Goal: Task Accomplishment & Management: Manage account settings

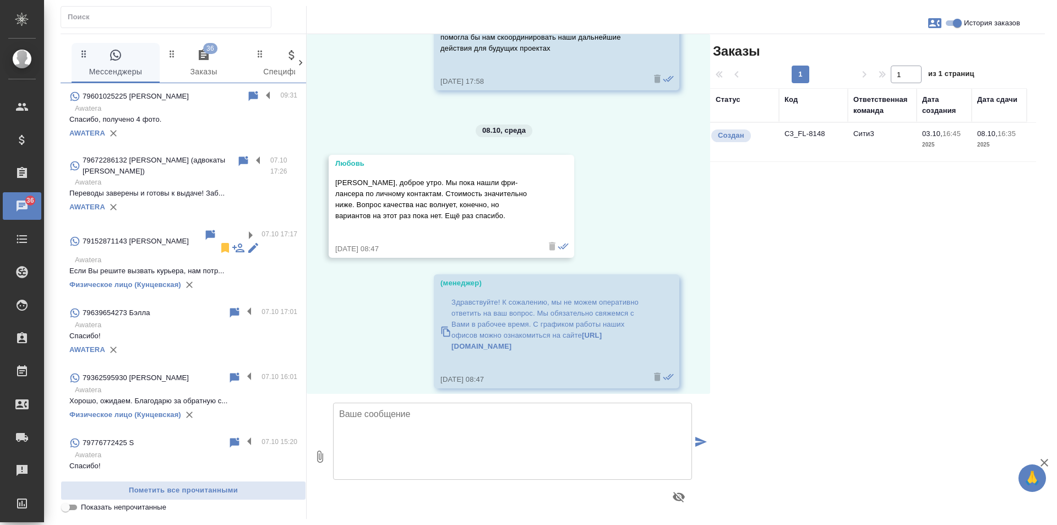
click at [143, 113] on p "Awatera" at bounding box center [186, 108] width 222 height 11
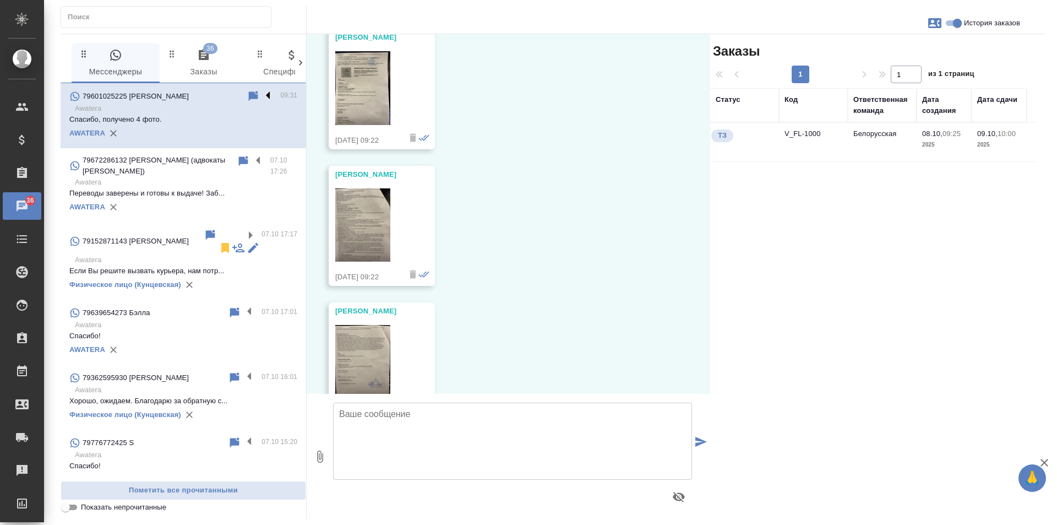
scroll to position [224, 0]
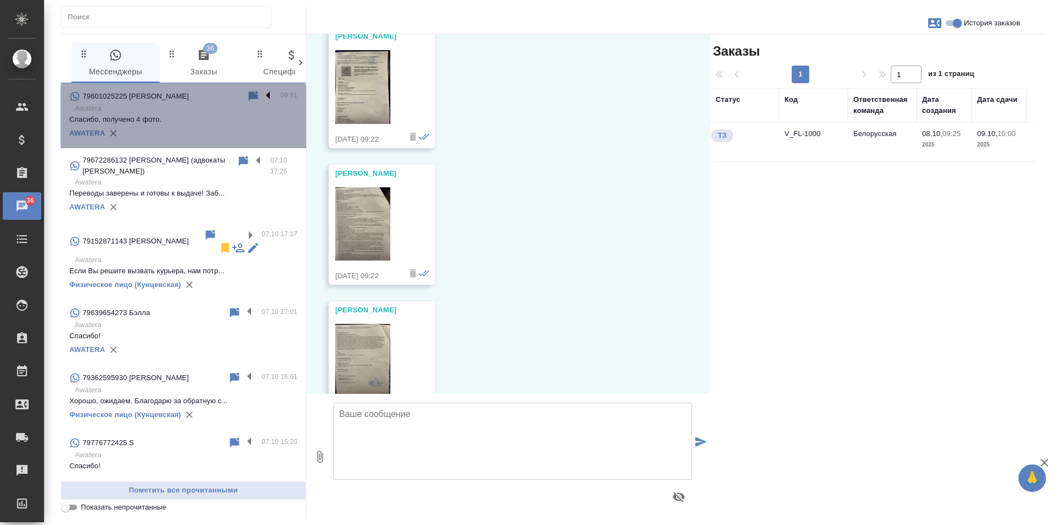
click at [262, 96] on label at bounding box center [271, 96] width 19 height 13
click at [0, 0] on input "checkbox" at bounding box center [0, 0] width 0 height 0
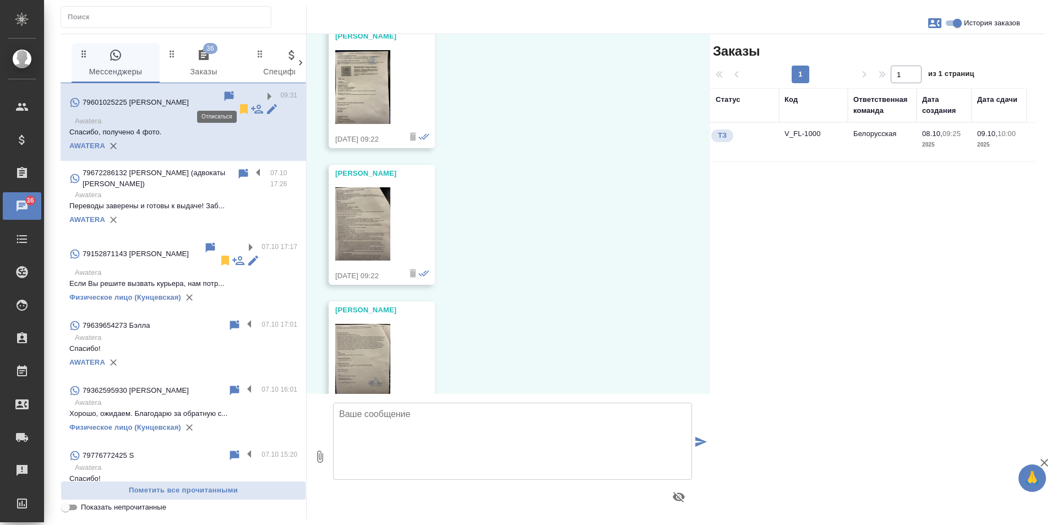
click at [240, 104] on icon at bounding box center [244, 109] width 8 height 10
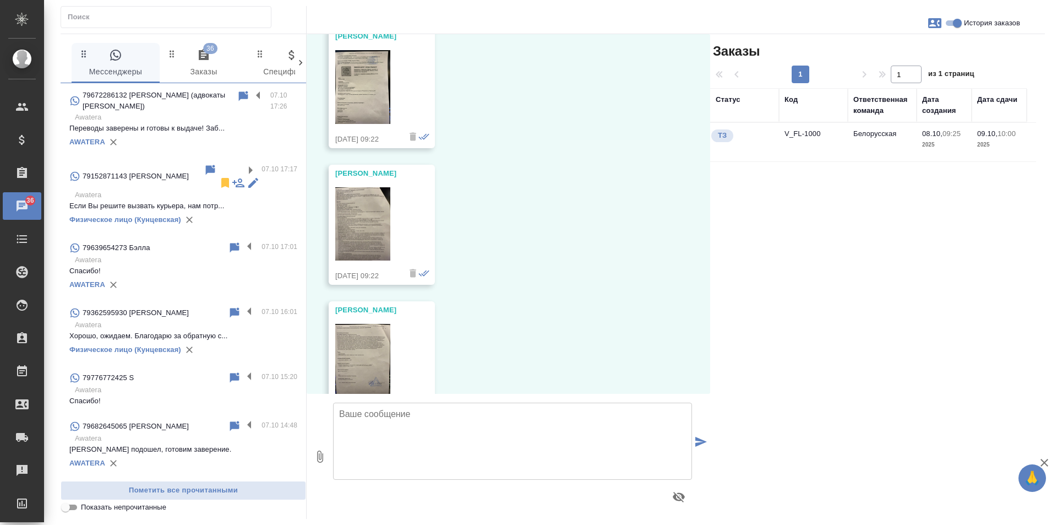
click at [508, 132] on div "08.10, среда Касаткина Александра (менеджер) Сергей, добрый день! Направьте, по…" at bounding box center [509, 214] width 404 height 360
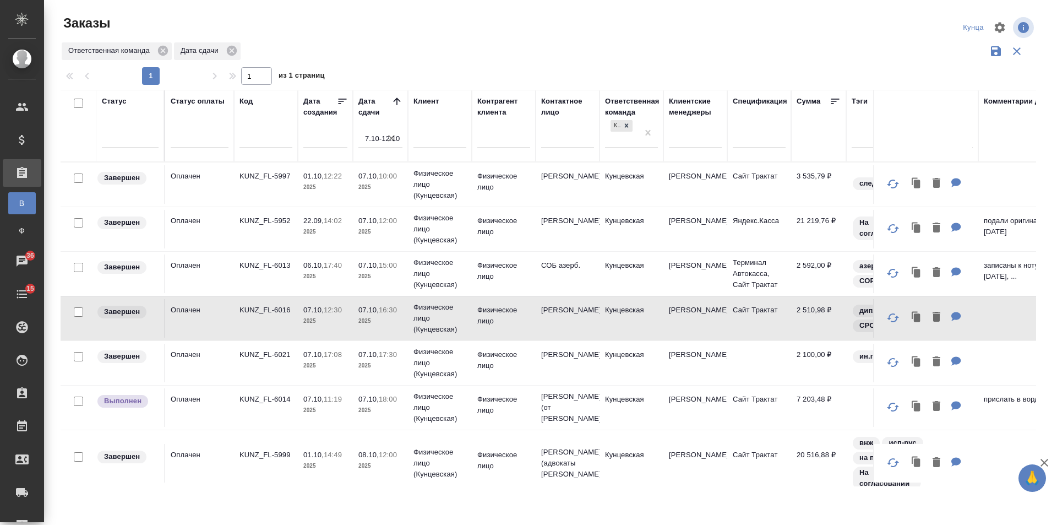
scroll to position [147, 0]
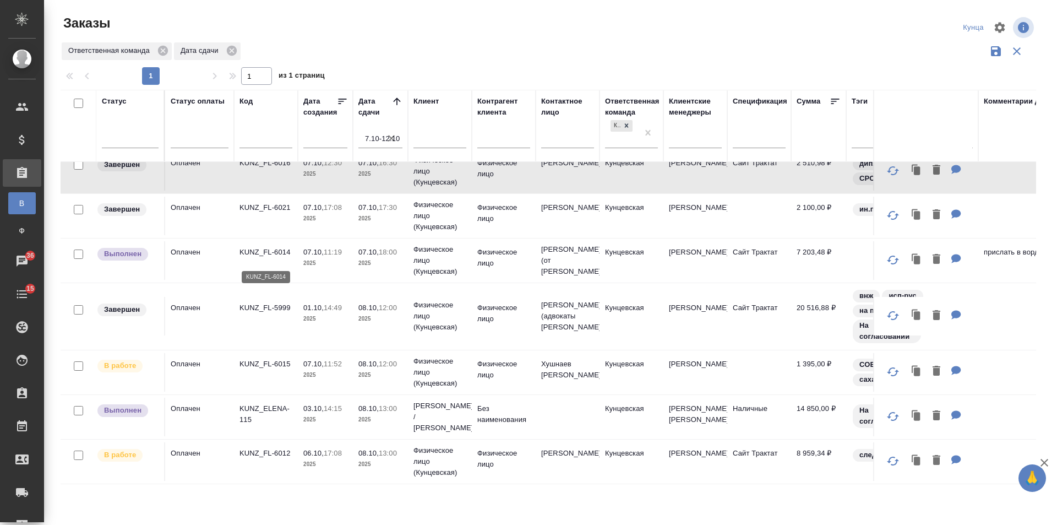
click at [244, 258] on p "KUNZ_FL-6014" at bounding box center [266, 252] width 53 height 11
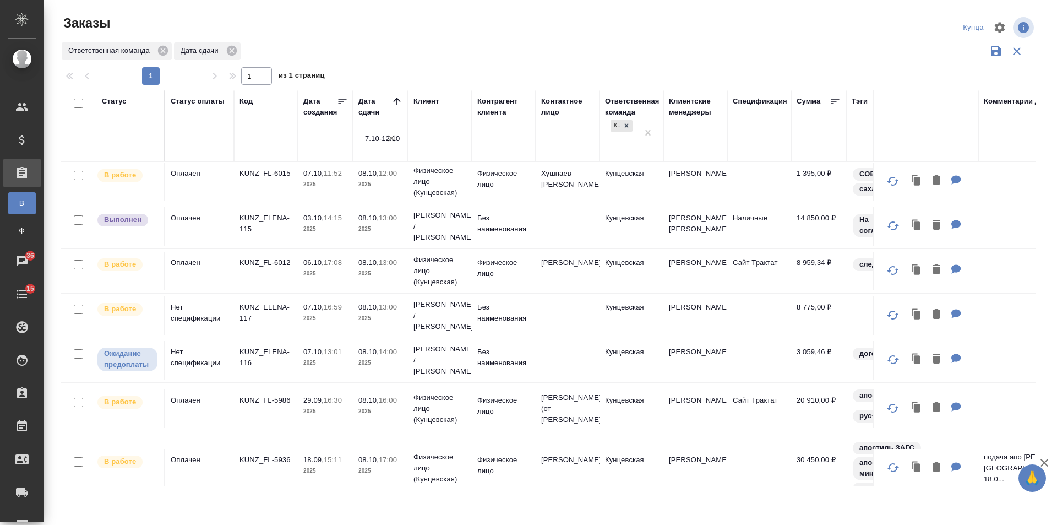
scroll to position [336, 0]
click at [420, 422] on p "Физическое лицо (Кунцевская)" at bounding box center [440, 410] width 53 height 33
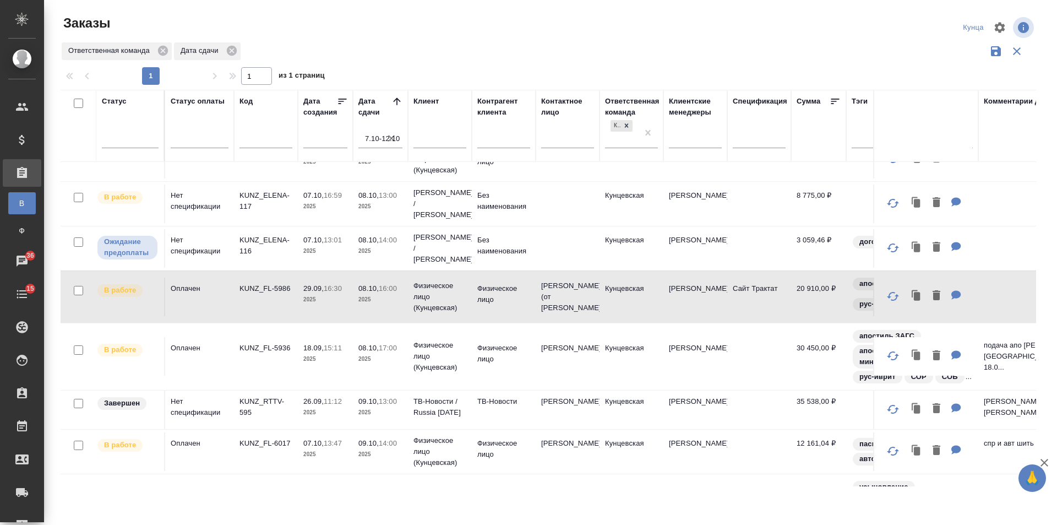
scroll to position [482, 0]
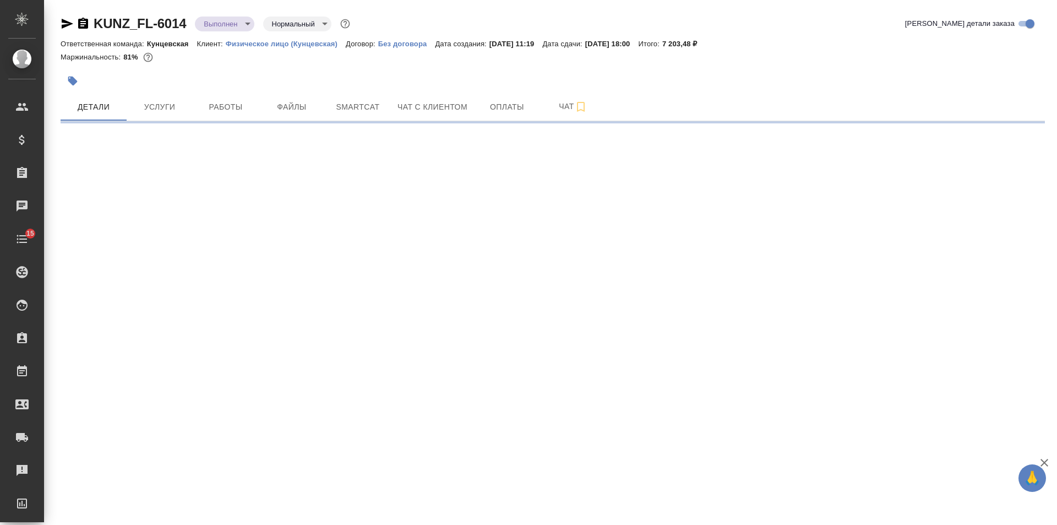
click at [246, 28] on body "🙏 .cls-1 fill:#fff; AWATERA [PERSON_NAME] Клиенты Спецификации Заказы Чаты 15 T…" at bounding box center [528, 262] width 1057 height 525
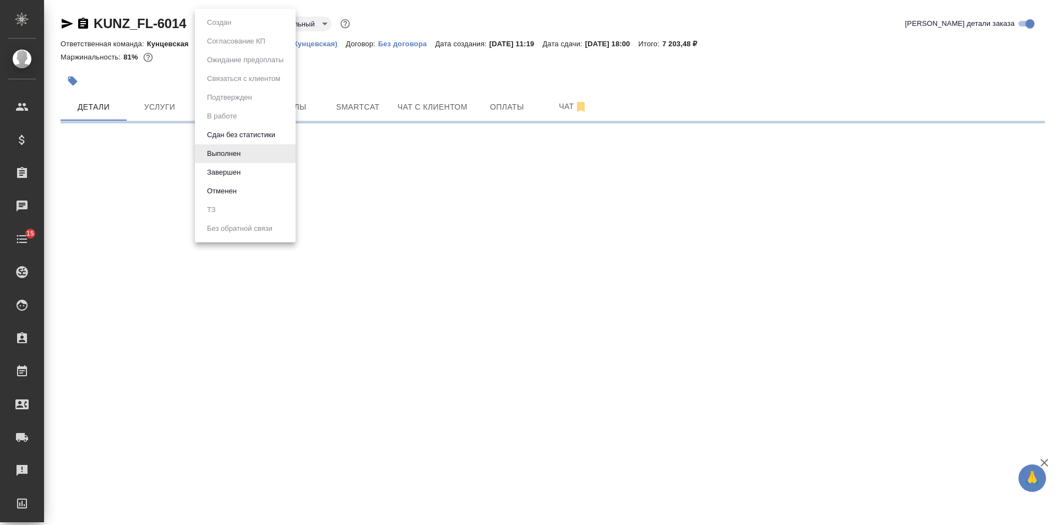
click at [256, 165] on li "Завершен" at bounding box center [245, 172] width 101 height 19
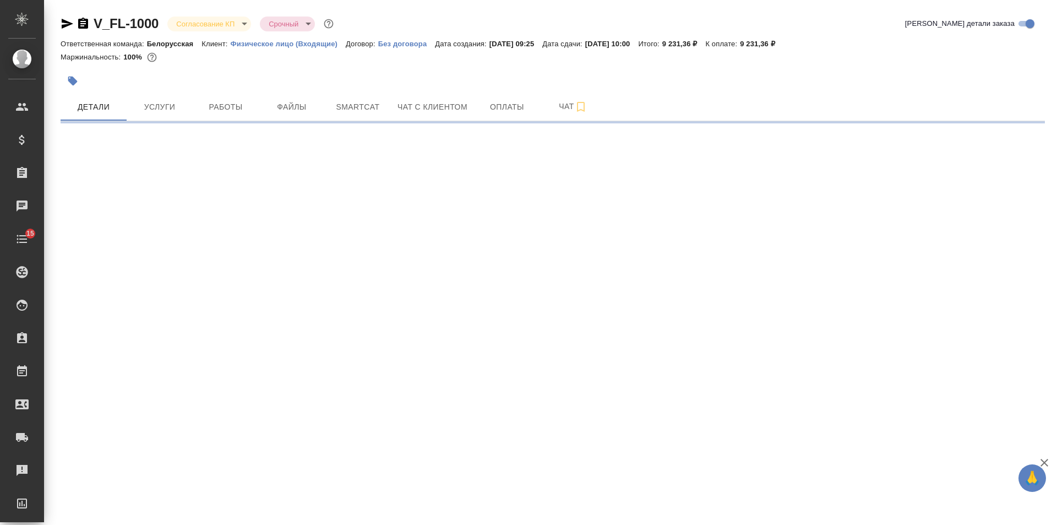
select select "RU"
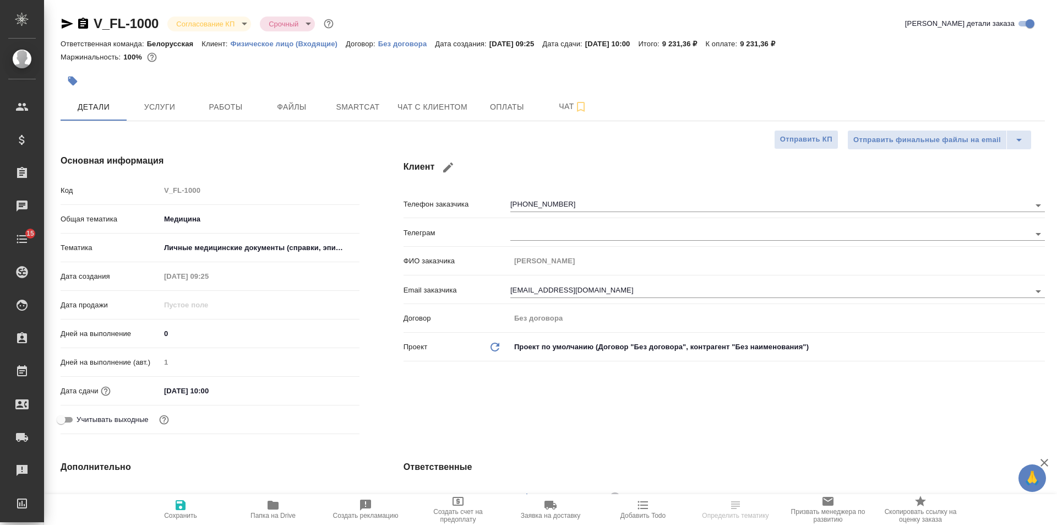
type textarea "x"
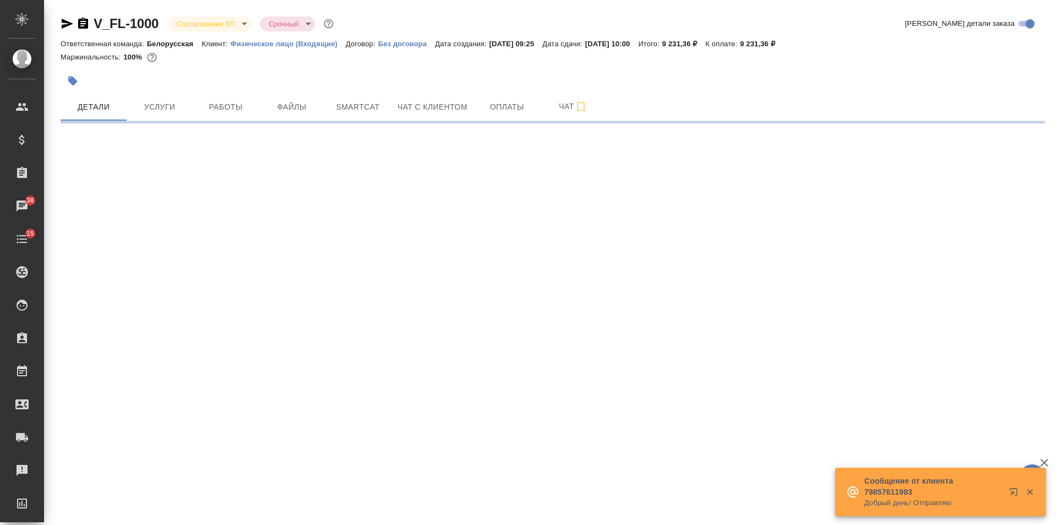
select select "RU"
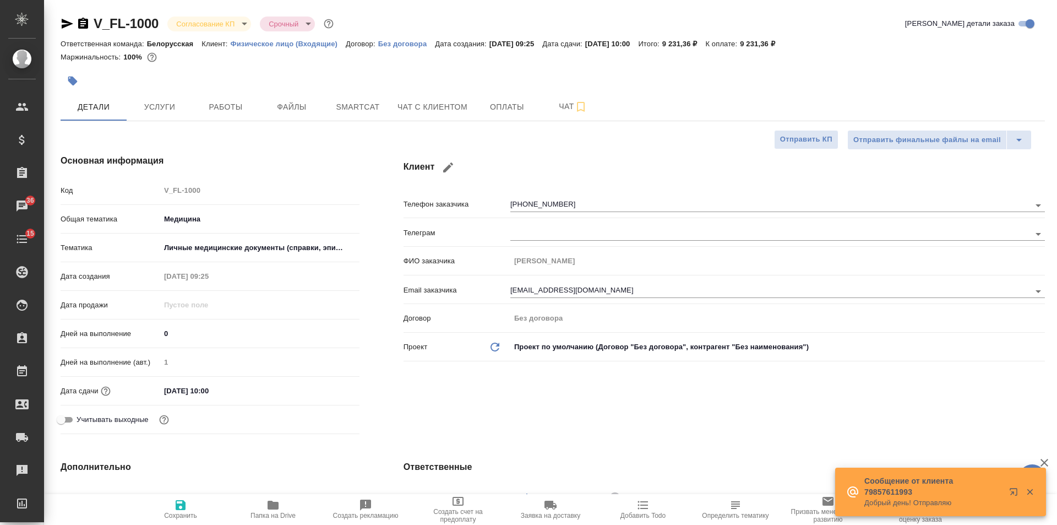
type textarea "x"
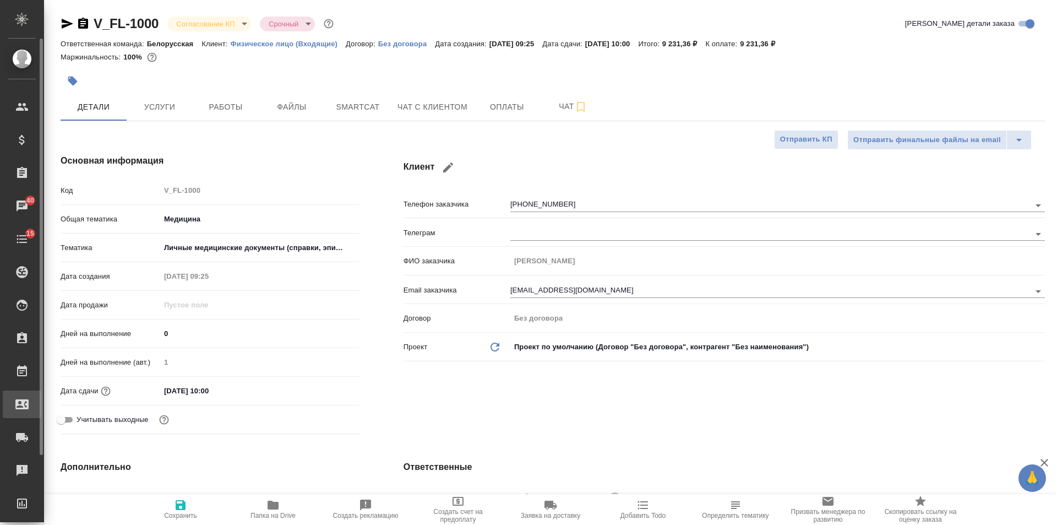
type textarea "x"
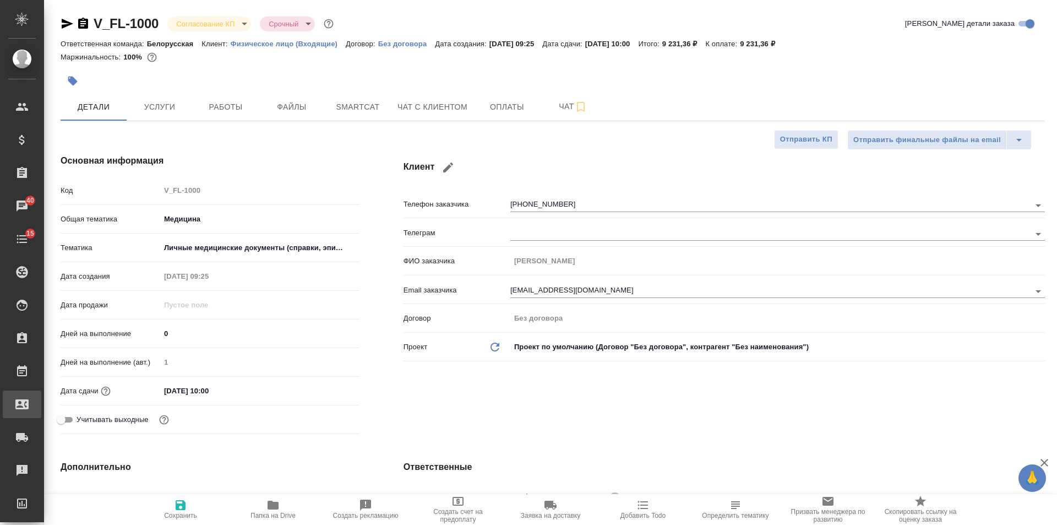
type textarea "x"
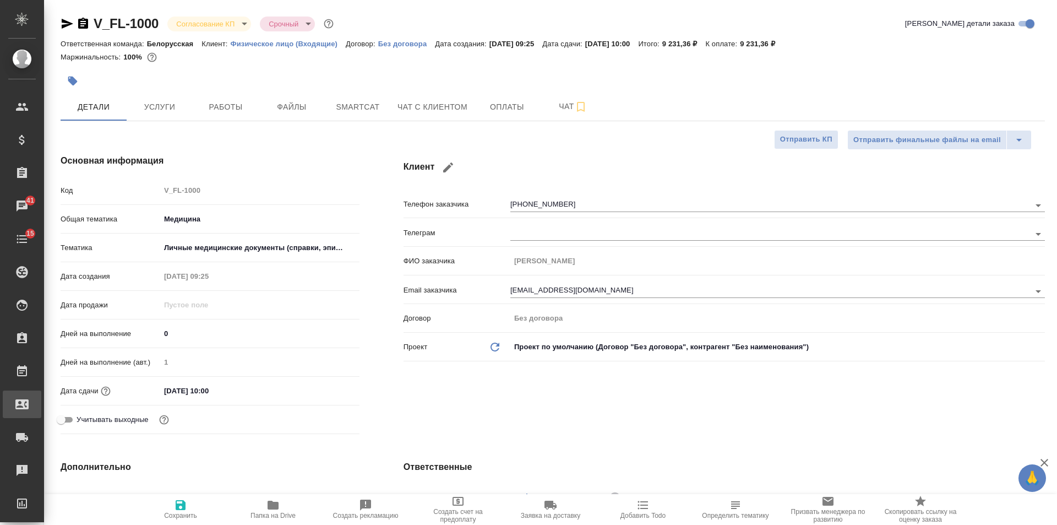
type textarea "x"
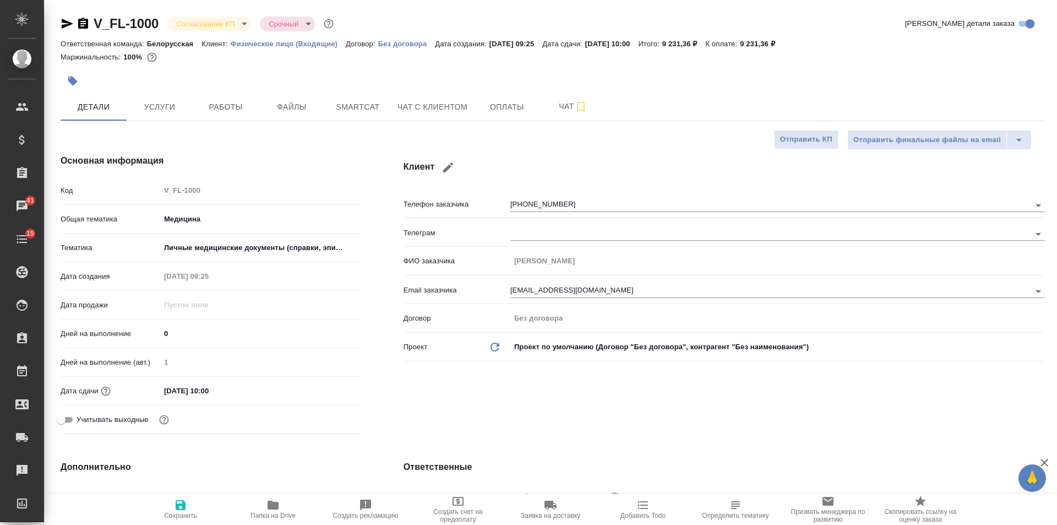
type textarea "x"
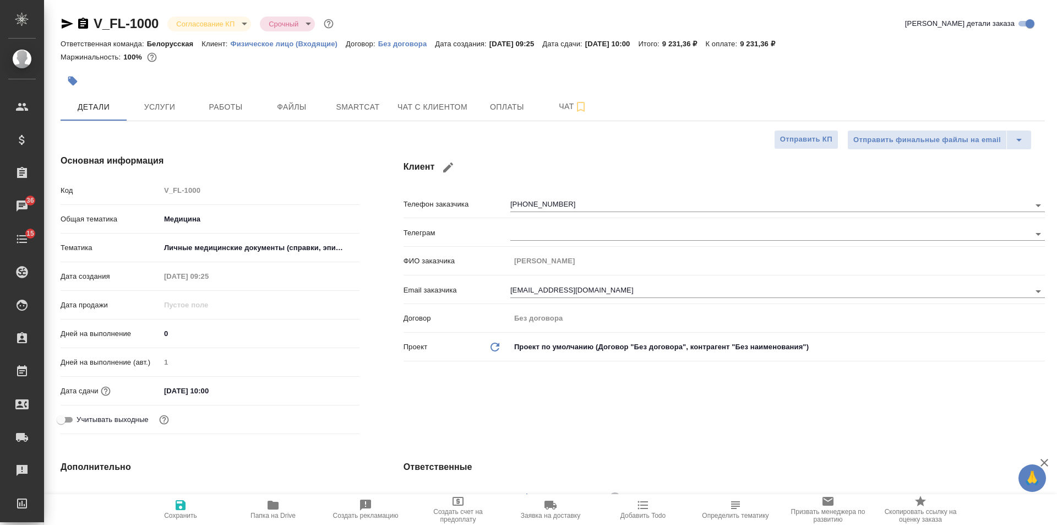
type textarea "x"
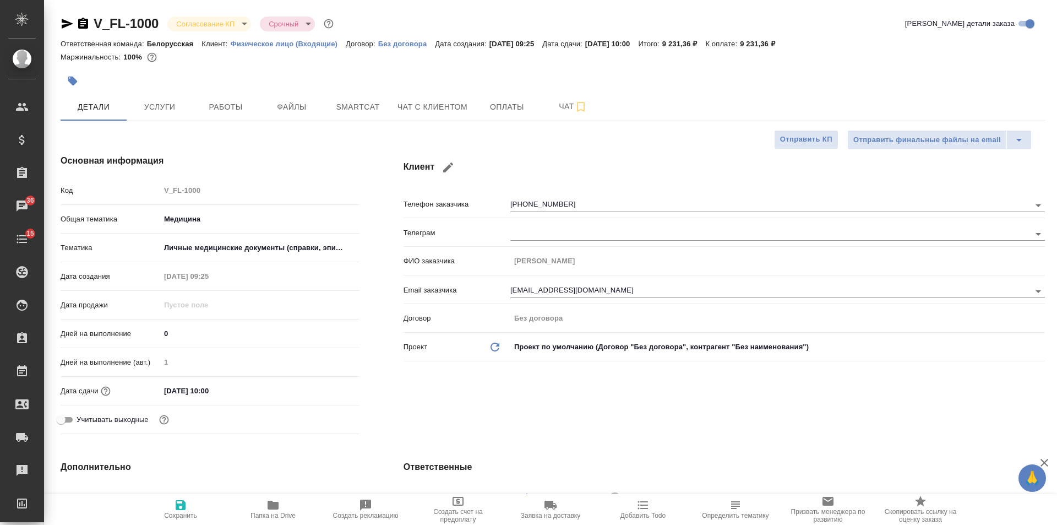
type textarea "x"
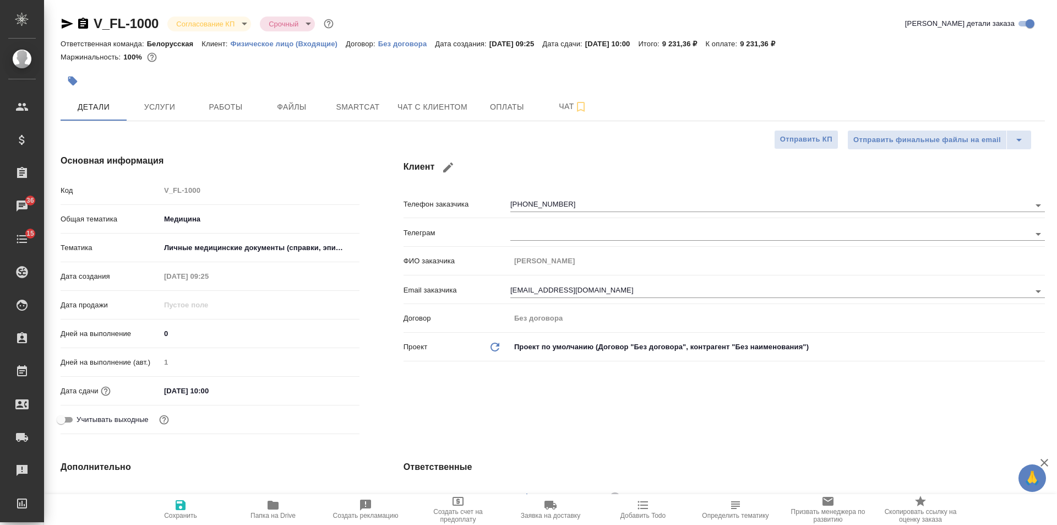
type textarea "x"
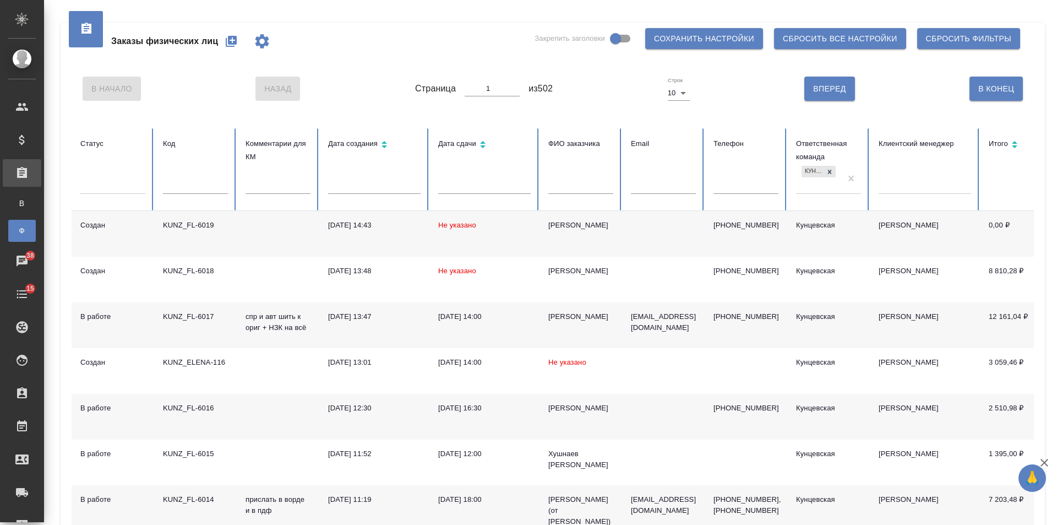
click at [374, 249] on td "[DATE] 14:43" at bounding box center [374, 234] width 110 height 46
click at [237, 45] on icon "button" at bounding box center [231, 41] width 13 height 13
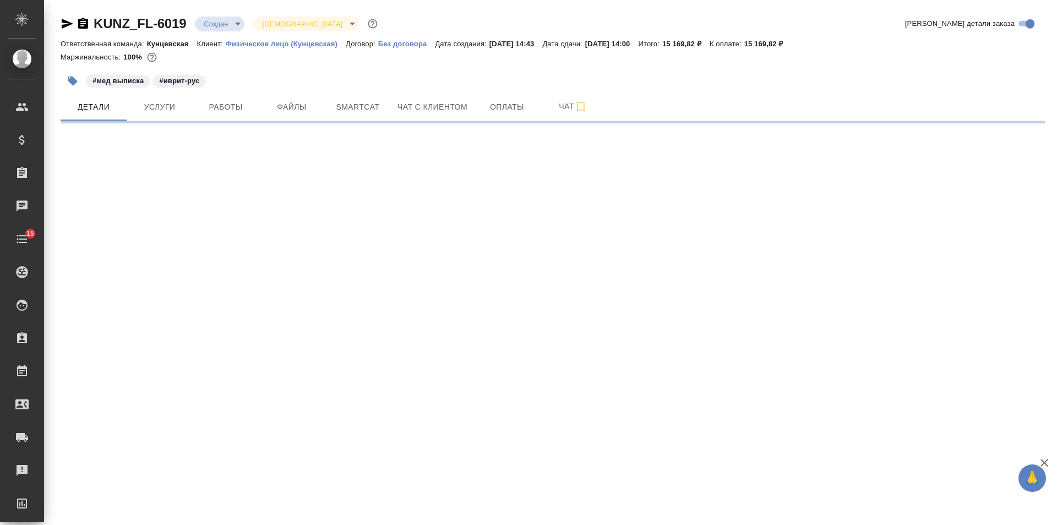
select select "RU"
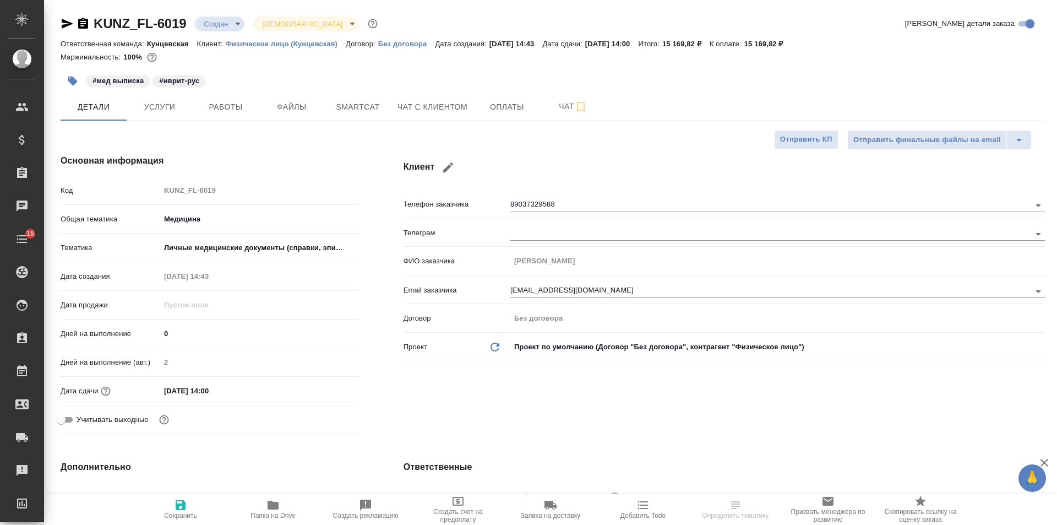
type textarea "x"
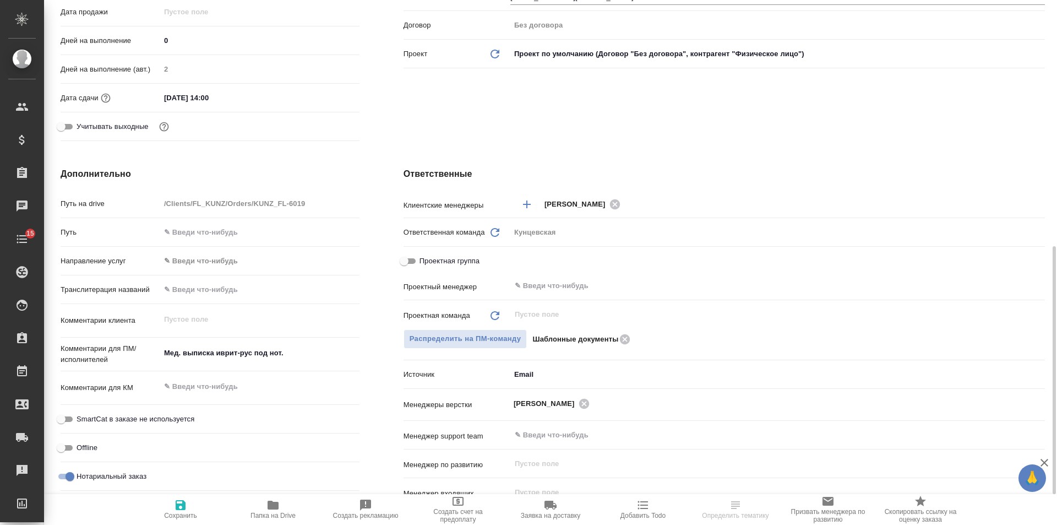
scroll to position [366, 0]
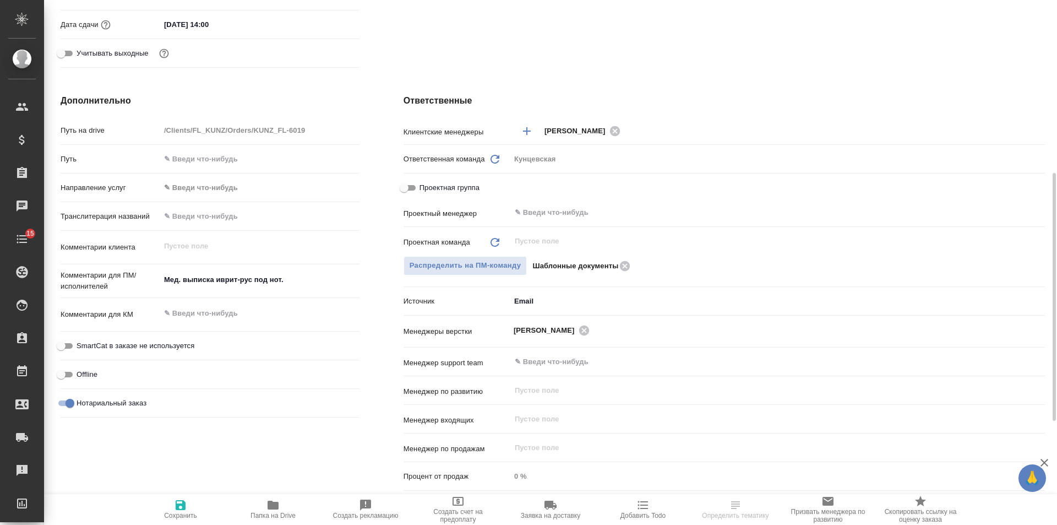
click at [572, 298] on body "🙏 .cls-1 fill:#fff; AWATERA Veselova Yulia Клиенты Спецификации Заказы Чаты 15 …" at bounding box center [528, 262] width 1057 height 525
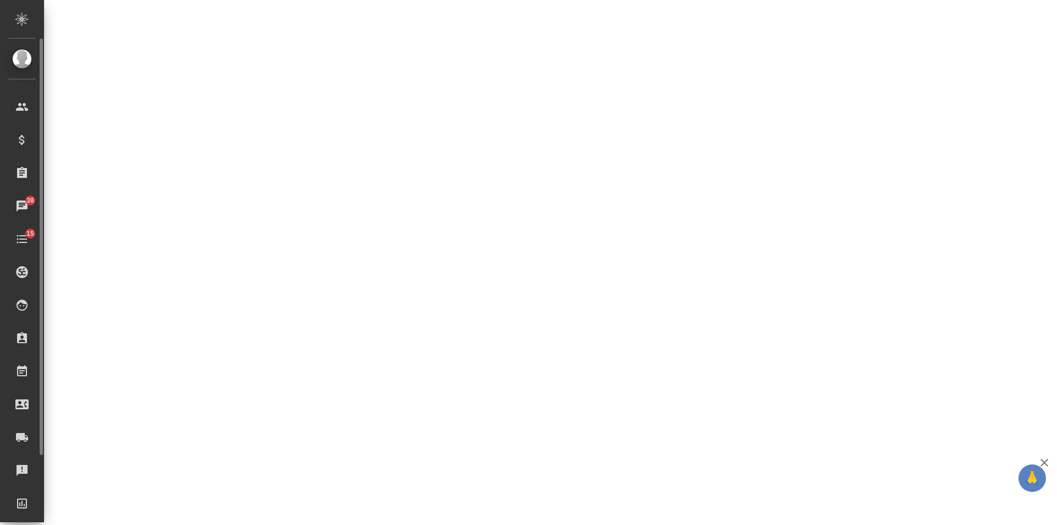
select select "RU"
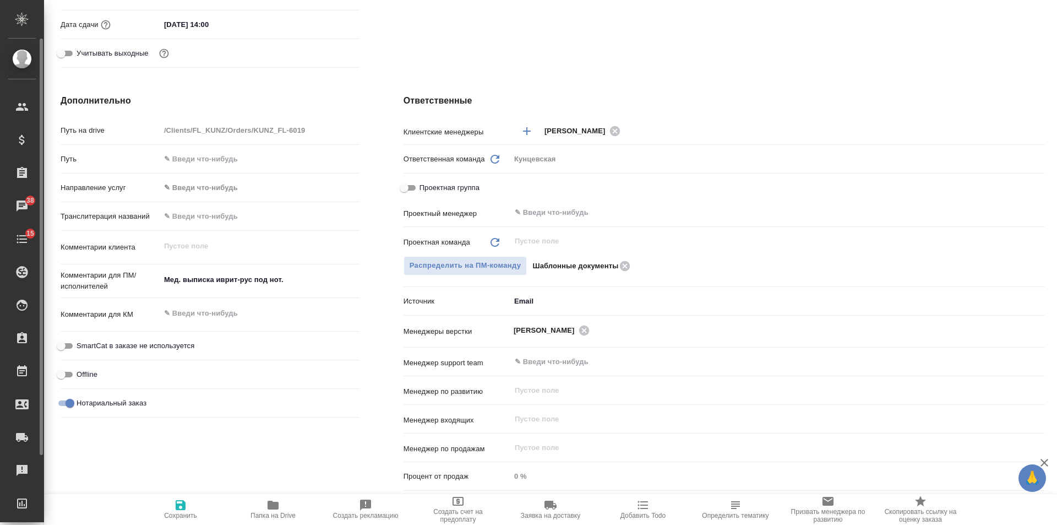
type textarea "x"
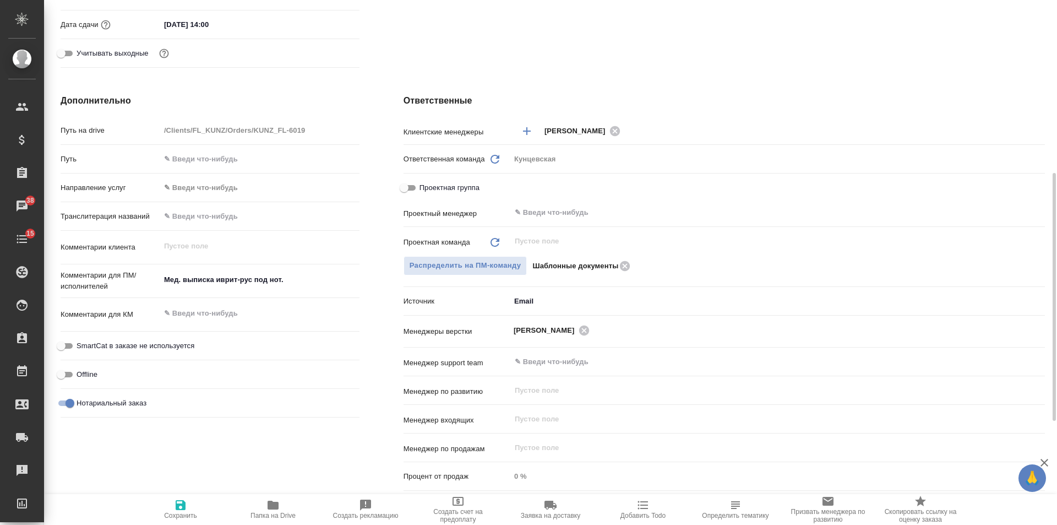
type textarea "x"
click at [534, 307] on body "🙏 .cls-1 fill:#fff; AWATERA Veselova Yulia Клиенты Спецификации Заказы 38 Чаты …" at bounding box center [528, 262] width 1057 height 525
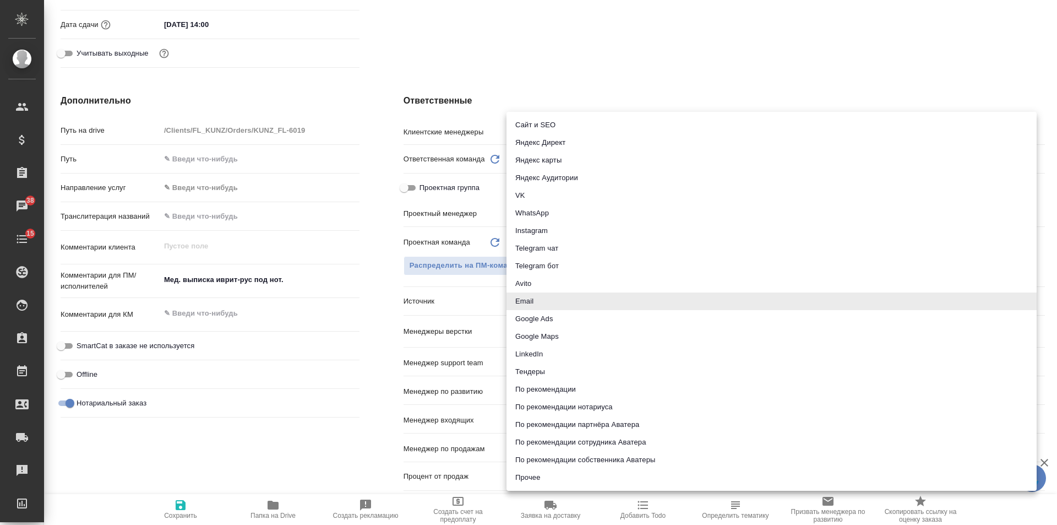
type textarea "x"
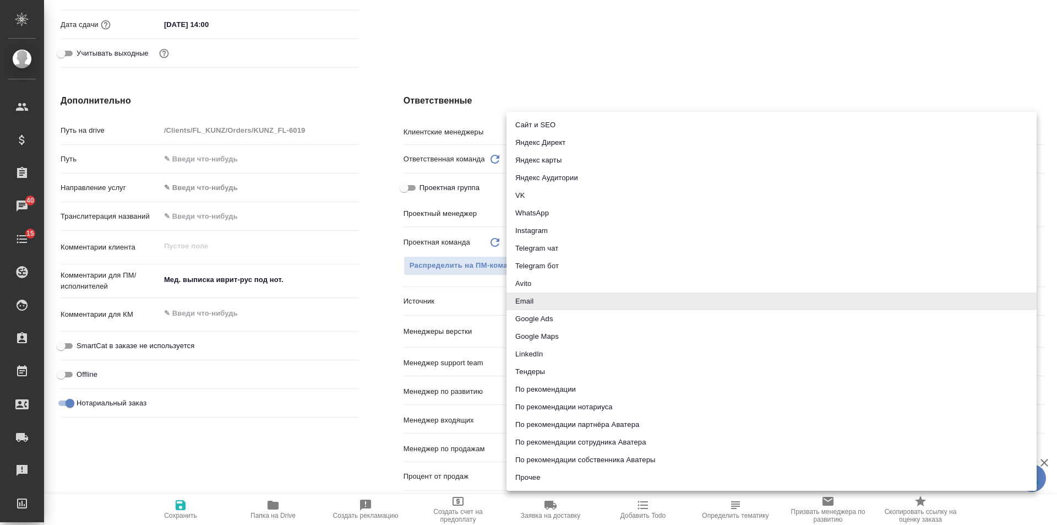
type textarea "x"
click at [289, 57] on div at bounding box center [528, 262] width 1057 height 525
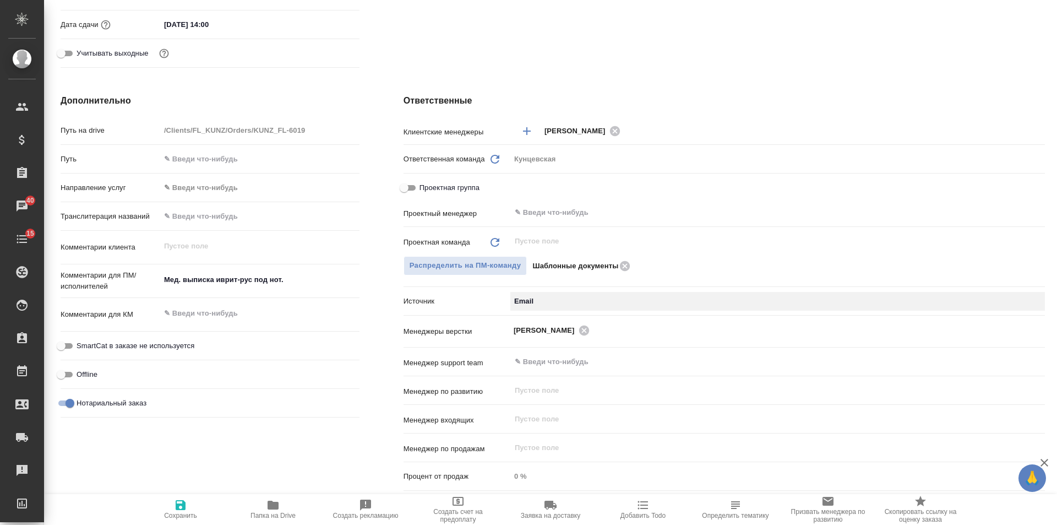
scroll to position [0, 0]
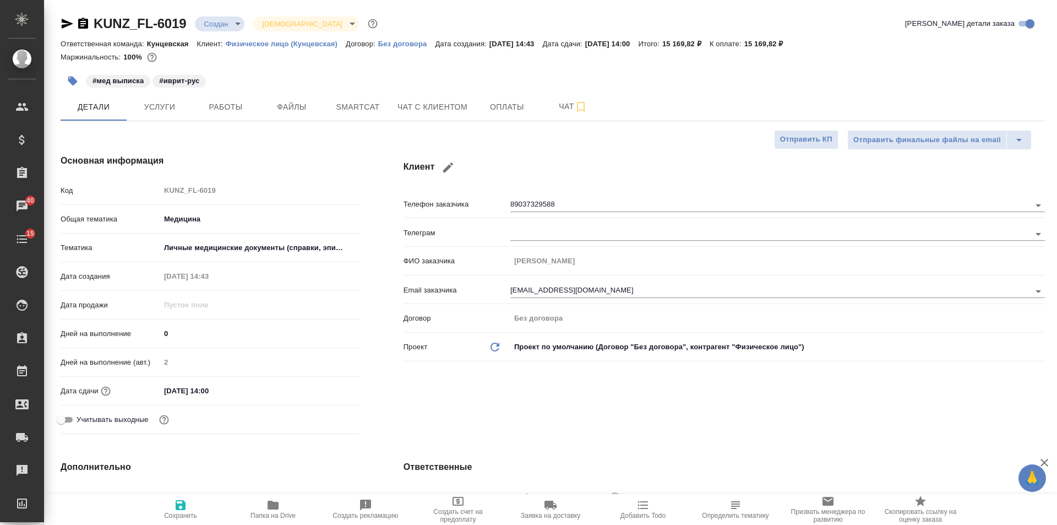
click at [255, 56] on div "Маржинальность: 100%" at bounding box center [553, 57] width 985 height 14
click at [258, 49] on div "Ответственная команда: Кунцевская Клиент: Физическое лицо (Кунцевская) Договор:…" at bounding box center [553, 43] width 985 height 13
click at [254, 45] on p "Физическое лицо (Кунцевская)" at bounding box center [286, 44] width 120 height 8
type textarea "x"
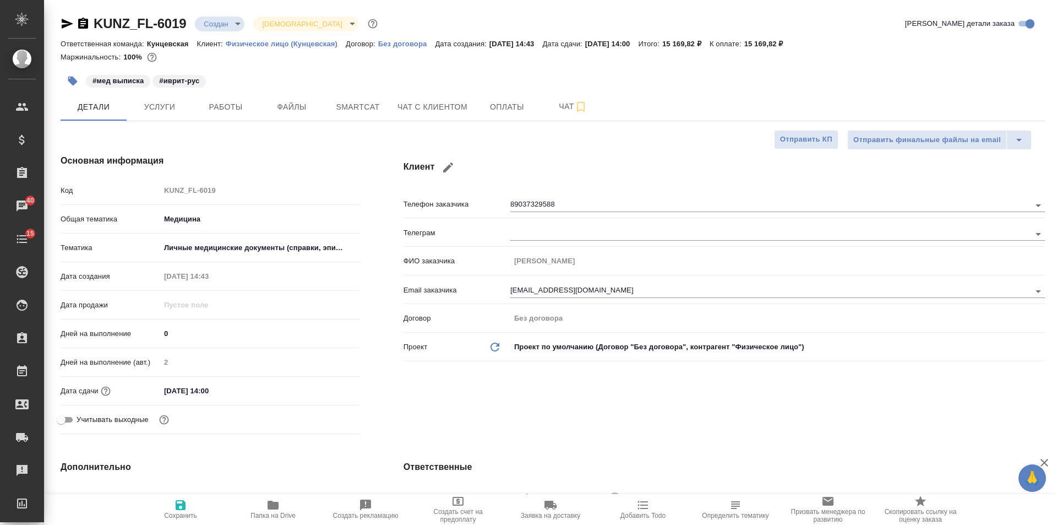
type textarea "x"
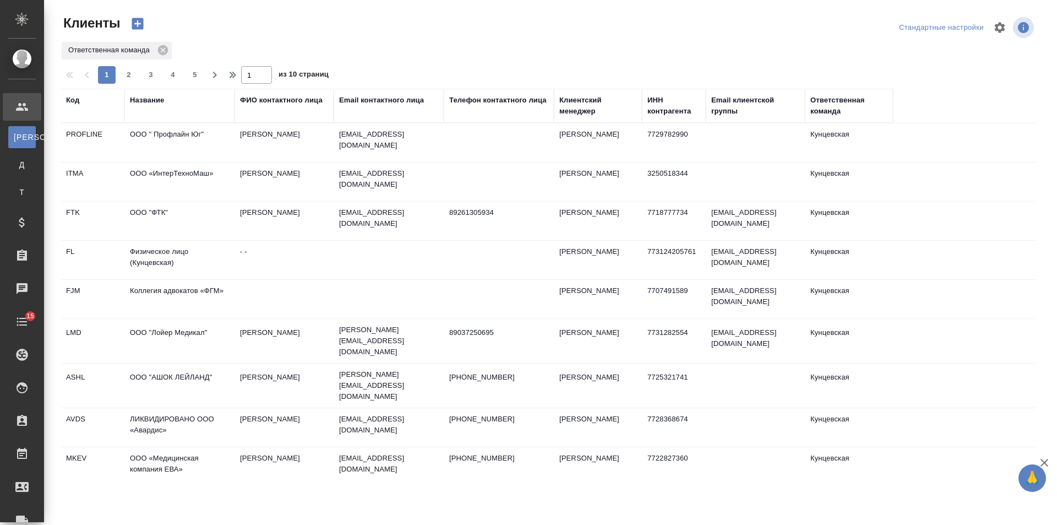
select select "RU"
click at [147, 96] on div "Название" at bounding box center [147, 100] width 34 height 11
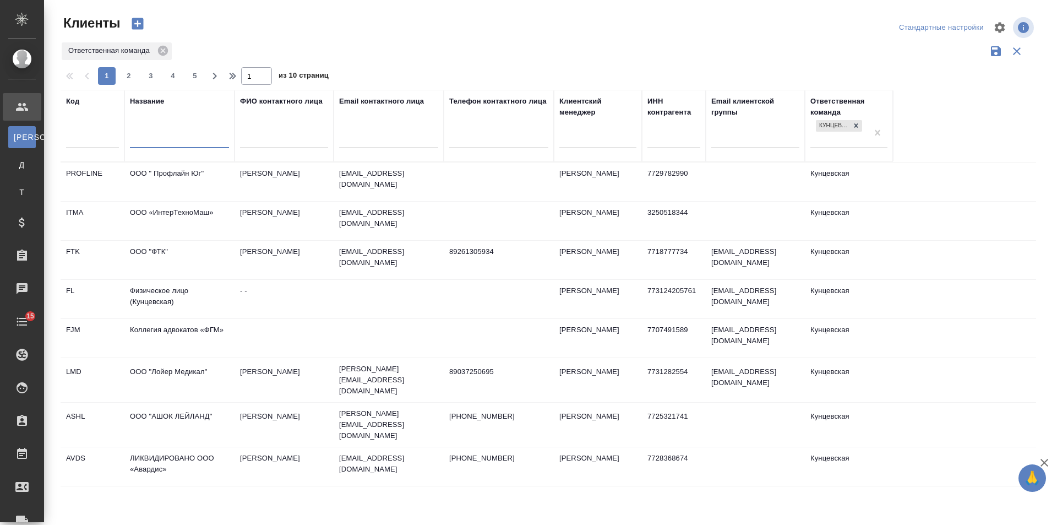
click at [154, 146] on input "text" at bounding box center [179, 141] width 99 height 14
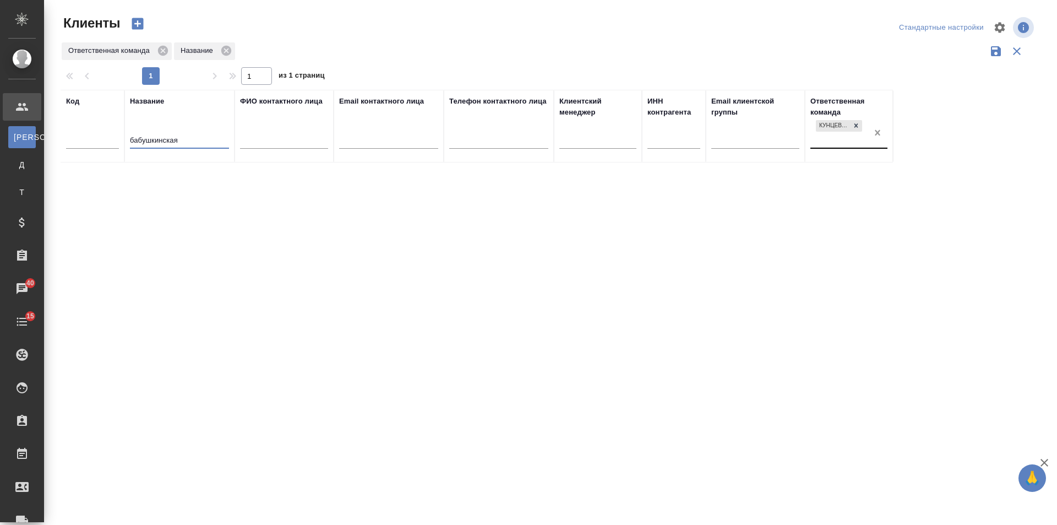
type input "бабушкинская"
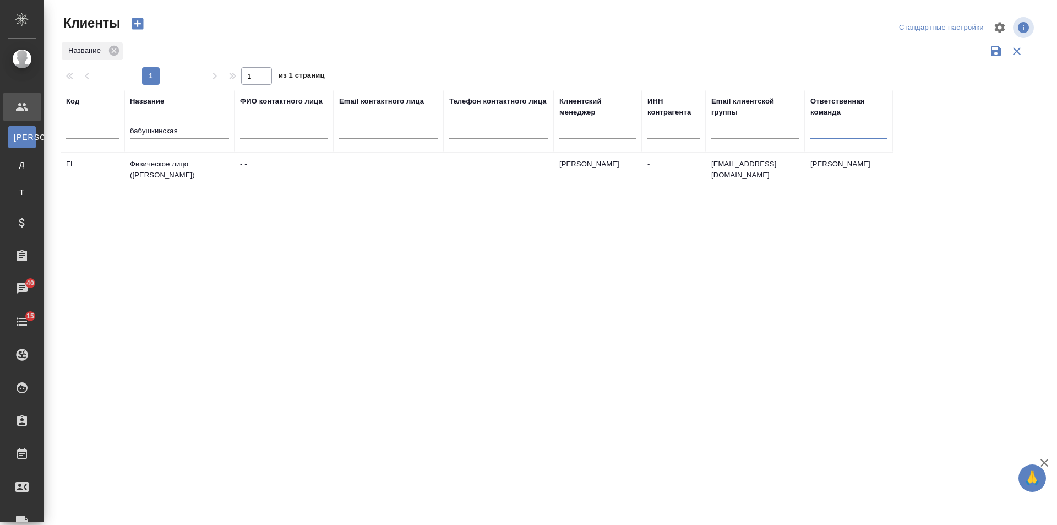
click at [215, 174] on td "Физическое лицо ([PERSON_NAME])" at bounding box center [179, 172] width 110 height 39
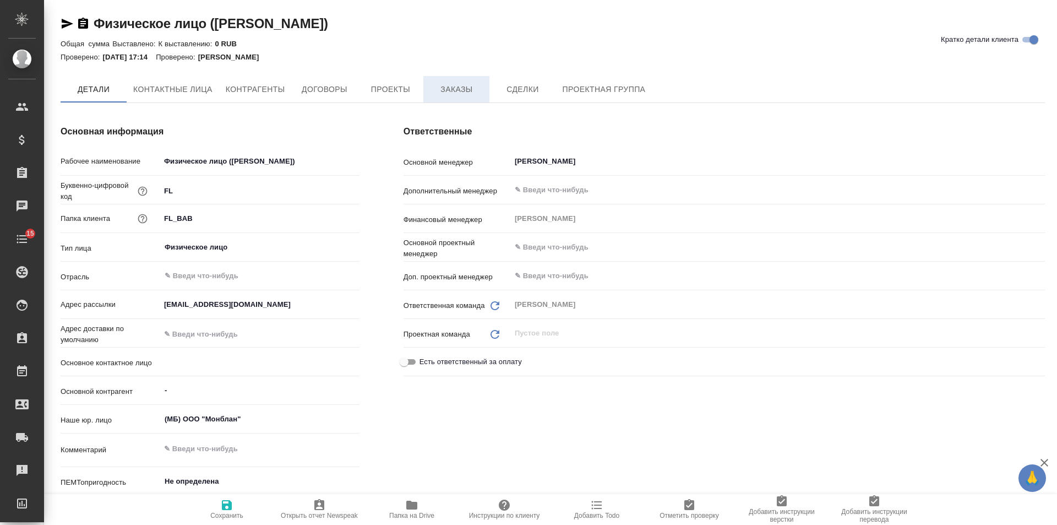
click at [459, 87] on span "Заказы" at bounding box center [456, 90] width 53 height 14
type textarea "x"
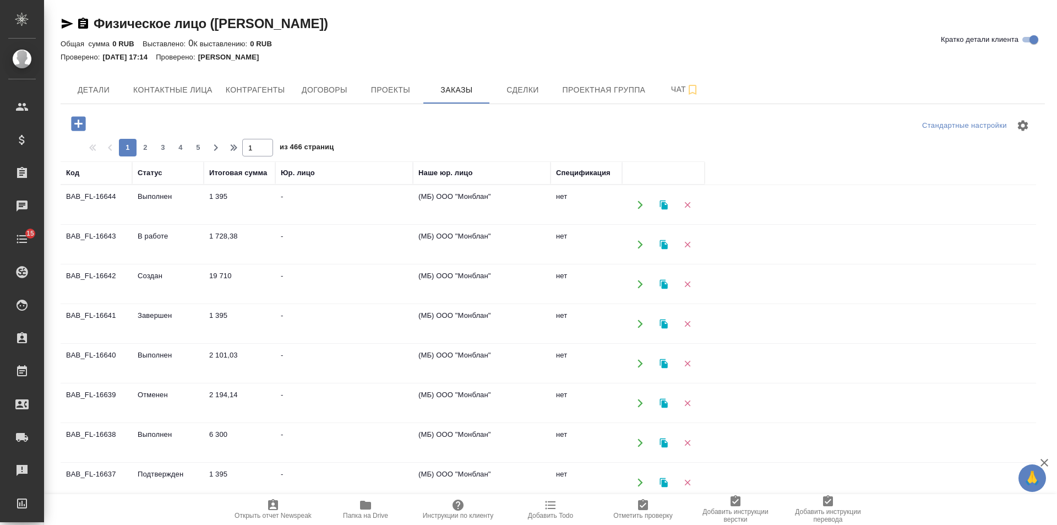
click at [77, 120] on icon "button" at bounding box center [78, 123] width 14 height 14
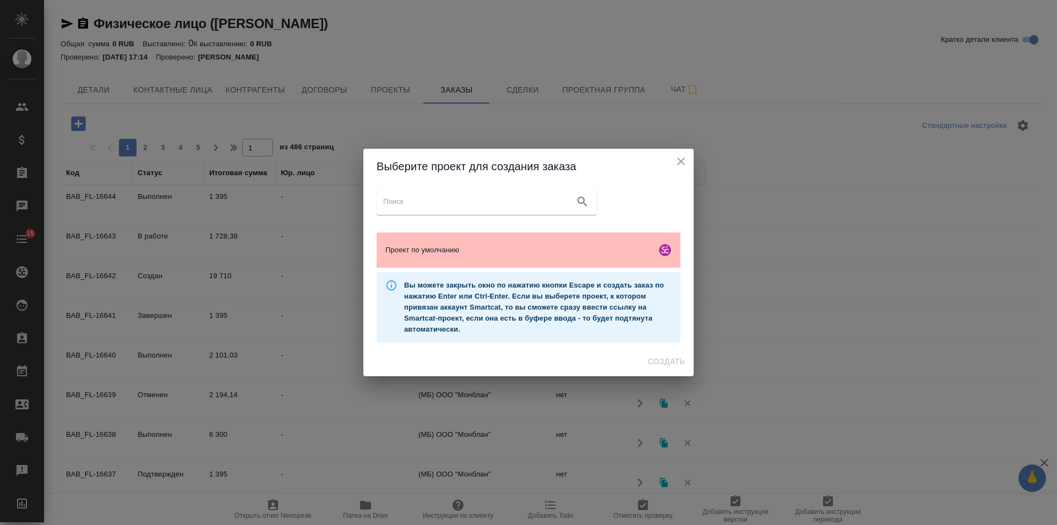
click at [516, 253] on span "Проект по умолчанию" at bounding box center [518, 249] width 267 height 11
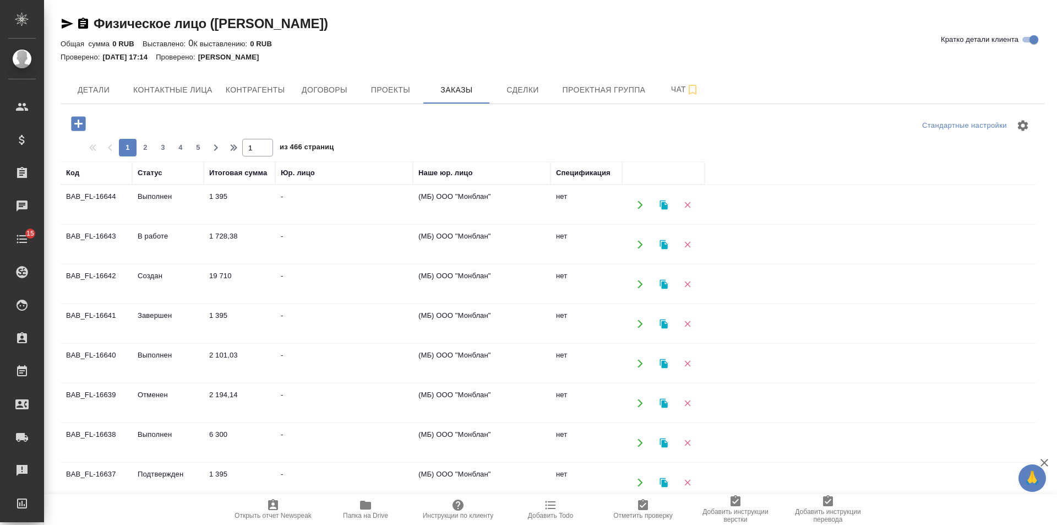
click at [75, 122] on icon "button" at bounding box center [78, 123] width 14 height 14
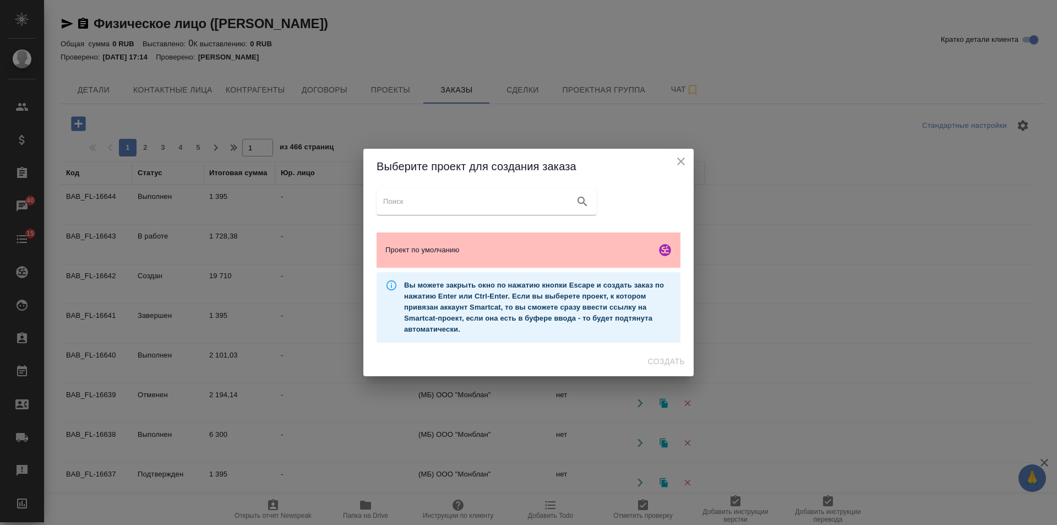
click at [505, 257] on div "Проект по умолчанию" at bounding box center [529, 249] width 304 height 35
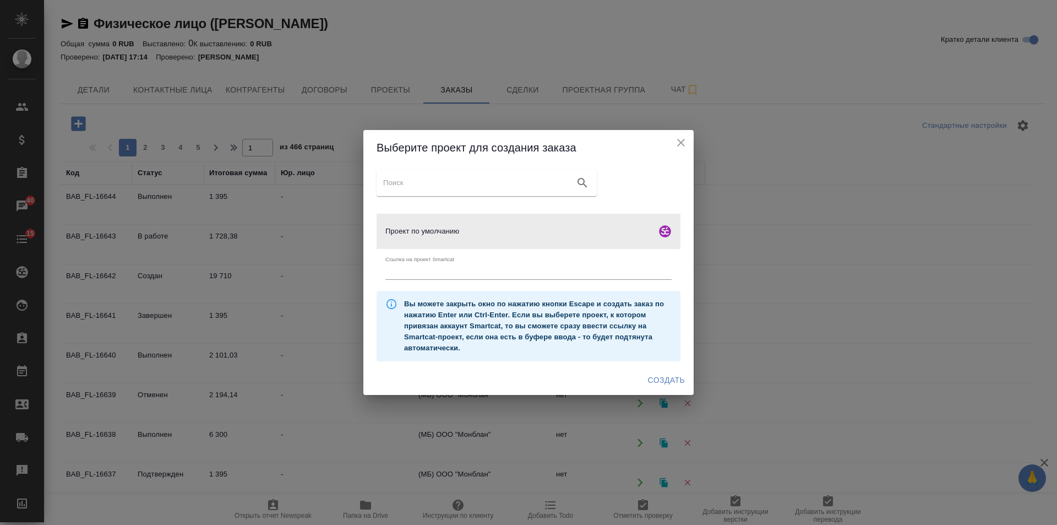
click at [659, 376] on span "Создать" at bounding box center [666, 380] width 37 height 14
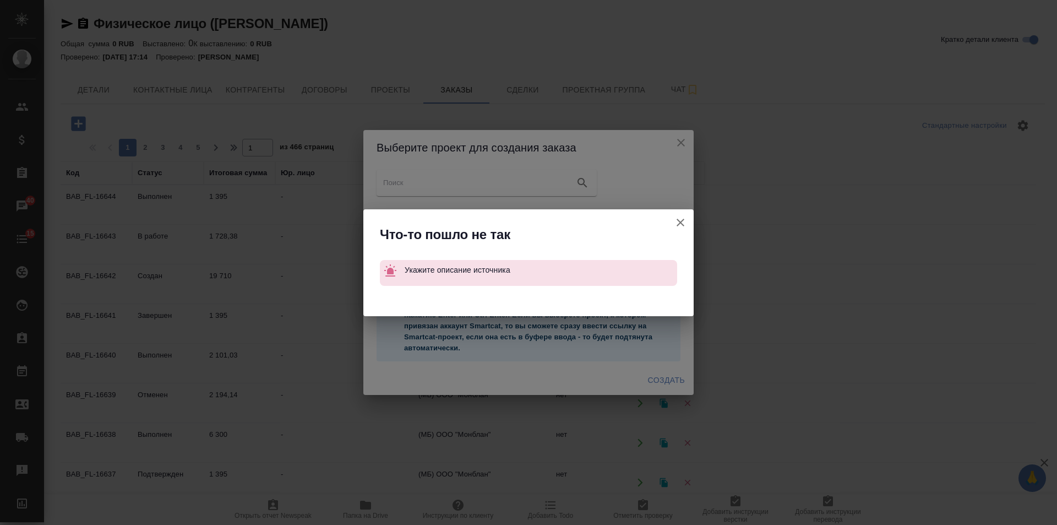
click at [675, 135] on div "Что-то пошло не так Укажите описание источника" at bounding box center [528, 262] width 1057 height 525
click at [680, 135] on div "Что-то пошло не так Укажите описание источника" at bounding box center [528, 262] width 1057 height 525
click at [681, 139] on div "Что-то пошло не так Укажите описание источника" at bounding box center [528, 262] width 1057 height 525
click at [680, 227] on icon "button" at bounding box center [680, 222] width 13 height 13
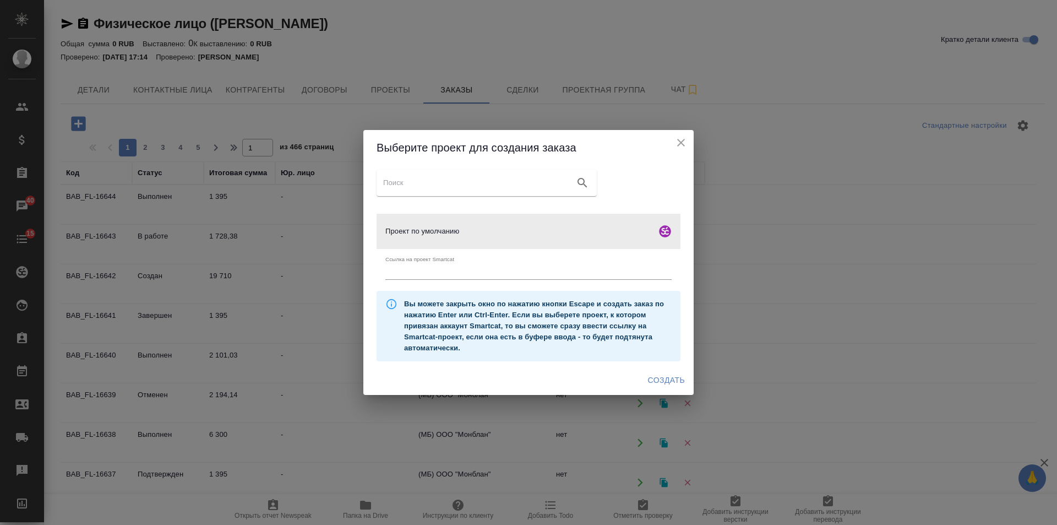
click at [682, 139] on icon "close" at bounding box center [681, 142] width 13 height 13
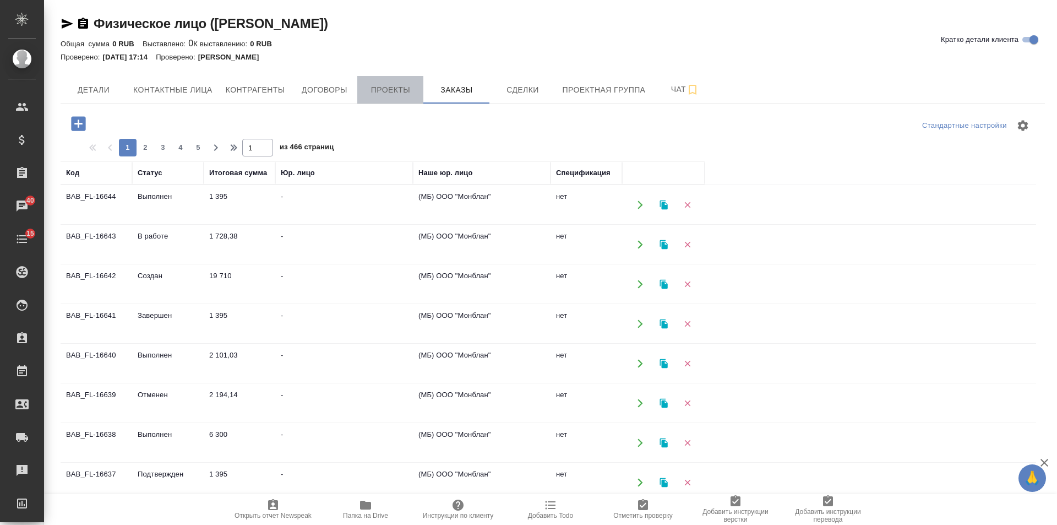
click at [372, 81] on button "Проекты" at bounding box center [390, 90] width 66 height 28
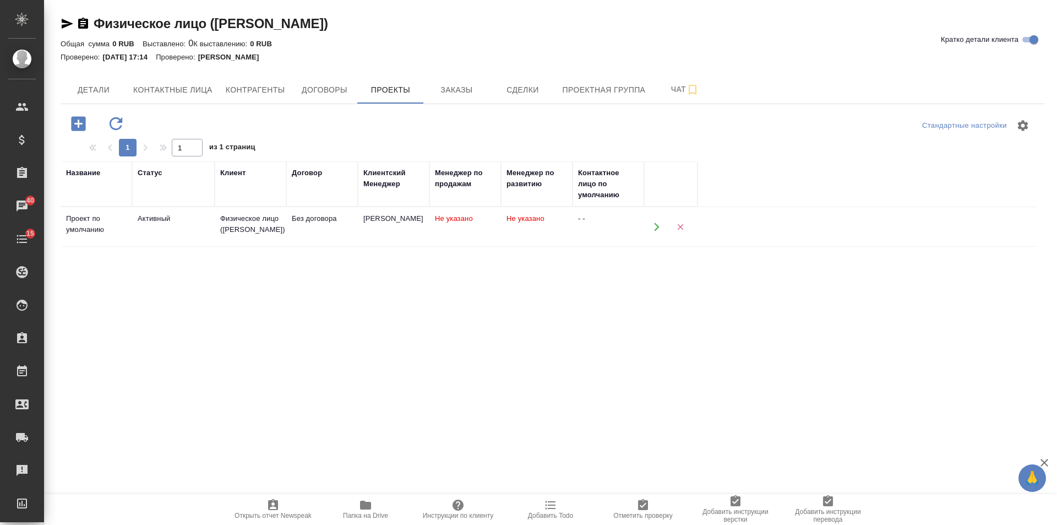
click at [322, 222] on div "Без договора" at bounding box center [322, 218] width 61 height 11
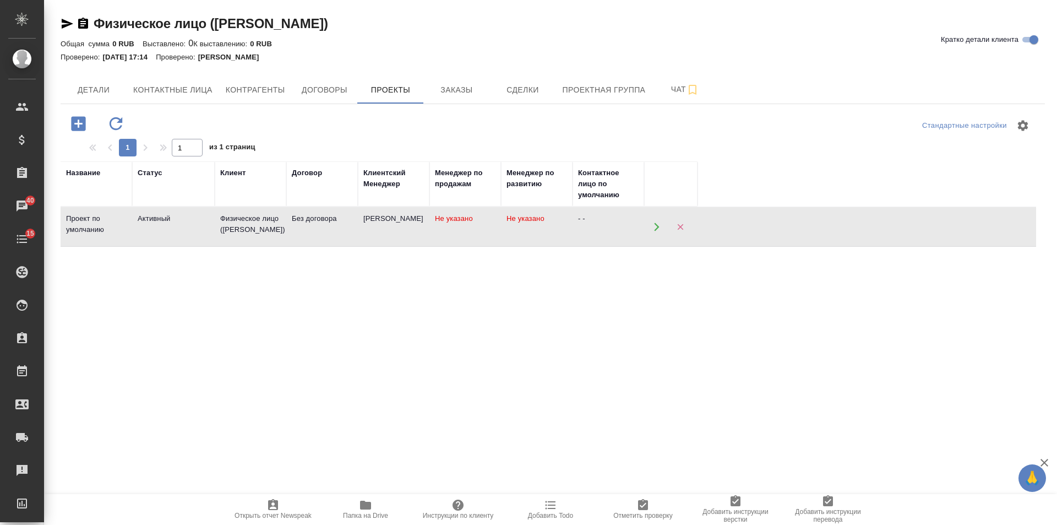
click at [322, 222] on div "Без договора" at bounding box center [322, 218] width 61 height 11
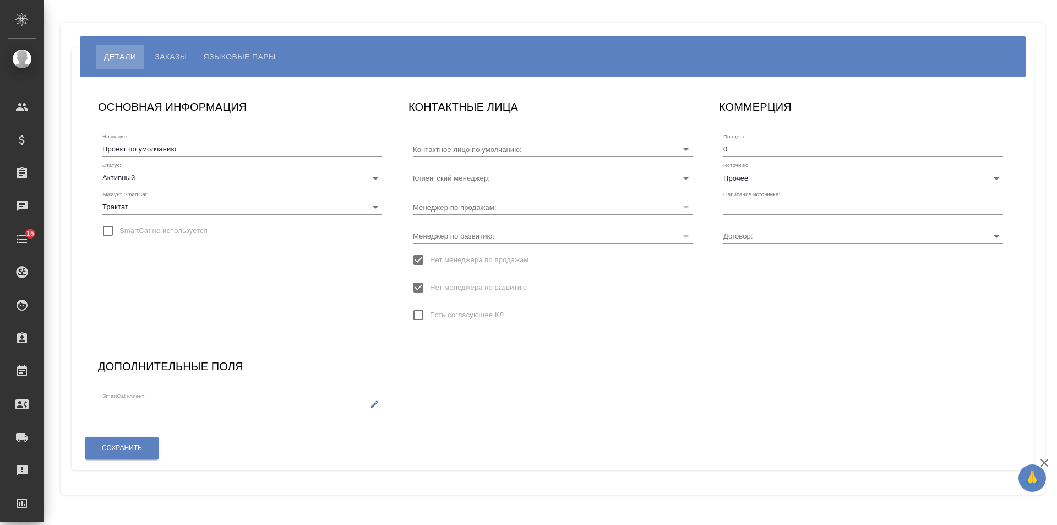
type input "Без договора"
type input "Ильина Екатерина"
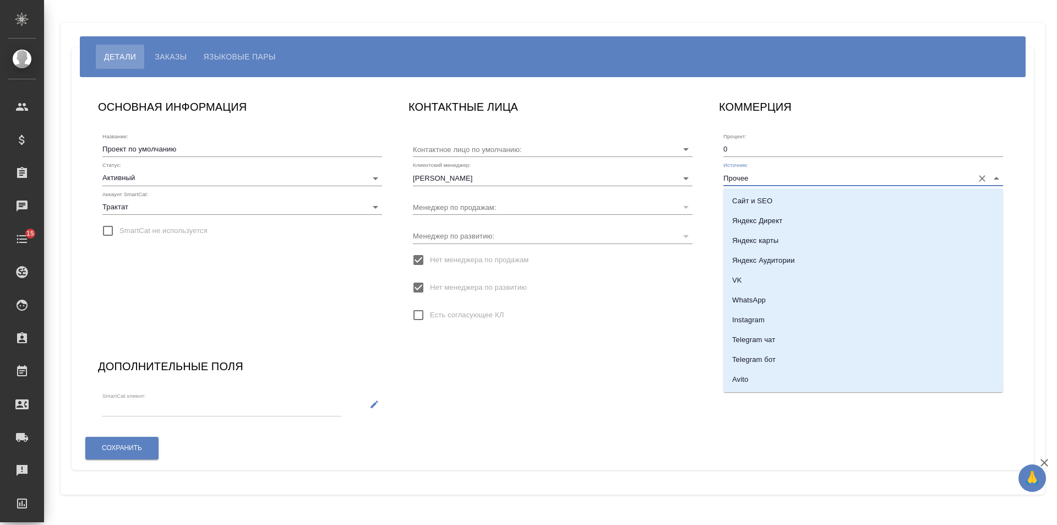
click at [762, 182] on input "Прочее" at bounding box center [846, 177] width 244 height 15
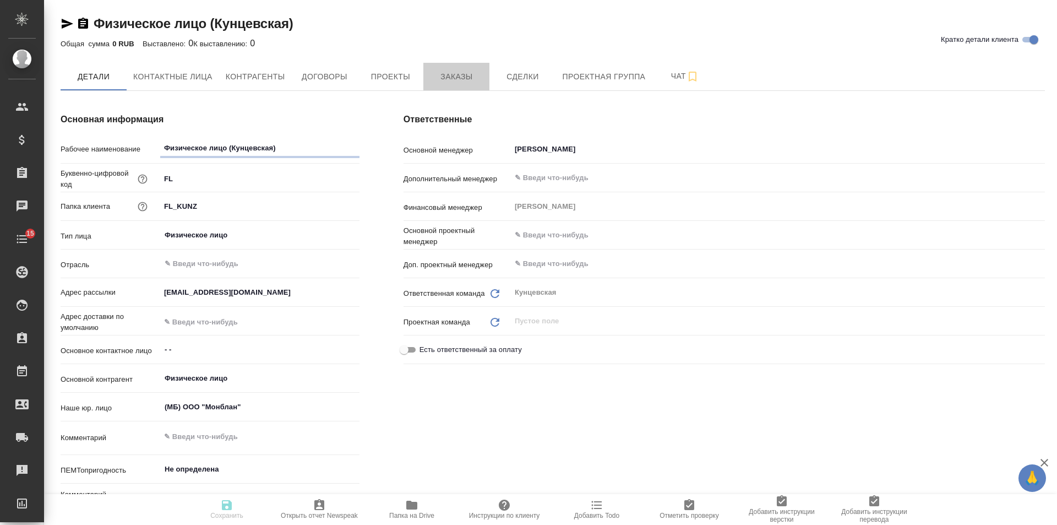
drag, startPoint x: 434, startPoint y: 88, endPoint x: 398, endPoint y: 127, distance: 53.4
click at [400, 128] on div "Физическое лицо (Кунцевская) Кратко детали клиента Общая сумма 0 RUB Выставлено…" at bounding box center [553, 528] width 997 height 1056
click at [368, 91] on div "Основная информация Рабочее наименование Физическое лицо (Кунцевская) Буквенно-…" at bounding box center [210, 317] width 343 height 453
click at [374, 84] on button "Проекты" at bounding box center [390, 77] width 66 height 28
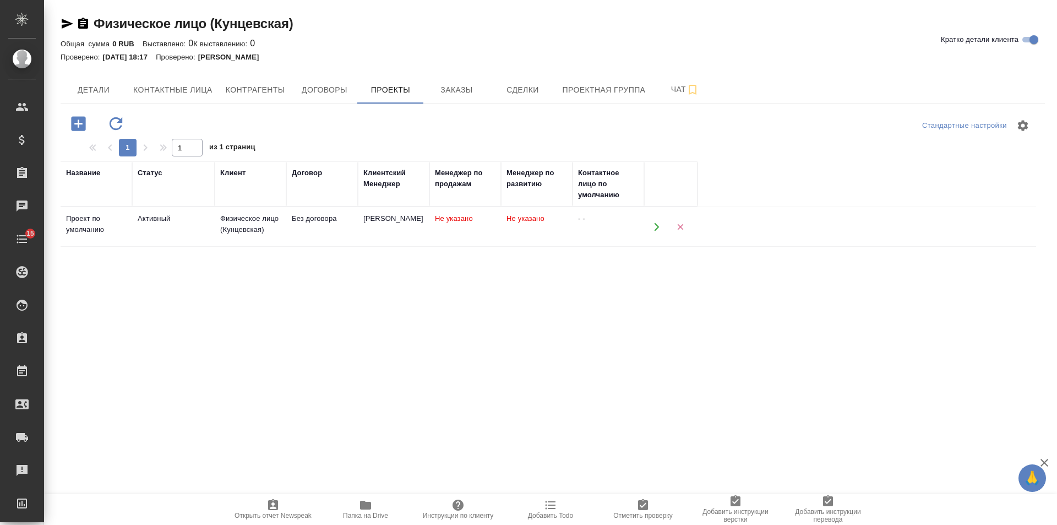
click at [308, 230] on td "Без договора" at bounding box center [322, 227] width 72 height 39
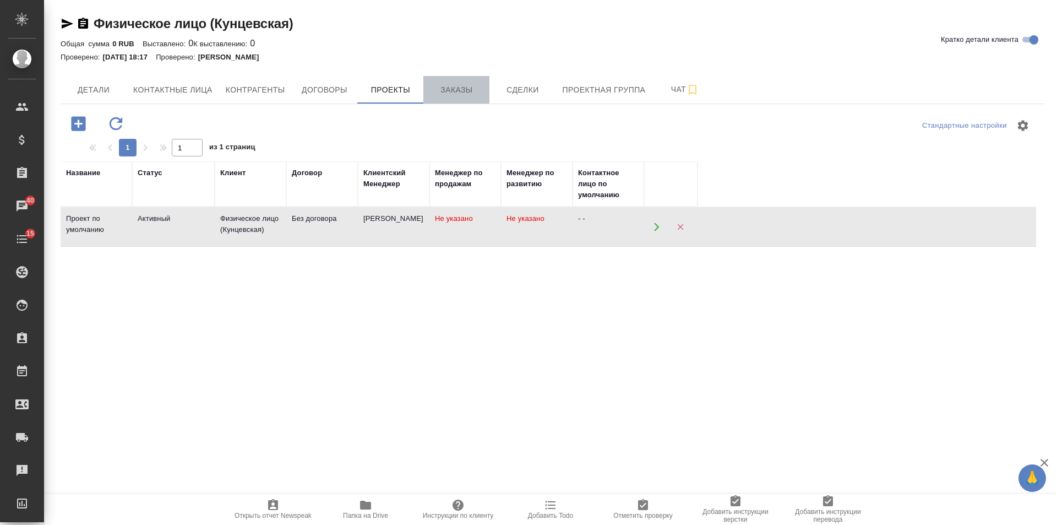
click at [460, 93] on span "Заказы" at bounding box center [456, 90] width 53 height 14
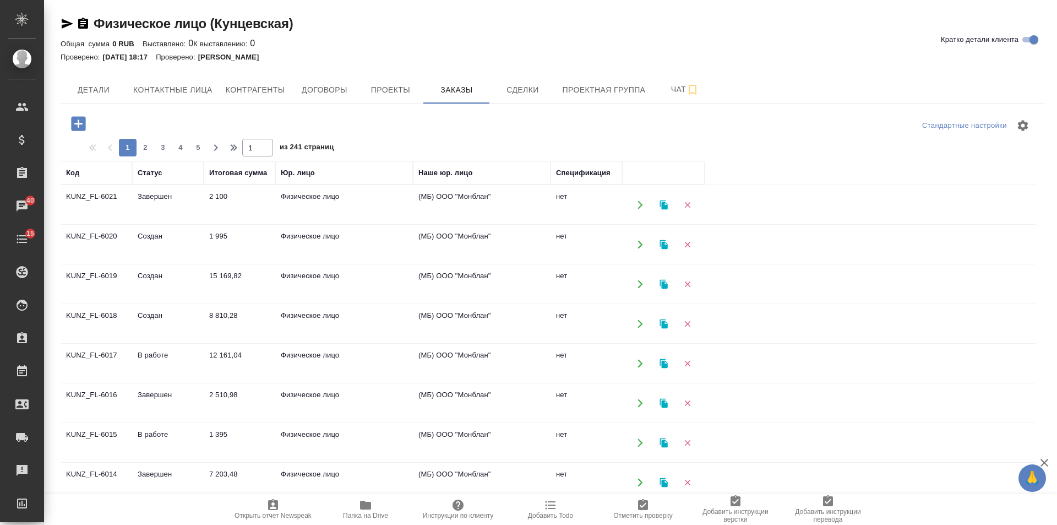
click at [75, 121] on icon "button" at bounding box center [78, 123] width 14 height 14
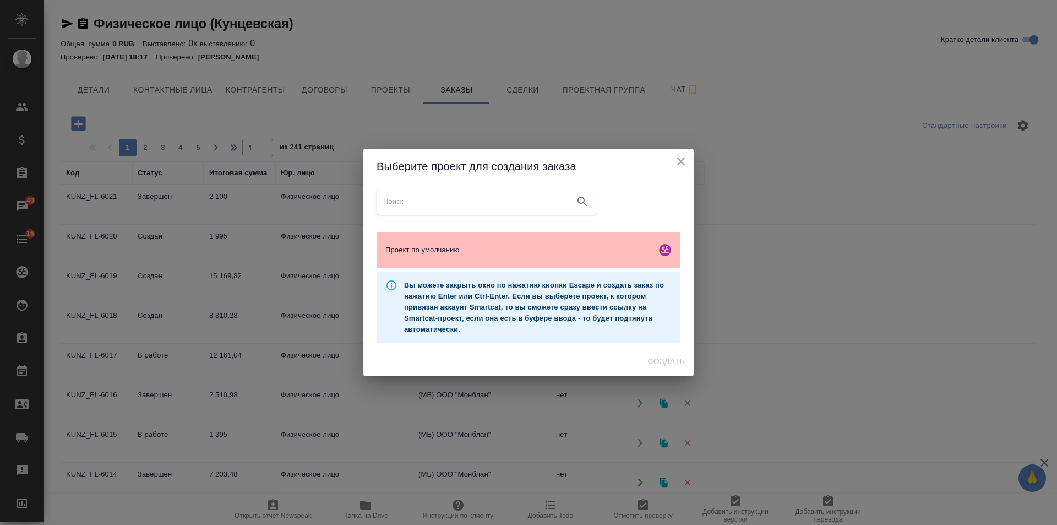
click at [483, 257] on div "Проект по умолчанию" at bounding box center [529, 249] width 304 height 35
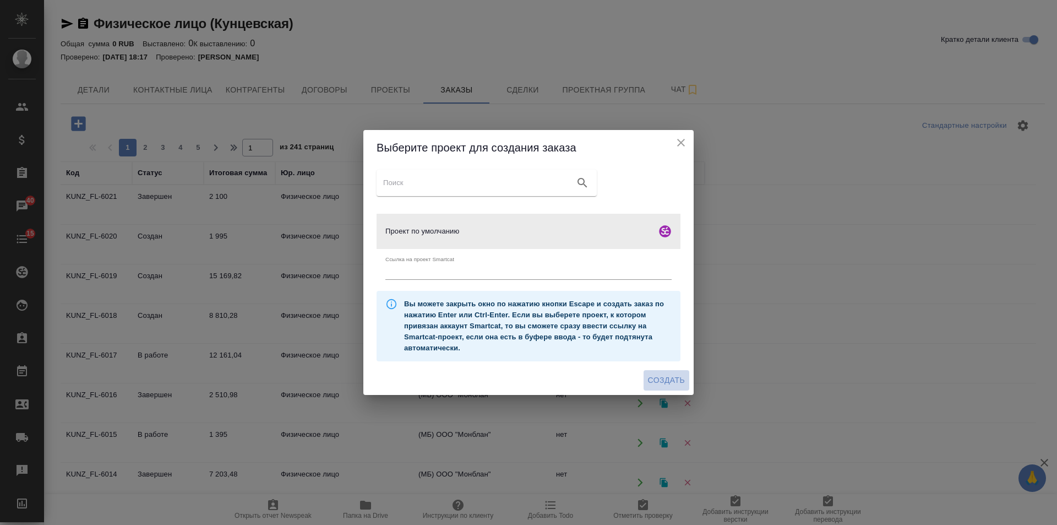
click at [646, 379] on button "Создать" at bounding box center [667, 380] width 46 height 20
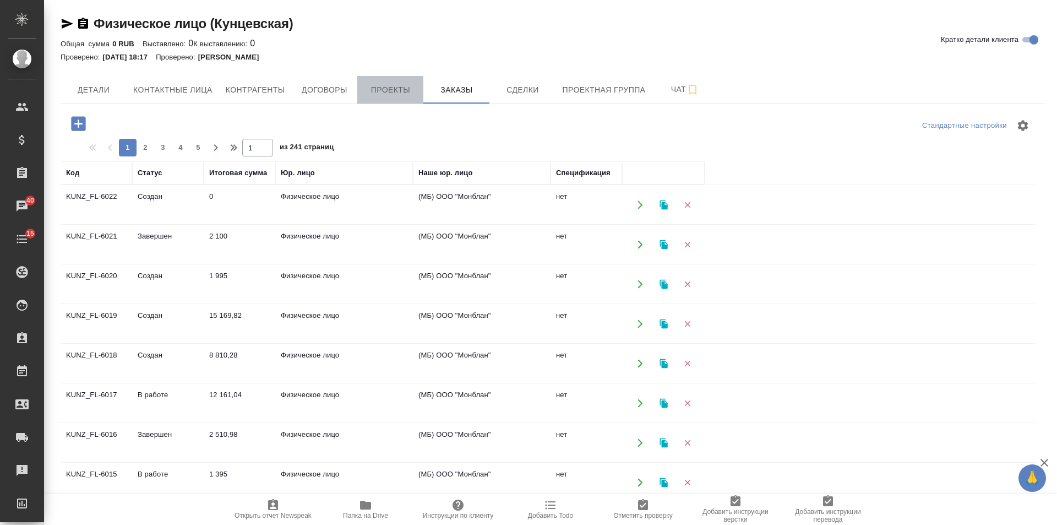
click at [373, 84] on span "Проекты" at bounding box center [390, 90] width 53 height 14
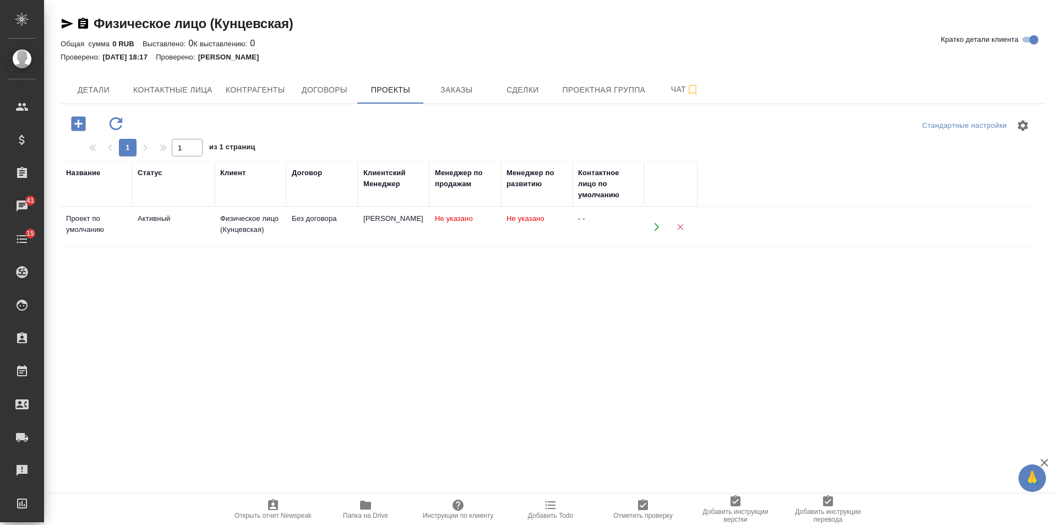
drag, startPoint x: 88, startPoint y: 23, endPoint x: 59, endPoint y: 51, distance: 40.5
click at [88, 23] on icon "button" at bounding box center [83, 23] width 10 height 11
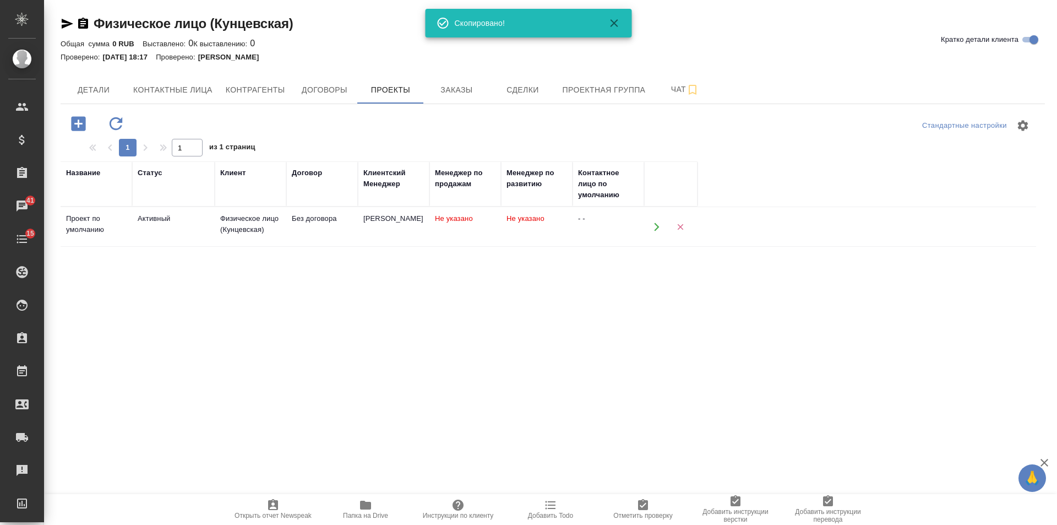
click at [309, 235] on td "Без договора" at bounding box center [322, 227] width 72 height 39
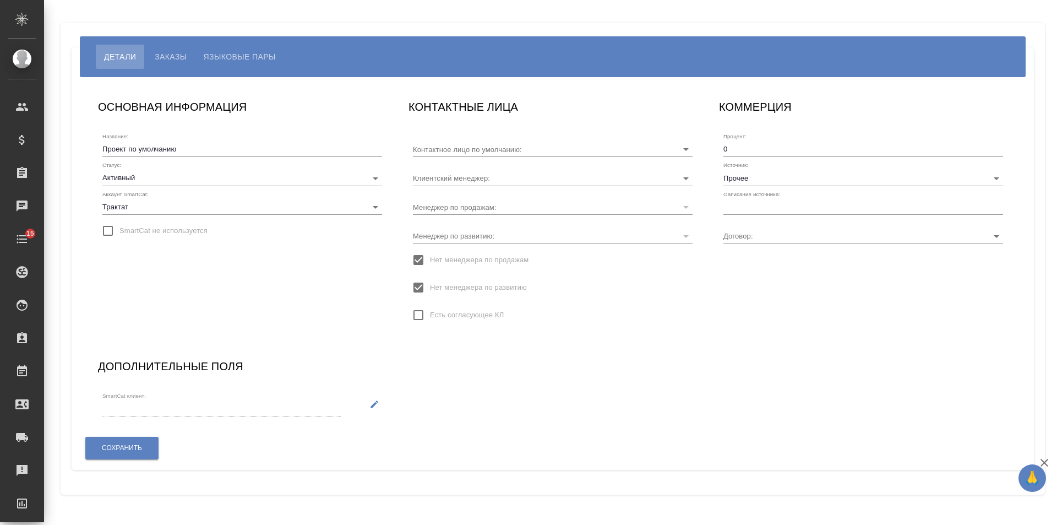
type input "Без договора"
type input "[PERSON_NAME]"
type input "- -"
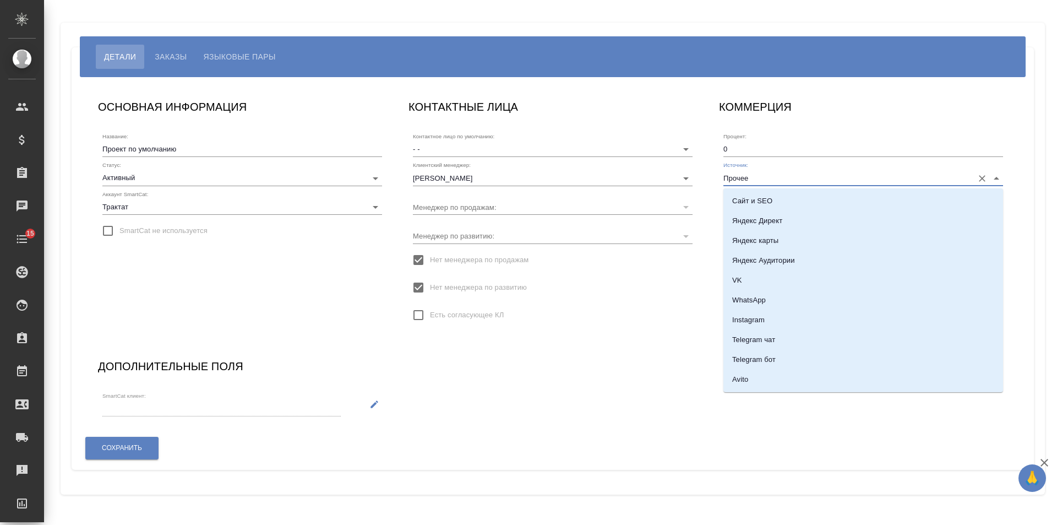
click at [769, 173] on input "Прочее" at bounding box center [846, 177] width 244 height 15
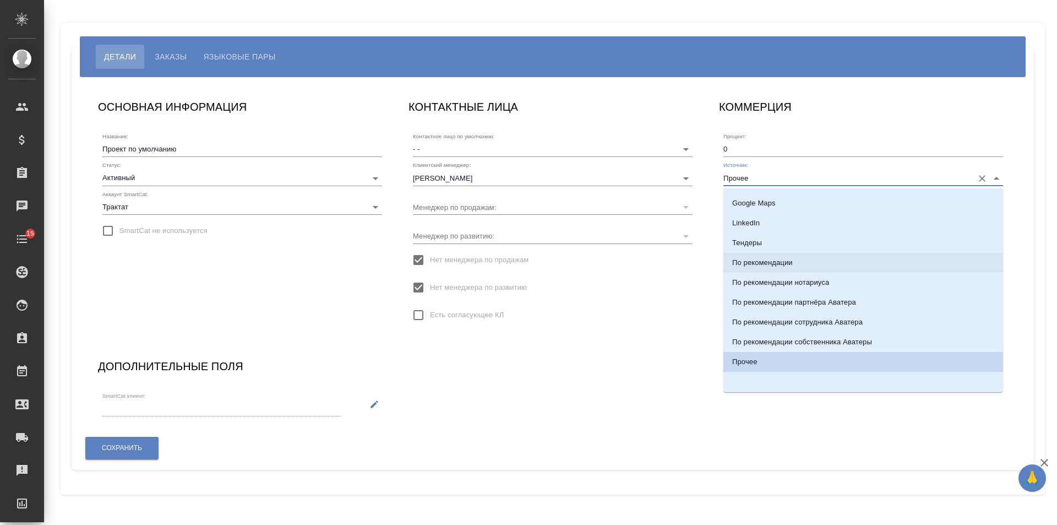
click at [773, 262] on p "По рекомендации" at bounding box center [762, 262] width 61 height 11
type input "По рекомендации"
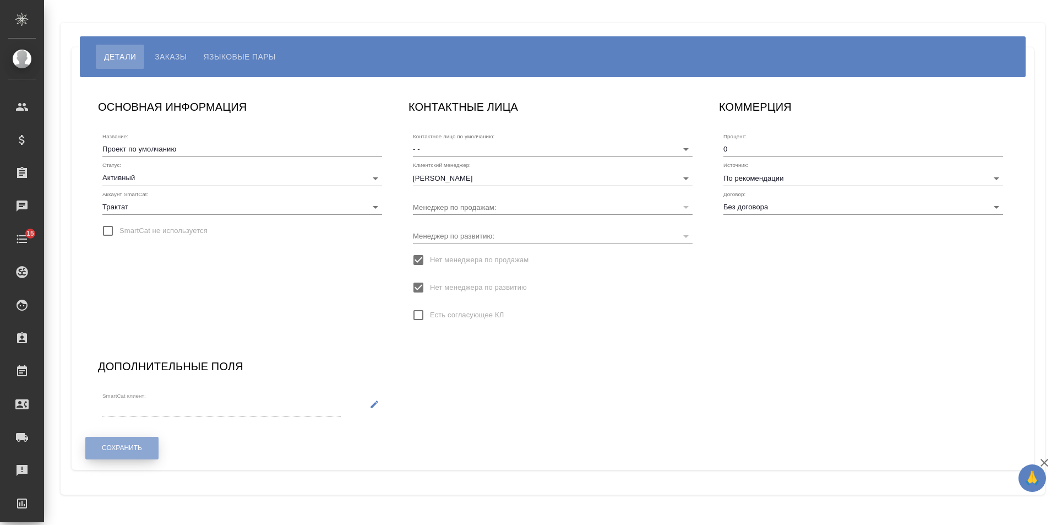
click at [149, 452] on button "Сохранить" at bounding box center [121, 448] width 73 height 23
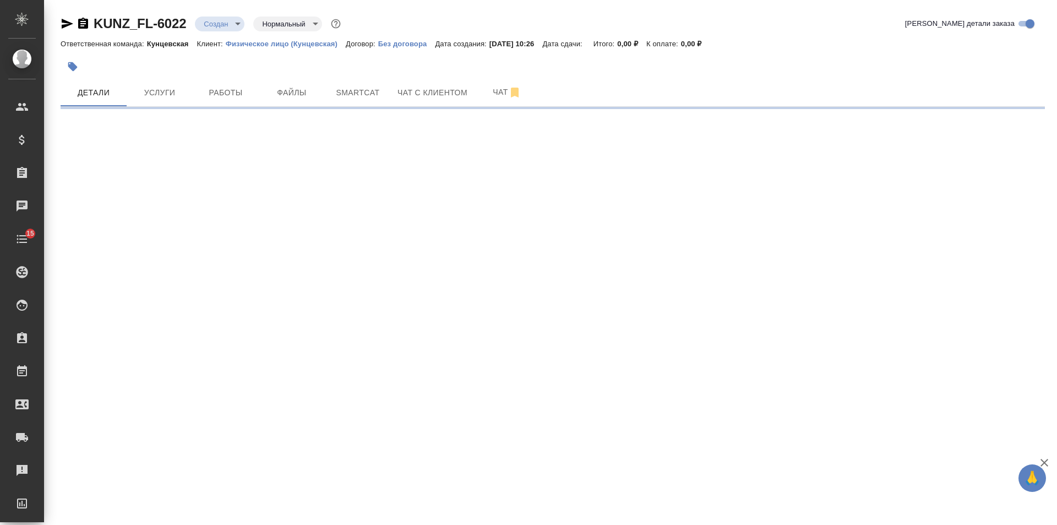
select select "RU"
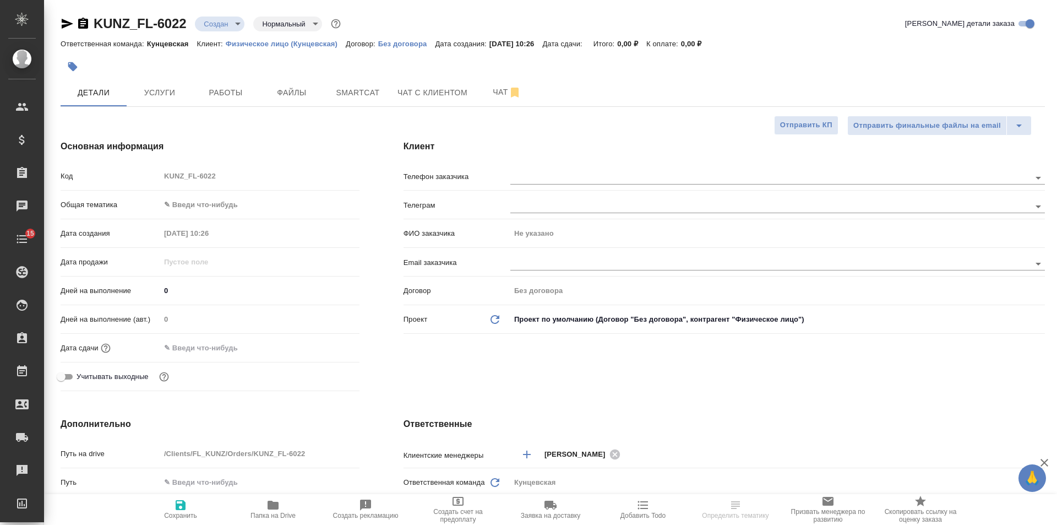
type textarea "x"
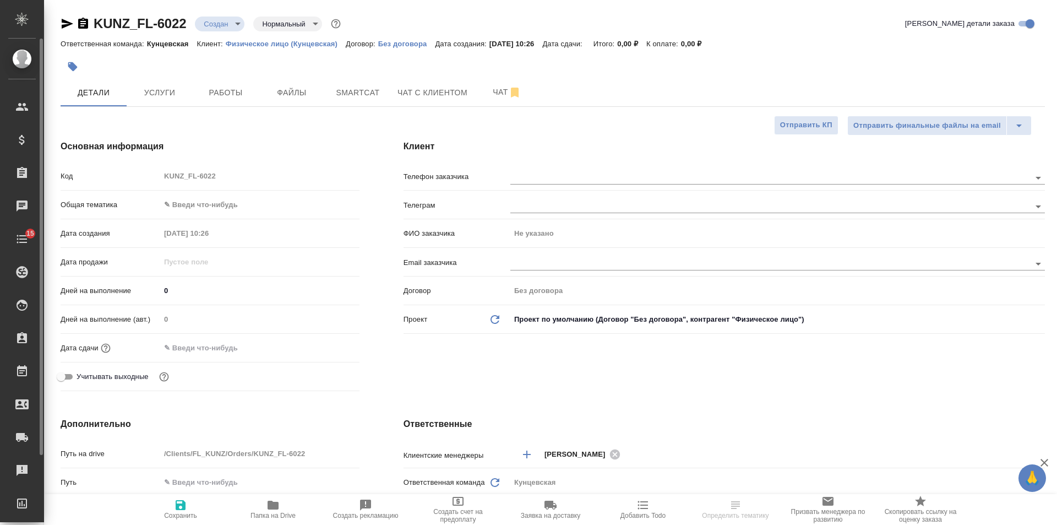
type textarea "x"
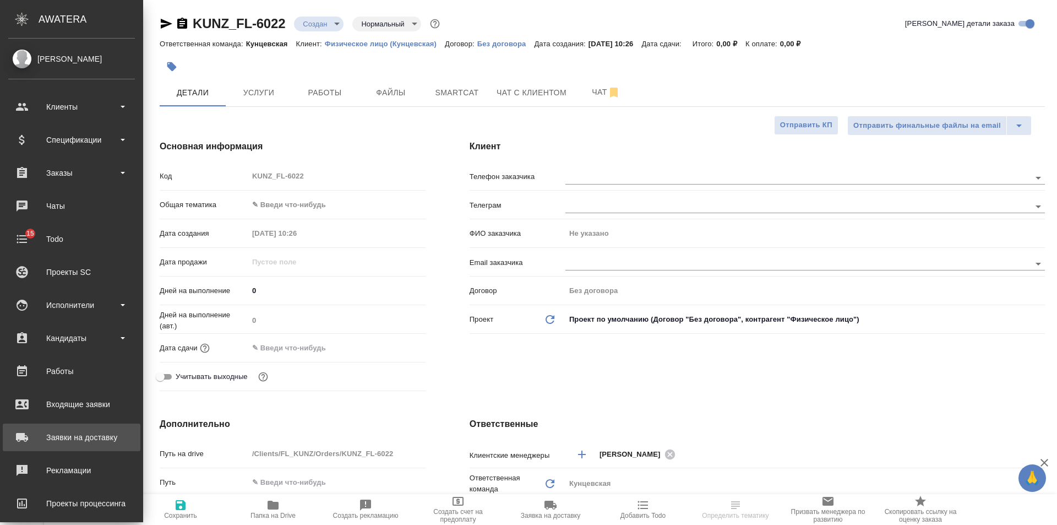
type textarea "x"
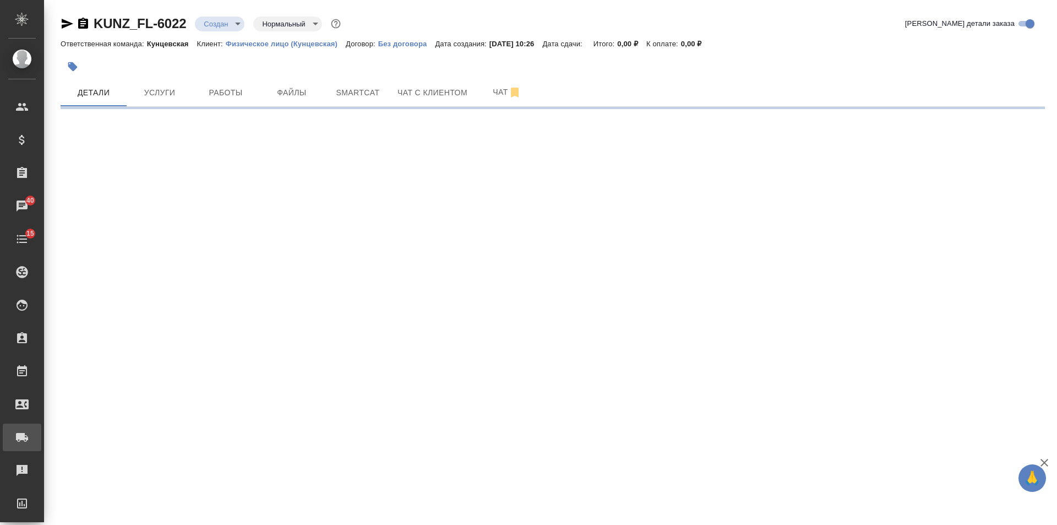
select select "RU"
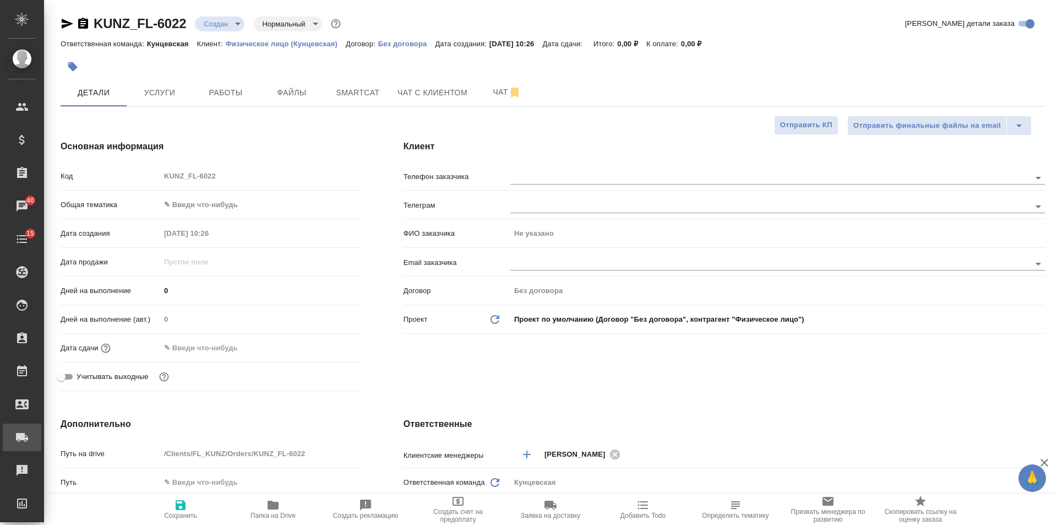
type textarea "x"
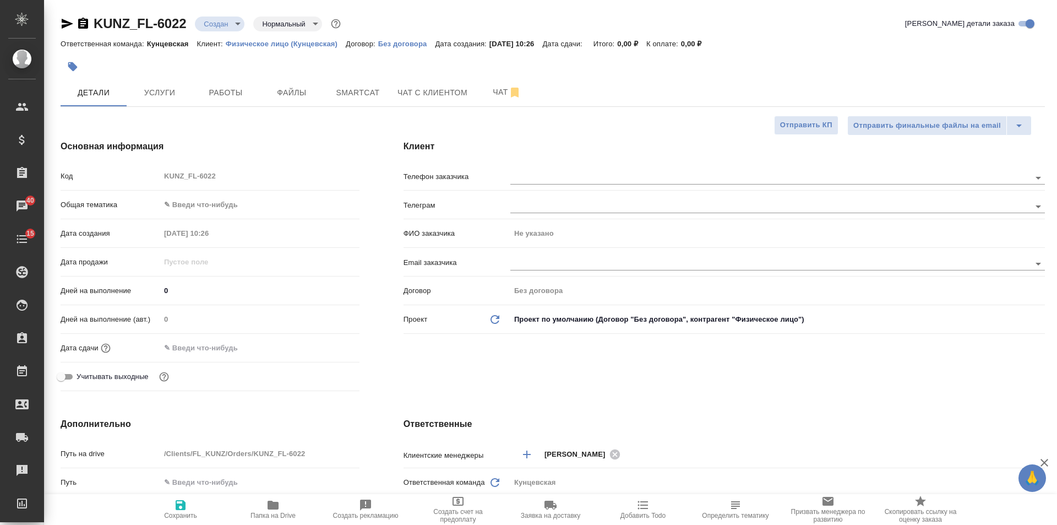
type textarea "x"
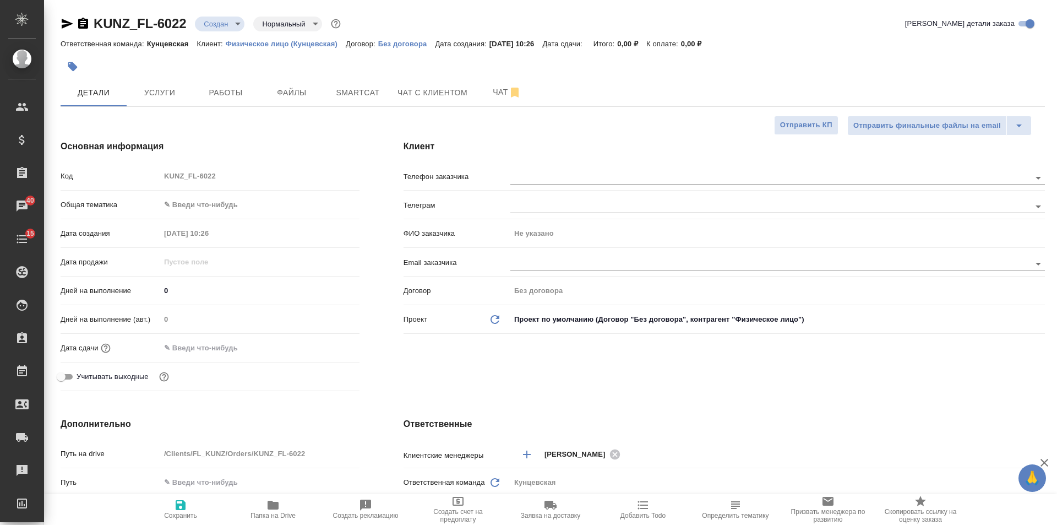
type textarea "x"
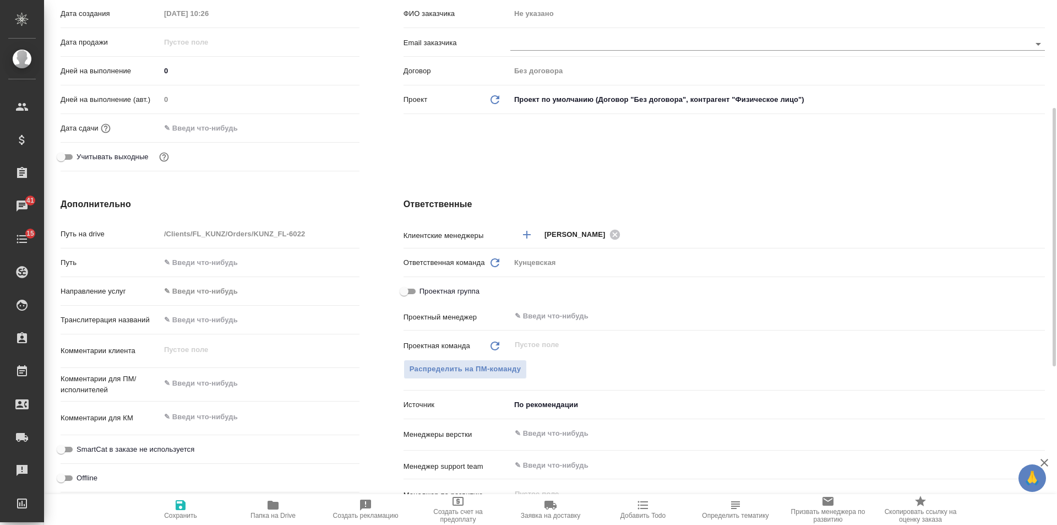
scroll to position [366, 0]
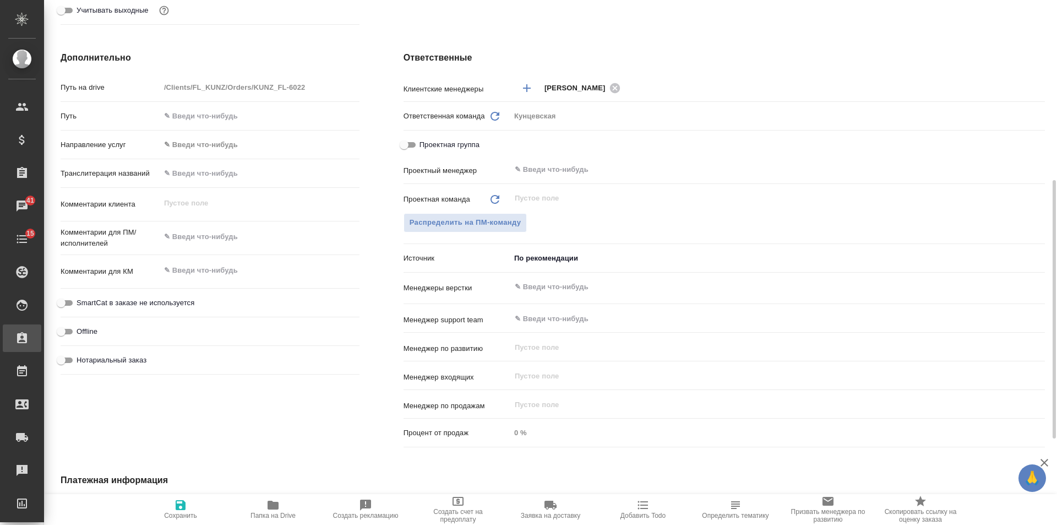
type textarea "x"
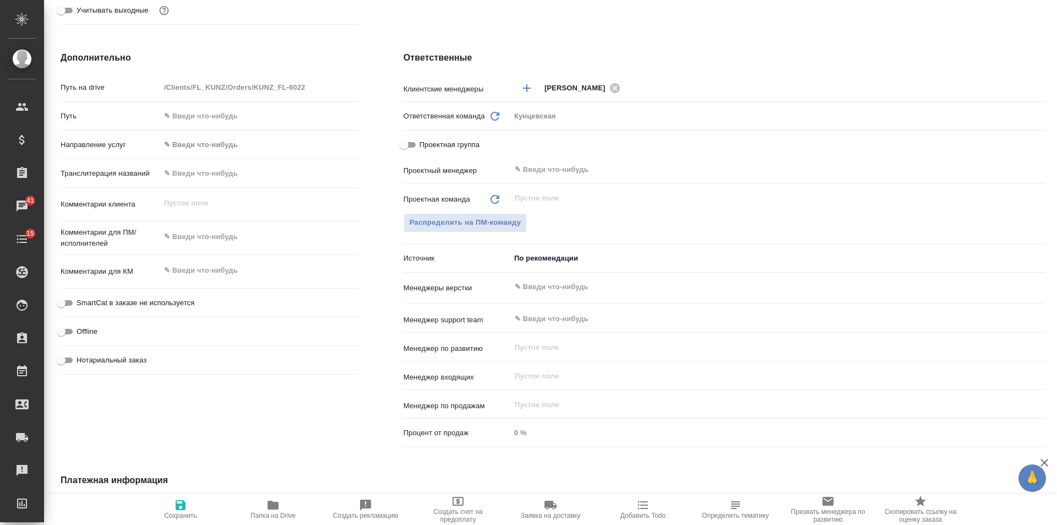
type textarea "x"
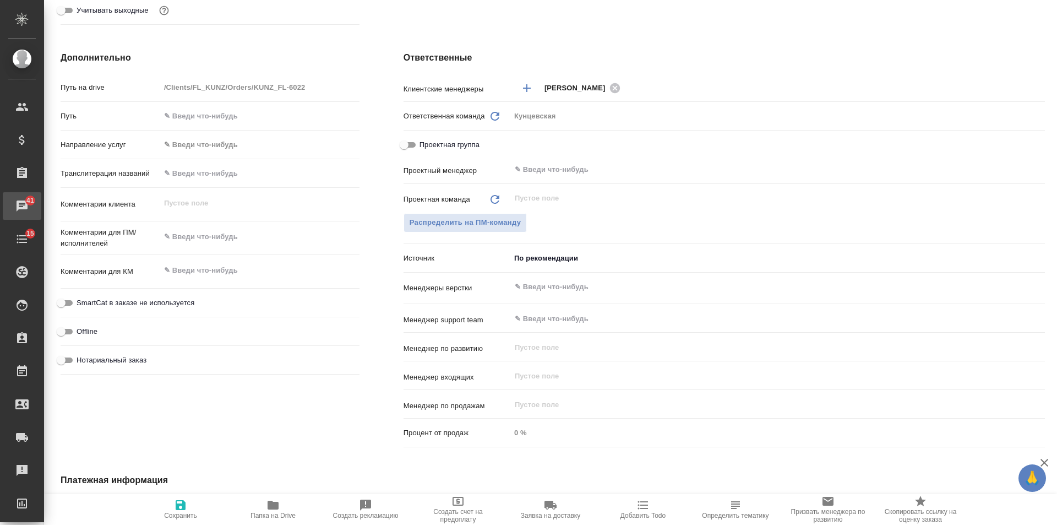
type textarea "x"
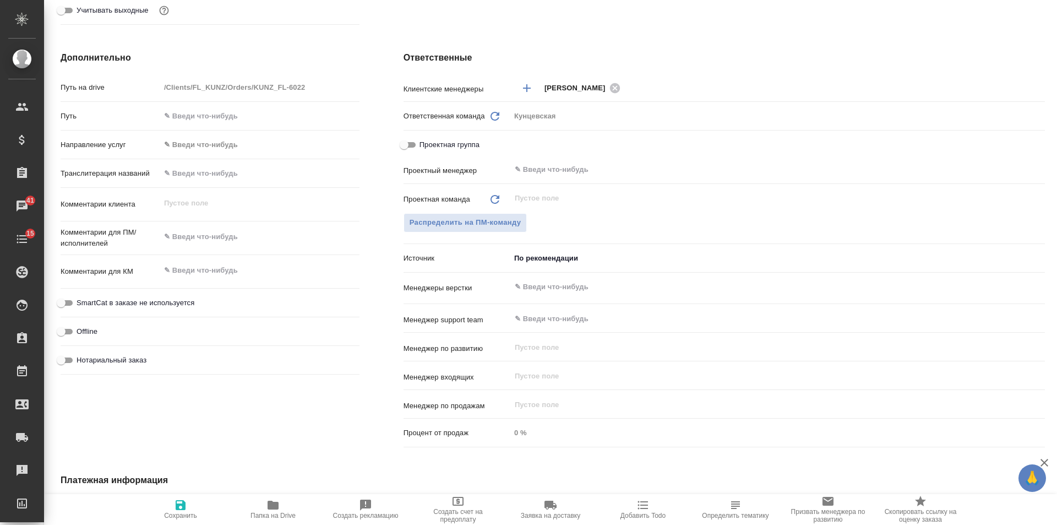
type textarea "x"
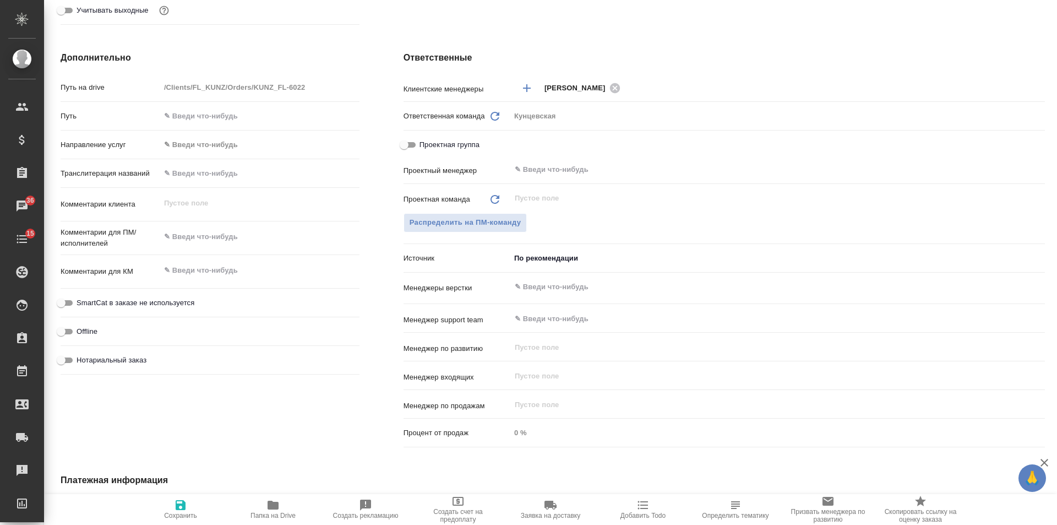
type textarea "x"
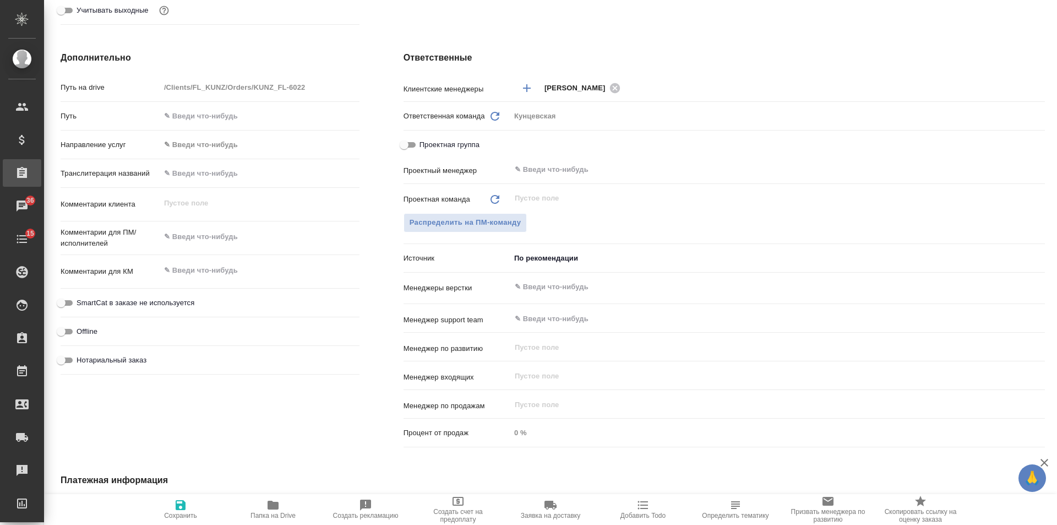
type textarea "x"
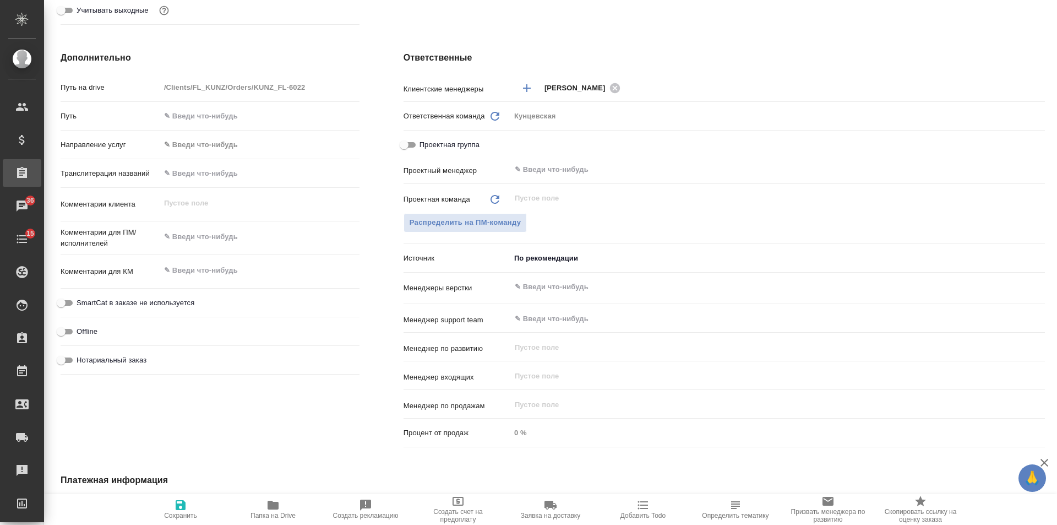
type textarea "x"
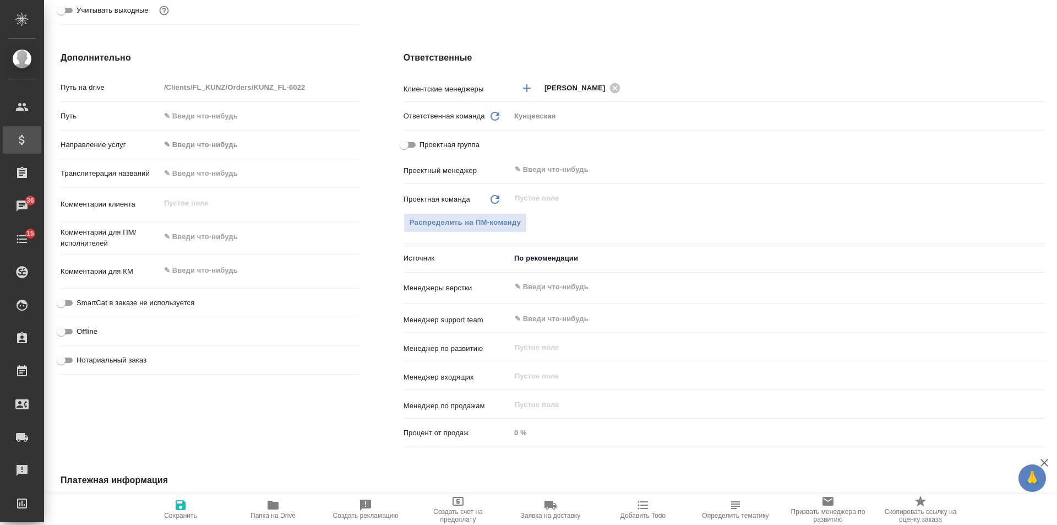
type textarea "x"
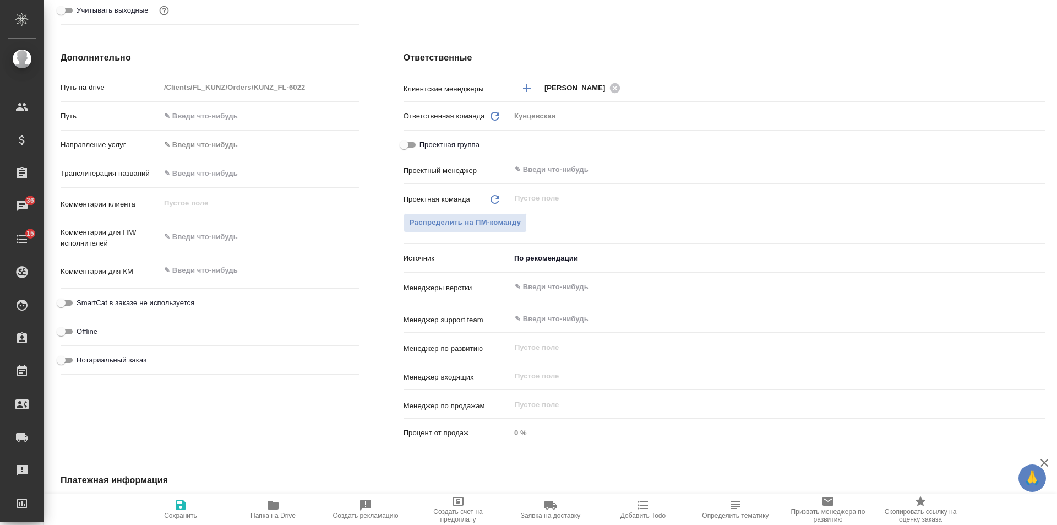
type textarea "x"
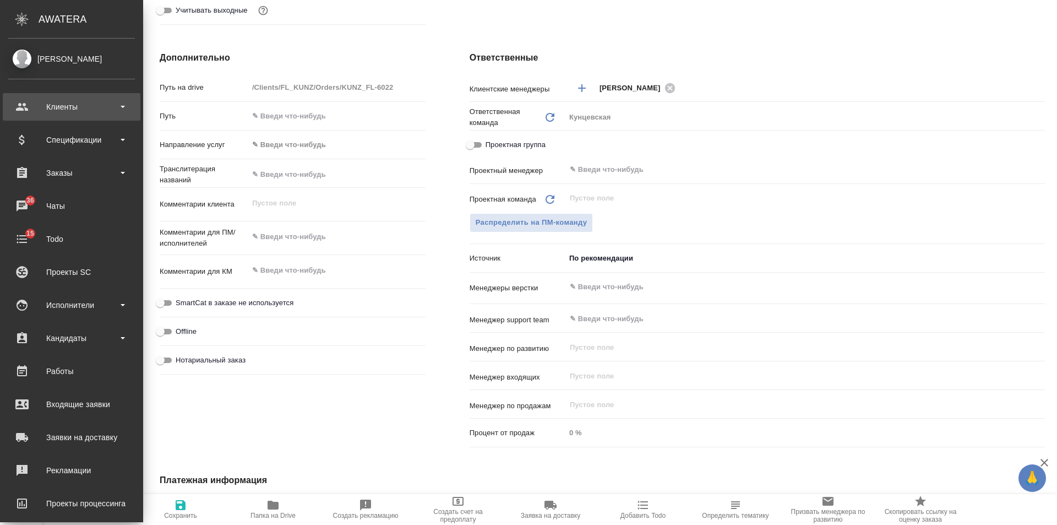
type textarea "x"
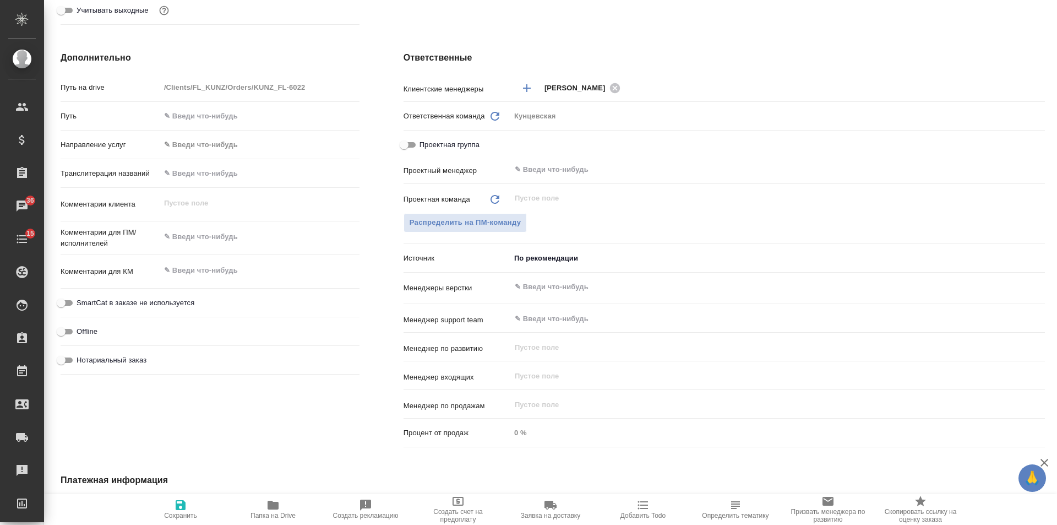
type textarea "x"
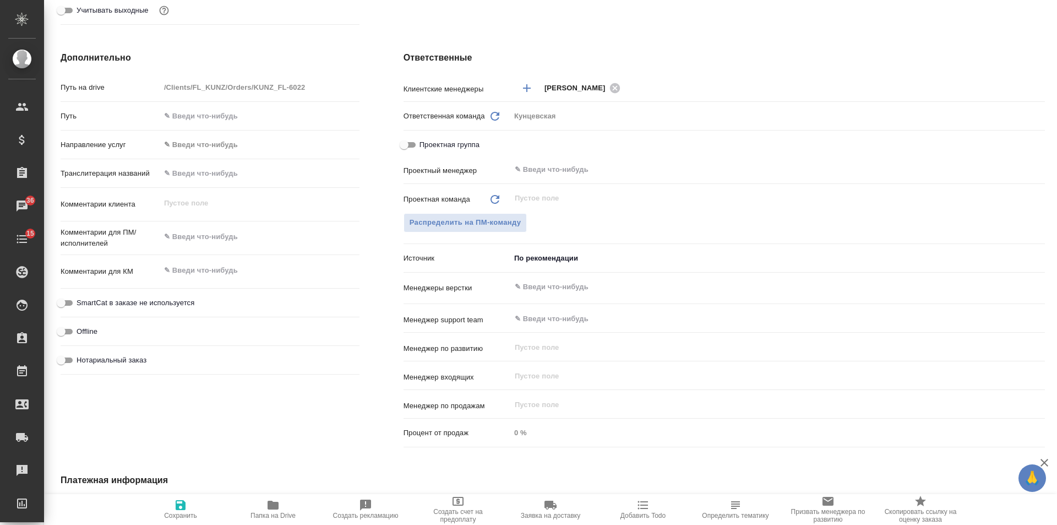
type textarea "x"
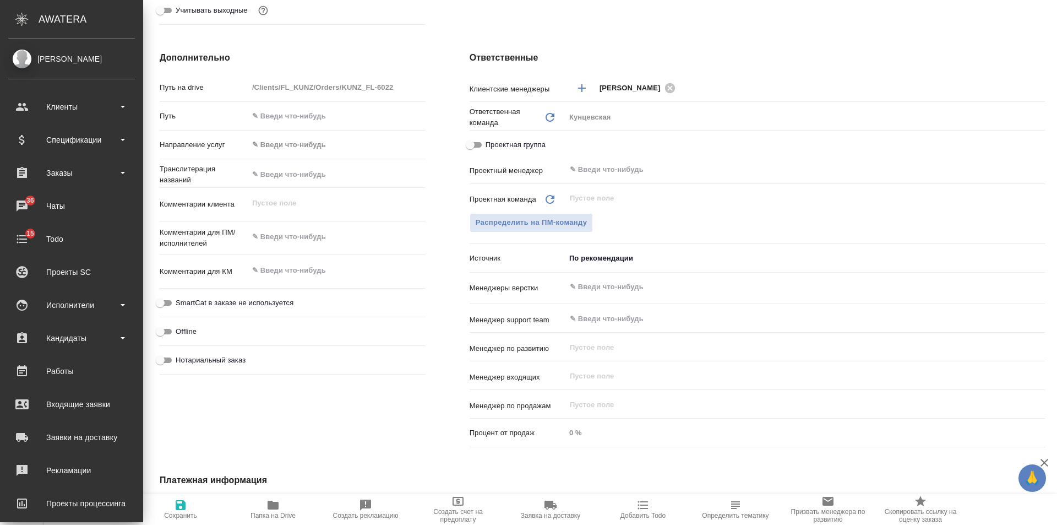
type textarea "x"
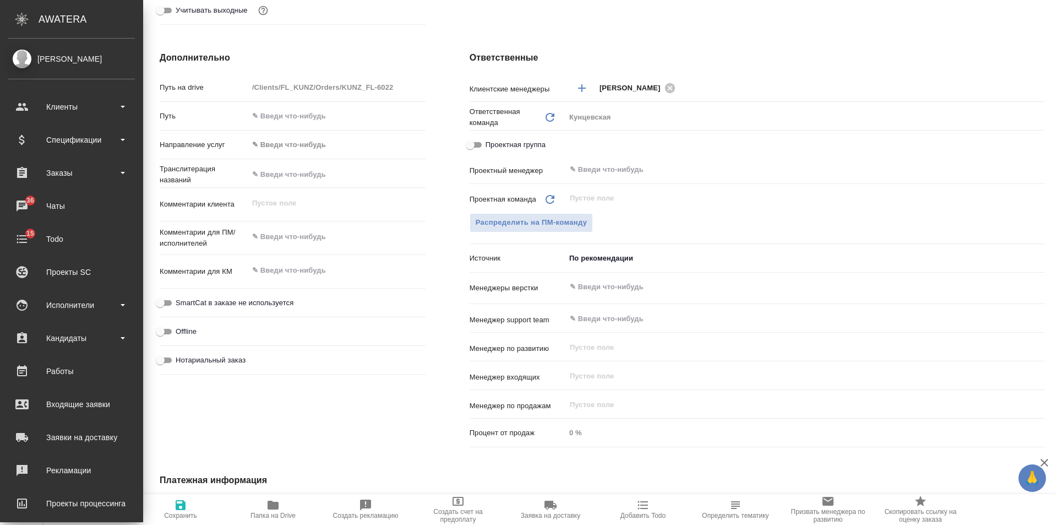
type textarea "x"
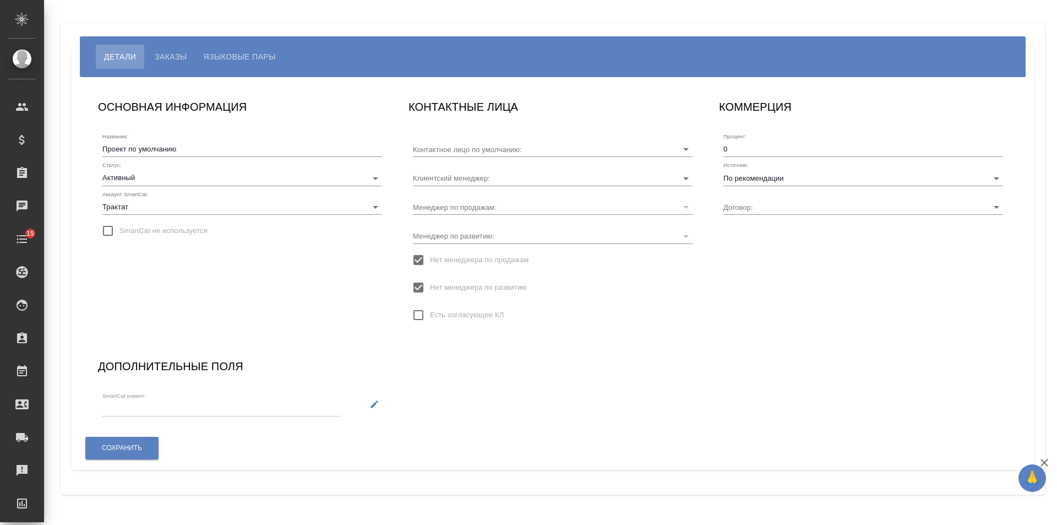
type input "Без договора"
type input "[PERSON_NAME]"
type input "- -"
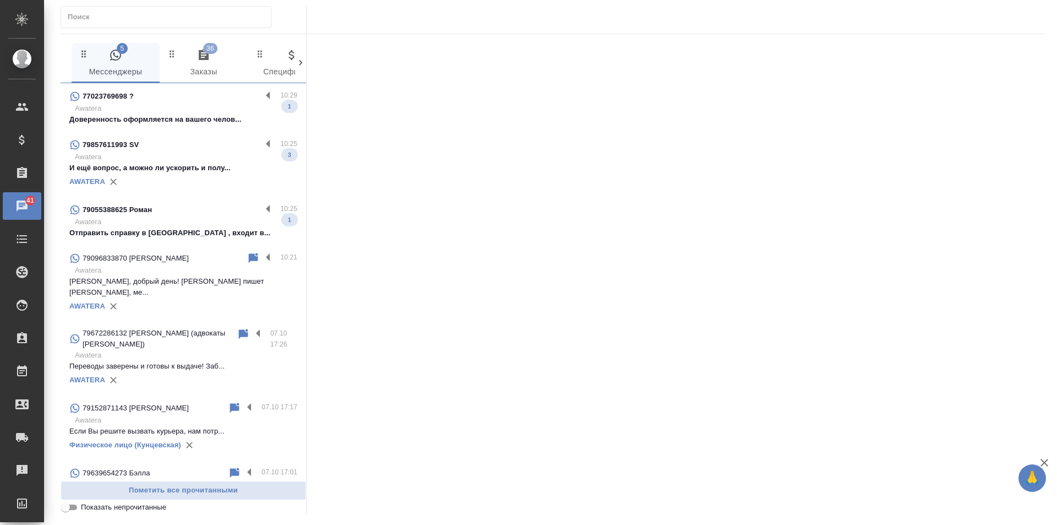
click at [174, 106] on p "Awatera" at bounding box center [186, 108] width 222 height 11
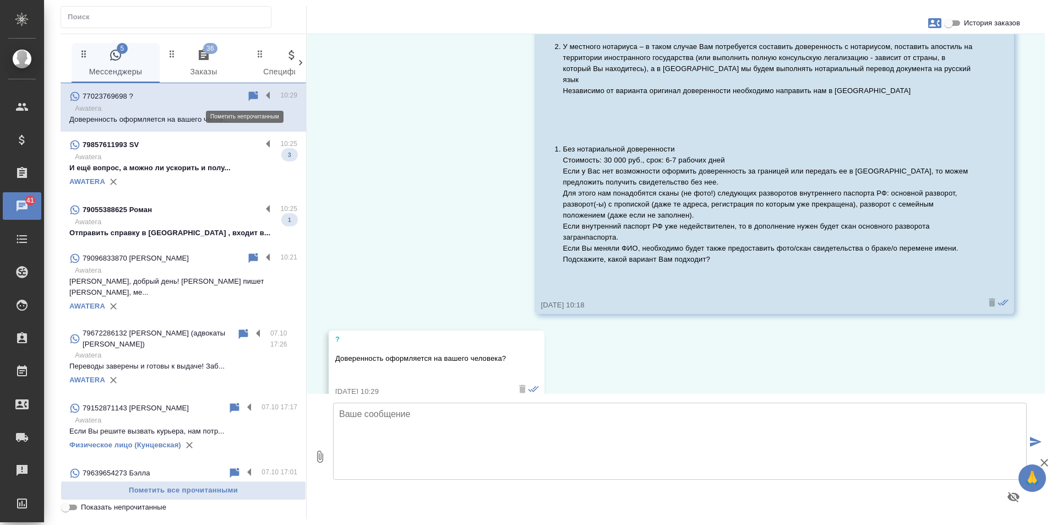
scroll to position [906, 0]
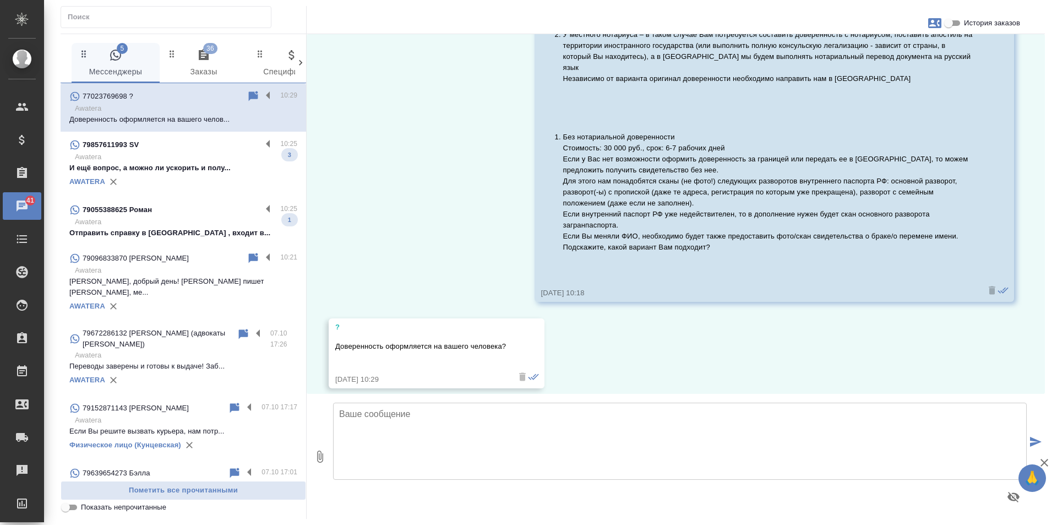
click at [950, 22] on input "История заказов" at bounding box center [949, 23] width 40 height 13
checkbox input "true"
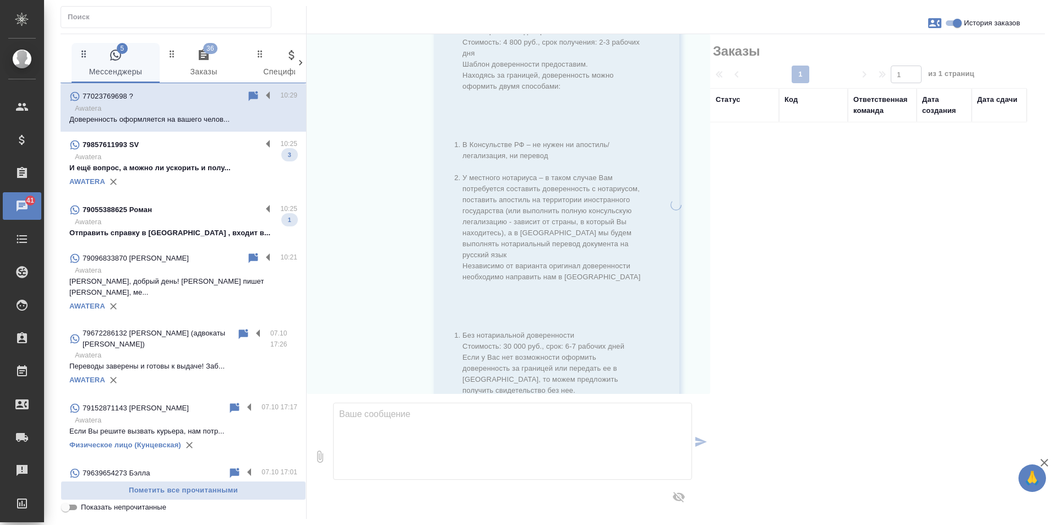
scroll to position [1049, 0]
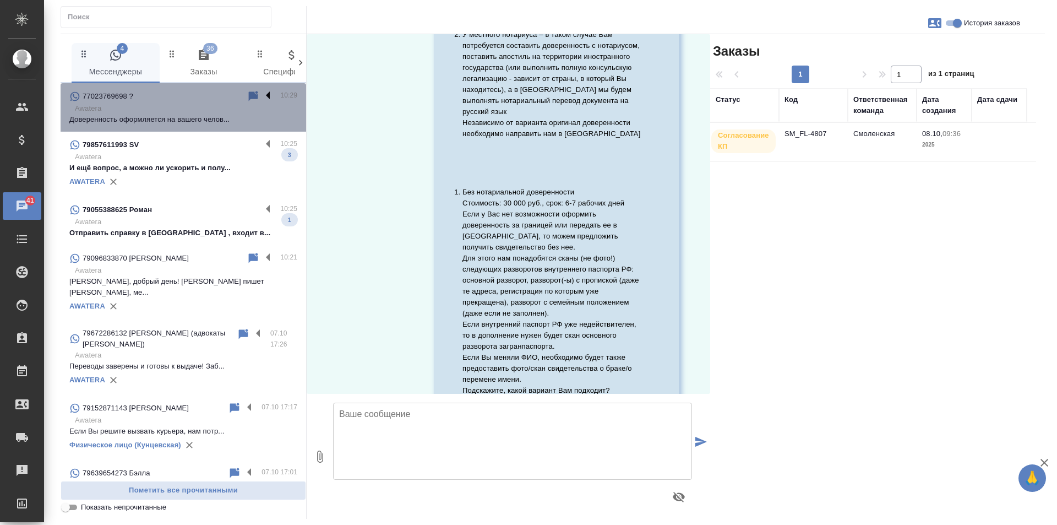
click at [262, 95] on label at bounding box center [271, 96] width 19 height 13
click at [0, 0] on input "checkbox" at bounding box center [0, 0] width 0 height 0
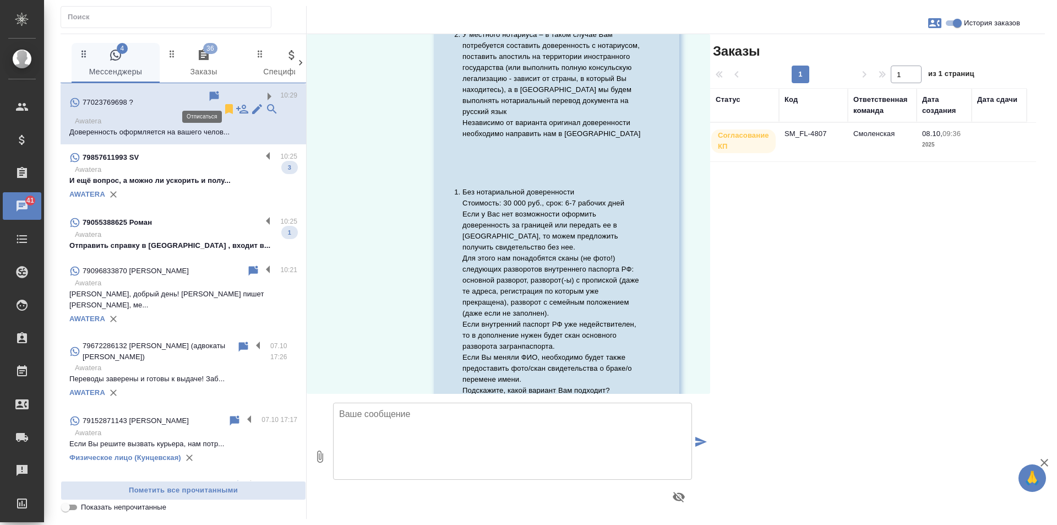
click at [225, 104] on icon at bounding box center [229, 109] width 8 height 10
click at [194, 175] on p "И ещё вопрос, а можно ли ускорить и полу..." at bounding box center [183, 180] width 228 height 11
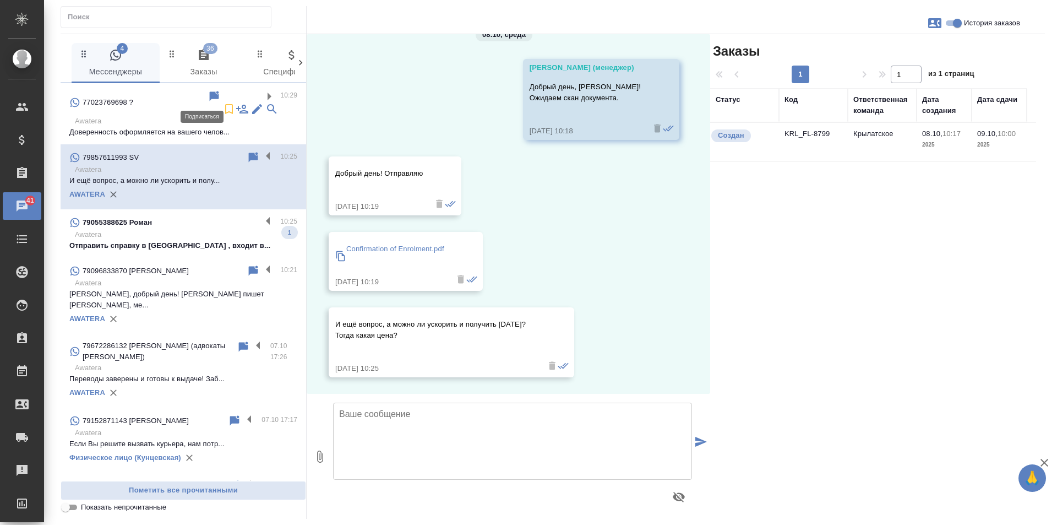
scroll to position [23, 0]
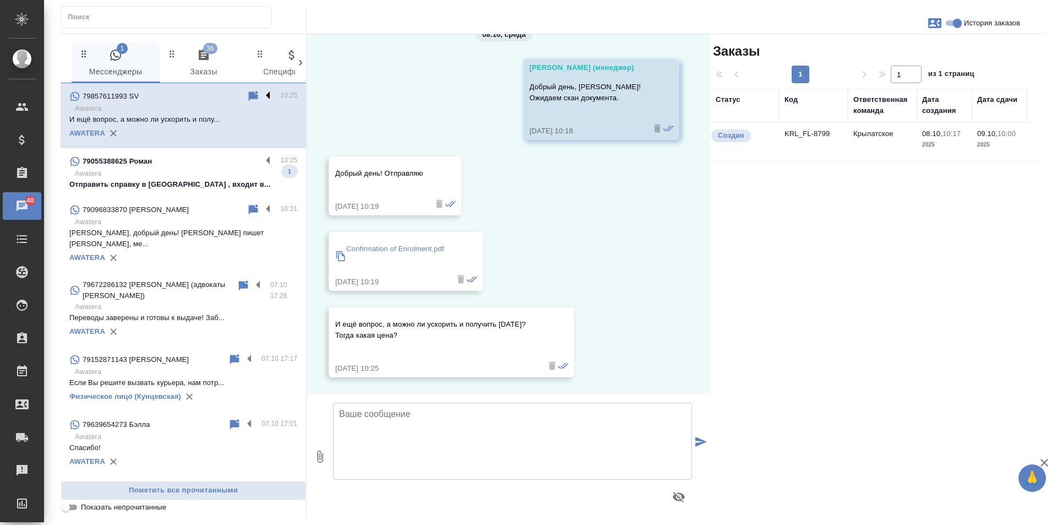
click at [262, 97] on label at bounding box center [271, 96] width 19 height 13
click at [0, 0] on input "checkbox" at bounding box center [0, 0] width 0 height 0
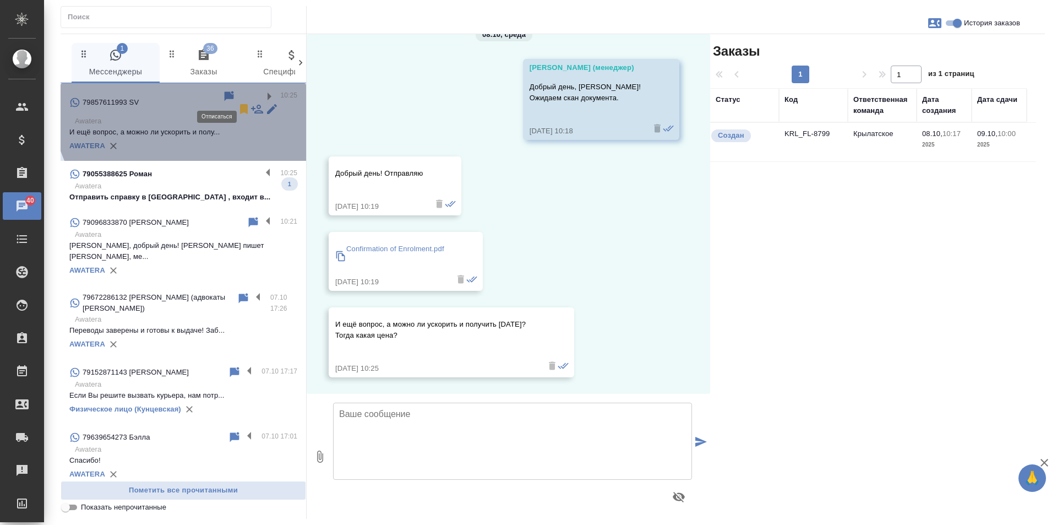
click at [240, 104] on icon at bounding box center [244, 109] width 8 height 10
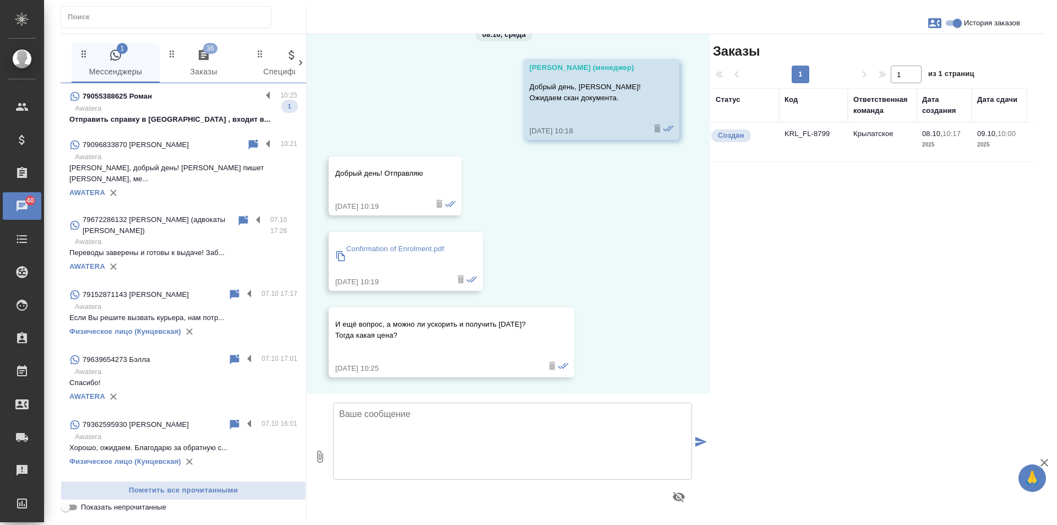
click at [174, 109] on p "Awatera" at bounding box center [186, 108] width 222 height 11
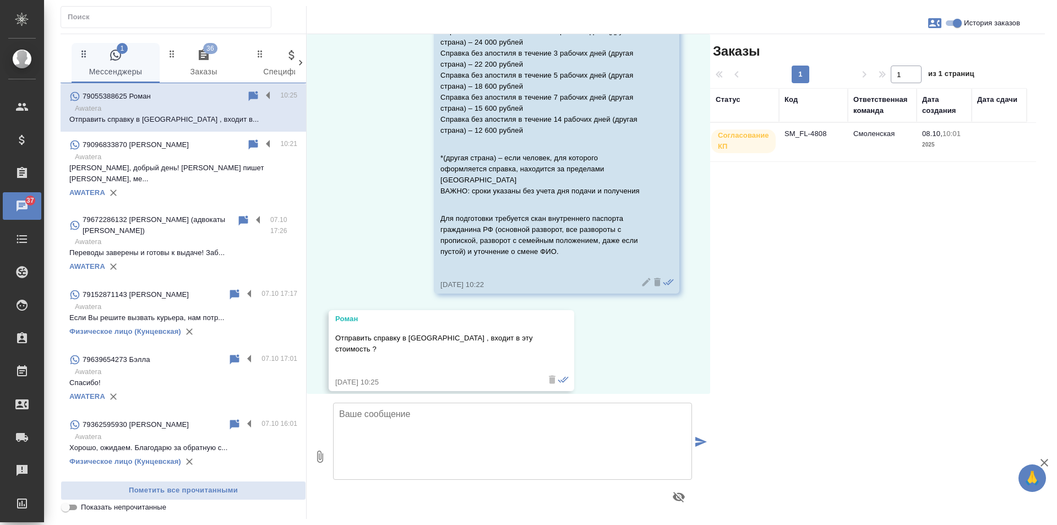
scroll to position [1074, 0]
click at [262, 97] on label at bounding box center [271, 96] width 19 height 13
click at [0, 0] on input "checkbox" at bounding box center [0, 0] width 0 height 0
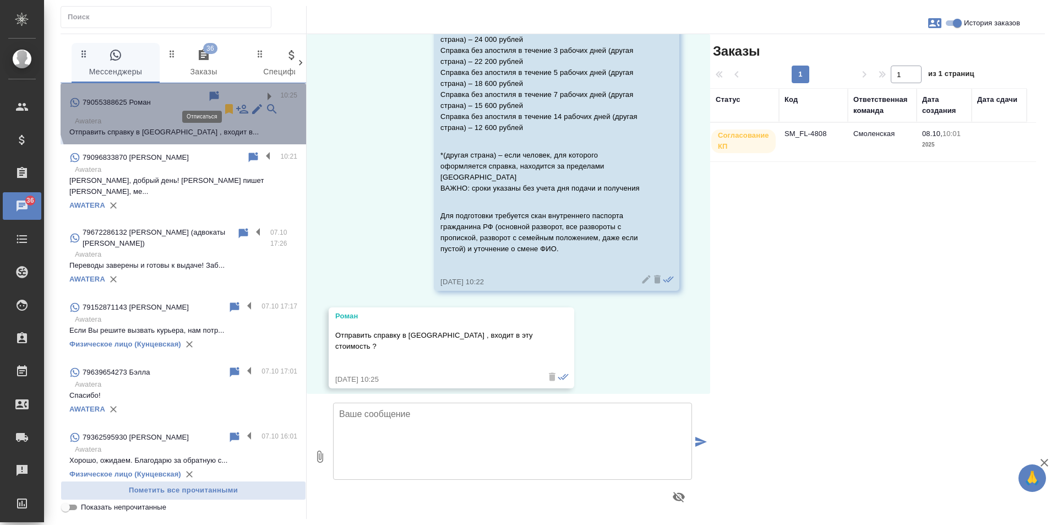
click at [225, 104] on icon at bounding box center [229, 109] width 8 height 10
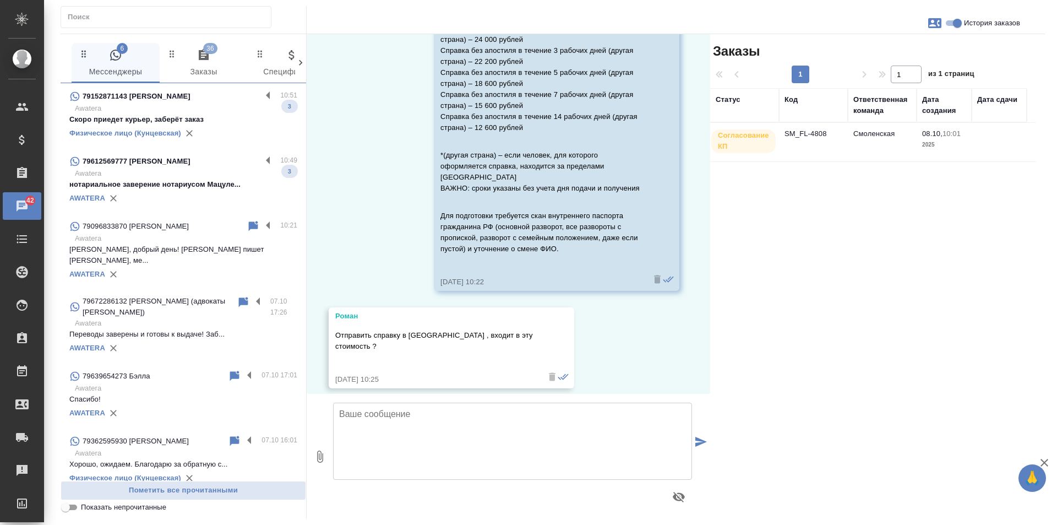
scroll to position [1171, 0]
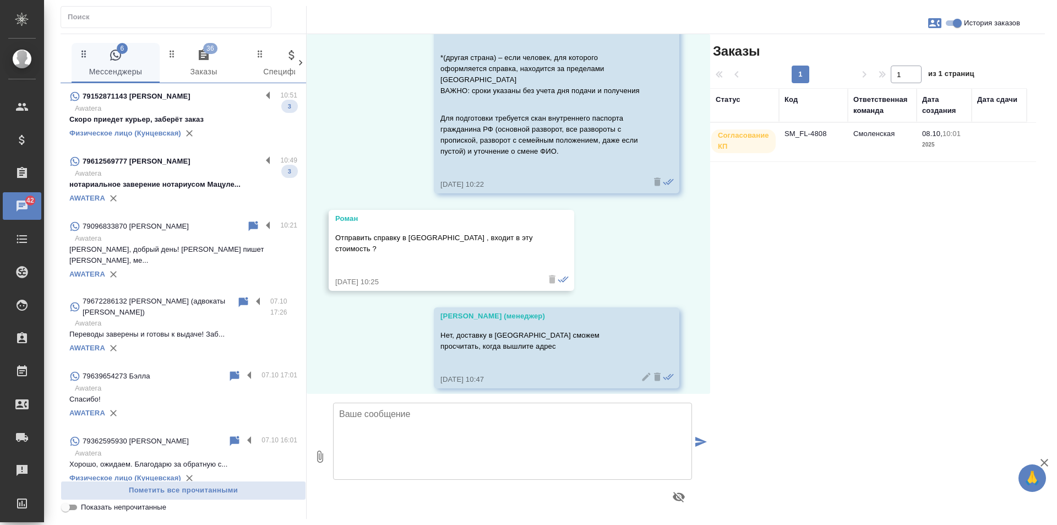
click at [214, 102] on div "79152871143 Иво Младенович" at bounding box center [165, 96] width 192 height 13
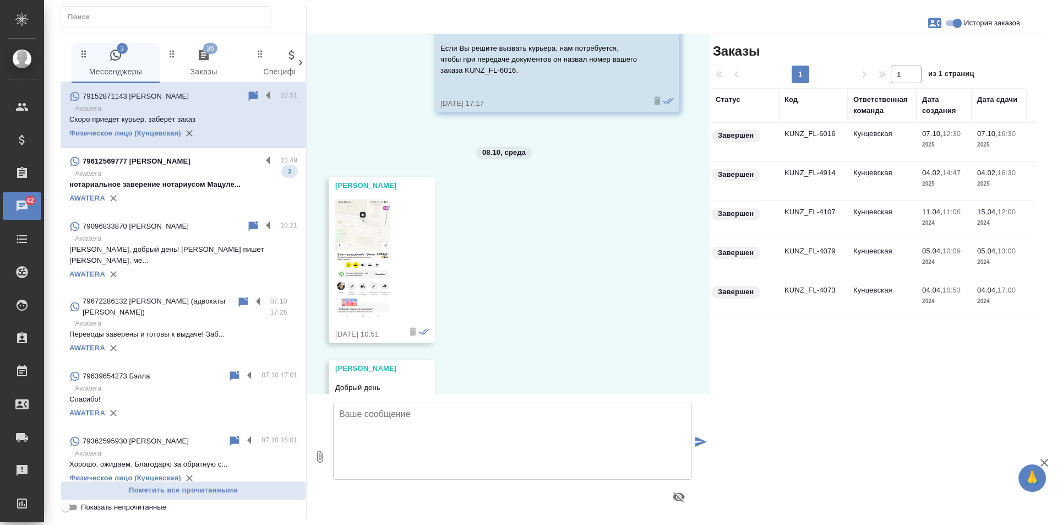
scroll to position [3637, 0]
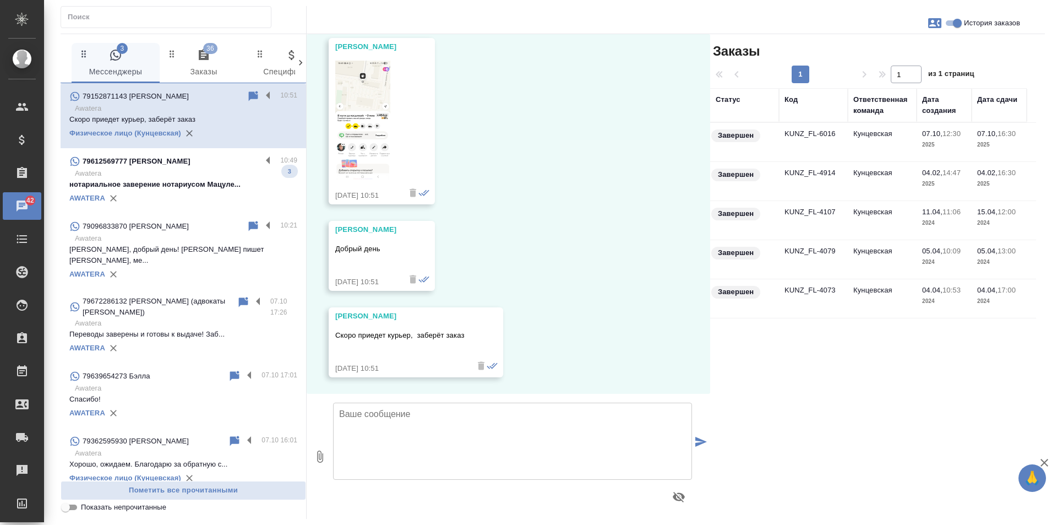
click at [366, 122] on img at bounding box center [362, 120] width 55 height 119
click at [167, 197] on div "AWATERA" at bounding box center [183, 198] width 228 height 17
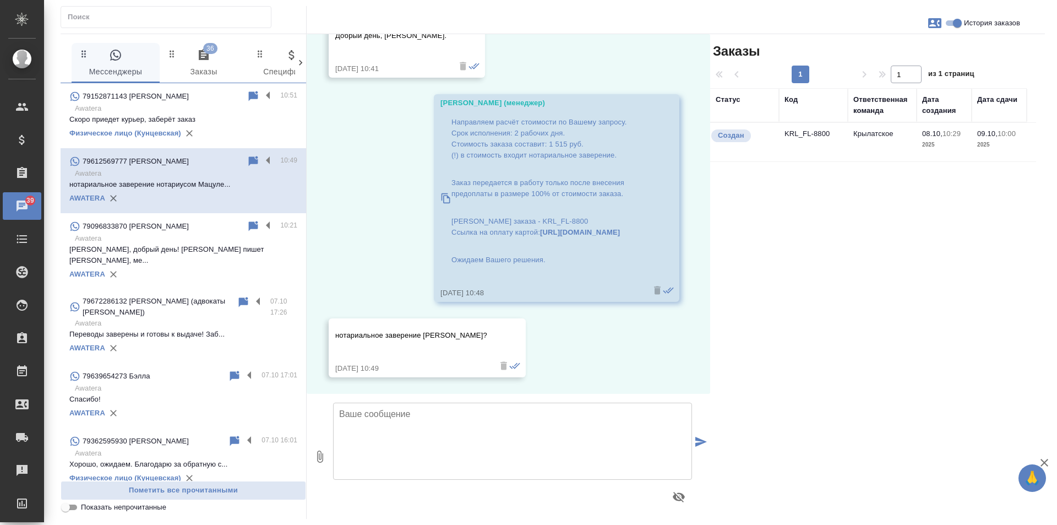
scroll to position [344, 0]
click at [262, 158] on label at bounding box center [271, 161] width 19 height 13
click at [0, 0] on input "checkbox" at bounding box center [0, 0] width 0 height 0
click at [221, 164] on icon at bounding box center [225, 161] width 8 height 10
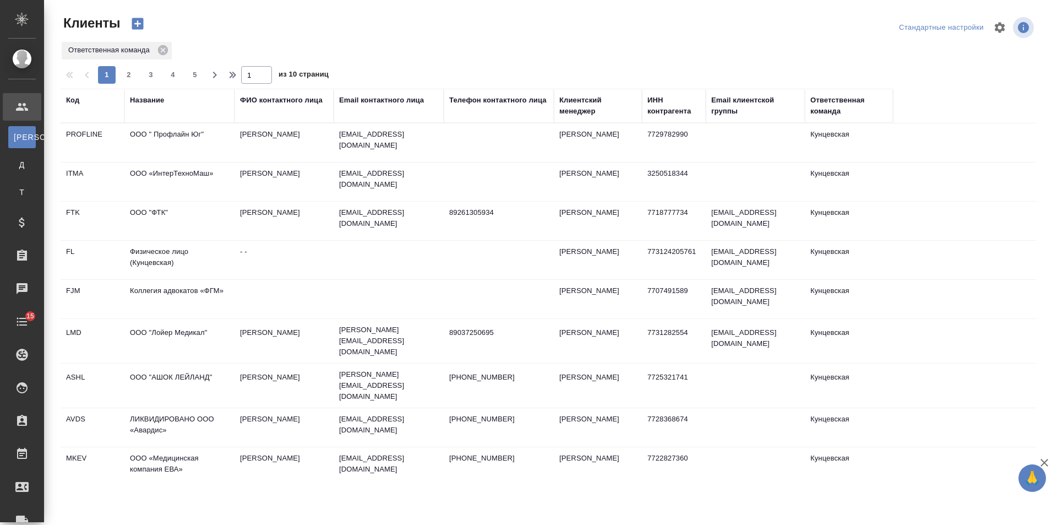
select select "RU"
click at [162, 101] on div "Название" at bounding box center [147, 100] width 34 height 11
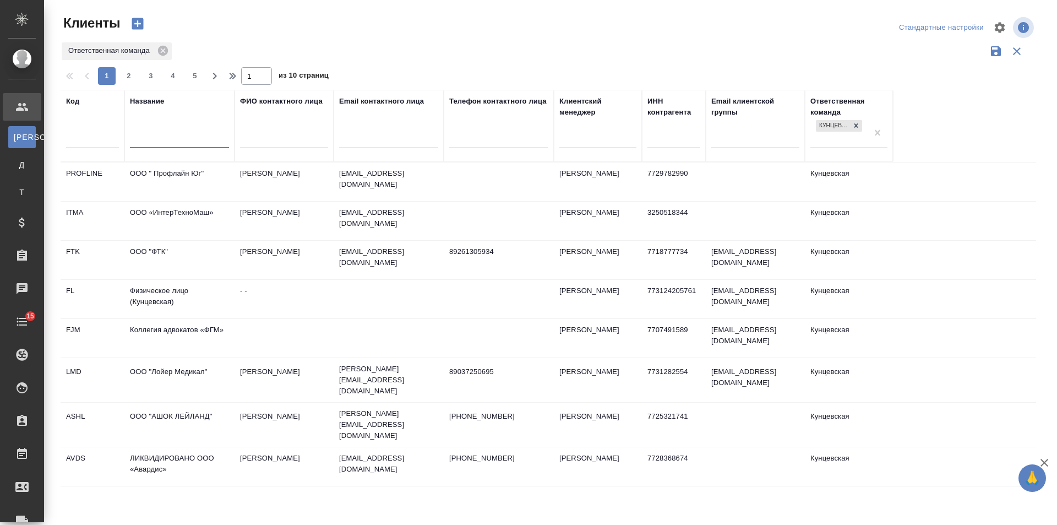
click at [200, 143] on input "text" at bounding box center [179, 141] width 99 height 14
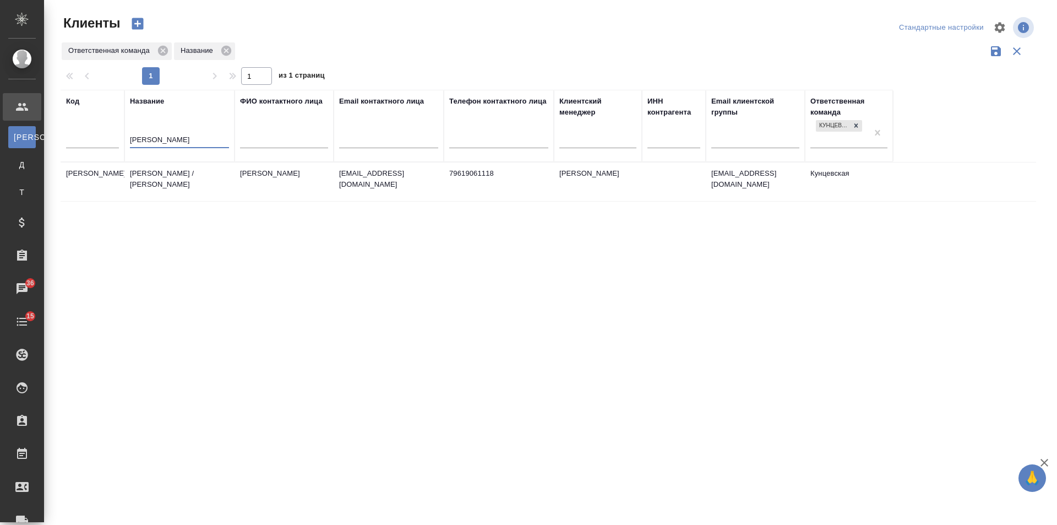
type input "[PERSON_NAME]"
click at [208, 170] on td "[PERSON_NAME] / [PERSON_NAME]" at bounding box center [179, 181] width 110 height 39
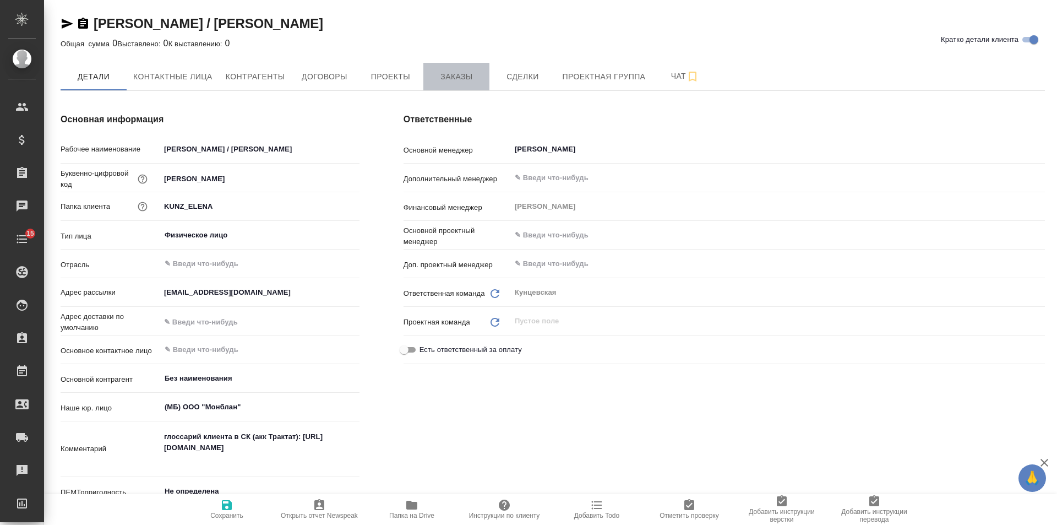
click at [424, 74] on button "Заказы" at bounding box center [456, 77] width 66 height 28
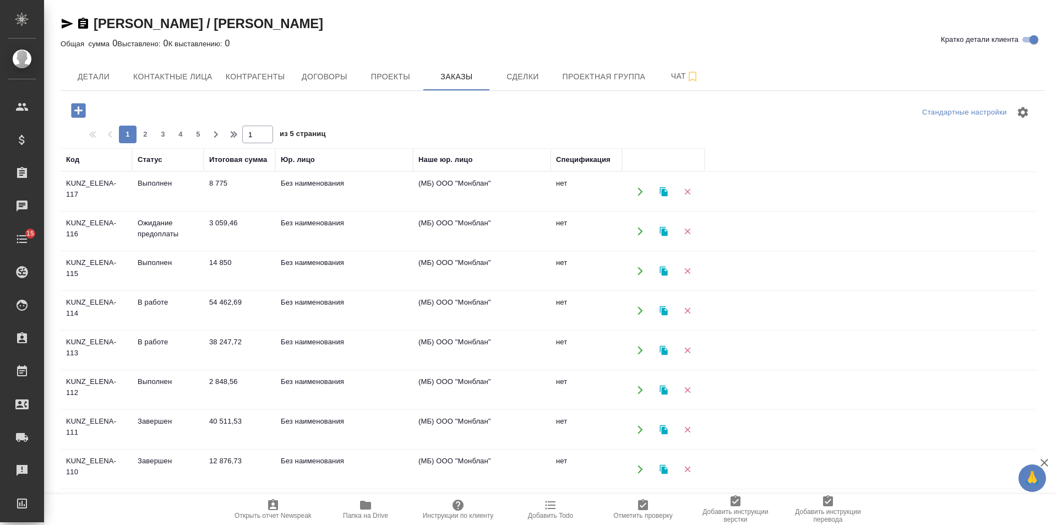
click at [221, 227] on td "3 059,46" at bounding box center [240, 231] width 72 height 39
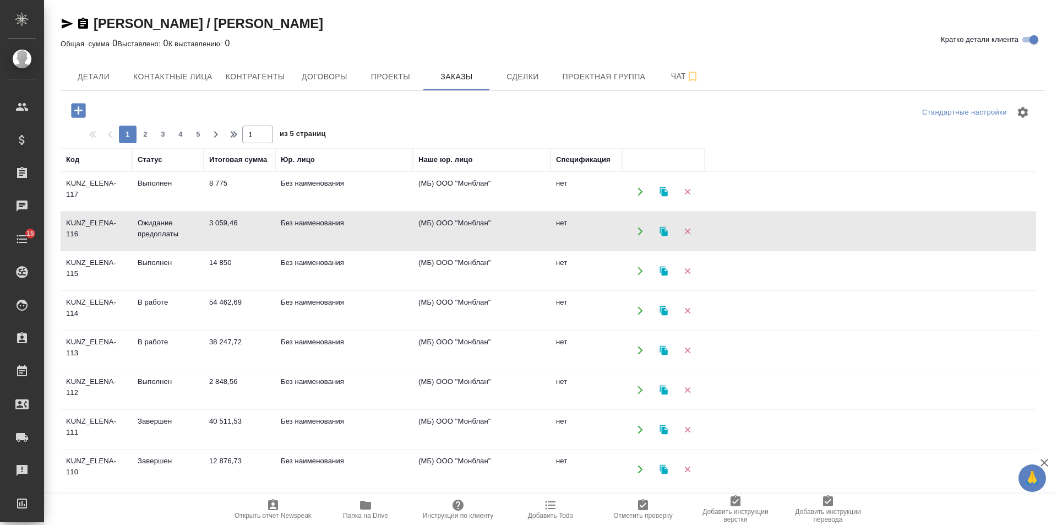
click at [221, 227] on td "3 059,46" at bounding box center [240, 231] width 72 height 39
click at [186, 347] on td "В работе" at bounding box center [168, 350] width 72 height 39
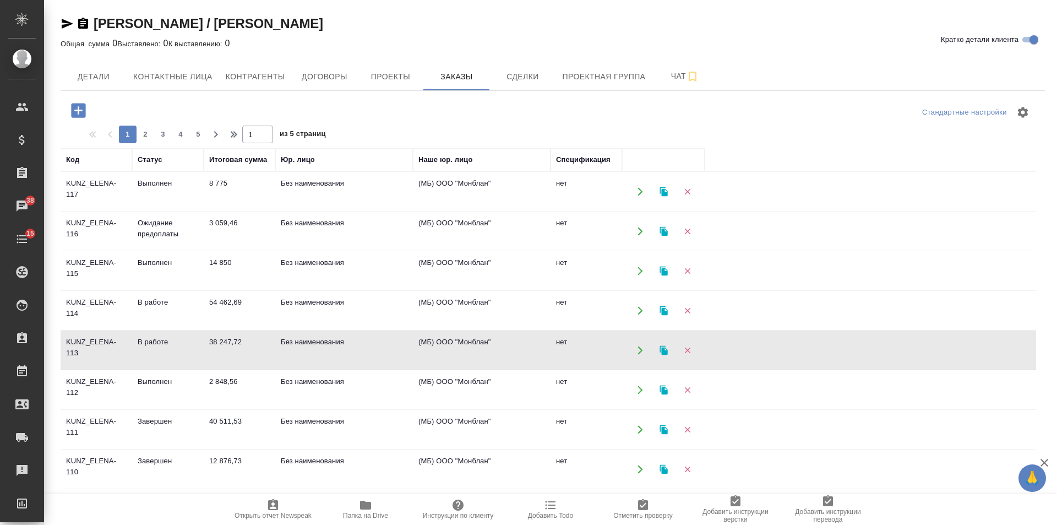
click at [212, 307] on td "54 462,69" at bounding box center [240, 310] width 72 height 39
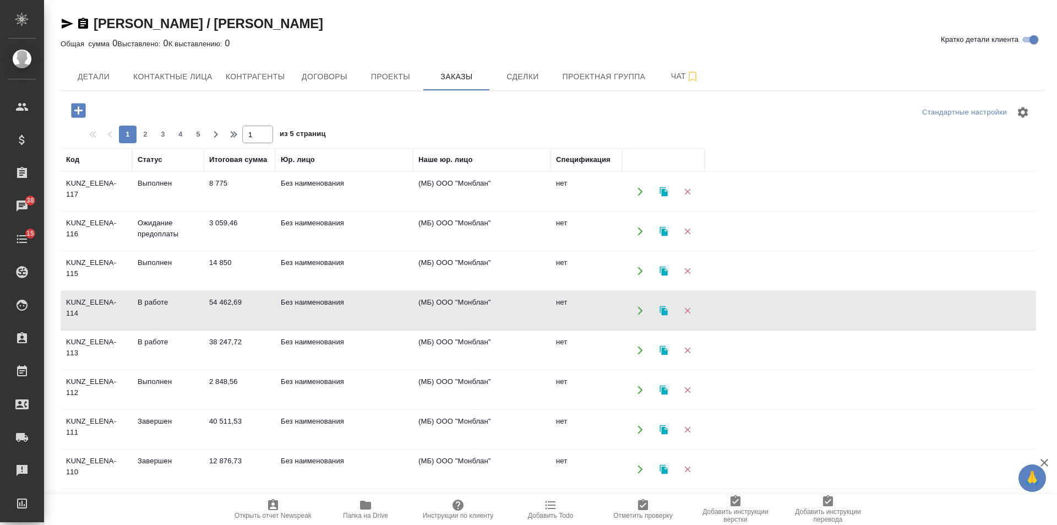
click at [212, 307] on td "54 462,69" at bounding box center [240, 310] width 72 height 39
click at [309, 256] on td "Без наименования" at bounding box center [344, 271] width 138 height 39
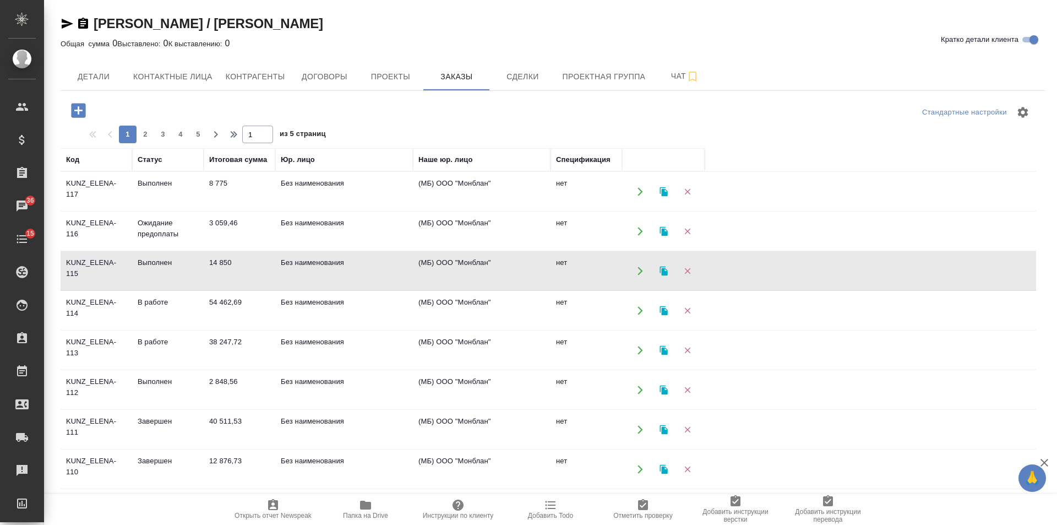
click at [309, 256] on td "Без наименования" at bounding box center [344, 271] width 138 height 39
click at [278, 233] on td "Без наименования" at bounding box center [344, 231] width 138 height 39
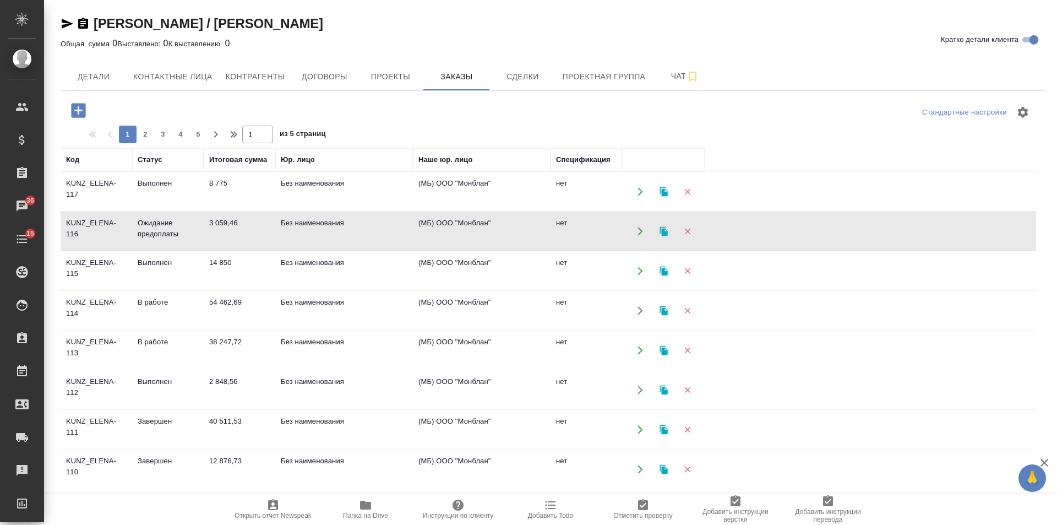
click at [287, 179] on td "Без наименования" at bounding box center [344, 191] width 138 height 39
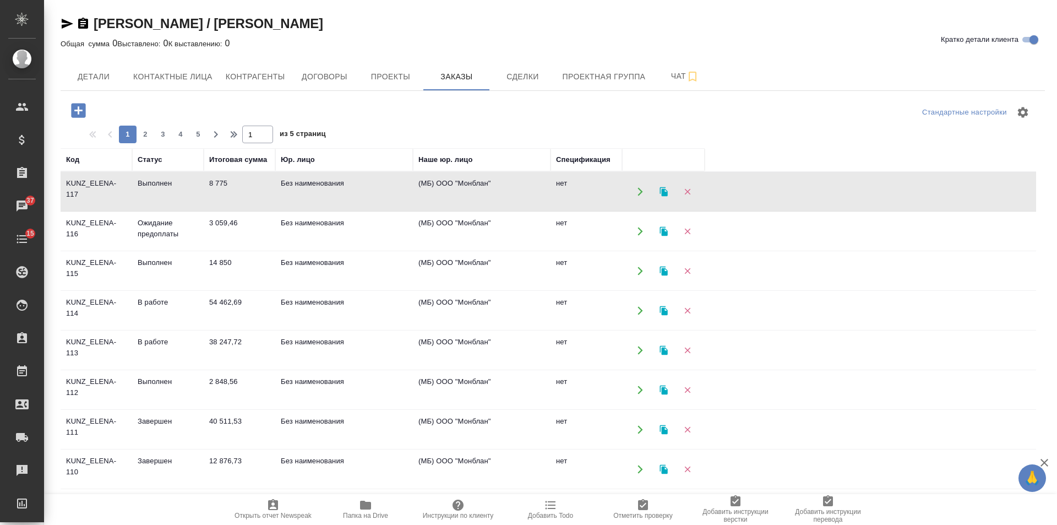
click at [84, 108] on icon "button" at bounding box center [78, 110] width 14 height 14
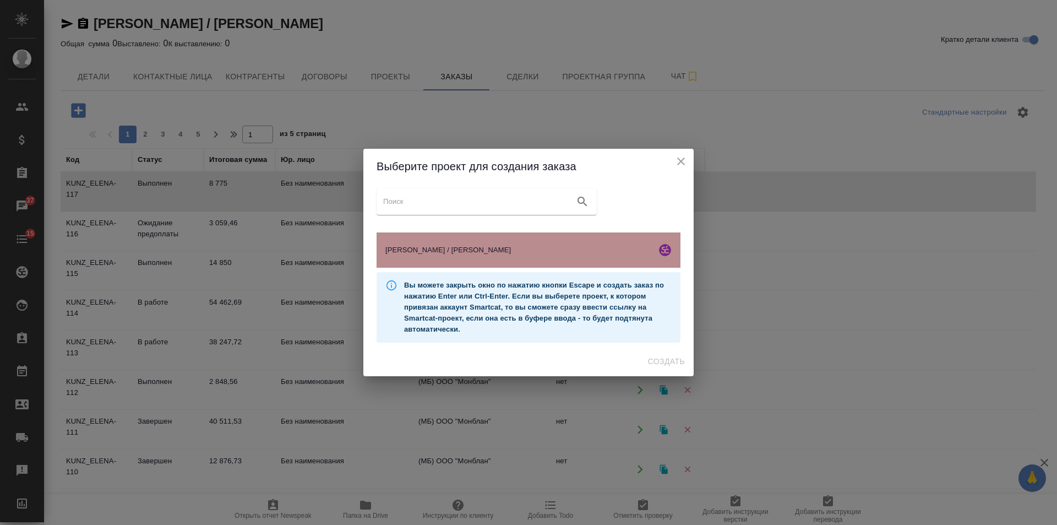
click at [575, 257] on div "[PERSON_NAME] / [PERSON_NAME]" at bounding box center [529, 249] width 304 height 35
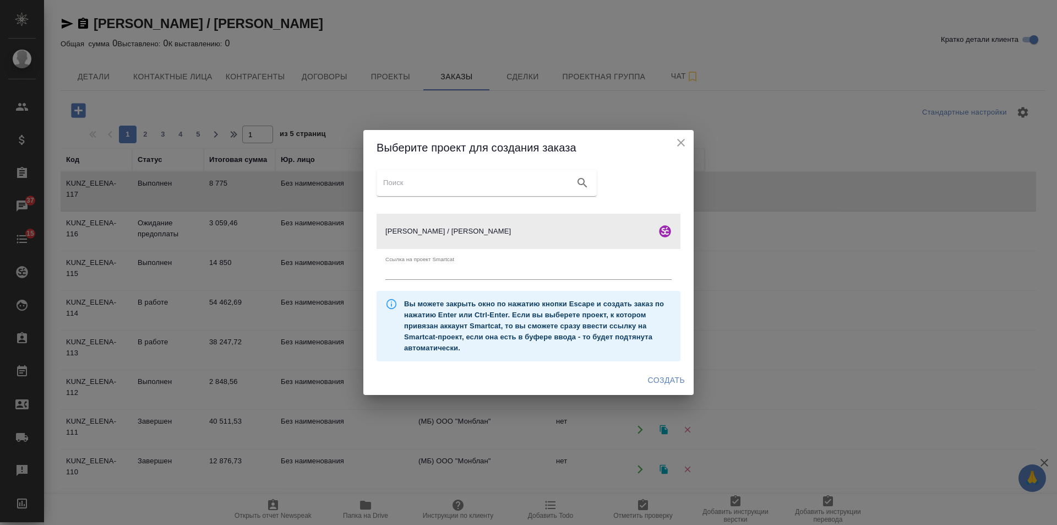
click at [663, 384] on span "Создать" at bounding box center [666, 380] width 37 height 14
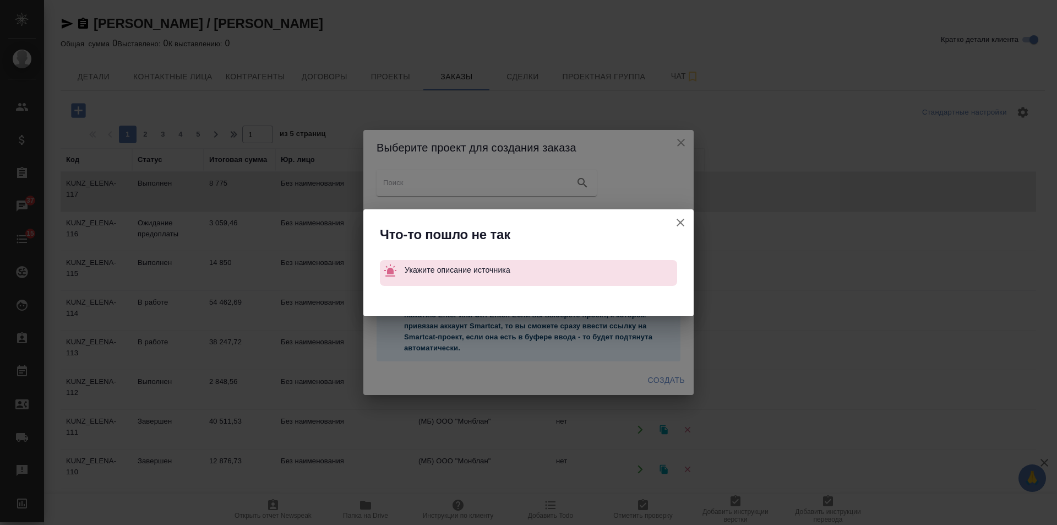
click at [689, 220] on button "Ссылка на проект Smartcat" at bounding box center [680, 222] width 26 height 26
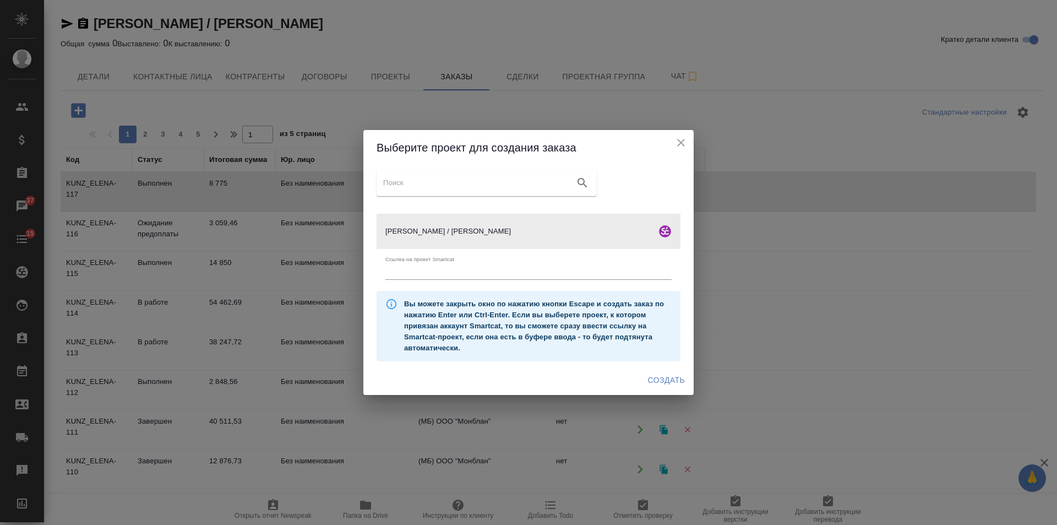
click at [677, 146] on icon "close" at bounding box center [681, 142] width 13 height 13
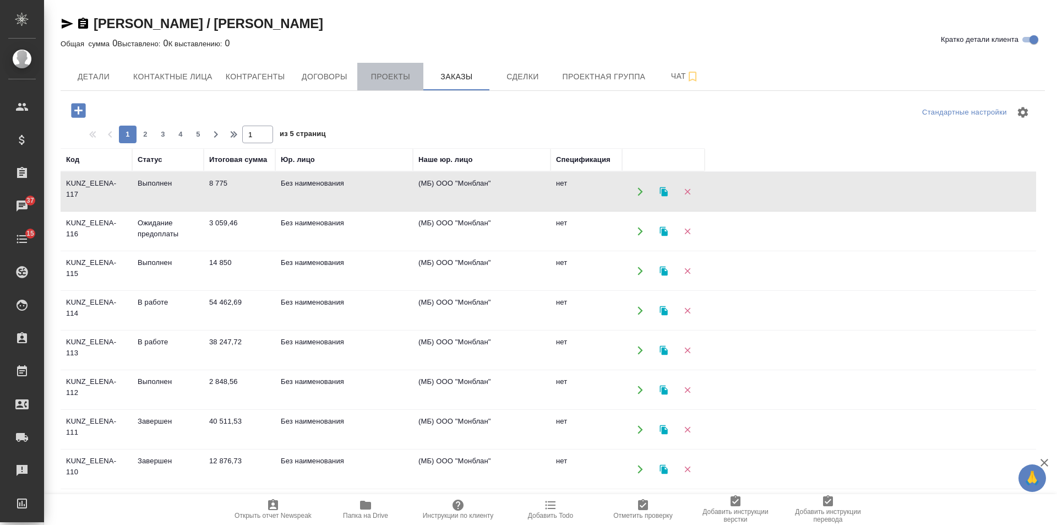
click at [360, 80] on button "Проекты" at bounding box center [390, 77] width 66 height 28
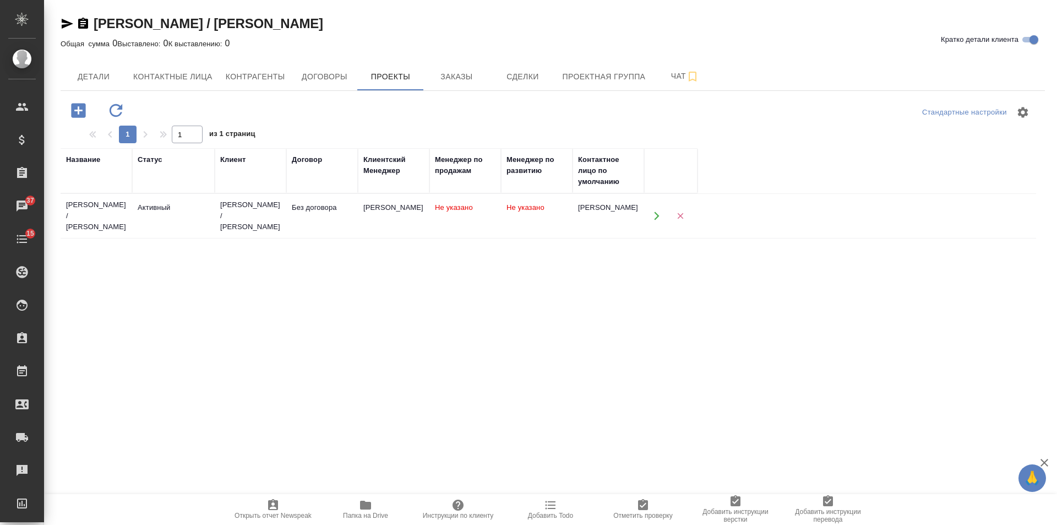
click at [280, 225] on td "[PERSON_NAME] / [PERSON_NAME]" at bounding box center [251, 216] width 72 height 44
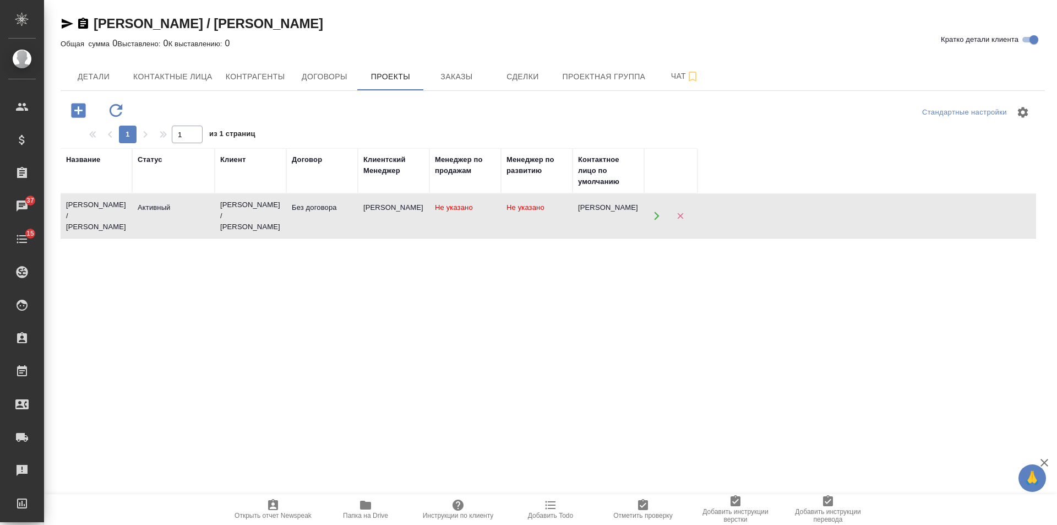
click at [280, 225] on td "[PERSON_NAME] / [PERSON_NAME]" at bounding box center [251, 216] width 72 height 44
click at [509, 32] on div "Елена Снейп / Михаил Пак Кратко детали клиента" at bounding box center [553, 26] width 985 height 22
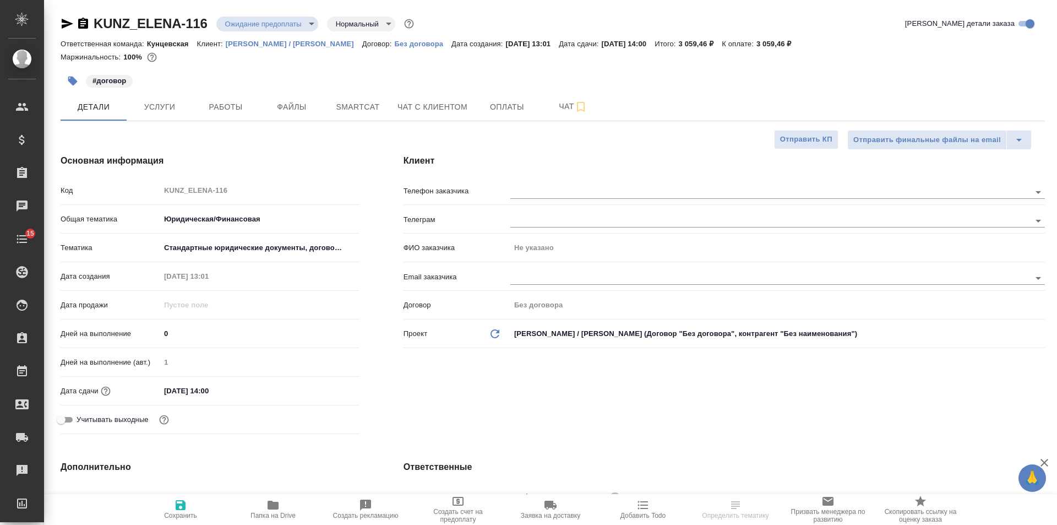
select select "RU"
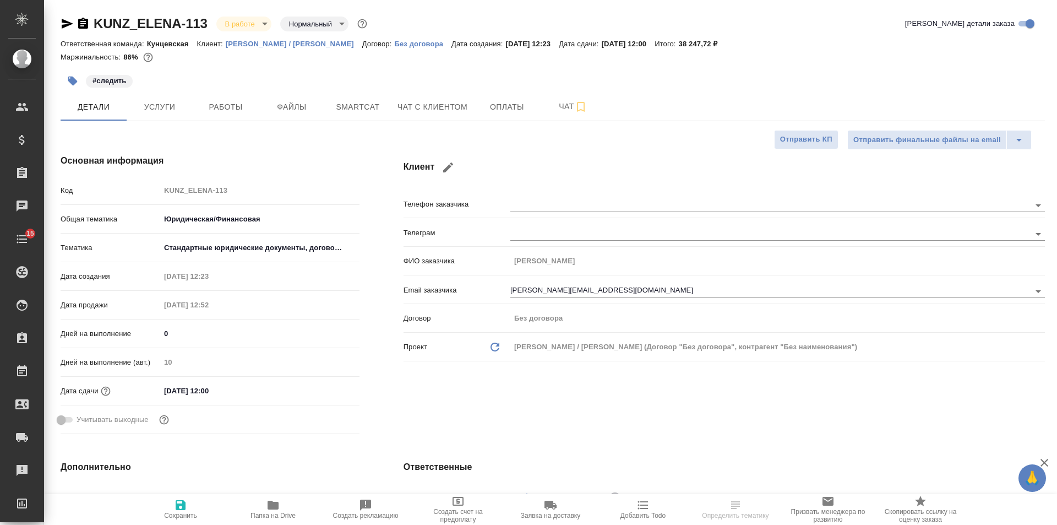
select select "RU"
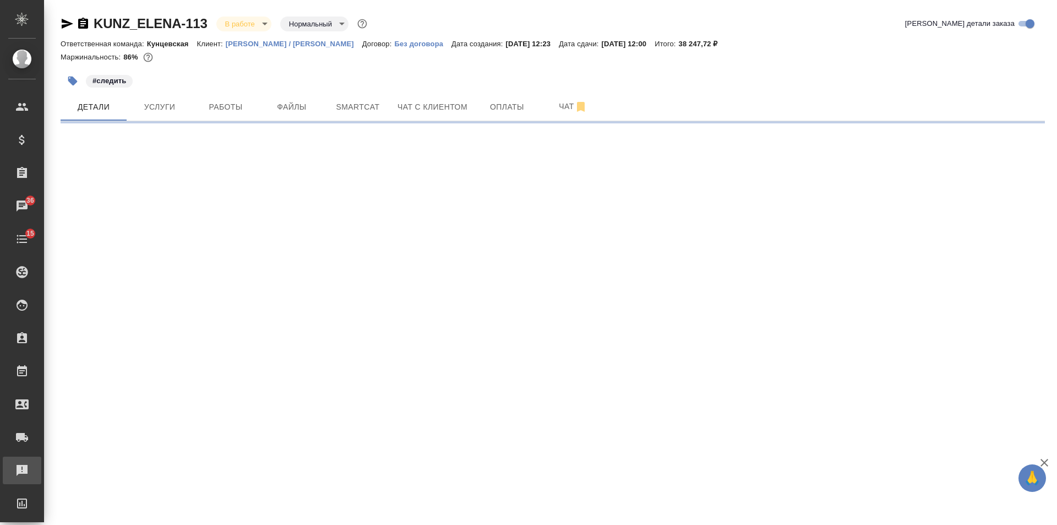
select select "RU"
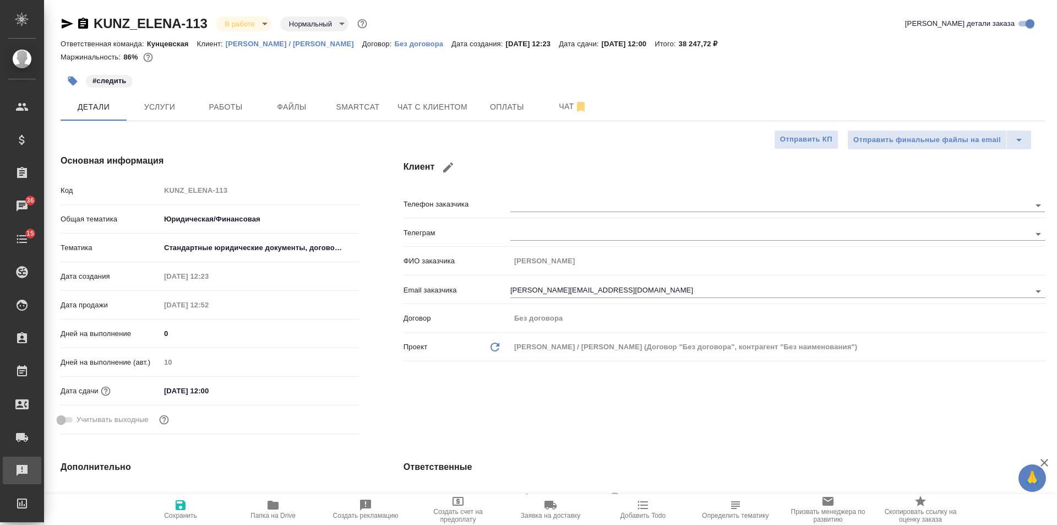
type textarea "x"
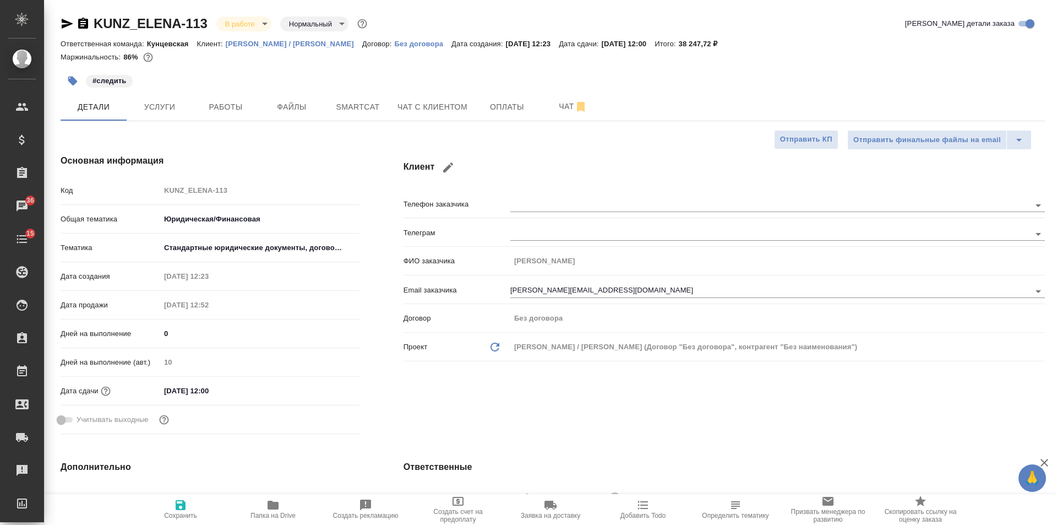
type textarea "x"
click at [84, 25] on icon "button" at bounding box center [83, 23] width 10 height 11
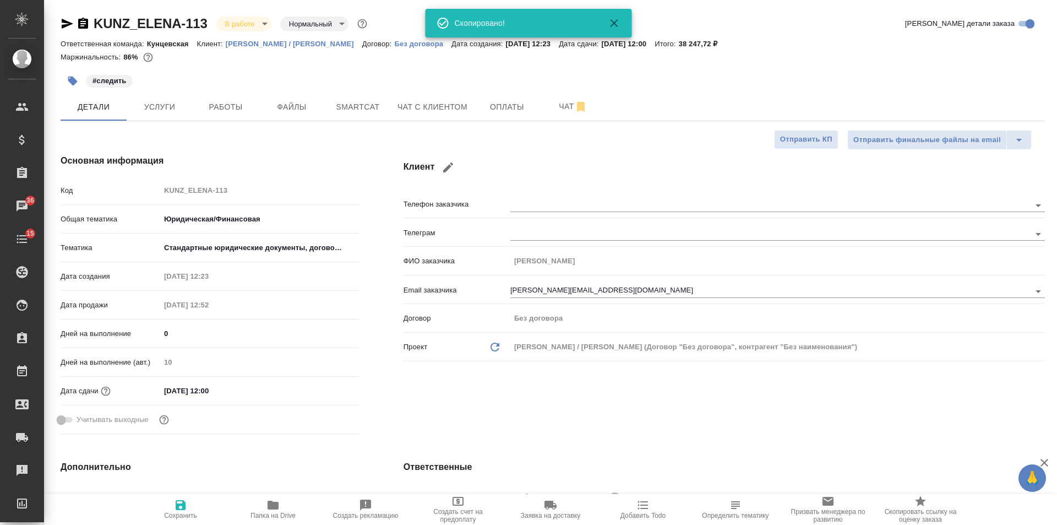
type textarea "x"
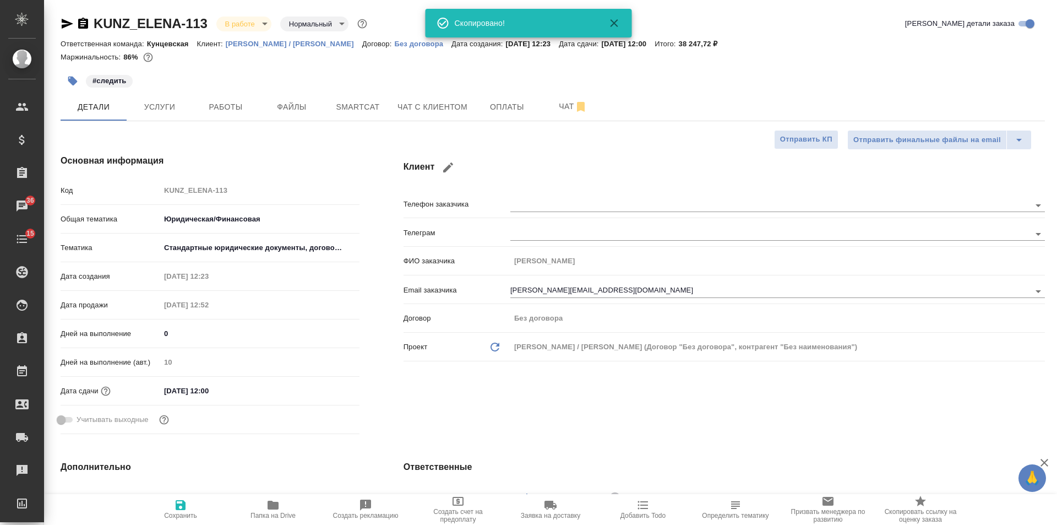
type textarea "x"
click at [153, 107] on span "Услуги" at bounding box center [159, 107] width 53 height 14
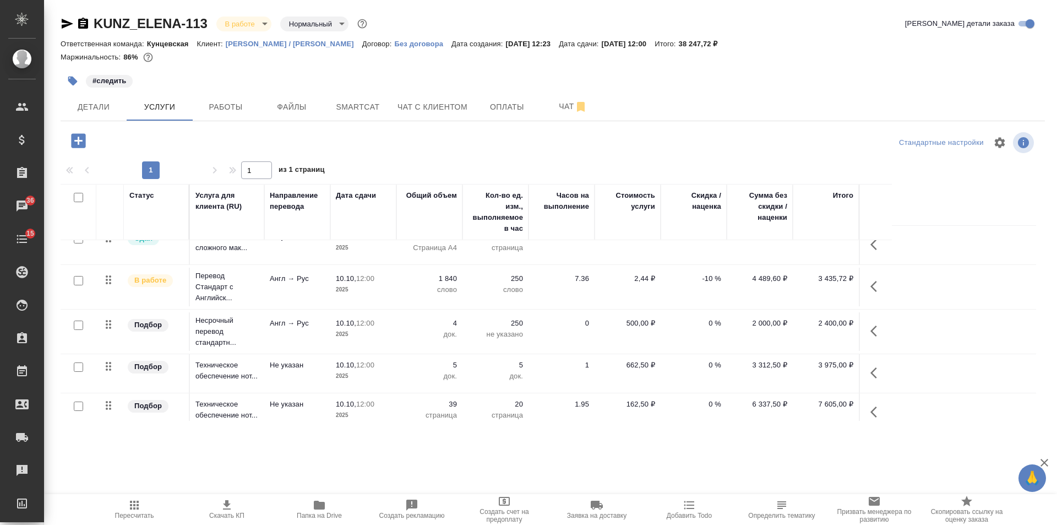
scroll to position [26, 0]
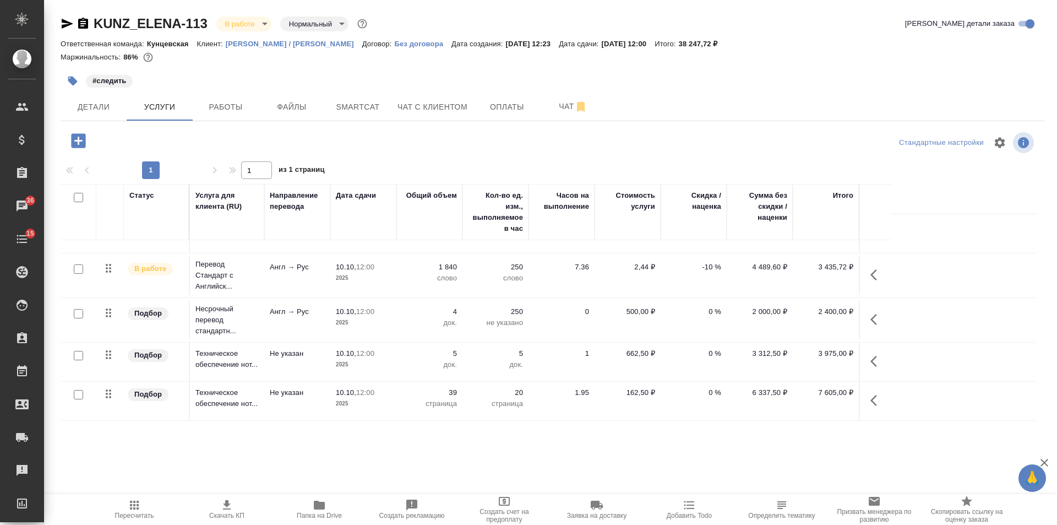
click at [379, 351] on span "10.10, 12:00" at bounding box center [363, 353] width 55 height 11
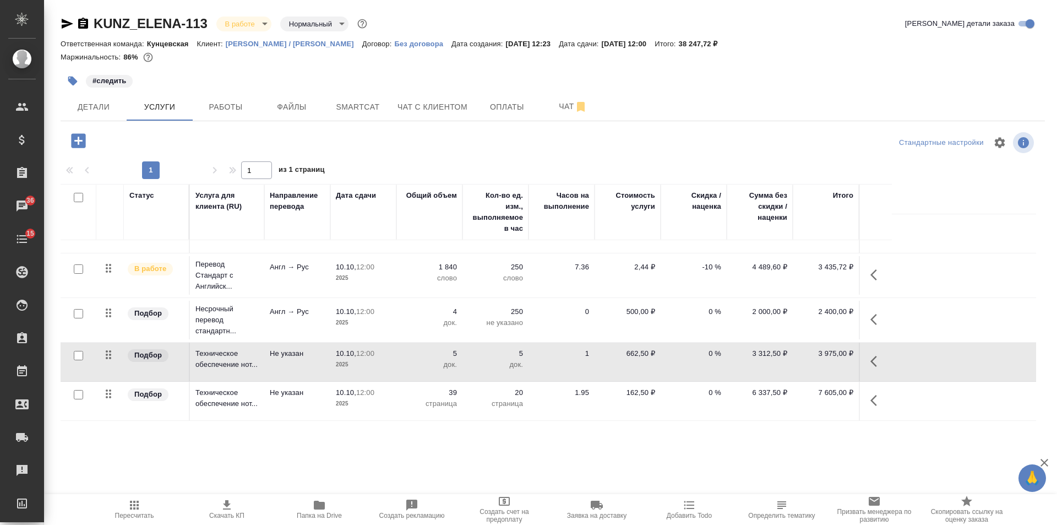
click at [354, 393] on p "10.10," at bounding box center [346, 392] width 20 height 8
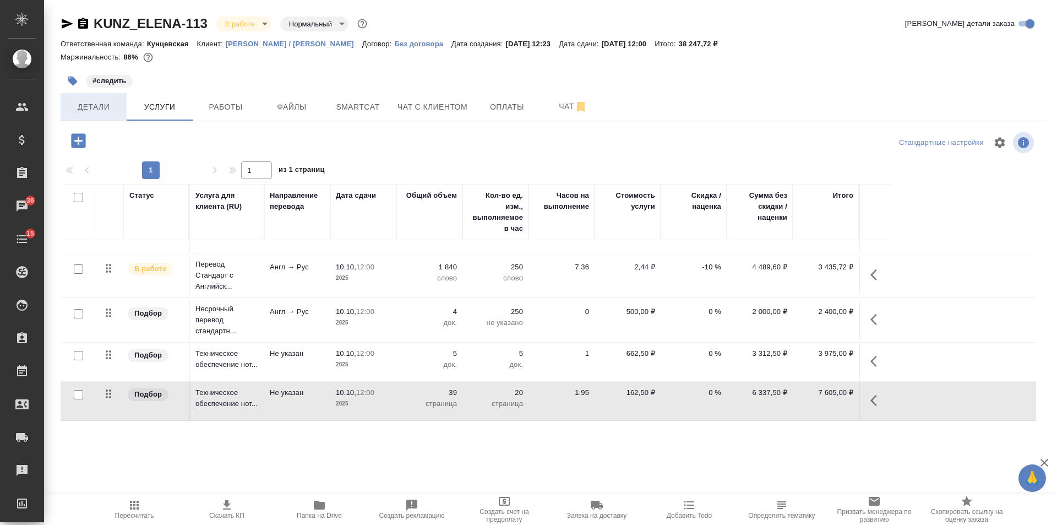
click at [109, 106] on span "Детали" at bounding box center [93, 107] width 53 height 14
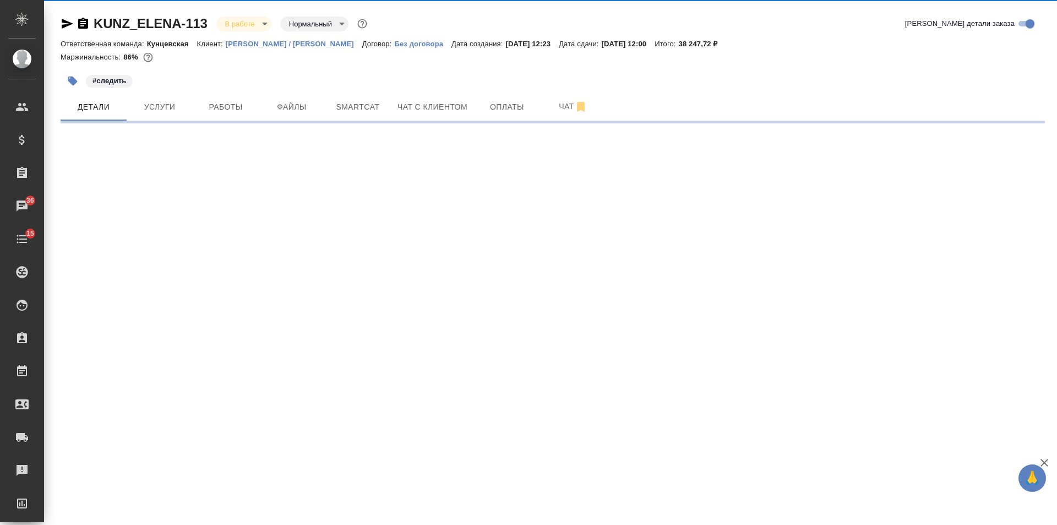
select select "RU"
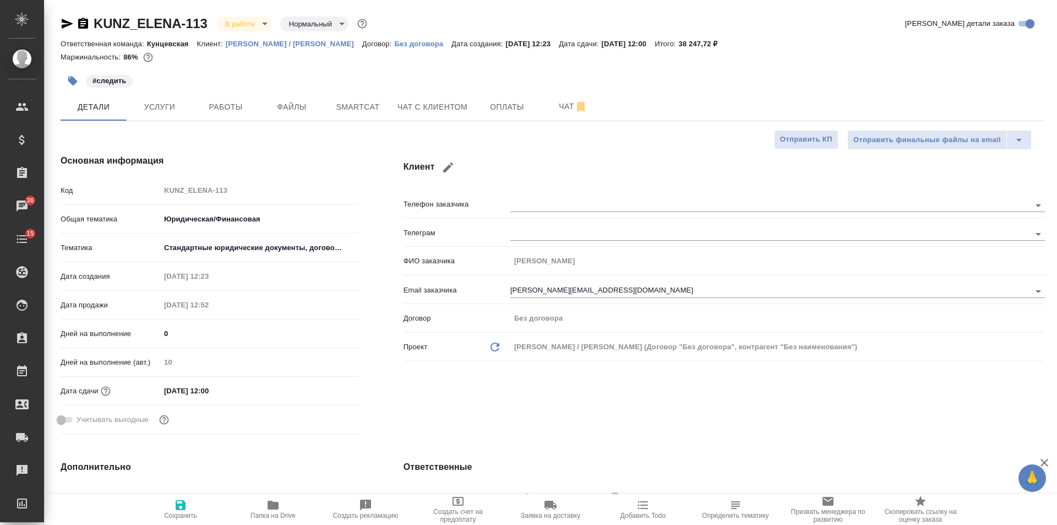
type textarea "x"
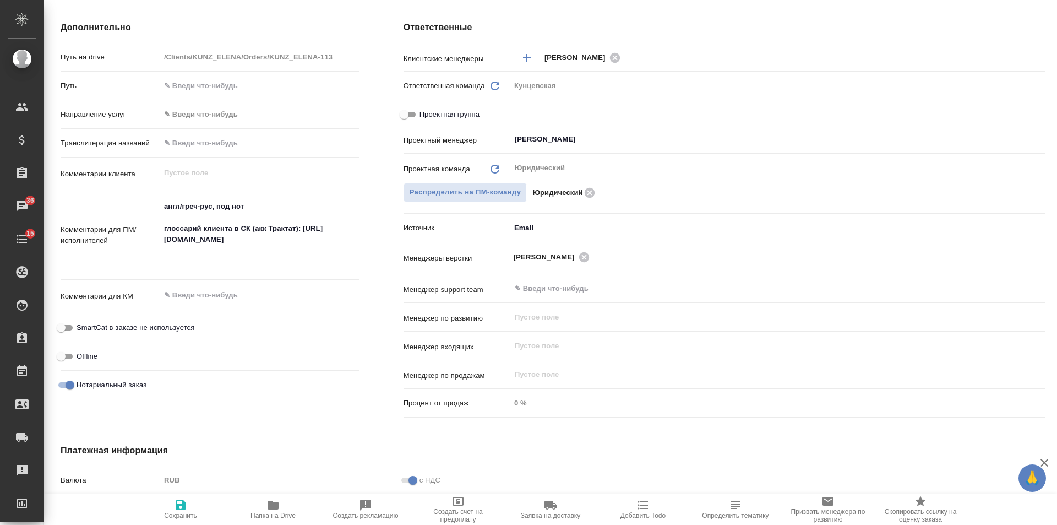
type textarea "x"
click at [275, 297] on textarea at bounding box center [259, 295] width 199 height 19
type textarea "x"
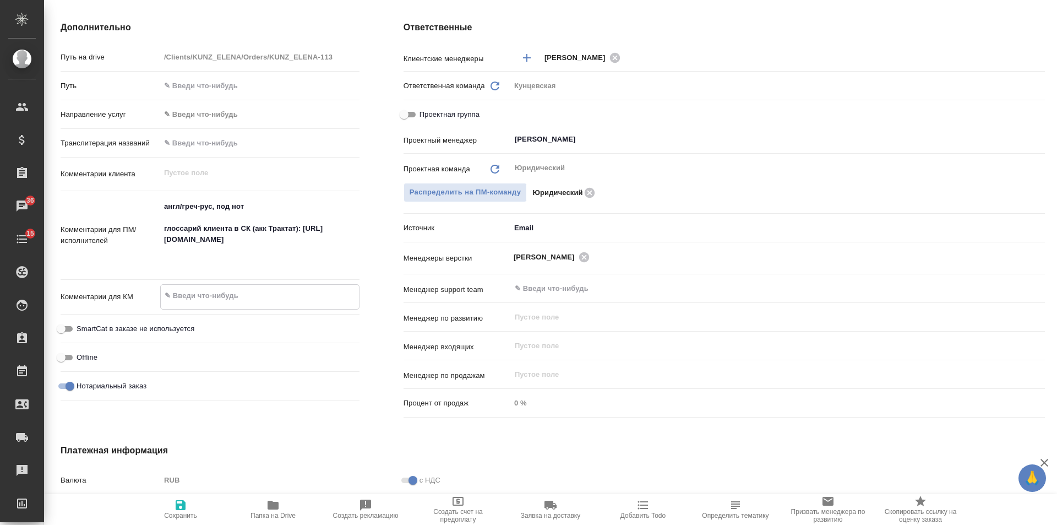
type textarea "x"
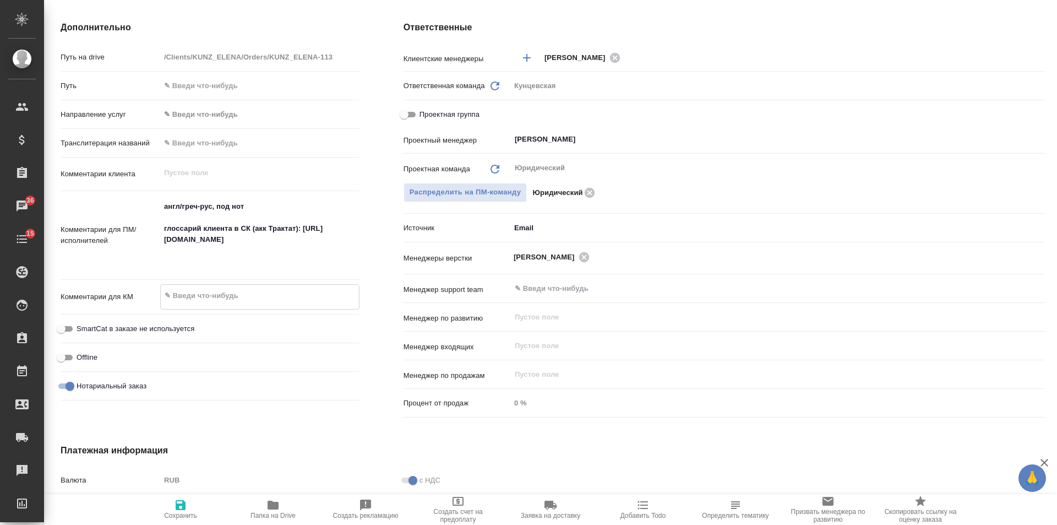
type textarea "x"
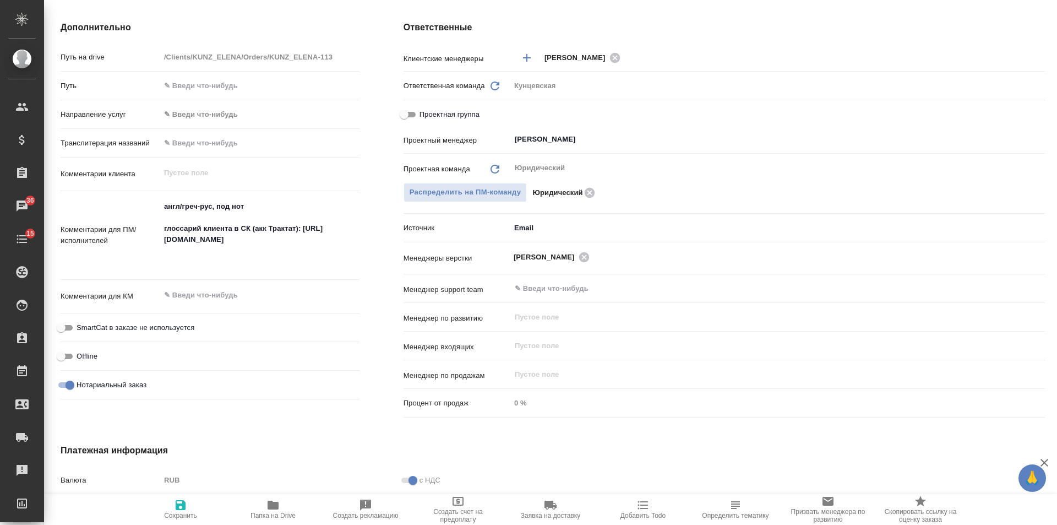
type textarea "x"
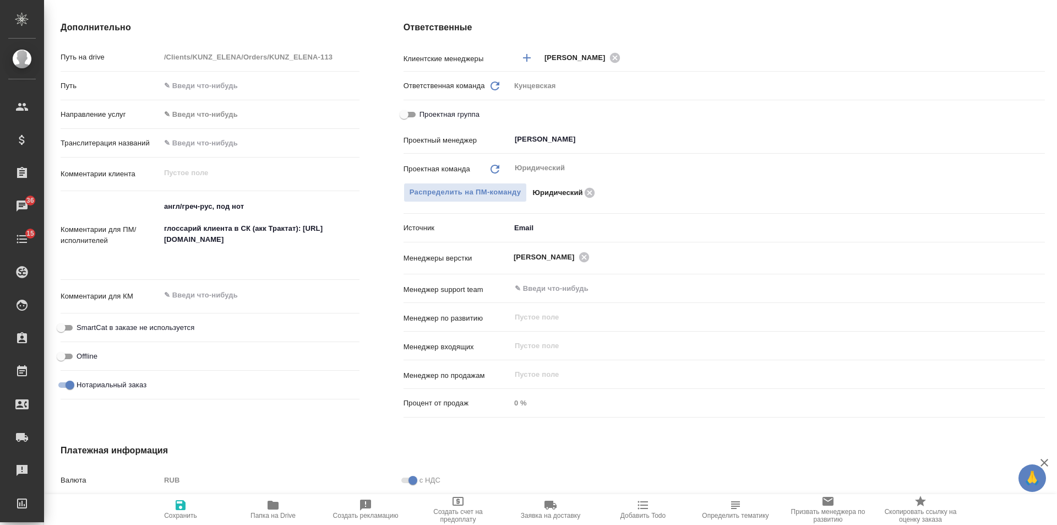
click at [256, 292] on textarea at bounding box center [259, 295] width 199 height 19
type textarea "x"
type textarea "в"
type textarea "x"
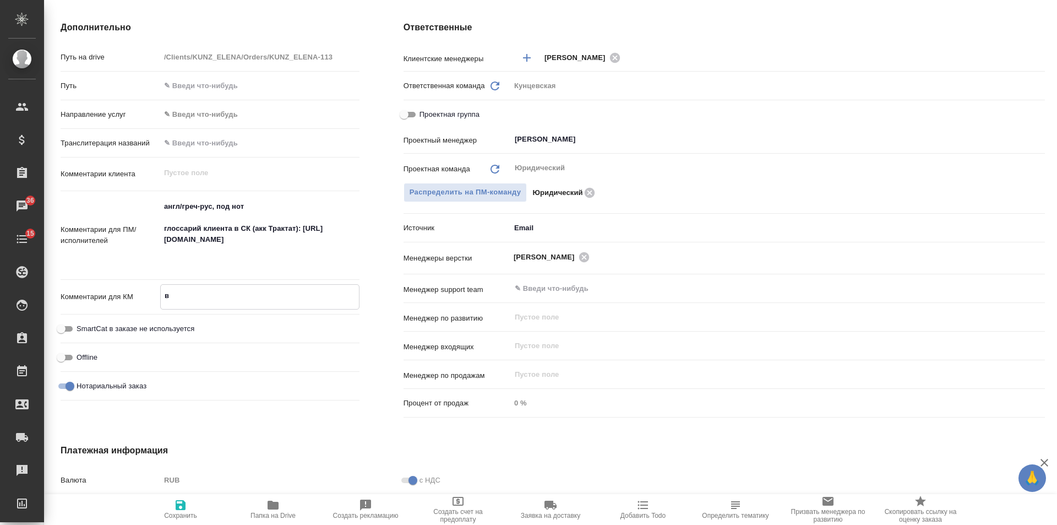
type textarea "x"
type textarea "вс"
type textarea "x"
type textarea "все"
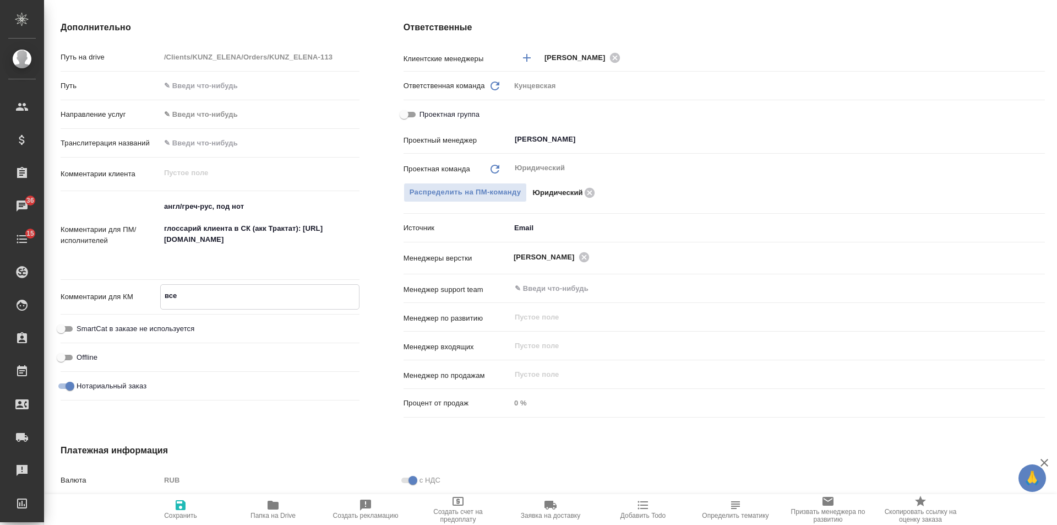
type textarea "x"
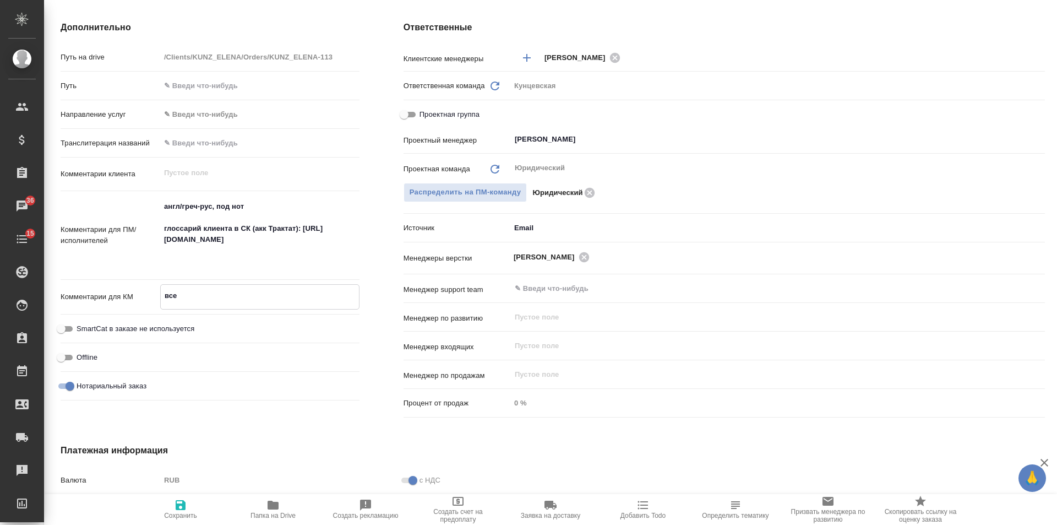
type textarea "все"
type textarea "x"
type textarea "все в"
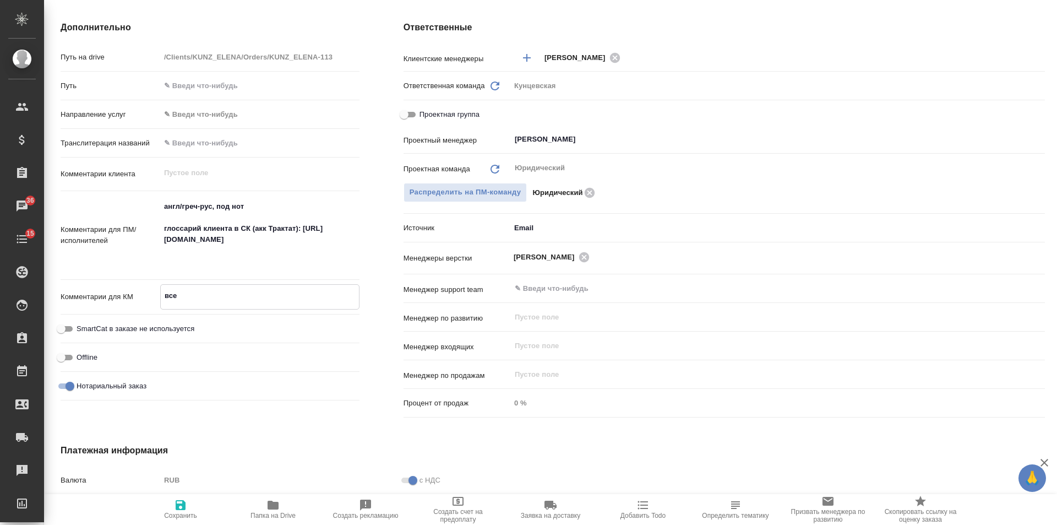
type textarea "x"
type textarea "все в"
type textarea "x"
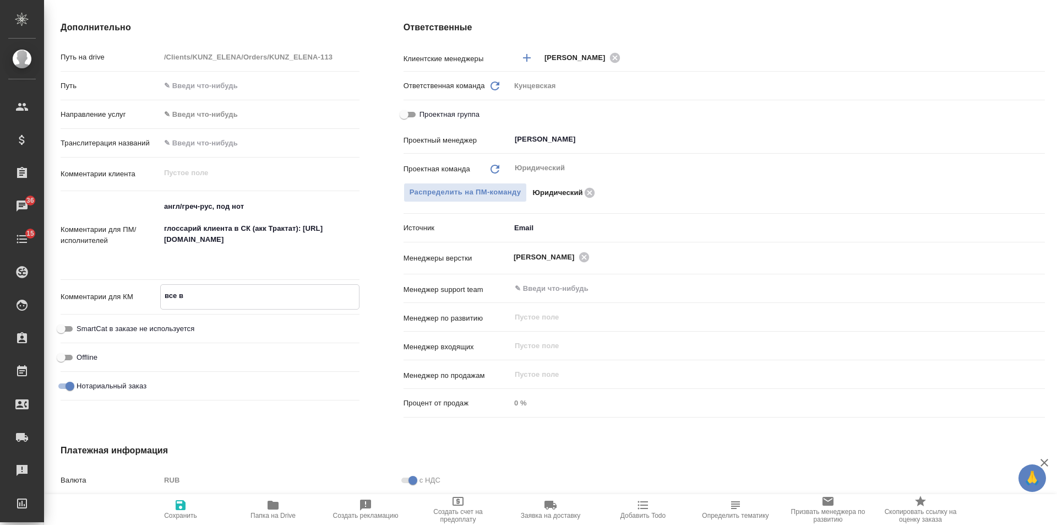
type textarea "все в"
type textarea "x"
type textarea "все с"
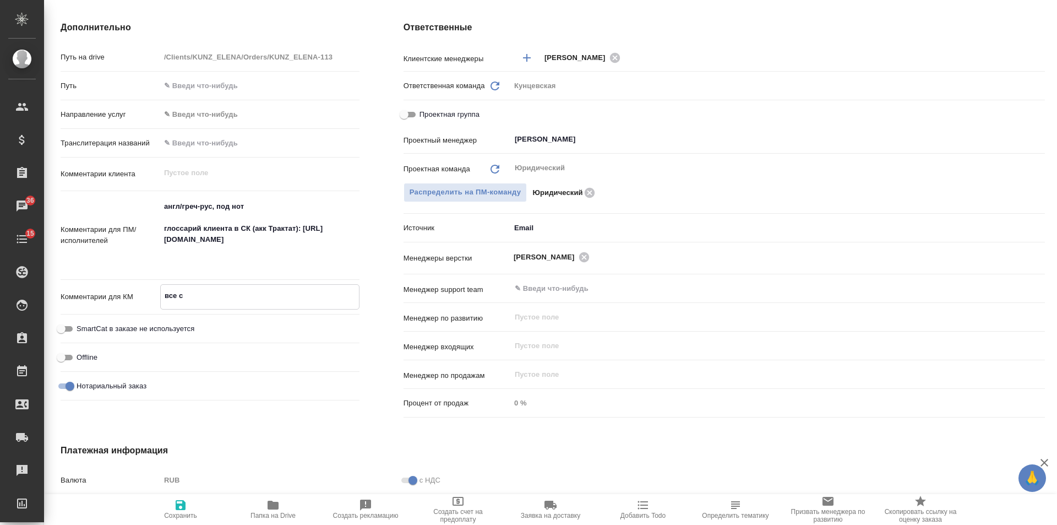
type textarea "x"
type textarea "все с н"
type textarea "x"
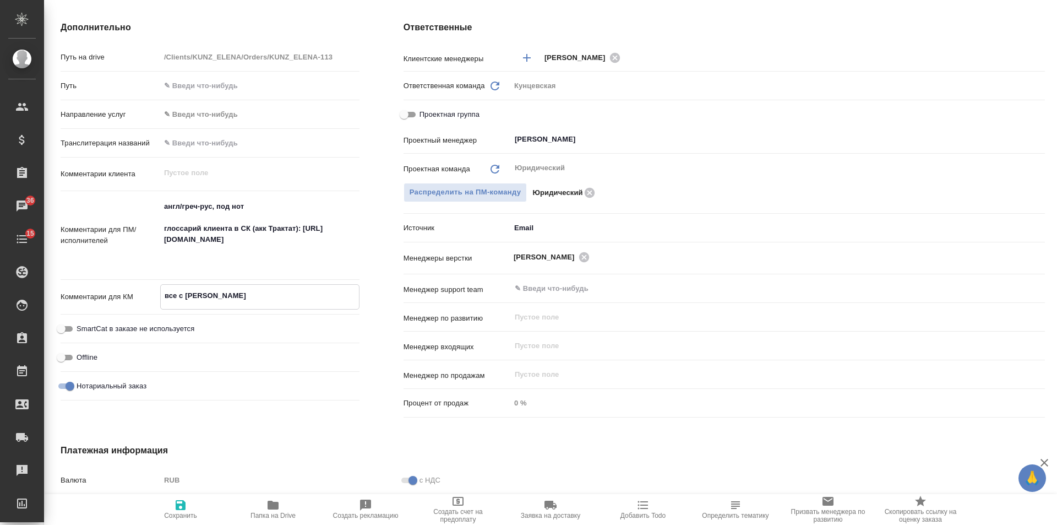
type textarea "x"
type textarea "все с нз"
type textarea "x"
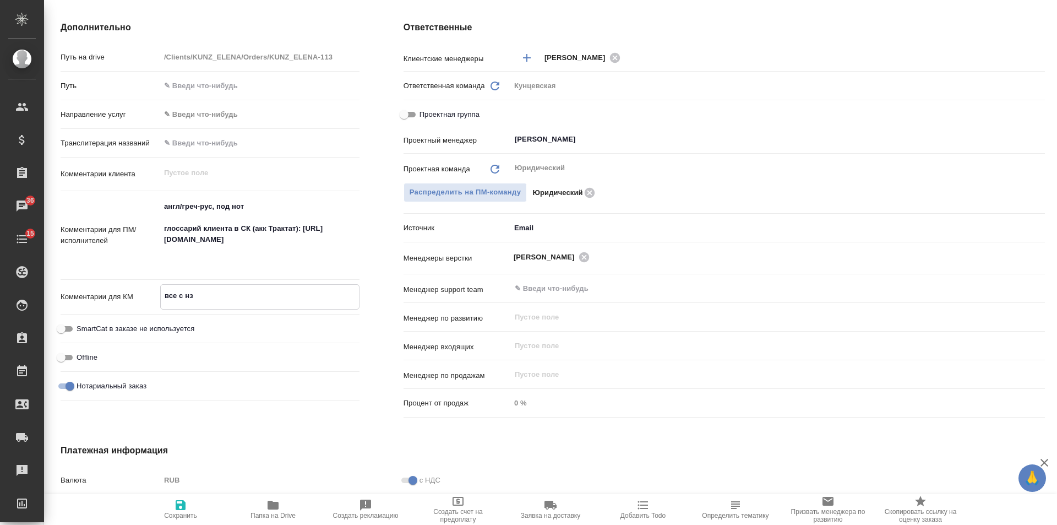
type textarea "x"
type textarea "все с нзп"
type textarea "x"
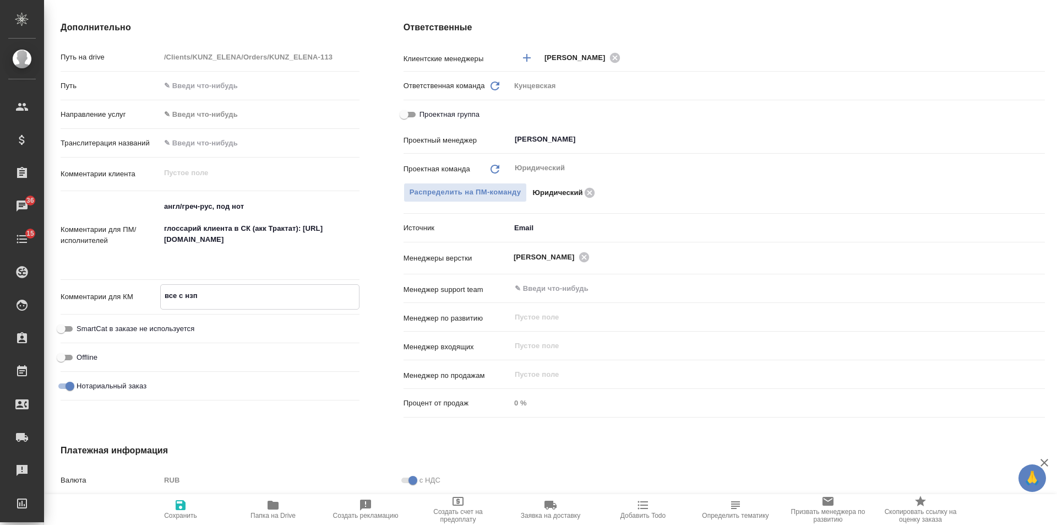
type textarea "все с нзп"
type textarea "x"
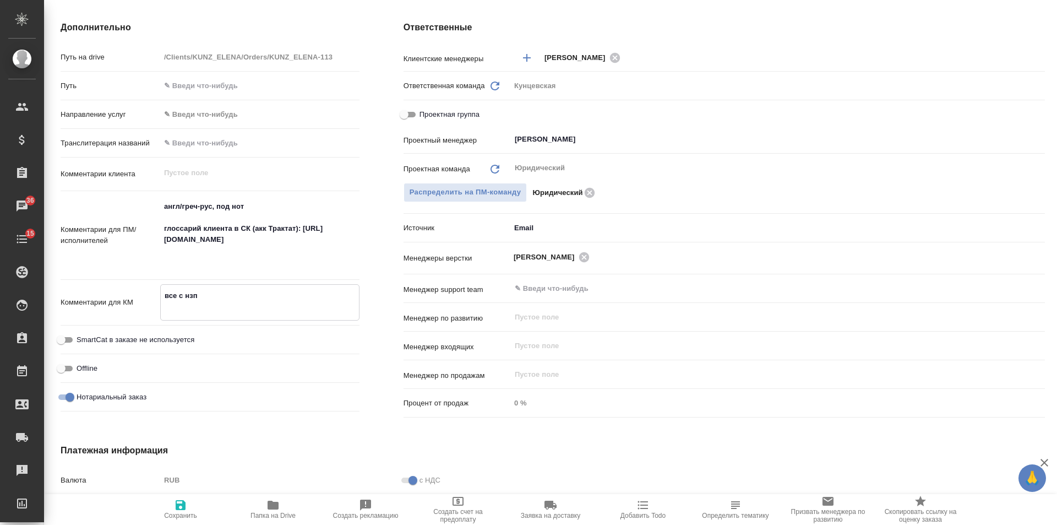
type textarea "x"
type textarea "все с нзп п"
type textarea "x"
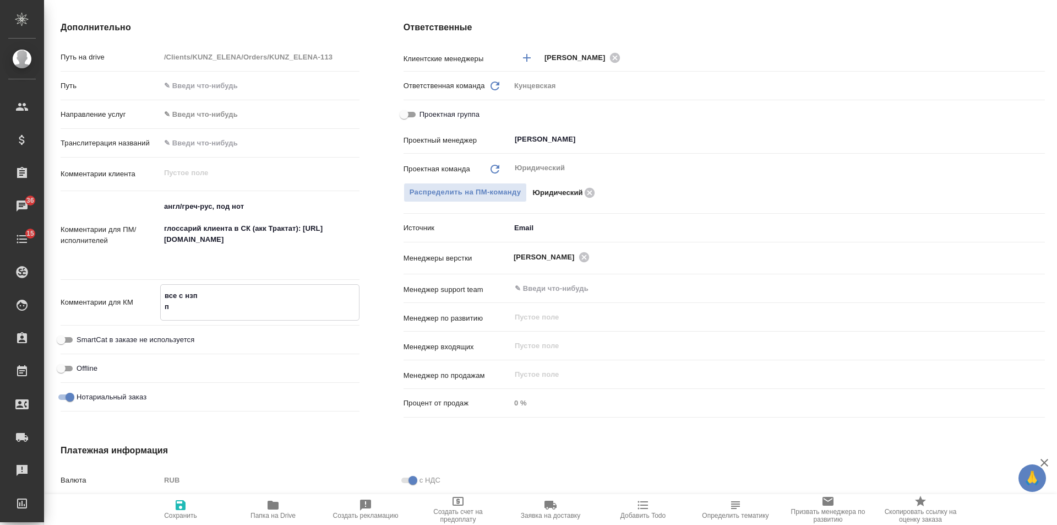
type textarea "все с нзп по"
type textarea "x"
type textarea "все с нзп по"
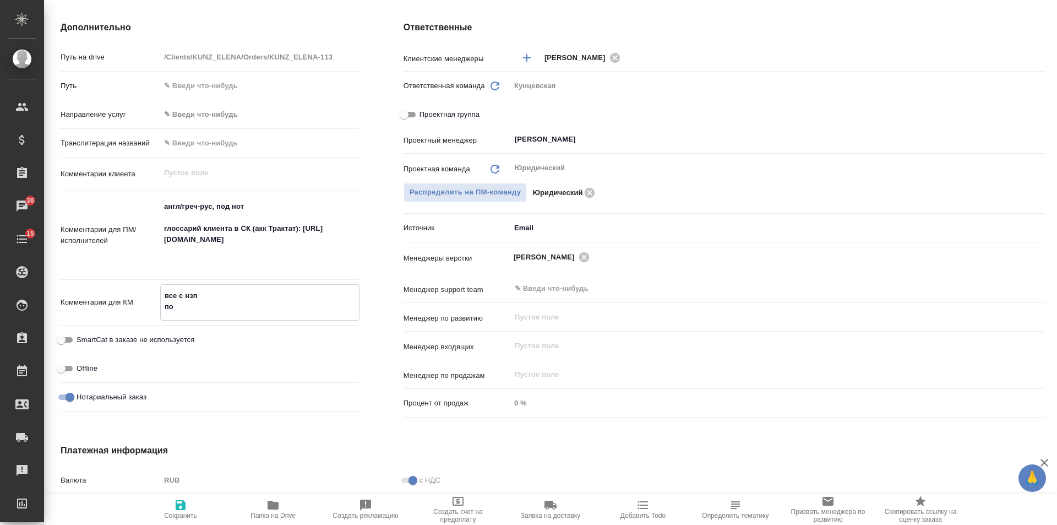
type textarea "x"
type textarea "все с нзп по к"
type textarea "x"
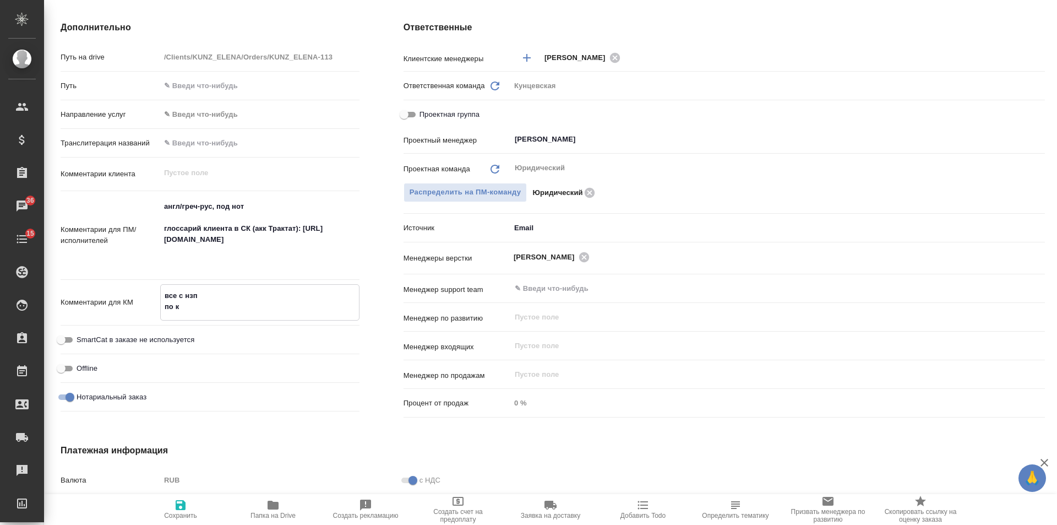
type textarea "x"
type textarea "все с нзп по ко"
type textarea "x"
type textarea "все с нзп по коп"
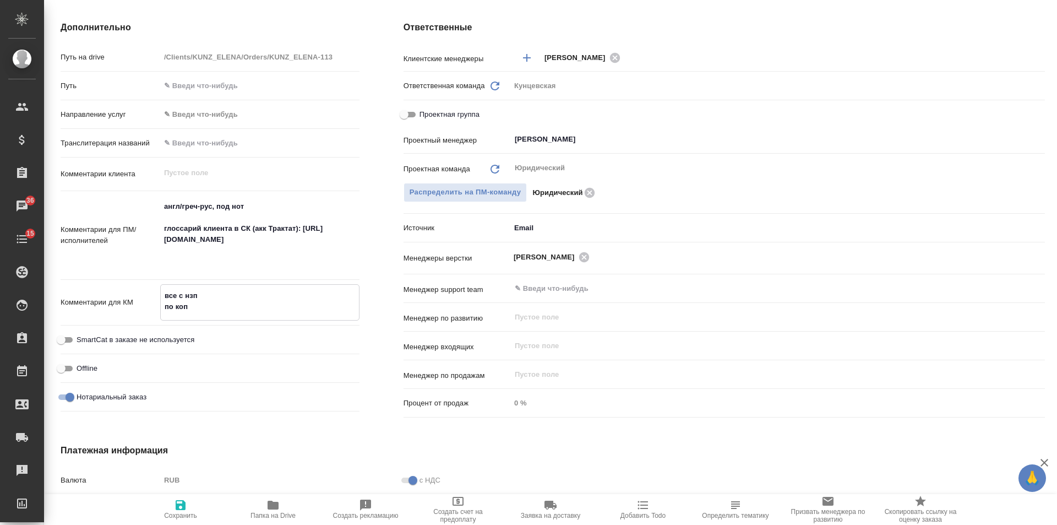
type textarea "x"
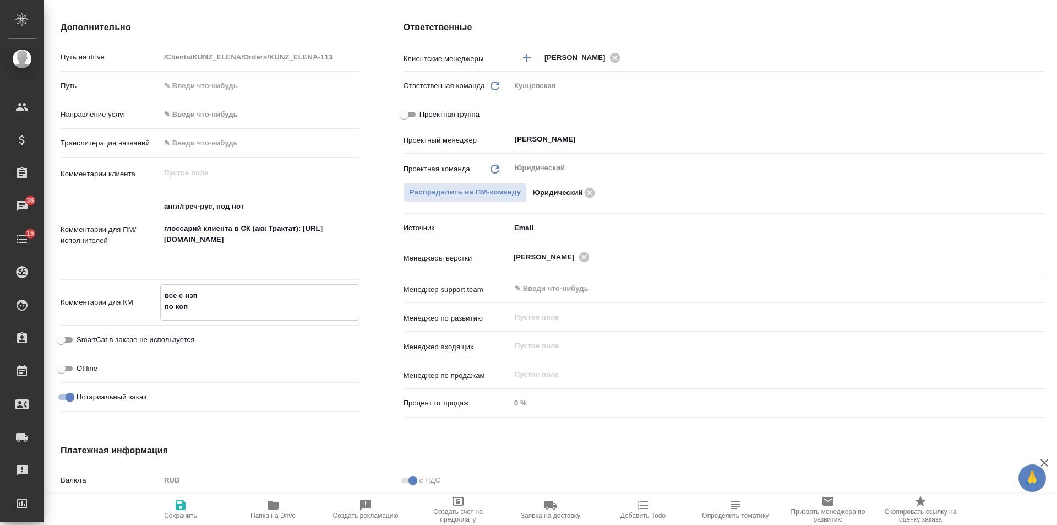
type textarea "все с нзп по копи"
type textarea "x"
type textarea "все с нзп по копия"
type textarea "x"
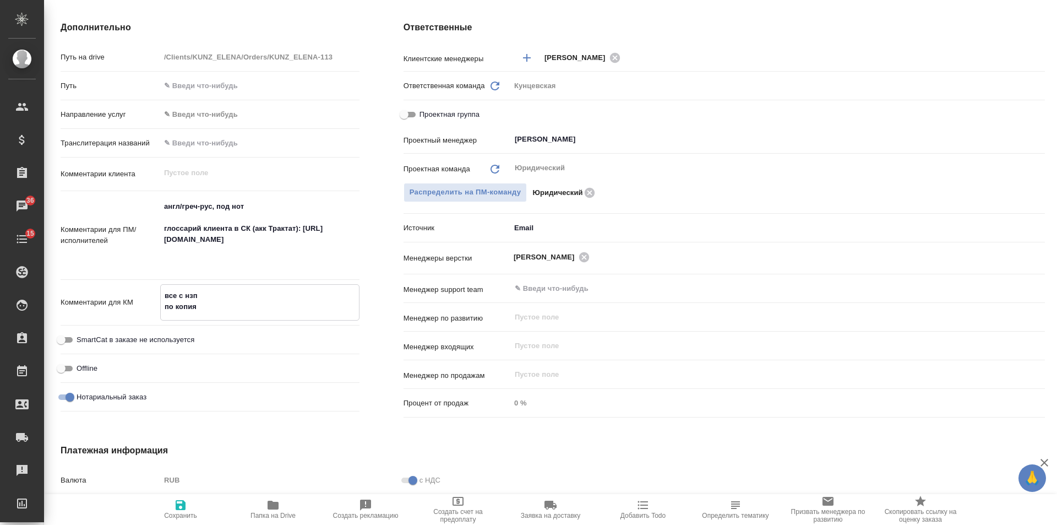
type textarea "x"
type textarea "все с нзп по копиям"
type textarea "x"
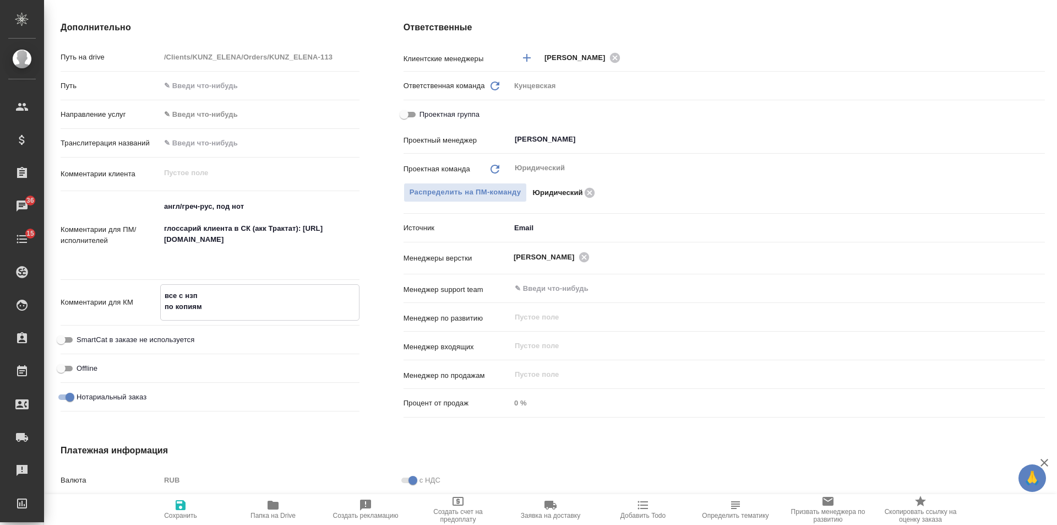
type textarea "все с нзп по копиям"
type textarea "x"
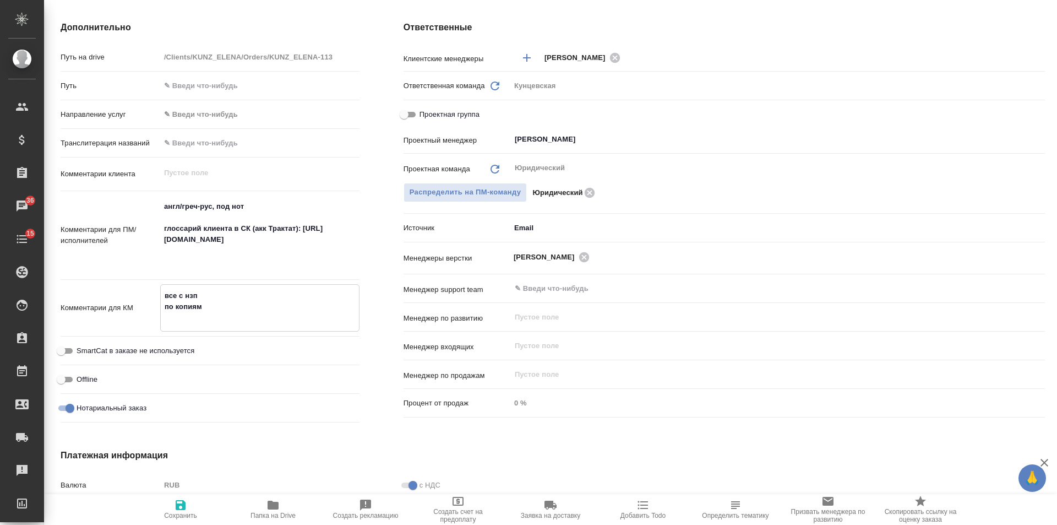
paste textarea "1) Affidavit - 1 копия 2) Good standing - 2 копии 3) сертификат акционеров - 2 …"
type textarea "все с нзп по копиям 1) Affidavit - 1 копия 2) Good standing - 2 копии 3) сертиф…"
type textarea "x"
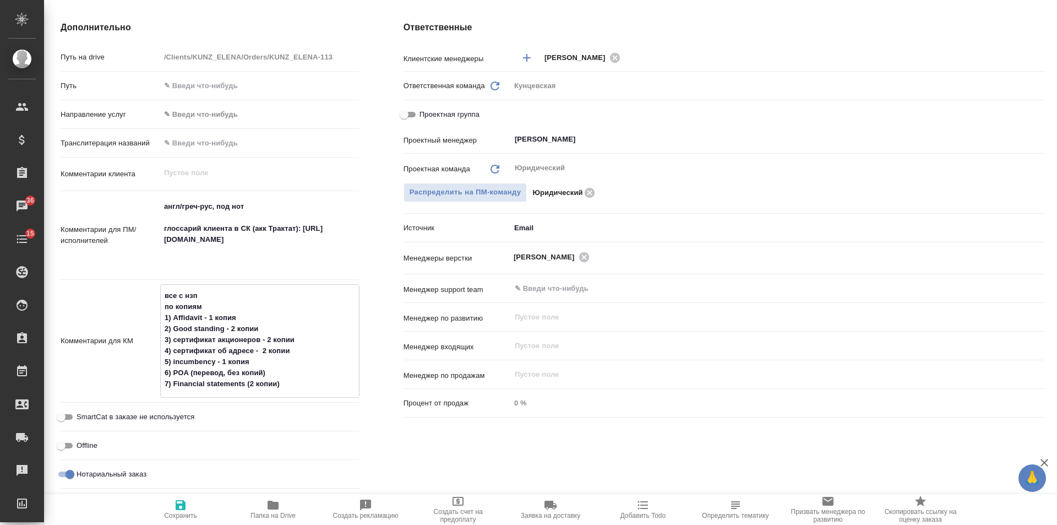
drag, startPoint x: 257, startPoint y: 361, endPoint x: 150, endPoint y: 363, distance: 106.9
click at [150, 363] on div "Комментарии для КМ все с нзп по копиям 1) Affidavit - 1 копия 2) Good standing …" at bounding box center [210, 340] width 299 height 113
click at [280, 372] on textarea "все с нзп по копиям 1) Affidavit - 1 копия 2) Good standing - 2 копии 3) сертиф…" at bounding box center [260, 339] width 198 height 107
drag, startPoint x: 280, startPoint y: 372, endPoint x: 138, endPoint y: 373, distance: 141.5
click at [138, 373] on div "Комментарии для КМ все с нзп по копиям 1) Affidavit - 1 копия 2) Good standing …" at bounding box center [210, 340] width 299 height 113
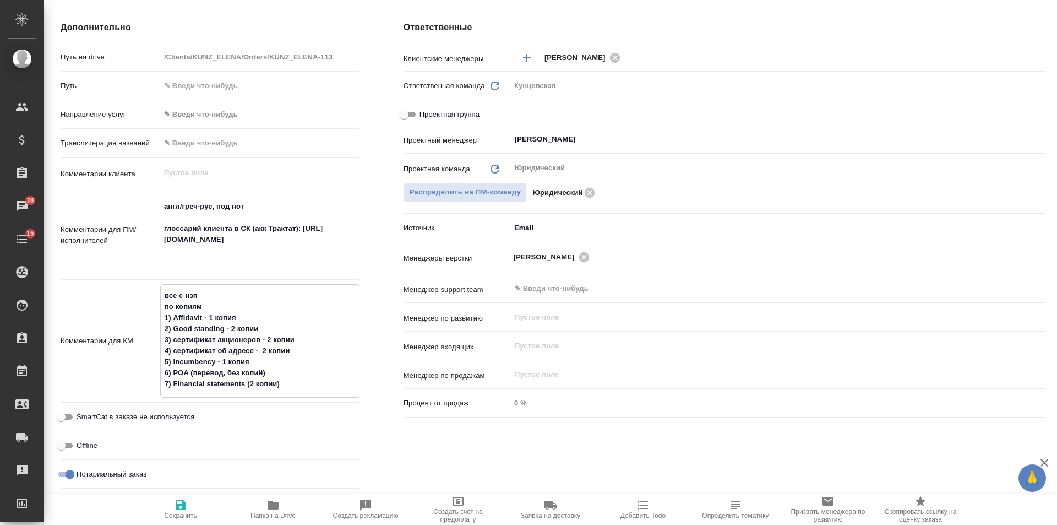
type textarea "x"
type textarea "все с нзп по копиям 1) Affidavit - 1 копия 2) Good standing - 2 копии 3) сертиф…"
type textarea "x"
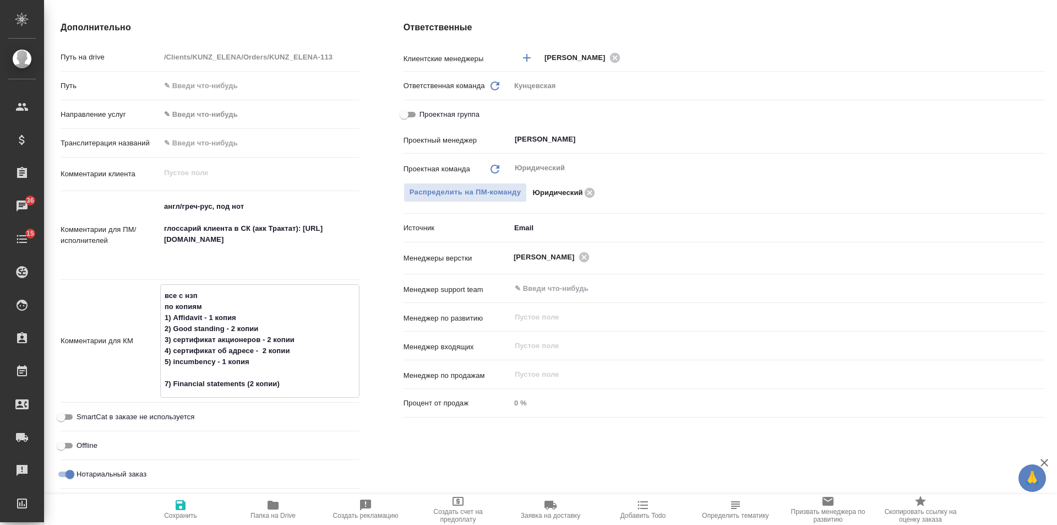
type textarea "x"
type textarea "все с нзп по копиям 1) Affidavit - 1 копия 2) Good standing - 2 копии 3) сертиф…"
type textarea "x"
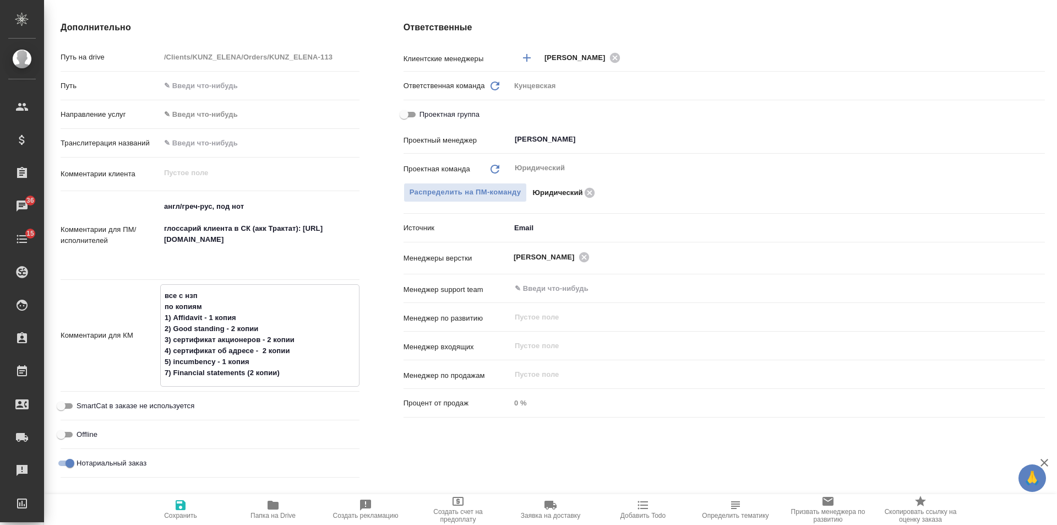
drag, startPoint x: 283, startPoint y: 373, endPoint x: 249, endPoint y: 372, distance: 33.6
click at [249, 372] on textarea "все с нзп по копиям 1) Affidavit - 1 копия 2) Good standing - 2 копии 3) сертиф…" at bounding box center [260, 334] width 198 height 96
type textarea "x"
type textarea "все с нзп по копиям 1) Affidavit - 1 копия 2) Good standing - 2 копии 3) сертиф…"
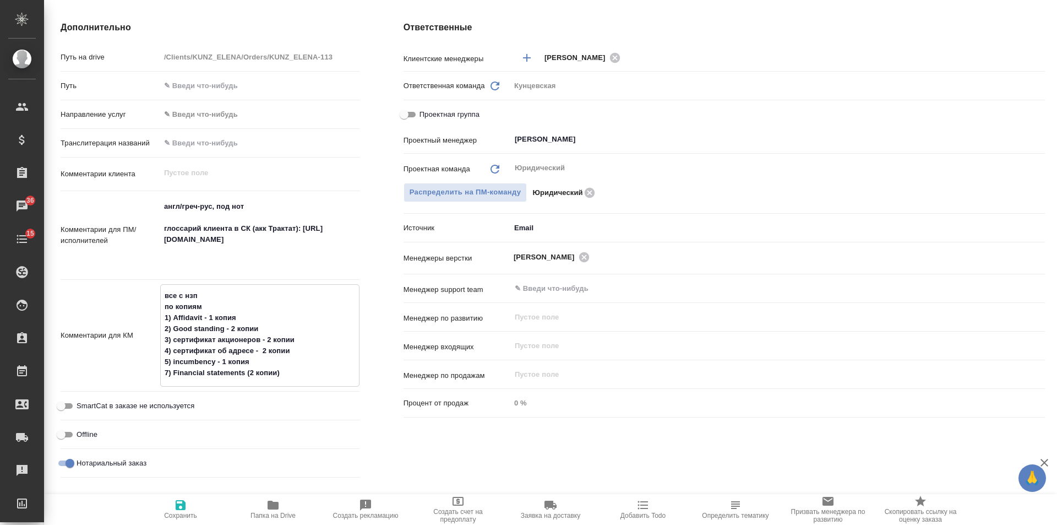
type textarea "x"
type textarea "все с нзп по копиям 1) Affidavit - 1 копия 2) Good standing - 2 копии 3) сертиф…"
type textarea "x"
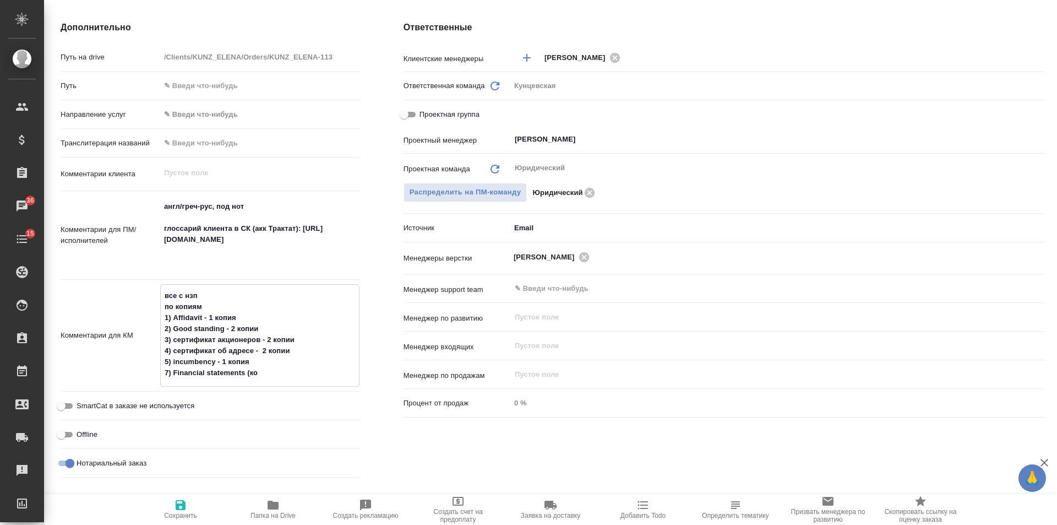
type textarea "x"
type textarea "все с нзп по копиям 1) Affidavit - 1 копия 2) Good standing - 2 копии 3) сертиф…"
type textarea "x"
type textarea "все с нзп по копиям 1) Affidavit - 1 копия 2) Good standing - 2 копии 3) сертиф…"
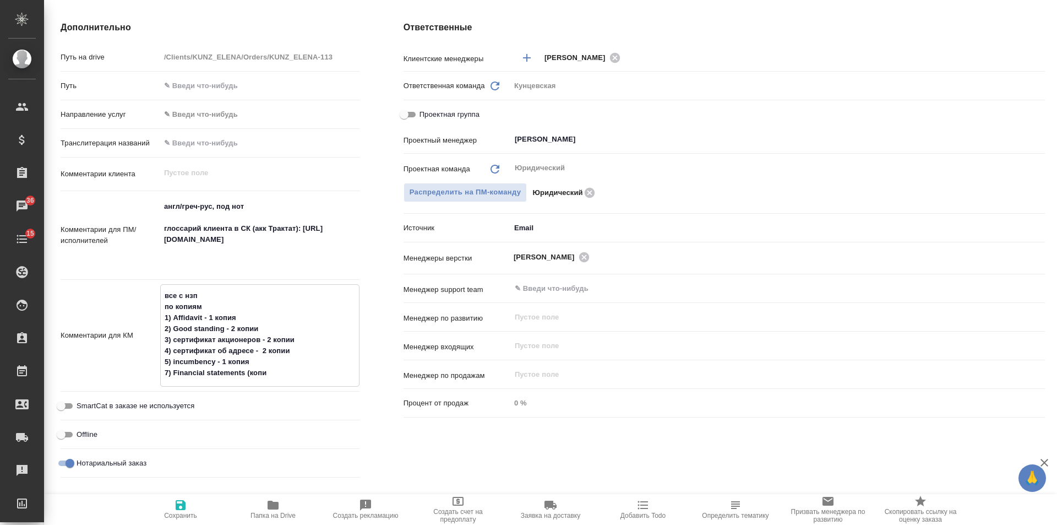
type textarea "x"
type textarea "все с нзп по копиям 1) Affidavit - 1 копия 2) Good standing - 2 копии 3) сертиф…"
type textarea "x"
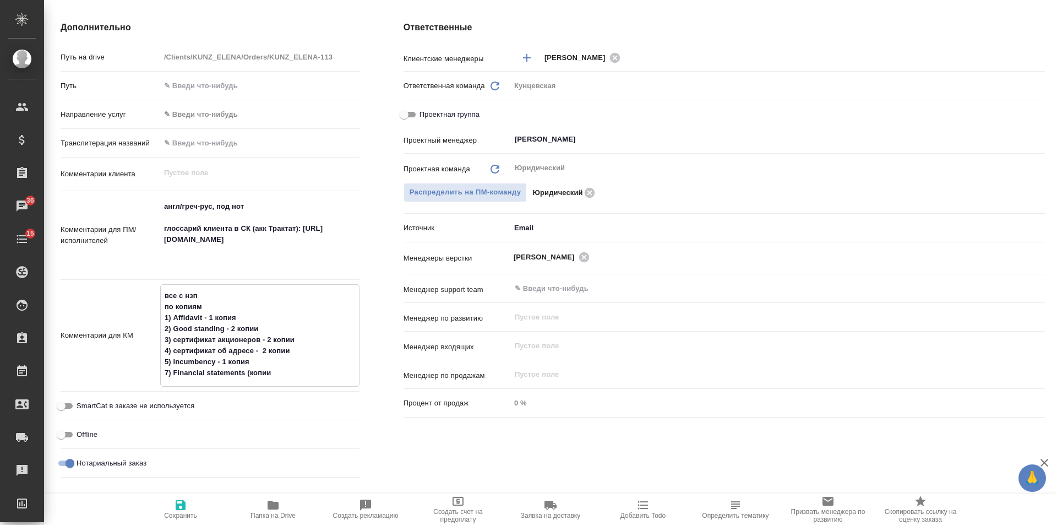
type textarea "x"
type textarea "все с нзп по копиям 1) Affidavit - 1 копия 2) Good standing - 2 копии 3) сертиф…"
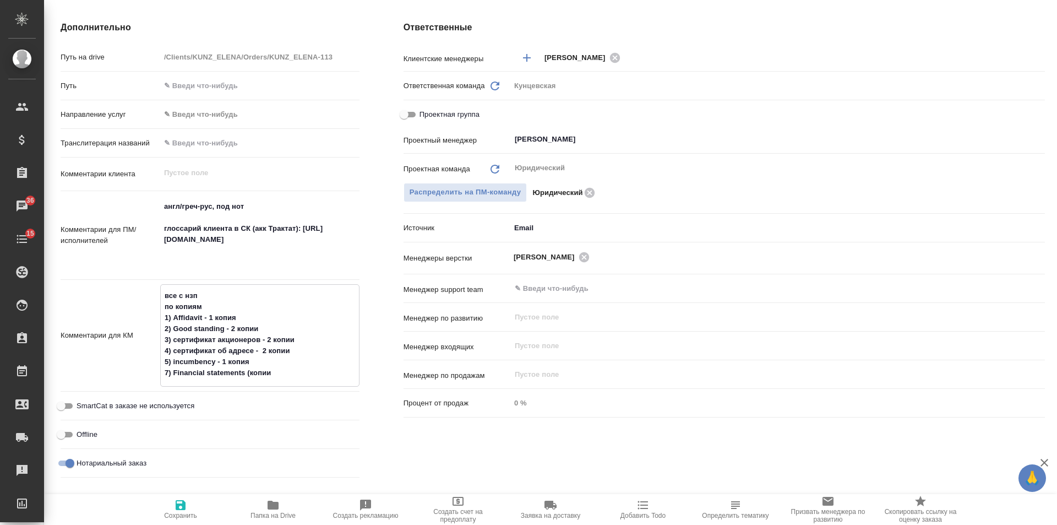
type textarea "x"
type textarea "все с нзп по копиям 1) Affidavit - 1 копия 2) Good standing - 2 копии 3) сертиф…"
type textarea "x"
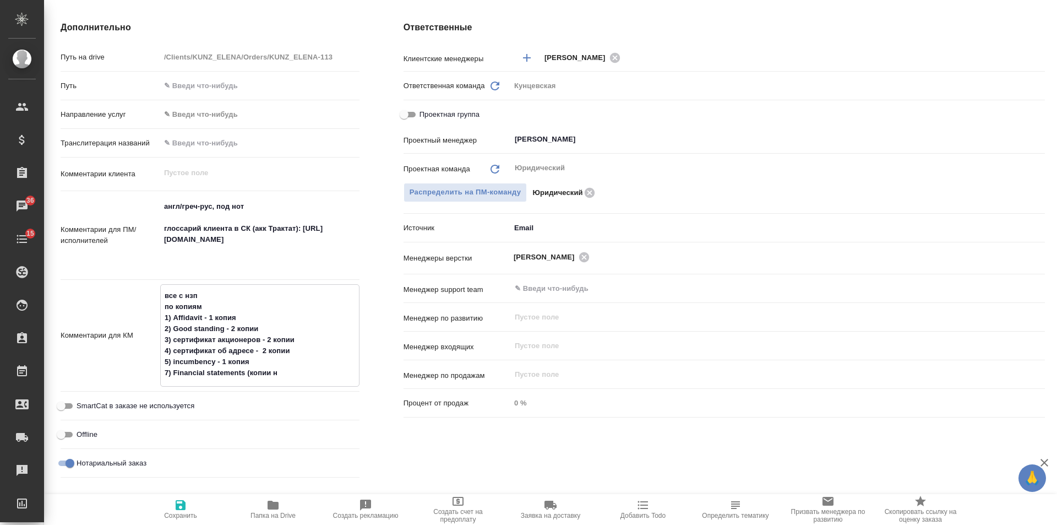
type textarea "все с нзп по копиям 1) Affidavit - 1 копия 2) Good standing - 2 копии 3) сертиф…"
type textarea "x"
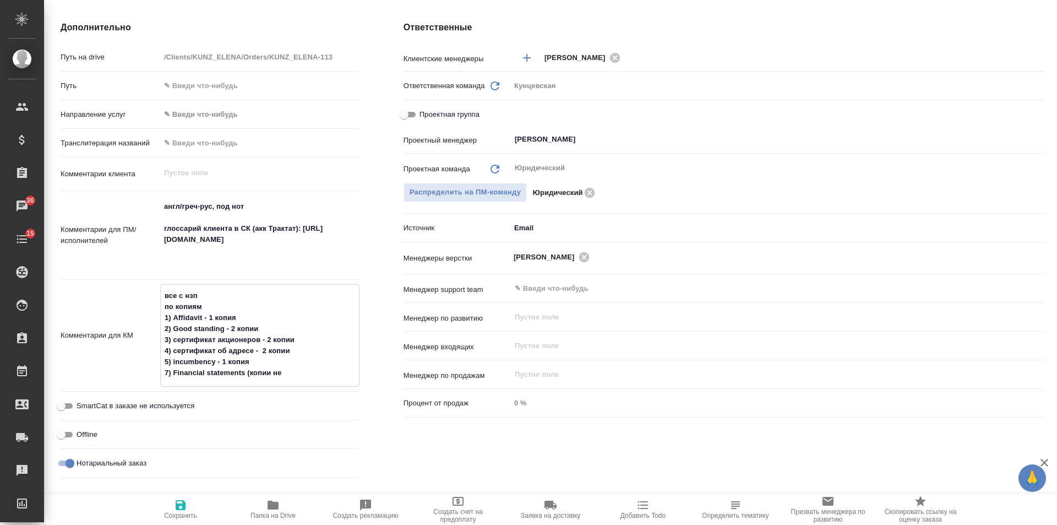
type textarea "x"
type textarea "все с нзп по копиям 1) Affidavit - 1 копия 2) Good standing - 2 копии 3) сертиф…"
type textarea "x"
type textarea "все с нзп по копиям 1) Affidavit - 1 копия 2) Good standing - 2 копии 3) сертиф…"
type textarea "x"
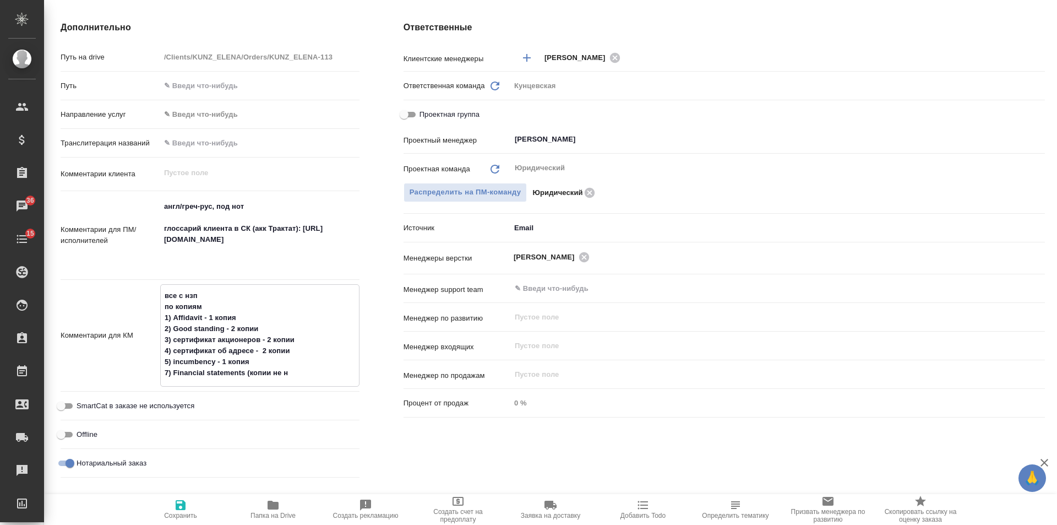
type textarea "x"
type textarea "все с нзп по копиям 1) Affidavit - 1 копия 2) Good standing - 2 копии 3) сертиф…"
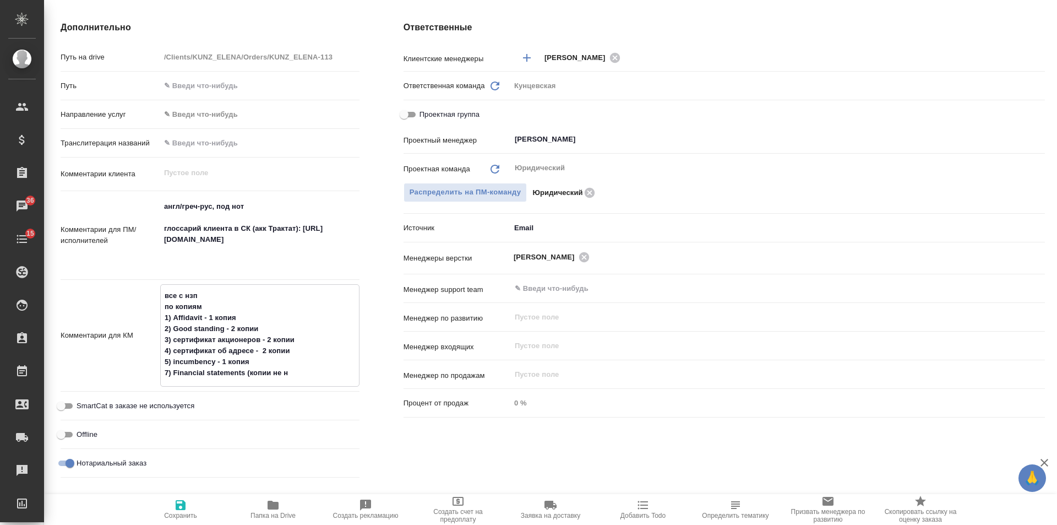
type textarea "x"
type textarea "все с нзп по копиям 1) Affidavit - 1 копия 2) Good standing - 2 копии 3) сертиф…"
type textarea "x"
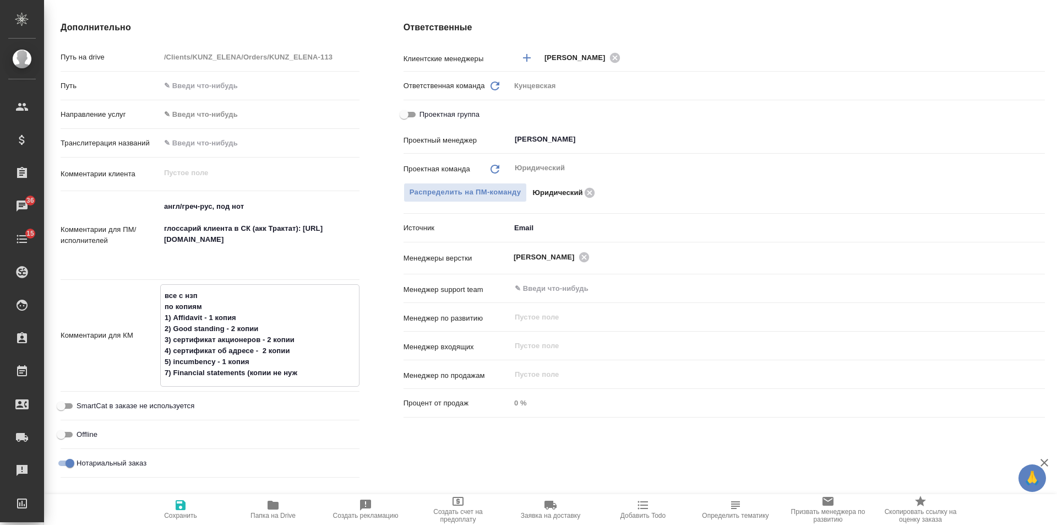
type textarea "все с нзп по копиям 1) Affidavit - 1 копия 2) Good standing - 2 копии 3) сертиф…"
type textarea "x"
type textarea "все с нзп по копиям 1) Affidavit - 1 копия 2) Good standing - 2 копии 3) сертиф…"
type textarea "x"
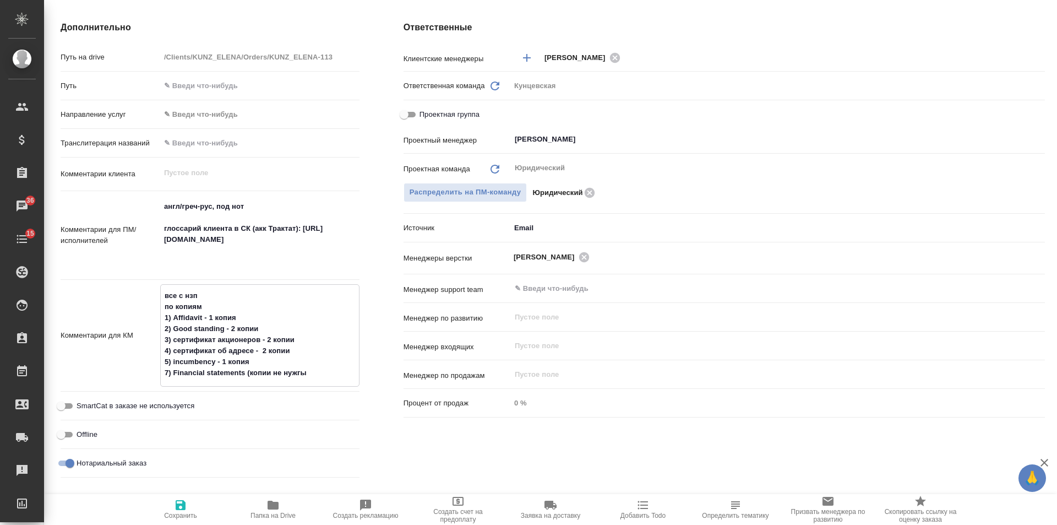
type textarea "все с нзп по копиям 1) Affidavit - 1 копия 2) Good standing - 2 копии 3) сертиф…"
type textarea "x"
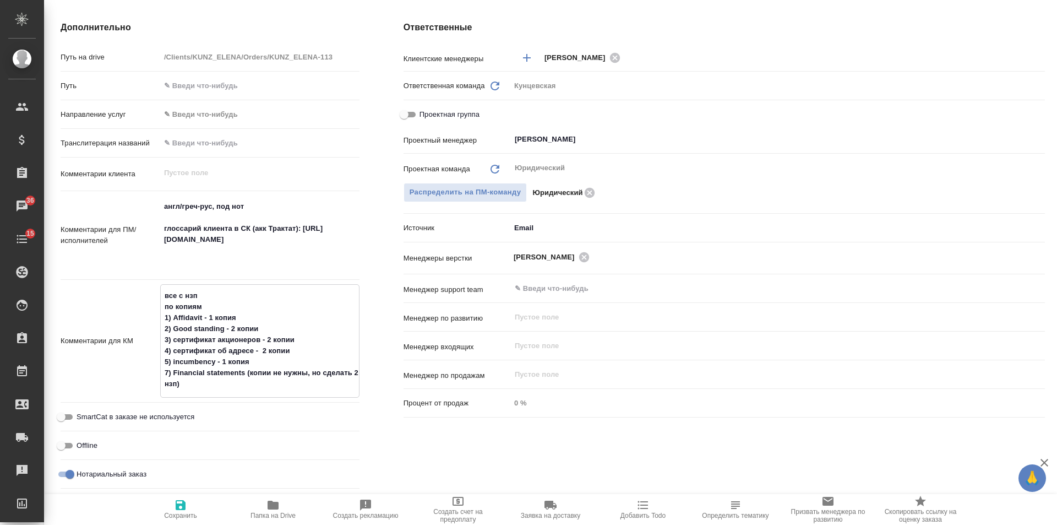
drag, startPoint x: 170, startPoint y: 320, endPoint x: 156, endPoint y: 314, distance: 14.3
click at [156, 314] on div "Комментарии для КМ все с нзп по копиям 1) Affidavit - 1 копия 2) Good standing …" at bounding box center [210, 340] width 299 height 113
drag, startPoint x: 171, startPoint y: 328, endPoint x: 163, endPoint y: 325, distance: 8.7
click at [163, 325] on textarea "все с нзп по копиям -) Affidavit - 1 копия 2) Good standing - 2 копии 3) сертиф…" at bounding box center [260, 339] width 198 height 107
drag, startPoint x: 169, startPoint y: 336, endPoint x: 128, endPoint y: 339, distance: 41.4
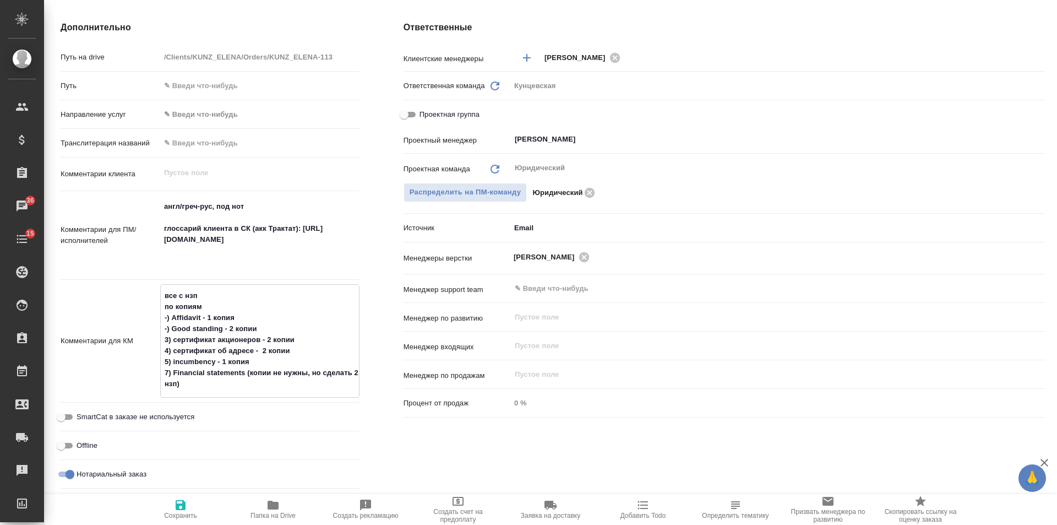
click at [128, 339] on div "Комментарии для КМ все с нзп по копиям -) Affidavit - 1 копия -) Good standing …" at bounding box center [210, 340] width 299 height 113
drag, startPoint x: 170, startPoint y: 351, endPoint x: 137, endPoint y: 350, distance: 33.1
click at [138, 350] on div "Комментарии для КМ все с нзп по копиям -) Affidavit - 1 копия -) Good standing …" at bounding box center [210, 340] width 299 height 113
drag, startPoint x: 170, startPoint y: 359, endPoint x: 159, endPoint y: 360, distance: 11.6
click at [159, 360] on div "Комментарии для КМ все с нзп по копиям -) Affidavit - 1 копия -) Good standing …" at bounding box center [210, 340] width 299 height 113
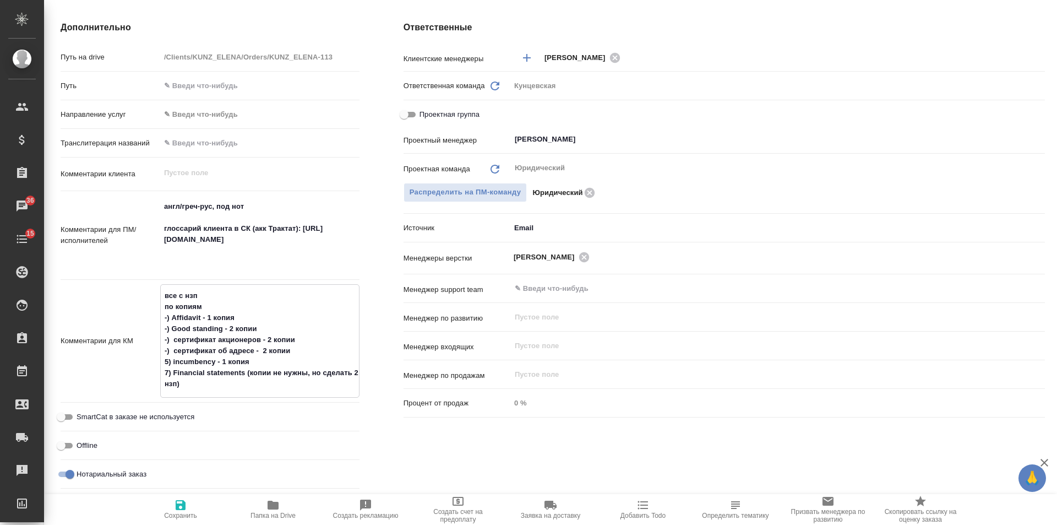
click at [221, 355] on textarea "все с нзп по копиям -) Affidavit - 1 копия -) Good standing - 2 копии -) сертиф…" at bounding box center [260, 339] width 198 height 107
drag, startPoint x: 258, startPoint y: 362, endPoint x: 93, endPoint y: 361, distance: 164.7
click at [93, 361] on div "Комментарии для КМ все с нзп по копиям -) Affidavit - 1 копия -) Good standing …" at bounding box center [210, 340] width 299 height 113
click at [206, 360] on textarea "все с нзп по копиям -) Affidavit - 1 копия -) Good standing - 2 копии -) сертиф…" at bounding box center [259, 339] width 199 height 107
paste textarea "POA"
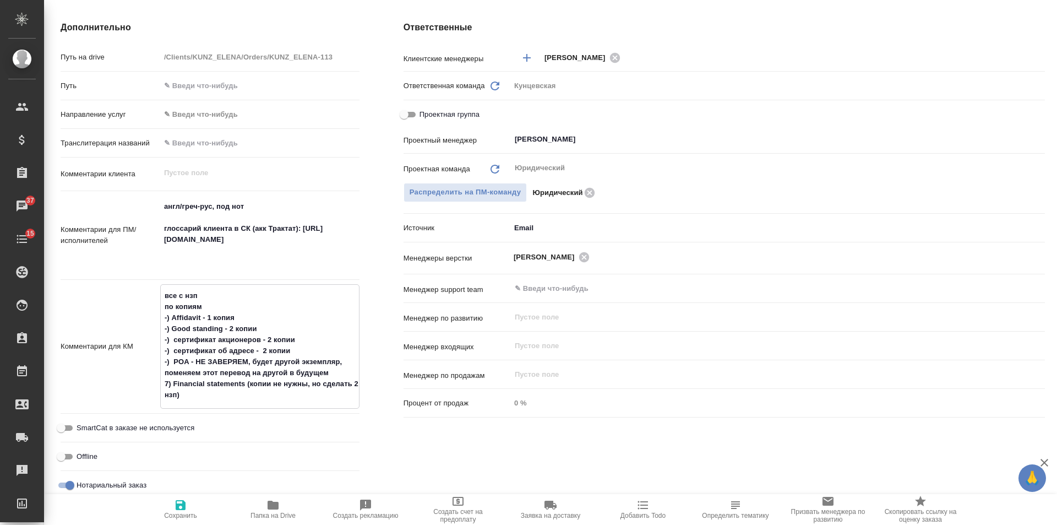
drag, startPoint x: 173, startPoint y: 388, endPoint x: 163, endPoint y: 385, distance: 10.3
click at [163, 385] on textarea "все с нзп по копиям -) Affidavit - 1 копия -) Good standing - 2 копии -) сертиф…" at bounding box center [260, 345] width 198 height 118
click at [194, 501] on span "Сохранить" at bounding box center [180, 508] width 79 height 21
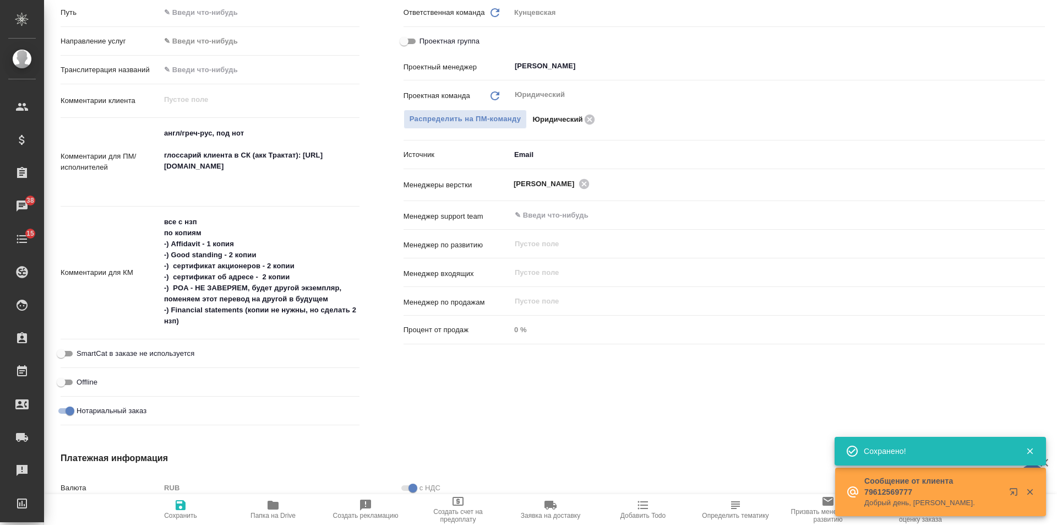
scroll to position [0, 0]
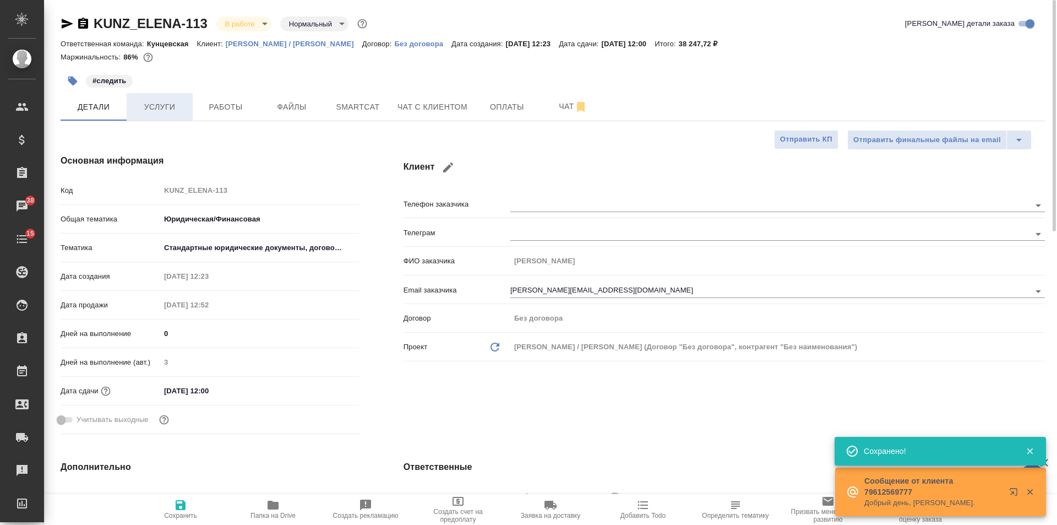
click at [187, 101] on button "Услуги" at bounding box center [160, 107] width 66 height 28
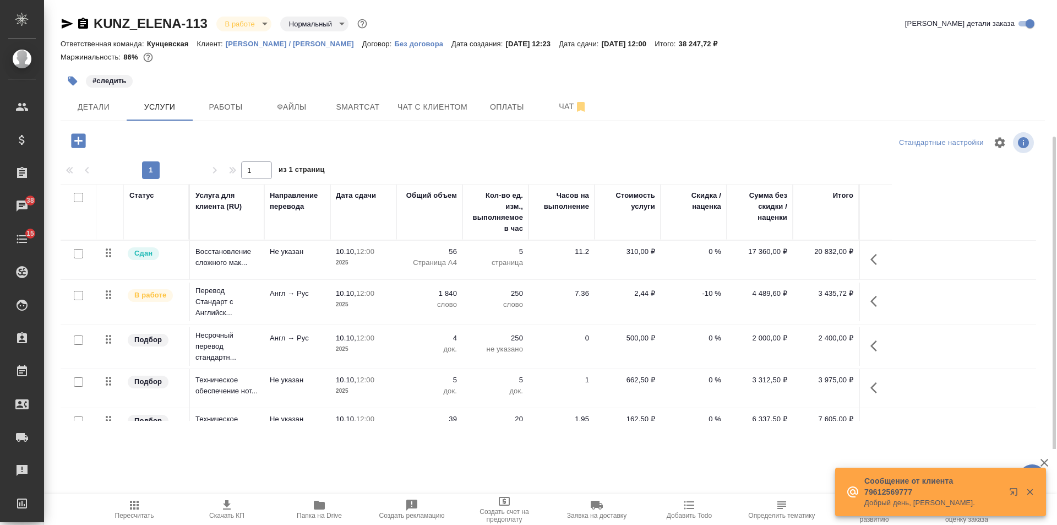
scroll to position [26, 0]
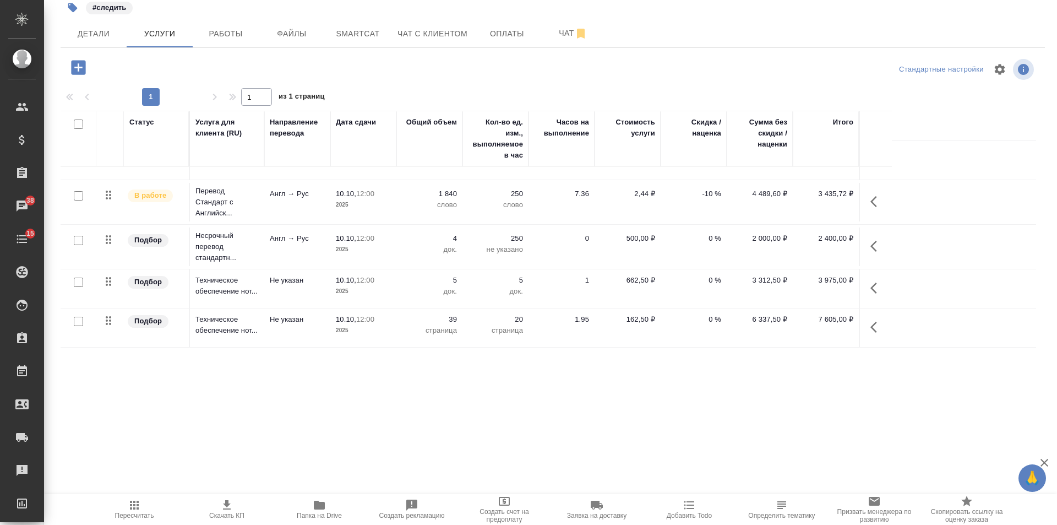
click at [880, 289] on icon "button" at bounding box center [877, 287] width 13 height 13
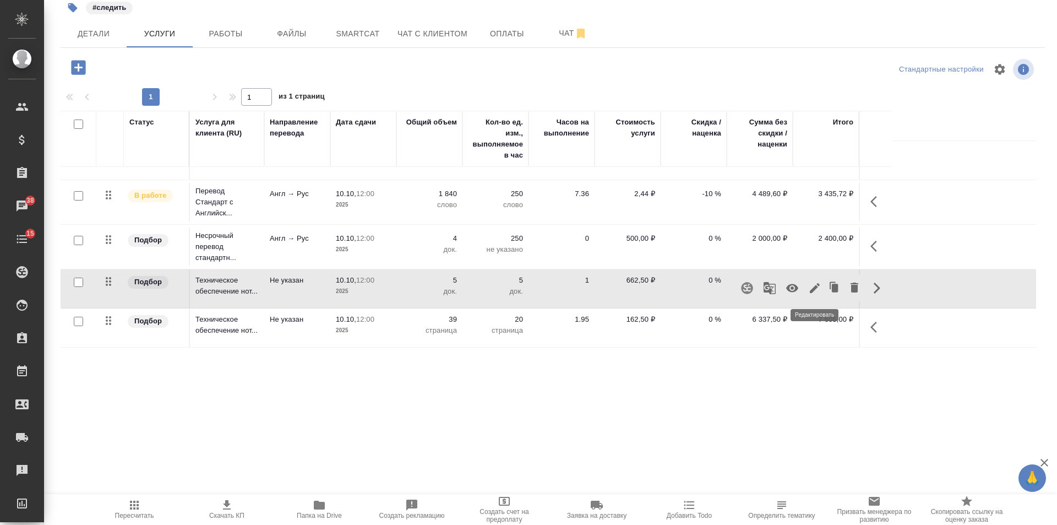
click at [817, 285] on icon "button" at bounding box center [814, 287] width 13 height 13
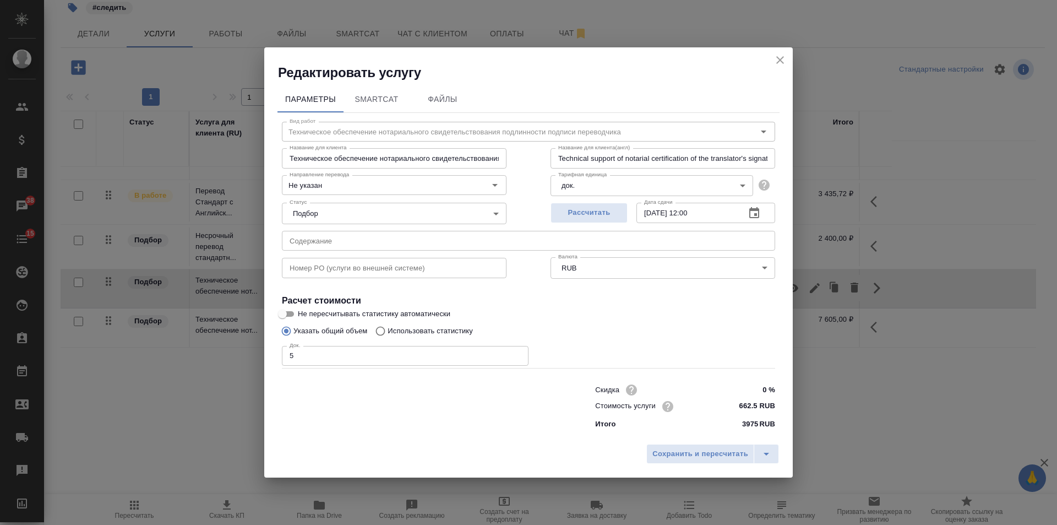
drag, startPoint x: 319, startPoint y: 347, endPoint x: 280, endPoint y: 352, distance: 38.9
click at [280, 352] on div "Вид работ Техническое обеспечение нотариального свидетельствования подлинности …" at bounding box center [529, 273] width 502 height 321
click at [682, 454] on span "Сохранить и пересчитать" at bounding box center [701, 454] width 96 height 13
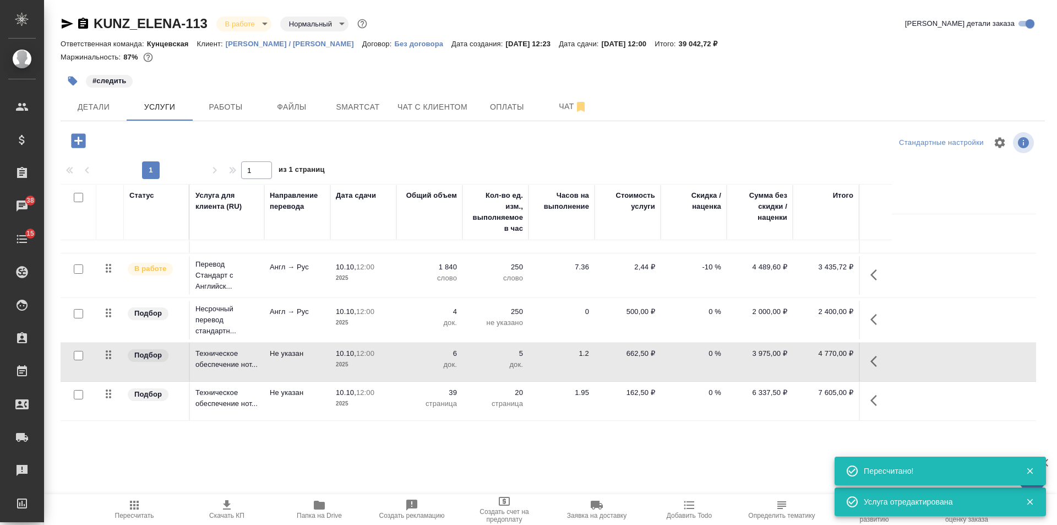
scroll to position [0, 0]
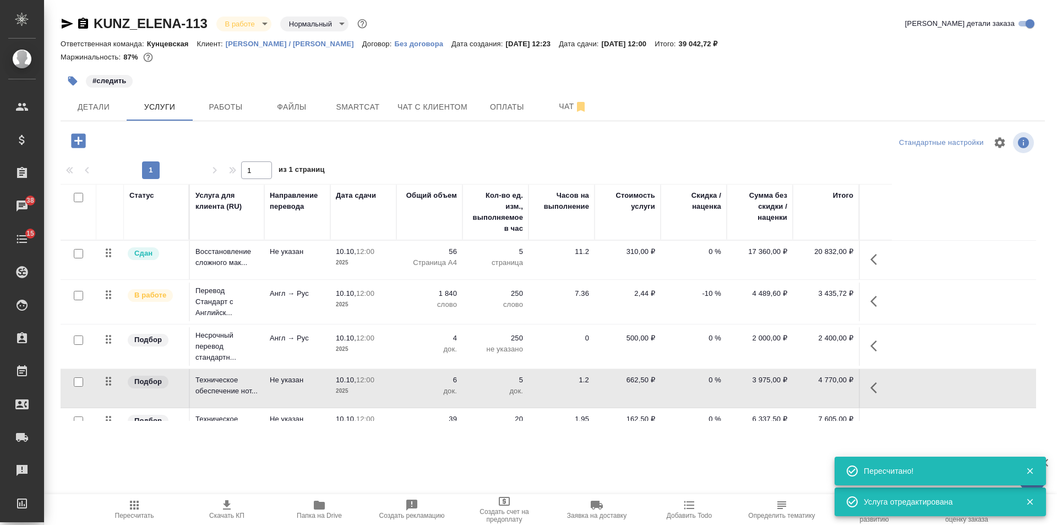
click at [145, 505] on span "Пересчитать" at bounding box center [134, 508] width 79 height 21
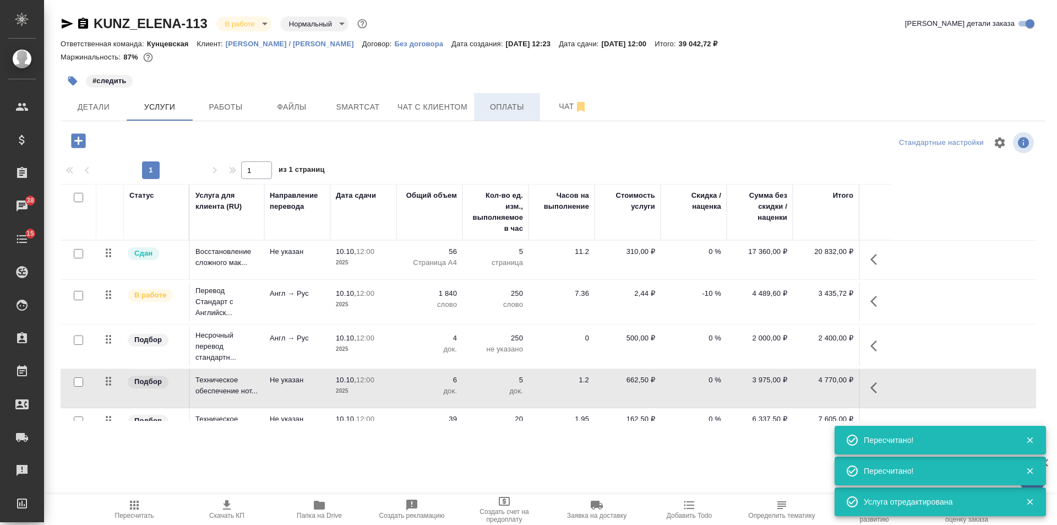
click at [516, 104] on span "Оплаты" at bounding box center [507, 107] width 53 height 14
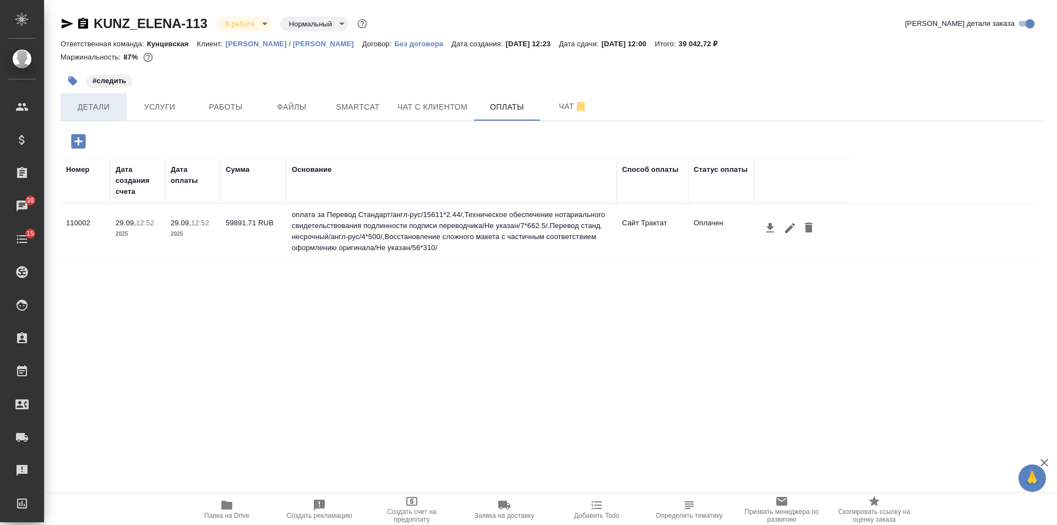
click at [102, 102] on span "Детали" at bounding box center [93, 107] width 53 height 14
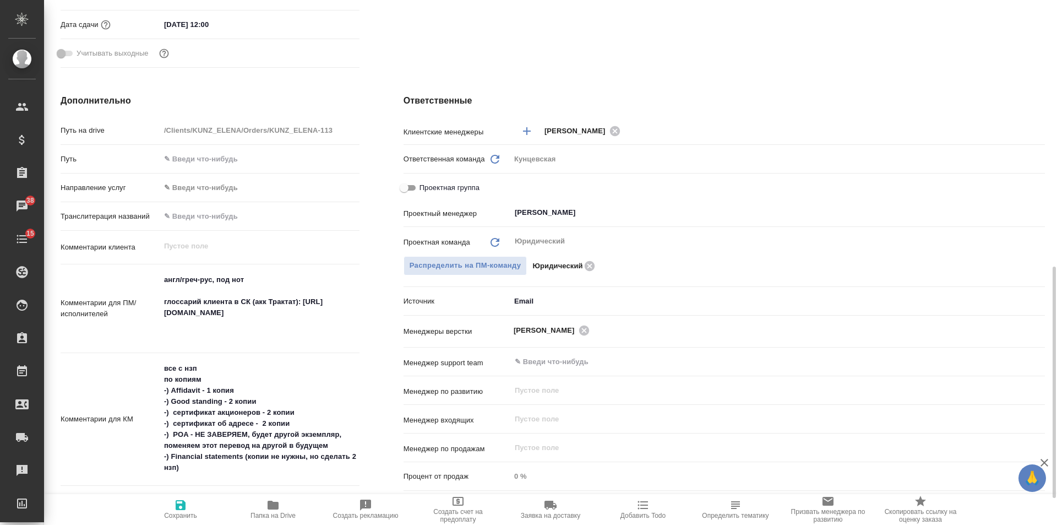
scroll to position [439, 0]
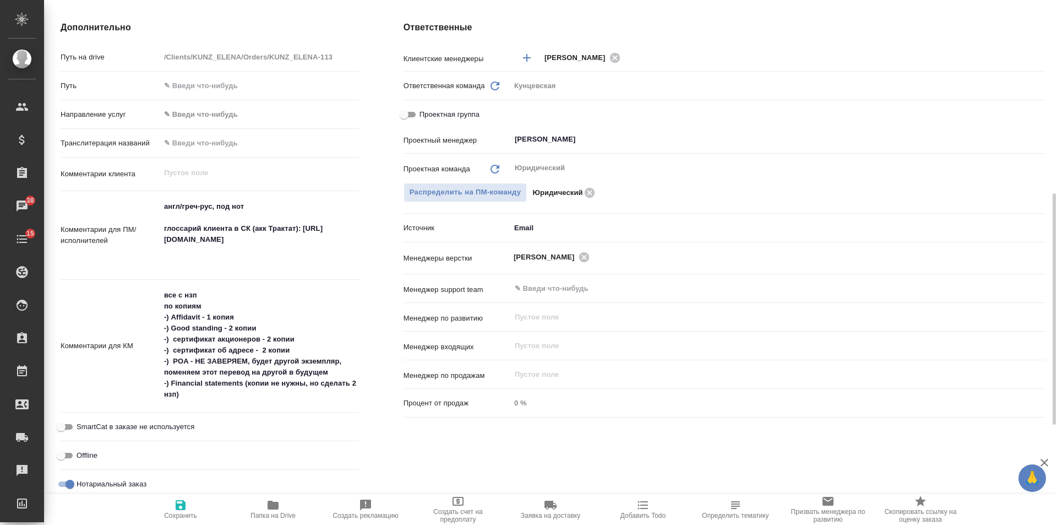
click at [253, 400] on textarea "все с нзп по копиям -) Affidavit - 1 копия -) Good standing - 2 копии -) сертиф…" at bounding box center [259, 345] width 199 height 118
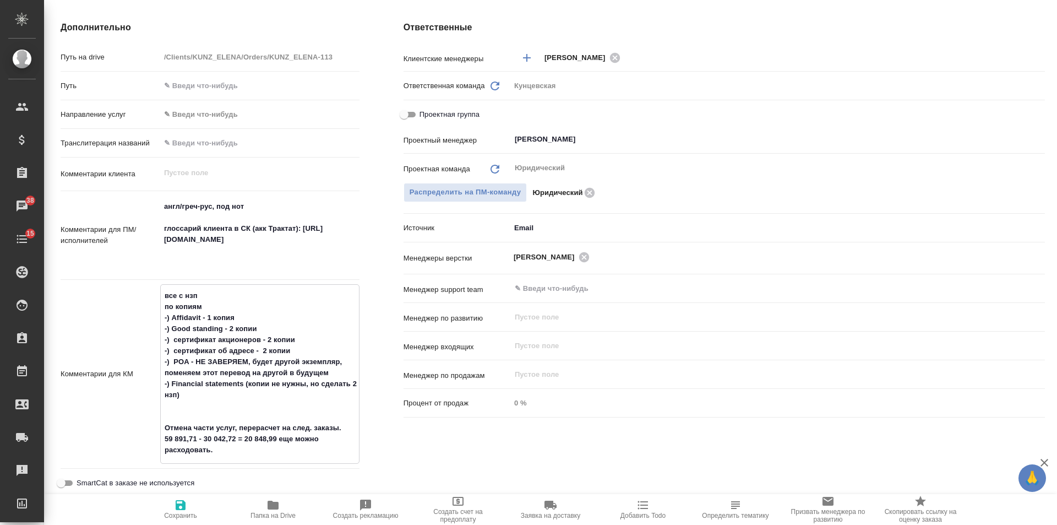
click at [209, 439] on textarea "все с нзп по копиям -) Affidavit - 1 копия -) Good standing - 2 копии -) сертиф…" at bounding box center [260, 372] width 198 height 173
click at [193, 498] on span "Сохранить" at bounding box center [180, 508] width 79 height 21
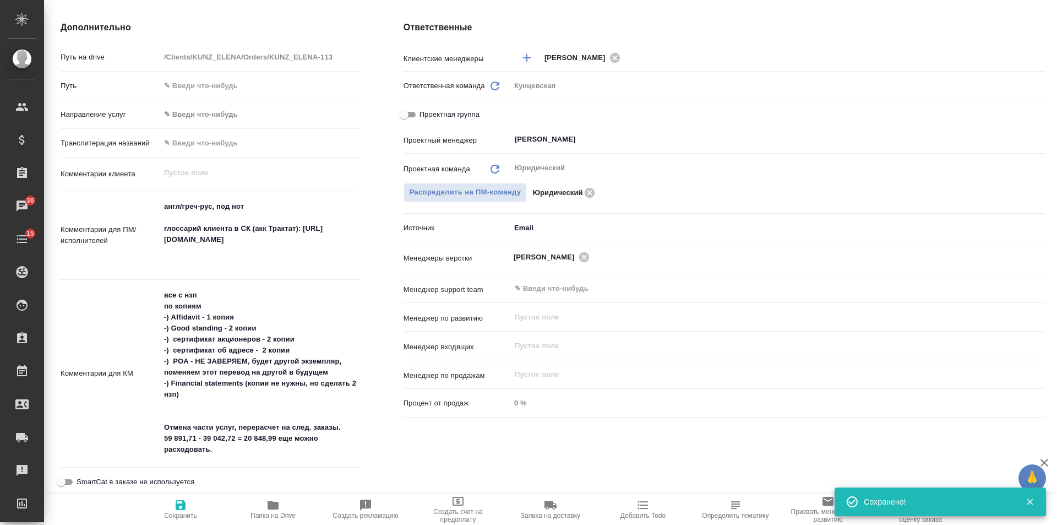
scroll to position [73, 0]
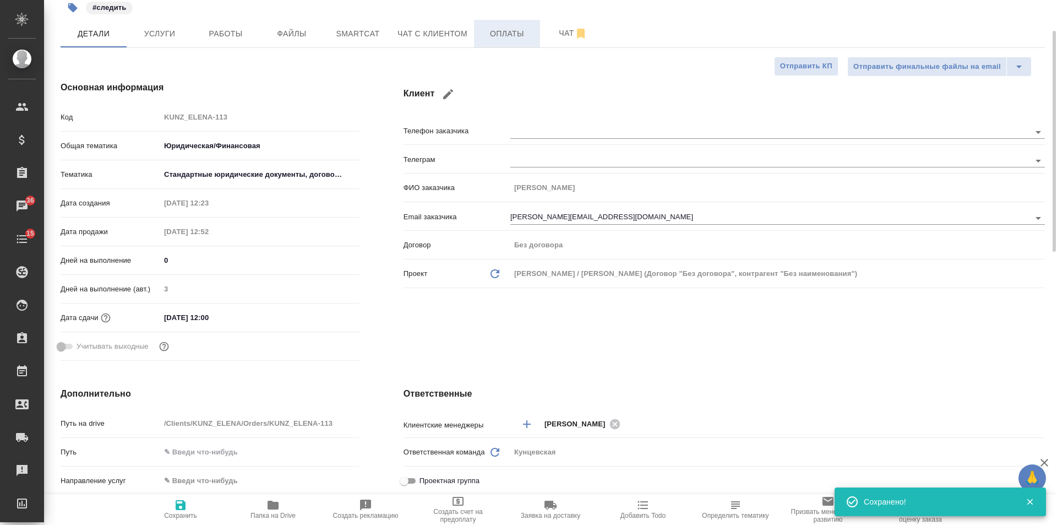
click at [490, 31] on span "Оплаты" at bounding box center [507, 34] width 53 height 14
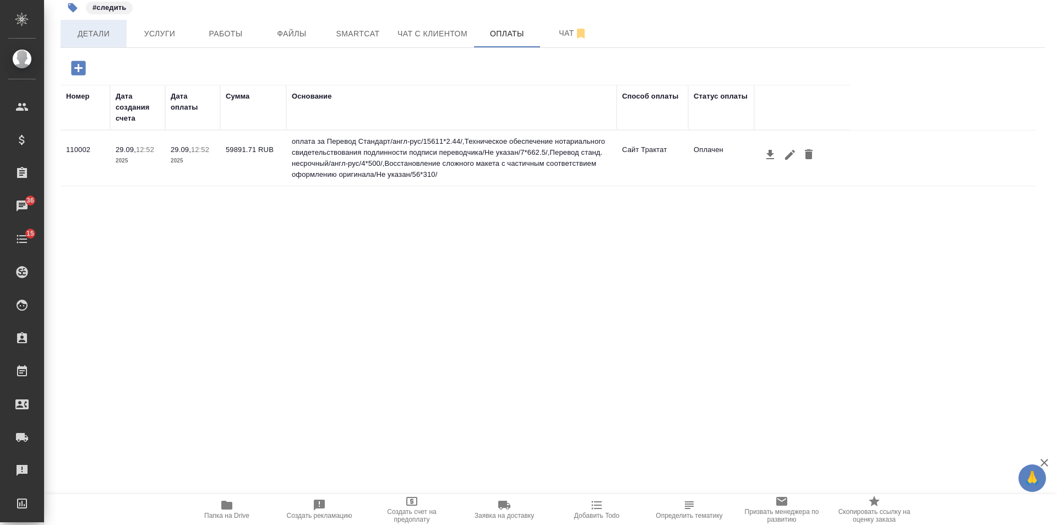
click at [91, 41] on button "Детали" at bounding box center [94, 34] width 66 height 28
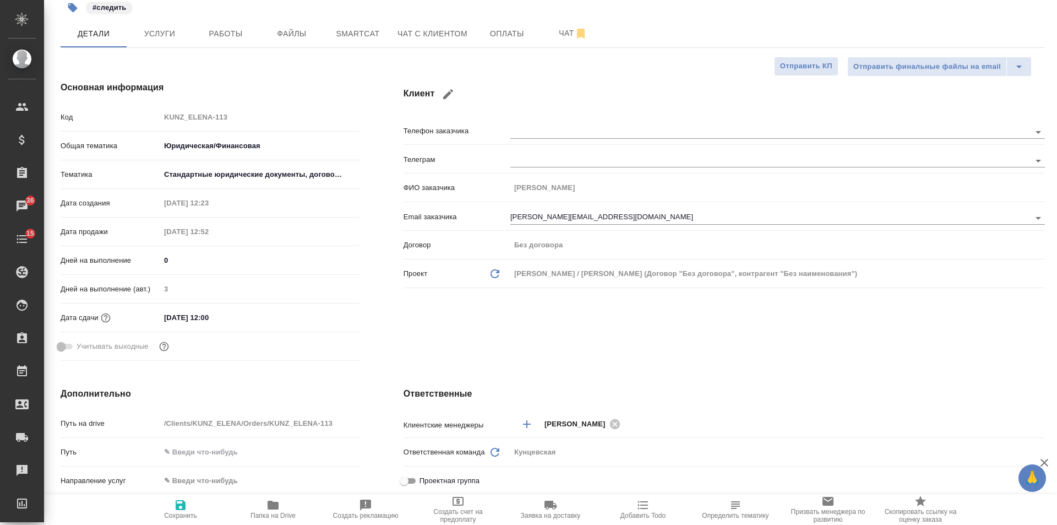
scroll to position [513, 0]
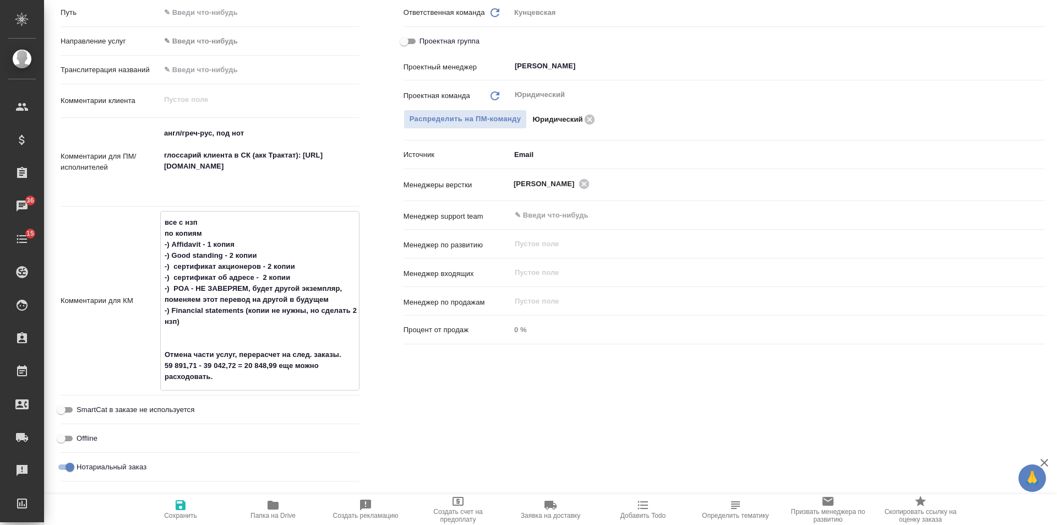
drag, startPoint x: 242, startPoint y: 364, endPoint x: 274, endPoint y: 363, distance: 31.9
click at [274, 363] on textarea "все с нзп по копиям -) Affidavit - 1 копия -) Good standing - 2 копии -) сертиф…" at bounding box center [260, 299] width 198 height 173
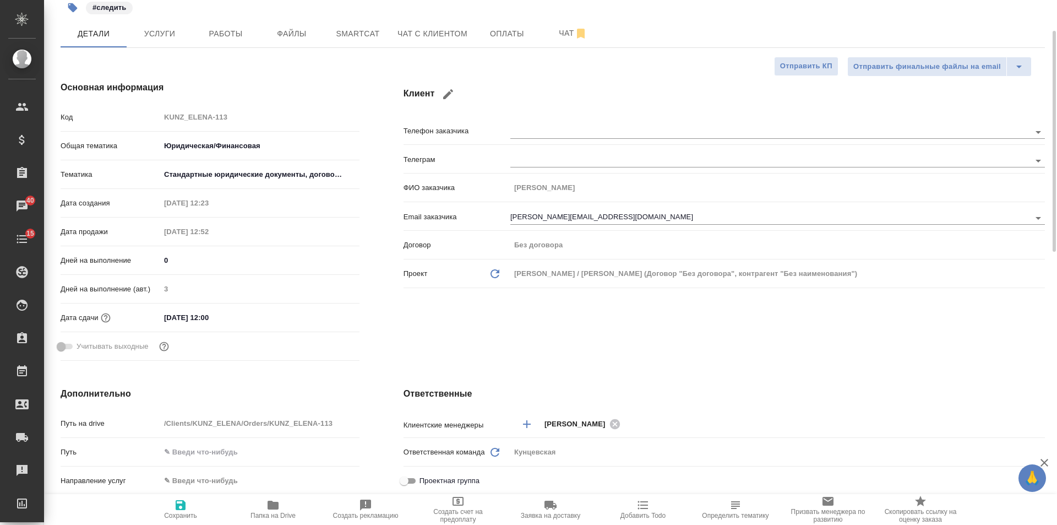
scroll to position [0, 0]
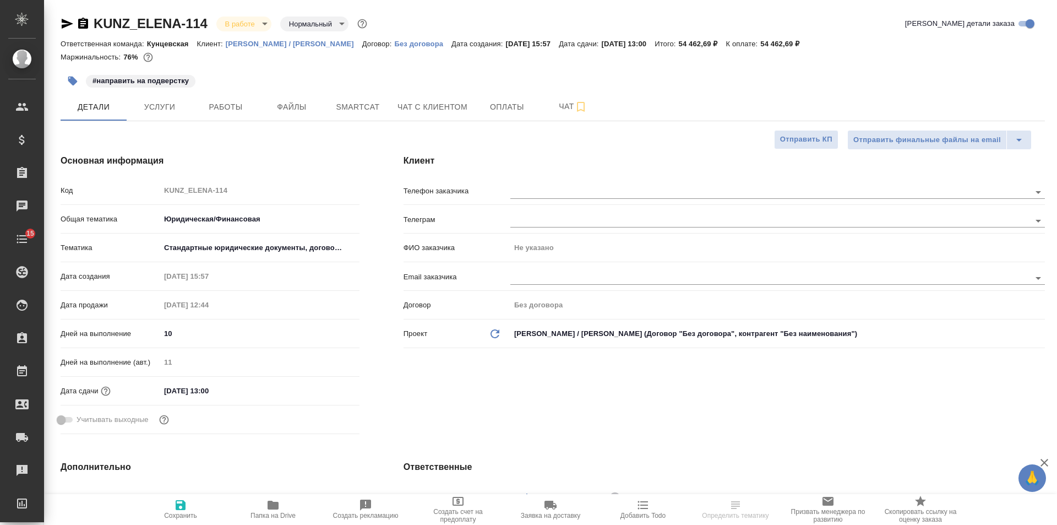
select select "RU"
click at [494, 107] on span "Оплаты" at bounding box center [507, 107] width 53 height 14
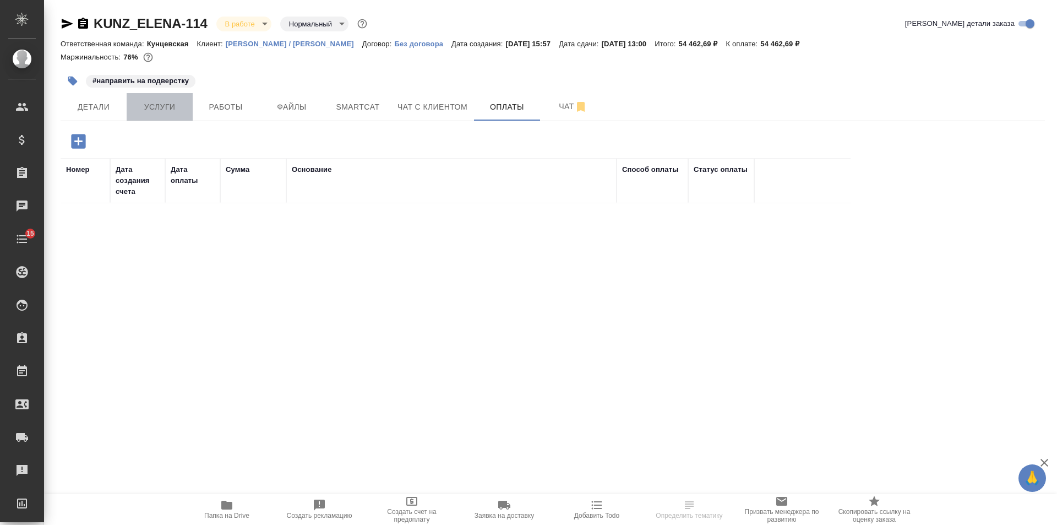
click at [140, 120] on button "Услуги" at bounding box center [160, 107] width 66 height 28
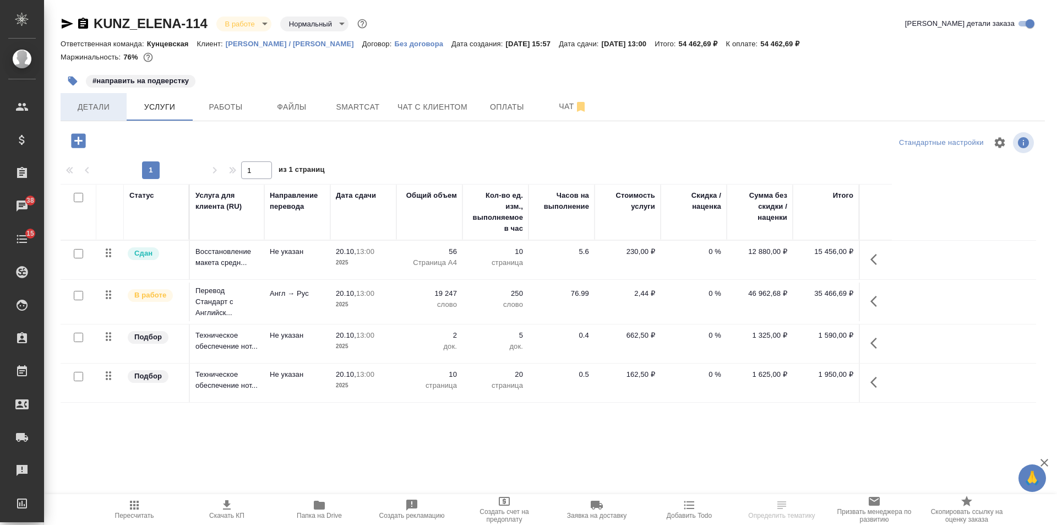
click at [94, 110] on span "Детали" at bounding box center [93, 107] width 53 height 14
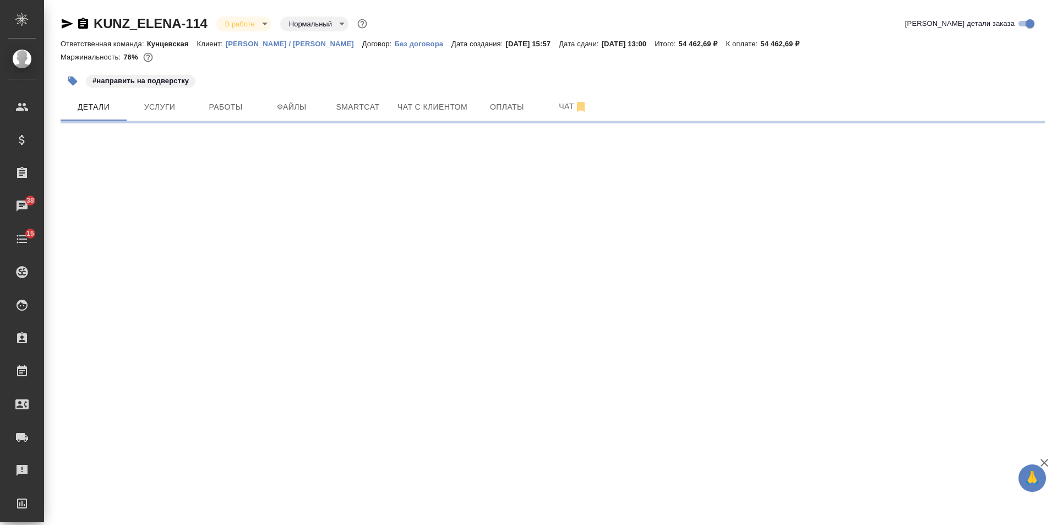
select select "RU"
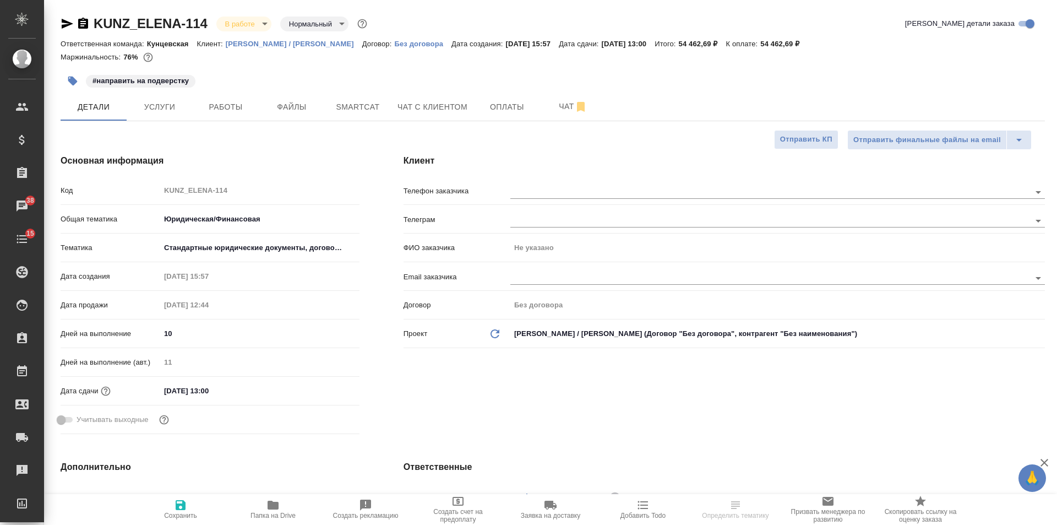
type textarea "x"
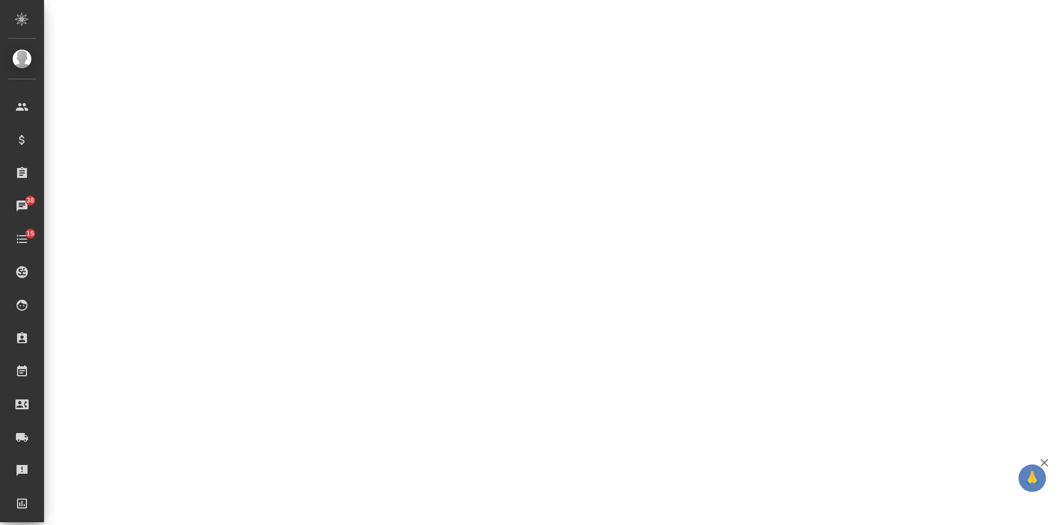
select select "RU"
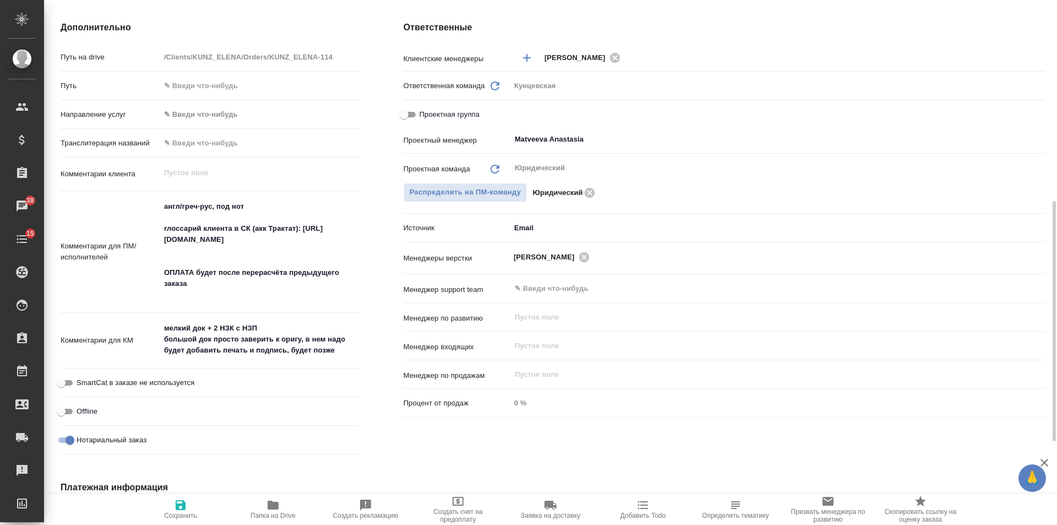
type textarea "x"
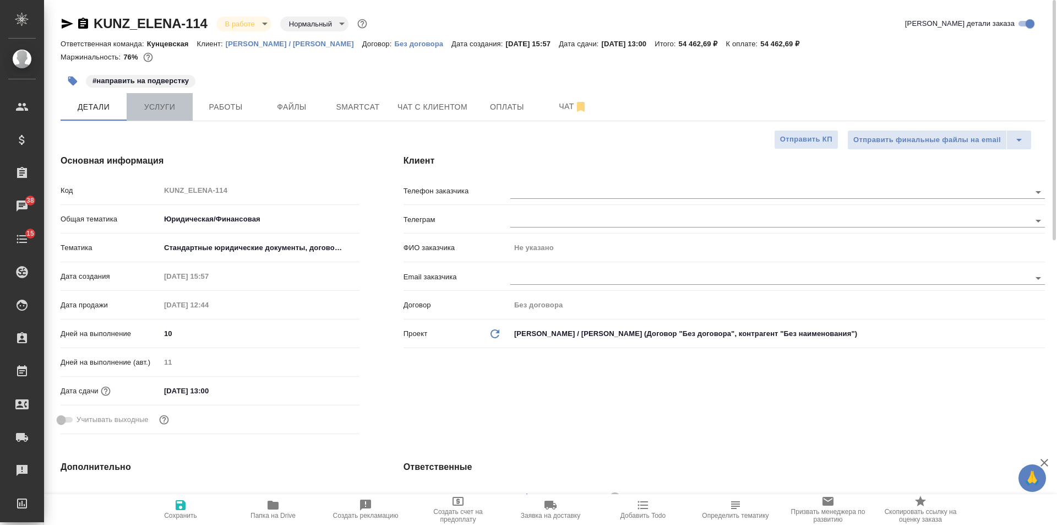
click at [170, 107] on span "Услуги" at bounding box center [159, 107] width 53 height 14
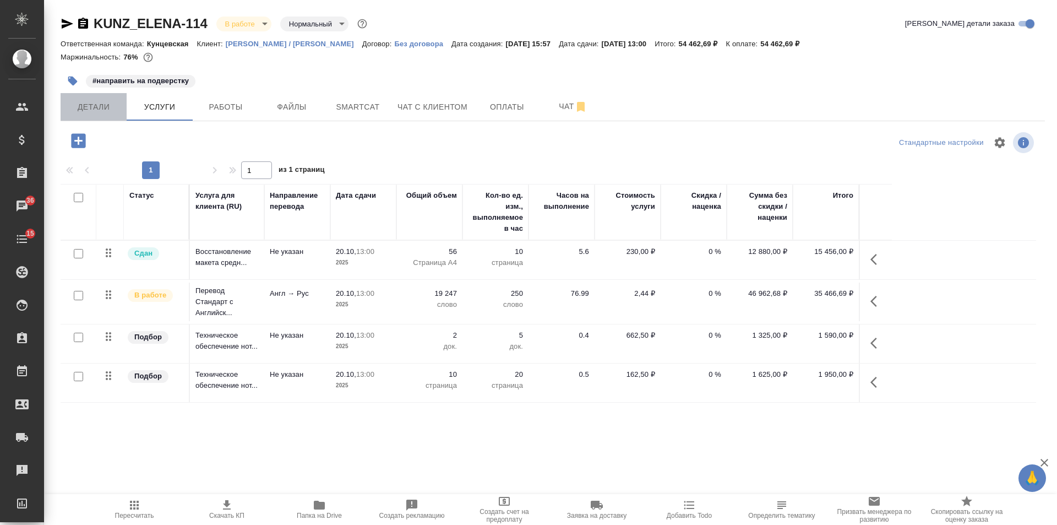
click at [94, 110] on span "Детали" at bounding box center [93, 107] width 53 height 14
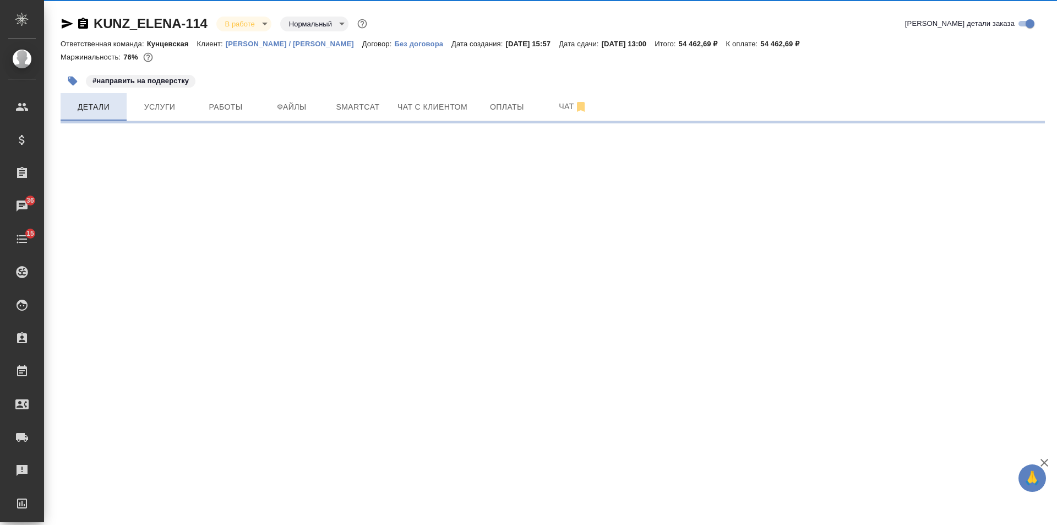
select select "RU"
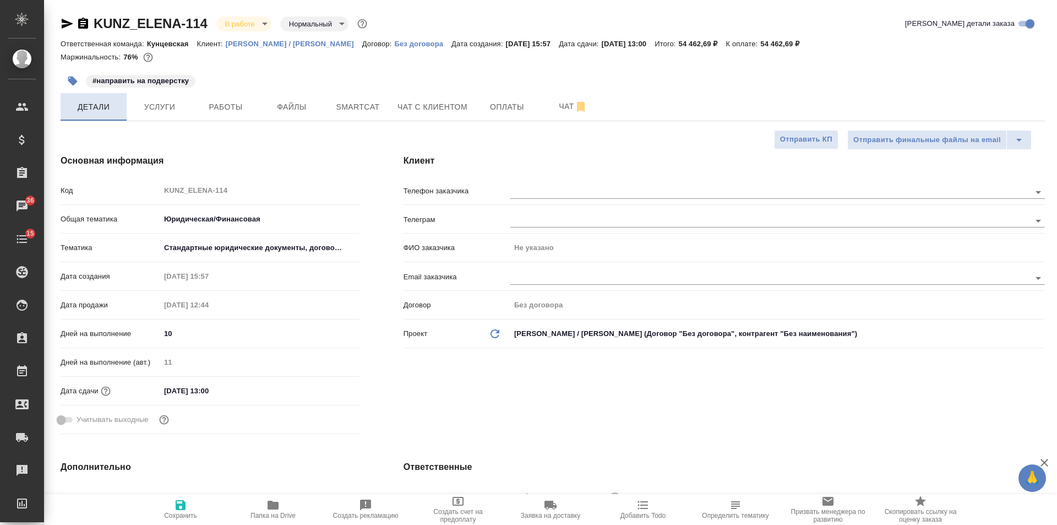
type textarea "x"
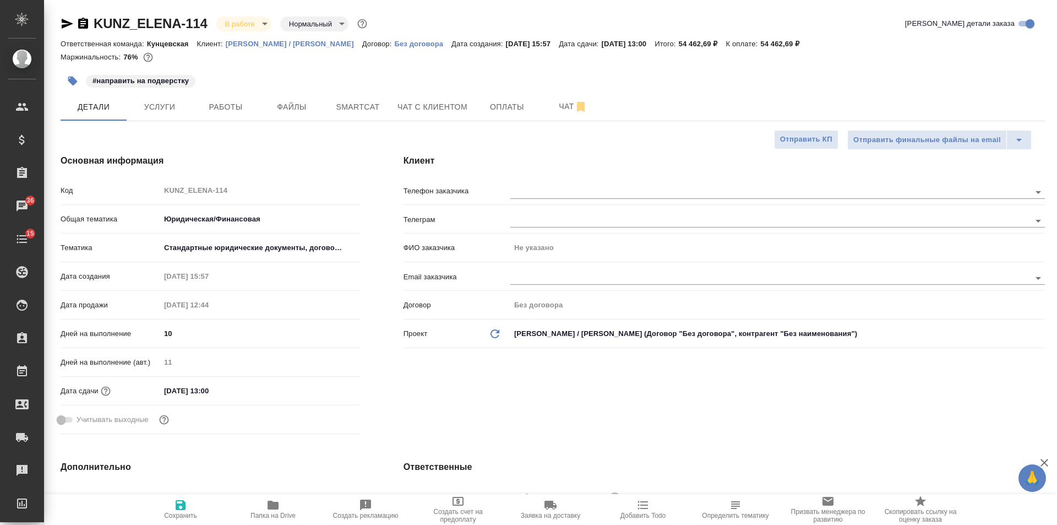
type textarea "x"
click at [499, 109] on span "Оплаты" at bounding box center [507, 107] width 53 height 14
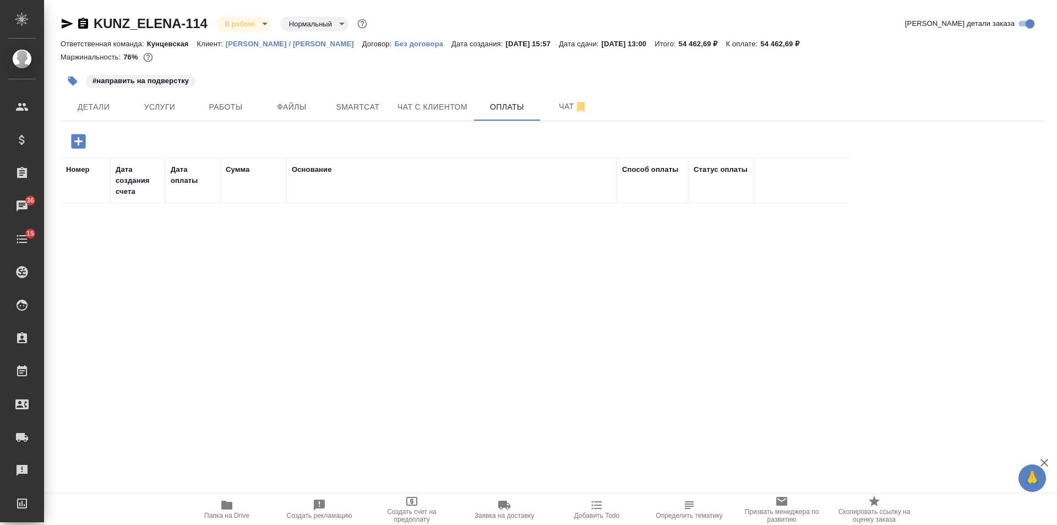
click at [70, 140] on icon "button" at bounding box center [78, 141] width 19 height 19
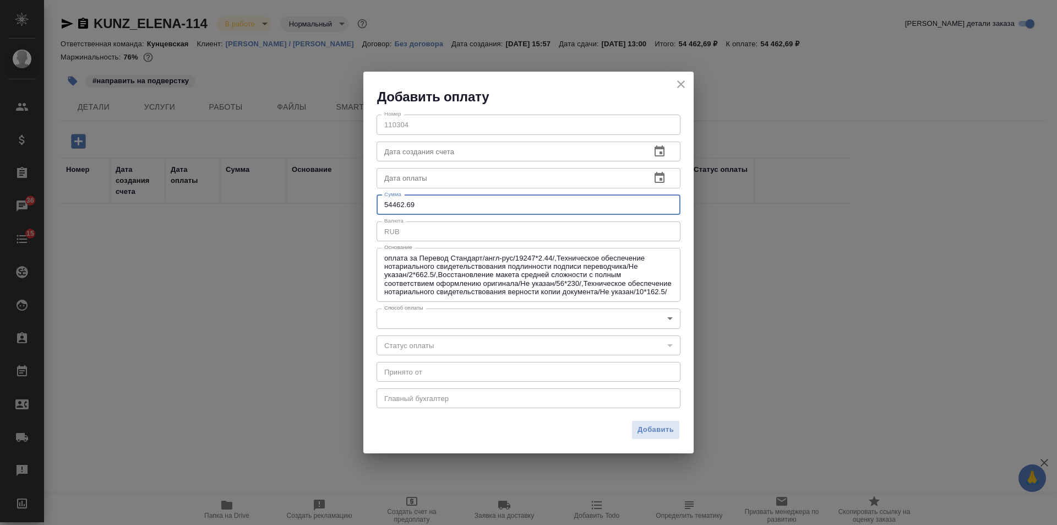
drag, startPoint x: 423, startPoint y: 202, endPoint x: 274, endPoint y: 202, distance: 148.7
click at [274, 202] on div "Добавить оплату Номер 110304 Номер Дата создания счета Дата создания счета Дата…" at bounding box center [528, 262] width 1057 height 525
type input "20848.99"
click at [461, 322] on body "🙏 .cls-1 fill:#fff; AWATERA Veselova Yulia Клиенты Спецификации Заказы 36 Чаты …" at bounding box center [528, 262] width 1057 height 525
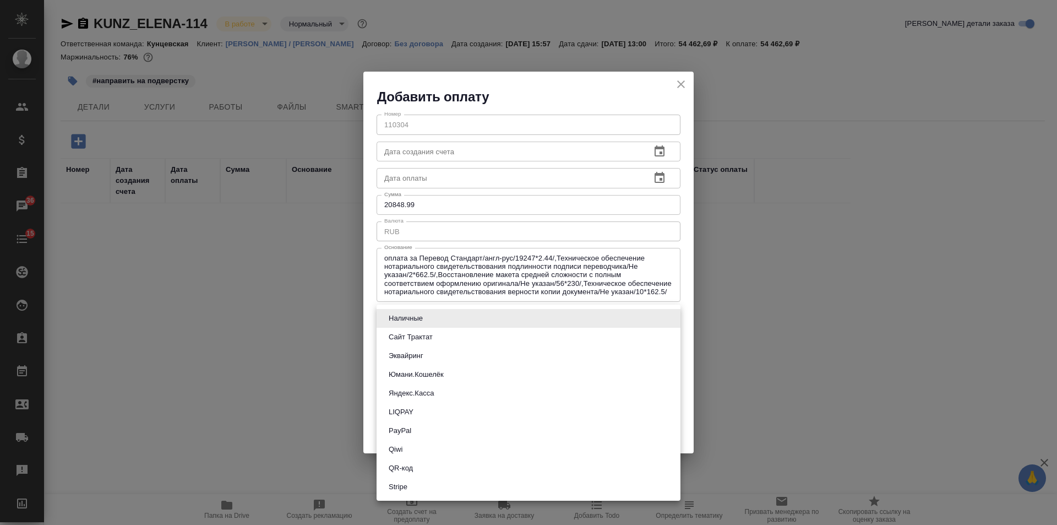
click at [453, 333] on li "Сайт Трактат" at bounding box center [529, 337] width 304 height 19
type input "site-traktat"
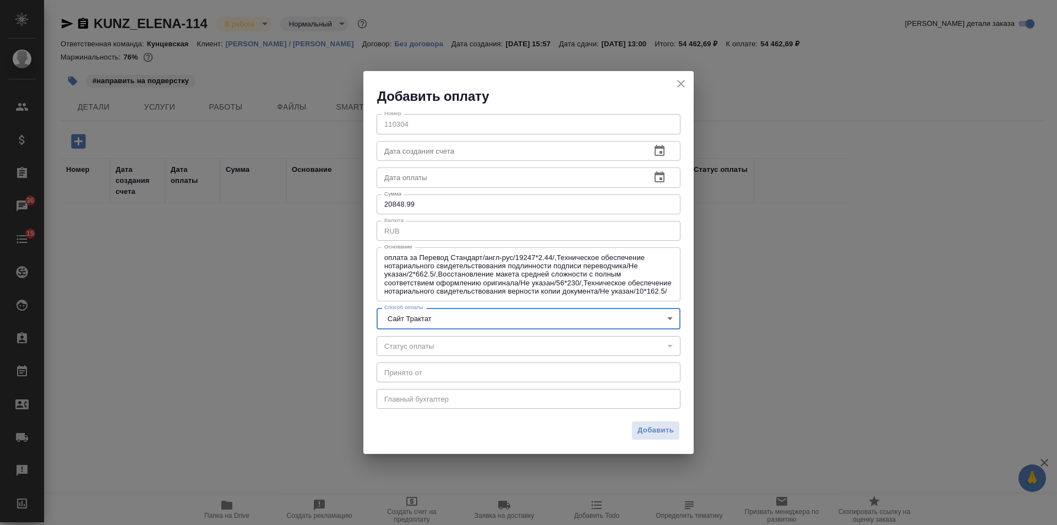
click at [659, 177] on icon "button" at bounding box center [659, 177] width 13 height 13
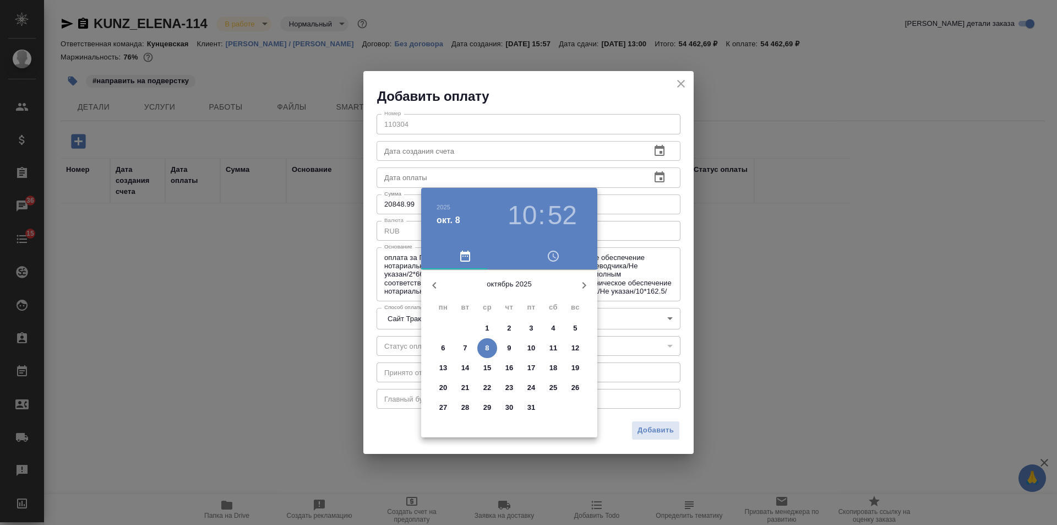
click at [436, 280] on icon "button" at bounding box center [434, 285] width 13 height 13
click at [446, 408] on p "29" at bounding box center [443, 407] width 8 height 11
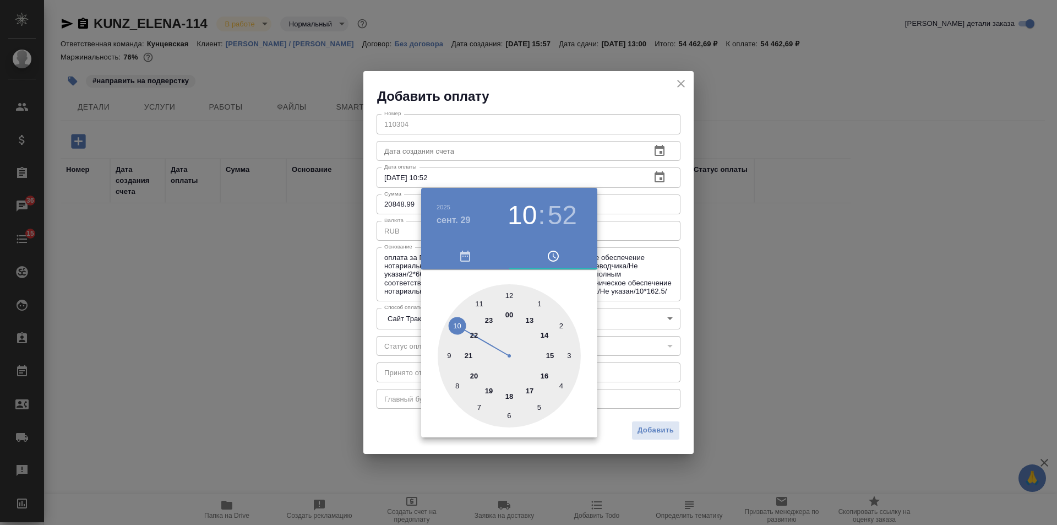
click at [511, 291] on div at bounding box center [509, 355] width 143 height 143
type input "29.09.2025 12:52"
click at [649, 260] on div at bounding box center [528, 262] width 1057 height 525
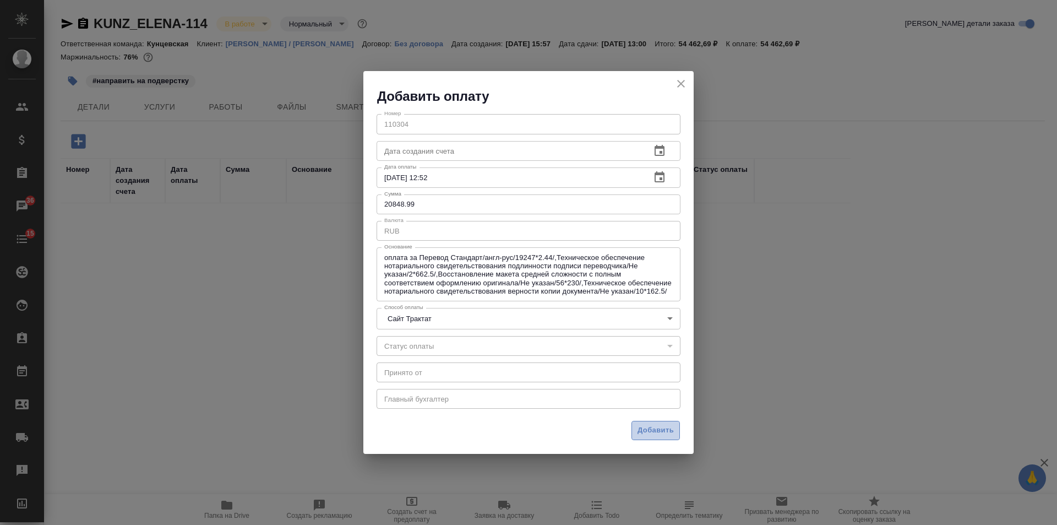
click at [654, 428] on span "Добавить" at bounding box center [656, 430] width 36 height 13
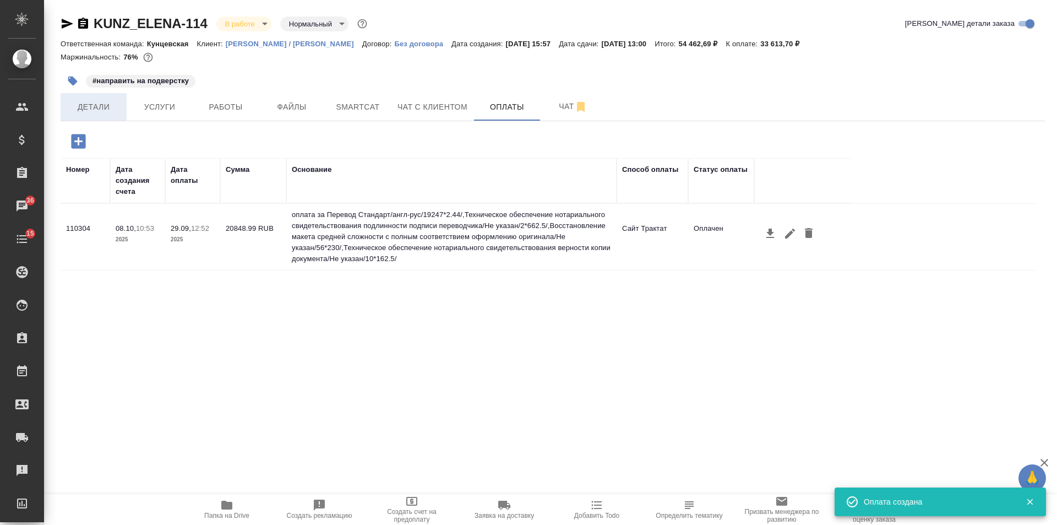
click at [119, 102] on span "Детали" at bounding box center [93, 107] width 53 height 14
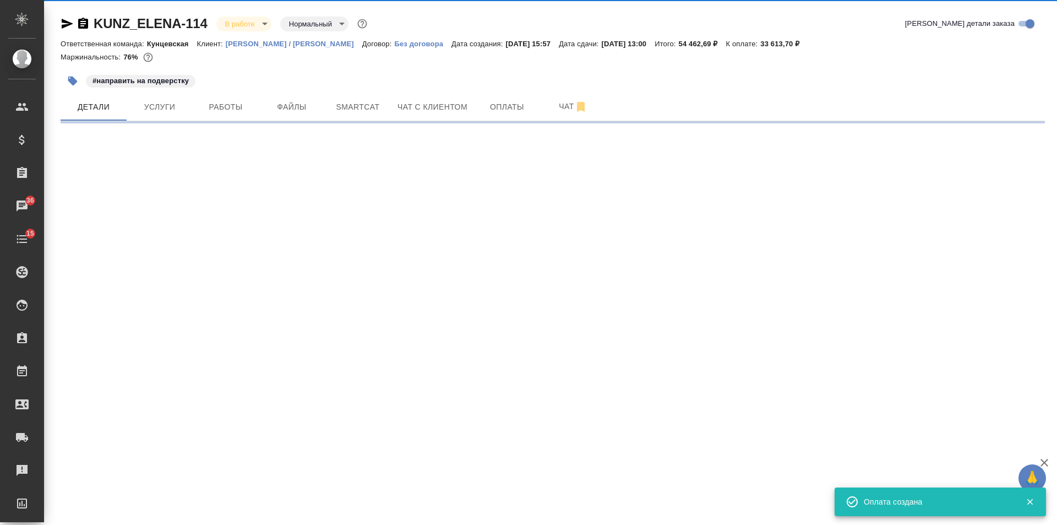
select select "RU"
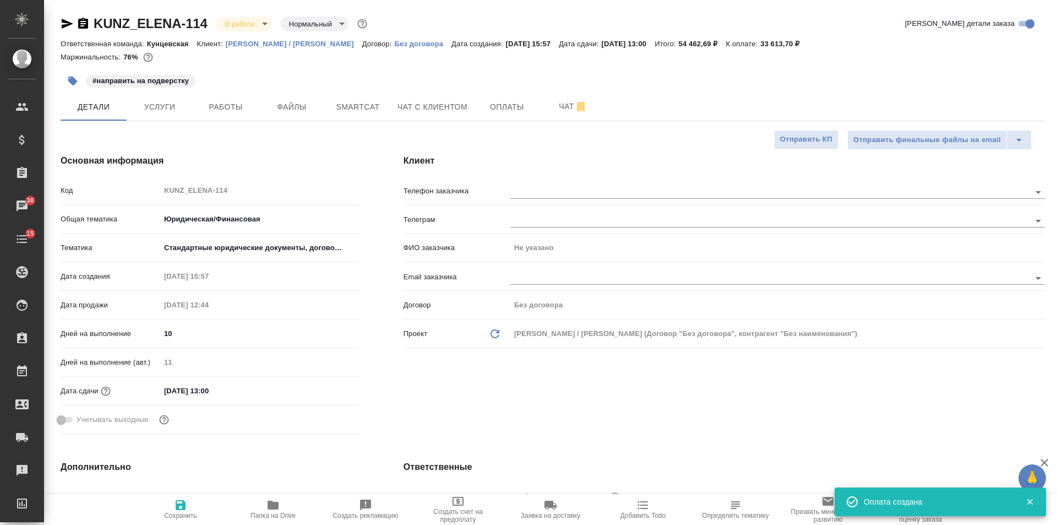
type textarea "x"
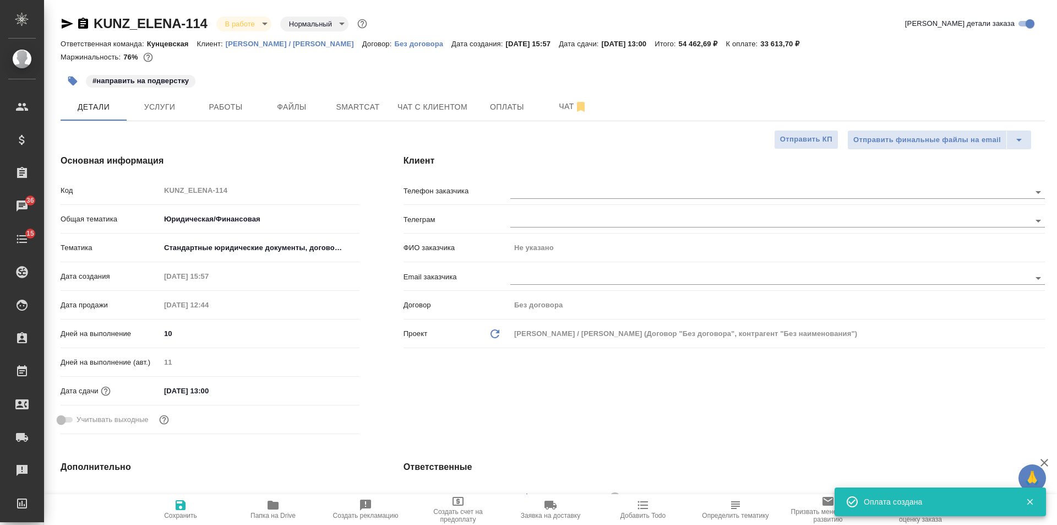
type textarea "x"
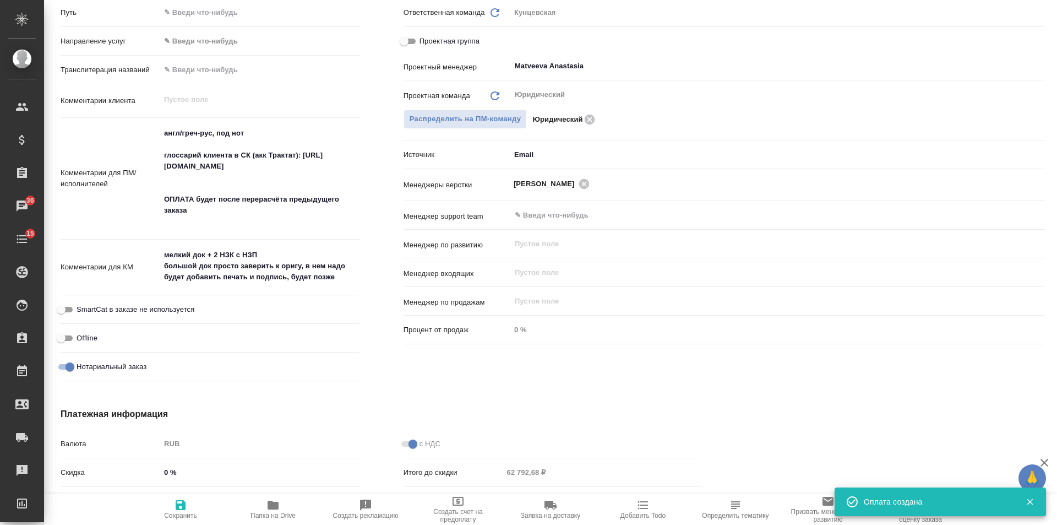
type textarea "x"
drag, startPoint x: 203, startPoint y: 222, endPoint x: 193, endPoint y: 208, distance: 17.3
click at [193, 208] on textarea "англ/греч-рус, под нот глоссарий клиента в СК (акк Трактат): https://smartcat.c…" at bounding box center [260, 177] width 198 height 107
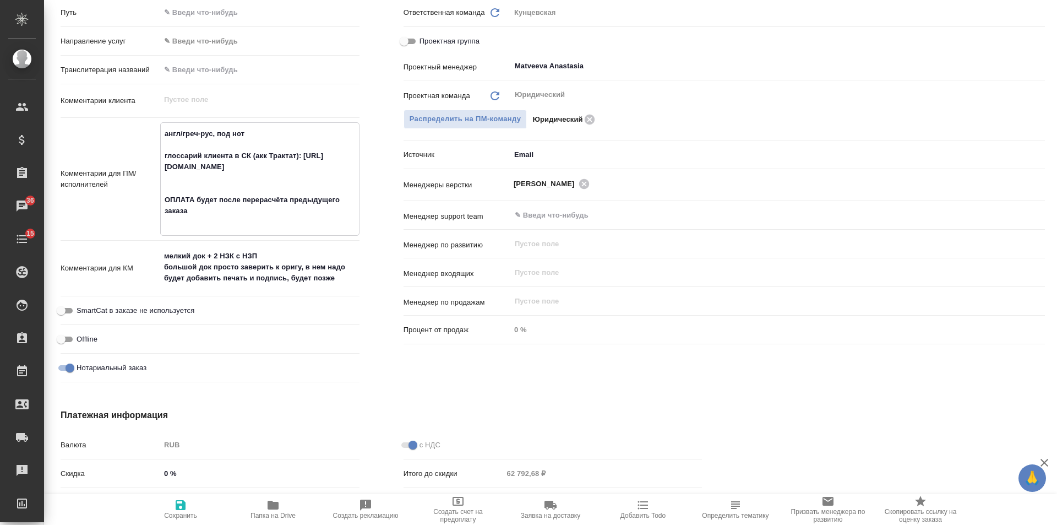
type textarea "x"
type textarea "англ/греч-рус, под нот глоссарий клиента в СК (акк Трактат): https://smartcat.c…"
type textarea "x"
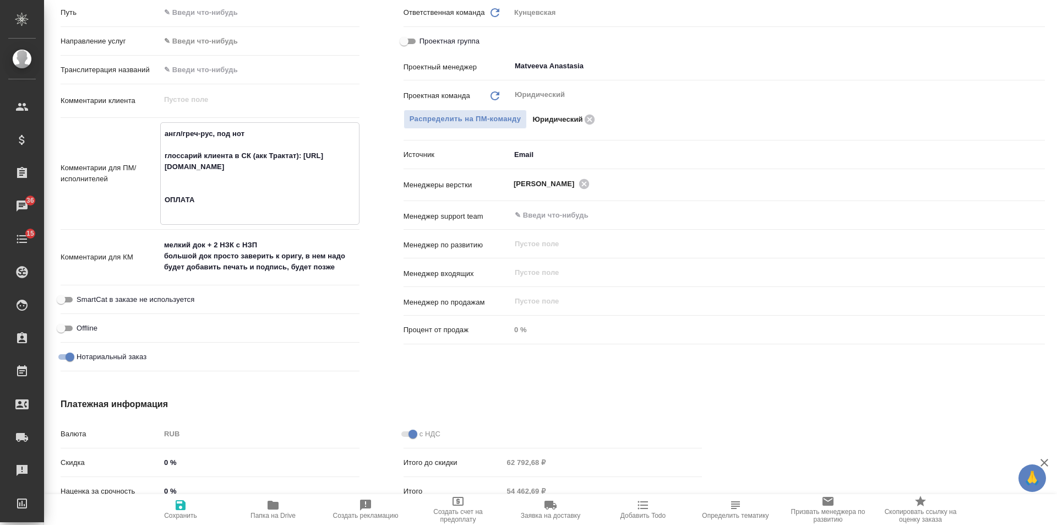
type textarea "англ/греч-рус, под нот глоссарий клиента в СК (акк Трактат): https://smartcat.c…"
type textarea "x"
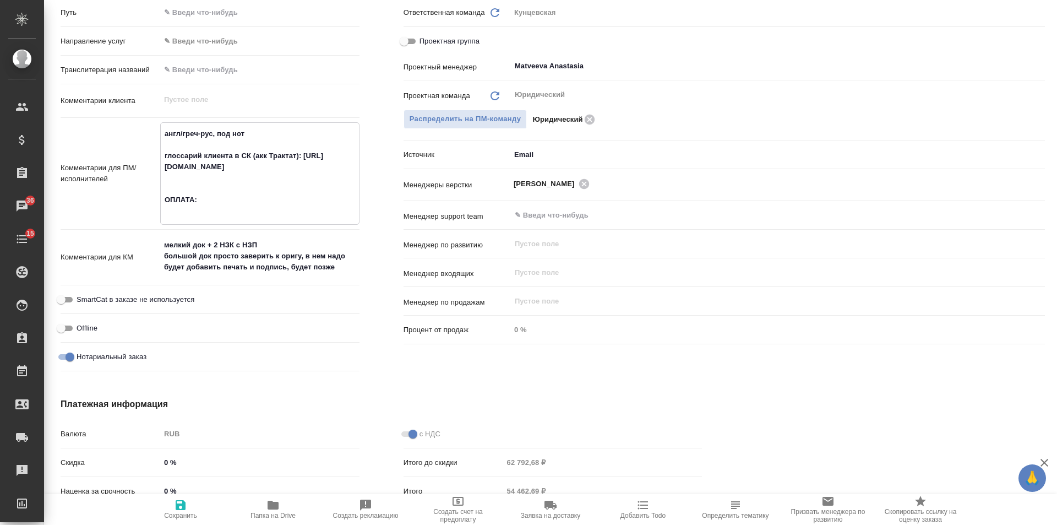
type textarea "англ/греч-рус, под нот глоссарий клиента в СК (акк Трактат): https://smartcat.c…"
type textarea "x"
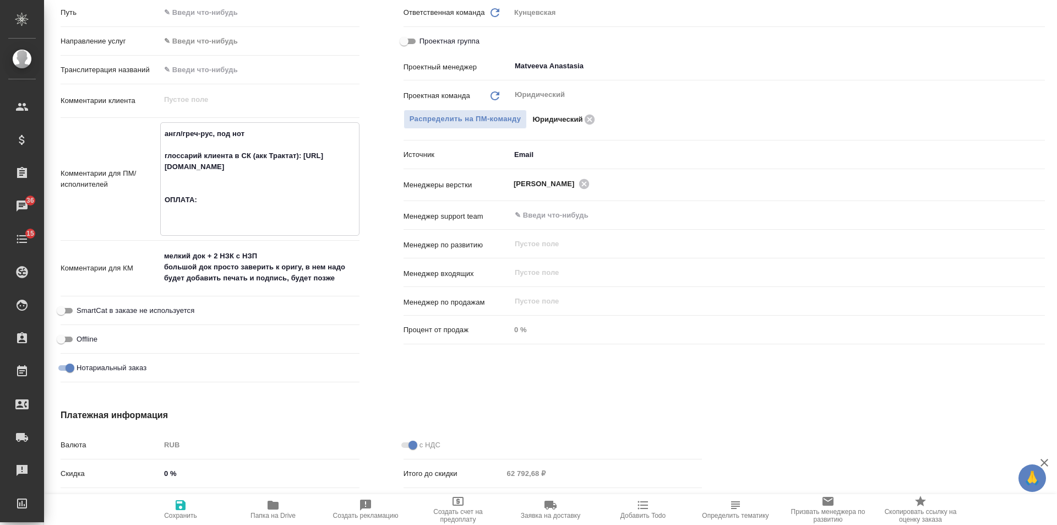
paste textarea "20 848,99"
type textarea "англ/греч-рус, под нот глоссарий клиента в СК (акк Трактат): https://smartcat.c…"
type textarea "x"
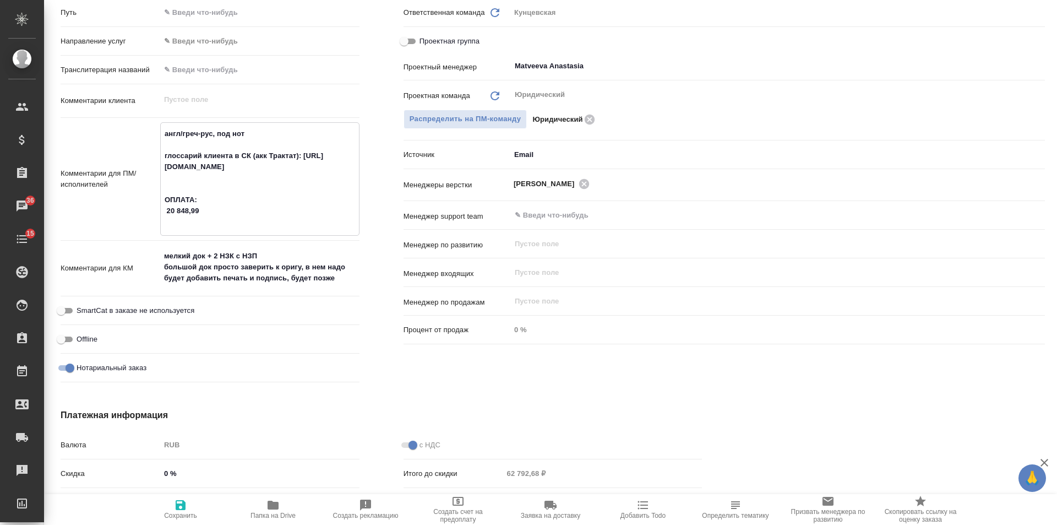
type textarea "x"
type textarea "англ/греч-рус, под нот глоссарий клиента в СК (акк Трактат): https://smartcat.c…"
type textarea "x"
type textarea "англ/греч-рус, под нот глоссарий клиента в СК (акк Трактат): https://smartcat.c…"
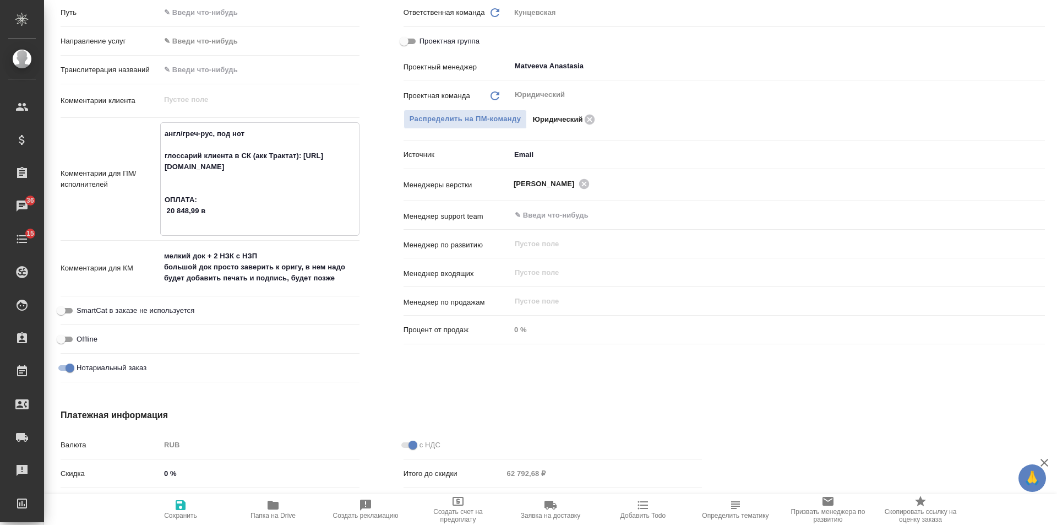
type textarea "x"
type textarea "англ/греч-рус, под нот глоссарий клиента в СК (акк Трактат): https://smartcat.c…"
type textarea "x"
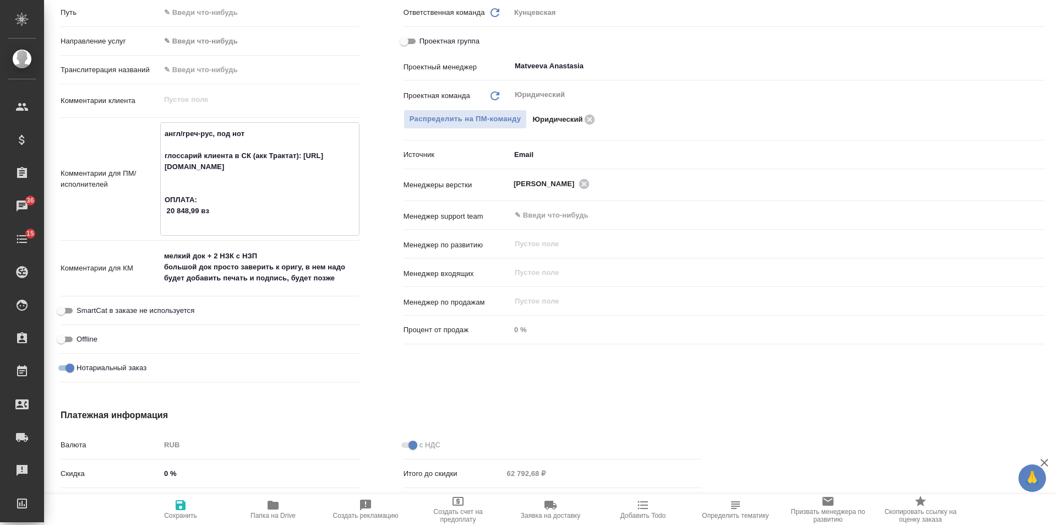
type textarea "x"
type textarea "англ/греч-рус, под нот глоссарий клиента в СК (акк Трактат): https://smartcat.c…"
type textarea "x"
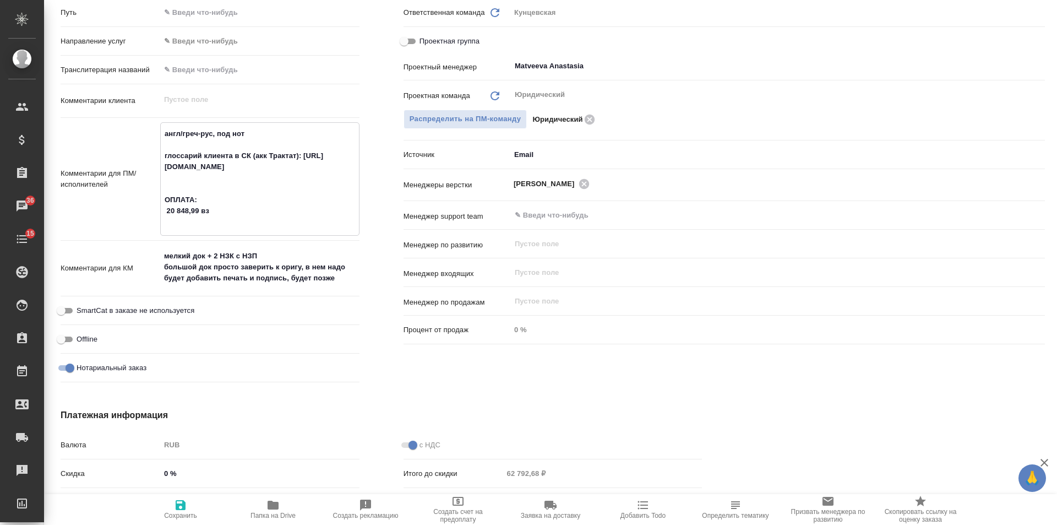
type textarea "x"
type textarea "англ/греч-рус, под нот глоссарий клиента в СК (акк Трактат): https://smartcat.c…"
type textarea "x"
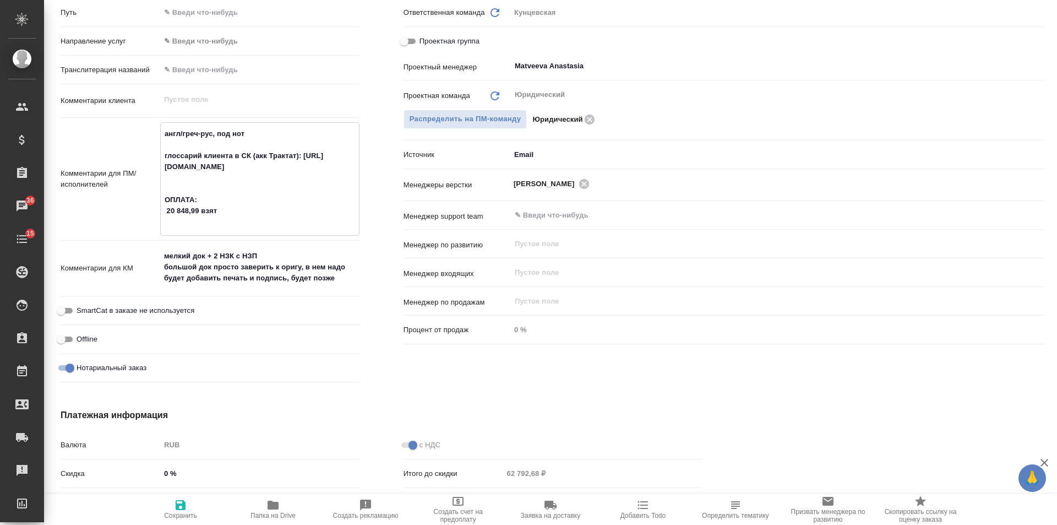
type textarea "англ/греч-рус, под нот глоссарий клиента в СК (акк Трактат): https://smartcat.c…"
type textarea "x"
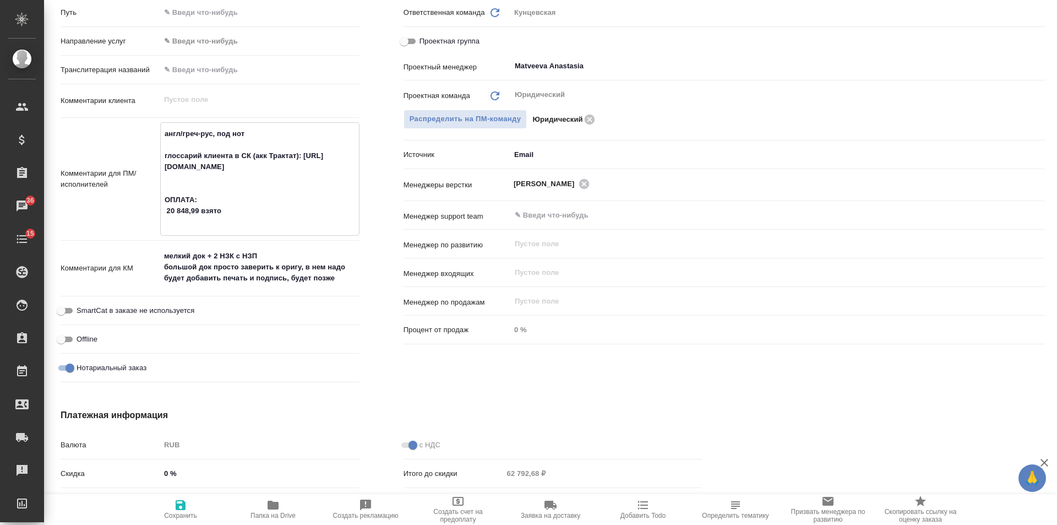
type textarea "англ/греч-рус, под нот глоссарий клиента в СК (акк Трактат): https://smartcat.c…"
type textarea "x"
type textarea "англ/греч-рус, под нот глоссарий клиента в СК (акк Трактат): https://smartcat.c…"
type textarea "x"
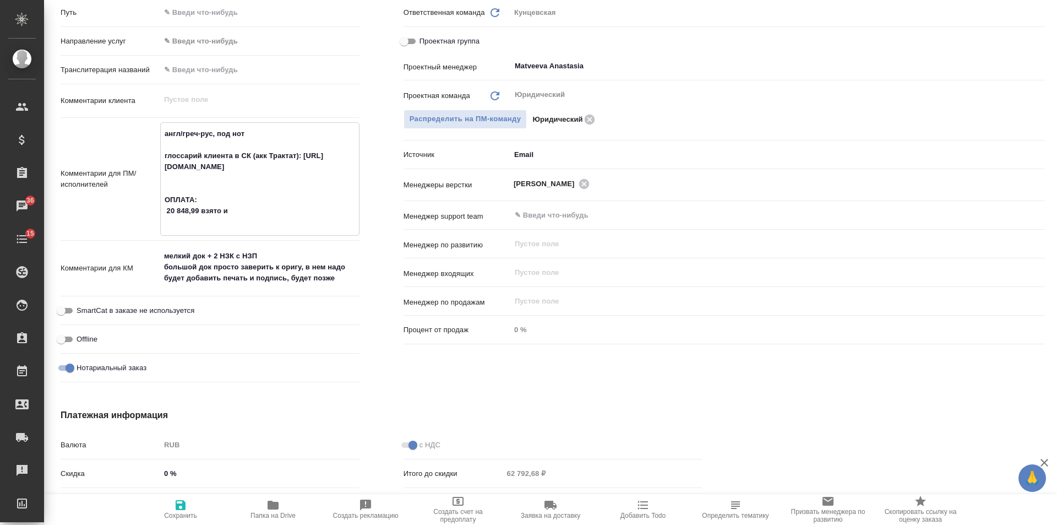
type textarea "x"
type textarea "англ/греч-рус, под нот глоссарий клиента в СК (акк Трактат): https://smartcat.c…"
type textarea "x"
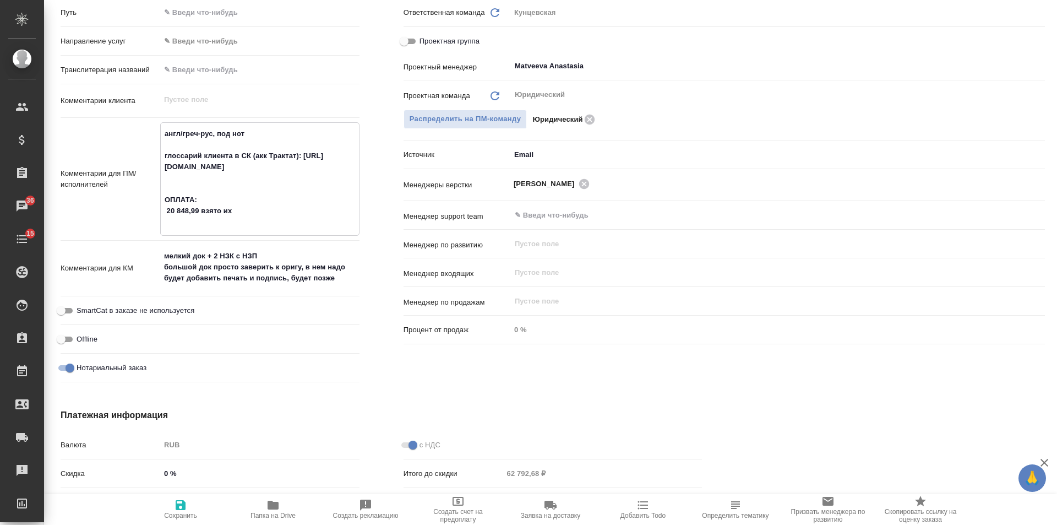
type textarea "x"
type textarea "англ/греч-рус, под нот глоссарий клиента в СК (акк Трактат): https://smartcat.c…"
type textarea "x"
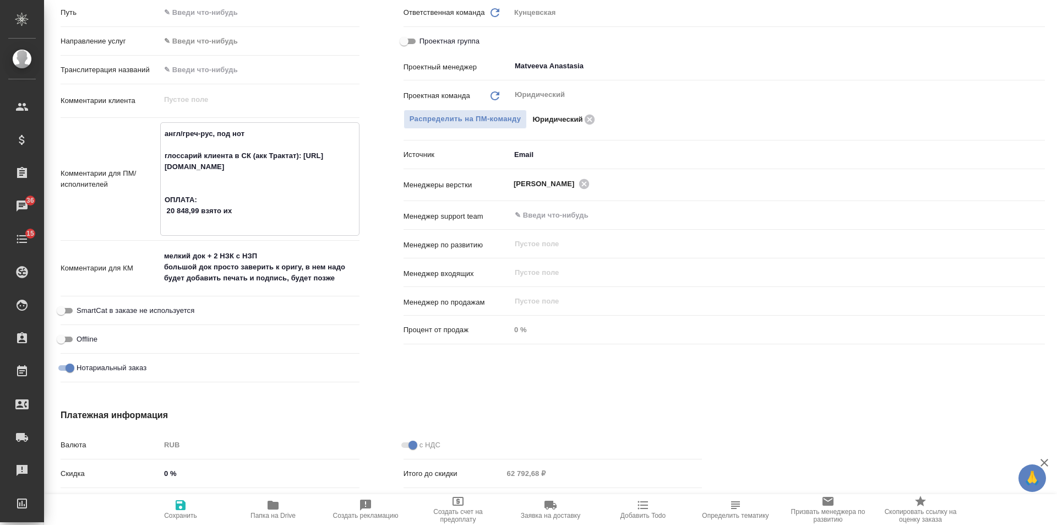
type textarea "x"
type textarea "англ/греч-рус, под нот глоссарий клиента в СК (акк Трактат): https://smartcat.c…"
type textarea "x"
type textarea "англ/греч-рус, под нот глоссарий клиента в СК (акк Трактат): https://smartcat.c…"
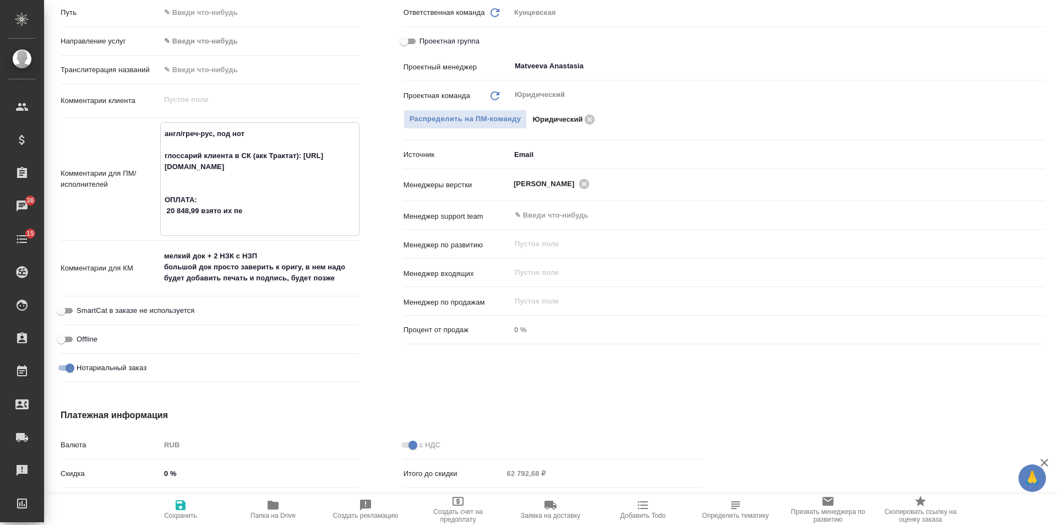
type textarea "x"
type textarea "англ/греч-рус, под нот глоссарий клиента в СК (акк Трактат): https://smartcat.c…"
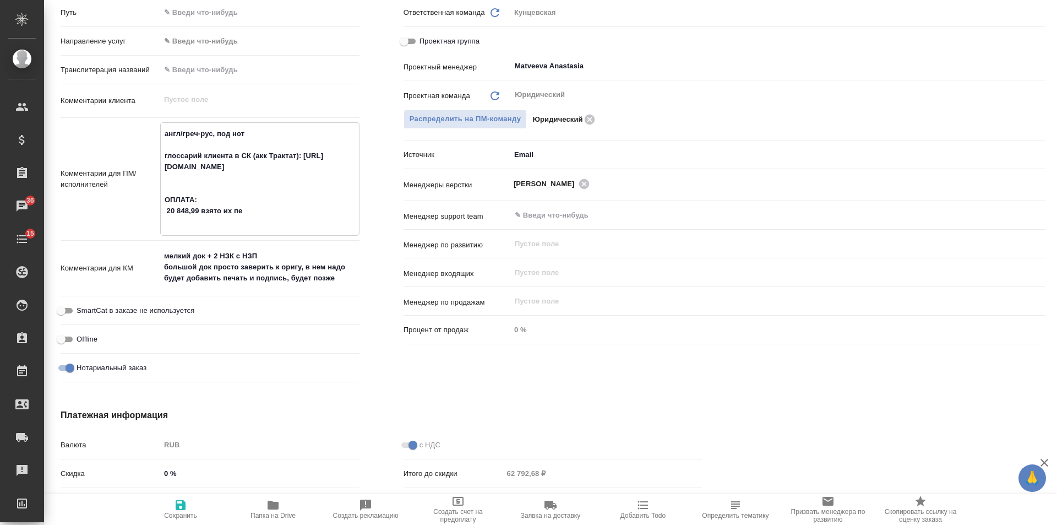
type textarea "x"
type textarea "англ/греч-рус, под нот глоссарий клиента в СК (акк Трактат): https://smartcat.c…"
type textarea "x"
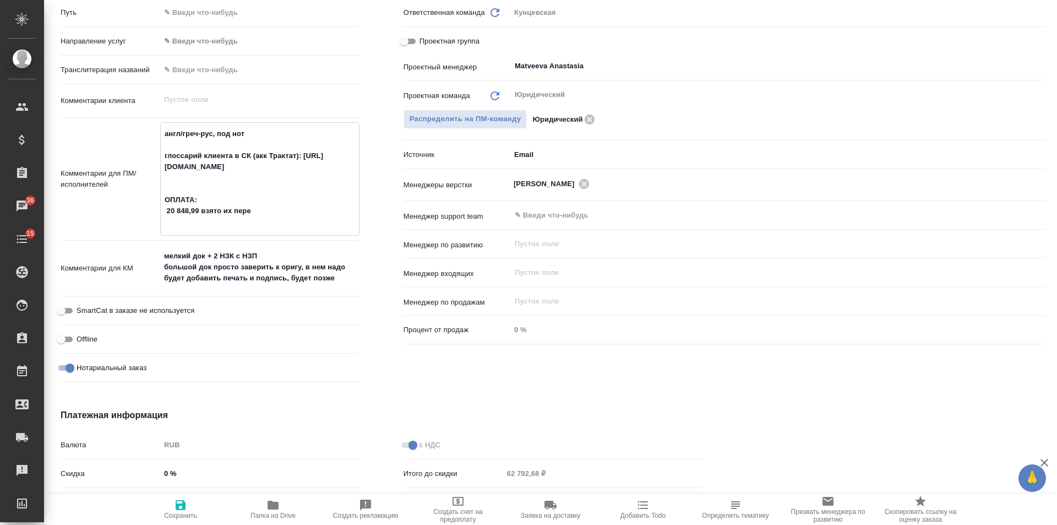
type textarea "x"
type textarea "англ/греч-рус, под нот глоссарий клиента в СК (акк Трактат): https://smartcat.c…"
type textarea "x"
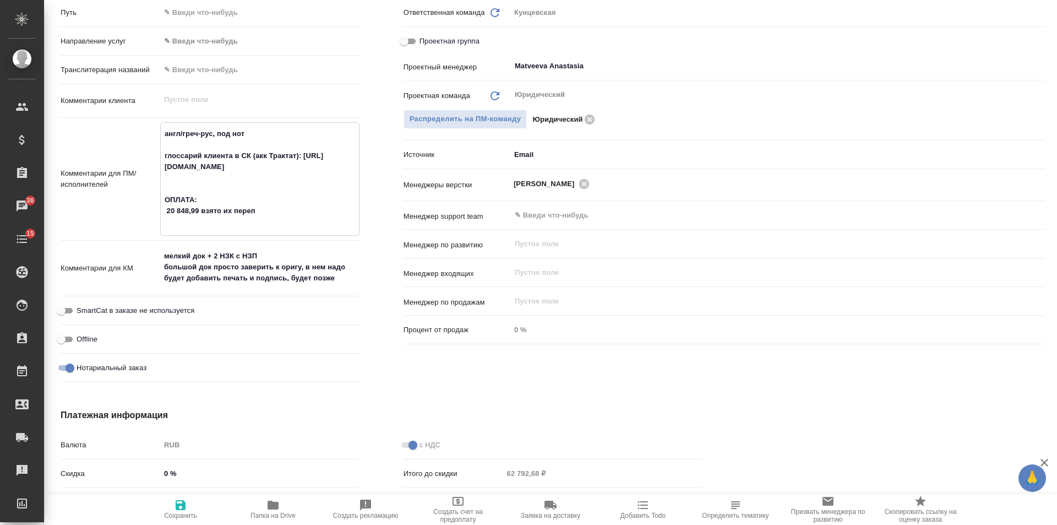
type textarea "англ/греч-рус, под нот глоссарий клиента в СК (акк Трактат): https://smartcat.c…"
type textarea "x"
type textarea "англ/греч-рус, под нот глоссарий клиента в СК (акк Трактат): https://smartcat.c…"
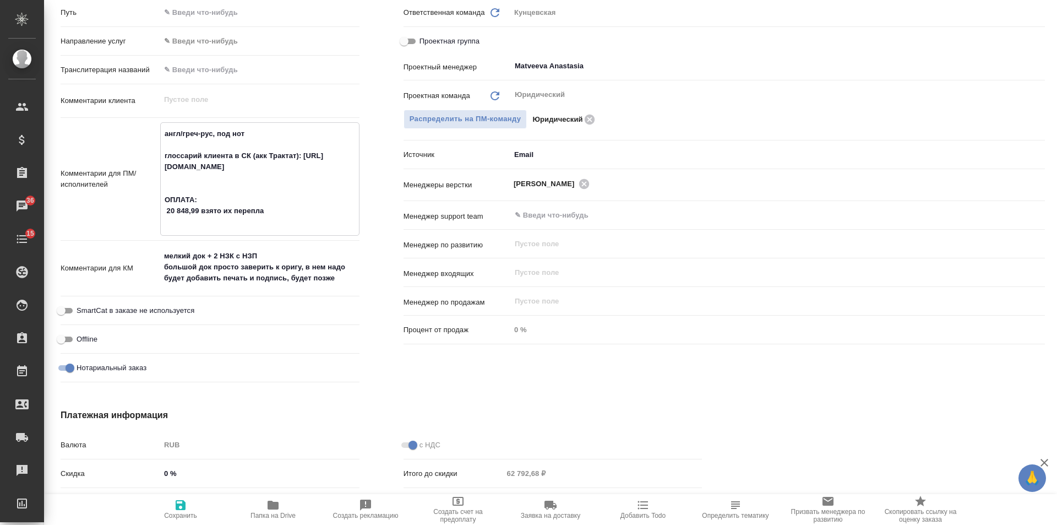
type textarea "x"
type textarea "англ/греч-рус, под нот глоссарий клиента в СК (акк Трактат): https://smartcat.c…"
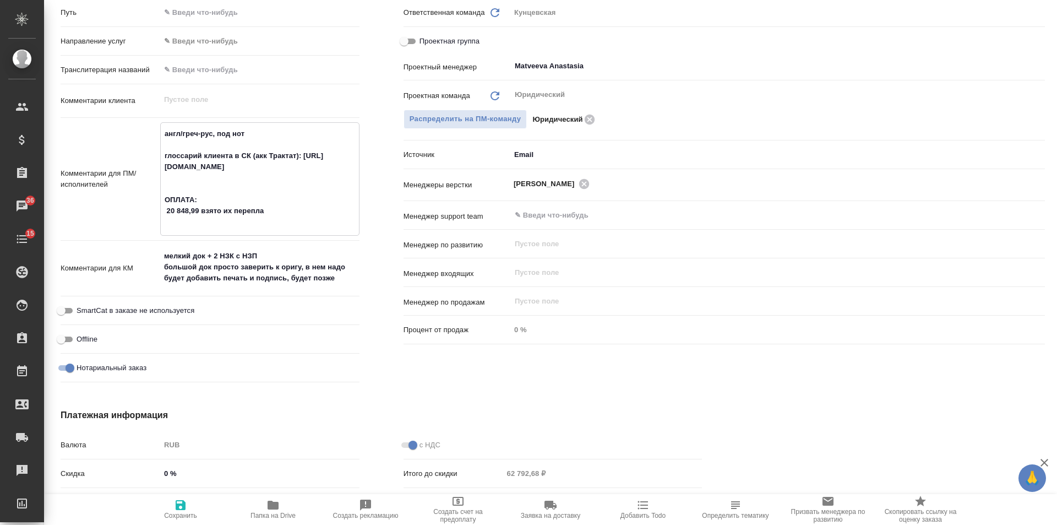
type textarea "x"
type textarea "англ/греч-рус, под нот глоссарий клиента в СК (акк Трактат): https://smartcat.c…"
type textarea "x"
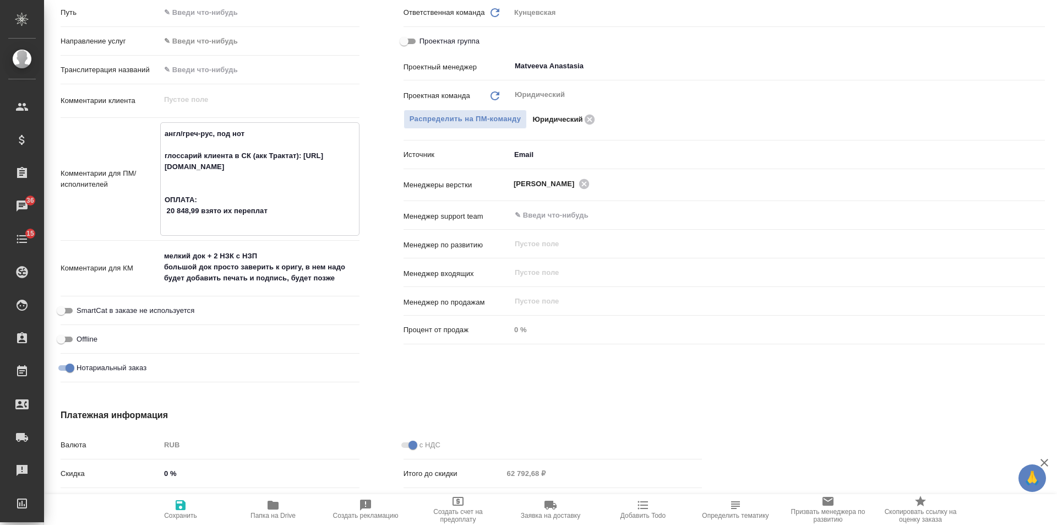
type textarea "x"
type textarea "англ/греч-рус, под нот глоссарий клиента в СК (акк Трактат): https://smartcat.c…"
type textarea "x"
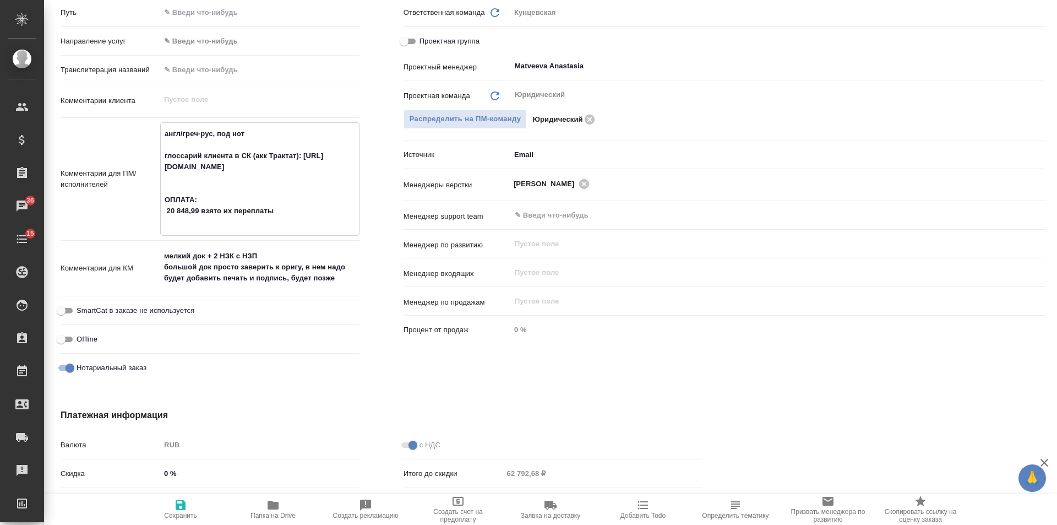
type textarea "англ/греч-рус, под нот глоссарий клиента в СК (акк Трактат): https://smartcat.c…"
type textarea "x"
type textarea "англ/греч-рус, под нот глоссарий клиента в СК (акк Трактат): https://smartcat.c…"
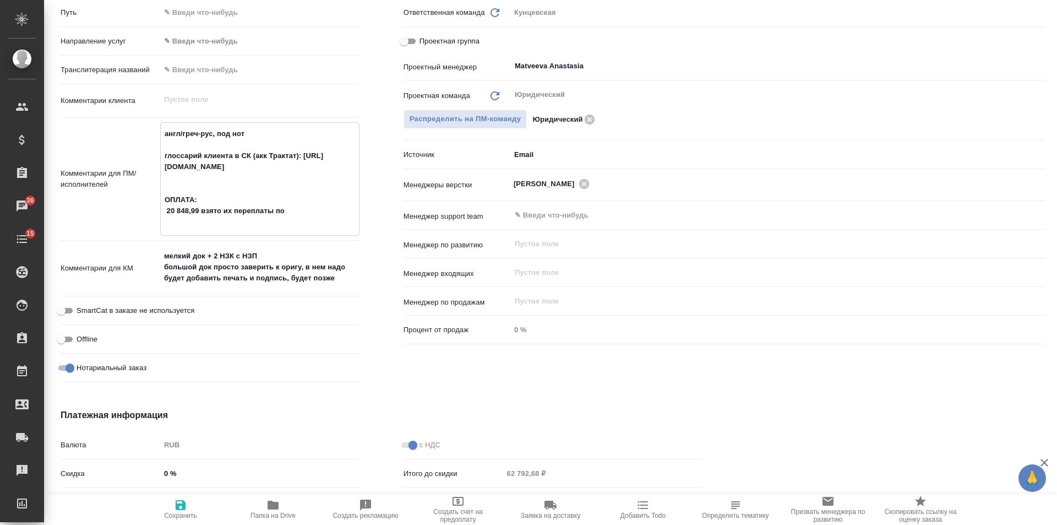
type textarea "x"
type textarea "англ/греч-рус, под нот глоссарий клиента в СК (акк Трактат): https://smartcat.c…"
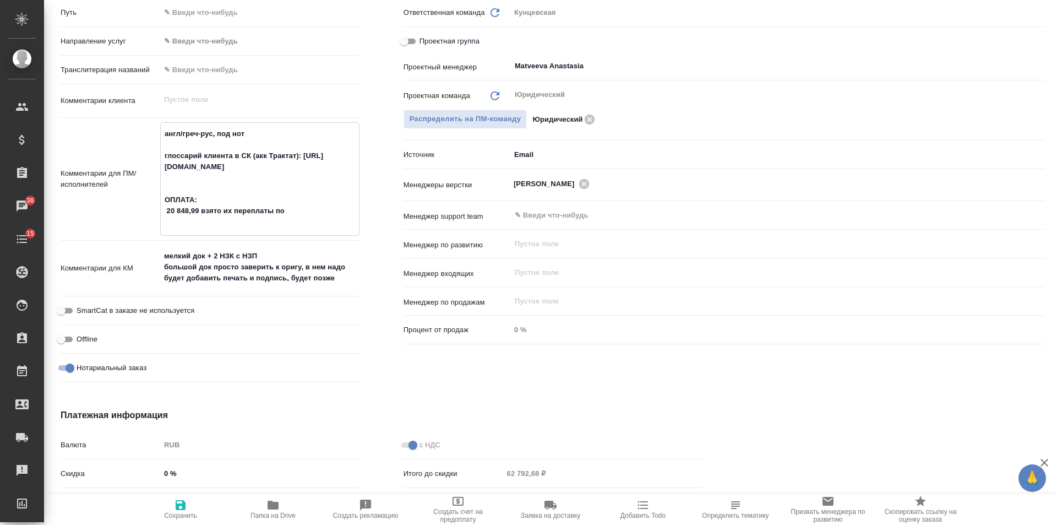
type textarea "x"
type textarea "англ/греч-рус, под нот глоссарий клиента в СК (акк Трактат): https://smartcat.c…"
type textarea "x"
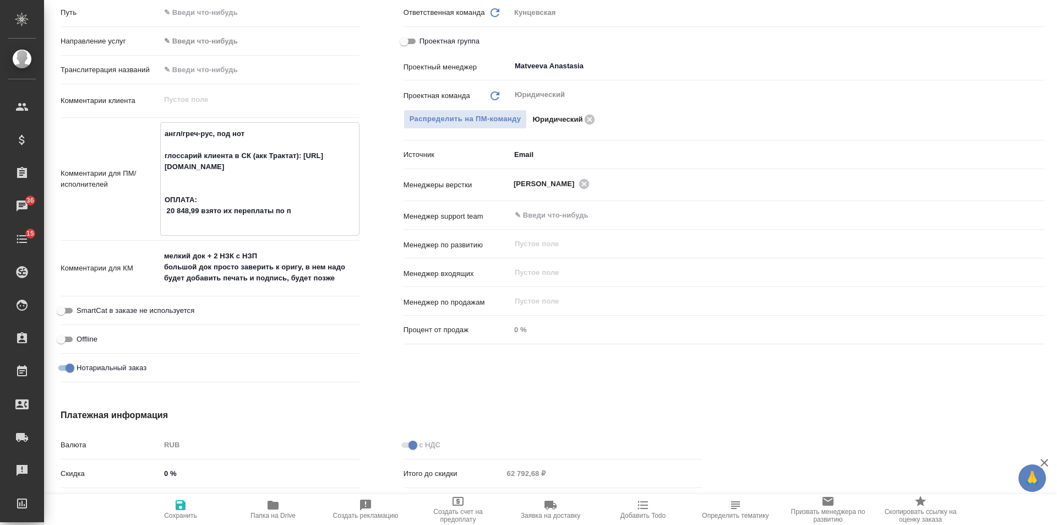
type textarea "x"
type textarea "англ/греч-рус, под нот глоссарий клиента в СК (акк Трактат): https://smartcat.c…"
type textarea "x"
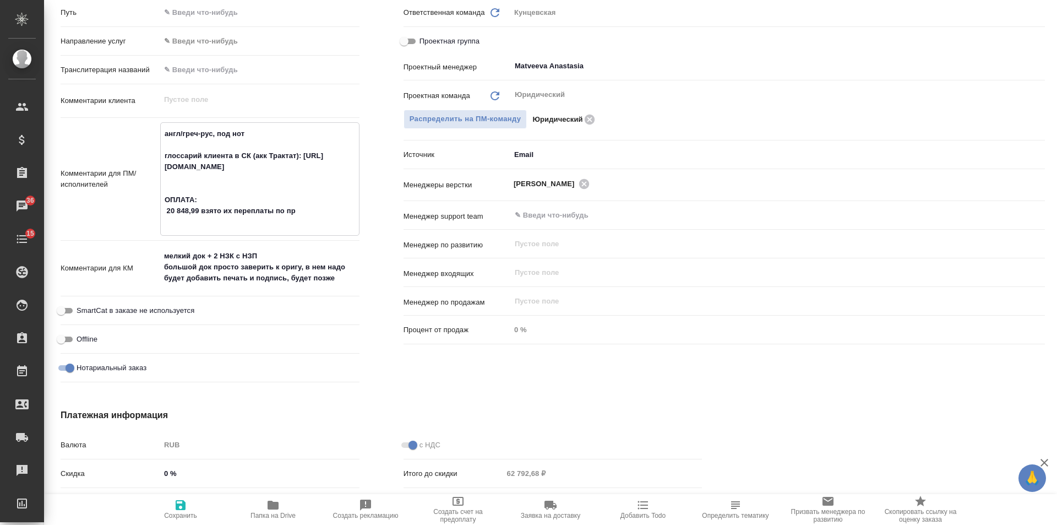
type textarea "x"
type textarea "англ/греч-рус, под нот глоссарий клиента в СК (акк Трактат): https://smartcat.c…"
type textarea "x"
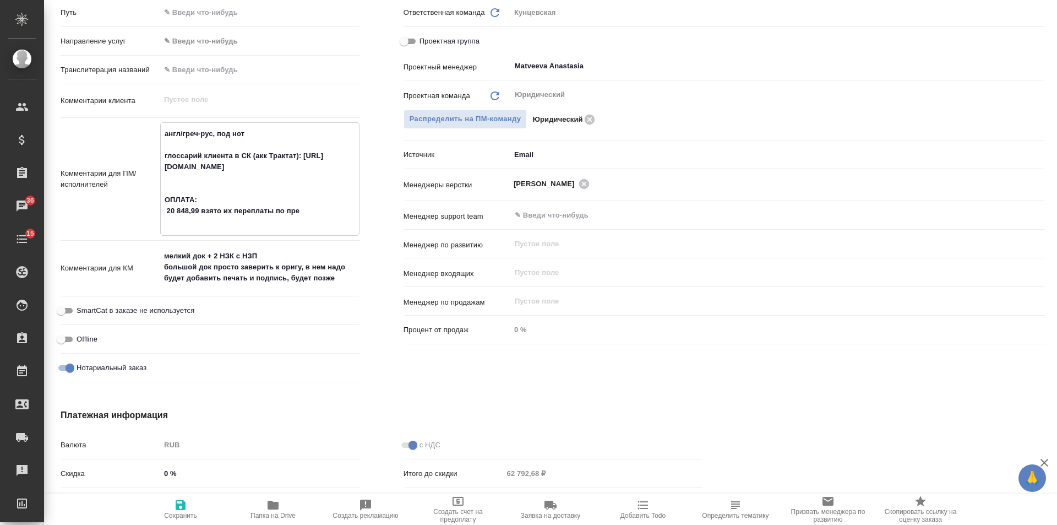
type textarea "англ/греч-рус, под нот глоссарий клиента в СК (акк Трактат): https://smartcat.c…"
type textarea "x"
type textarea "англ/греч-рус, под нот глоссарий клиента в СК (акк Трактат): https://smartcat.c…"
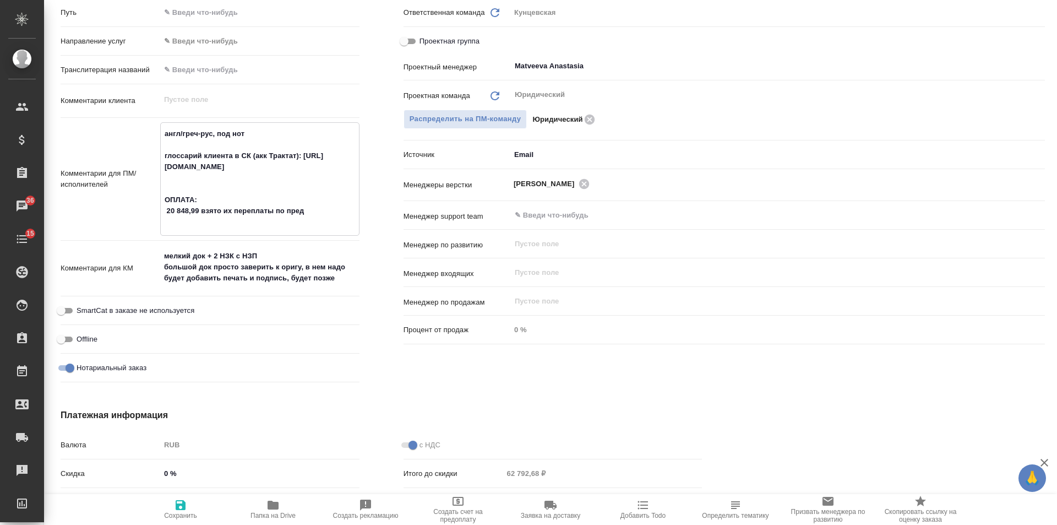
type textarea "x"
type textarea "англ/греч-рус, под нот глоссарий клиента в СК (акк Трактат): https://smartcat.c…"
type textarea "x"
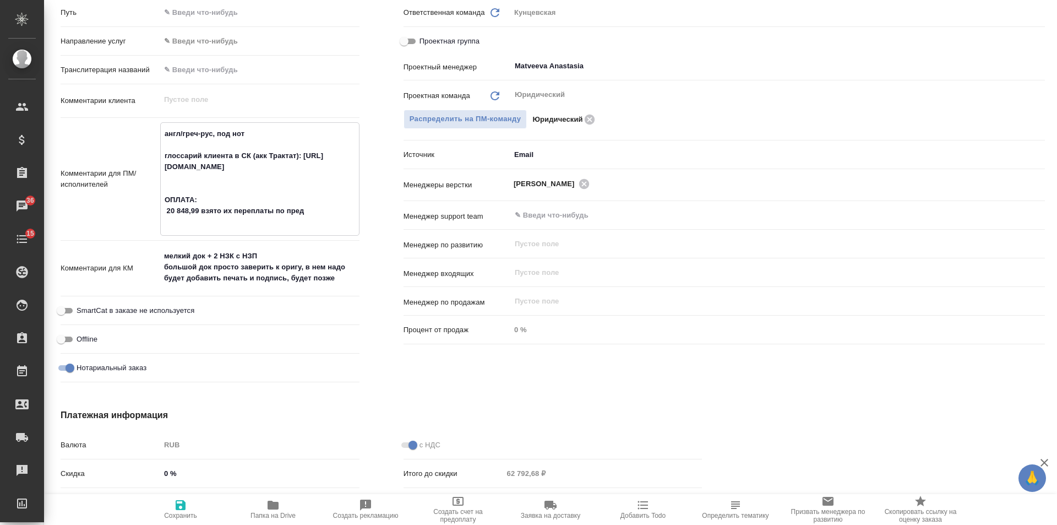
type textarea "x"
type textarea "англ/греч-рус, под нот глоссарий клиента в СК (акк Трактат): https://smartcat.c…"
type textarea "x"
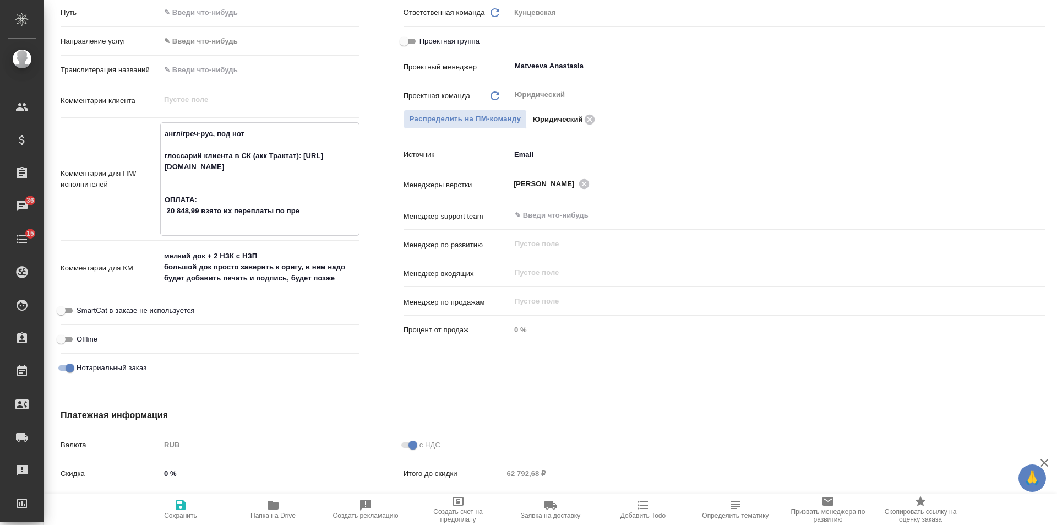
type textarea "англ/греч-рус, под нот глоссарий клиента в СК (акк Трактат): https://smartcat.c…"
type textarea "x"
type textarea "англ/греч-рус, под нот глоссарий клиента в СК (акк Трактат): https://smartcat.c…"
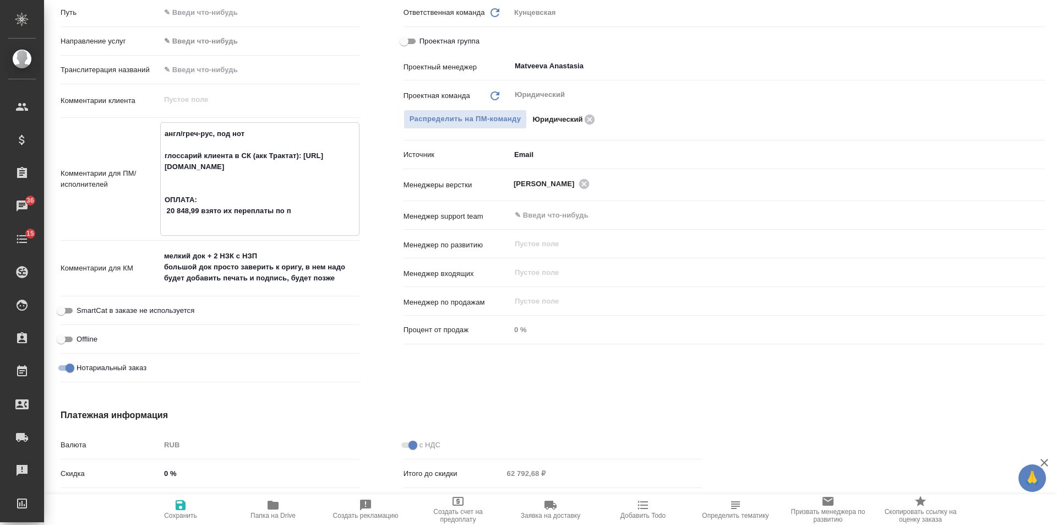
type textarea "x"
type textarea "англ/греч-рус, под нот глоссарий клиента в СК (акк Трактат): https://smartcat.c…"
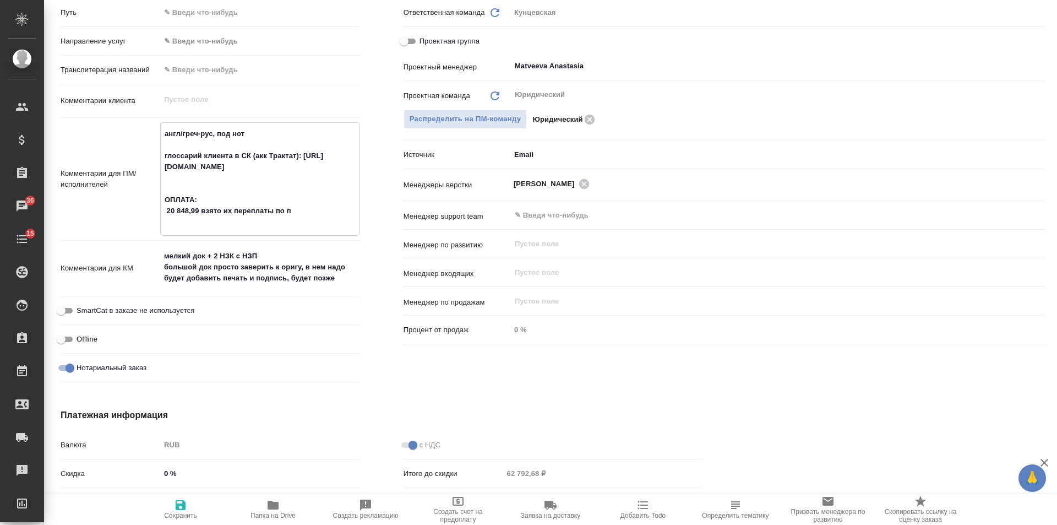
type textarea "x"
type textarea "англ/греч-рус, под нот глоссарий клиента в СК (акк Трактат): https://smartcat.c…"
type textarea "x"
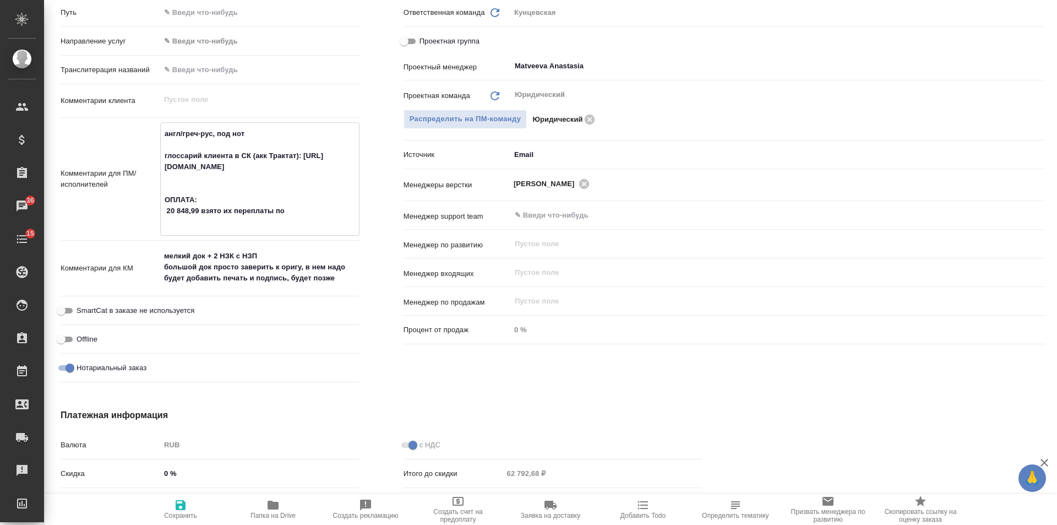
type textarea "x"
type textarea "англ/греч-рус, под нот глоссарий клиента в СК (акк Трактат): https://smartcat.c…"
type textarea "x"
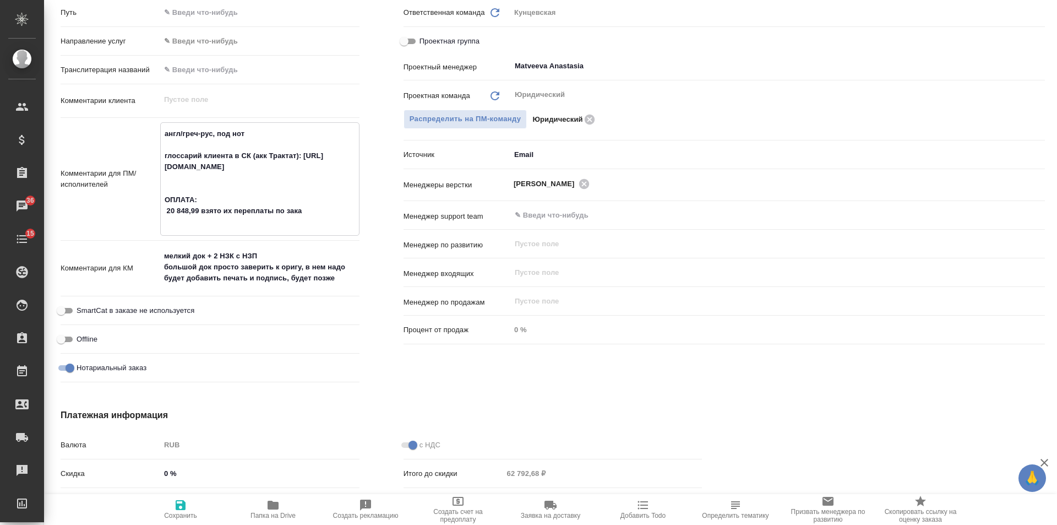
type textarea "англ/греч-рус, под нот глоссарий клиента в СК (акк Трактат): https://smartcat.c…"
type textarea "x"
type textarea "англ/греч-рус, под нот глоссарий клиента в СК (акк Трактат): https://smartcat.c…"
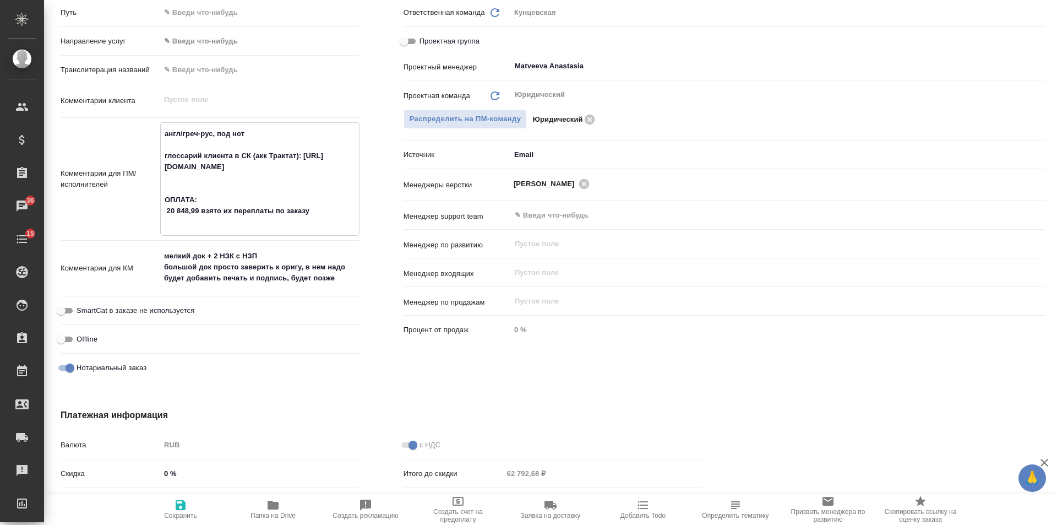
type textarea "x"
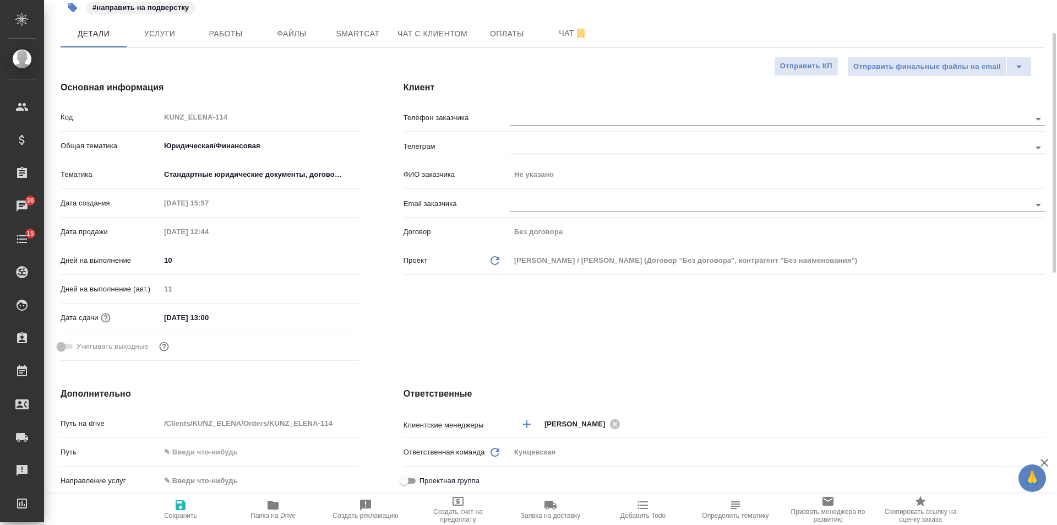
scroll to position [0, 0]
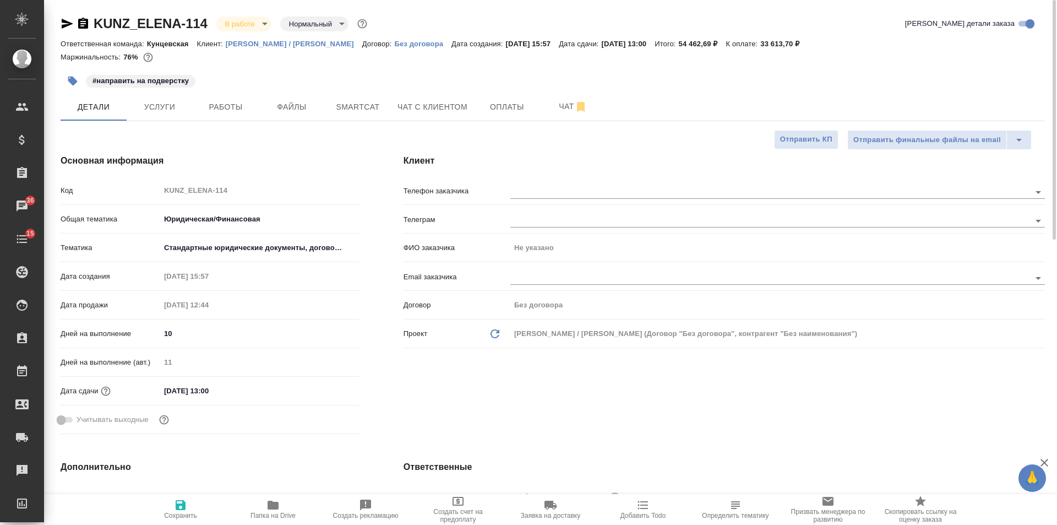
type textarea "англ/греч-рус, под нот глоссарий клиента в СК (акк Трактат): https://smartcat.c…"
click at [84, 20] on icon "button" at bounding box center [83, 23] width 10 height 11
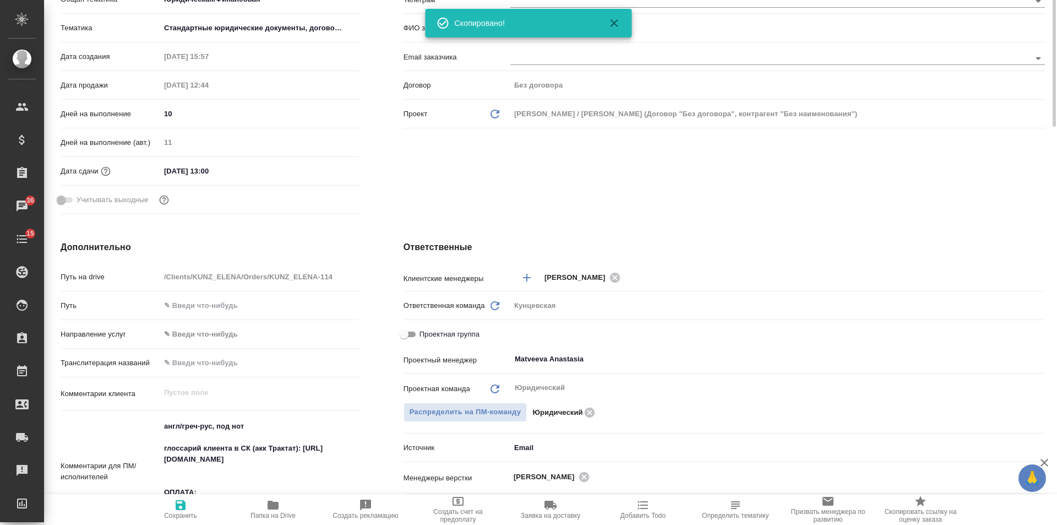
scroll to position [439, 0]
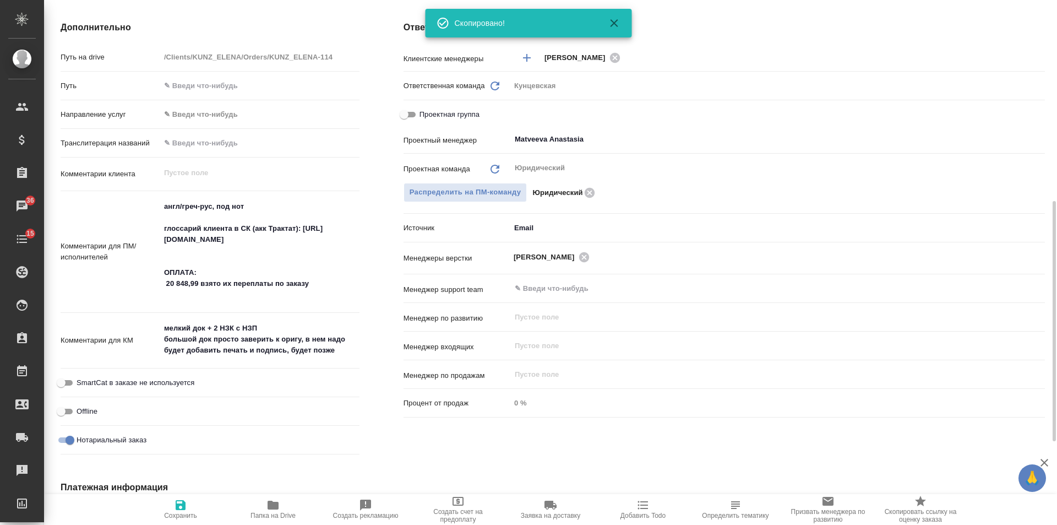
type textarea "x"
click at [320, 297] on textarea "англ/греч-рус, под нот глоссарий клиента в СК (акк Трактат): https://smartcat.c…" at bounding box center [260, 251] width 198 height 107
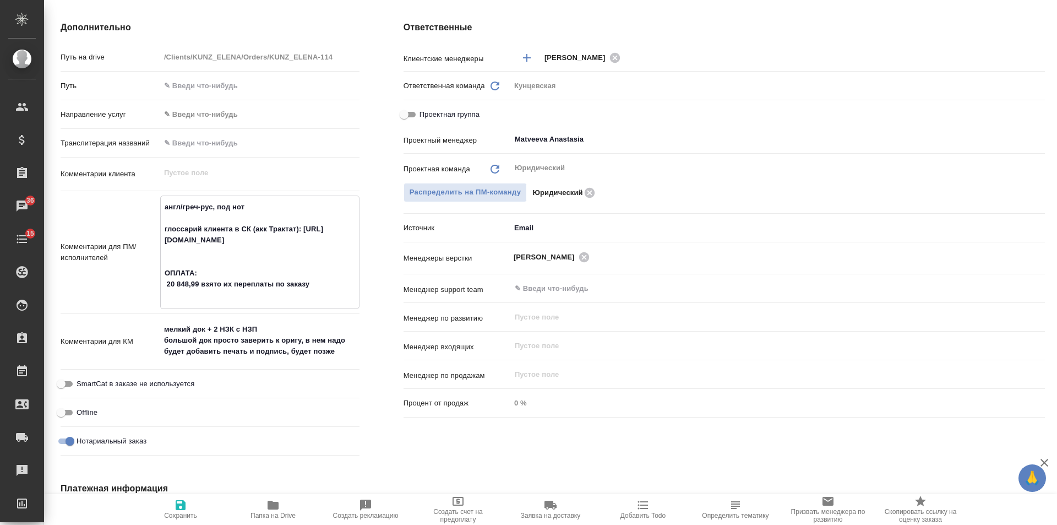
paste textarea "KUNZ_ELENA-114"
type textarea "англ/греч-рус, под нот глоссарий клиента в СК (акк Трактат): https://smartcat.c…"
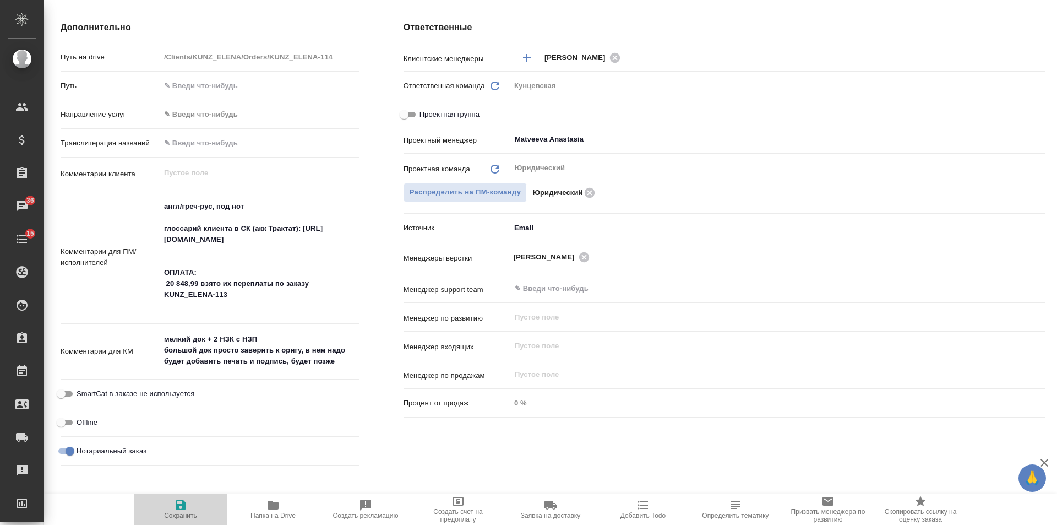
click at [178, 511] on icon "button" at bounding box center [180, 504] width 13 height 13
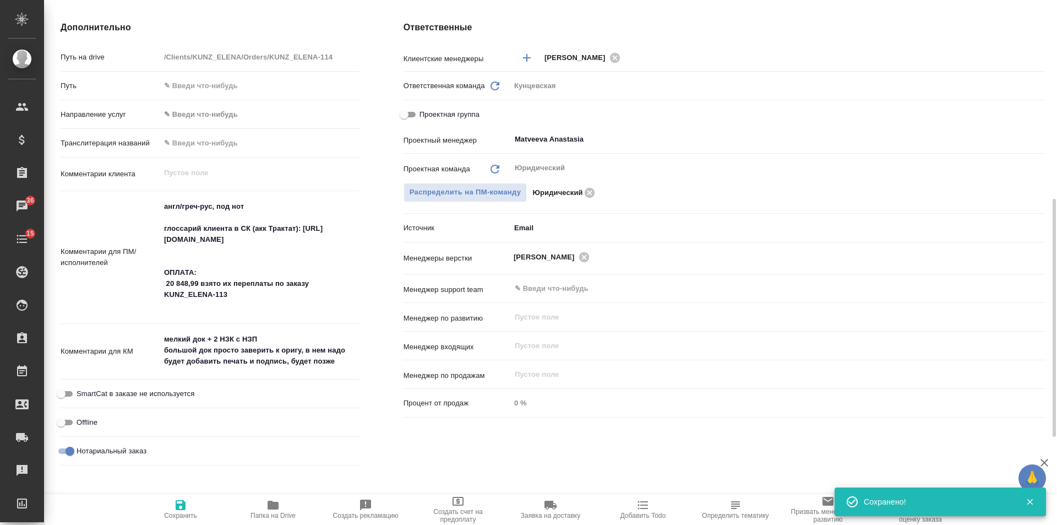
scroll to position [0, 0]
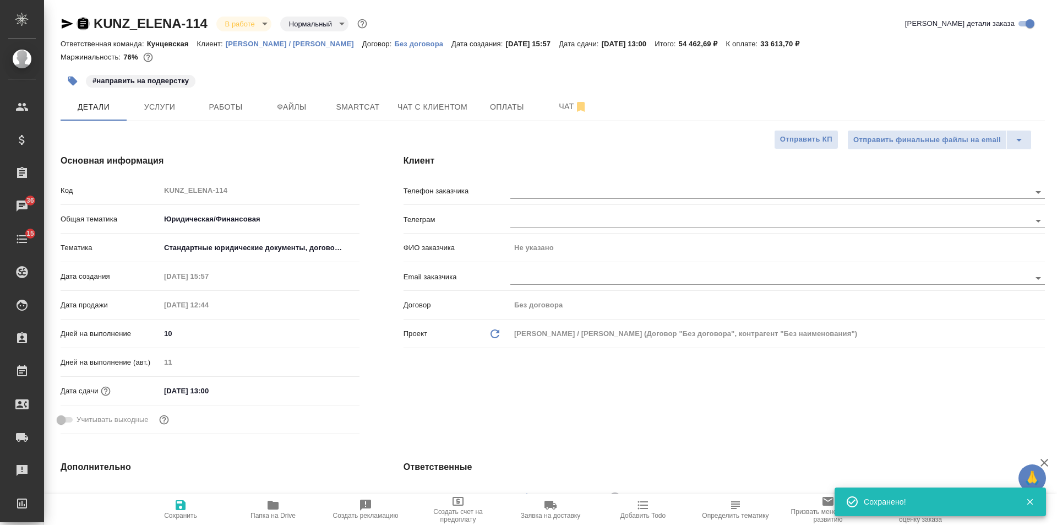
click at [85, 24] on icon "button" at bounding box center [83, 23] width 13 height 13
drag, startPoint x: 675, startPoint y: 42, endPoint x: 548, endPoint y: 139, distance: 159.5
click at [713, 46] on p "54 462,69 ₽" at bounding box center [702, 44] width 47 height 8
copy p "54 462,69 ₽"
drag, startPoint x: 87, startPoint y: 22, endPoint x: 80, endPoint y: 32, distance: 12.7
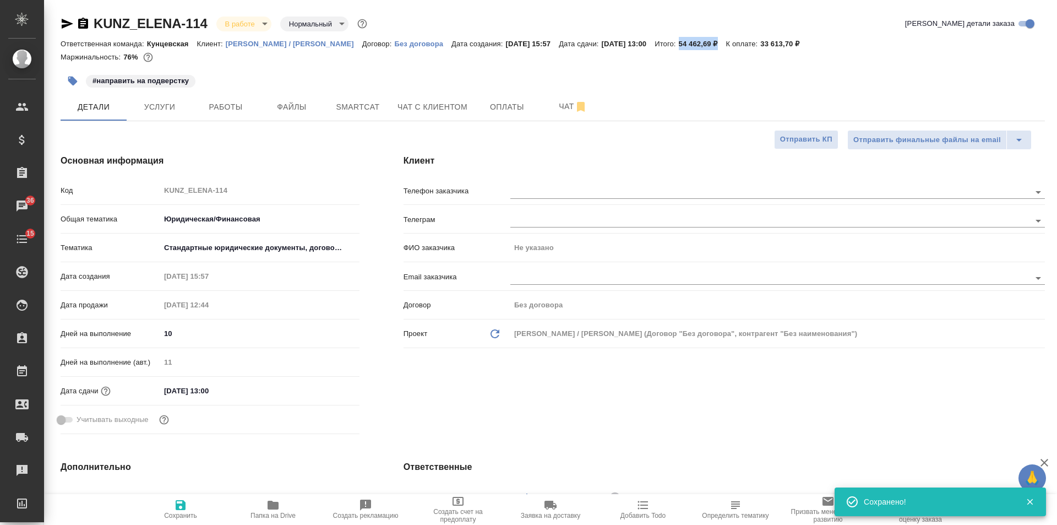
click at [87, 22] on icon "button" at bounding box center [83, 23] width 10 height 11
copy p "54 462,69 ₽"
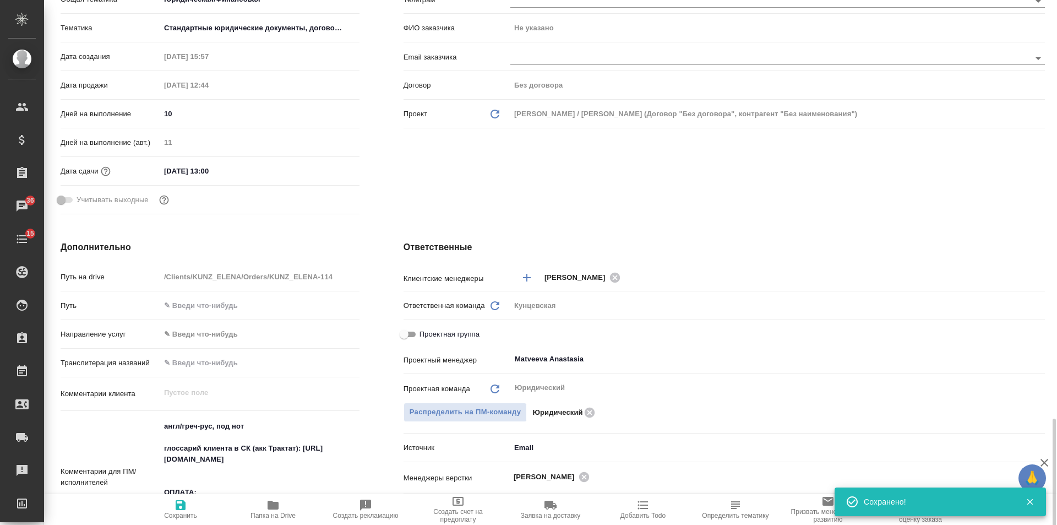
scroll to position [439, 0]
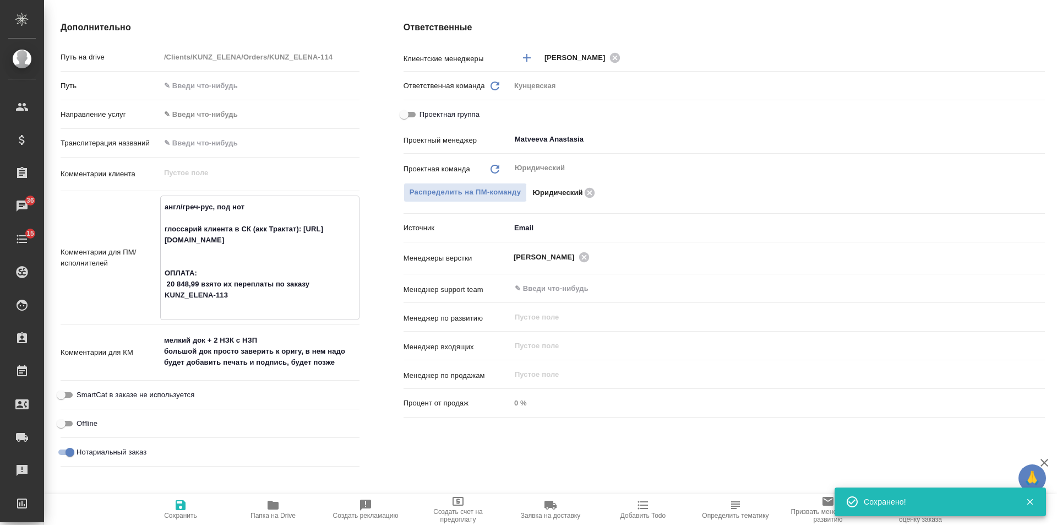
drag, startPoint x: 198, startPoint y: 292, endPoint x: 165, endPoint y: 296, distance: 33.2
click at [165, 296] on textarea "англ/греч-рус, под нот глоссарий клиента в СК (акк Трактат): https://smartcat.c…" at bounding box center [260, 257] width 198 height 118
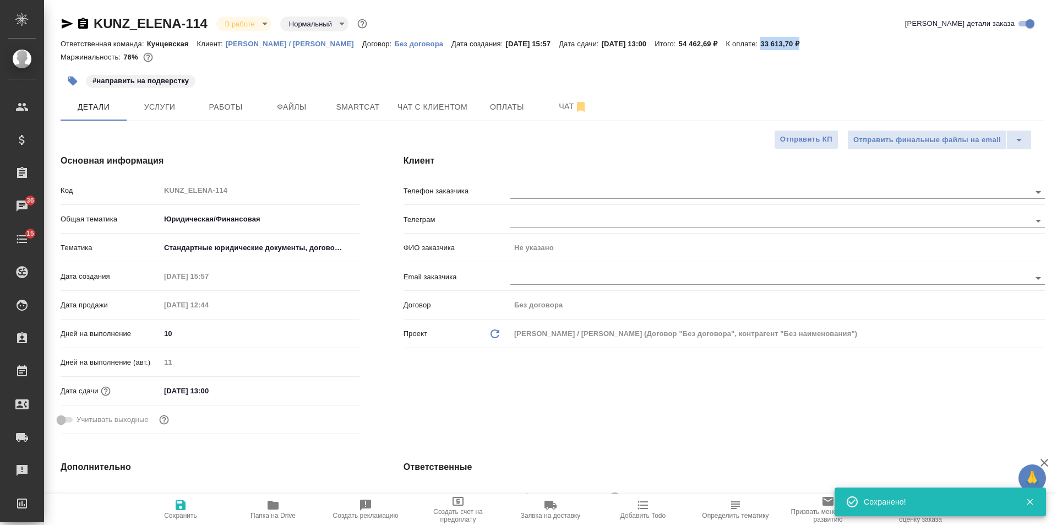
drag, startPoint x: 757, startPoint y: 44, endPoint x: 803, endPoint y: 44, distance: 46.3
click at [803, 44] on p "33 613,70 ₽" at bounding box center [783, 44] width 47 height 8
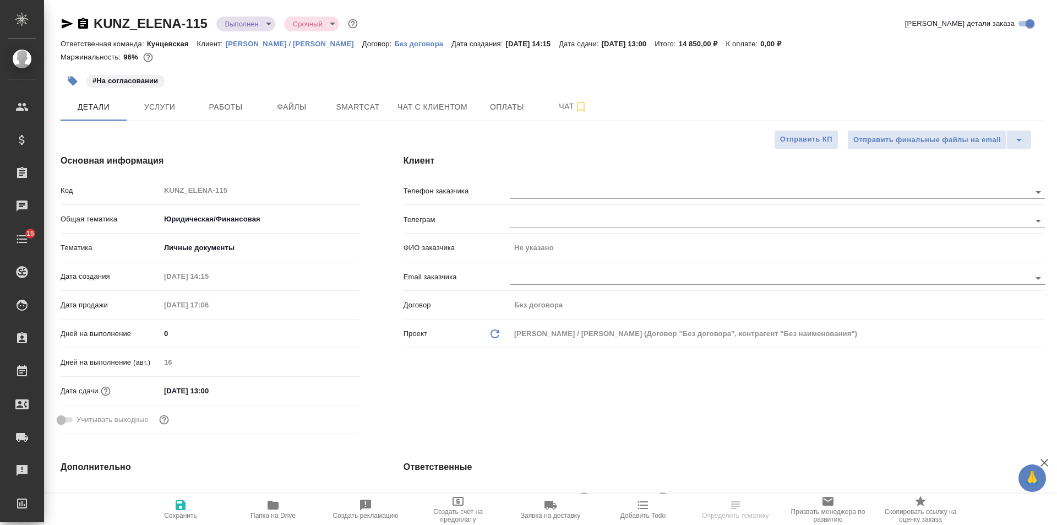
select select "RU"
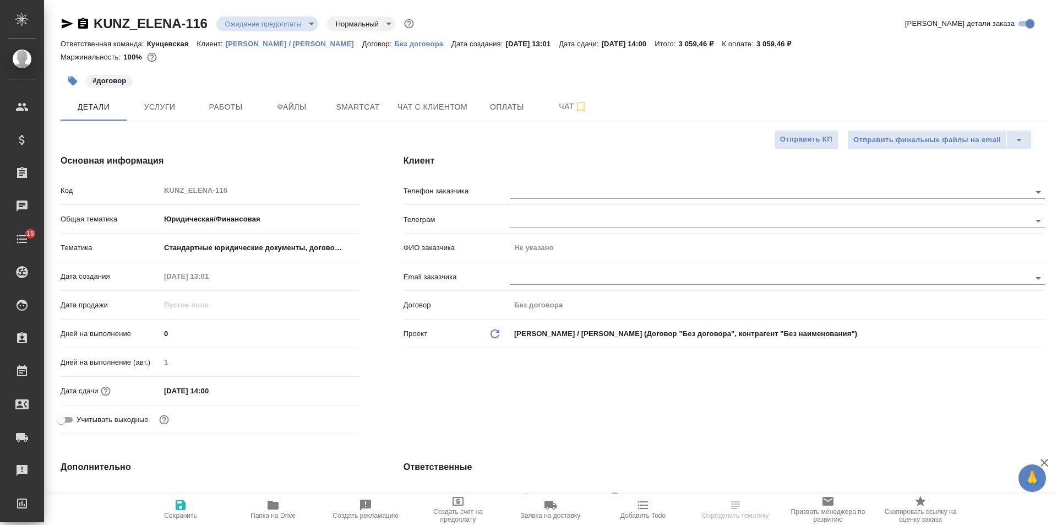
select select "RU"
click at [85, 26] on icon "button" at bounding box center [83, 23] width 10 height 11
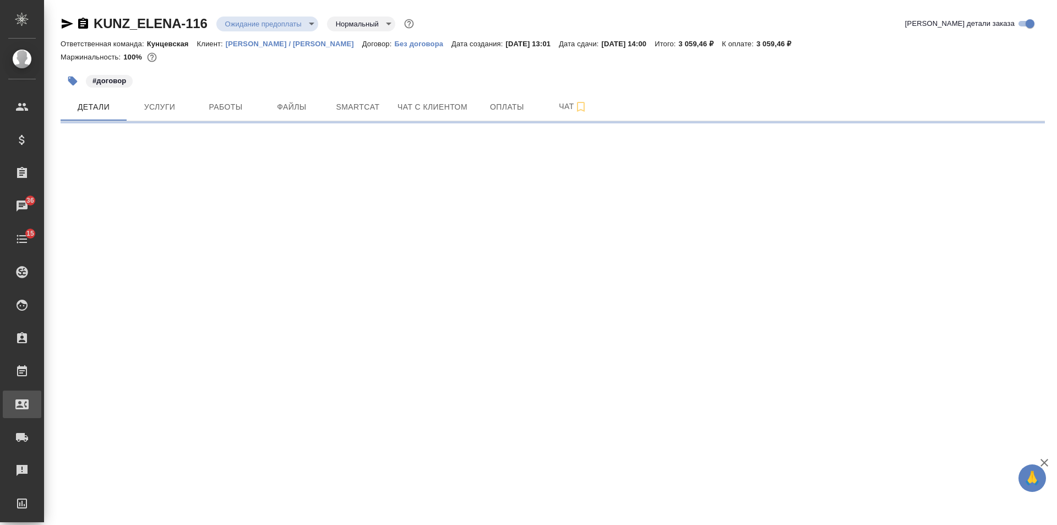
select select "RU"
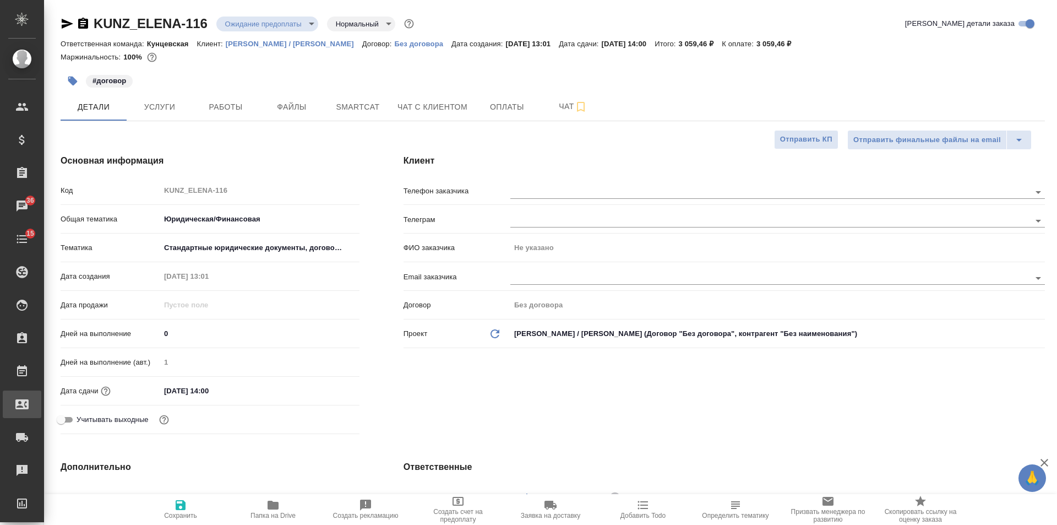
type textarea "x"
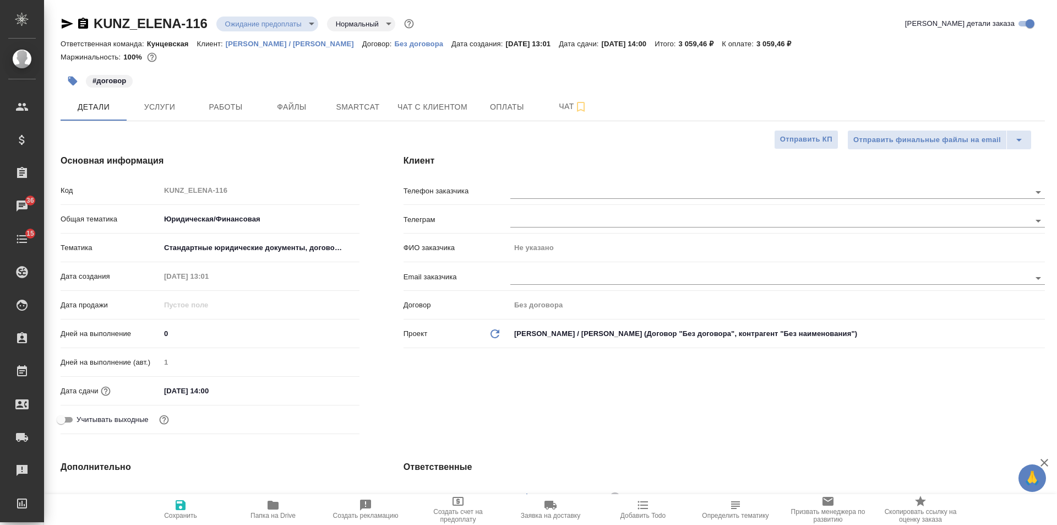
type textarea "x"
drag, startPoint x: 752, startPoint y: 43, endPoint x: 790, endPoint y: 44, distance: 38.0
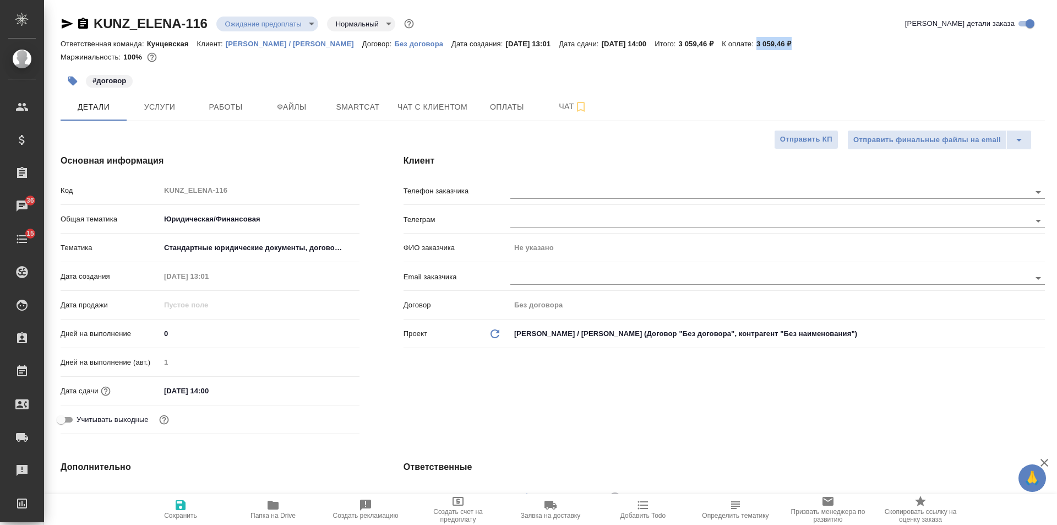
click at [790, 44] on div "Ответственная команда: Кунцевская Клиент: Елена Снейп / Михаил Пак Договор: Без…" at bounding box center [553, 43] width 985 height 13
copy p "3 059,46 ₽"
click at [834, 46] on div "Ответственная команда: Кунцевская Клиент: Елена Снейп / Михаил Пак Договор: Без…" at bounding box center [553, 43] width 985 height 13
drag, startPoint x: 751, startPoint y: 42, endPoint x: 789, endPoint y: 45, distance: 38.1
click at [789, 45] on div "Ответственная команда: Кунцевская Клиент: Елена Снейп / Михаил Пак Договор: Без…" at bounding box center [553, 43] width 985 height 13
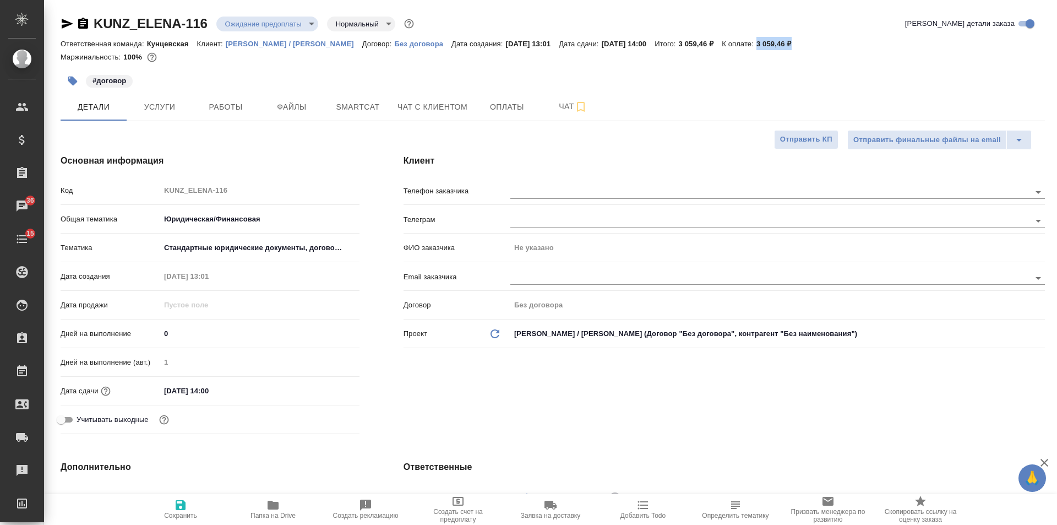
copy p "3 059,46 ₽"
type textarea "x"
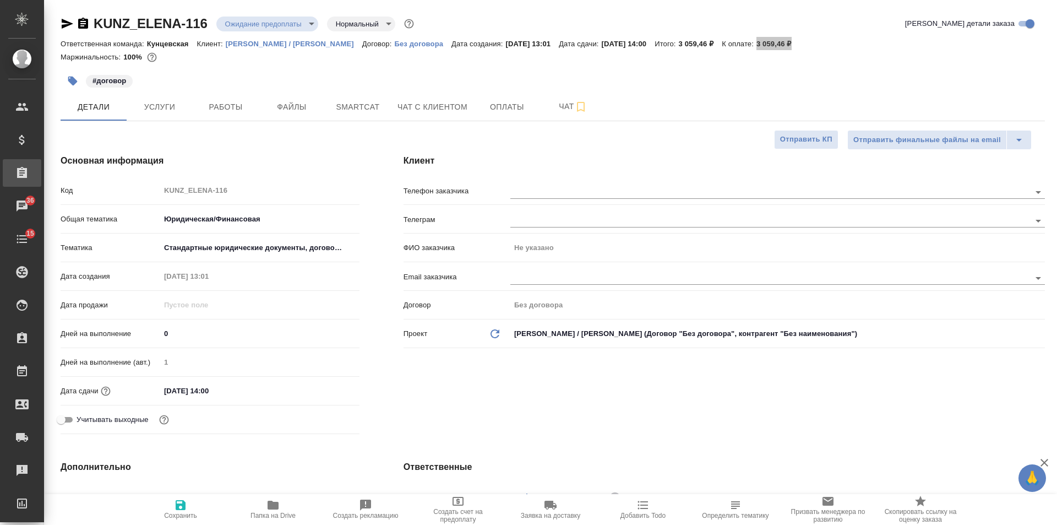
type textarea "x"
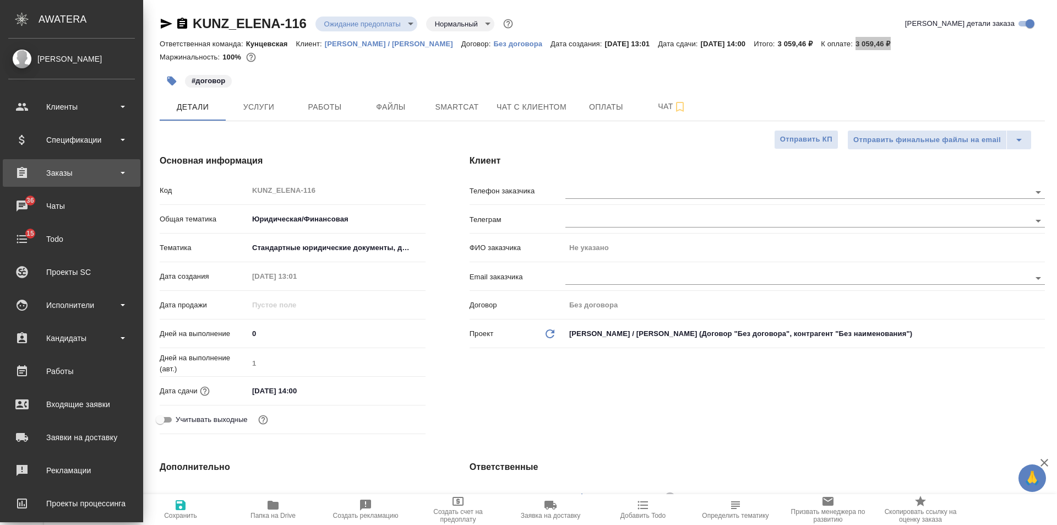
type textarea "x"
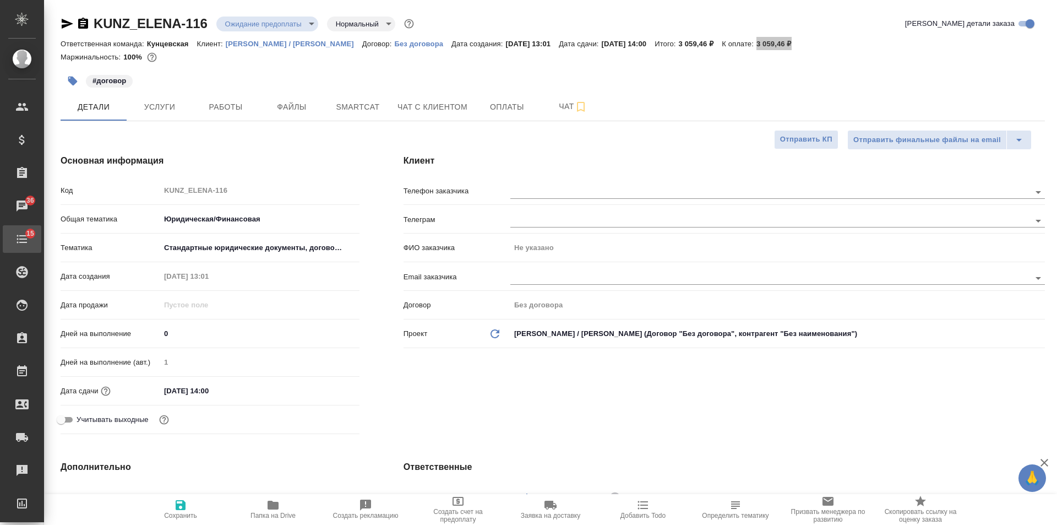
type textarea "x"
click at [273, 513] on span "Папка на Drive" at bounding box center [273, 516] width 45 height 8
type textarea "x"
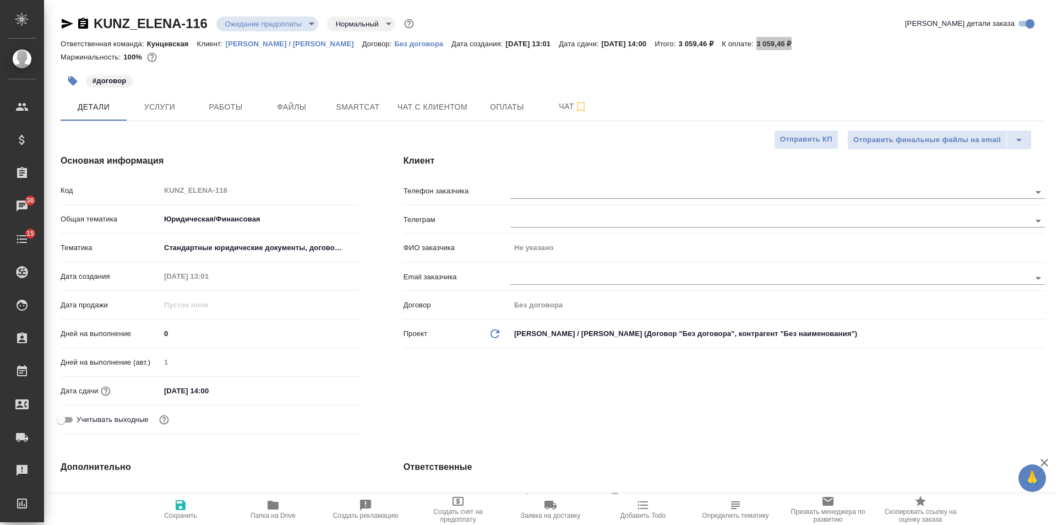
type textarea "x"
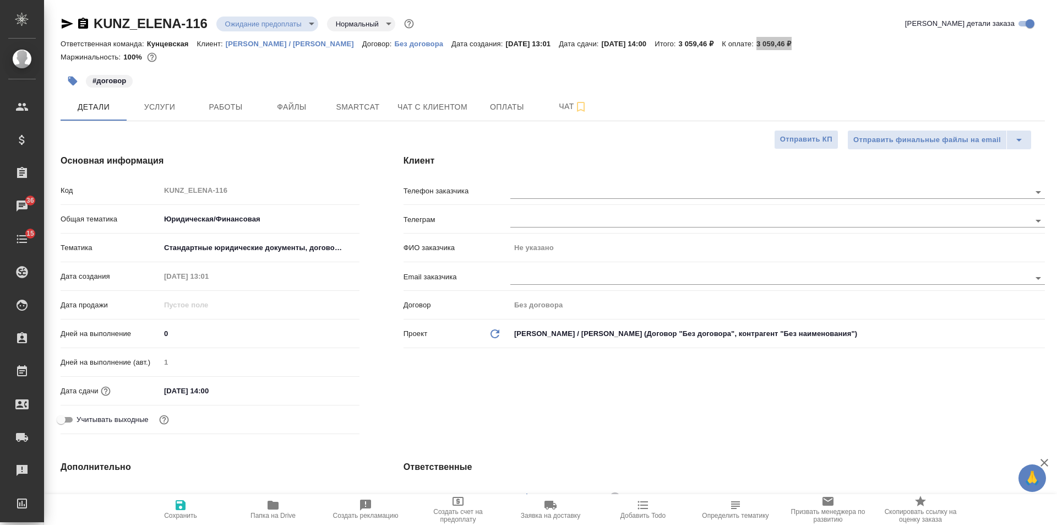
type textarea "x"
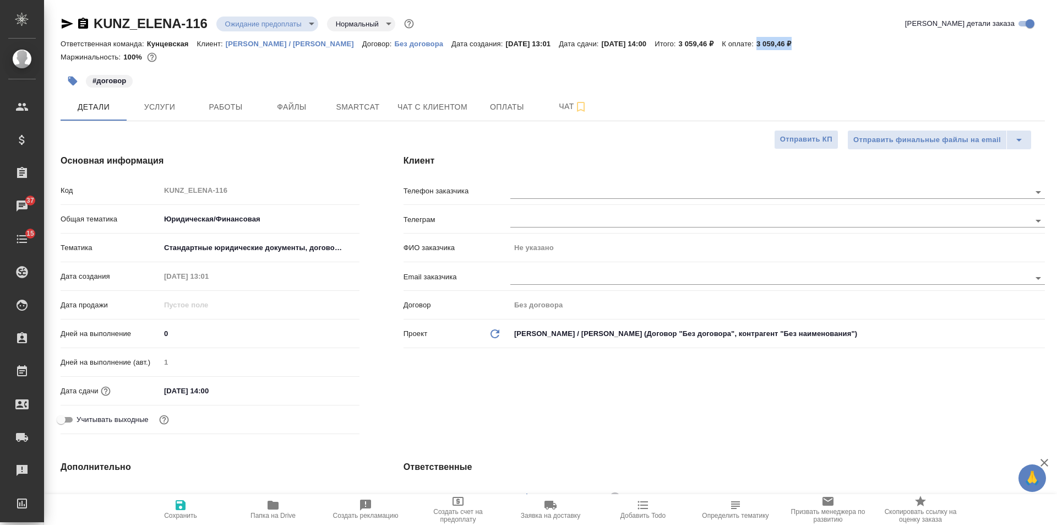
type textarea "x"
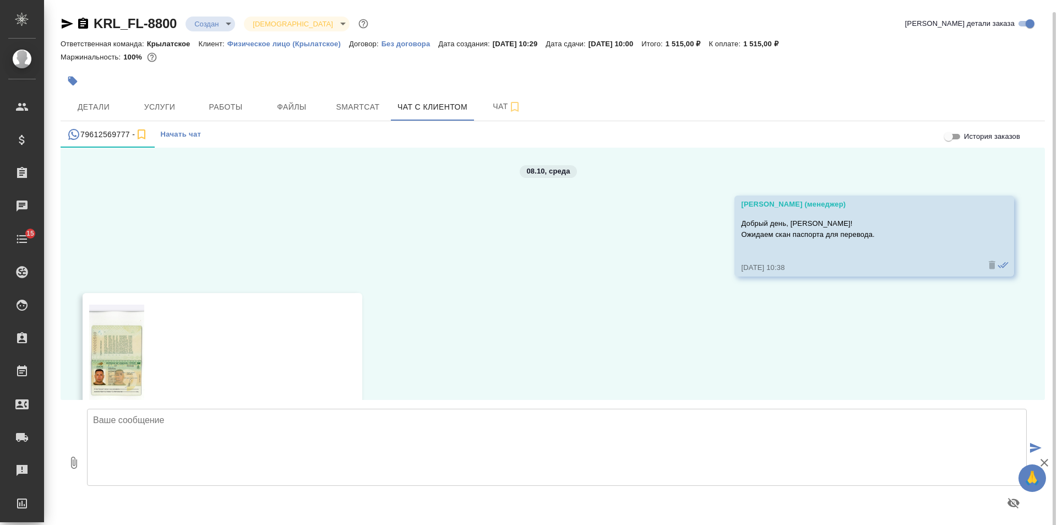
scroll to position [73, 0]
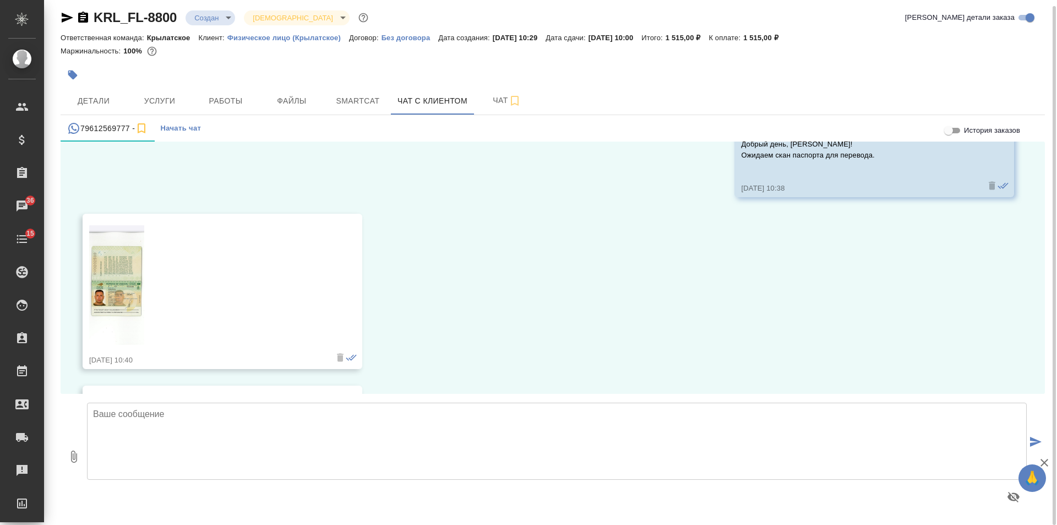
click at [131, 262] on img at bounding box center [116, 284] width 55 height 119
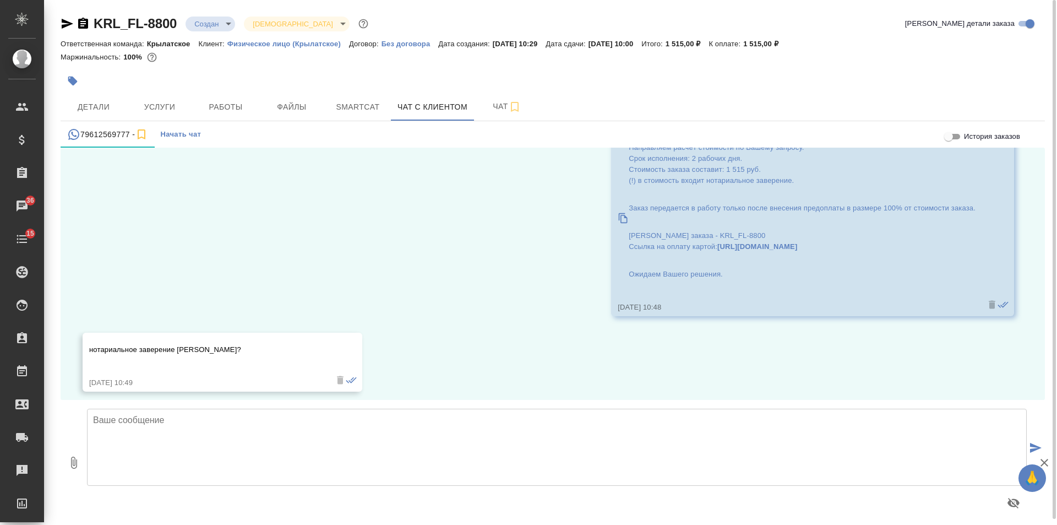
scroll to position [248, 0]
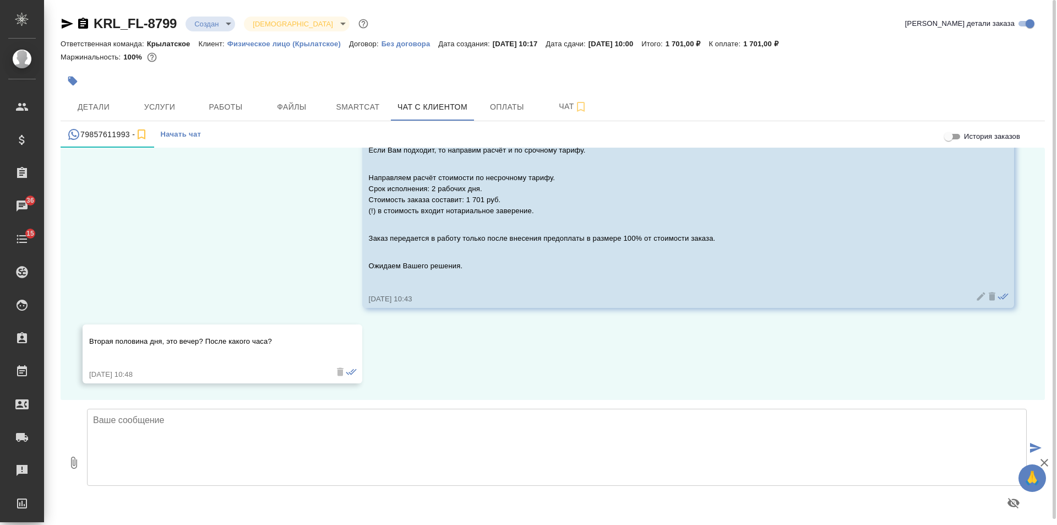
scroll to position [272, 0]
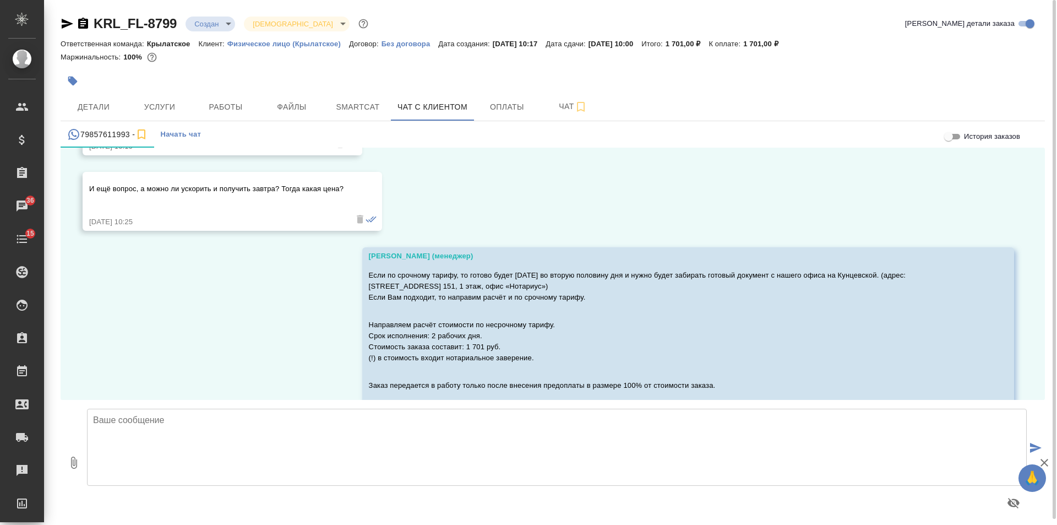
drag, startPoint x: 519, startPoint y: 325, endPoint x: 546, endPoint y: 354, distance: 39.0
click at [546, 354] on p "Направляем расчёт стоимости по несрочному тарифу. Срок исполнения: 2 рабочих дн…" at bounding box center [672, 341] width 607 height 44
click at [543, 344] on p "Направляем расчёт стоимости по несрочному тарифу. Срок исполнения: 2 рабочих дн…" at bounding box center [672, 341] width 607 height 44
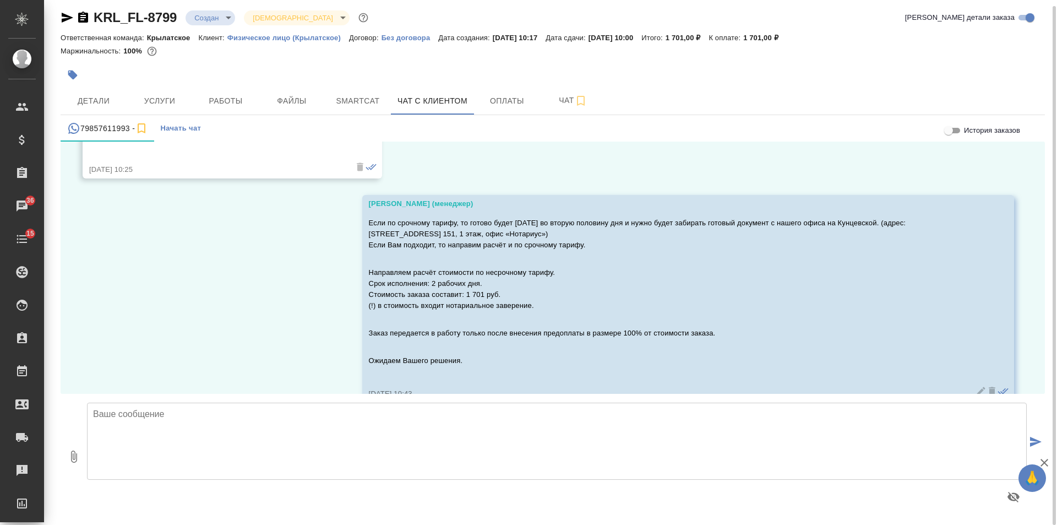
scroll to position [419, 0]
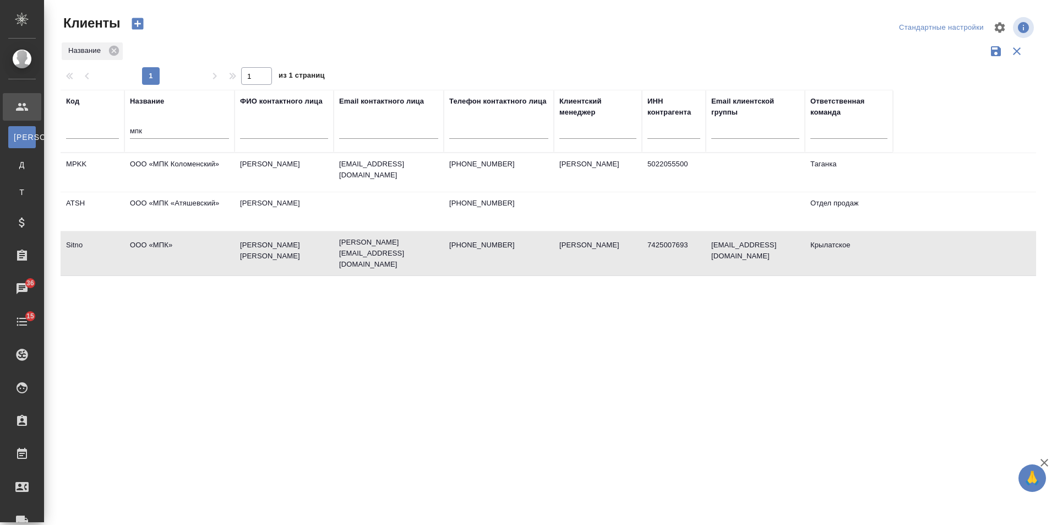
select select "RU"
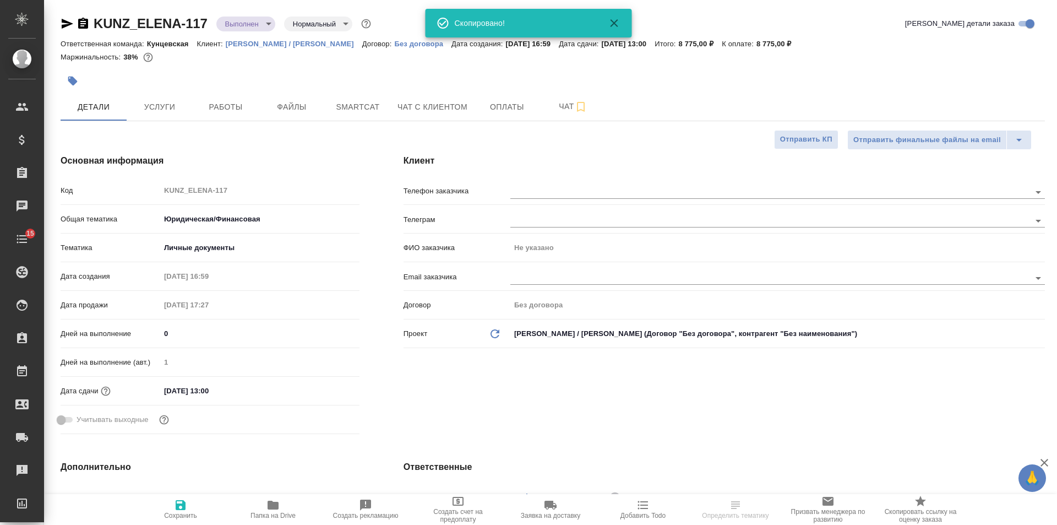
select select "RU"
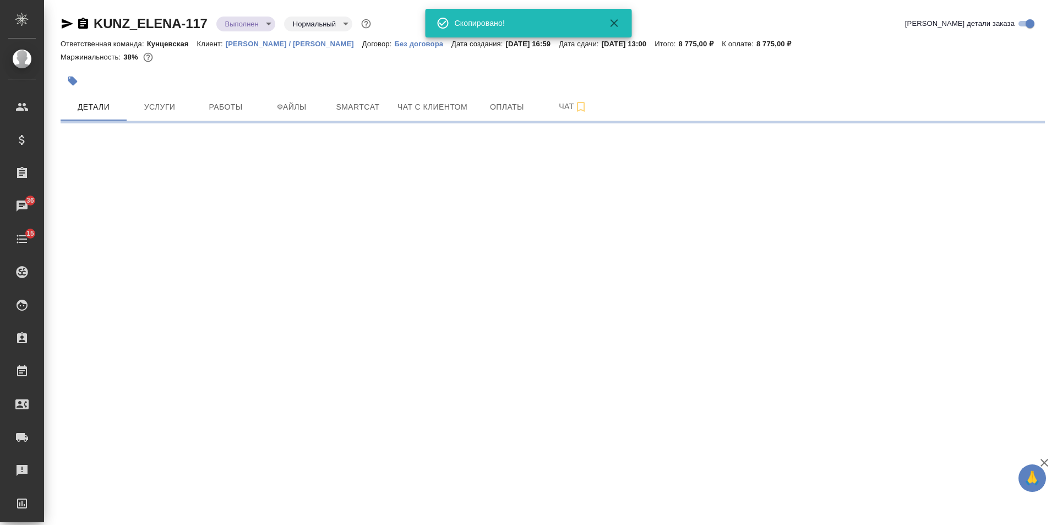
select select "RU"
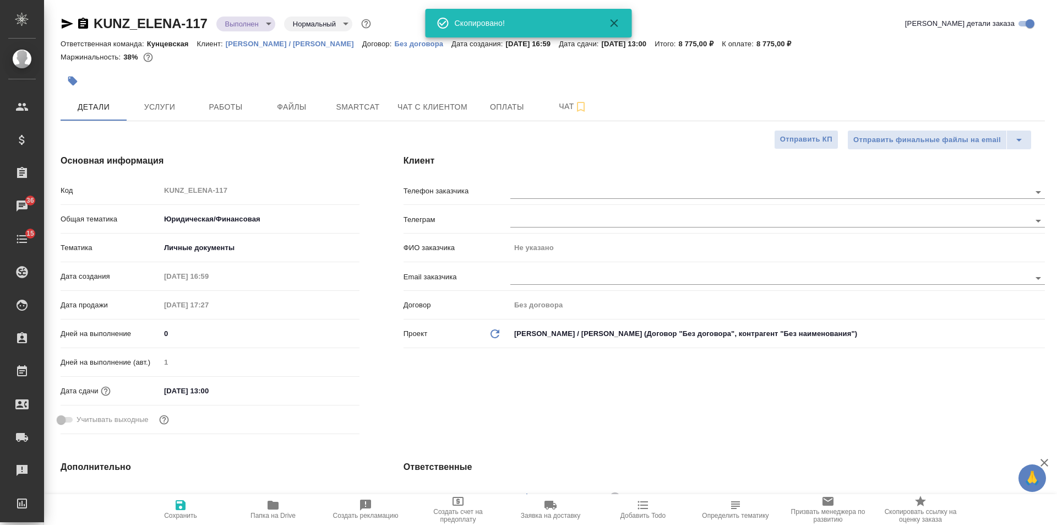
type textarea "x"
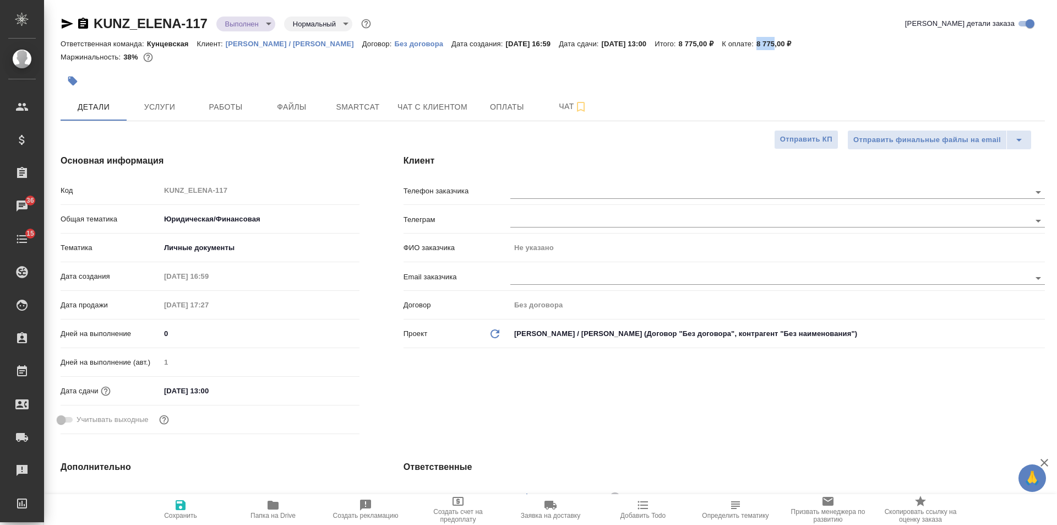
drag, startPoint x: 753, startPoint y: 42, endPoint x: 771, endPoint y: 44, distance: 18.2
click at [771, 44] on p "8 775,00 ₽" at bounding box center [779, 44] width 44 height 8
copy p "8 775"
type textarea "x"
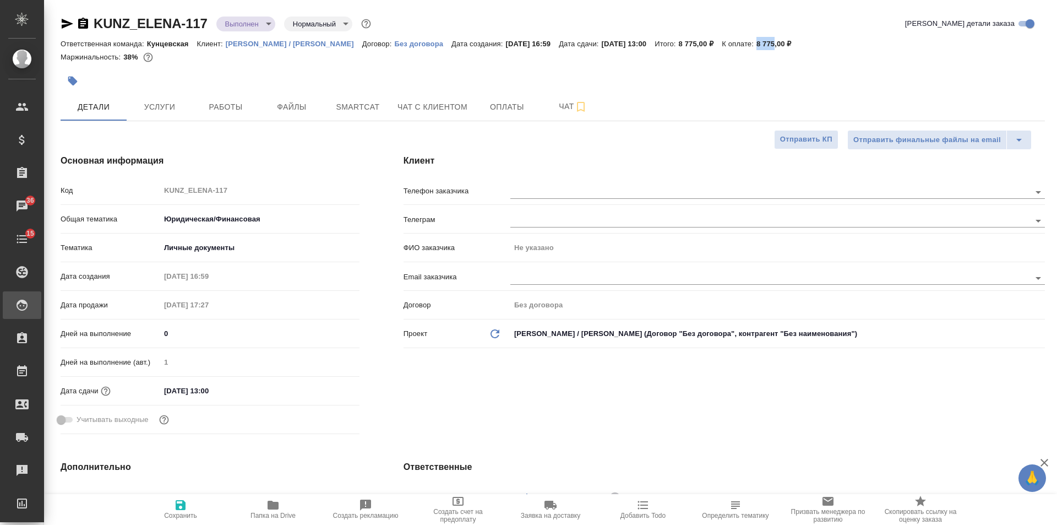
type textarea "x"
drag, startPoint x: 790, startPoint y: 41, endPoint x: 751, endPoint y: 44, distance: 39.2
click at [751, 44] on div "Ответственная команда: Кунцевская Клиент: Елена Снейп / Михаил Пак Договор: Без…" at bounding box center [553, 43] width 985 height 13
copy p "8 775,00 ₽"
type textarea "x"
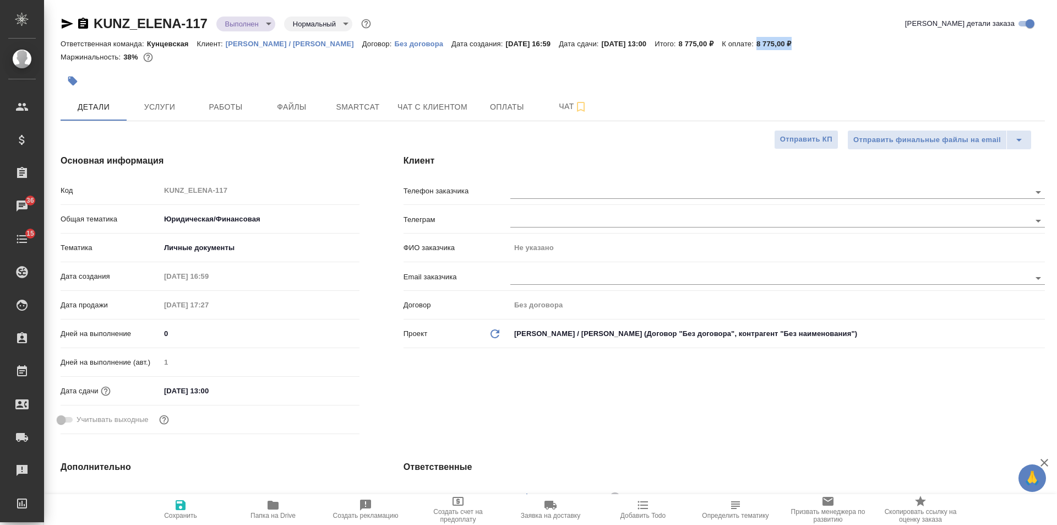
type textarea "x"
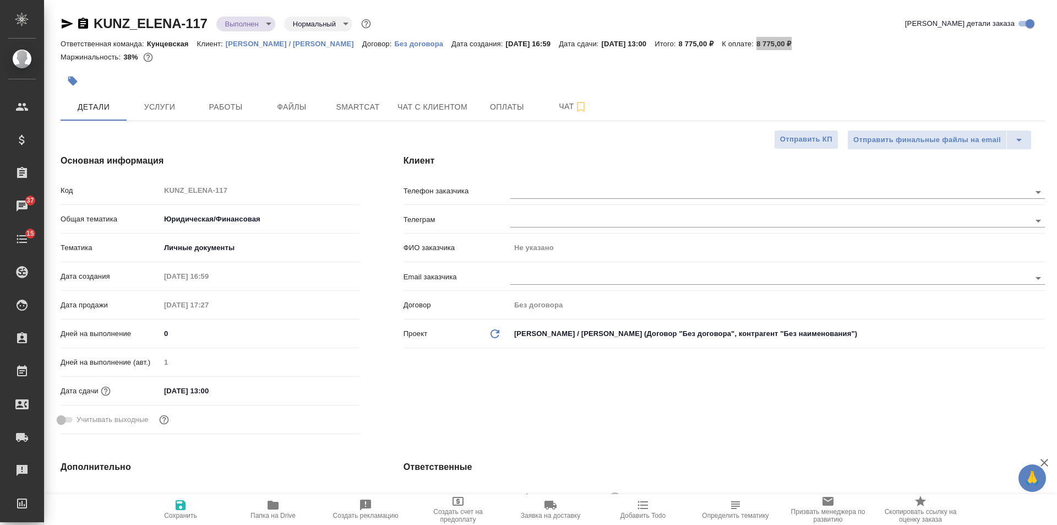
type textarea "x"
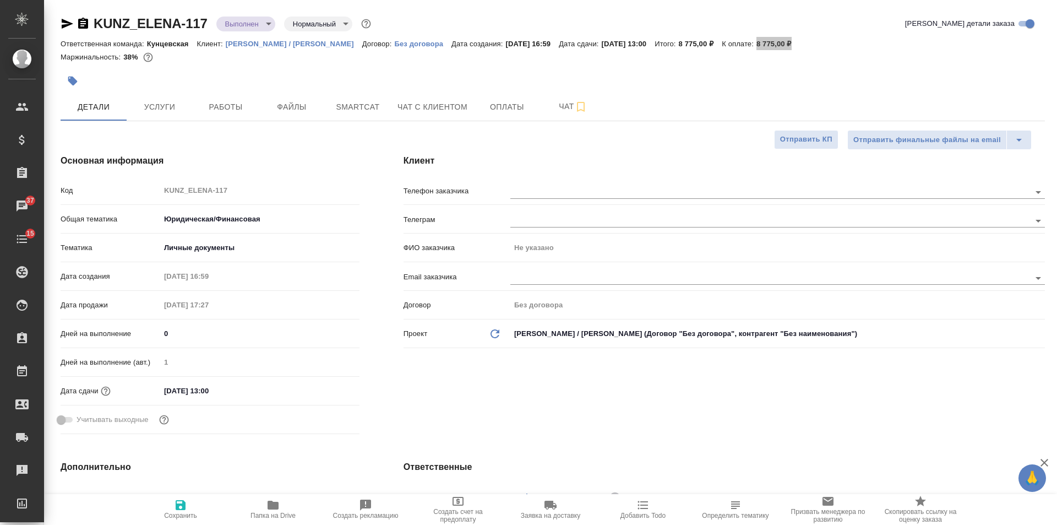
type textarea "x"
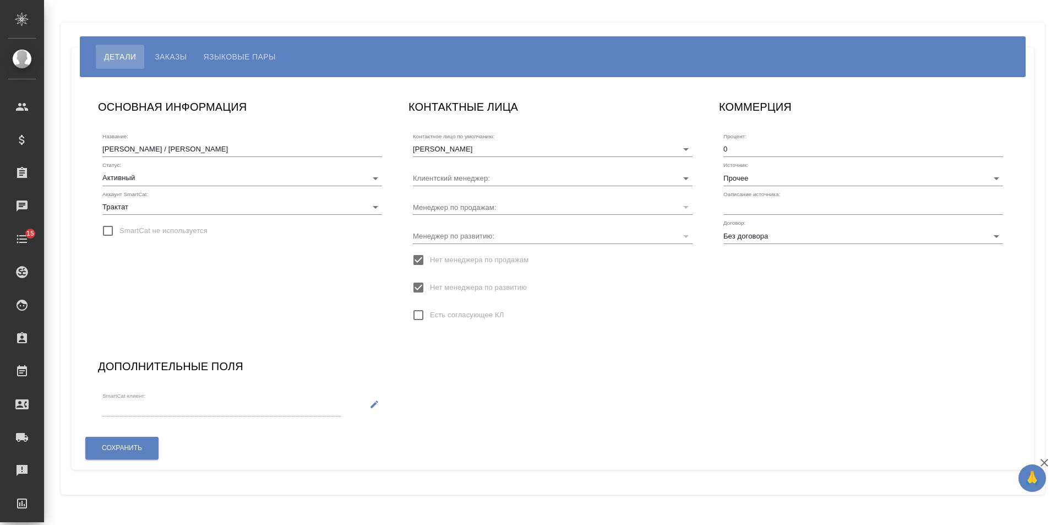
type input "[PERSON_NAME]"
drag, startPoint x: 725, startPoint y: 195, endPoint x: 785, endPoint y: 195, distance: 60.0
click at [785, 195] on div "Оаписание источника:" at bounding box center [864, 203] width 280 height 24
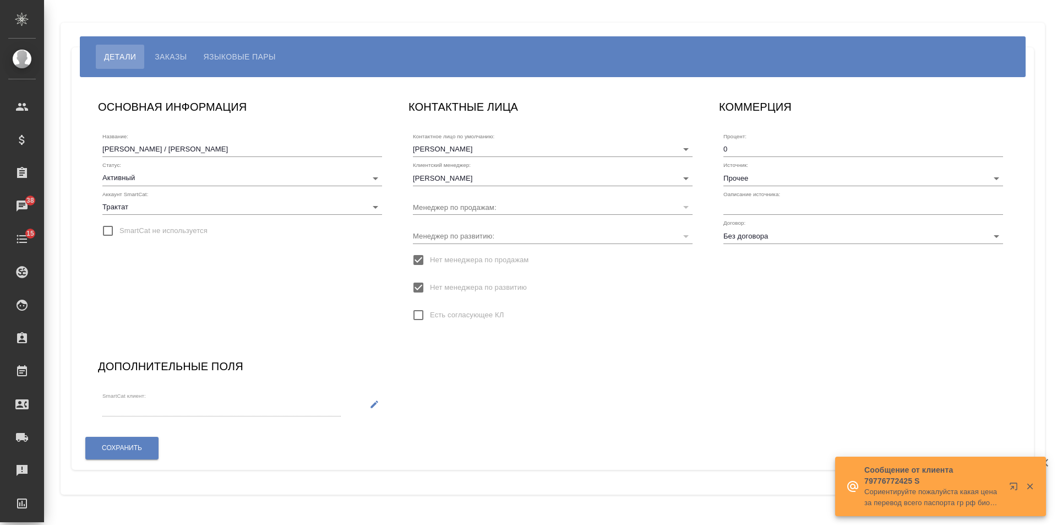
click at [792, 189] on div "Процент: 0 Источник: Прочее Оаписание источника: Договор: Без договора" at bounding box center [864, 186] width 280 height 116
click at [787, 167] on div "Источник: Прочее" at bounding box center [864, 173] width 280 height 24
click at [787, 175] on input "Прочее" at bounding box center [846, 177] width 244 height 15
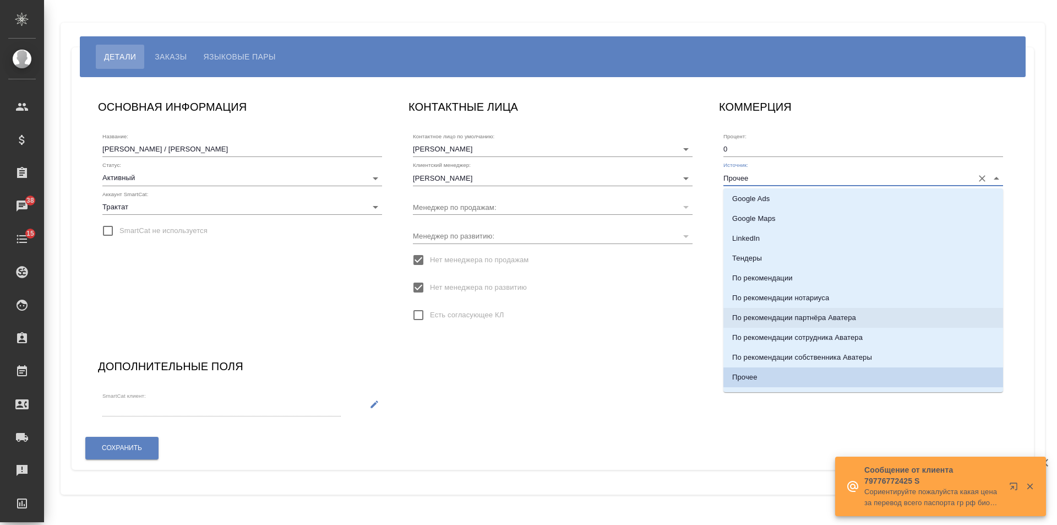
scroll to position [73, 0]
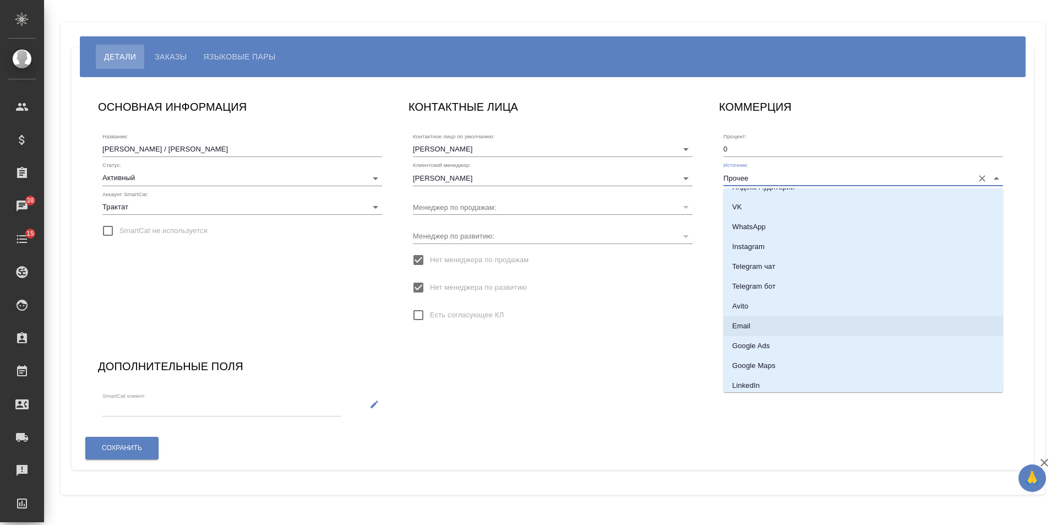
click at [763, 320] on li "Email" at bounding box center [864, 326] width 280 height 20
type input "Email"
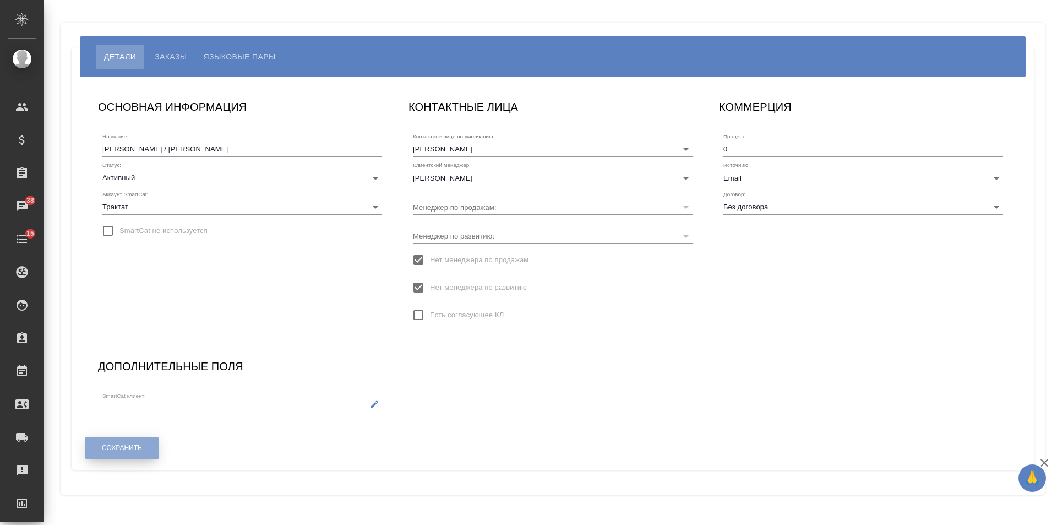
click at [110, 445] on span "Сохранить" at bounding box center [122, 447] width 40 height 9
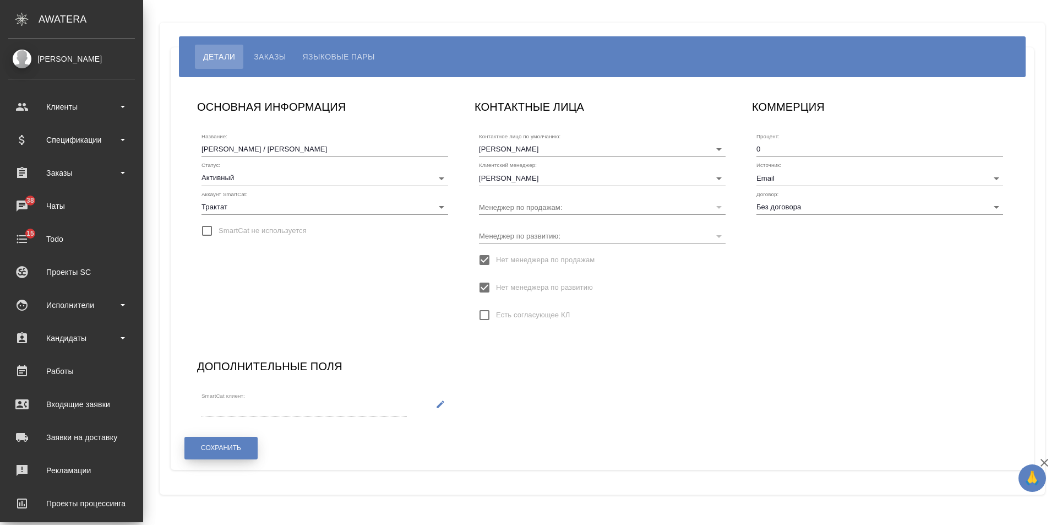
drag, startPoint x: 251, startPoint y: 451, endPoint x: 438, endPoint y: 334, distance: 220.6
click at [252, 450] on button "Сохранить" at bounding box center [220, 448] width 73 height 23
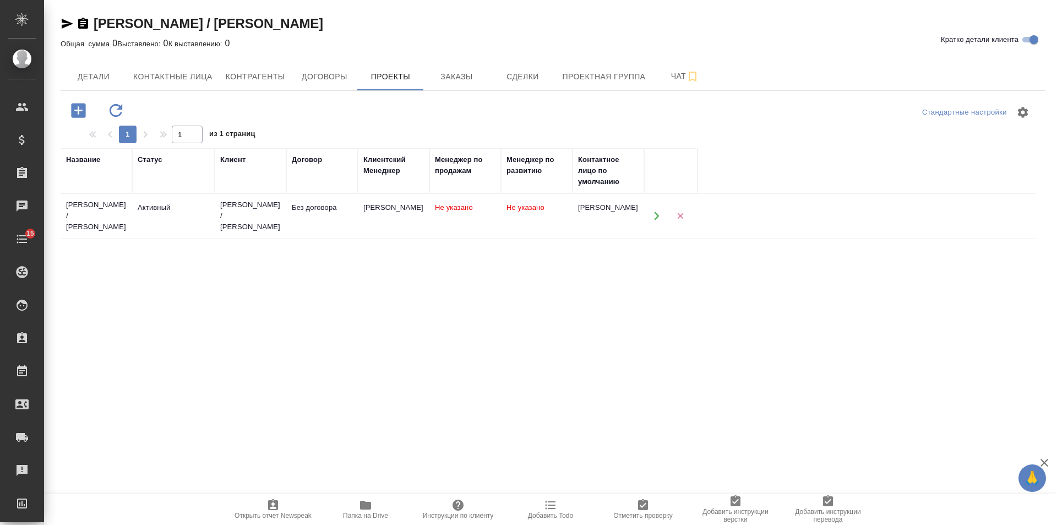
click at [473, 74] on span "Заказы" at bounding box center [456, 77] width 53 height 14
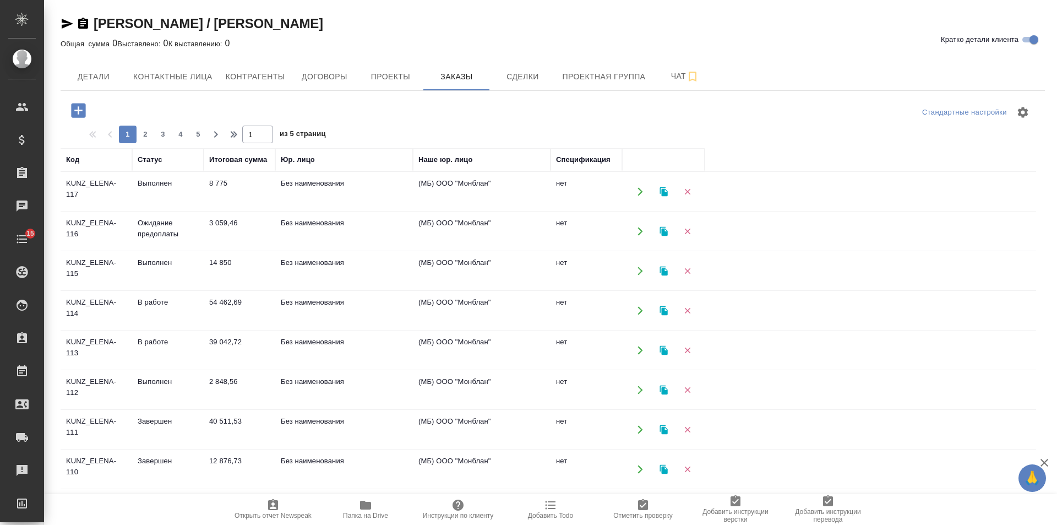
click at [76, 113] on icon "button" at bounding box center [78, 110] width 14 height 14
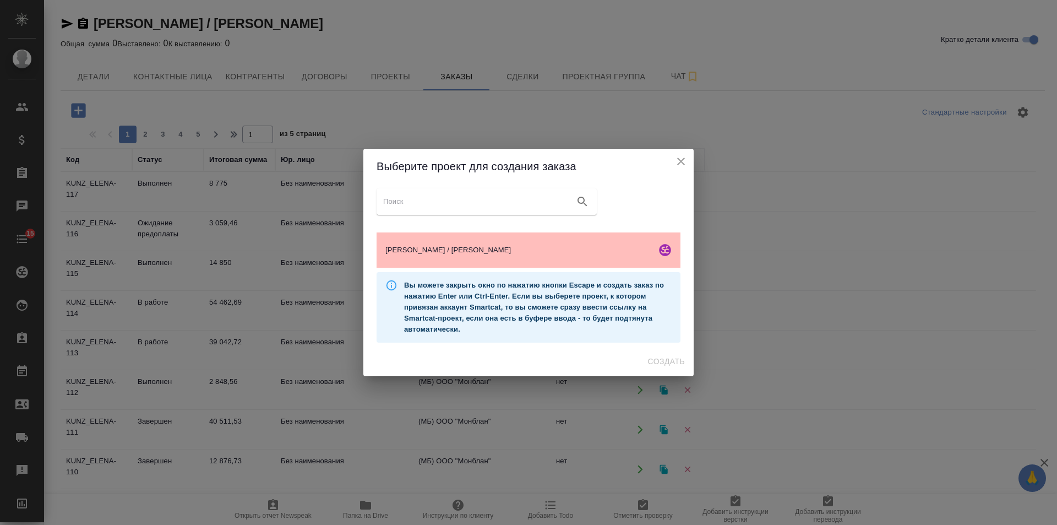
click at [523, 238] on div "[PERSON_NAME] / [PERSON_NAME]" at bounding box center [529, 249] width 304 height 35
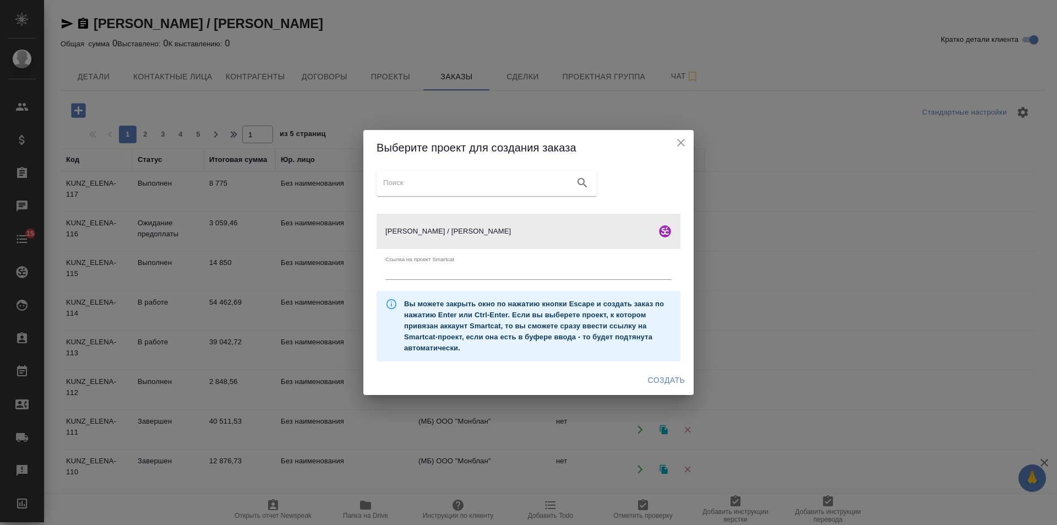
click at [672, 379] on span "Создать" at bounding box center [666, 380] width 37 height 14
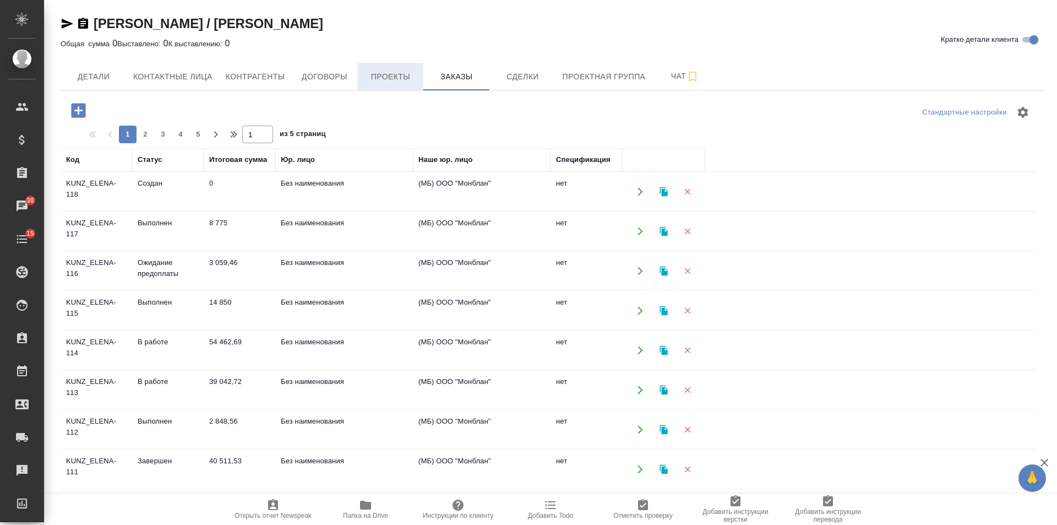
click at [371, 81] on span "Проекты" at bounding box center [390, 77] width 53 height 14
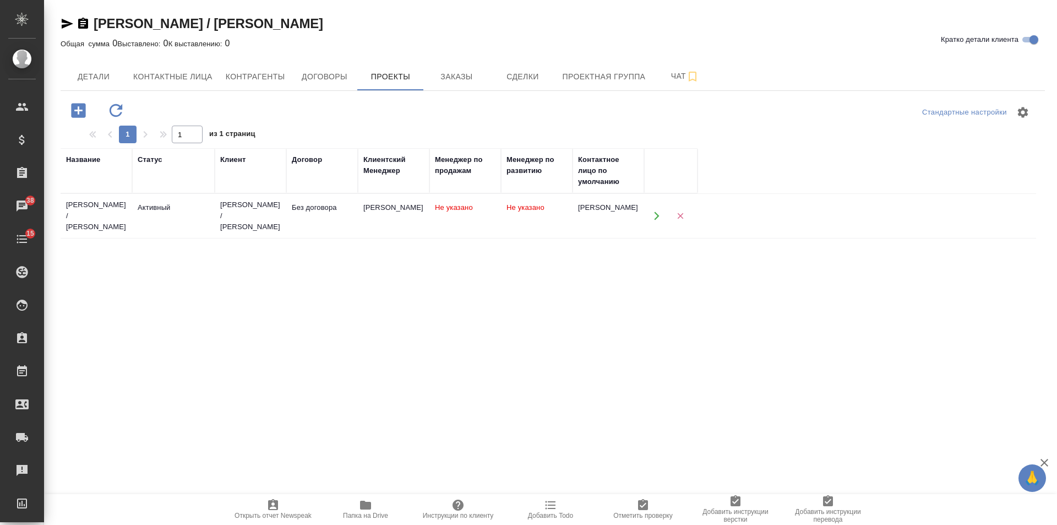
click at [260, 208] on div "[PERSON_NAME] / [PERSON_NAME]" at bounding box center [250, 215] width 61 height 33
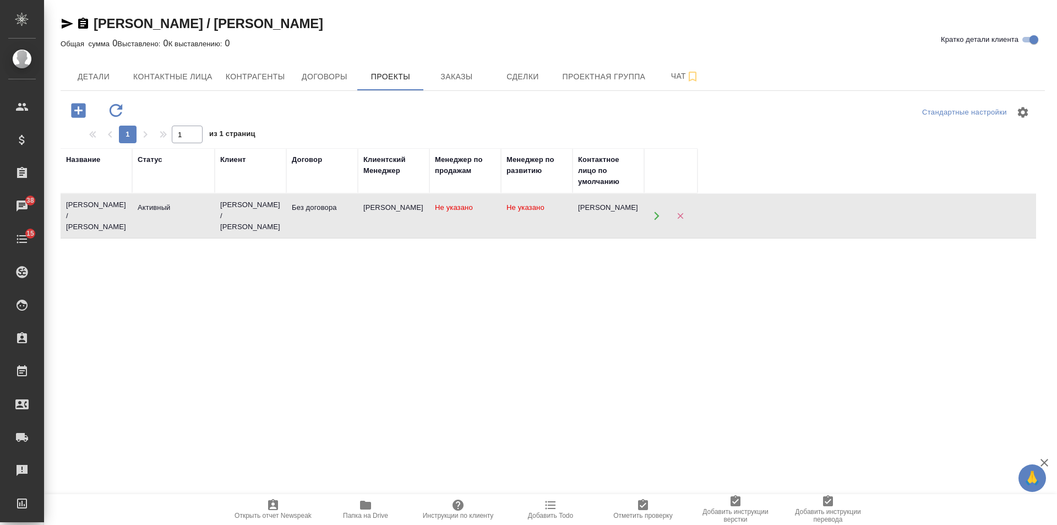
click at [260, 208] on div "[PERSON_NAME] / [PERSON_NAME]" at bounding box center [250, 215] width 61 height 33
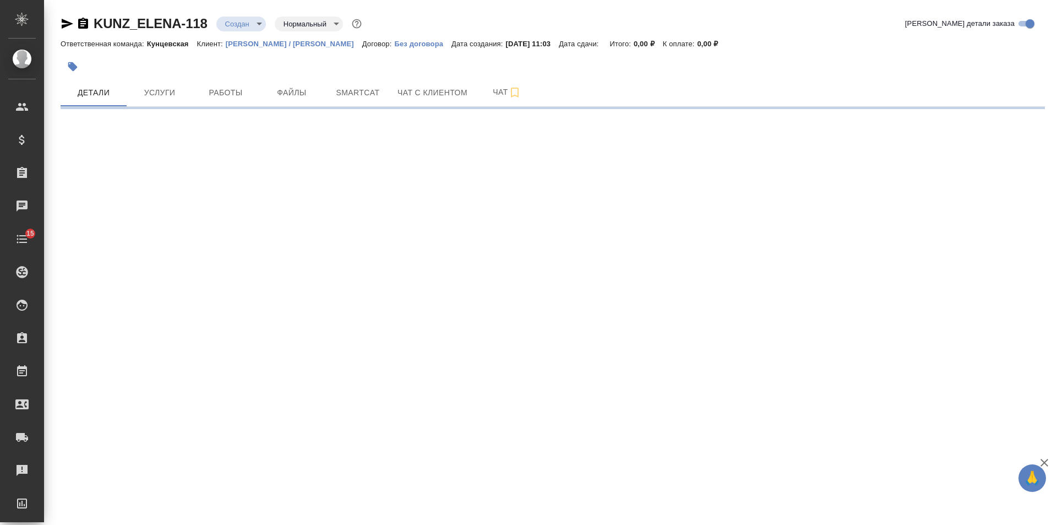
select select "RU"
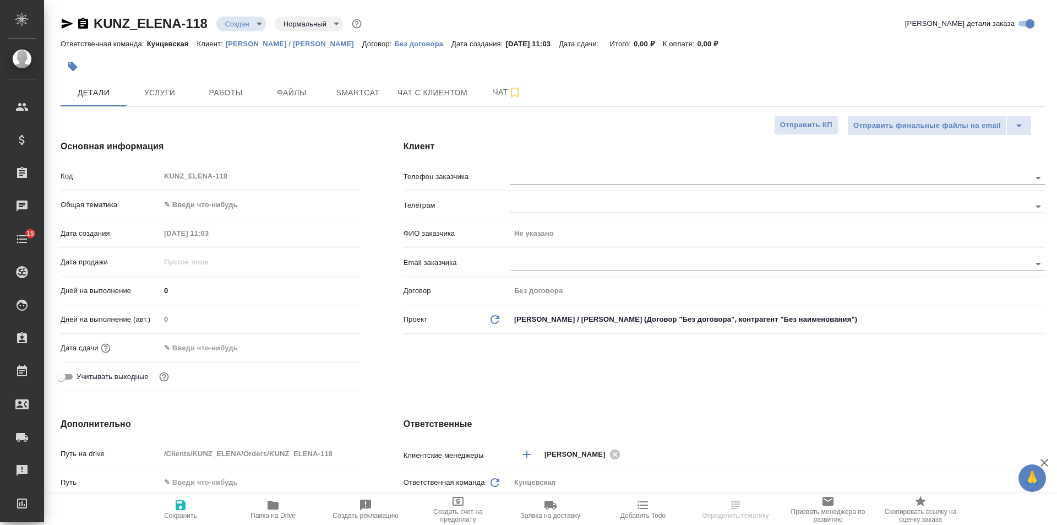
type textarea "x"
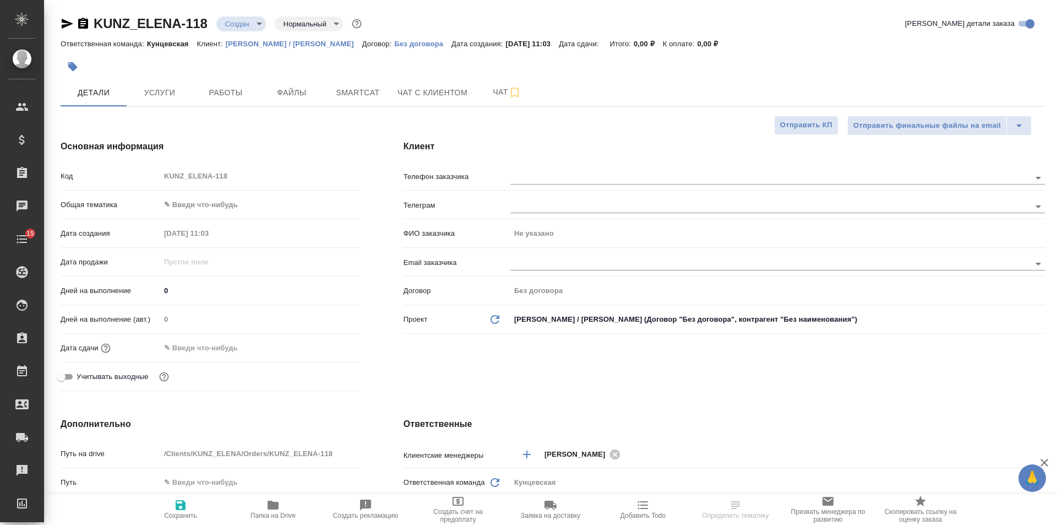
type textarea "x"
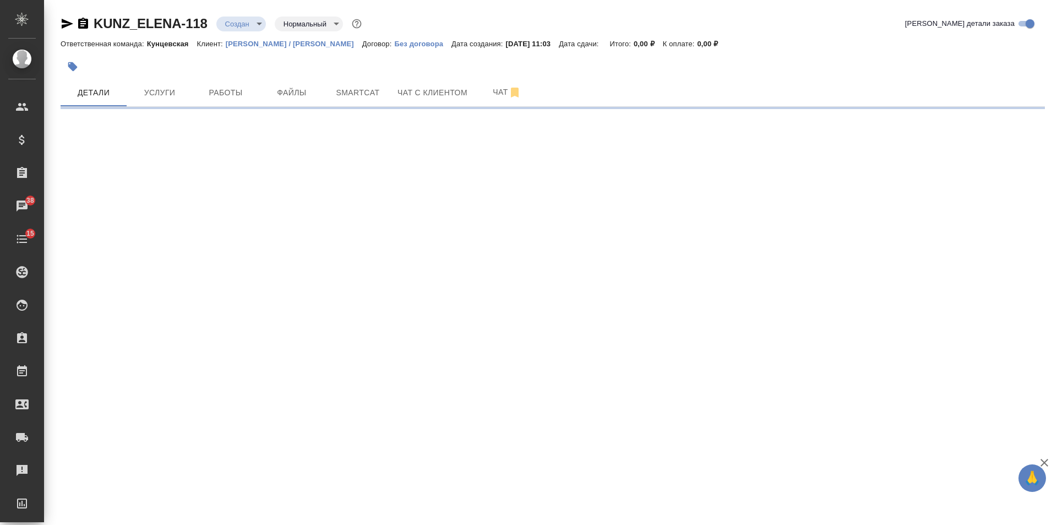
select select "RU"
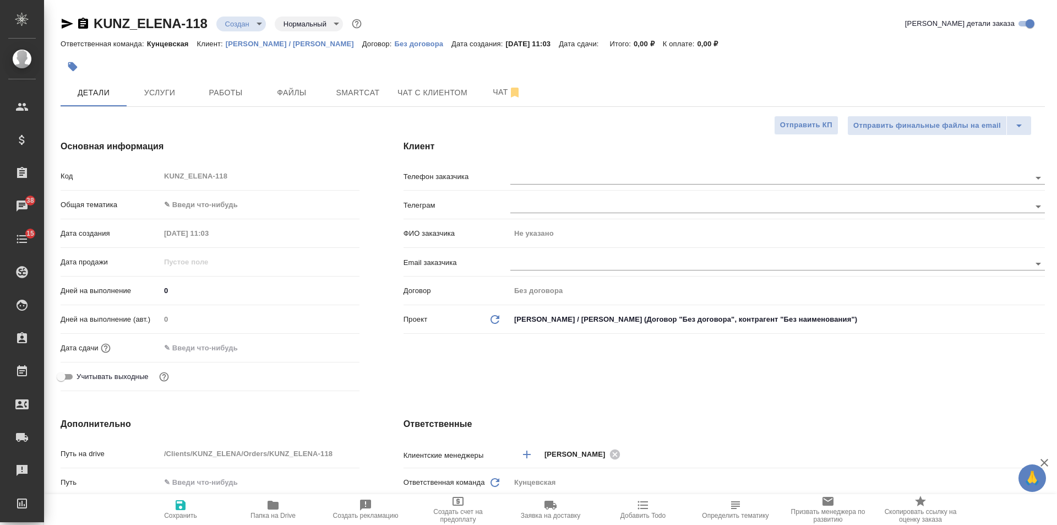
type textarea "x"
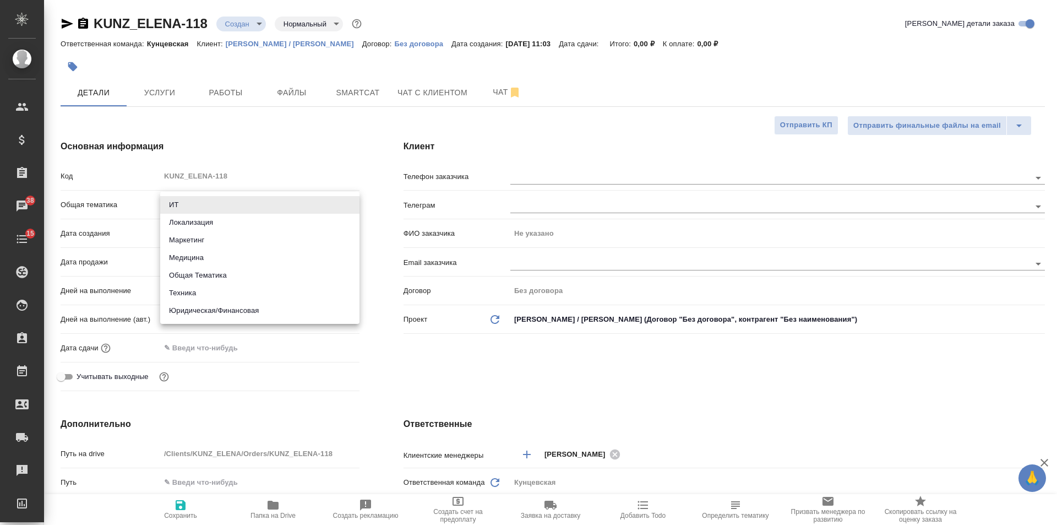
click at [198, 204] on body "🙏 .cls-1 fill:#fff; AWATERA Veselova Yulia Клиенты Спецификации Заказы 38 Чаты …" at bounding box center [528, 262] width 1057 height 525
click at [186, 325] on div at bounding box center [528, 262] width 1057 height 525
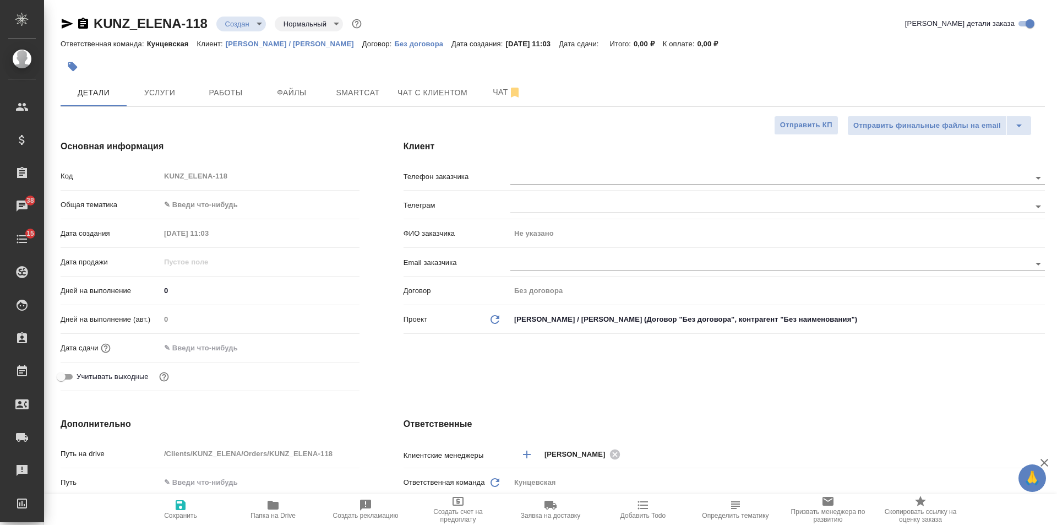
click at [198, 212] on body "🙏 .cls-1 fill:#fff; AWATERA Veselova Yulia Клиенты Спецификации Заказы 38 Чаты …" at bounding box center [528, 262] width 1057 height 525
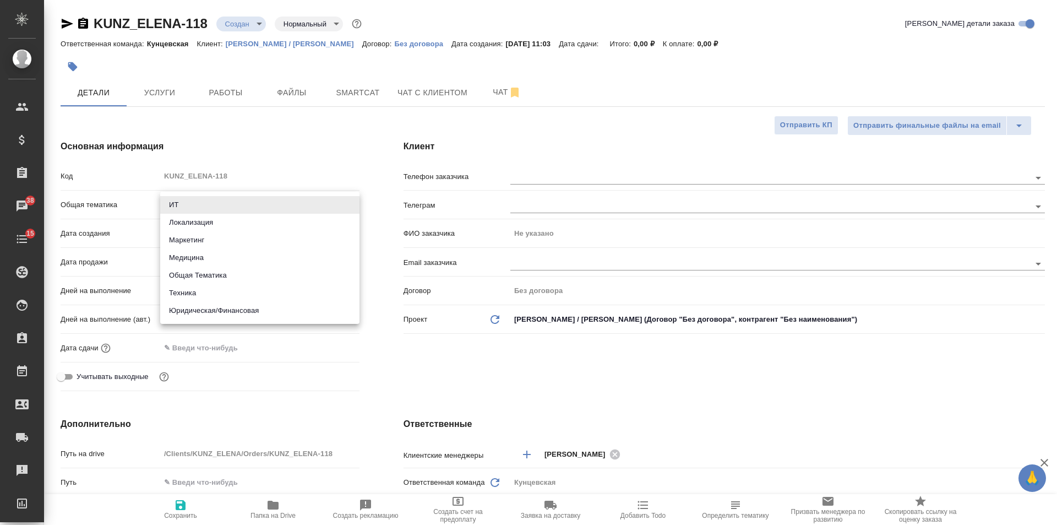
click at [208, 312] on li "Юридическая/Финансовая" at bounding box center [259, 311] width 199 height 18
type input "yr-fn"
type textarea "x"
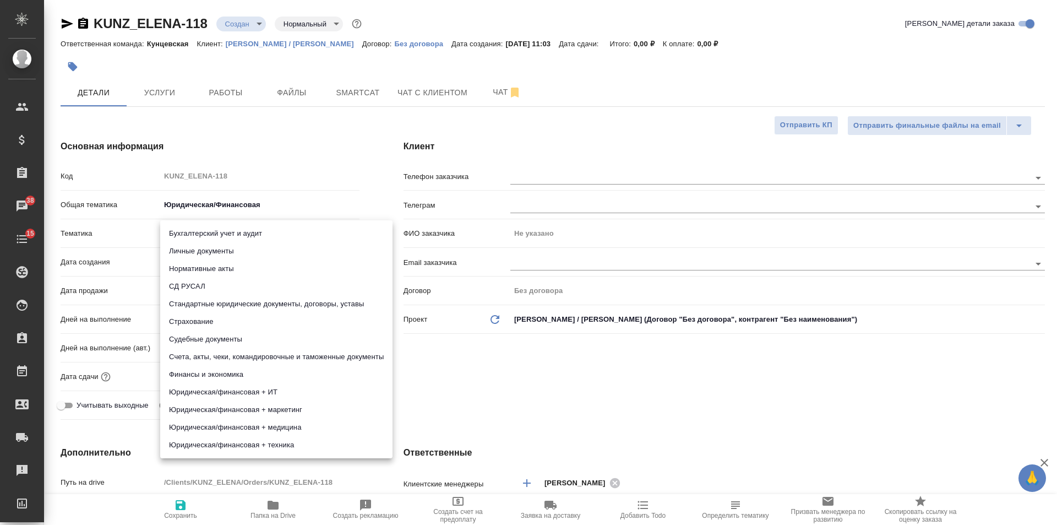
click at [204, 235] on body "🙏 .cls-1 fill:#fff; AWATERA Veselova Yulia Клиенты Спецификации Заказы 38 Чаты …" at bounding box center [528, 262] width 1057 height 525
click at [210, 301] on li "Стандартные юридические документы, договоры, уставы" at bounding box center [276, 304] width 232 height 18
type textarea "x"
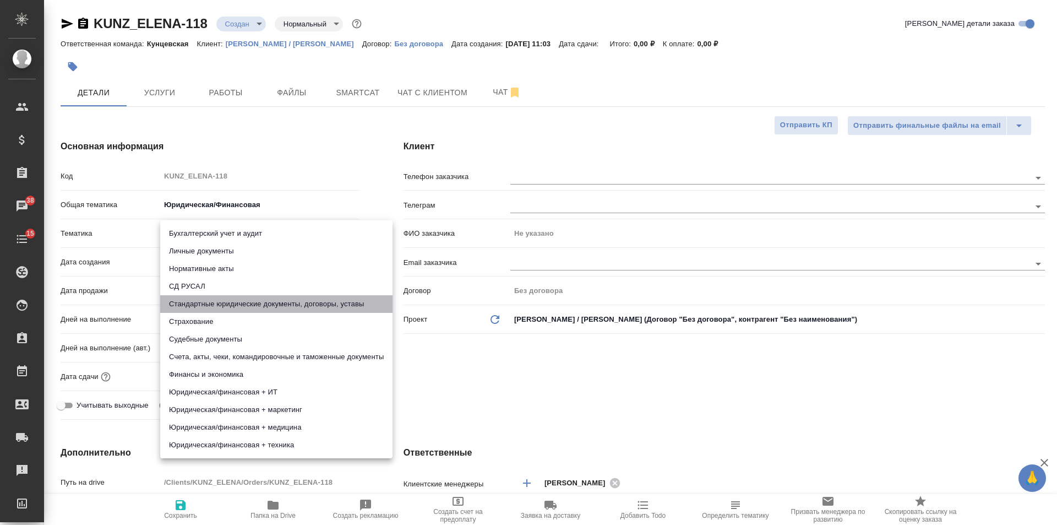
type input "5f647205b73bc97568ca66bf"
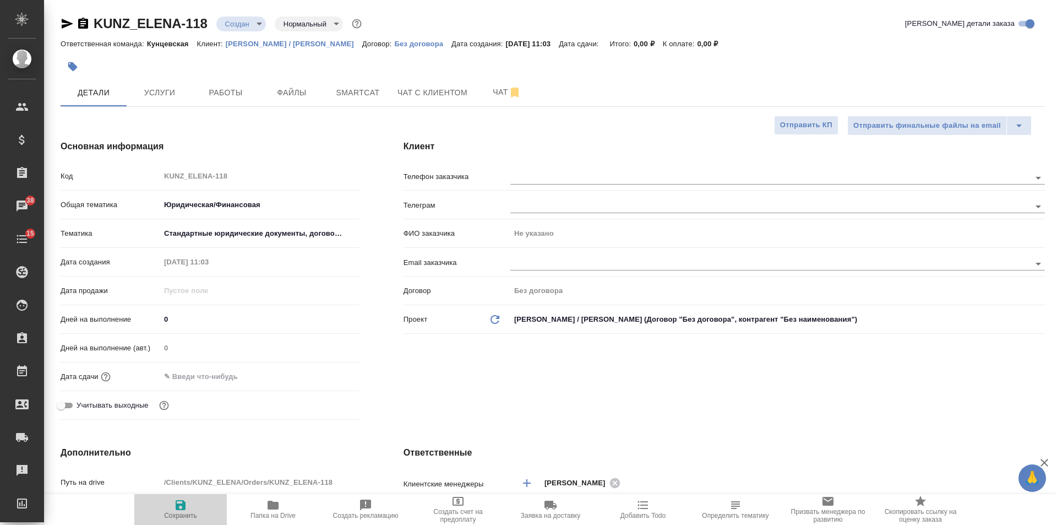
click at [192, 509] on span "Сохранить" at bounding box center [180, 508] width 79 height 21
type textarea "x"
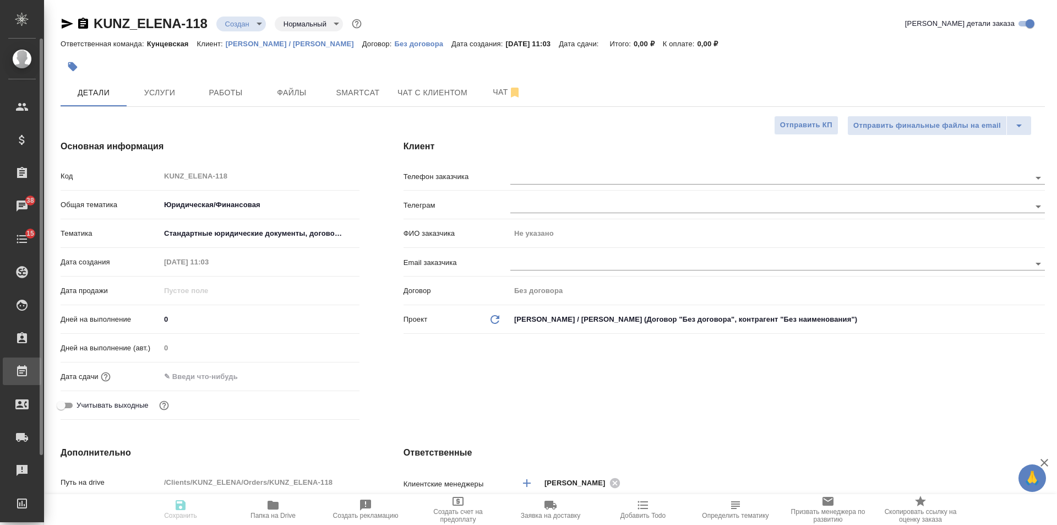
type textarea "x"
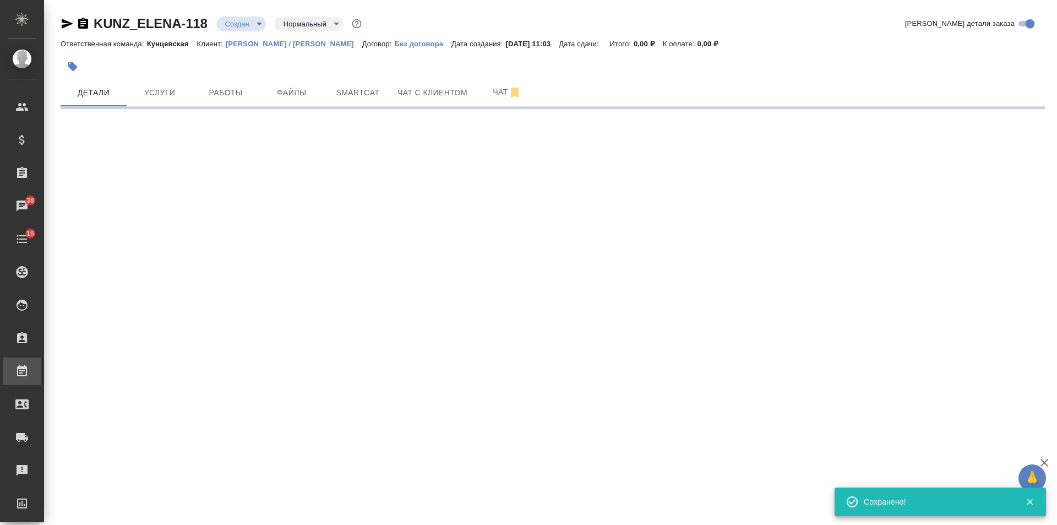
select select "RU"
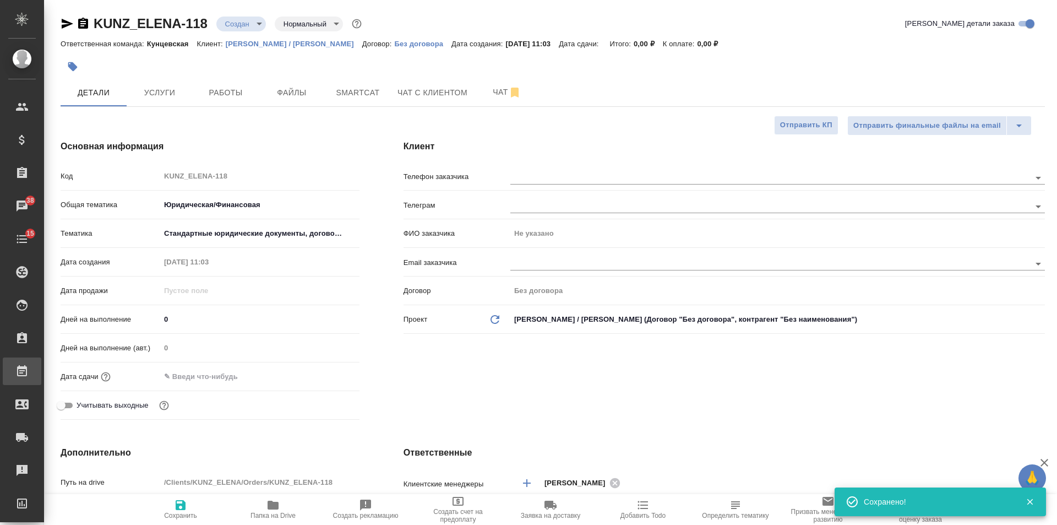
type textarea "x"
click at [304, 104] on button "Файлы" at bounding box center [292, 93] width 66 height 28
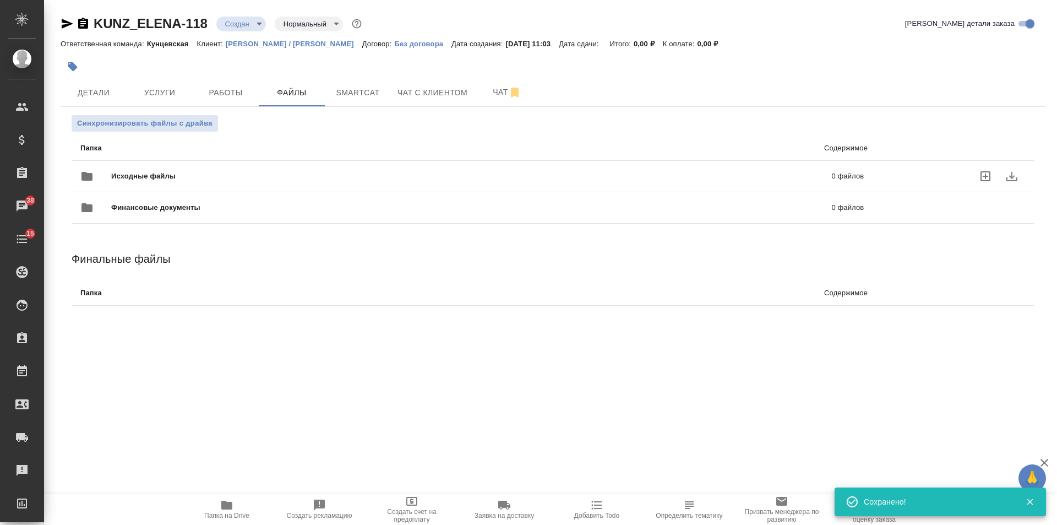
click at [985, 176] on icon "uploadFiles" at bounding box center [986, 176] width 10 height 10
click at [0, 0] on input "uploadFiles" at bounding box center [0, 0] width 0 height 0
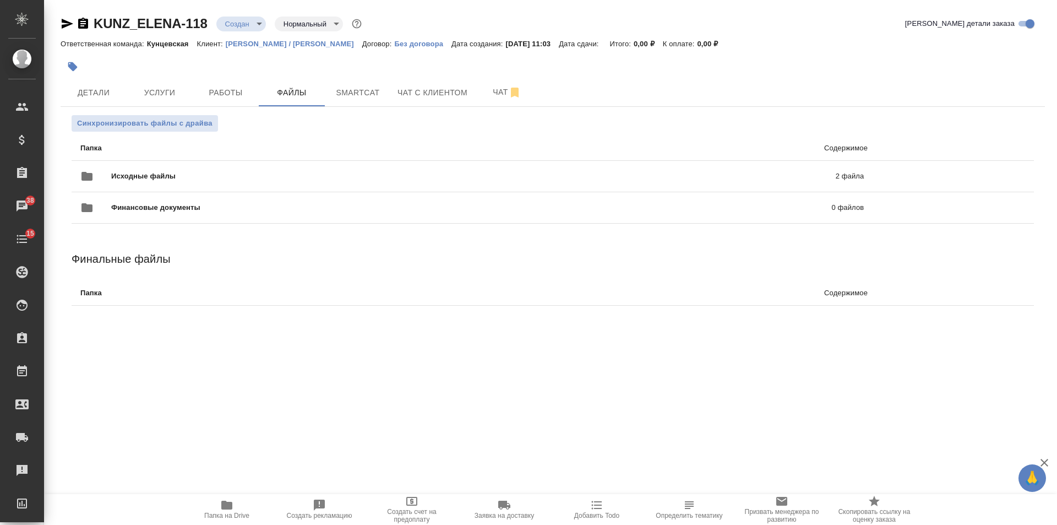
click at [610, 127] on div "Синхронизировать файлы с драйва" at bounding box center [553, 123] width 963 height 17
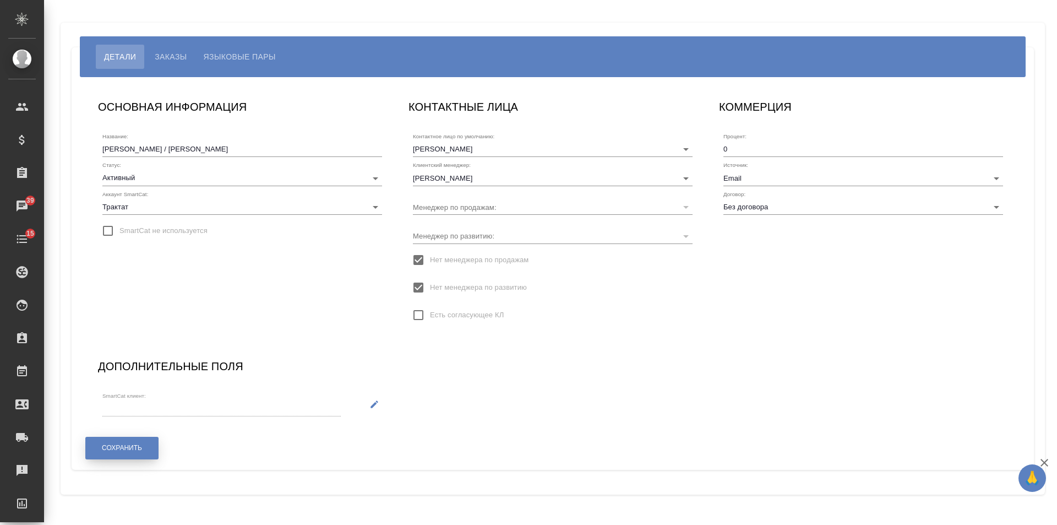
click at [117, 443] on span "Сохранить" at bounding box center [122, 447] width 40 height 9
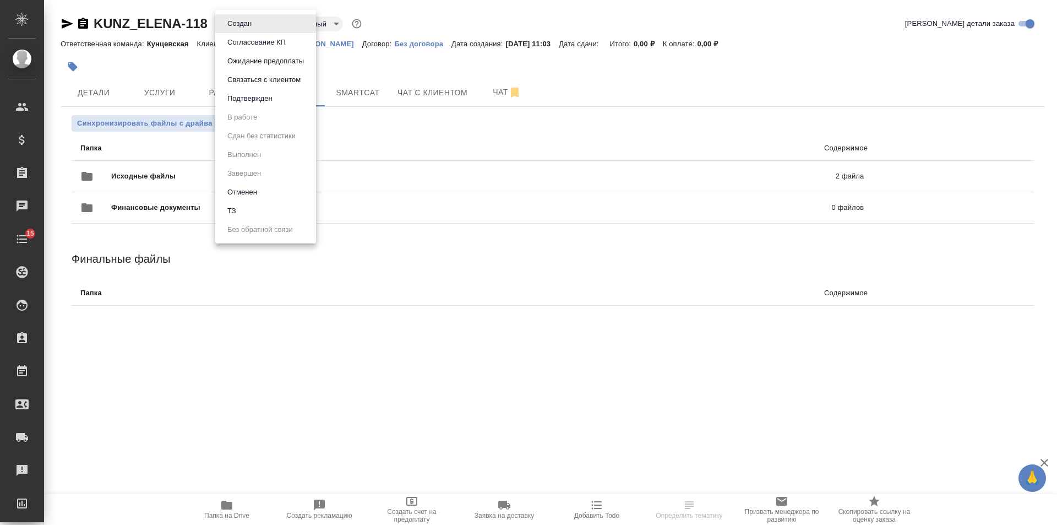
click at [257, 20] on body "🙏 .cls-1 fill:#fff; AWATERA [PERSON_NAME] Спецификации Заказы Чаты 15 Todo Прое…" at bounding box center [528, 262] width 1057 height 525
click at [280, 213] on li "ТЗ" at bounding box center [265, 211] width 101 height 19
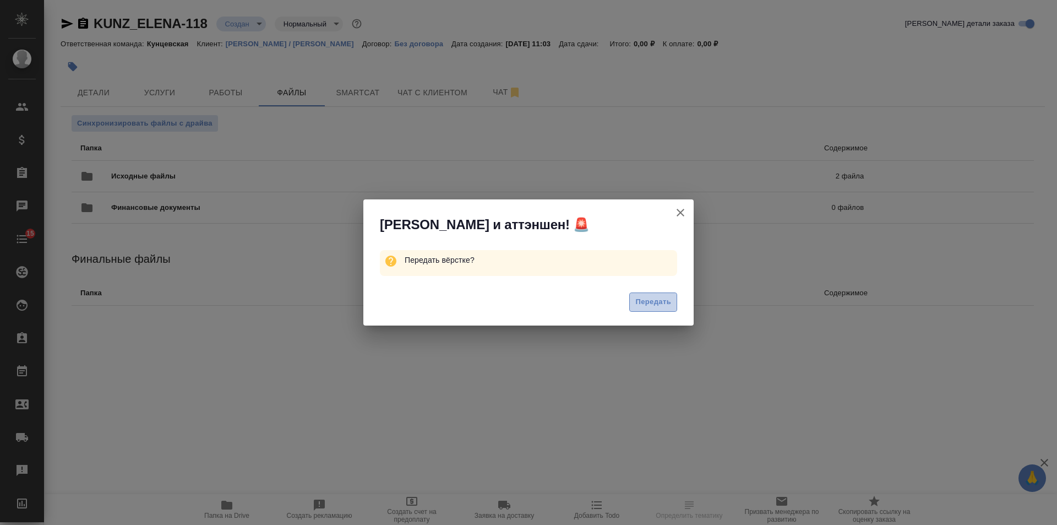
click at [651, 295] on button "Передать" at bounding box center [653, 301] width 48 height 19
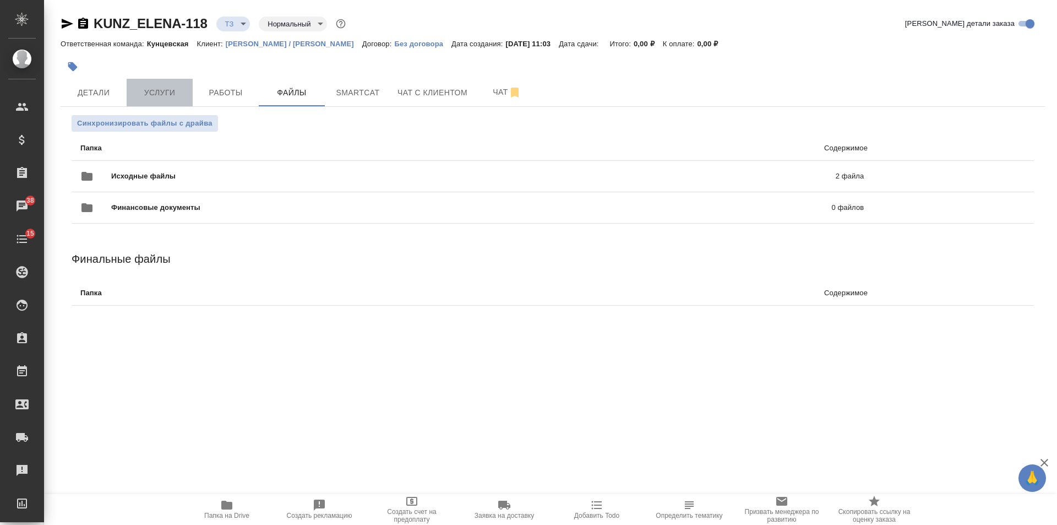
click at [177, 101] on button "Услуги" at bounding box center [160, 93] width 66 height 28
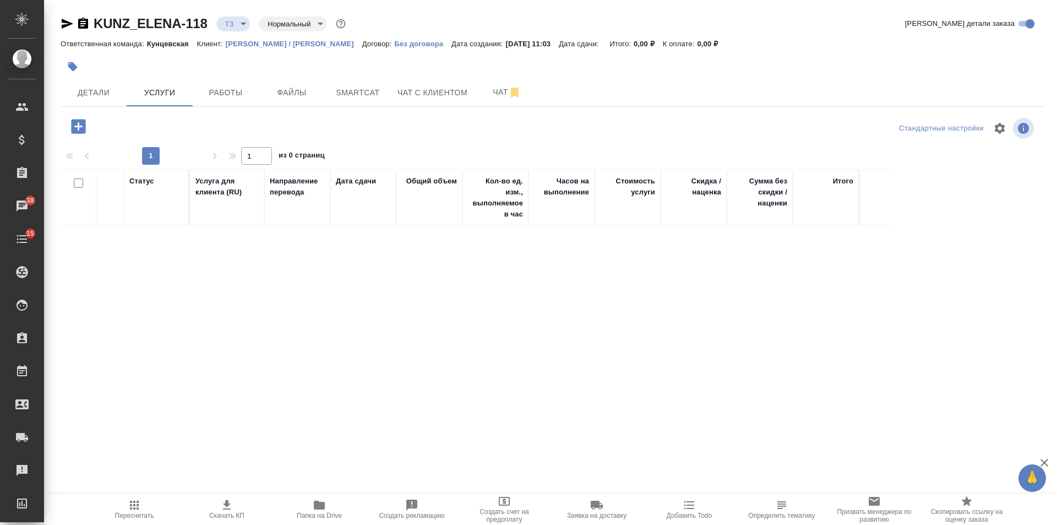
click at [85, 125] on icon "button" at bounding box center [78, 126] width 14 height 14
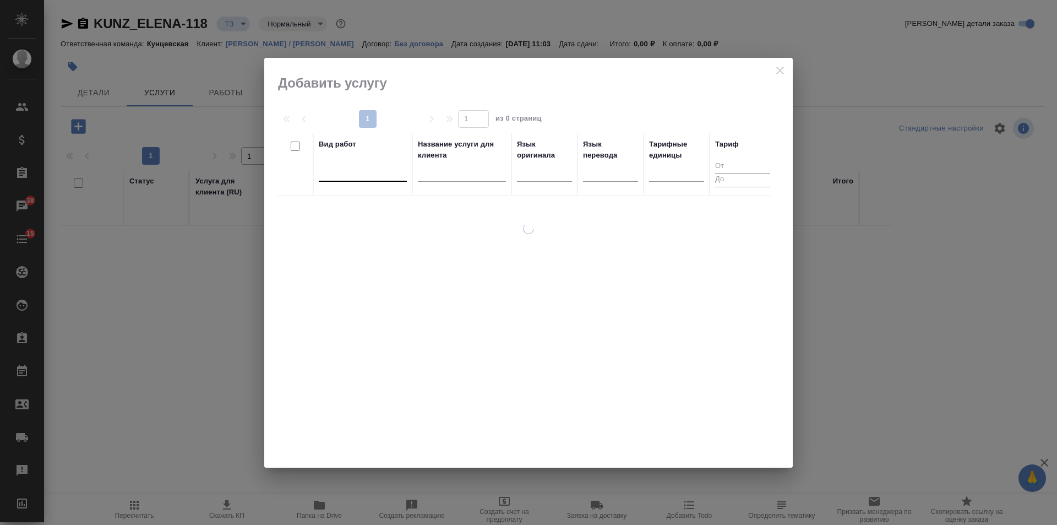
click at [370, 169] on div at bounding box center [363, 170] width 88 height 16
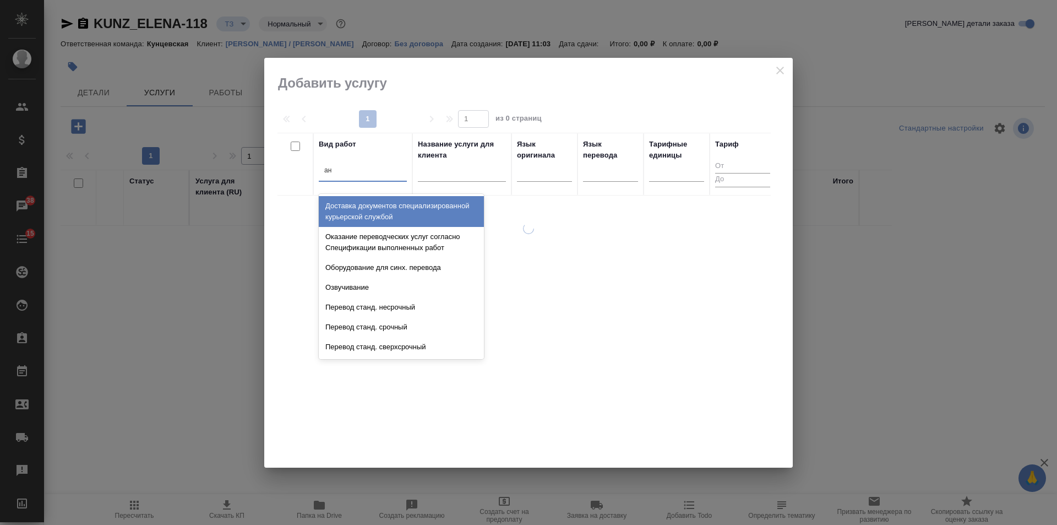
type input "[PERSON_NAME]"
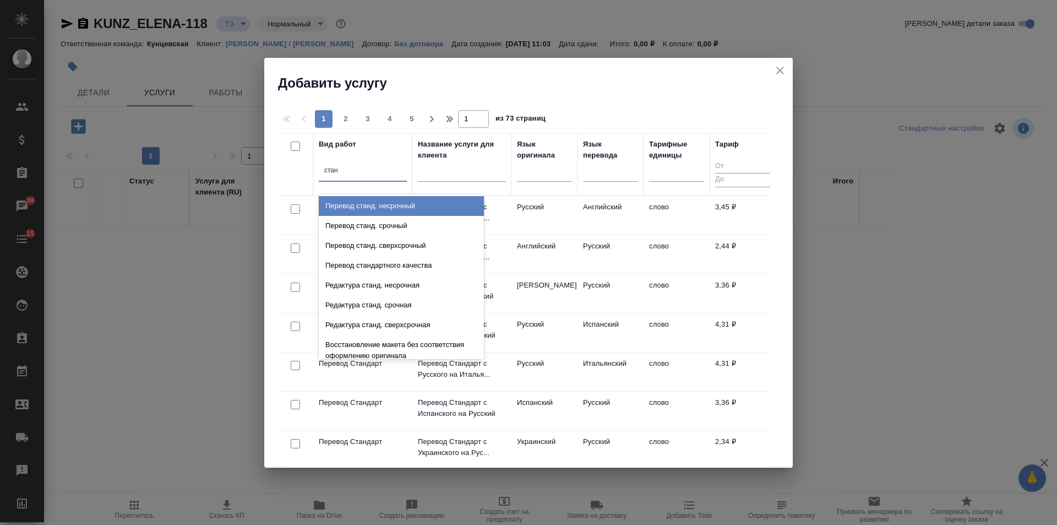
type input "станд"
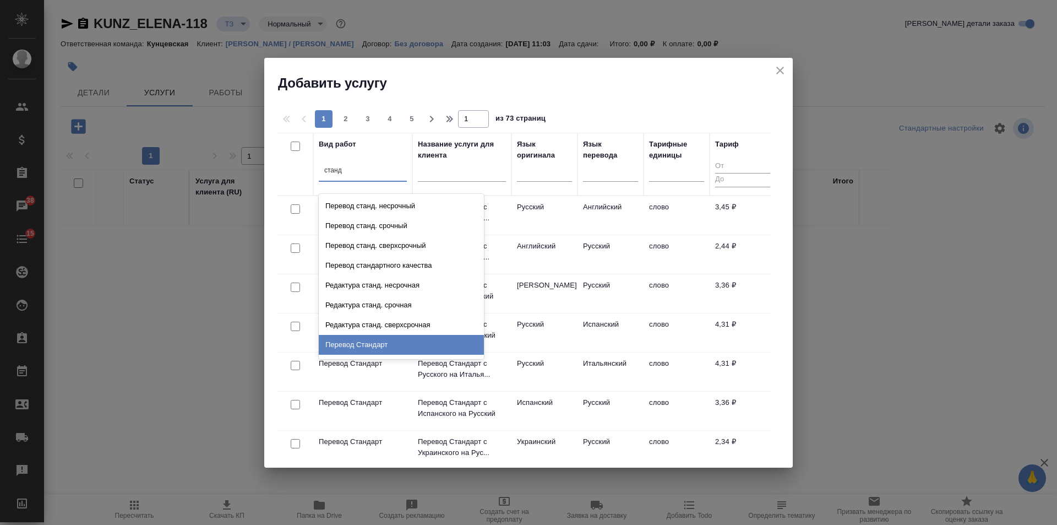
click at [399, 349] on div "Перевод Стандарт" at bounding box center [401, 345] width 165 height 20
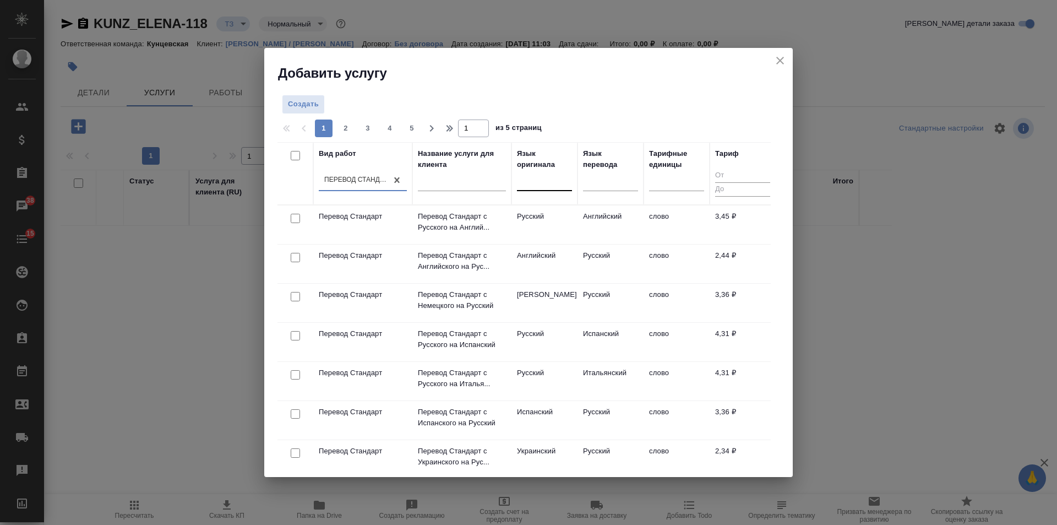
click at [542, 187] on div at bounding box center [544, 180] width 55 height 16
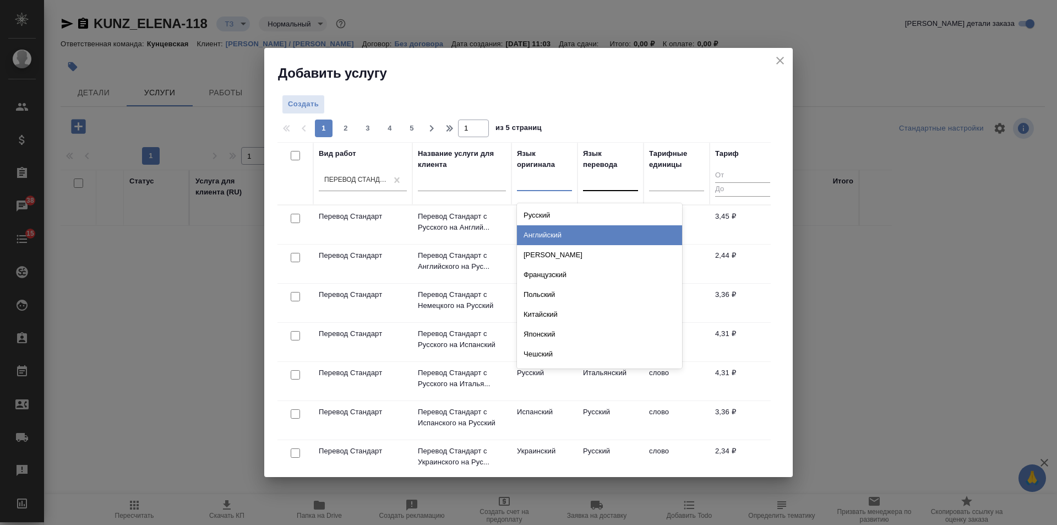
drag, startPoint x: 536, startPoint y: 238, endPoint x: 586, endPoint y: 198, distance: 64.7
click at [536, 237] on div "Английский" at bounding box center [599, 235] width 165 height 20
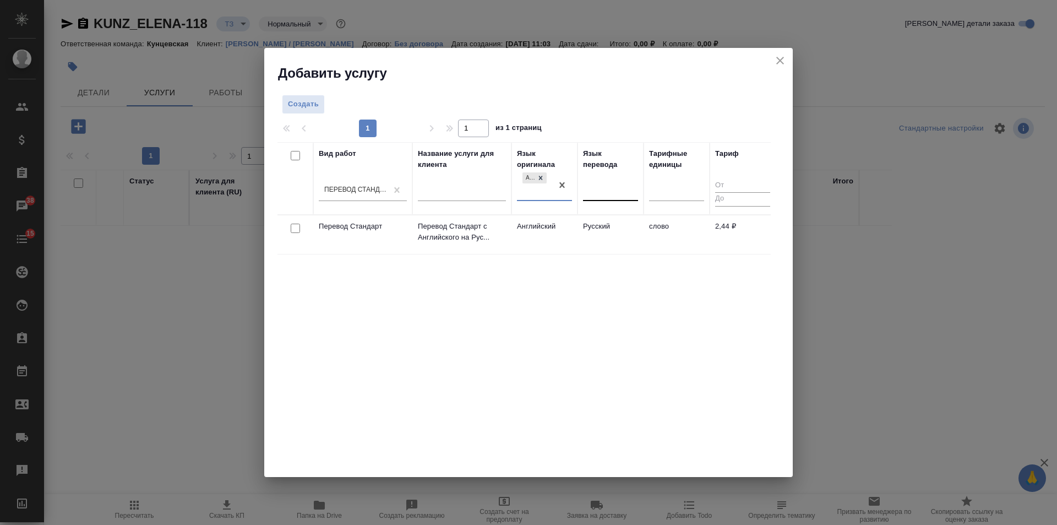
click at [595, 192] on div at bounding box center [610, 190] width 55 height 16
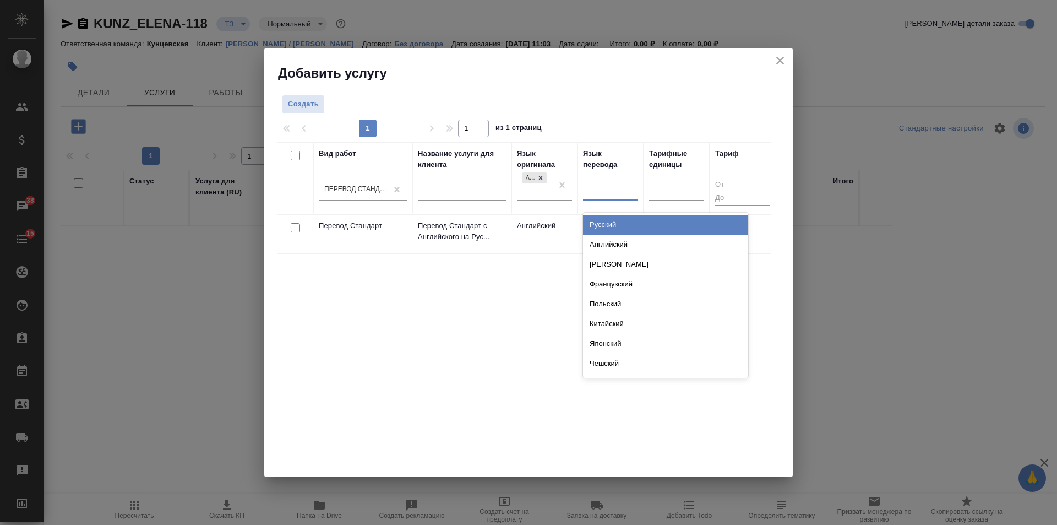
click at [599, 221] on div "Русский" at bounding box center [665, 225] width 165 height 20
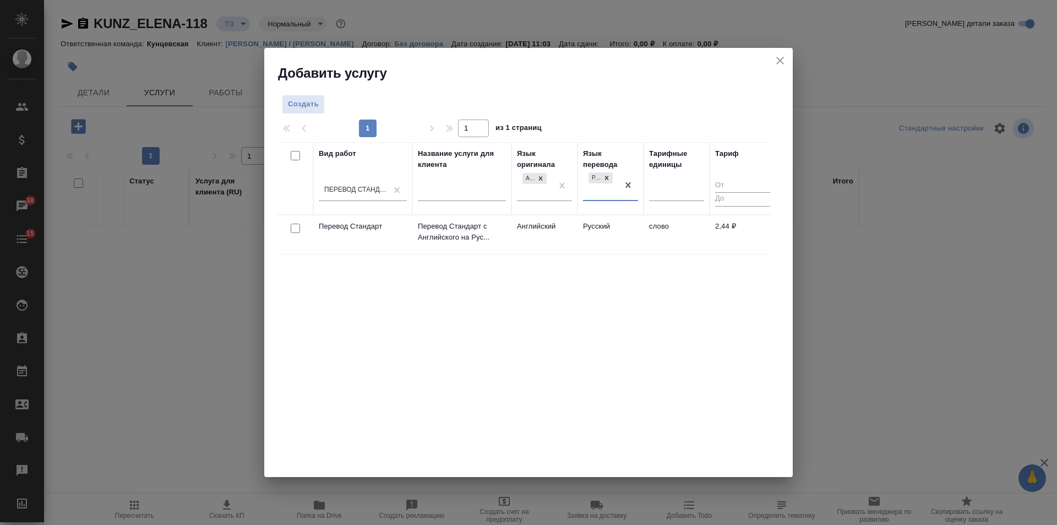
click at [572, 235] on td "Английский" at bounding box center [545, 234] width 66 height 39
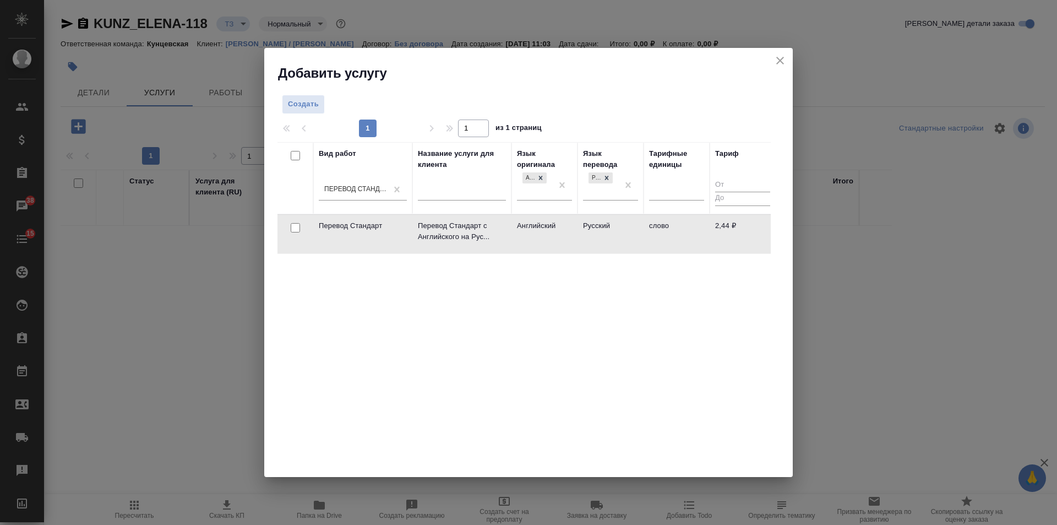
click at [572, 235] on td "Английский" at bounding box center [545, 234] width 66 height 39
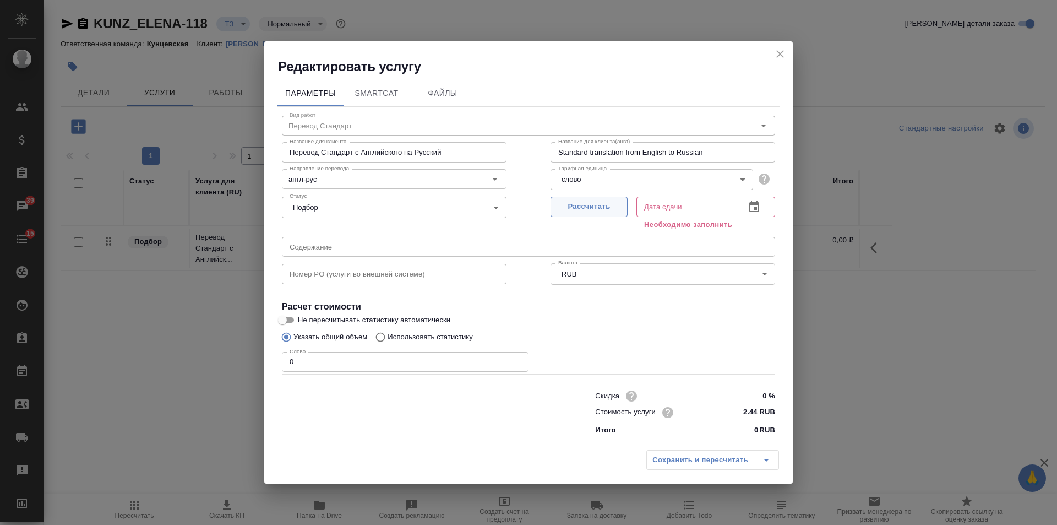
drag, startPoint x: 588, startPoint y: 203, endPoint x: 592, endPoint y: 211, distance: 8.6
click at [589, 204] on span "Рассчитать" at bounding box center [589, 206] width 65 height 13
type input "08.10.2025 11:10"
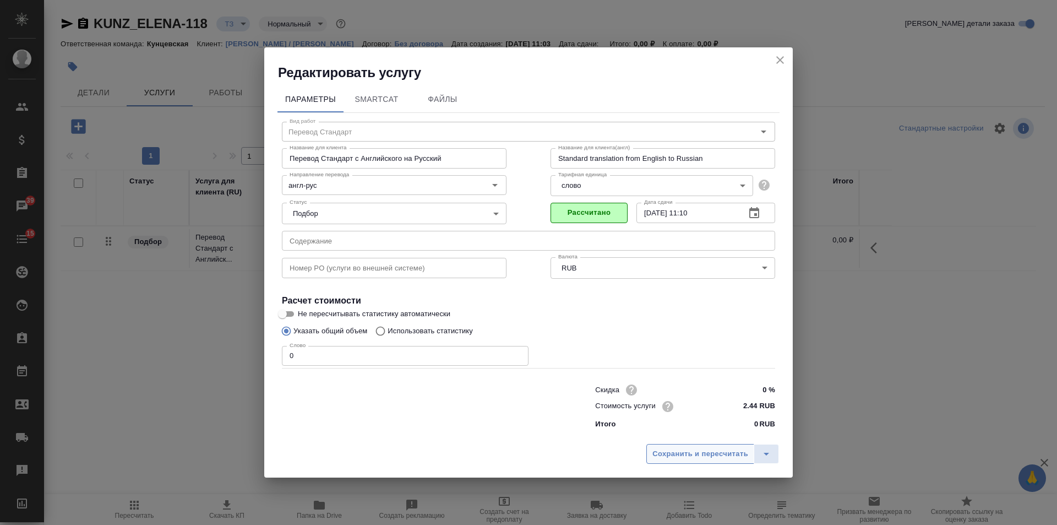
click at [709, 460] on span "Сохранить и пересчитать" at bounding box center [701, 454] width 96 height 13
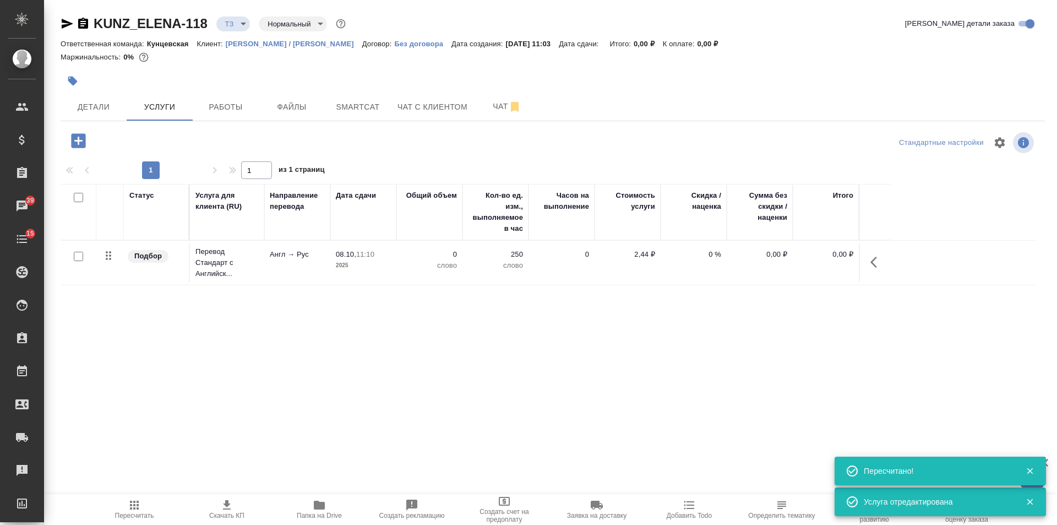
click at [77, 253] on input "checkbox" at bounding box center [78, 256] width 9 height 9
checkbox input "true"
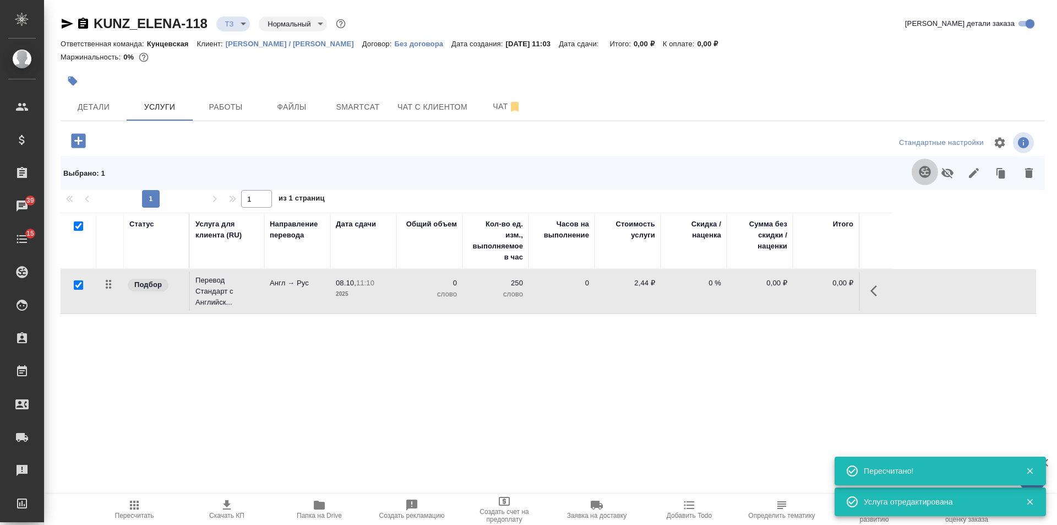
click at [928, 164] on button "button" at bounding box center [925, 172] width 26 height 26
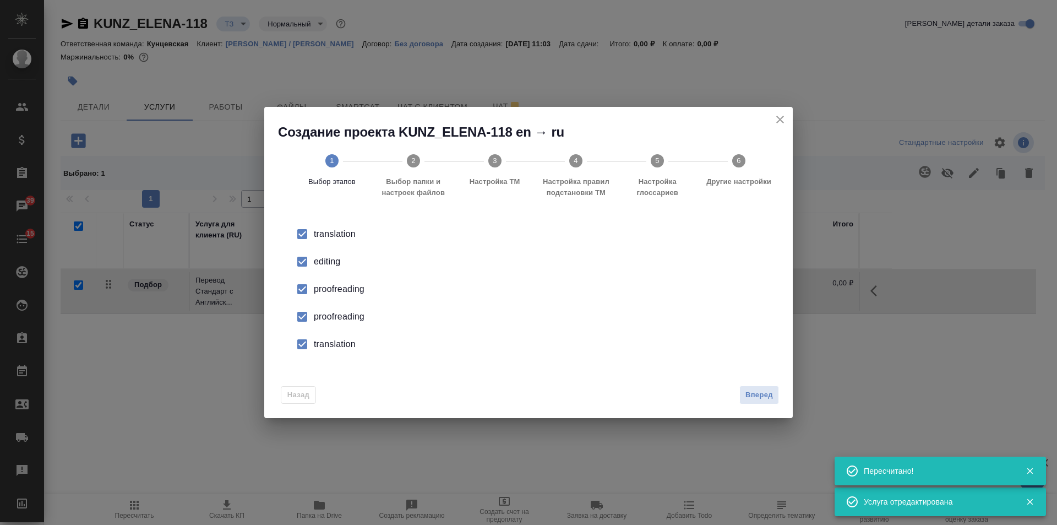
click at [339, 264] on div "editing" at bounding box center [540, 261] width 453 height 13
click at [341, 291] on div "proofreading" at bounding box center [540, 288] width 453 height 13
click at [339, 314] on div "proofreading" at bounding box center [540, 316] width 453 height 13
click at [339, 344] on div "translation" at bounding box center [540, 344] width 453 height 13
click at [756, 389] on span "Вперед" at bounding box center [760, 395] width 28 height 13
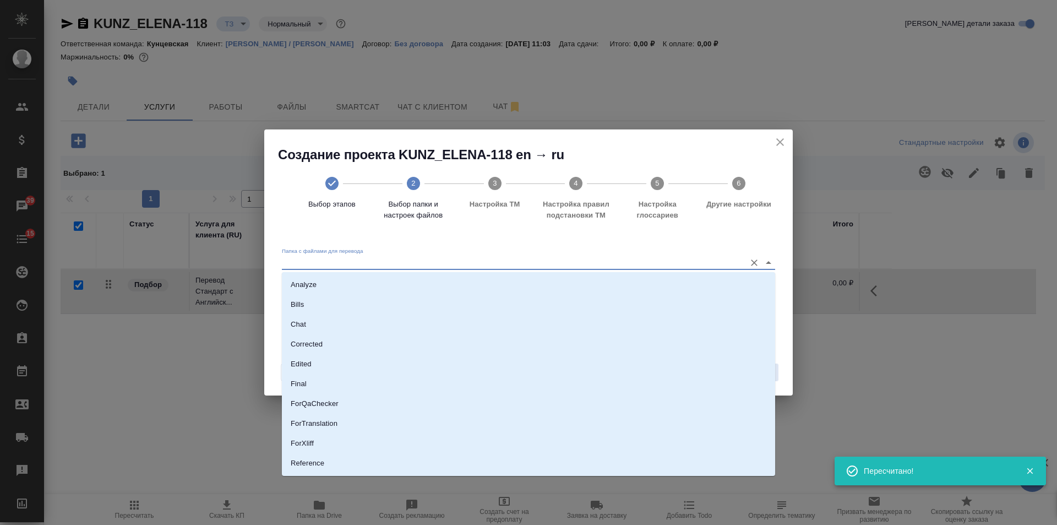
click at [421, 265] on input "Папка с файлами для перевода" at bounding box center [511, 262] width 458 height 13
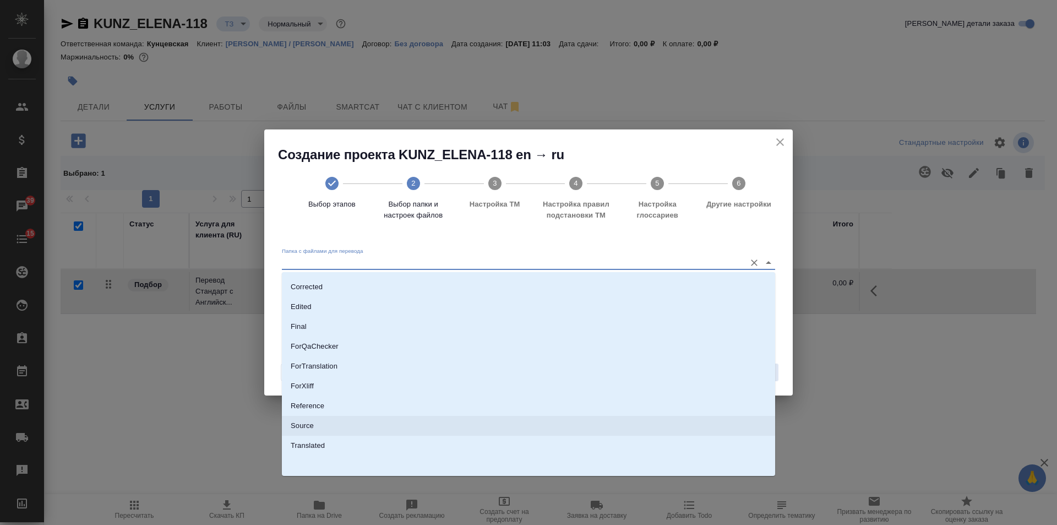
drag, startPoint x: 304, startPoint y: 421, endPoint x: 319, endPoint y: 418, distance: 15.8
click at [307, 421] on p "Source" at bounding box center [302, 425] width 23 height 11
type input "Source"
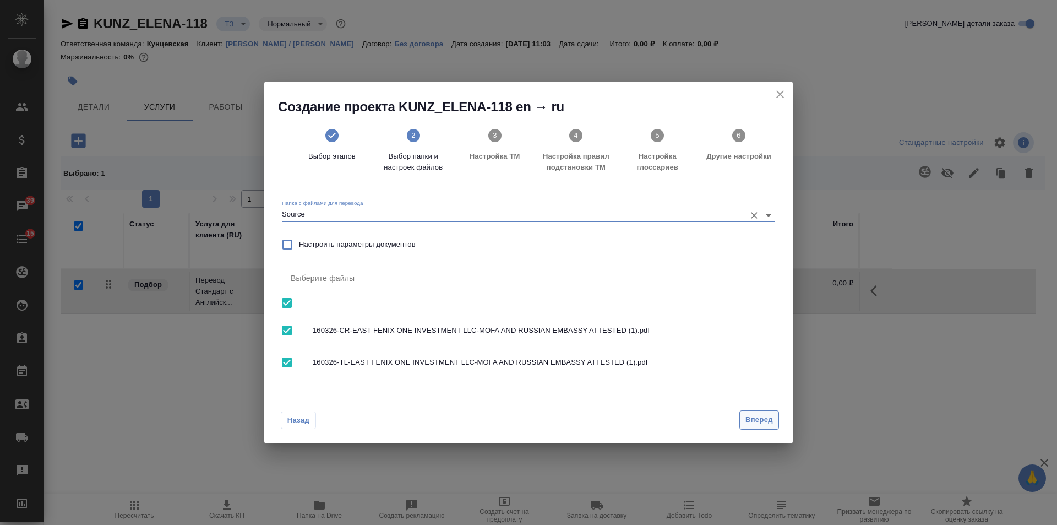
click at [753, 418] on span "Вперед" at bounding box center [760, 420] width 28 height 13
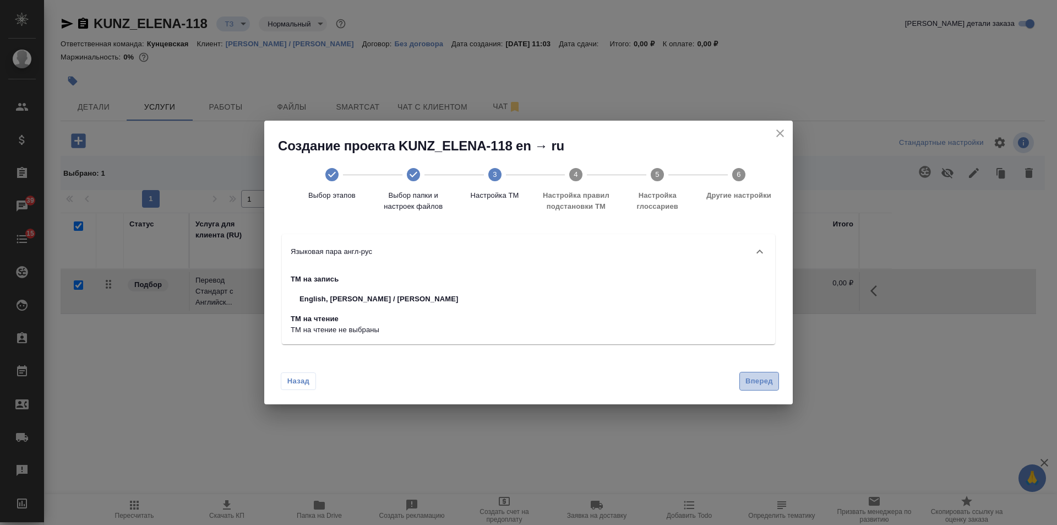
click at [750, 374] on button "Вперед" at bounding box center [760, 381] width 40 height 19
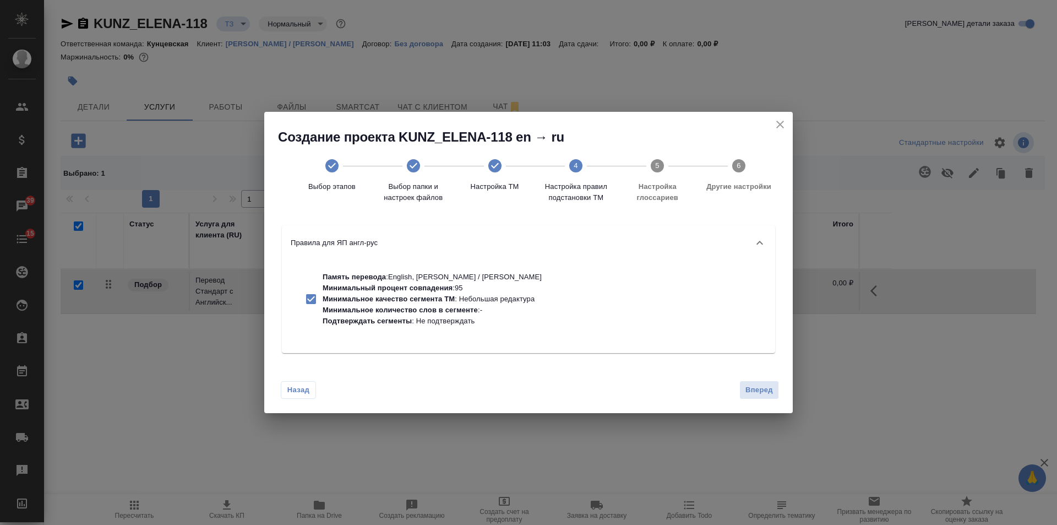
click at [751, 378] on div "Назад Вперед" at bounding box center [528, 388] width 529 height 52
click at [751, 385] on span "Вперед" at bounding box center [760, 390] width 28 height 13
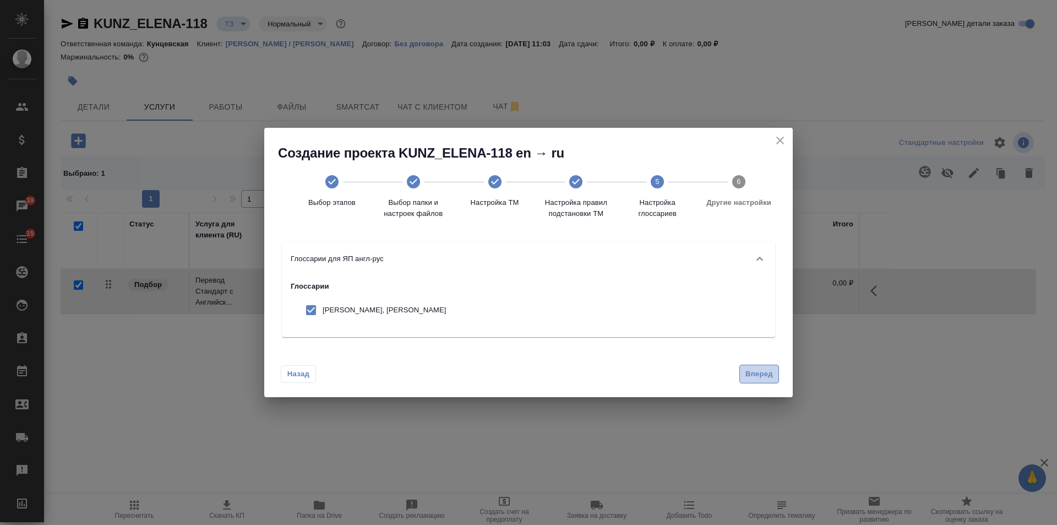
click at [751, 382] on button "Вперед" at bounding box center [760, 374] width 40 height 19
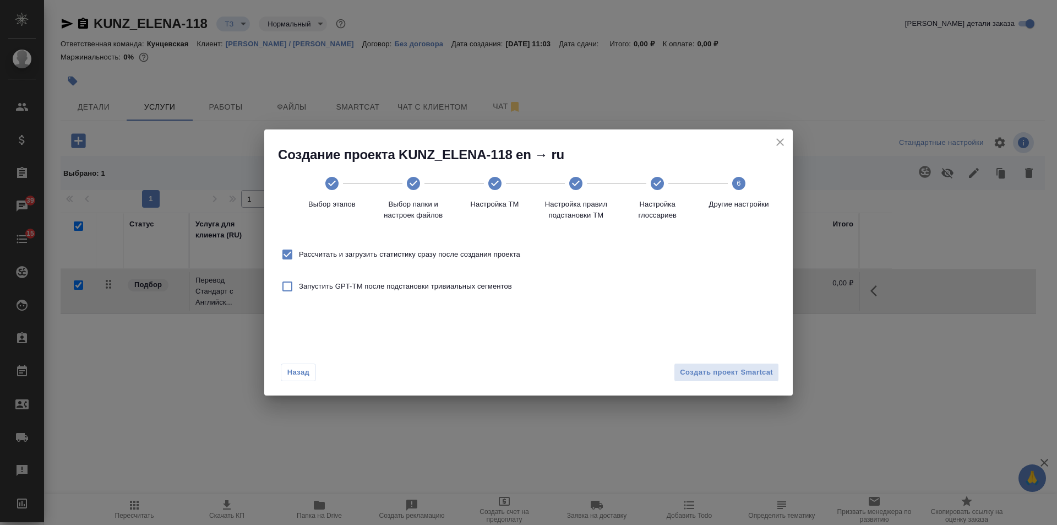
click at [396, 251] on span "Рассчитать и загрузить статистику сразу после создания проекта" at bounding box center [409, 254] width 221 height 11
click at [299, 251] on input "Рассчитать и загрузить статистику сразу после создания проекта" at bounding box center [287, 254] width 23 height 23
checkbox input "false"
click at [722, 367] on span "Создать проект Smartcat" at bounding box center [726, 372] width 93 height 13
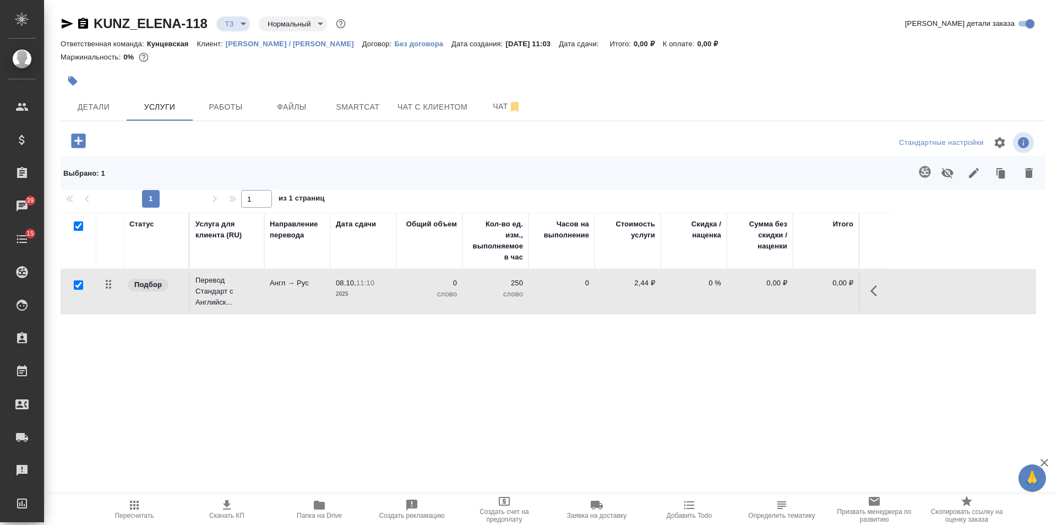
click at [73, 142] on icon "button" at bounding box center [78, 140] width 14 height 14
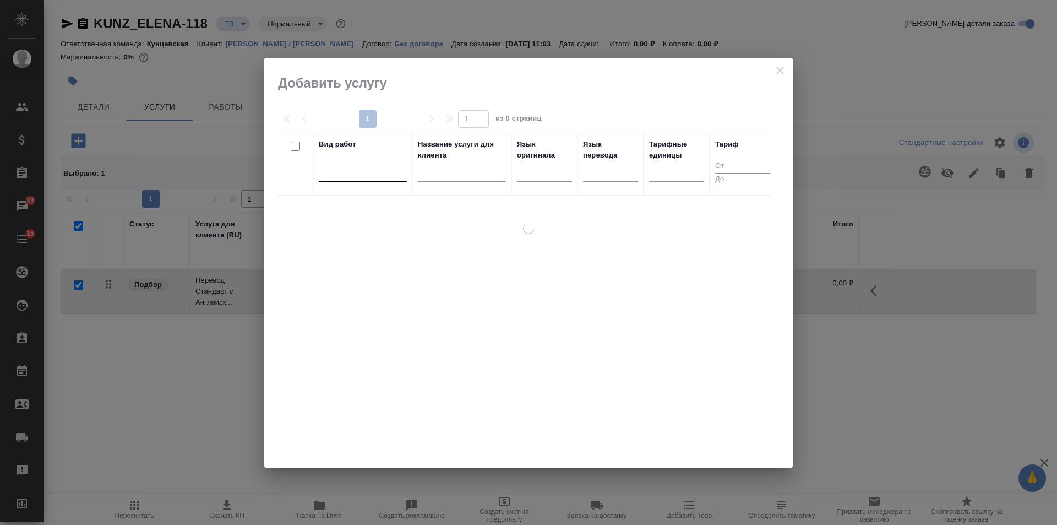
click at [324, 178] on div at bounding box center [363, 170] width 88 height 16
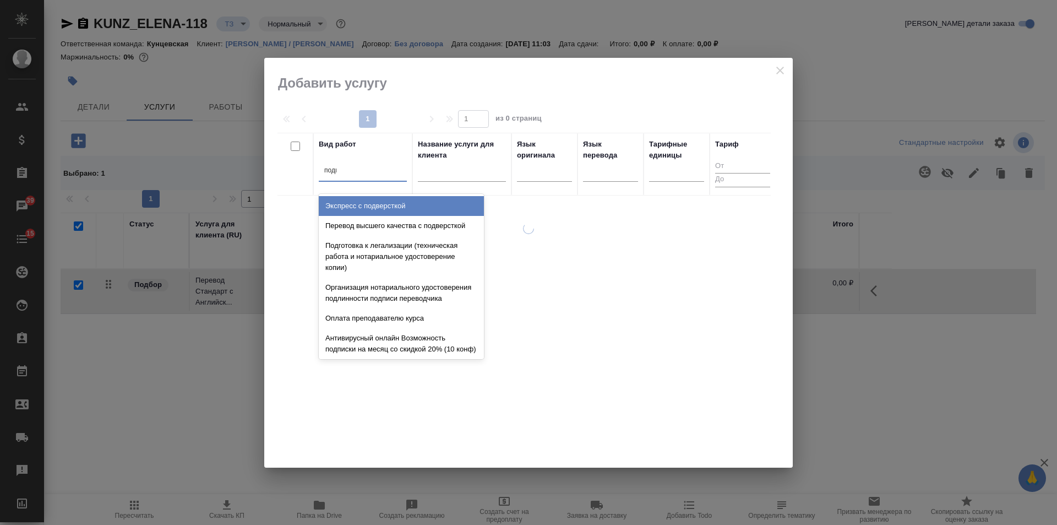
type input "подписи"
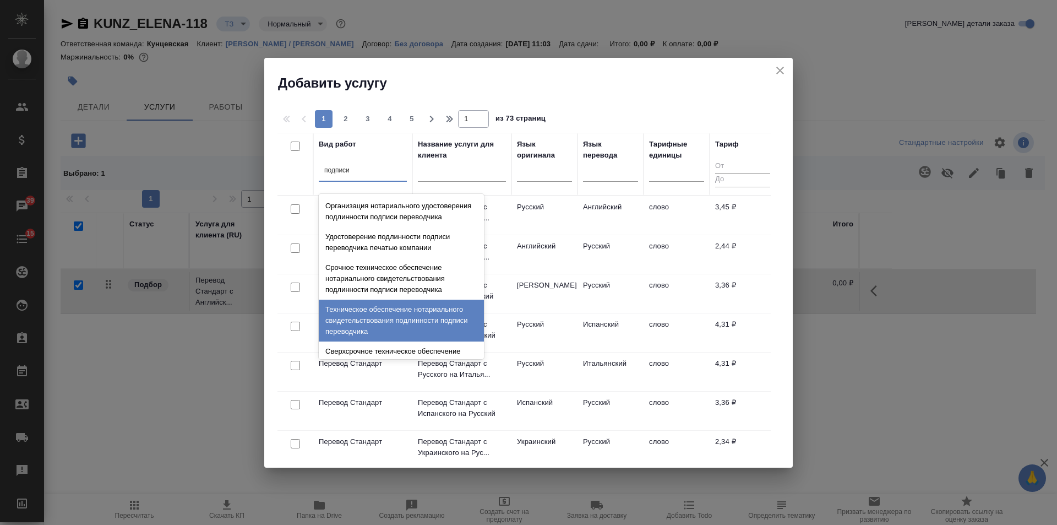
drag, startPoint x: 418, startPoint y: 327, endPoint x: 431, endPoint y: 253, distance: 75.0
click at [418, 325] on div "Техническое обеспечение нотариального свидетельствования подлинности подписи пе…" at bounding box center [401, 321] width 165 height 42
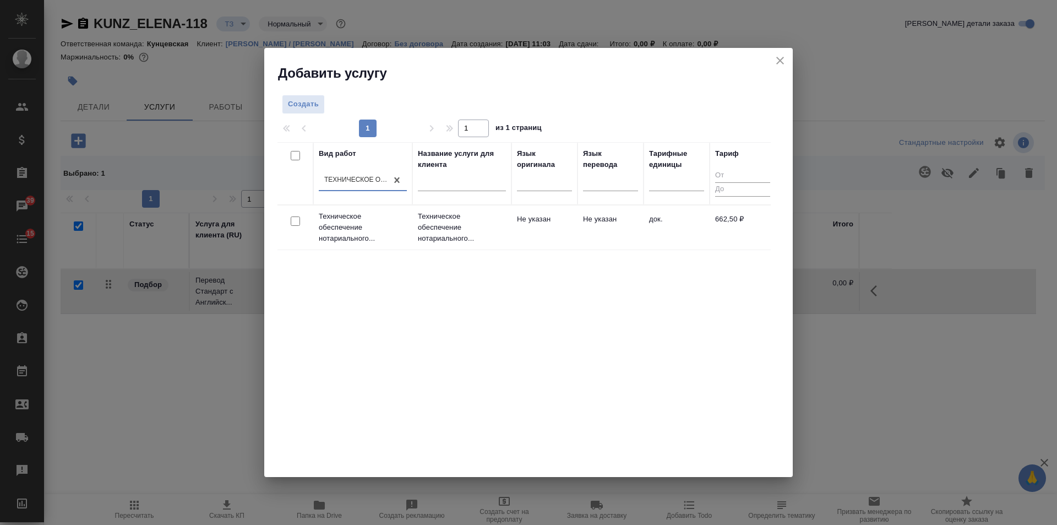
click at [434, 224] on p "Техническое обеспечение нотариального..." at bounding box center [462, 227] width 88 height 33
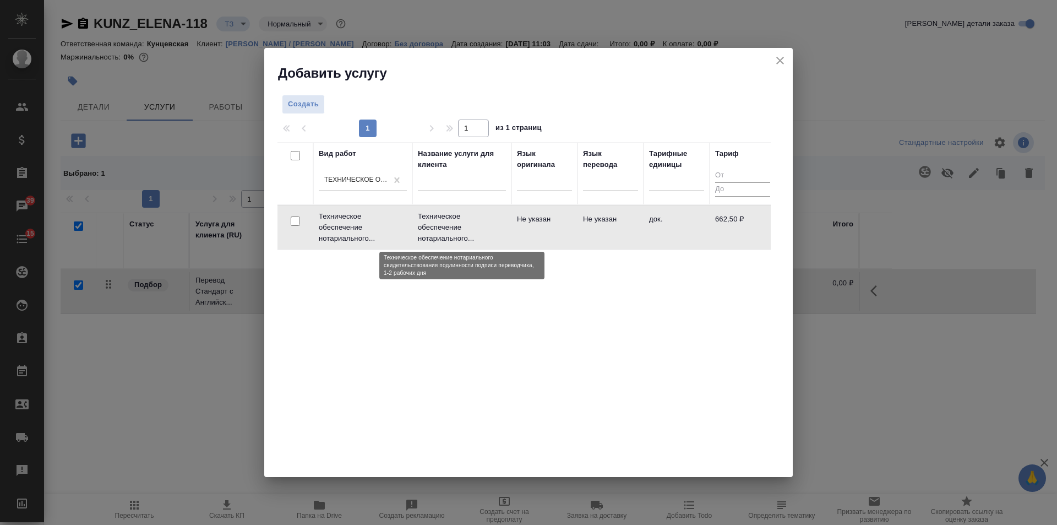
click at [434, 224] on p "Техническое обеспечение нотариального..." at bounding box center [462, 227] width 88 height 33
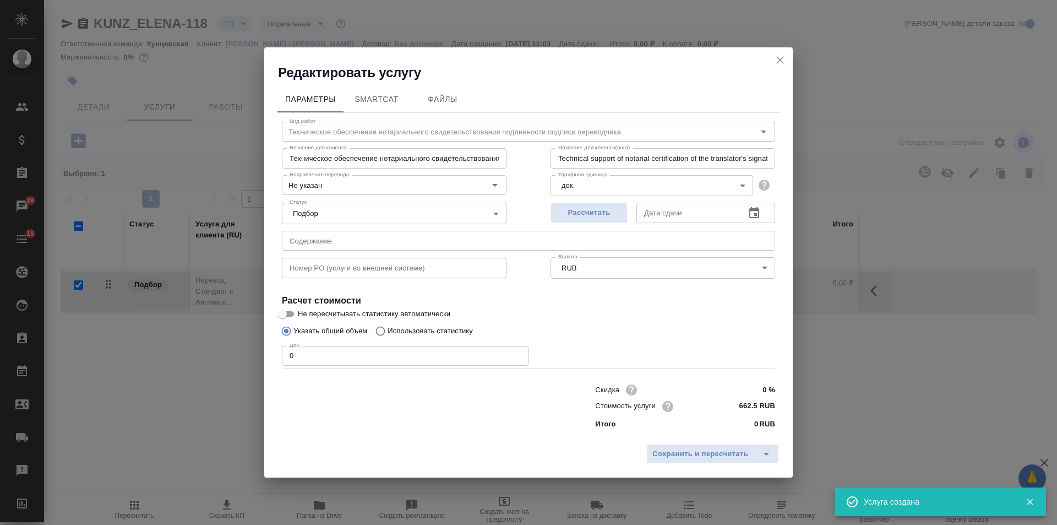
checkbox input "false"
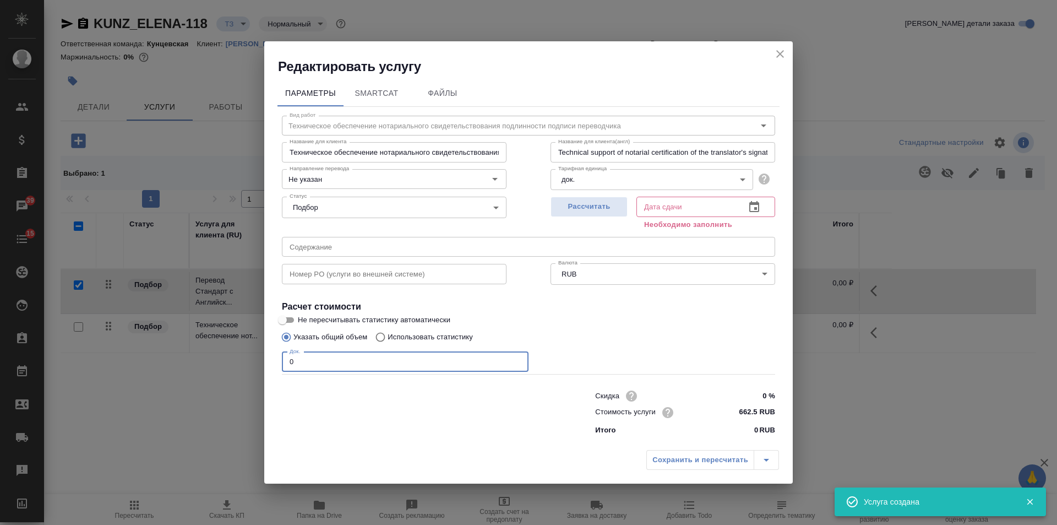
drag, startPoint x: 276, startPoint y: 366, endPoint x: 262, endPoint y: 350, distance: 21.9
click at [251, 356] on div "Редактировать услугу Параметры SmartCat Файлы Вид работ Техническое обеспечение…" at bounding box center [528, 262] width 1057 height 525
type input "2"
drag, startPoint x: 579, startPoint y: 209, endPoint x: 596, endPoint y: 242, distance: 37.2
click at [580, 209] on span "Рассчитать" at bounding box center [589, 206] width 65 height 13
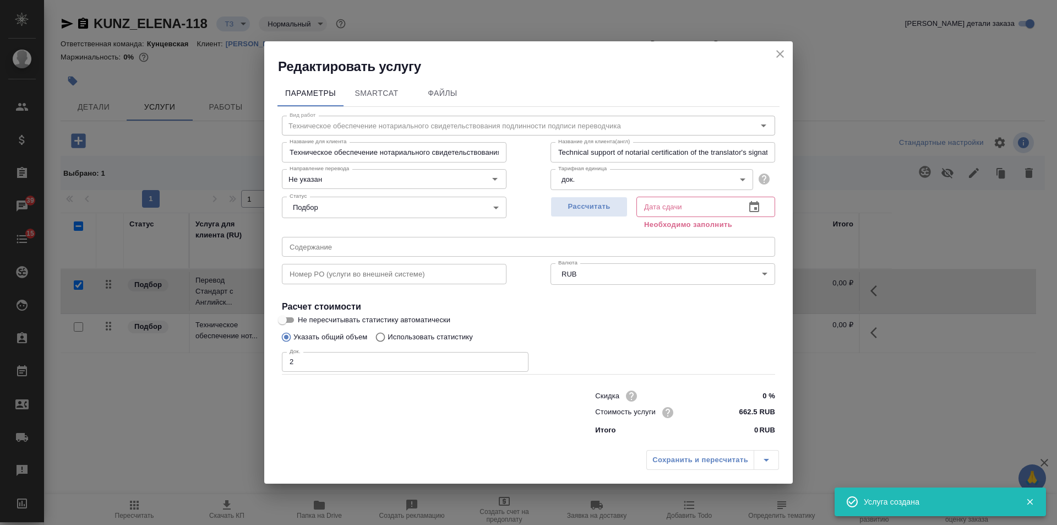
type input "08.10.2025 11:34"
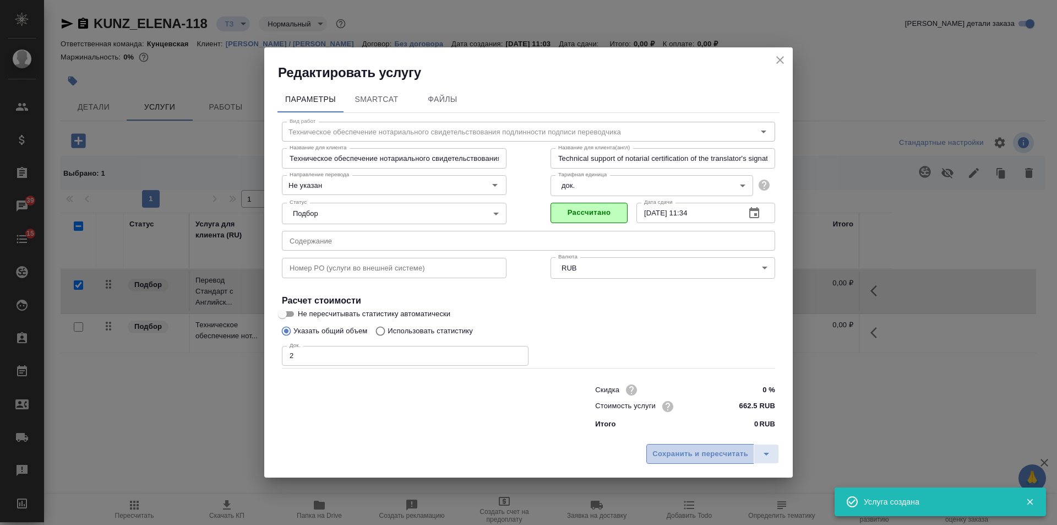
click at [724, 460] on span "Сохранить и пересчитать" at bounding box center [701, 454] width 96 height 13
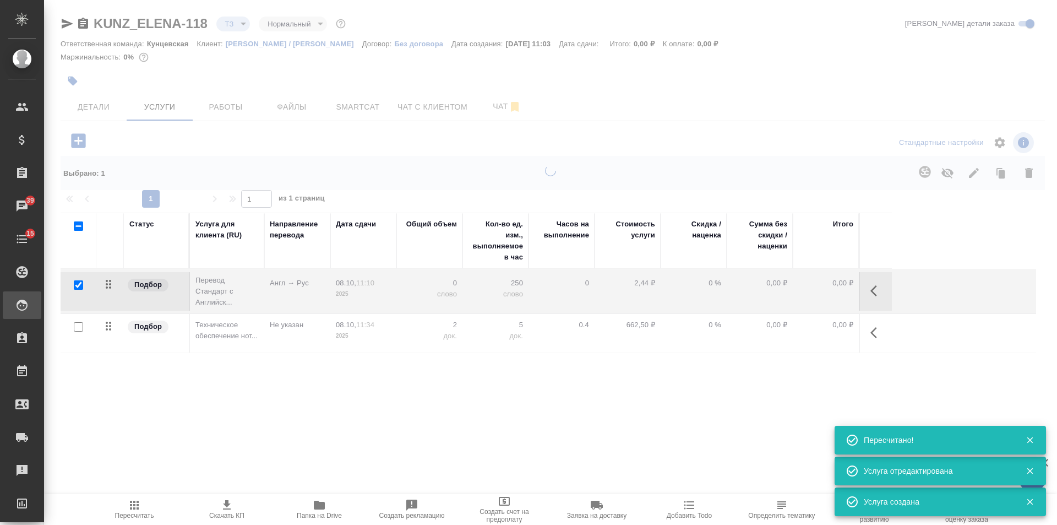
type input "new"
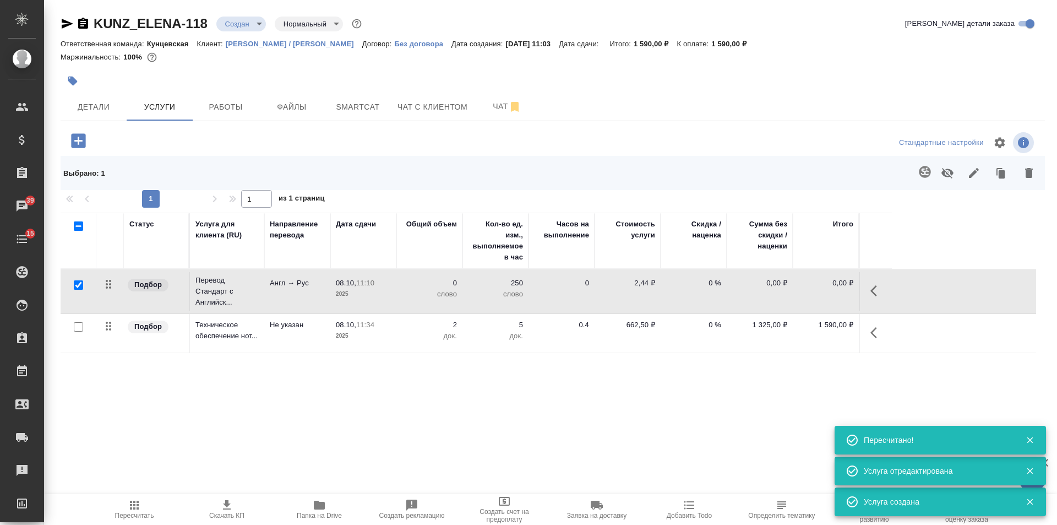
click at [86, 143] on icon "button" at bounding box center [78, 140] width 19 height 19
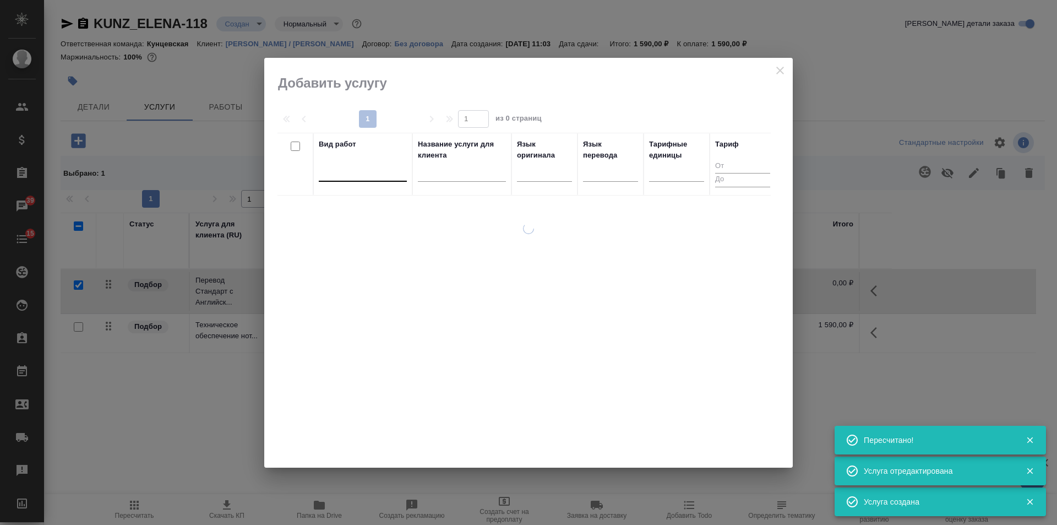
click at [342, 180] on div at bounding box center [363, 171] width 88 height 21
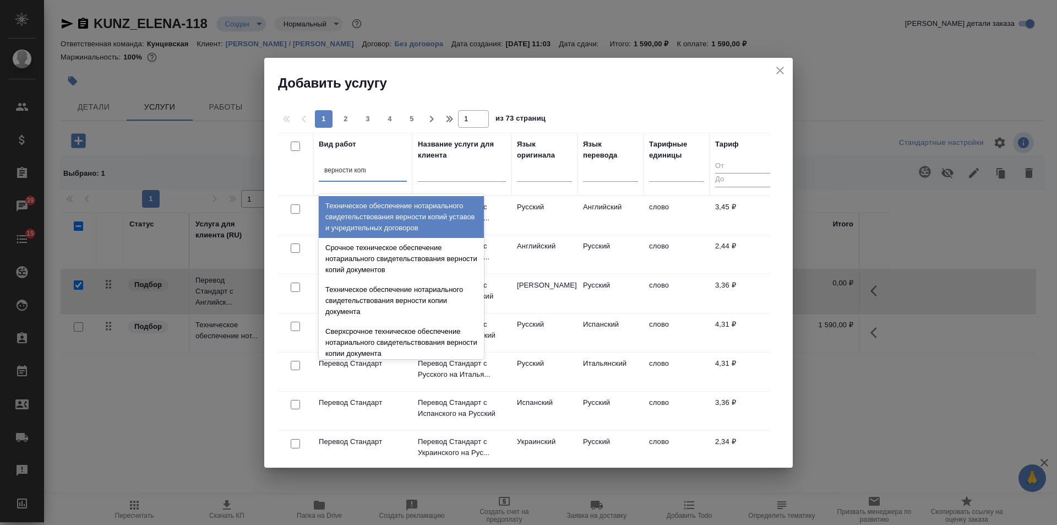
type input "верности копии"
click at [381, 220] on div "Техническое обеспечение нотариального свидетельствования верности копии докумен…" at bounding box center [401, 217] width 165 height 42
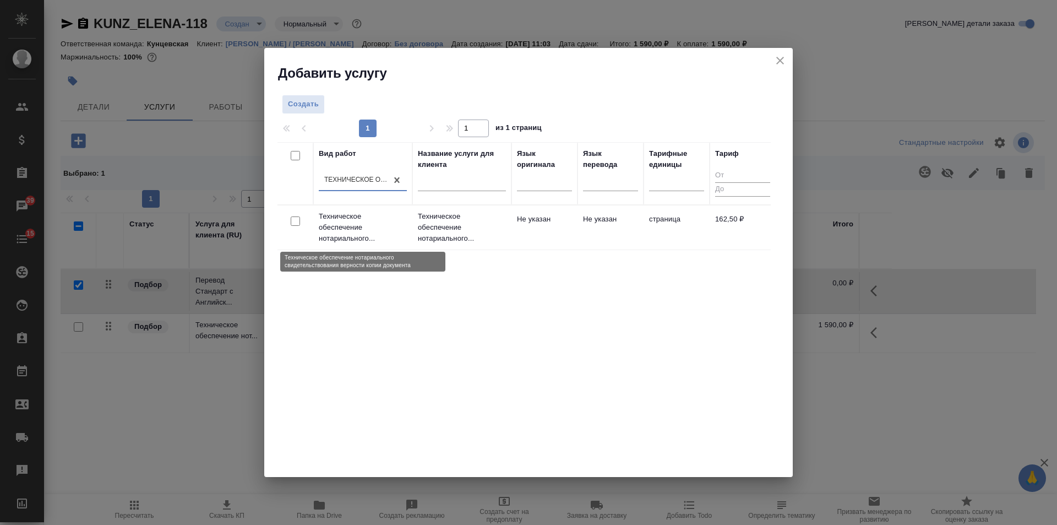
click at [381, 220] on p "Техническое обеспечение нотариального..." at bounding box center [363, 227] width 88 height 33
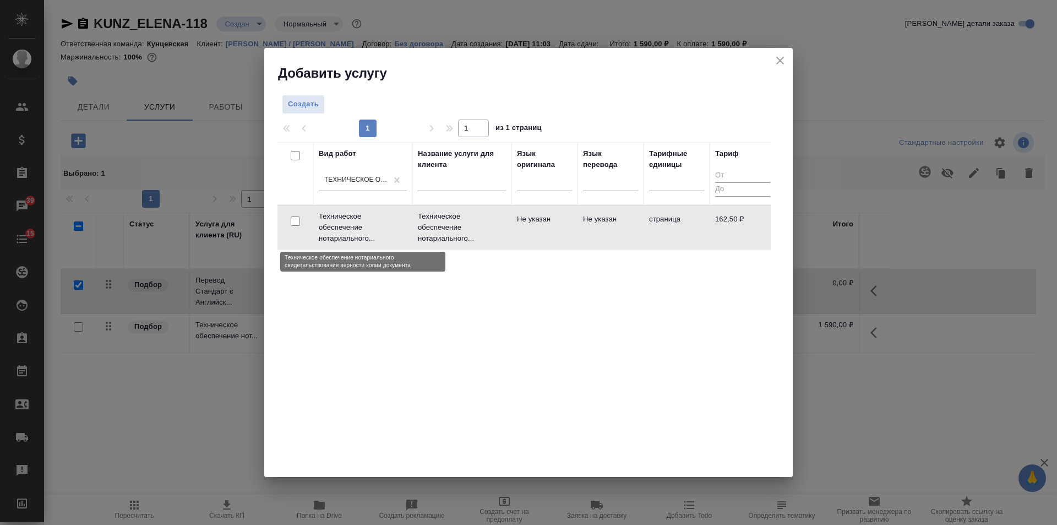
click at [381, 220] on p "Техническое обеспечение нотариального..." at bounding box center [363, 227] width 88 height 33
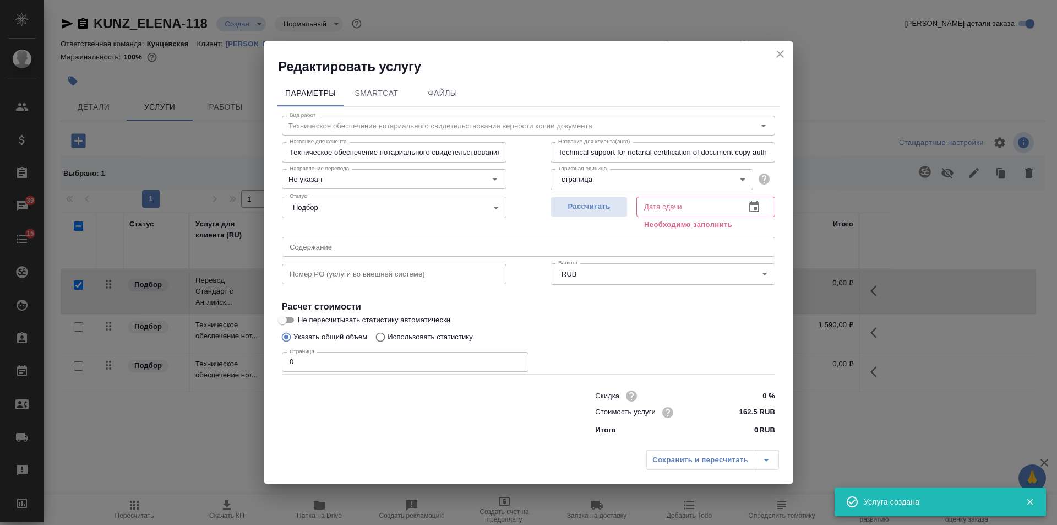
drag, startPoint x: 346, startPoint y: 352, endPoint x: 333, endPoint y: 353, distance: 13.8
click at [342, 352] on input "0" at bounding box center [405, 362] width 247 height 20
click at [289, 363] on input "0" at bounding box center [405, 362] width 247 height 20
type input "20"
click at [604, 220] on div "Рассчитать" at bounding box center [589, 212] width 77 height 40
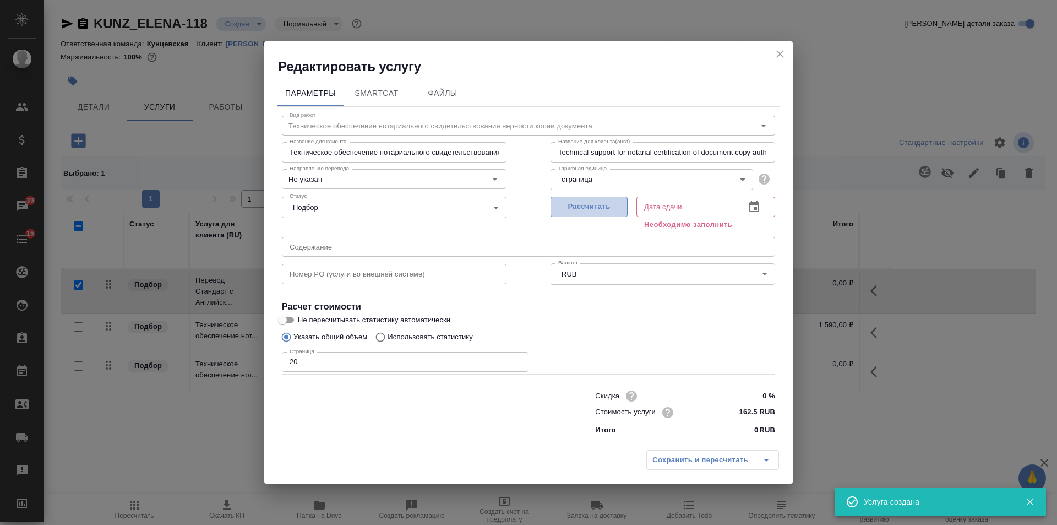
click at [604, 213] on span "Рассчитать" at bounding box center [589, 206] width 65 height 13
type input "08.10.2025 12:11"
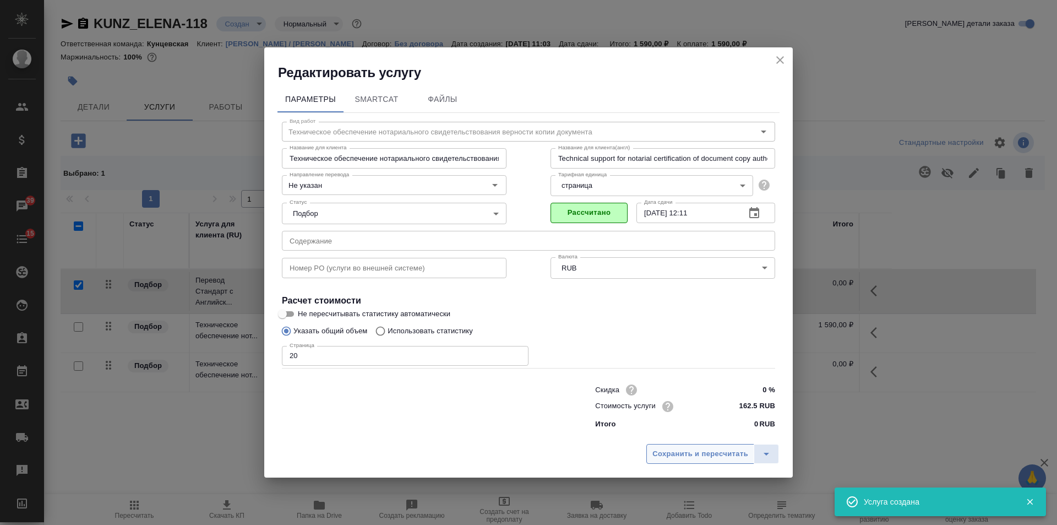
click at [711, 453] on span "Сохранить и пересчитать" at bounding box center [701, 454] width 96 height 13
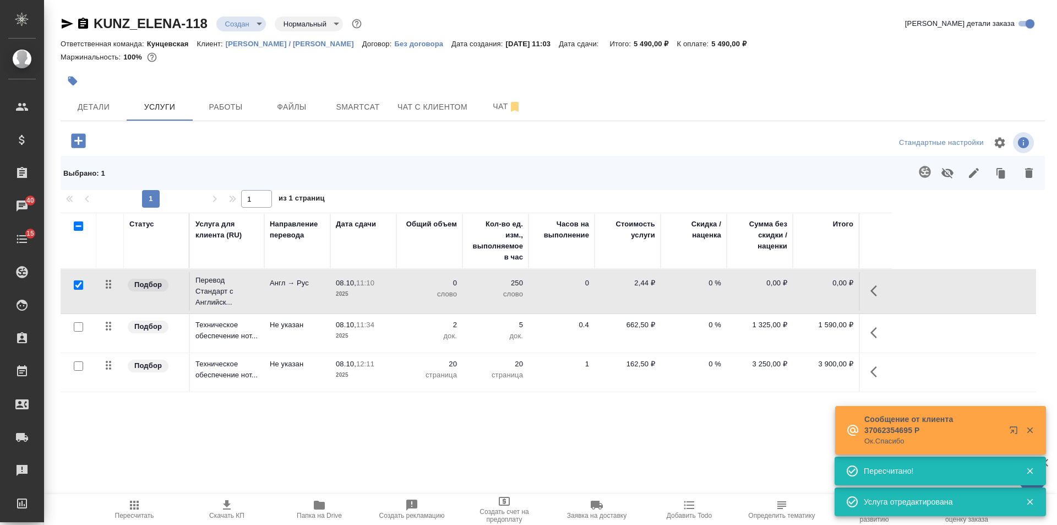
click at [752, 96] on div "Детали Услуги Работы Файлы Smartcat Чат с клиентом Чат" at bounding box center [553, 107] width 985 height 28
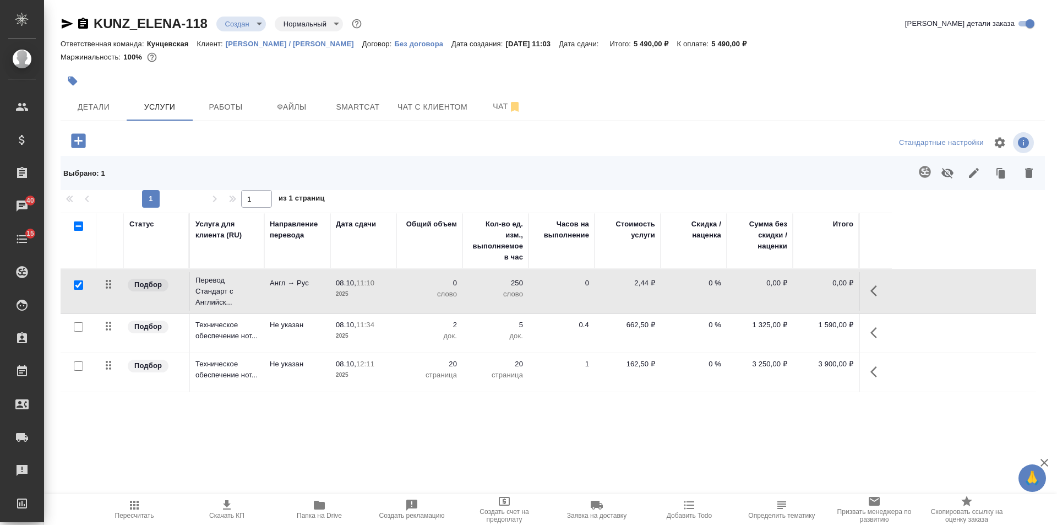
click at [589, 107] on div "Детали Услуги Работы Файлы Smartcat Чат с клиентом Чат" at bounding box center [553, 107] width 985 height 28
click at [501, 111] on span "Чат" at bounding box center [507, 107] width 53 height 14
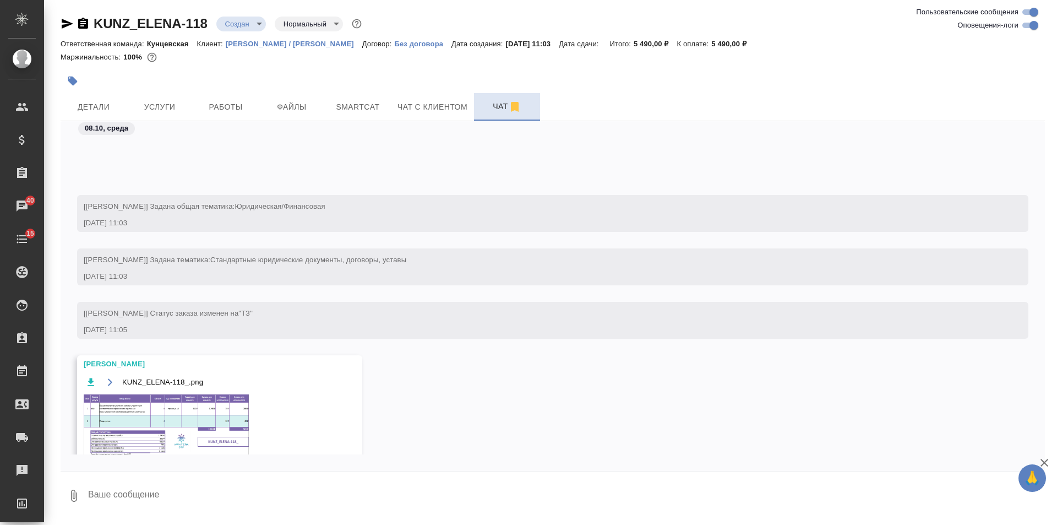
scroll to position [111, 0]
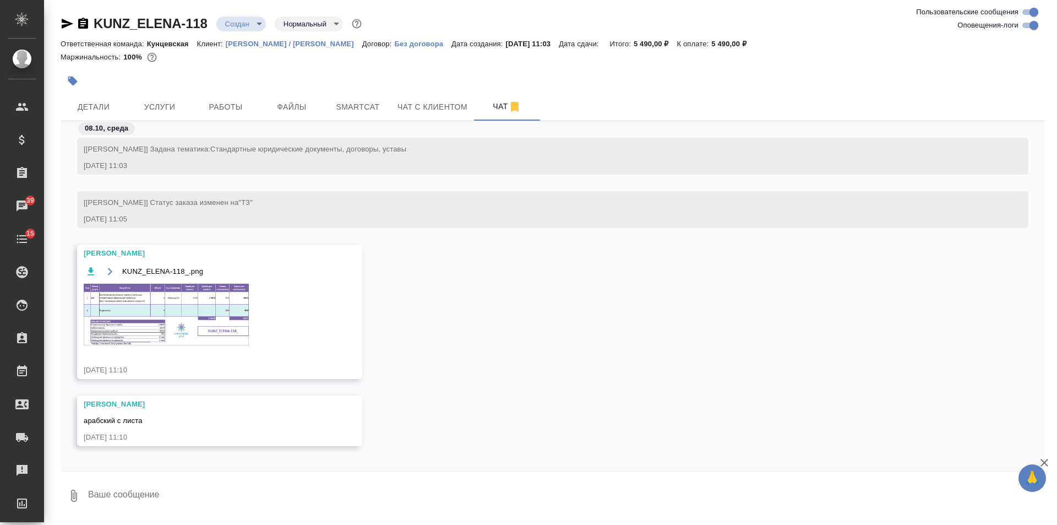
click at [210, 306] on img at bounding box center [166, 315] width 165 height 62
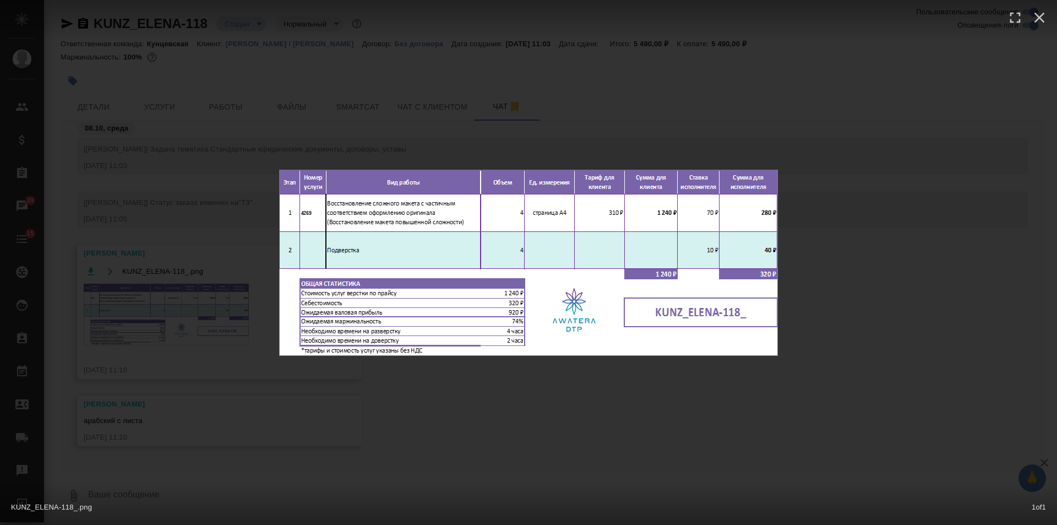
drag, startPoint x: 232, startPoint y: 163, endPoint x: 193, endPoint y: 137, distance: 47.7
click at [229, 159] on div "KUNZ_ELENA-118_.png 1 of 1" at bounding box center [528, 262] width 1057 height 525
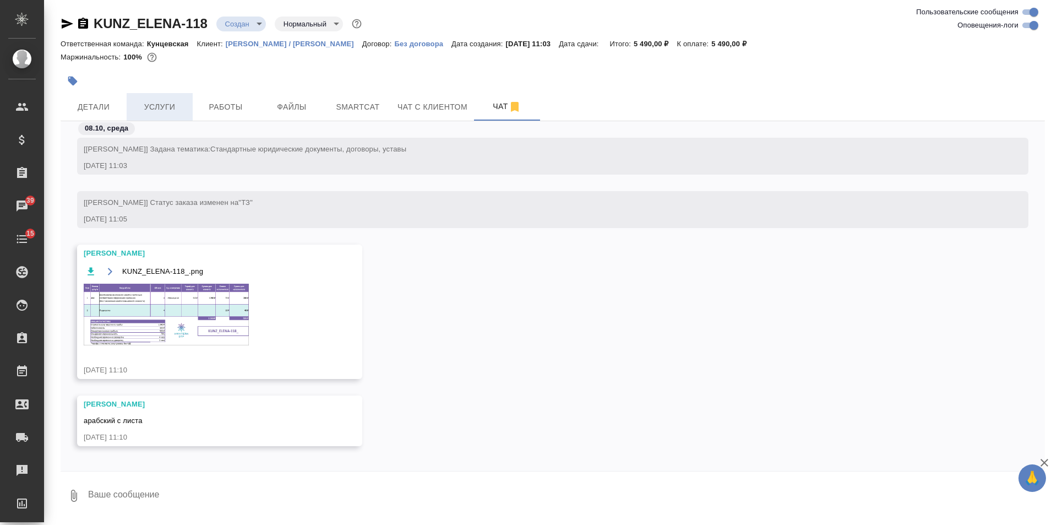
click at [156, 111] on span "Услуги" at bounding box center [159, 107] width 53 height 14
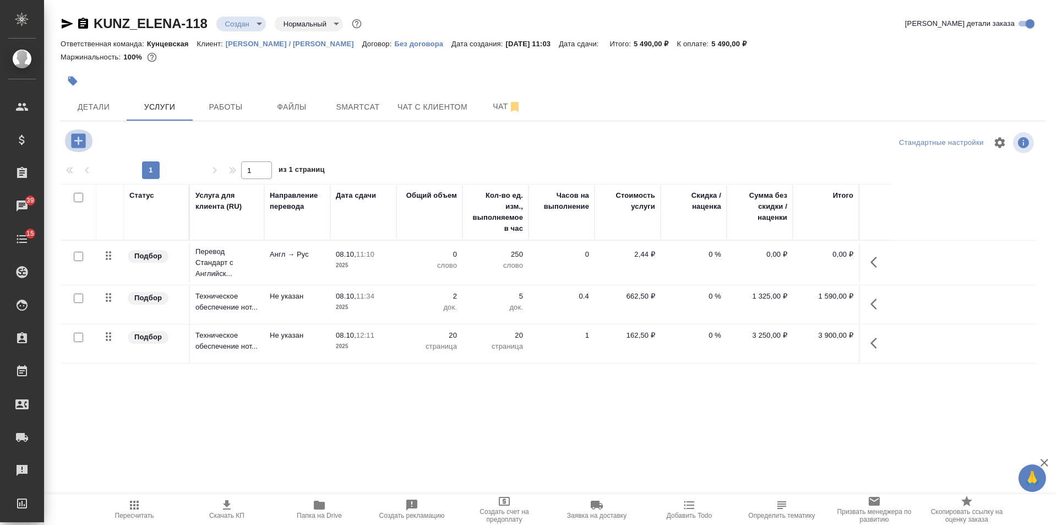
click at [79, 138] on icon "button" at bounding box center [78, 140] width 19 height 19
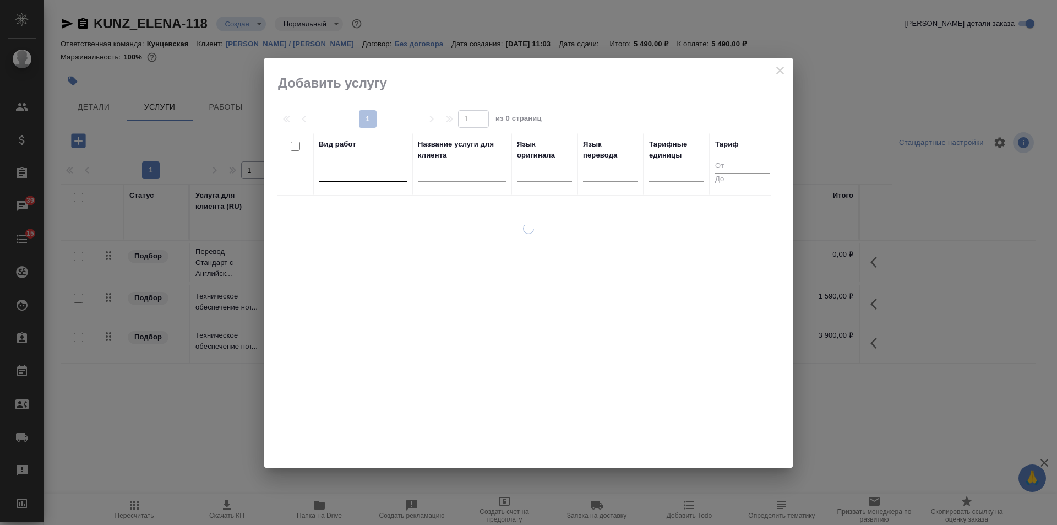
click at [366, 176] on div at bounding box center [363, 170] width 88 height 16
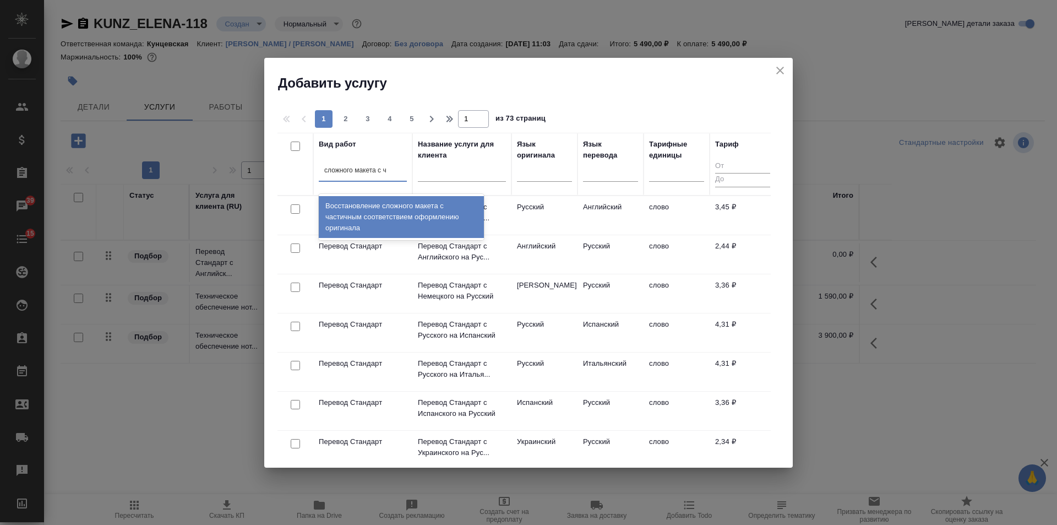
type input "сложного макета с ч"
click at [372, 226] on div "Восстановление сложного макета с частичным соответствием оформлению оригинала" at bounding box center [401, 217] width 165 height 42
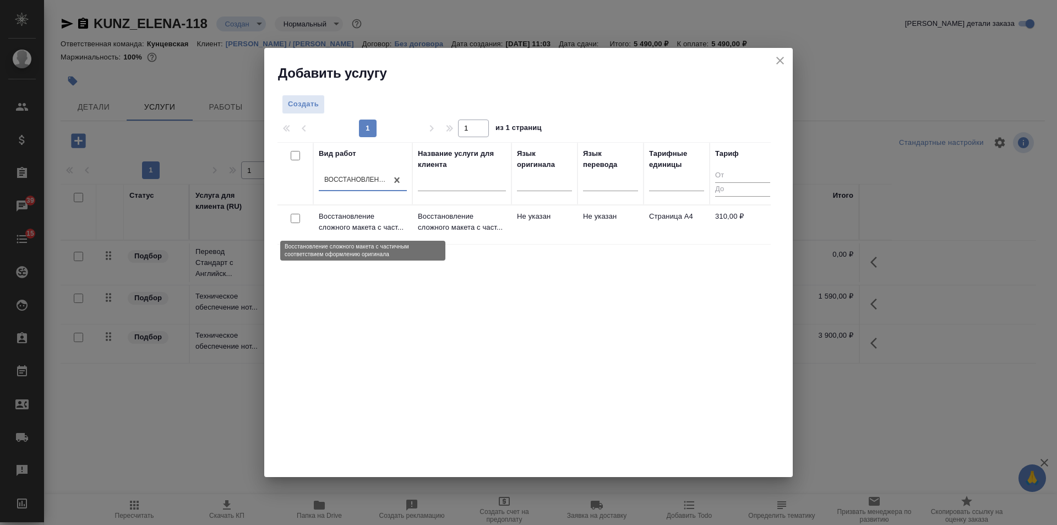
click at [372, 226] on p "Восстановление сложного макета с част..." at bounding box center [363, 222] width 88 height 22
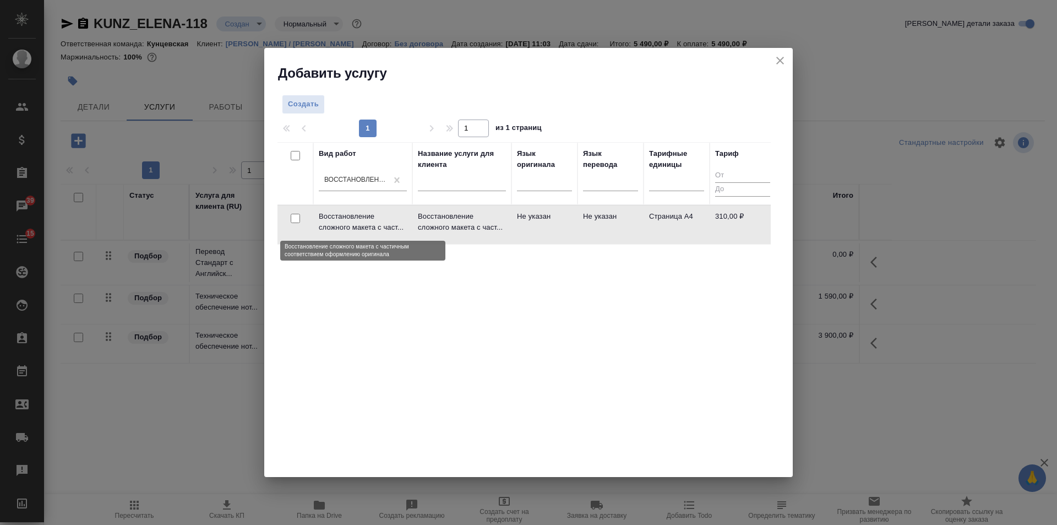
click at [372, 226] on p "Восстановление сложного макета с част..." at bounding box center [363, 222] width 88 height 22
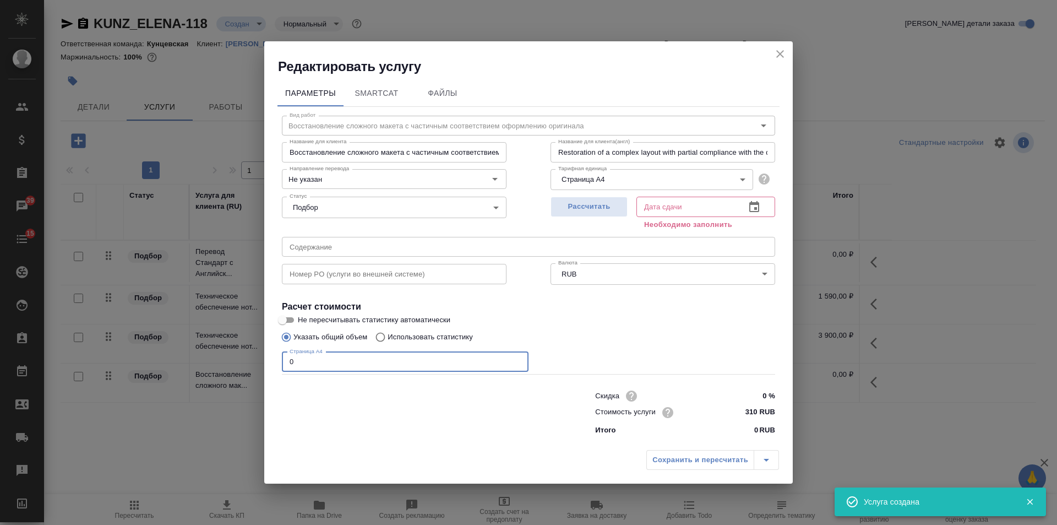
drag, startPoint x: 271, startPoint y: 362, endPoint x: 192, endPoint y: 364, distance: 78.8
click at [188, 364] on div "Редактировать услугу Параметры SmartCat Файлы Вид работ Восстановление сложного…" at bounding box center [528, 262] width 1057 height 525
type input "4"
click at [579, 208] on span "Рассчитать" at bounding box center [589, 206] width 65 height 13
type input "08.10.2025 12:02"
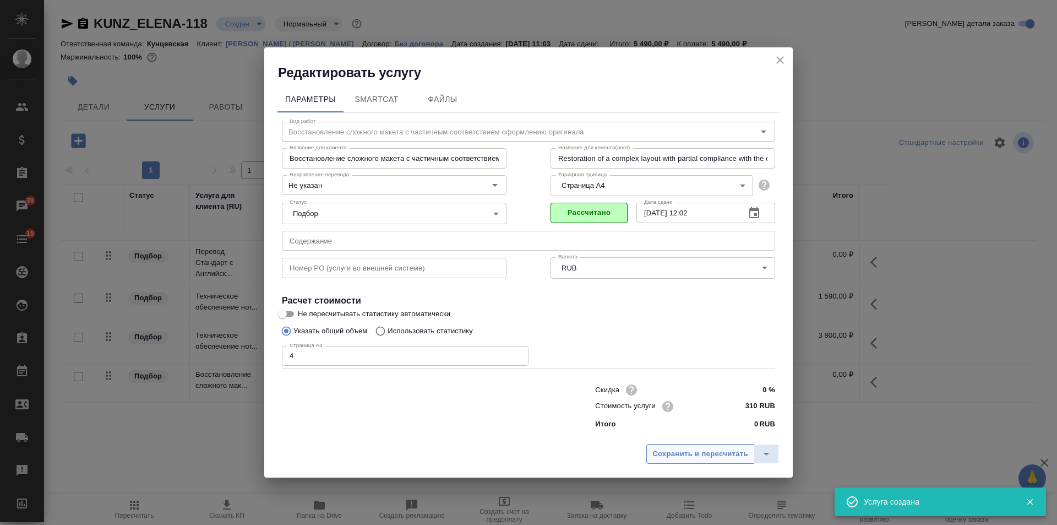
click at [712, 448] on span "Сохранить и пересчитать" at bounding box center [701, 454] width 96 height 13
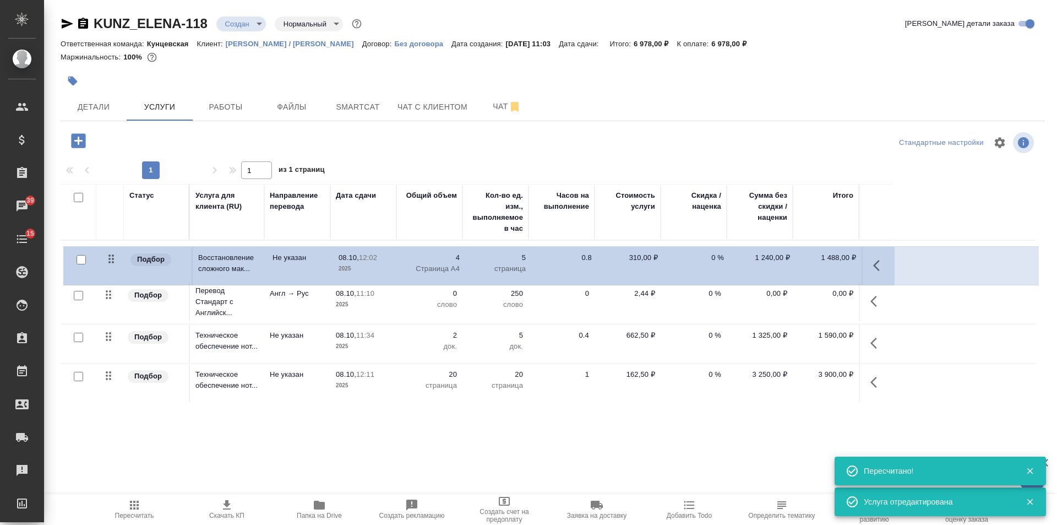
drag, startPoint x: 112, startPoint y: 376, endPoint x: 115, endPoint y: 254, distance: 121.7
click at [115, 254] on table "Статус Услуга для клиента (RU) Направление перевода Дата сдачи Общий объем Кол-…" at bounding box center [549, 293] width 976 height 219
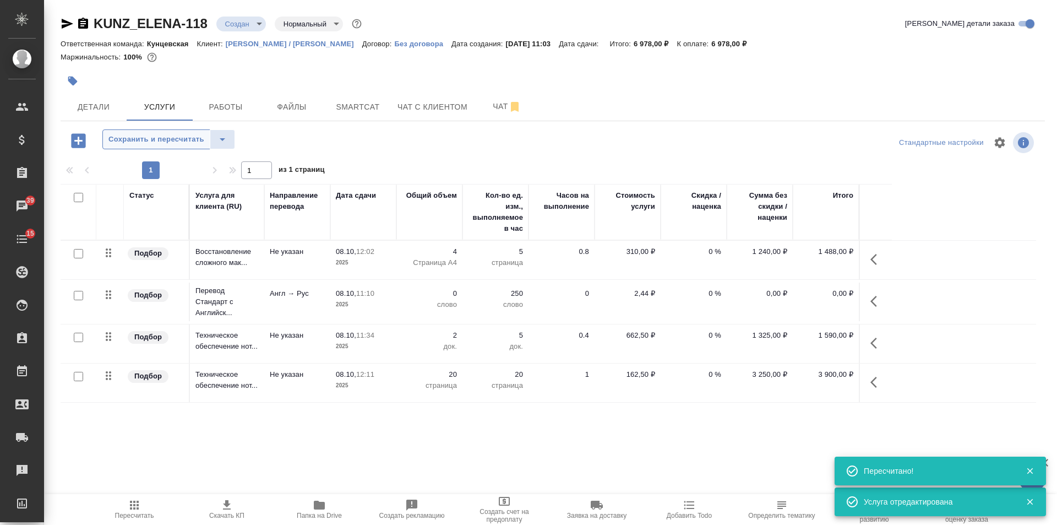
click at [142, 142] on span "Сохранить и пересчитать" at bounding box center [156, 139] width 96 height 13
click at [872, 295] on icon "button" at bounding box center [877, 301] width 13 height 13
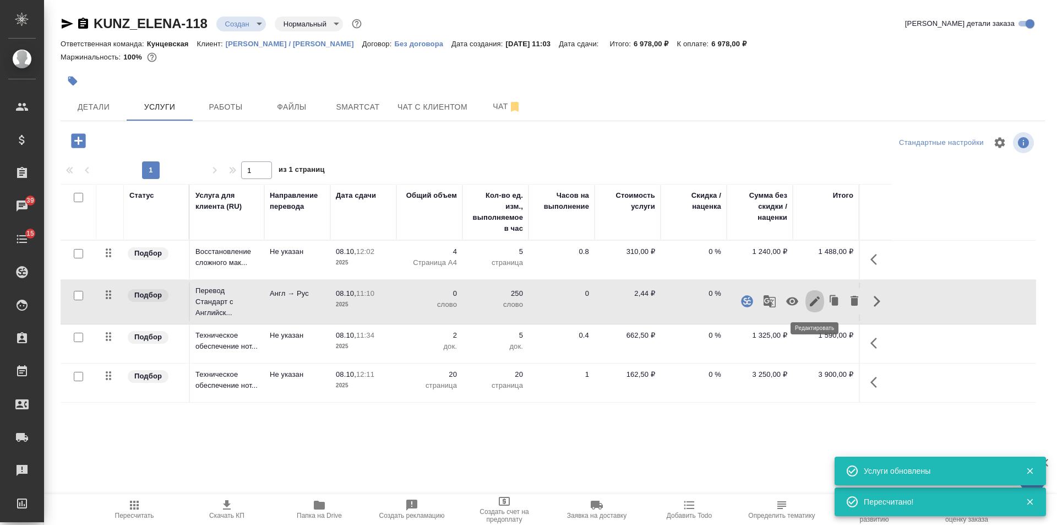
click at [822, 301] on button "button" at bounding box center [815, 301] width 19 height 26
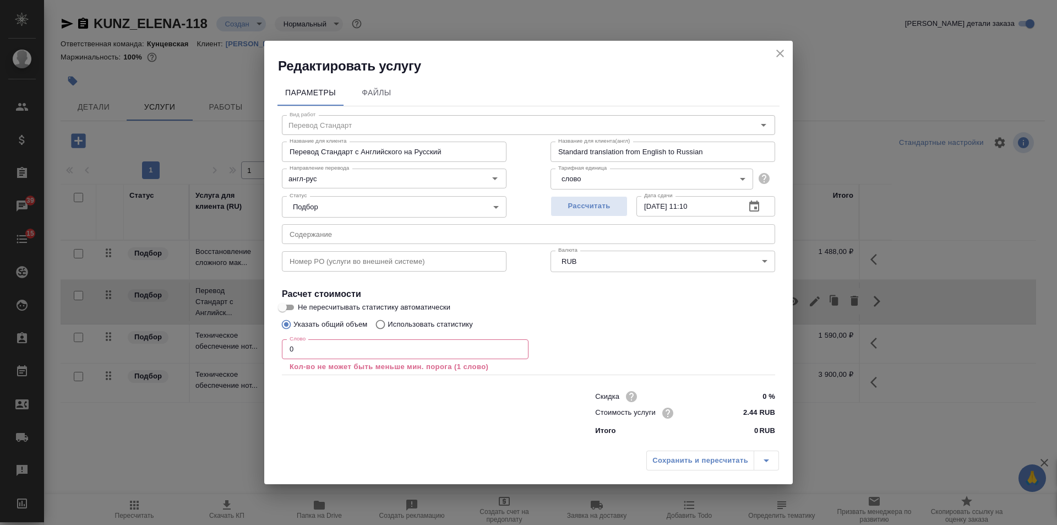
click at [388, 330] on label "Использовать статистику" at bounding box center [421, 324] width 103 height 21
click at [388, 330] on input "Использовать статистику" at bounding box center [379, 324] width 18 height 21
radio input "true"
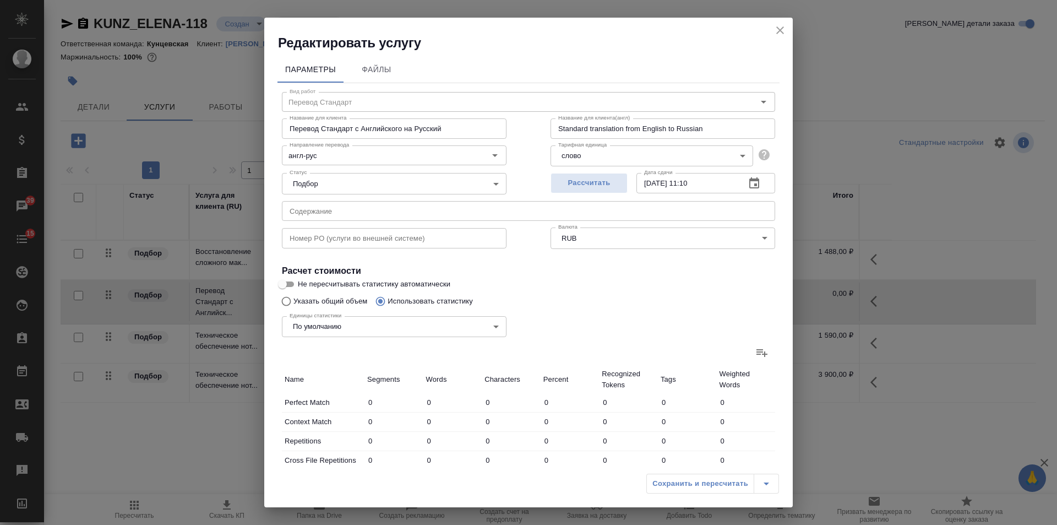
radio input "false"
click at [758, 350] on icon at bounding box center [762, 352] width 13 height 13
click at [0, 0] on input "file" at bounding box center [0, 0] width 0 height 0
type input "6"
type input "11"
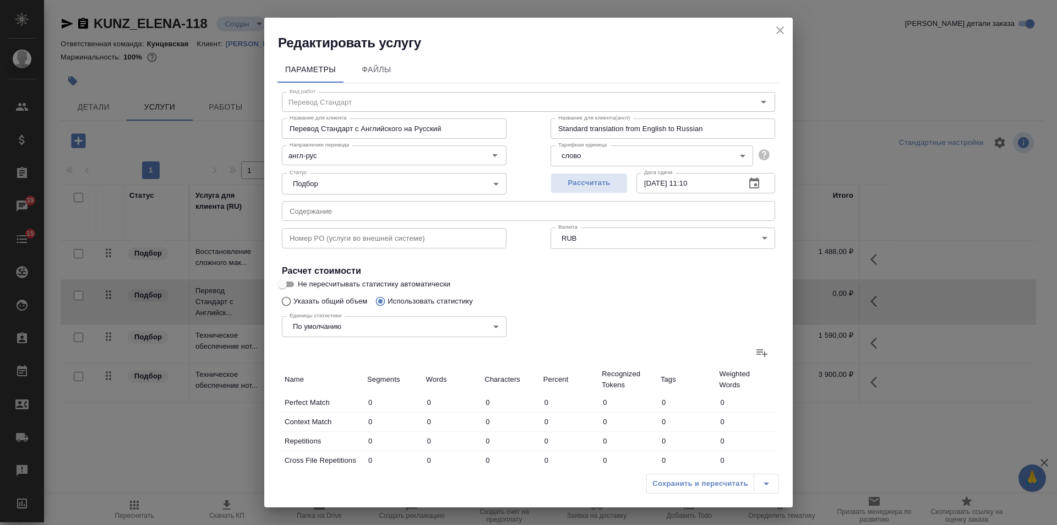
type input "70"
type input "26"
type input "27"
type input "101"
type input "4"
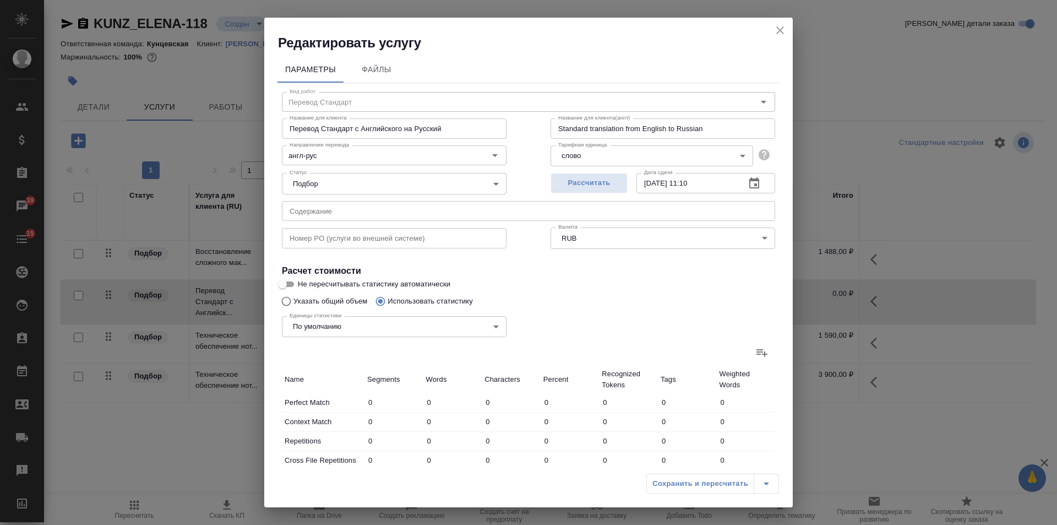
type input "6"
type input "42"
type input "40"
type input "97"
type input "654"
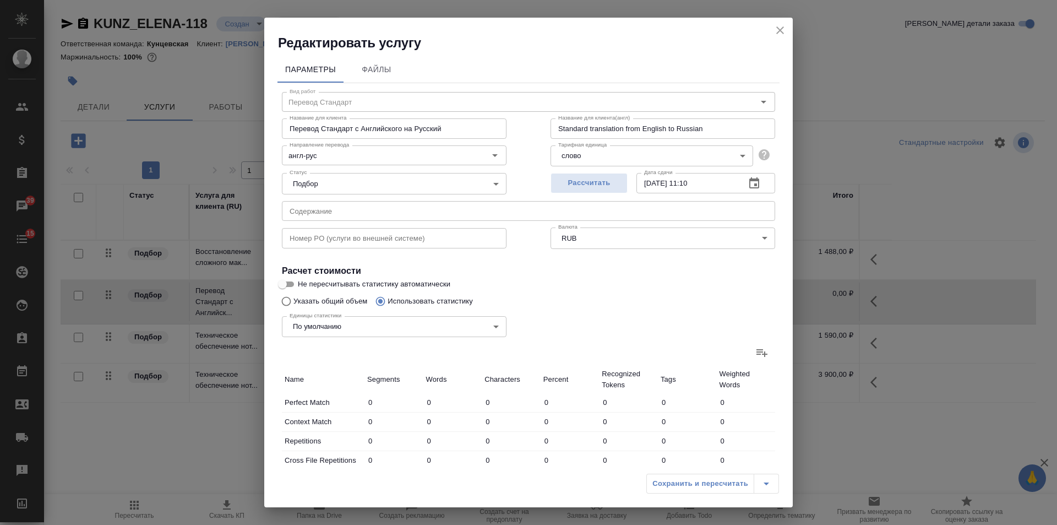
type input "30"
type input "122"
type input "881"
type input "11"
type input "125"
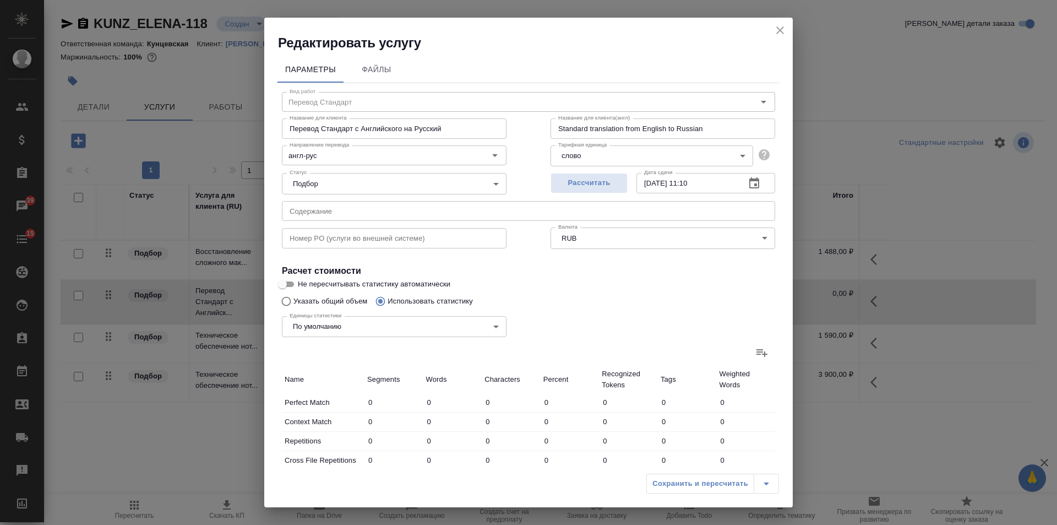
type input "755"
type input "12"
type input "22"
type input "151"
type input "174"
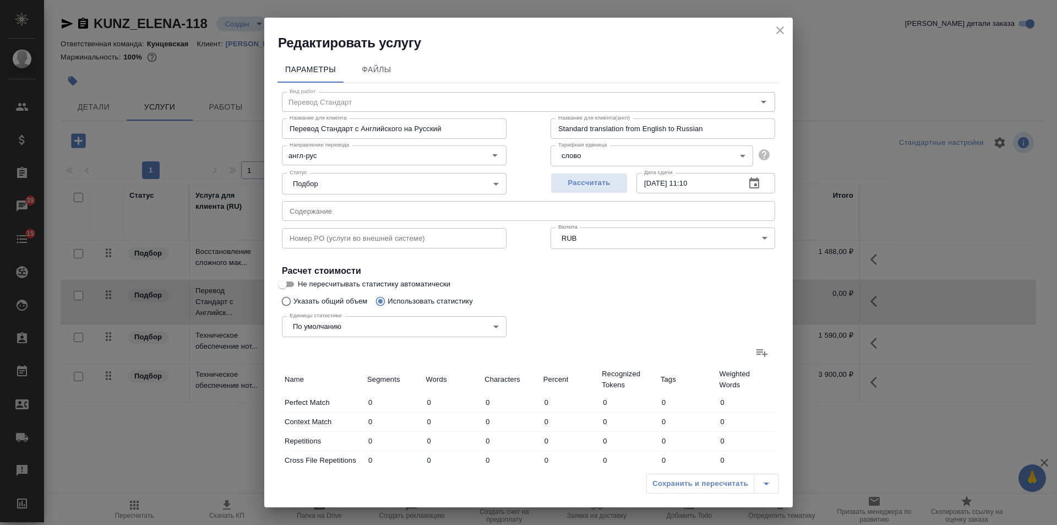
type input "598"
type input "3461"
type input "273"
type input "975"
type input "5972"
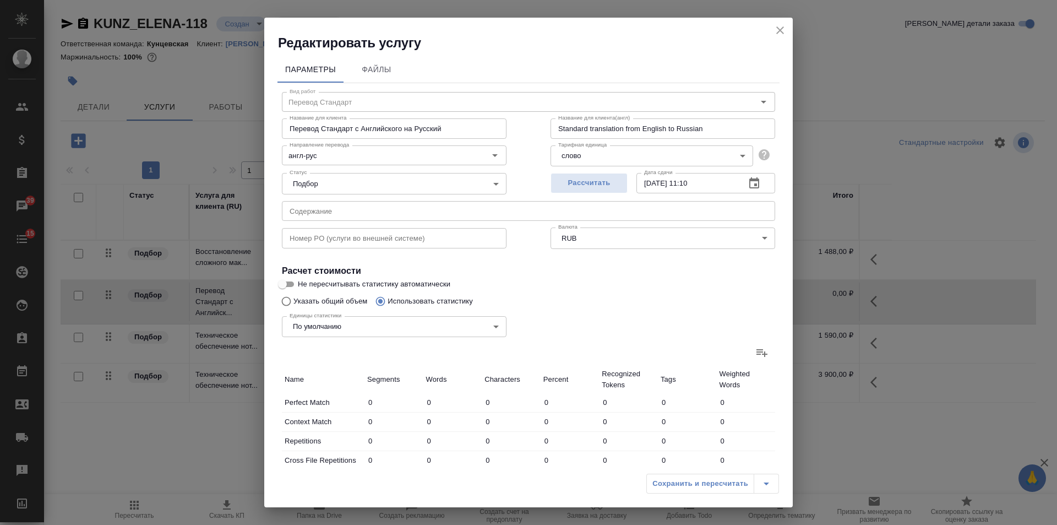
type input "303"
type input "1008"
type input "6115"
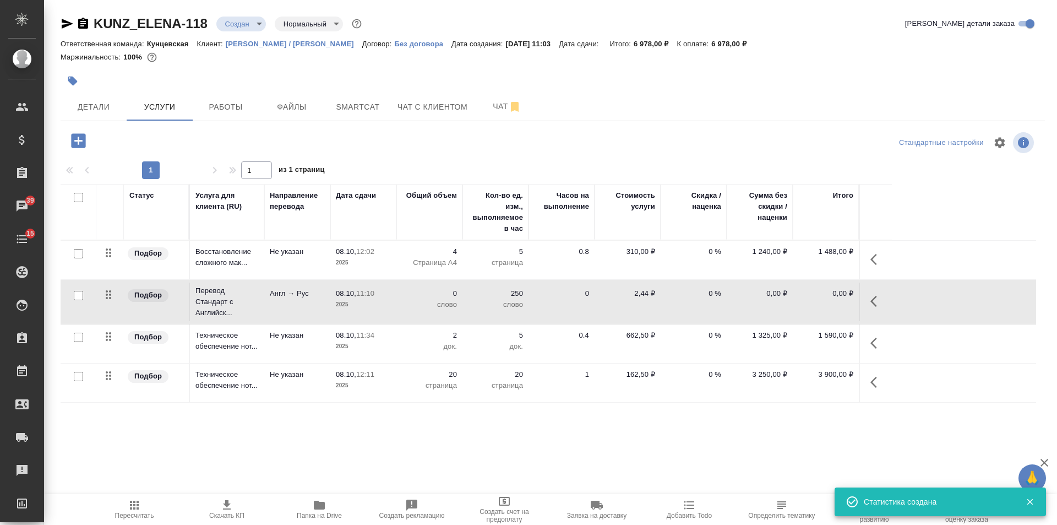
click at [162, 500] on span "Пересчитать" at bounding box center [134, 508] width 79 height 21
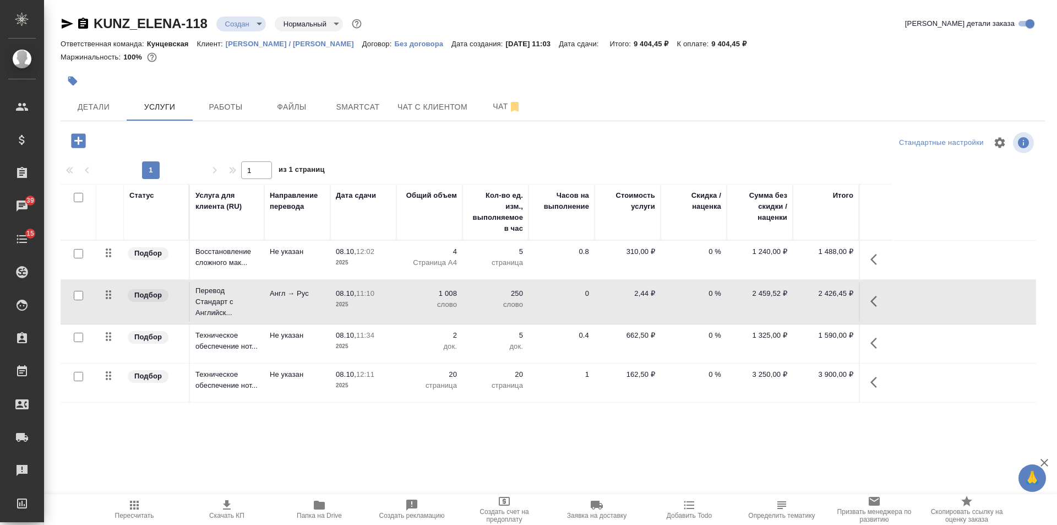
drag, startPoint x: 85, startPoint y: 18, endPoint x: 88, endPoint y: 26, distance: 9.4
click at [85, 18] on icon "button" at bounding box center [83, 23] width 13 height 13
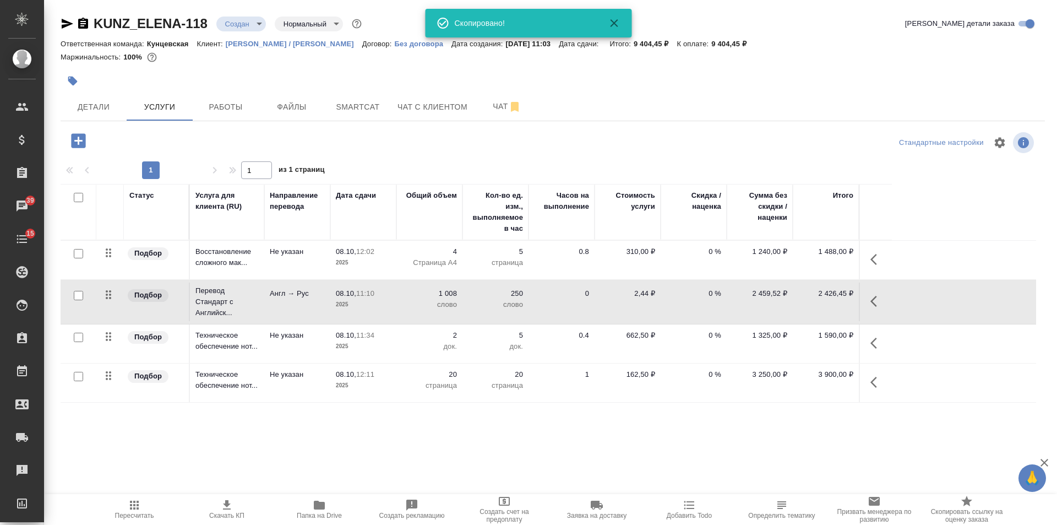
drag, startPoint x: 87, startPoint y: 20, endPoint x: 84, endPoint y: 25, distance: 6.4
click at [87, 20] on icon "button" at bounding box center [83, 23] width 10 height 11
drag, startPoint x: 697, startPoint y: 45, endPoint x: 769, endPoint y: 43, distance: 72.2
click at [769, 43] on div "Ответственная команда: Кунцевская Клиент: Елена Снейп / Михаил Пак Договор: Без…" at bounding box center [553, 43] width 985 height 13
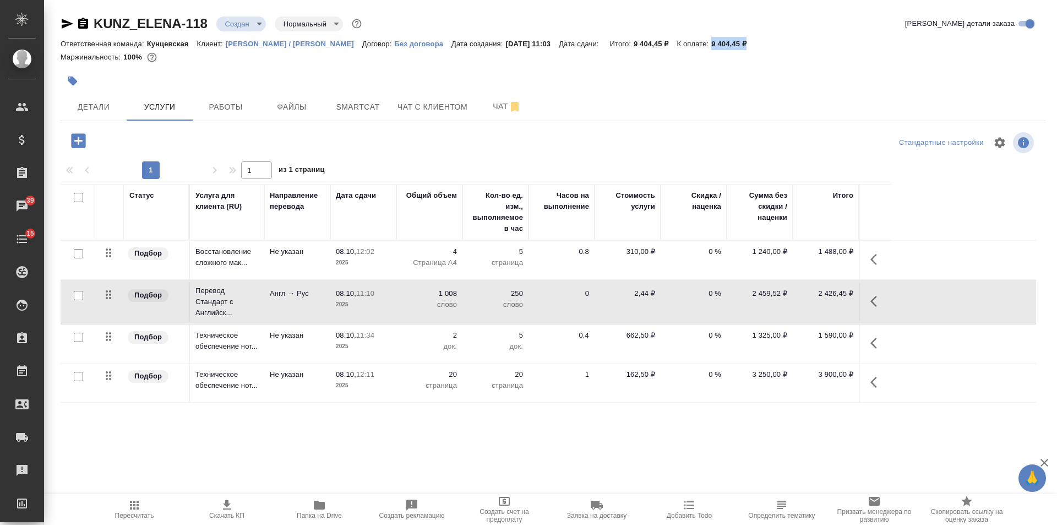
click at [84, 24] on icon "button" at bounding box center [83, 23] width 10 height 11
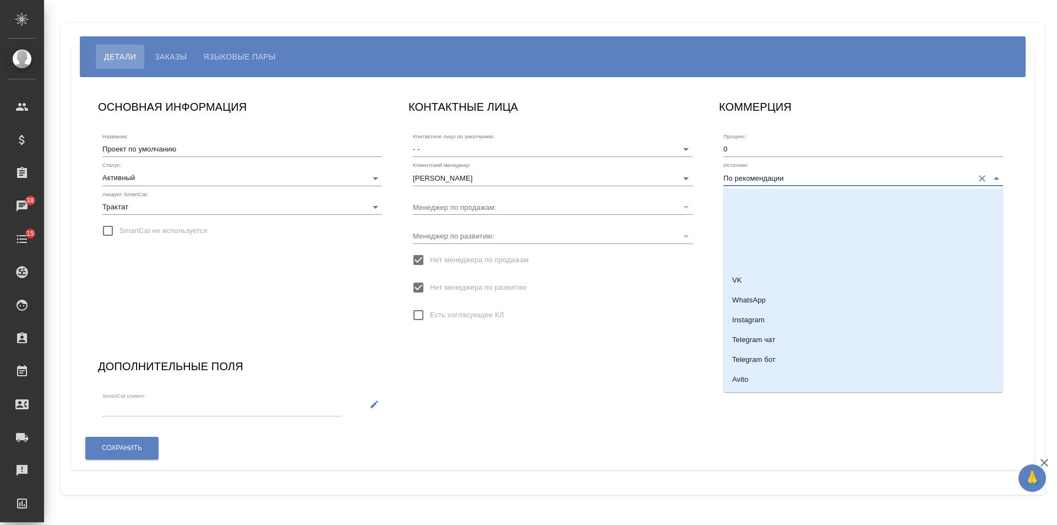
click at [780, 176] on input "По рекомендации" at bounding box center [846, 177] width 244 height 15
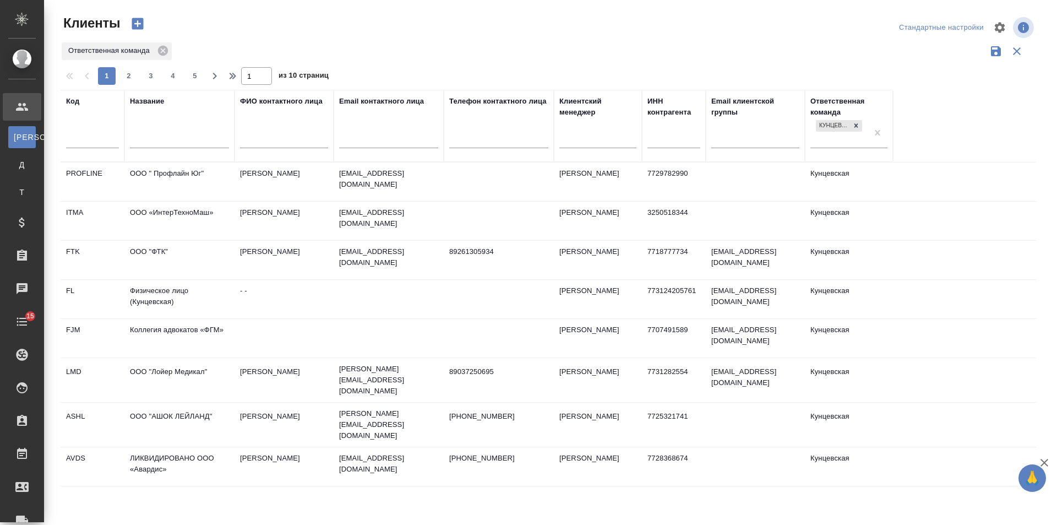
select select "RU"
click at [149, 141] on input "text" at bounding box center [179, 141] width 99 height 14
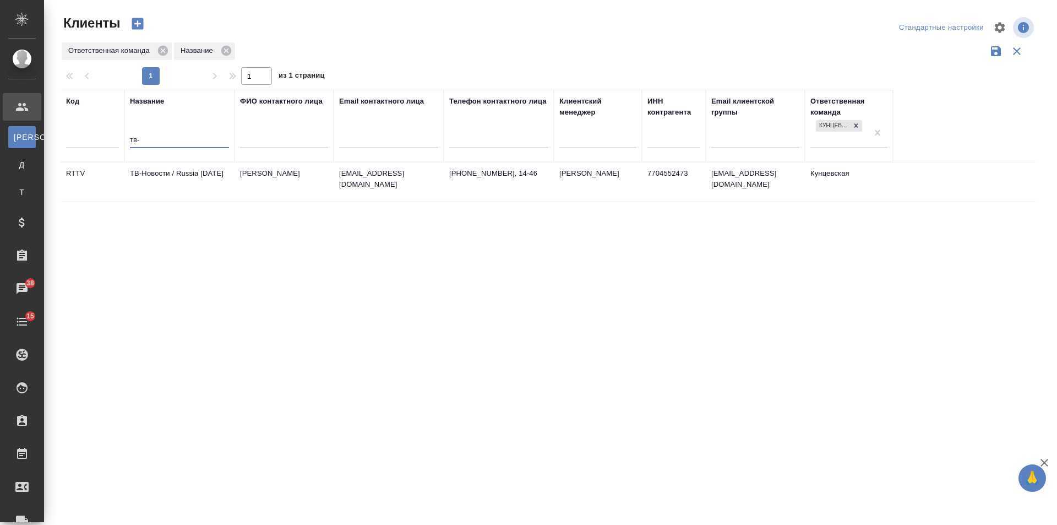
type input "тв-"
click at [162, 183] on td "ТВ-Новости / Russia [DATE]" at bounding box center [179, 181] width 110 height 39
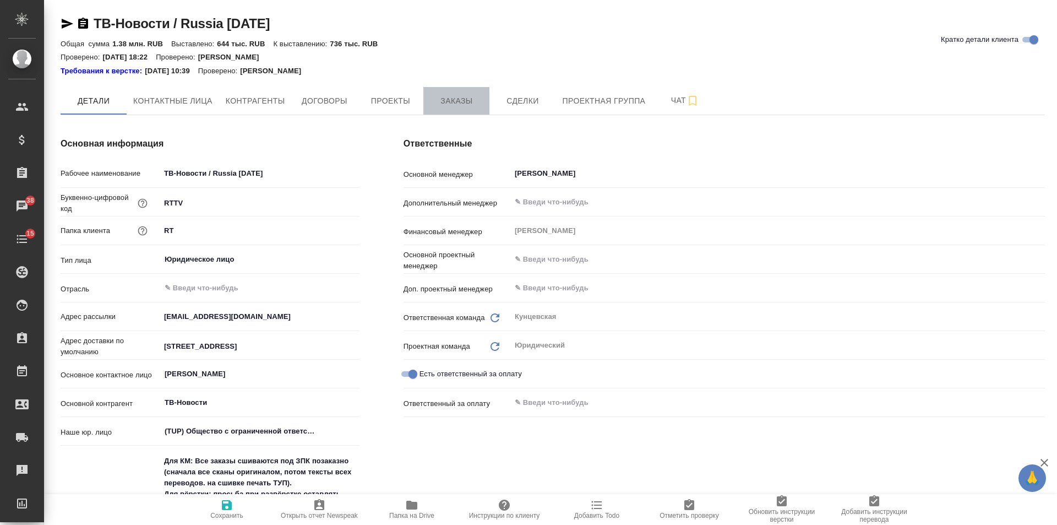
click at [429, 102] on button "Заказы" at bounding box center [456, 101] width 66 height 28
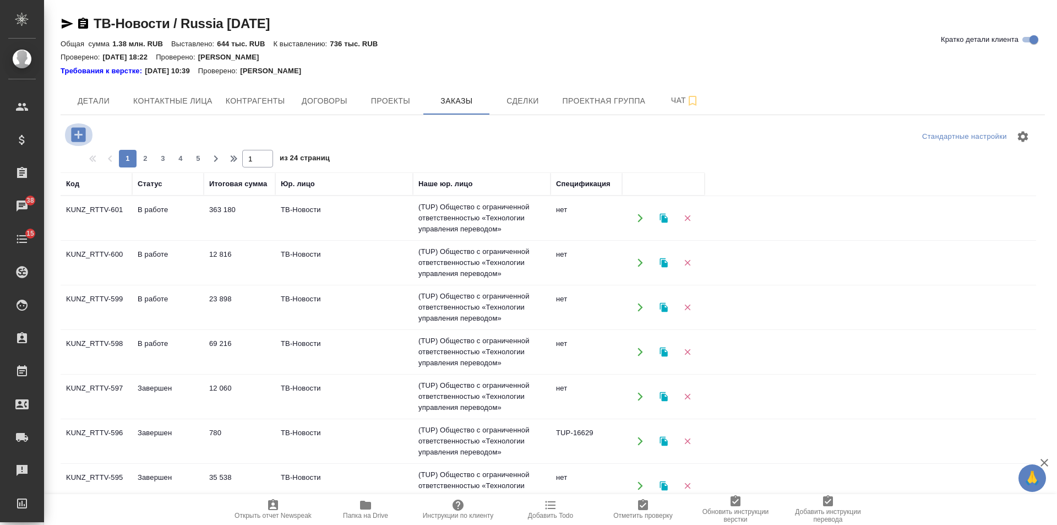
click at [89, 133] on button "button" at bounding box center [78, 134] width 30 height 23
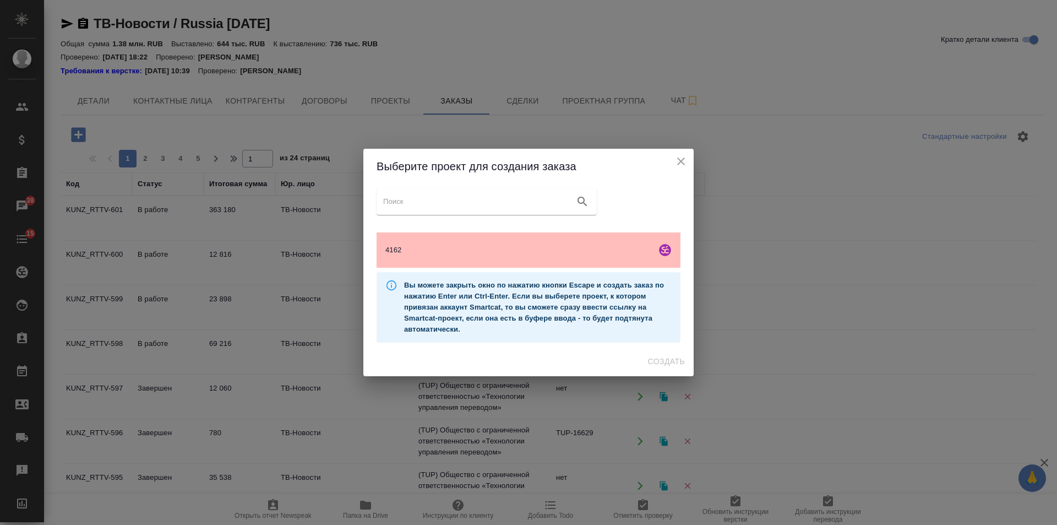
click at [383, 249] on div "4162" at bounding box center [529, 249] width 304 height 35
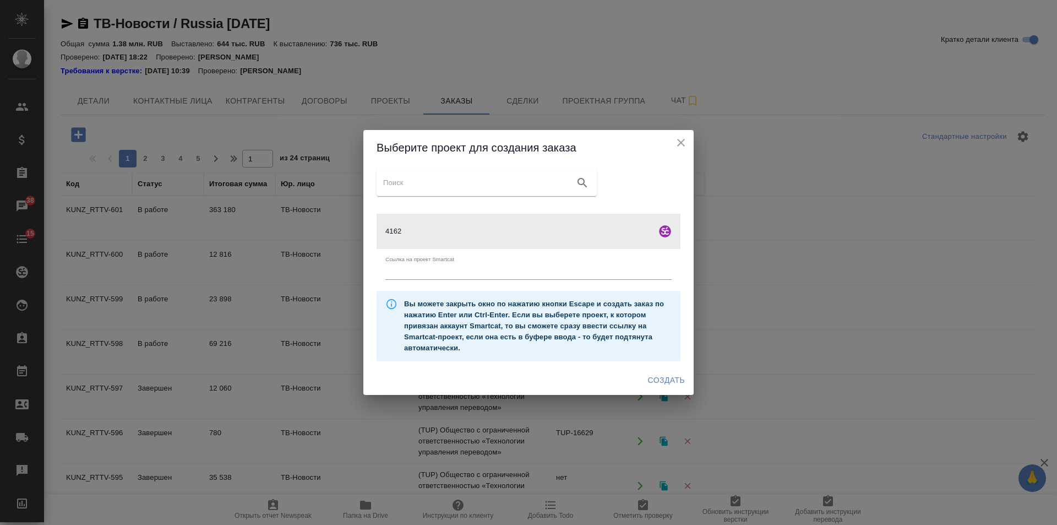
click at [675, 384] on span "Создать" at bounding box center [666, 380] width 37 height 14
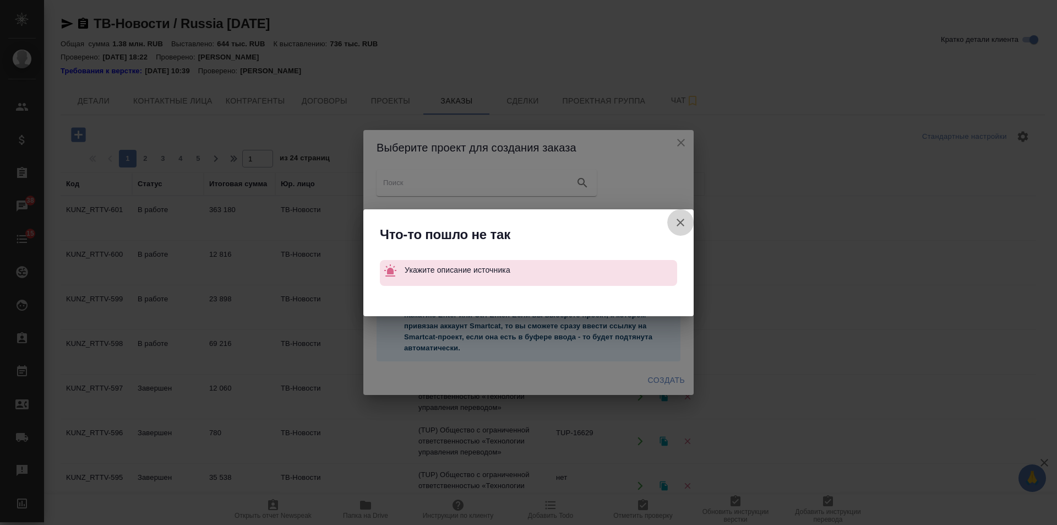
click at [684, 224] on icon "button" at bounding box center [680, 222] width 13 height 13
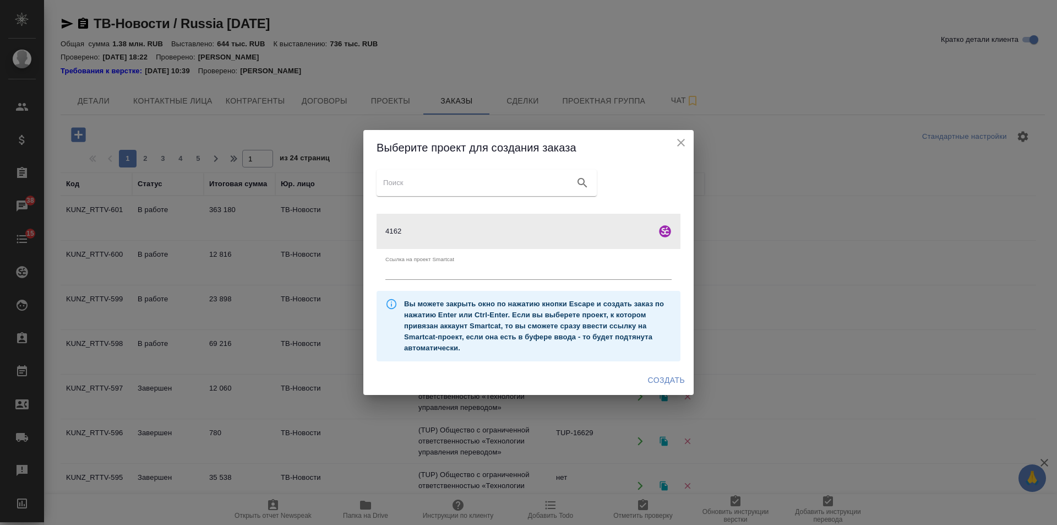
click at [678, 143] on icon "close" at bounding box center [681, 142] width 13 height 13
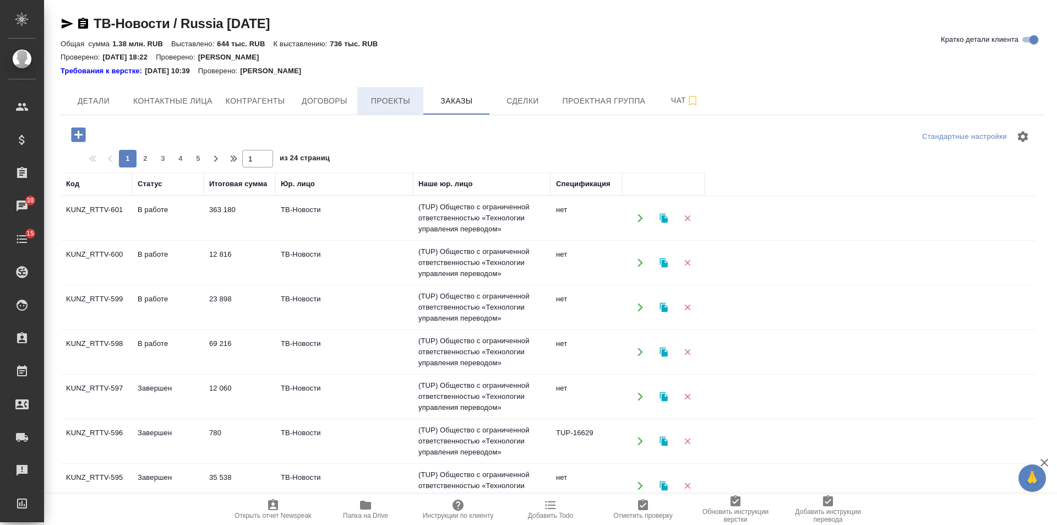
click at [388, 98] on span "Проекты" at bounding box center [390, 101] width 53 height 14
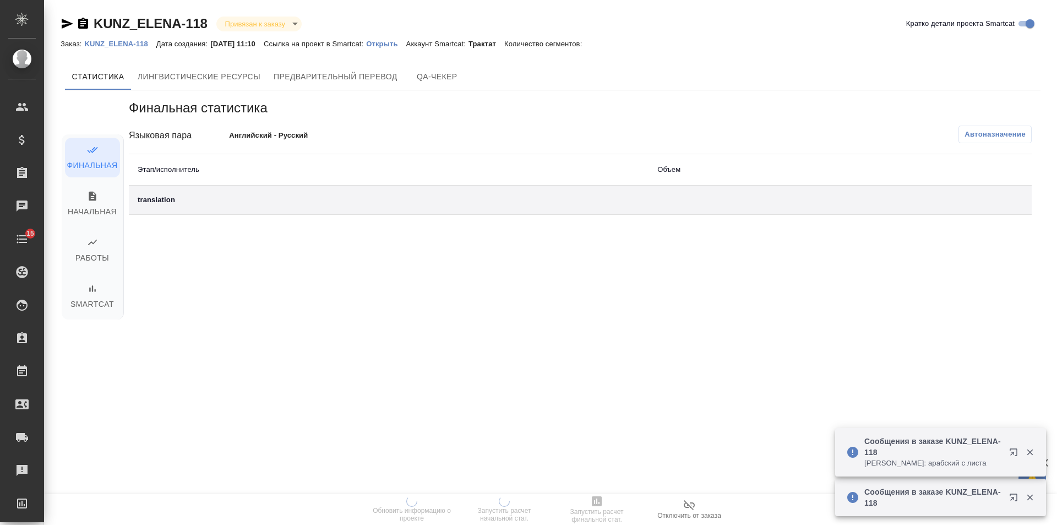
click at [388, 40] on p "Открыть" at bounding box center [386, 44] width 40 height 8
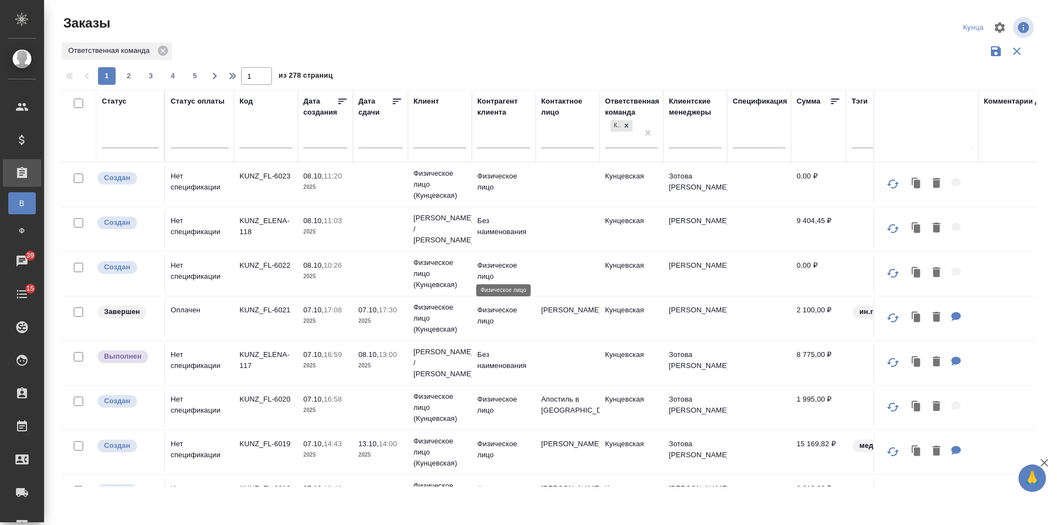
click at [501, 268] on p "Физическое лицо" at bounding box center [503, 271] width 53 height 22
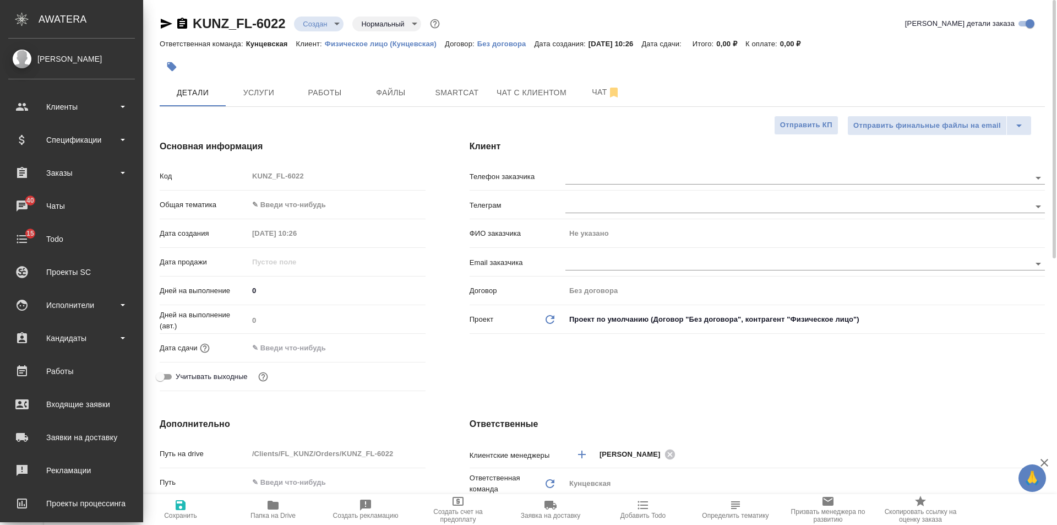
select select "RU"
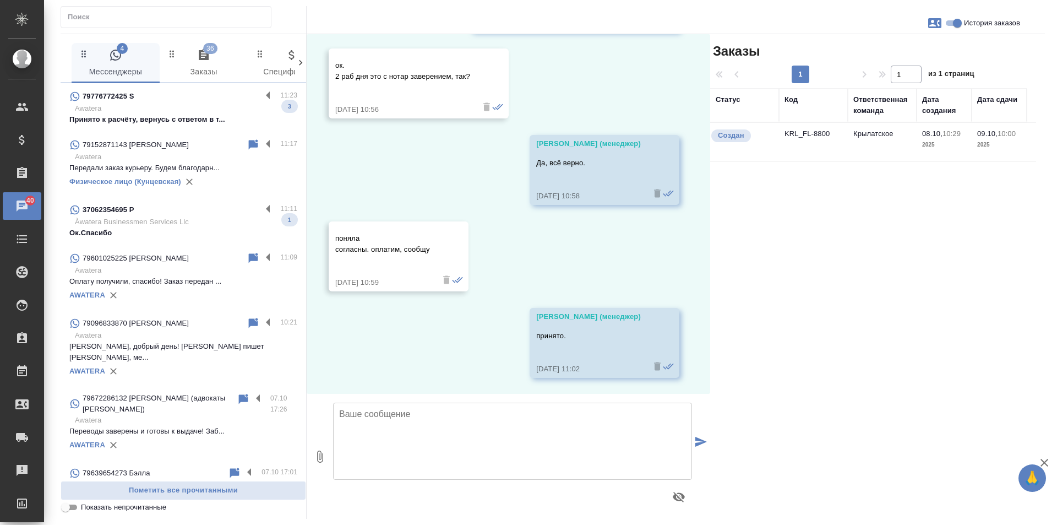
scroll to position [862, 0]
click at [184, 123] on p "Принято к расчёту, вернусь с ответом в т..." at bounding box center [183, 119] width 228 height 11
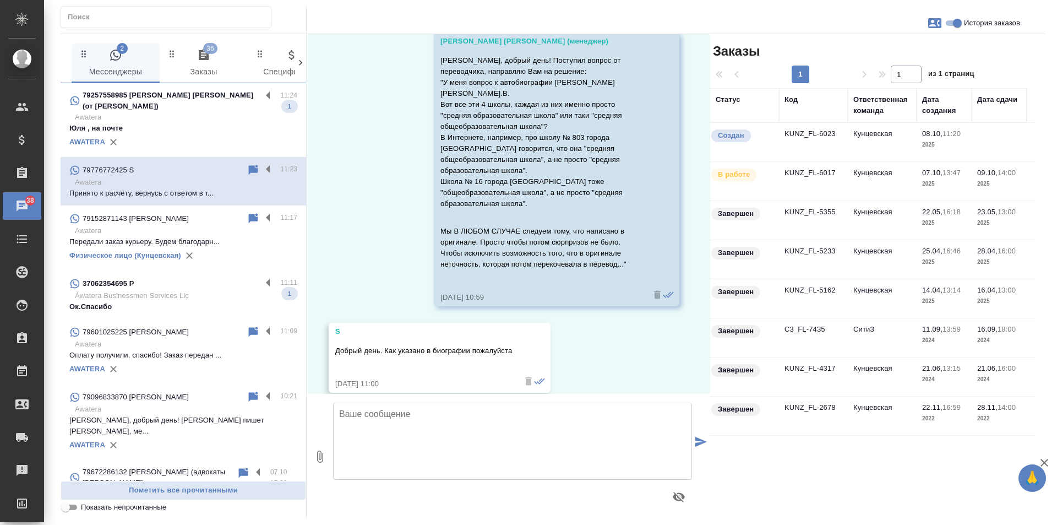
scroll to position [5656, 0]
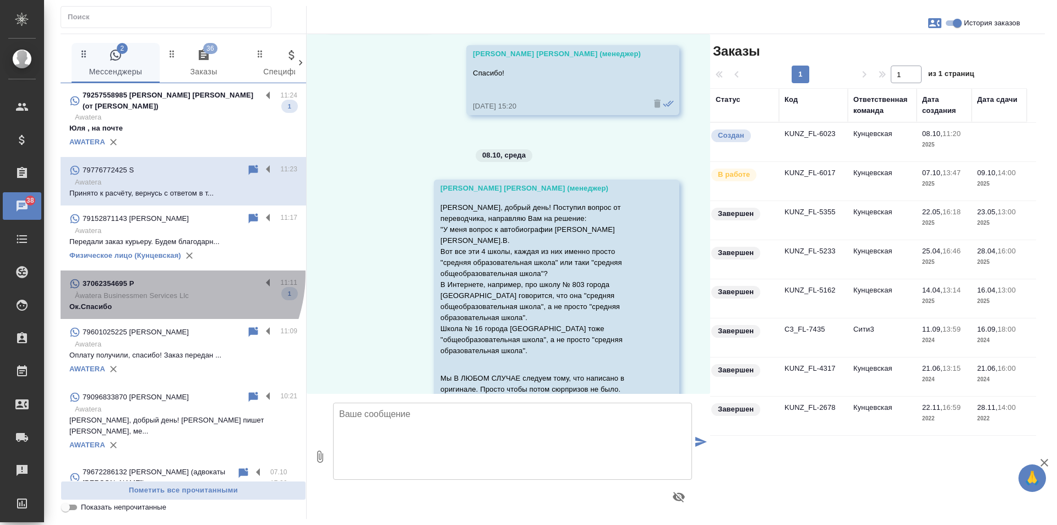
click at [157, 274] on div "37062354695 P 11:11 Àwatera Businessmen Services Llc Ок.Спасибо 1" at bounding box center [184, 294] width 246 height 48
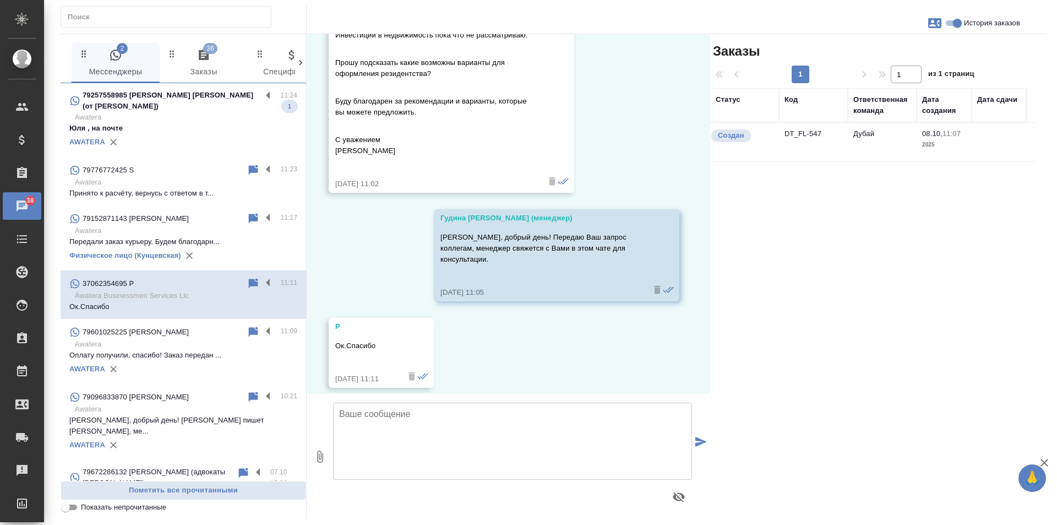
scroll to position [234, 0]
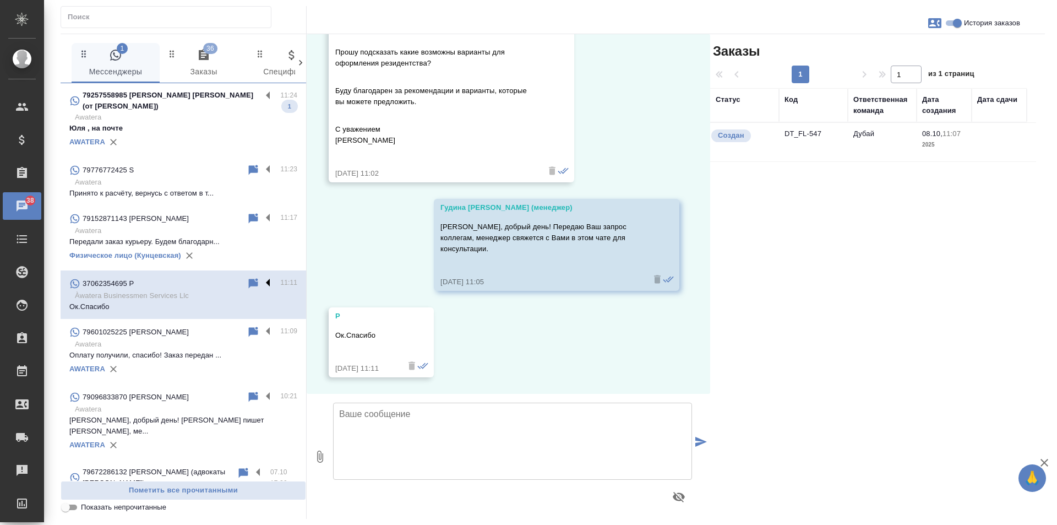
click at [262, 284] on label at bounding box center [271, 283] width 19 height 13
click at [0, 0] on input "checkbox" at bounding box center [0, 0] width 0 height 0
click at [206, 286] on icon at bounding box center [210, 284] width 8 height 10
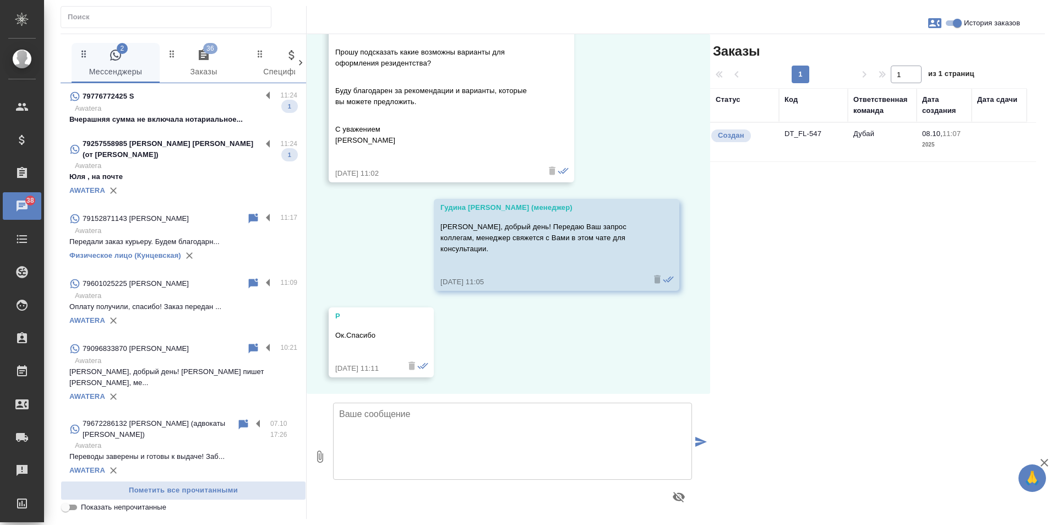
click at [160, 95] on div "79776772425 S" at bounding box center [165, 96] width 192 height 13
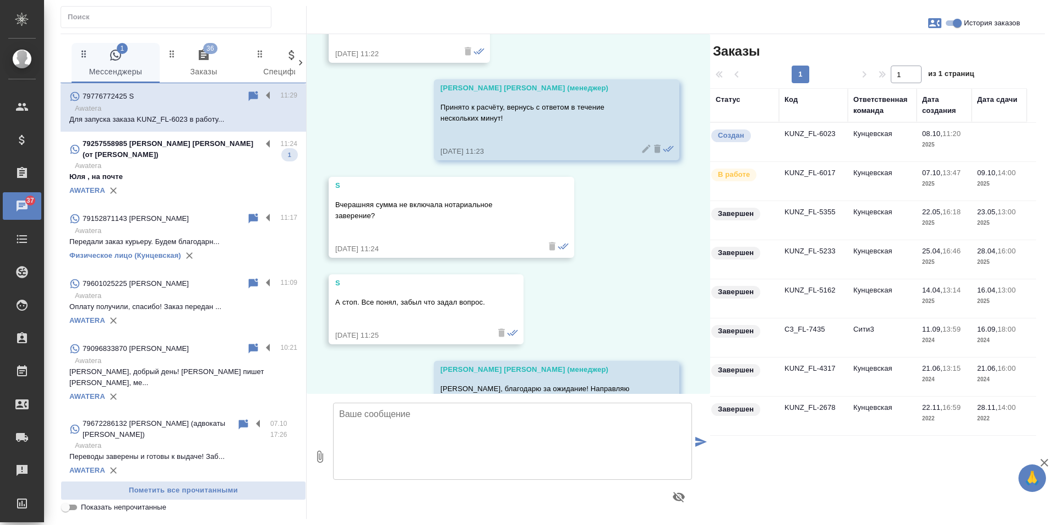
scroll to position [6817, 0]
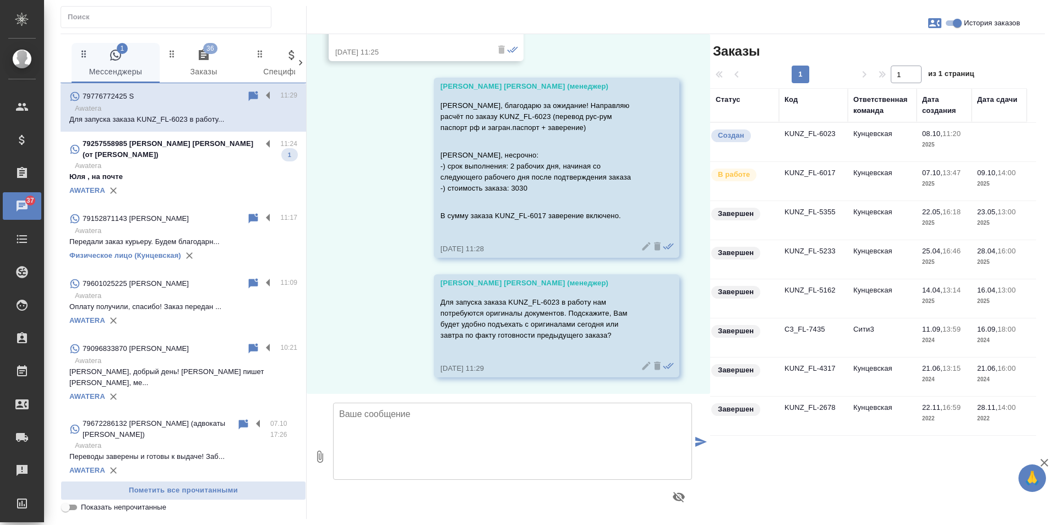
click at [159, 165] on p "Awatera" at bounding box center [186, 165] width 222 height 11
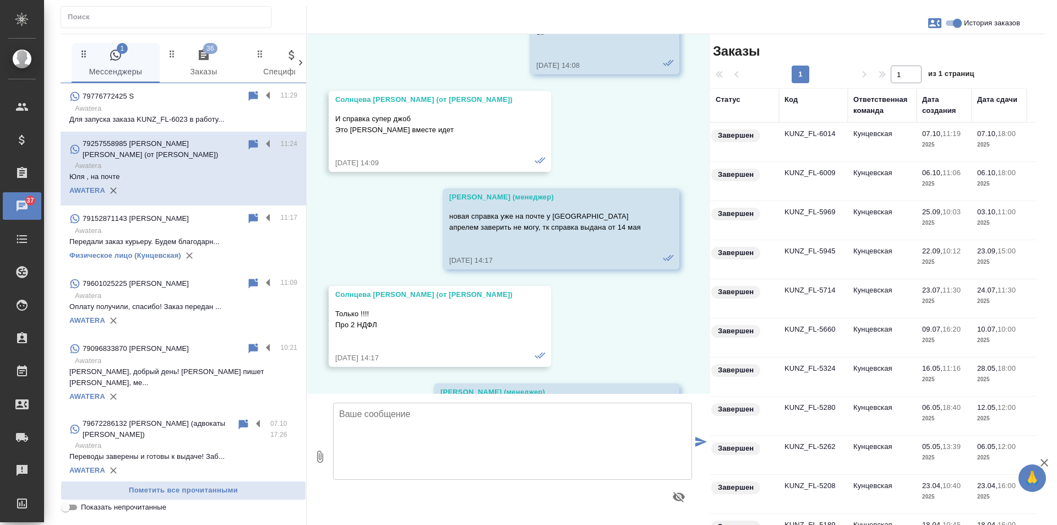
scroll to position [22134, 0]
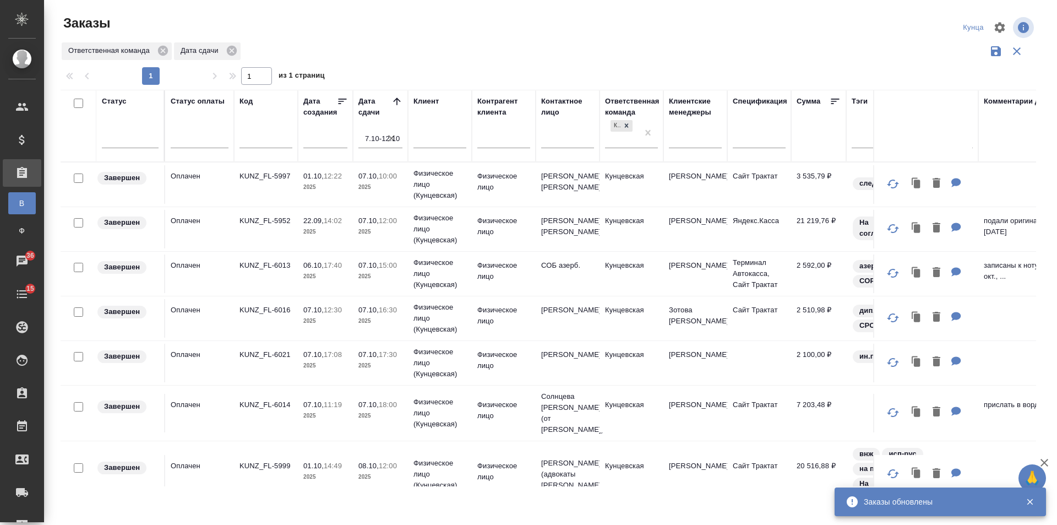
scroll to position [482, 0]
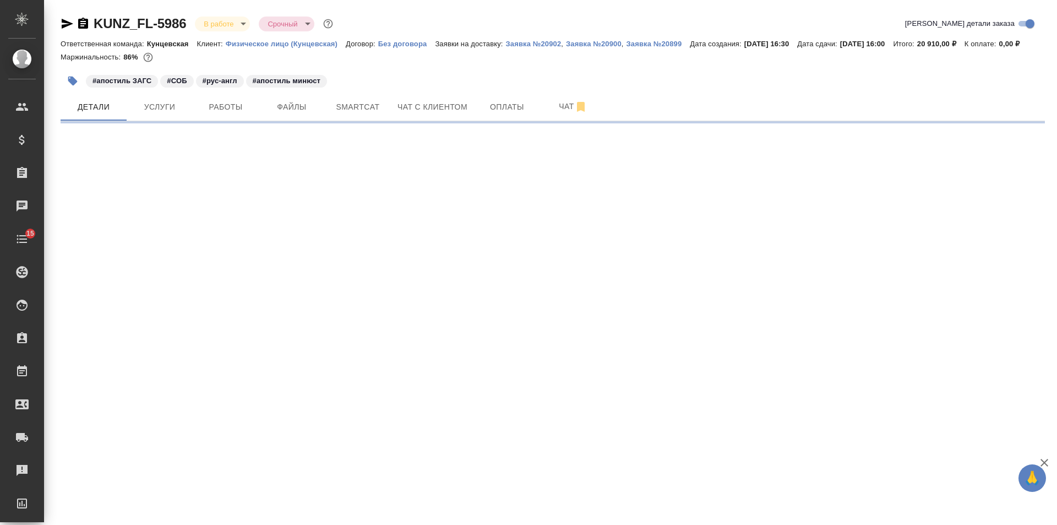
select select "RU"
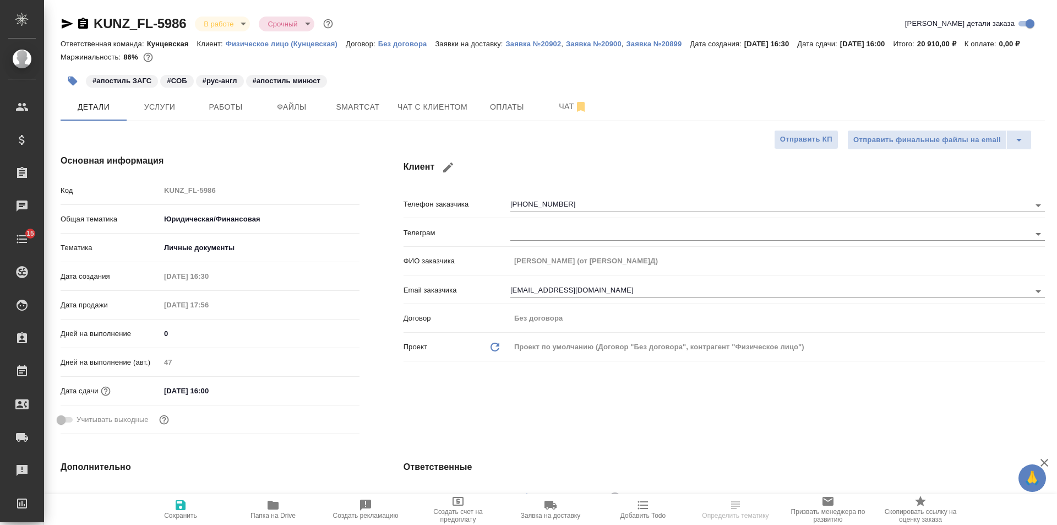
type textarea "x"
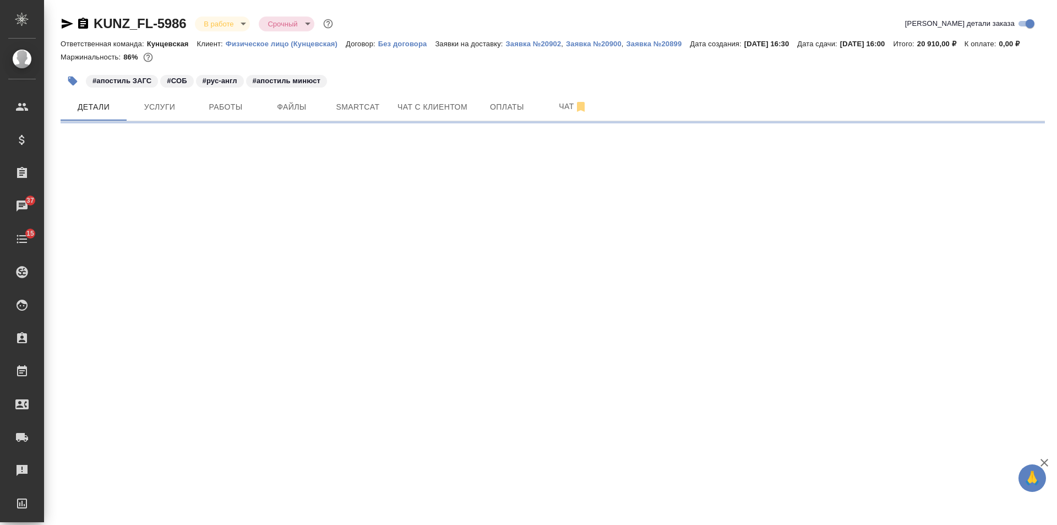
select select "RU"
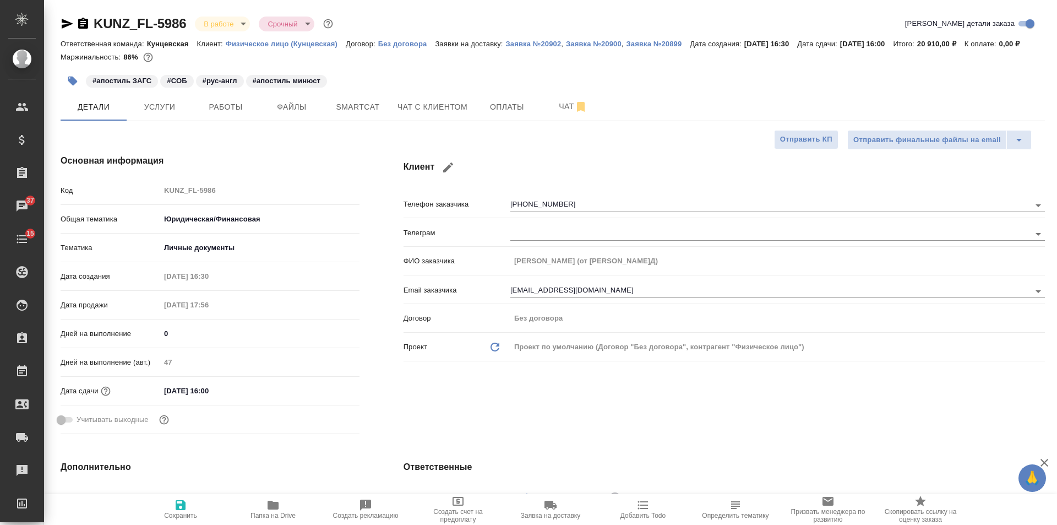
type textarea "x"
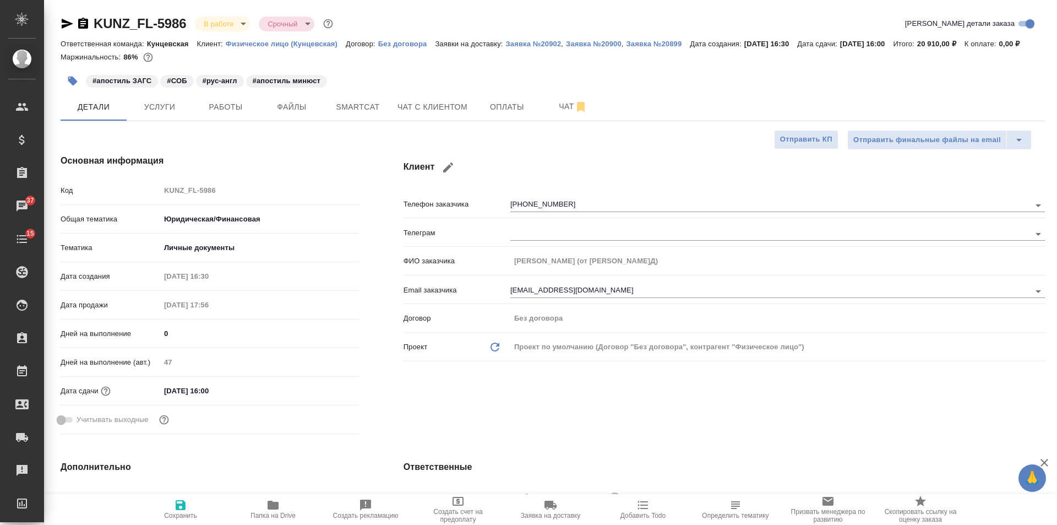
type textarea "x"
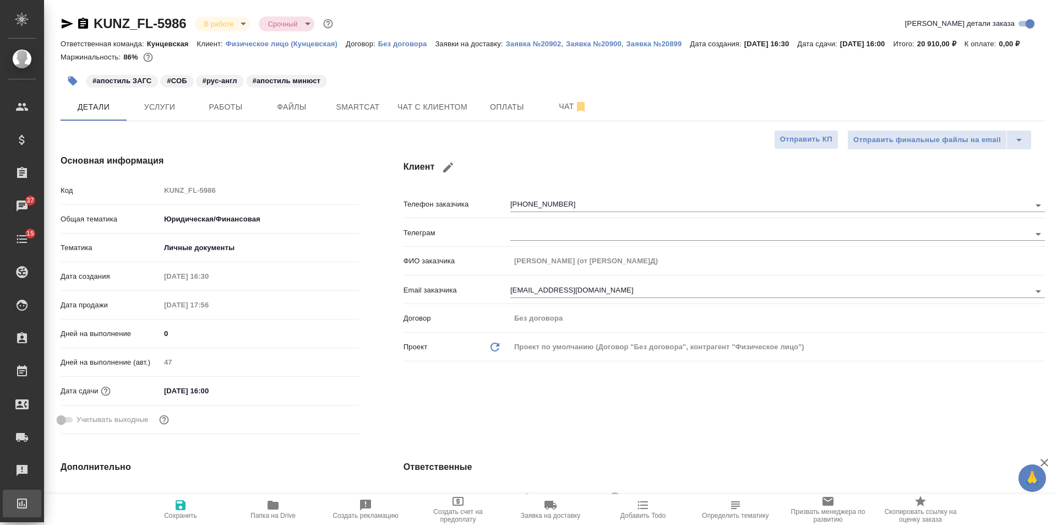
type textarea "x"
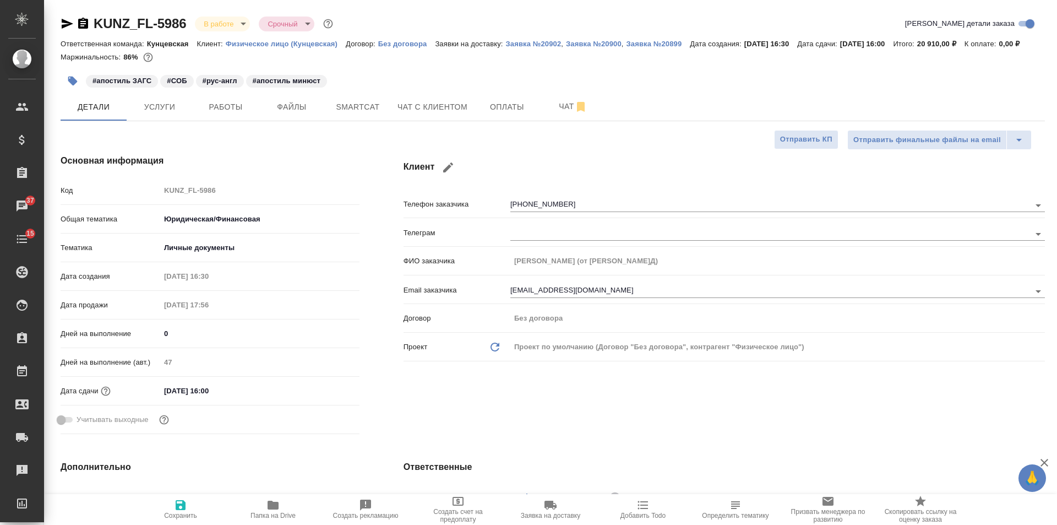
type textarea "x"
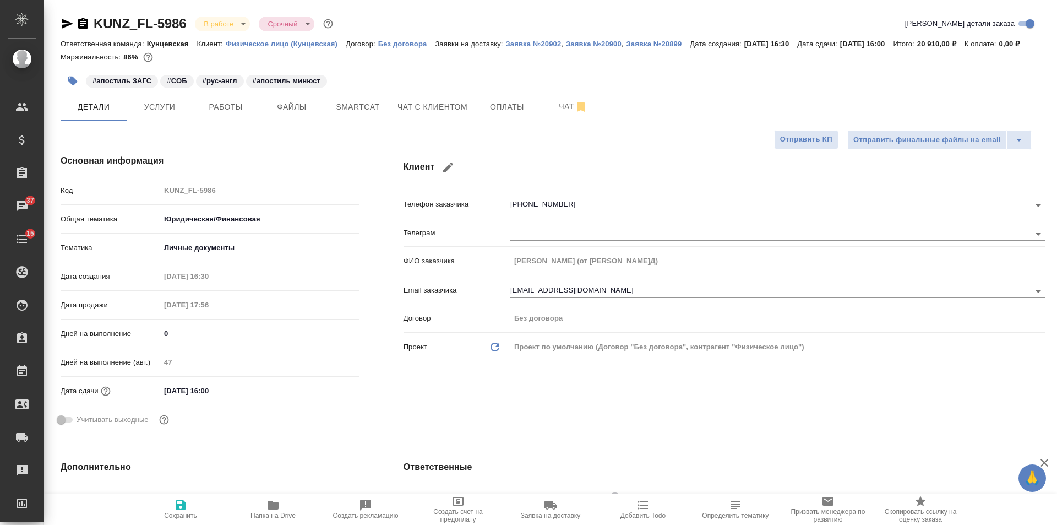
type textarea "x"
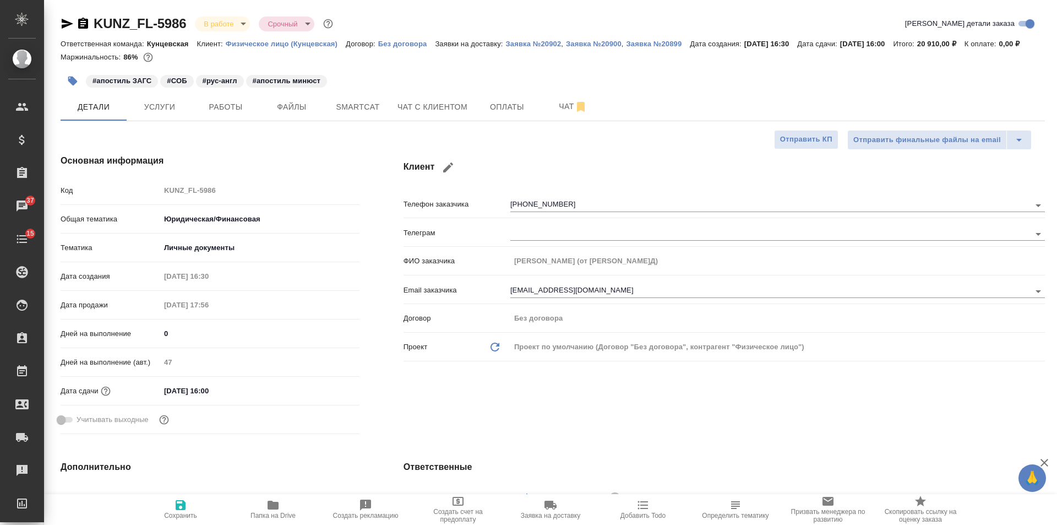
type textarea "x"
click at [209, 121] on button "Работы" at bounding box center [226, 107] width 66 height 28
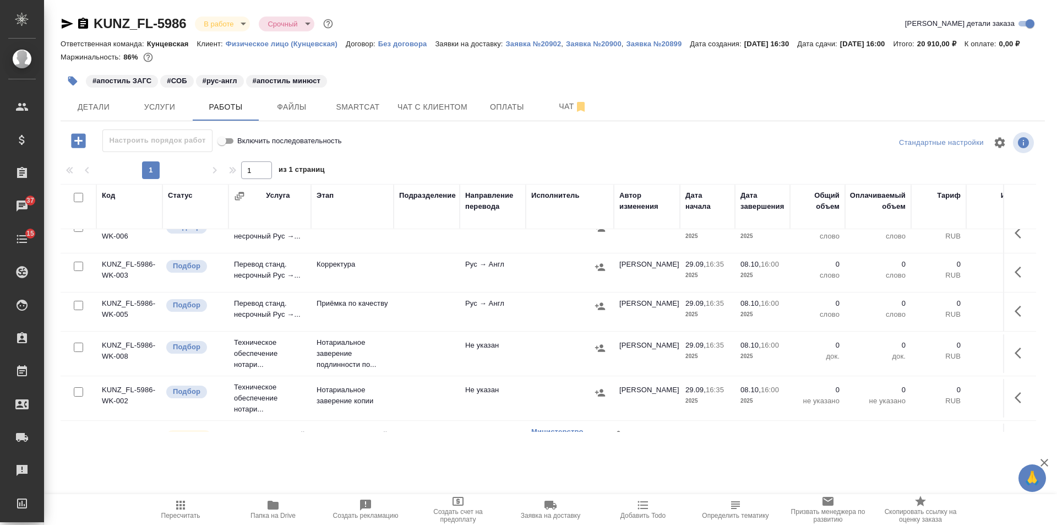
scroll to position [141, 0]
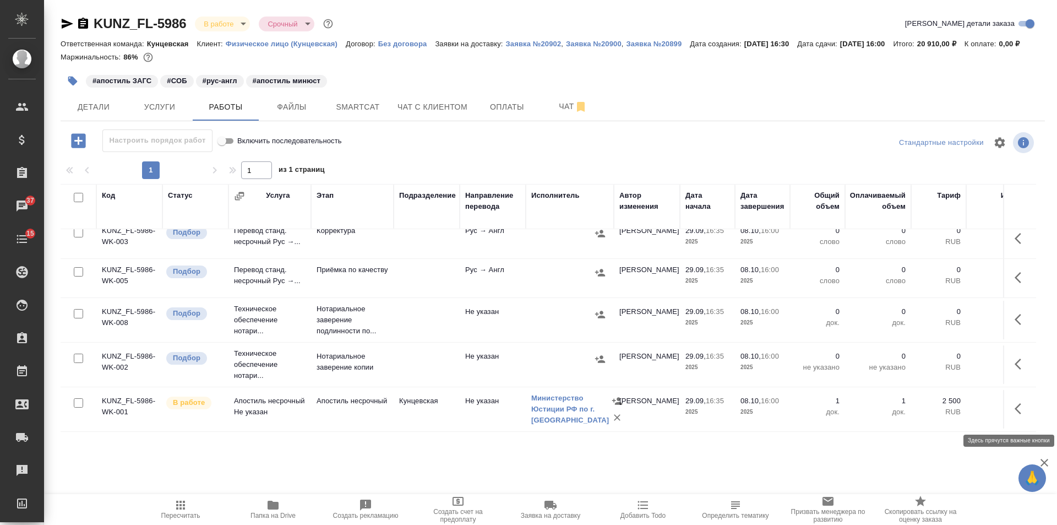
click at [1015, 415] on icon "button" at bounding box center [1021, 408] width 13 height 13
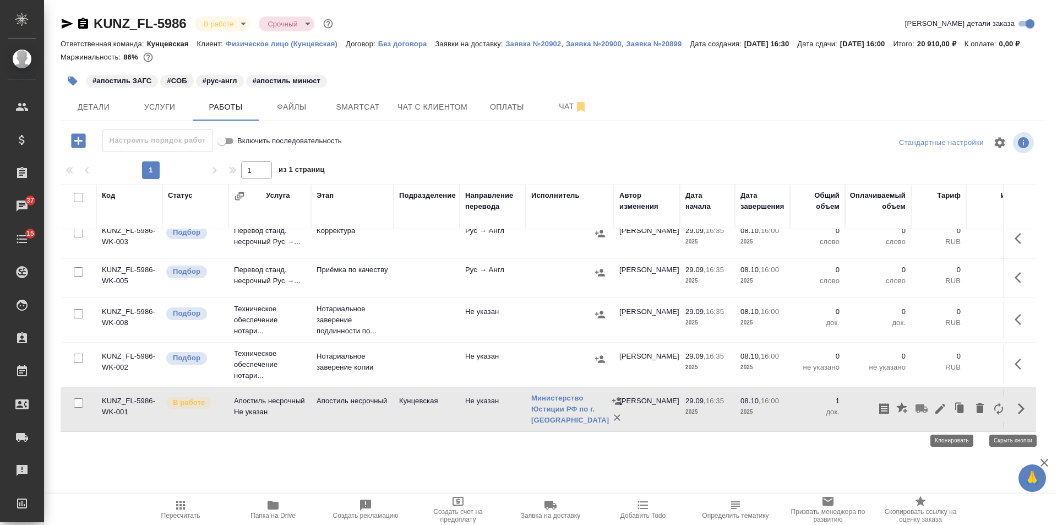
click at [938, 412] on icon "button" at bounding box center [940, 408] width 13 height 13
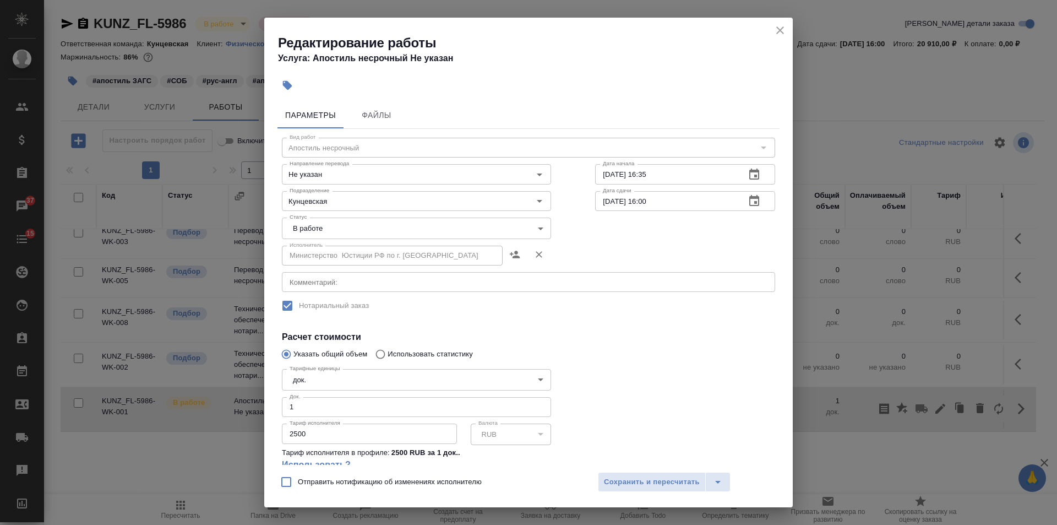
click at [388, 222] on body "🙏 .cls-1 fill:#fff; AWATERA [PERSON_NAME] Спецификации Заказы 37 Чаты 15 Todo П…" at bounding box center [528, 262] width 1057 height 525
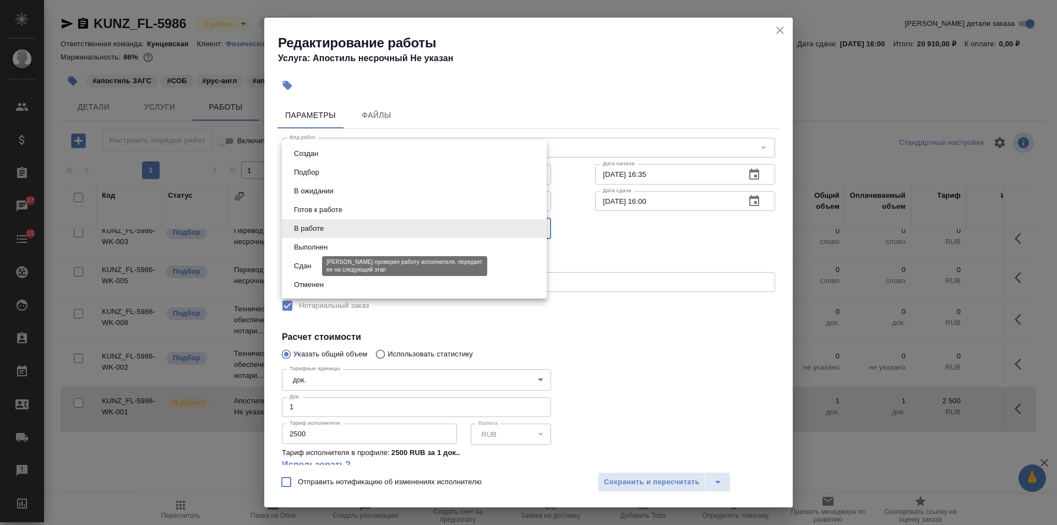
click at [303, 268] on button "Сдан" at bounding box center [303, 266] width 24 height 12
type input "closed"
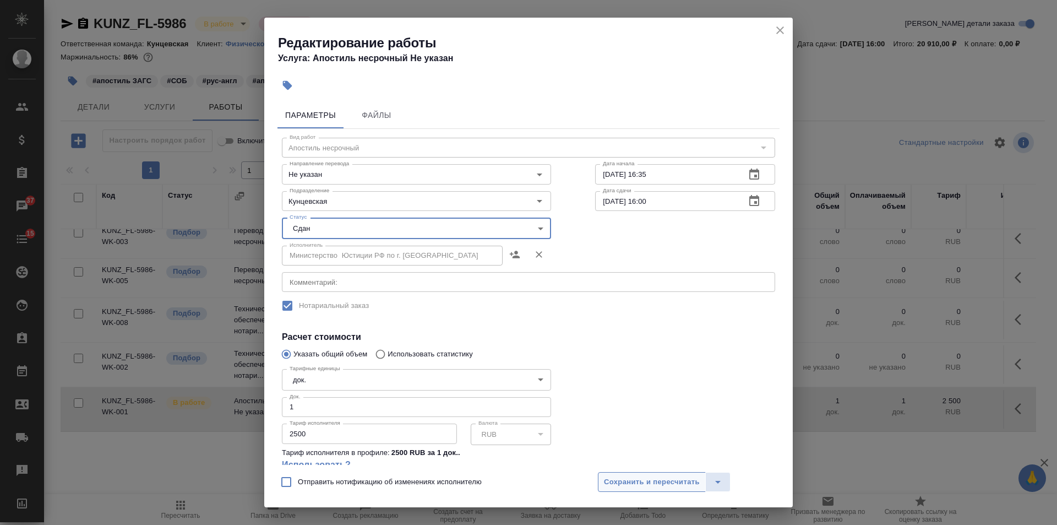
click at [624, 480] on span "Сохранить и пересчитать" at bounding box center [652, 482] width 96 height 13
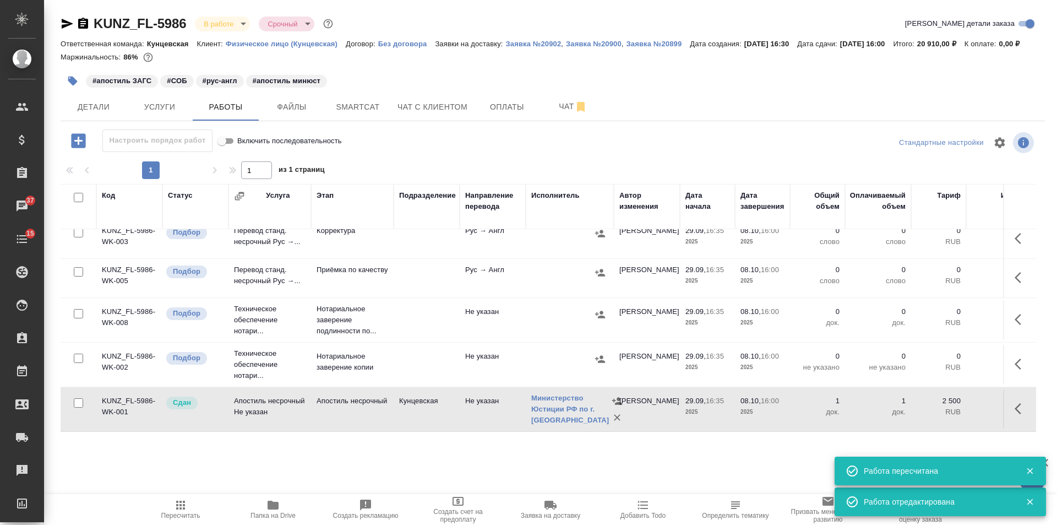
click at [444, 371] on td at bounding box center [427, 364] width 66 height 39
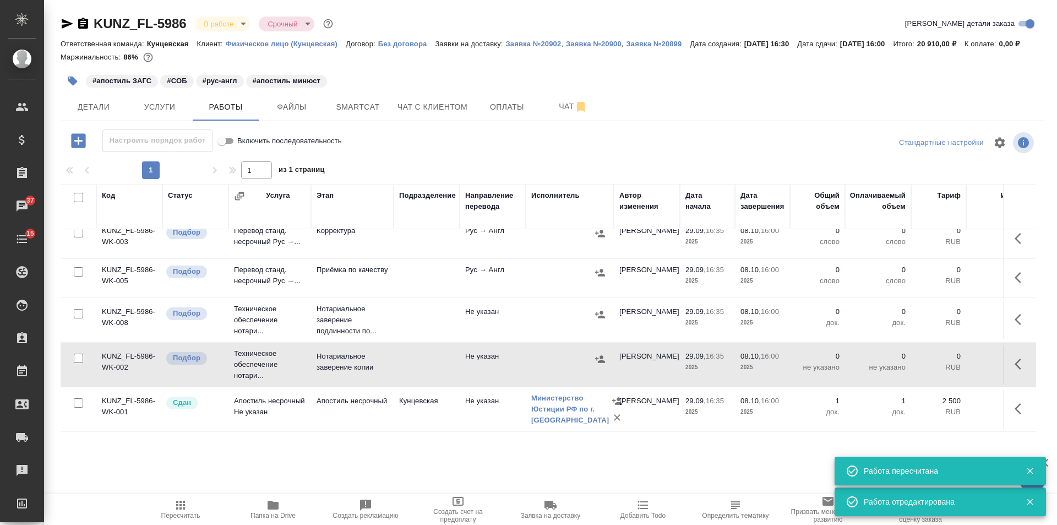
click at [194, 510] on span "Пересчитать" at bounding box center [180, 508] width 79 height 21
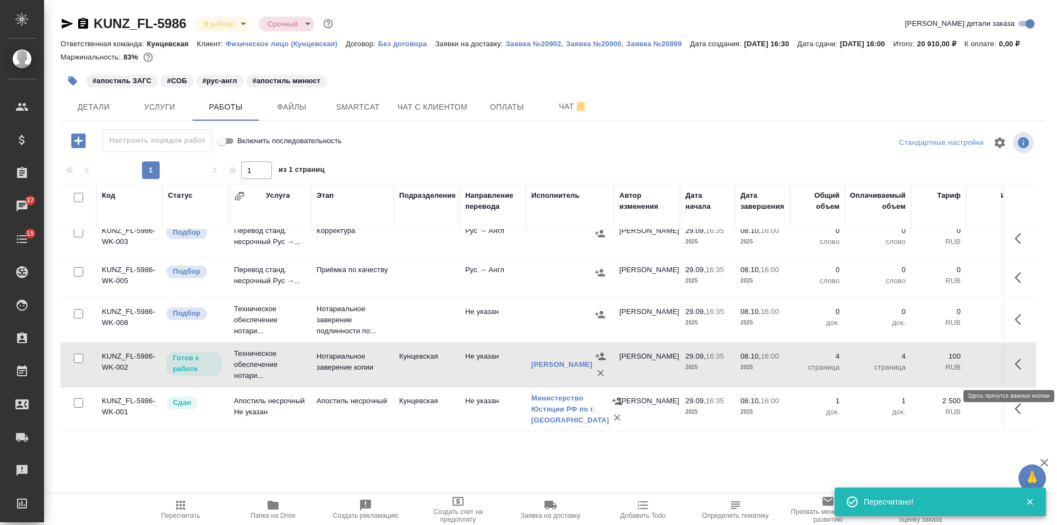
click at [1008, 366] on button "button" at bounding box center [1021, 364] width 26 height 26
click at [934, 363] on icon "button" at bounding box center [940, 363] width 13 height 13
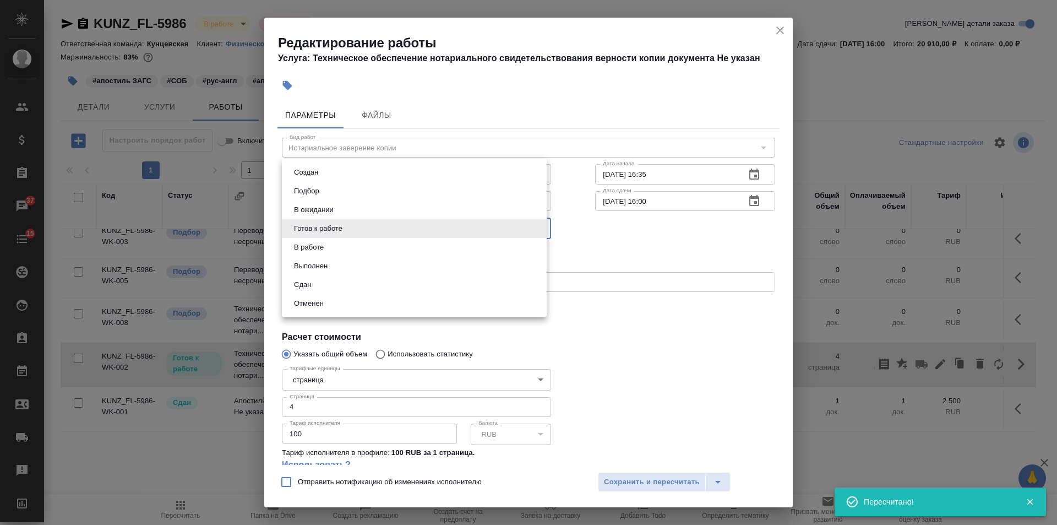
click at [312, 233] on body "🙏 .cls-1 fill:#fff; AWATERA [PERSON_NAME] Спецификации Заказы 37 Чаты 15 Todo П…" at bounding box center [528, 262] width 1057 height 525
click at [302, 244] on button "В работе" at bounding box center [309, 247] width 36 height 12
type input "inProgress"
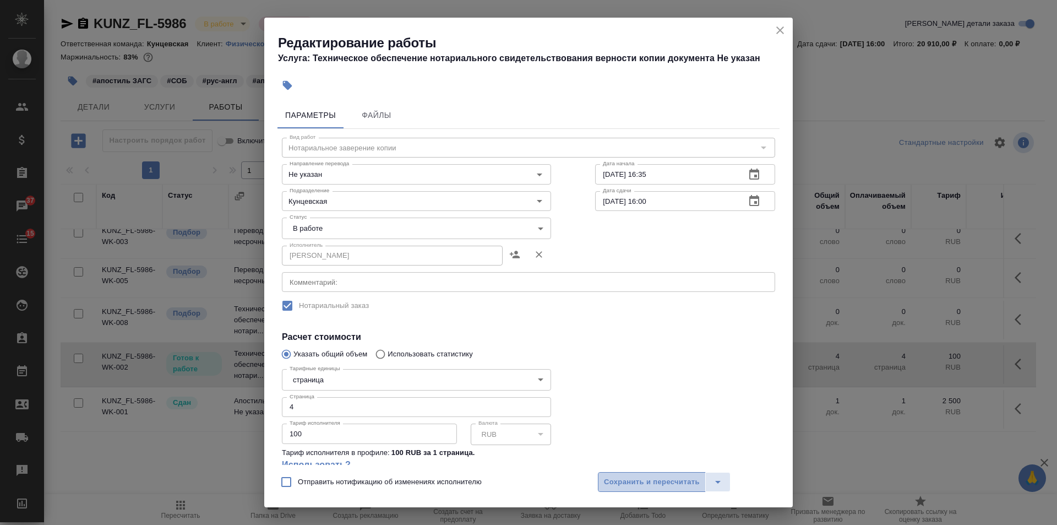
click at [654, 481] on span "Сохранить и пересчитать" at bounding box center [652, 482] width 96 height 13
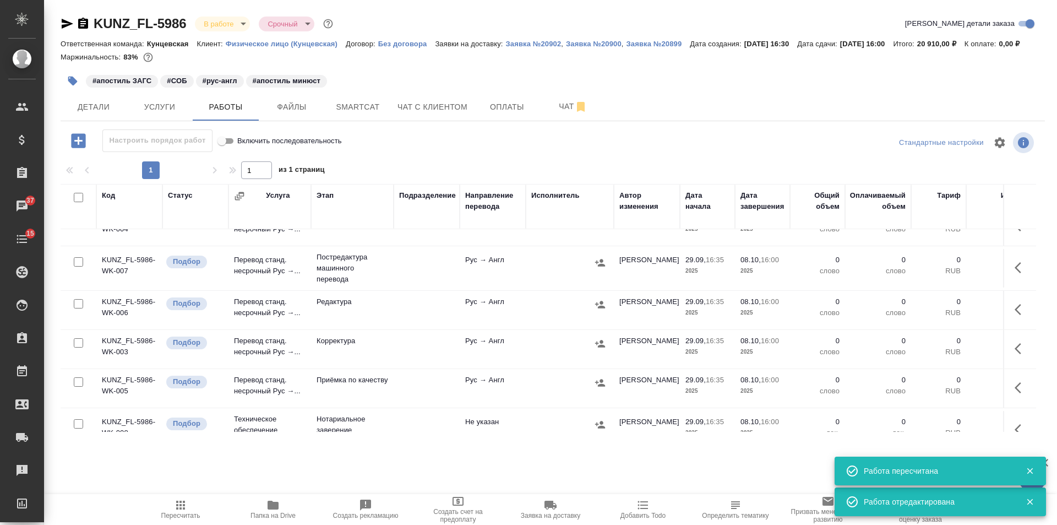
scroll to position [0, 0]
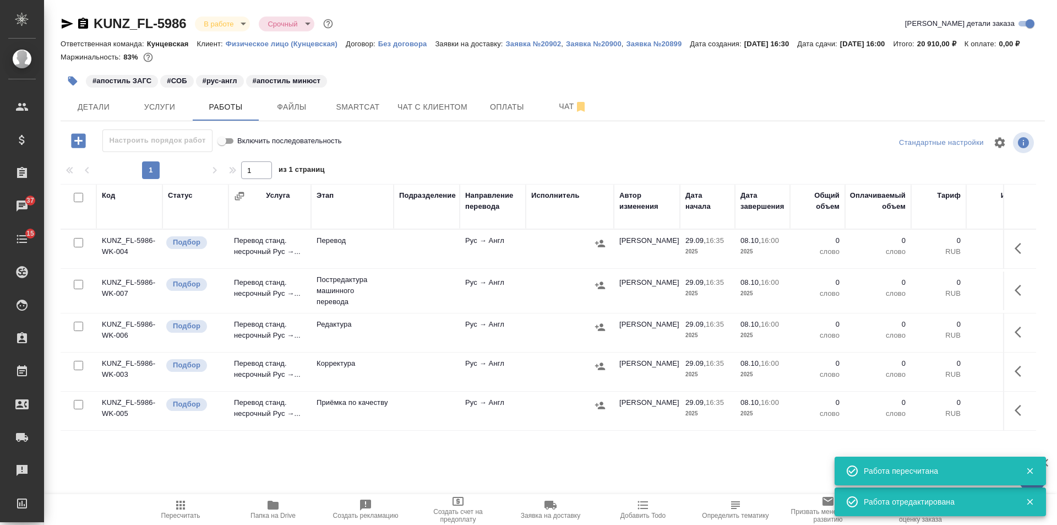
drag, startPoint x: 79, startPoint y: 211, endPoint x: 78, endPoint y: 229, distance: 17.7
click at [79, 202] on input "checkbox" at bounding box center [78, 197] width 9 height 9
checkbox input "true"
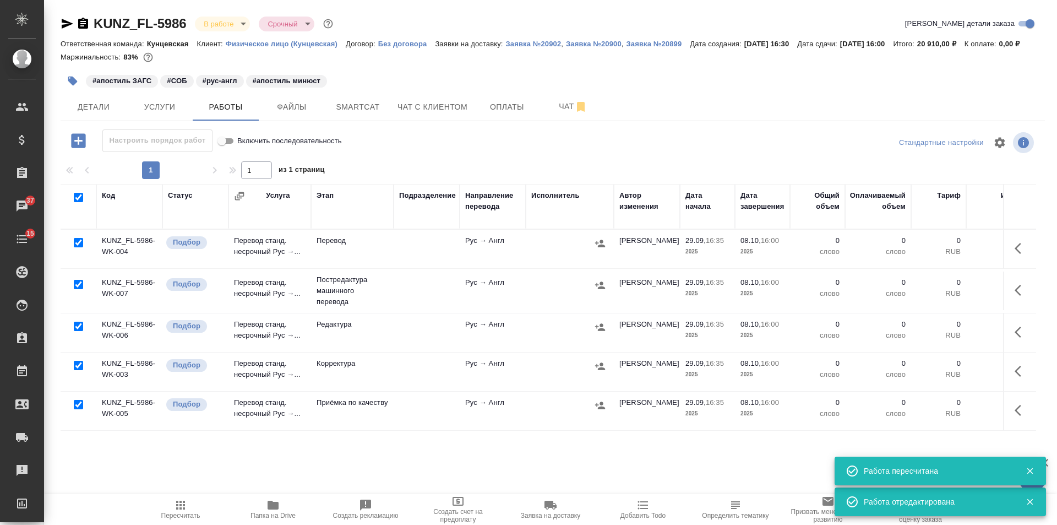
checkbox input "true"
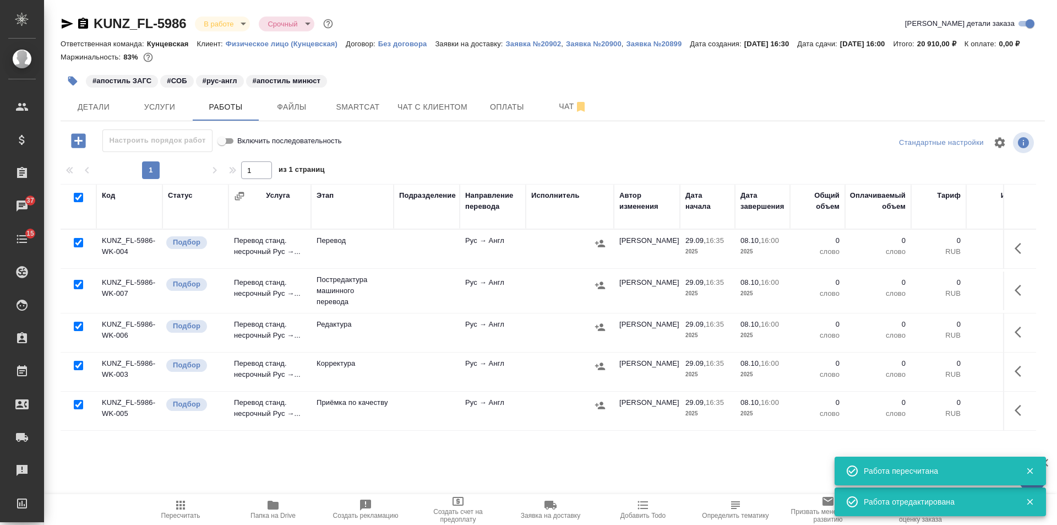
checkbox input "true"
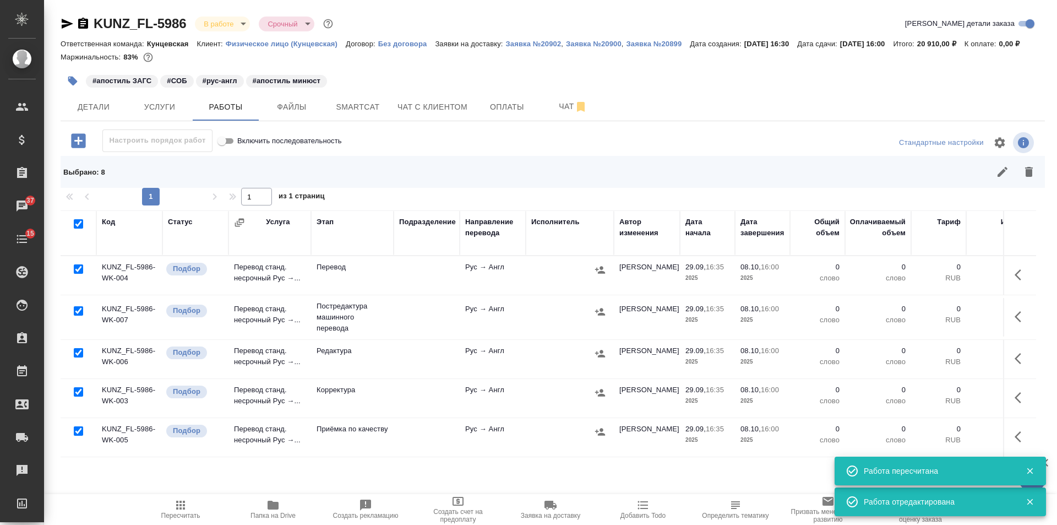
click at [78, 274] on input "checkbox" at bounding box center [78, 268] width 9 height 9
checkbox input "false"
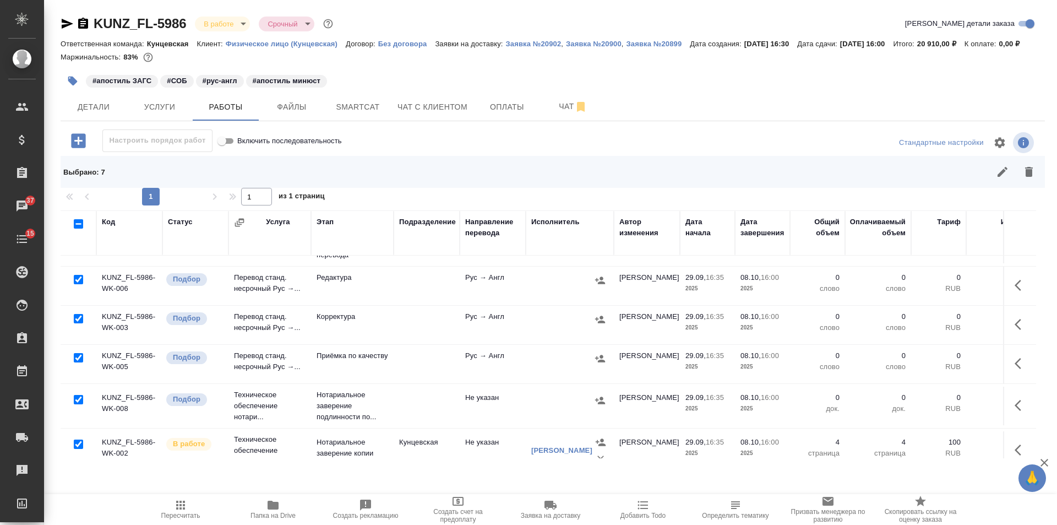
scroll to position [141, 0]
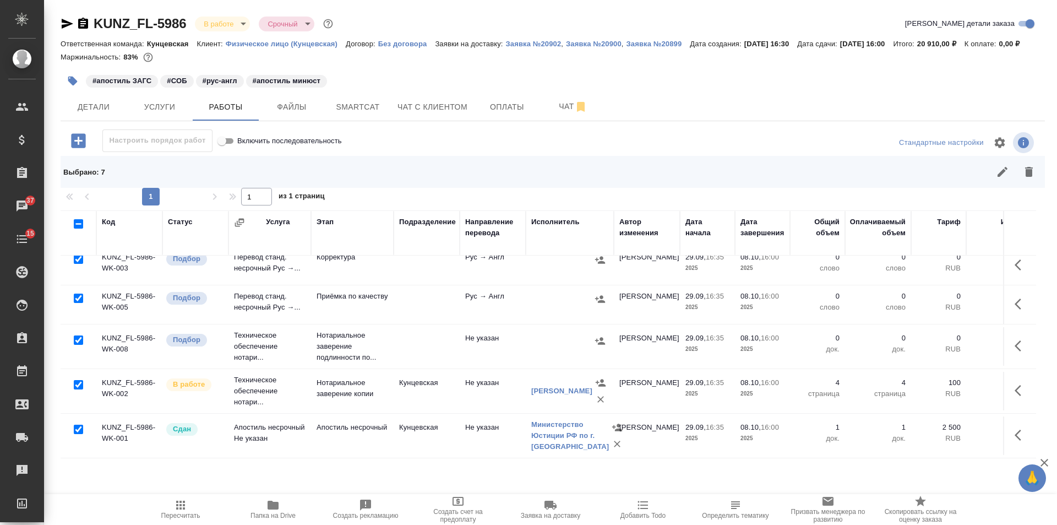
click at [80, 345] on input "checkbox" at bounding box center [78, 339] width 9 height 9
checkbox input "false"
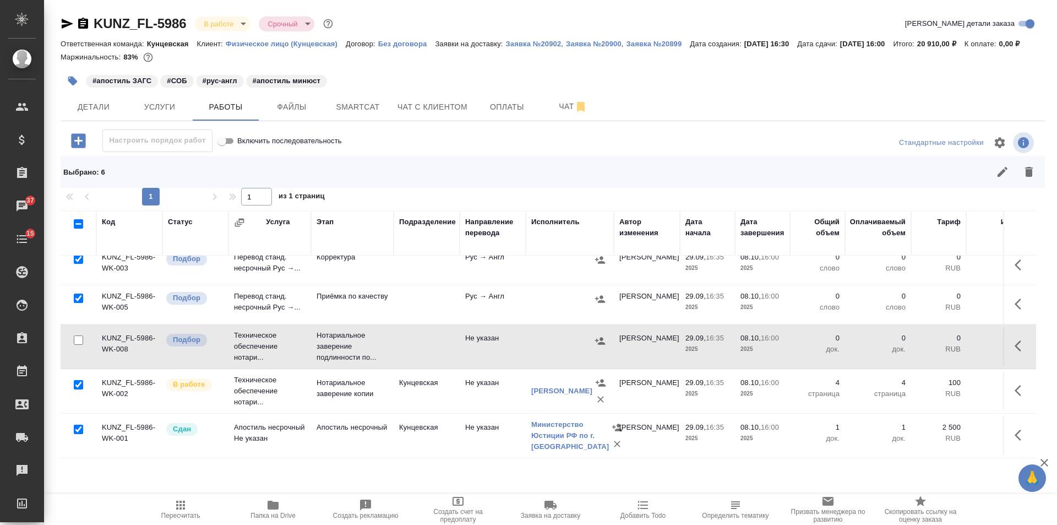
click at [78, 389] on input "checkbox" at bounding box center [78, 384] width 9 height 9
checkbox input "false"
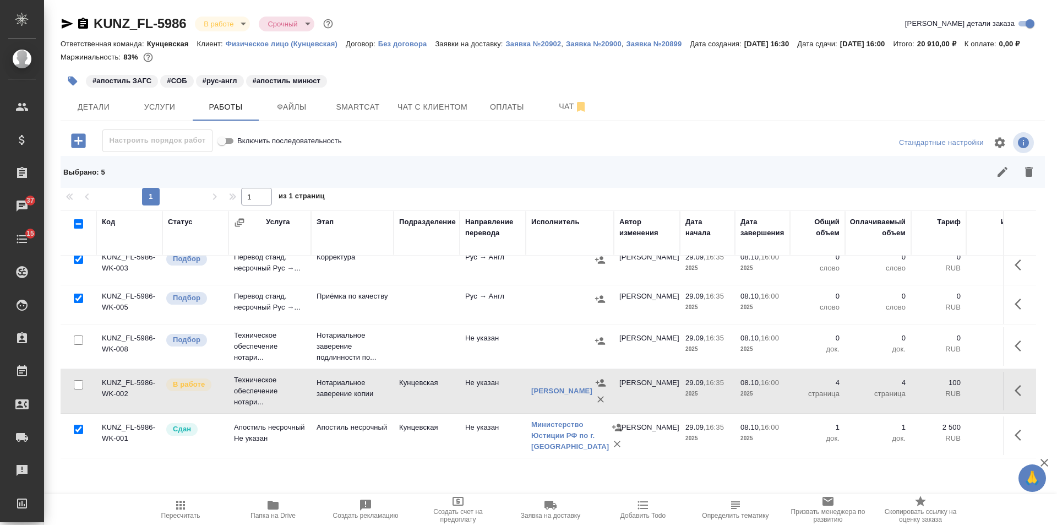
click at [79, 434] on input "checkbox" at bounding box center [78, 429] width 9 height 9
checkbox input "false"
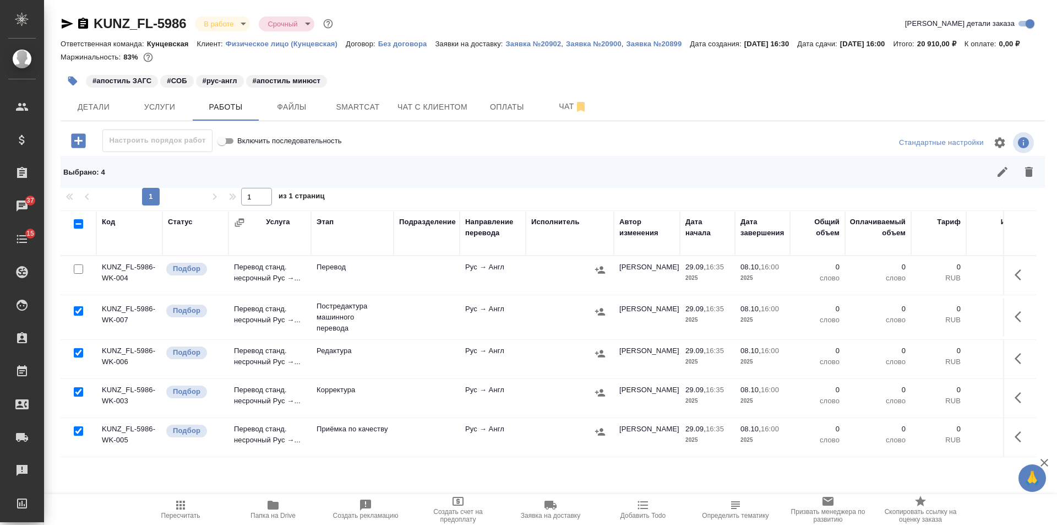
scroll to position [73, 0]
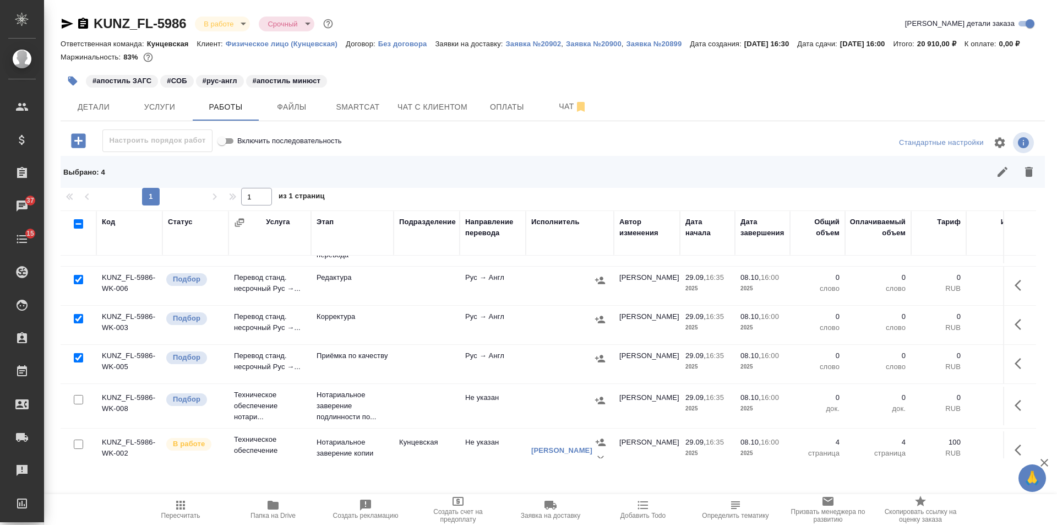
click at [80, 362] on input "checkbox" at bounding box center [78, 357] width 9 height 9
checkbox input "false"
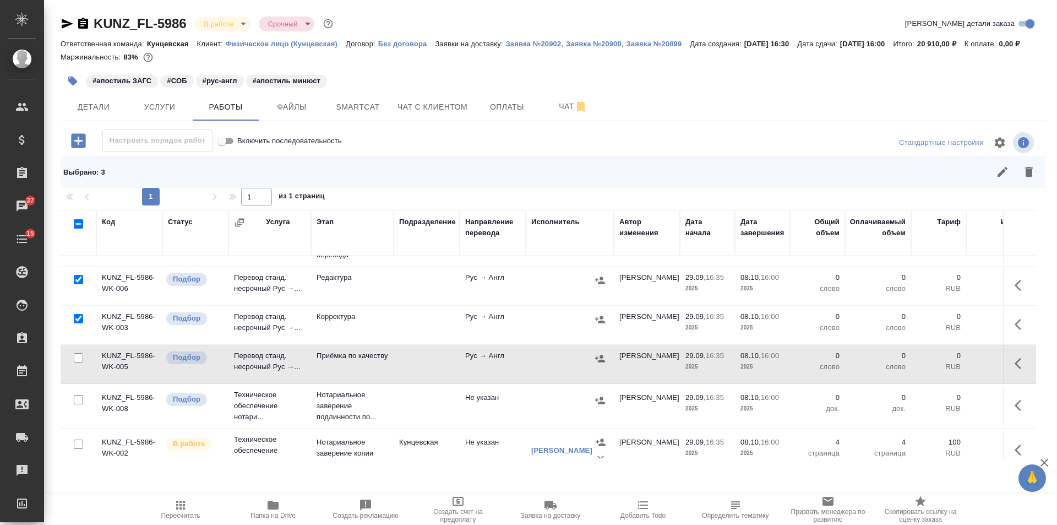
scroll to position [0, 0]
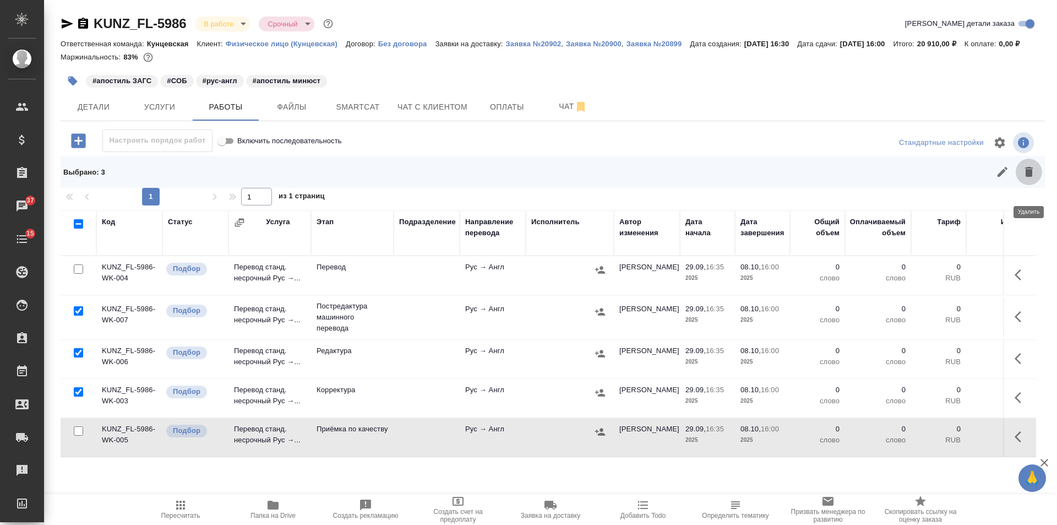
click at [1023, 178] on icon "button" at bounding box center [1029, 171] width 13 height 13
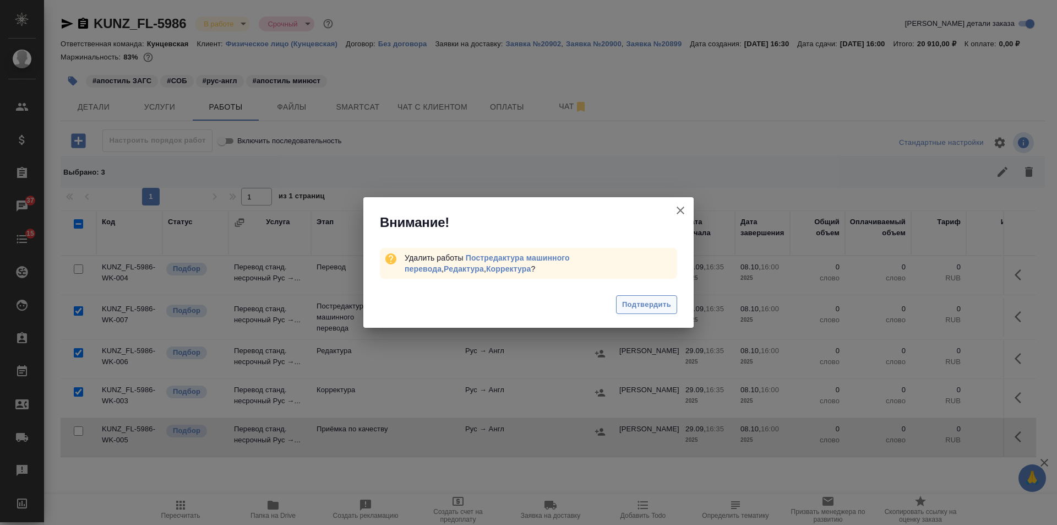
click at [652, 313] on button "Подтвердить" at bounding box center [646, 304] width 61 height 19
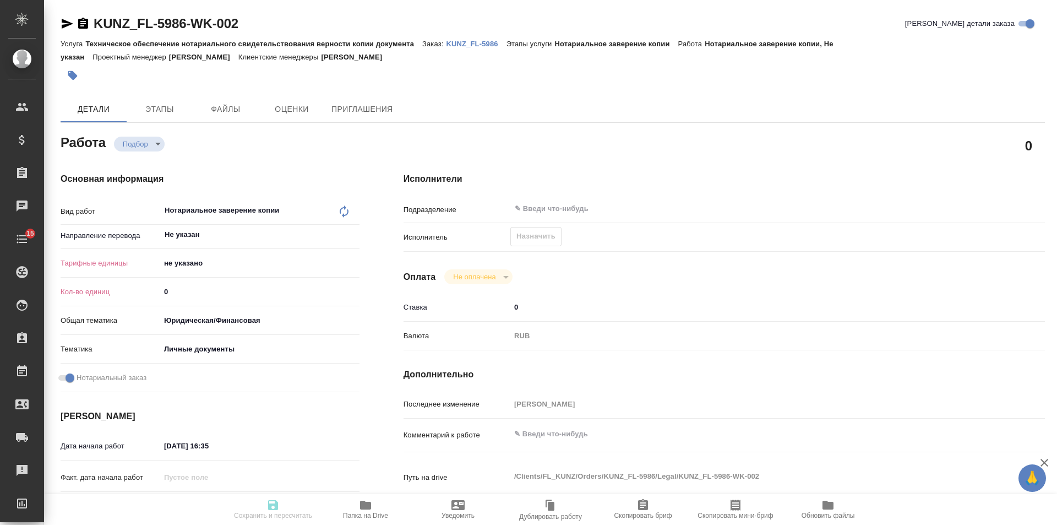
type textarea "x"
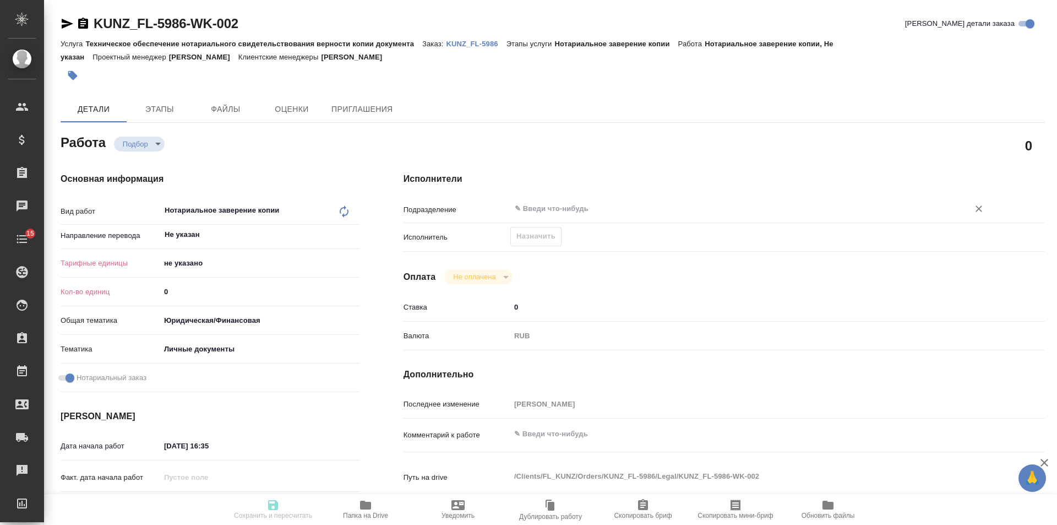
click at [536, 208] on input "text" at bounding box center [733, 208] width 438 height 13
type textarea "x"
type input "к"
type textarea "x"
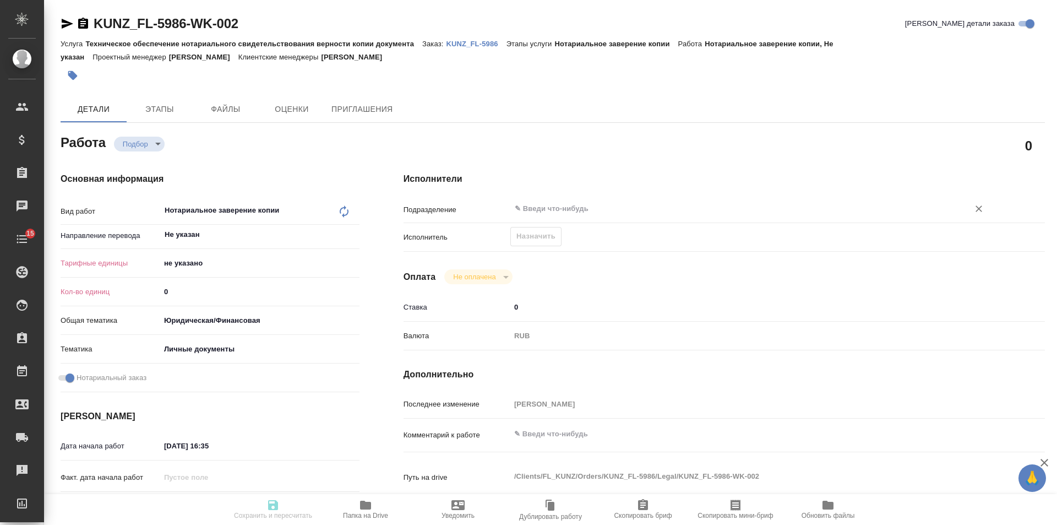
type textarea "x"
type input "ку"
type textarea "x"
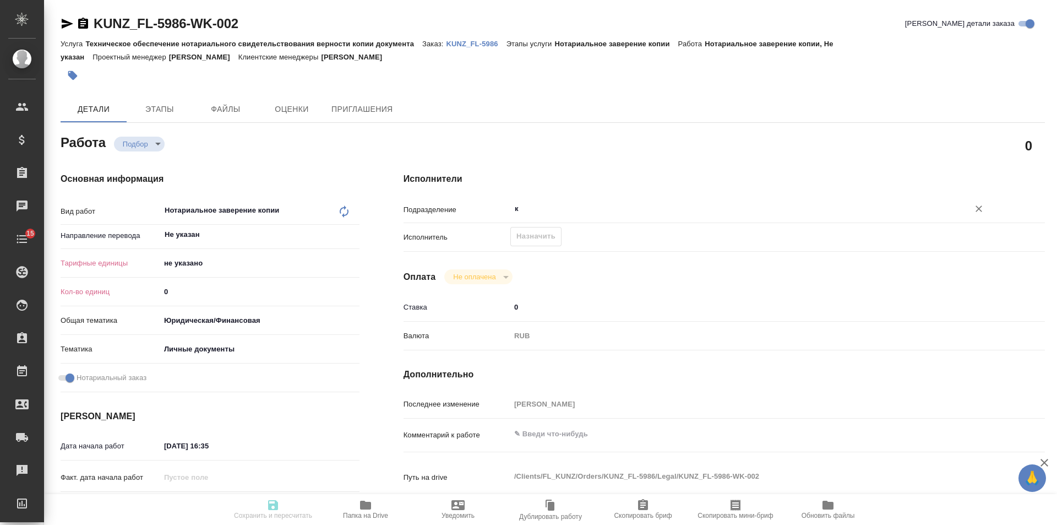
type textarea "x"
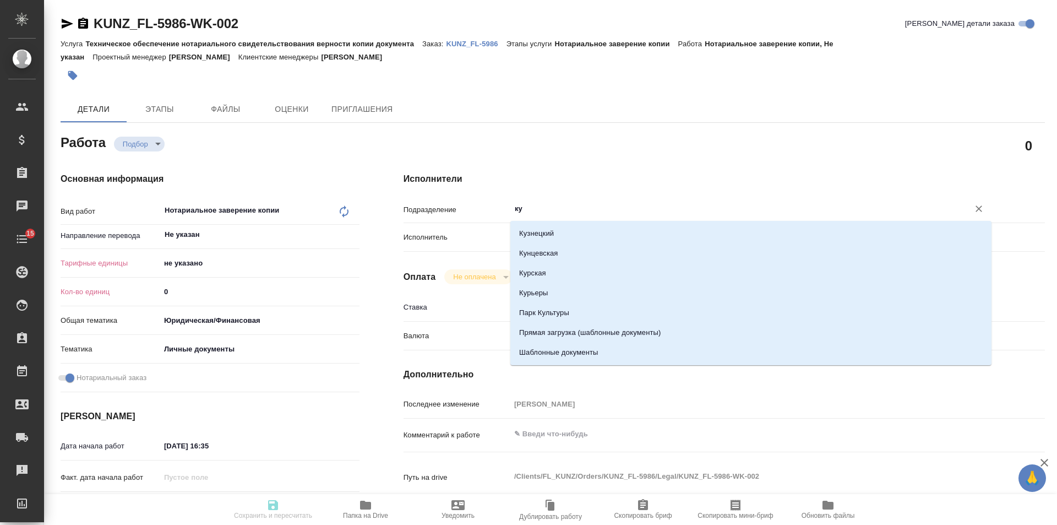
type input "кун"
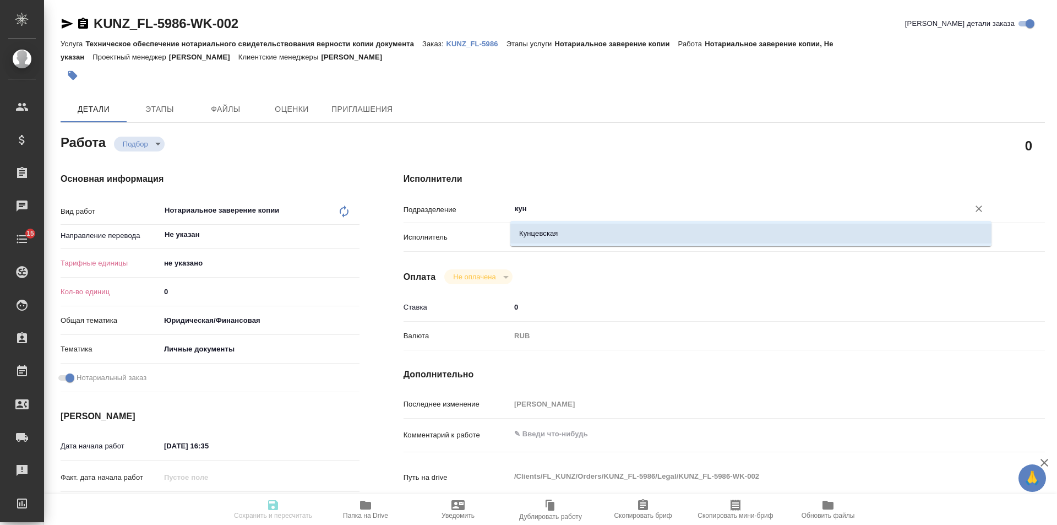
click at [528, 237] on li "Кунцевская" at bounding box center [750, 234] width 481 height 20
type textarea "x"
type input "Кунцевская"
type textarea "x"
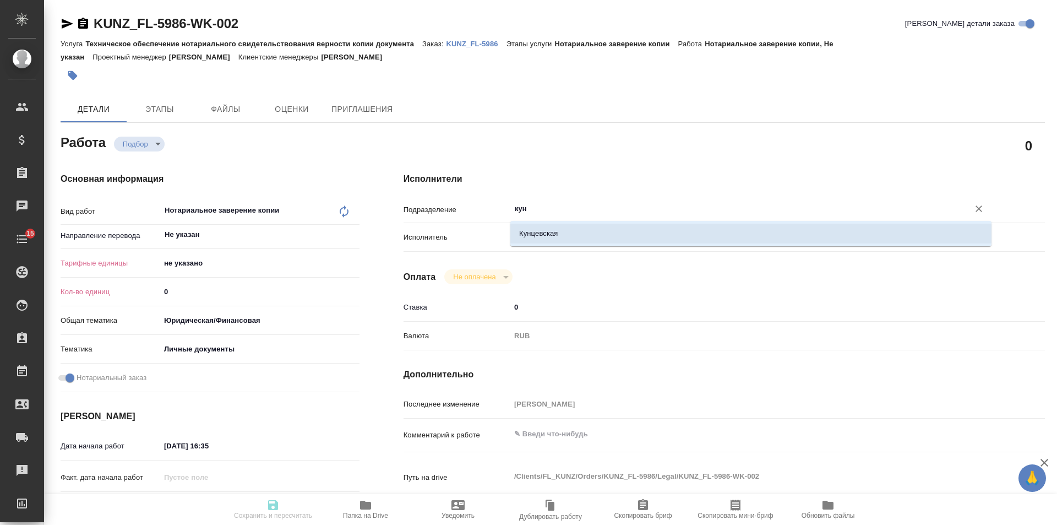
type textarea "x"
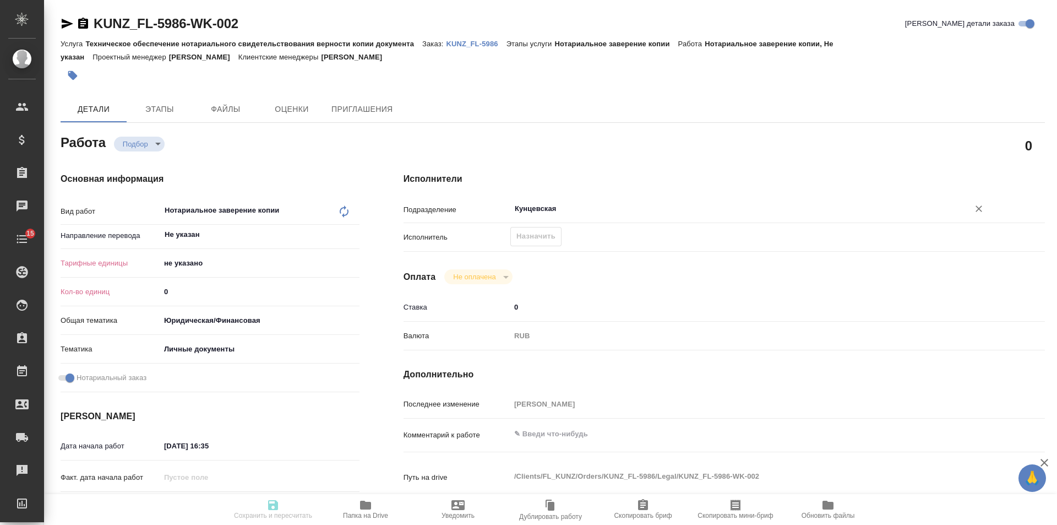
type input "Кунцевская"
type textarea "x"
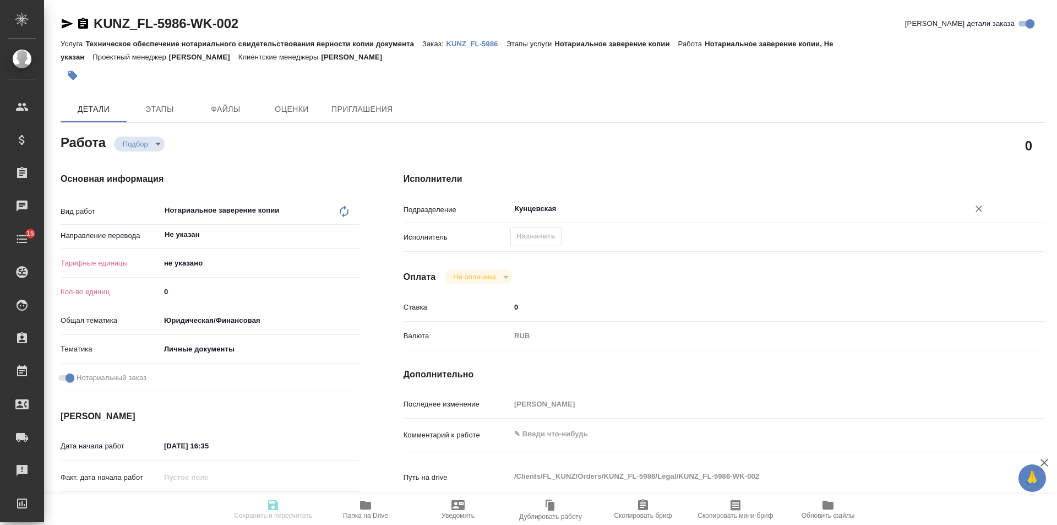
type textarea "x"
click at [227, 252] on div "Направление перевода Не указан ​" at bounding box center [210, 239] width 299 height 29
click at [214, 269] on body "🙏 .cls-1 fill:#fff; AWATERA Veselova Yulia Клиенты Спецификации Заказы Чаты 15 …" at bounding box center [528, 262] width 1057 height 525
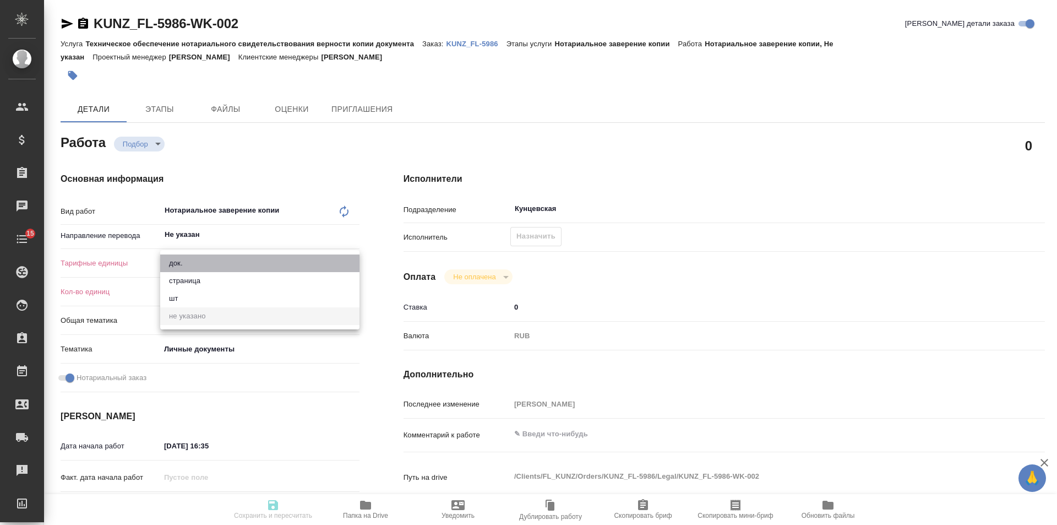
type textarea "x"
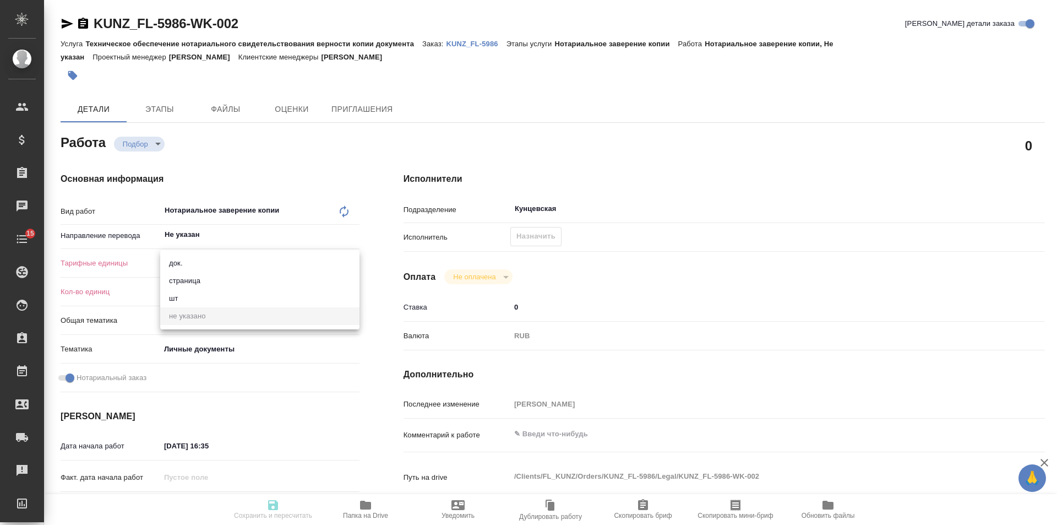
drag, startPoint x: 214, startPoint y: 269, endPoint x: 210, endPoint y: 279, distance: 9.9
click at [210, 279] on ul "док. страница шт не указано" at bounding box center [259, 289] width 199 height 79
click at [210, 279] on li "страница" at bounding box center [259, 281] width 199 height 18
type textarea "x"
type input "5a8b1489cc6b4906c91bfdb2"
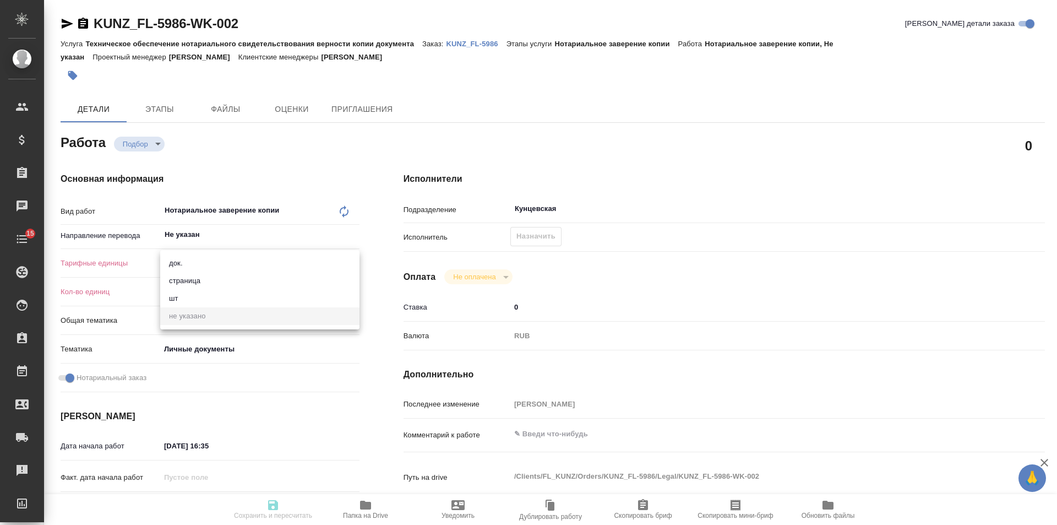
type textarea "x"
drag, startPoint x: 191, startPoint y: 287, endPoint x: 125, endPoint y: 301, distance: 67.5
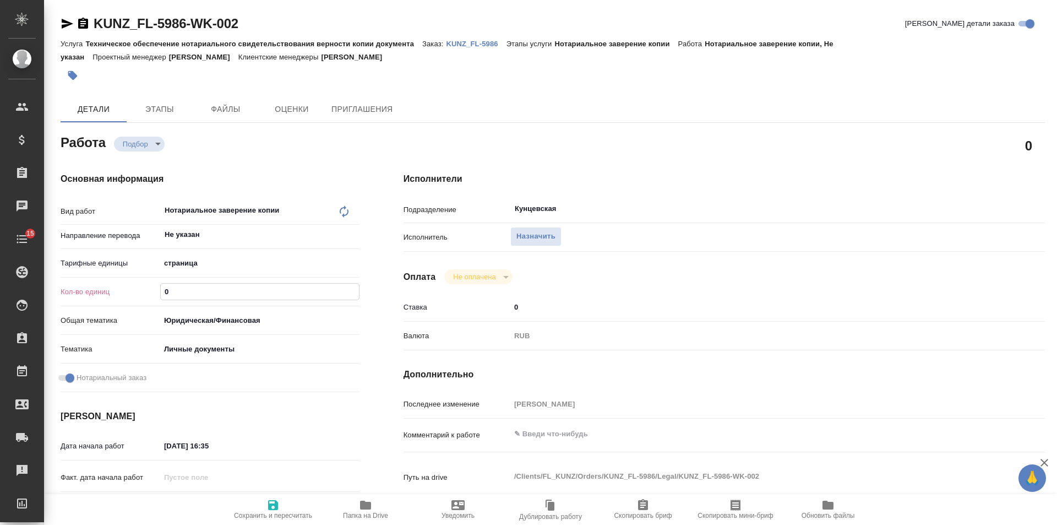
click at [121, 293] on div "Кол-во единиц 0" at bounding box center [210, 291] width 299 height 19
type textarea "x"
type input "4"
type textarea "x"
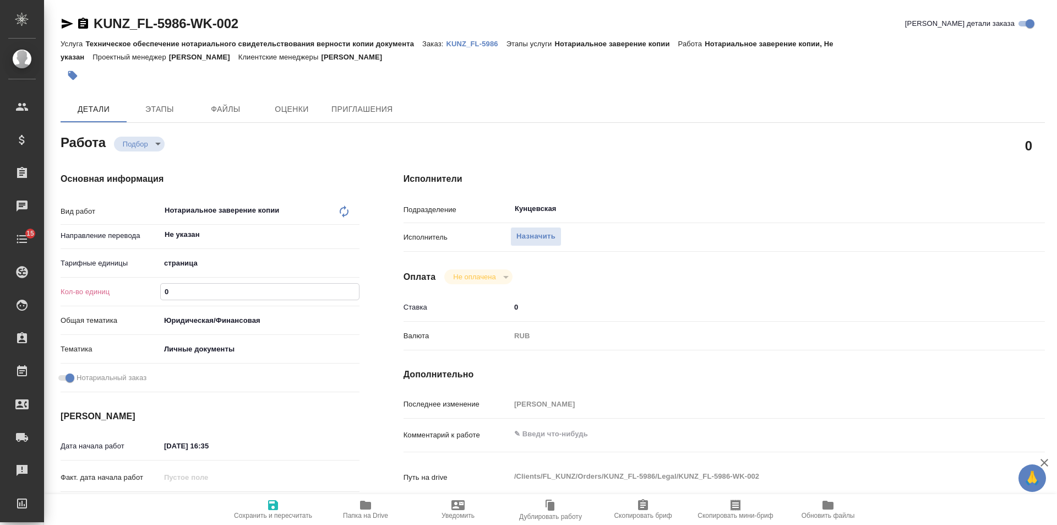
type textarea "x"
type input "4"
click at [291, 515] on span "Сохранить и пересчитать" at bounding box center [273, 516] width 78 height 8
type textarea "x"
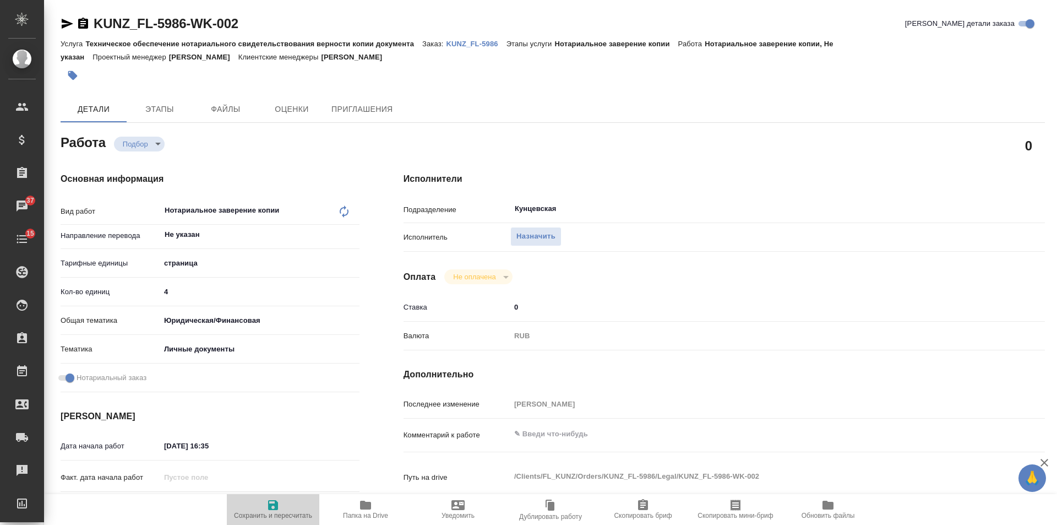
type textarea "x"
type input "recruiting"
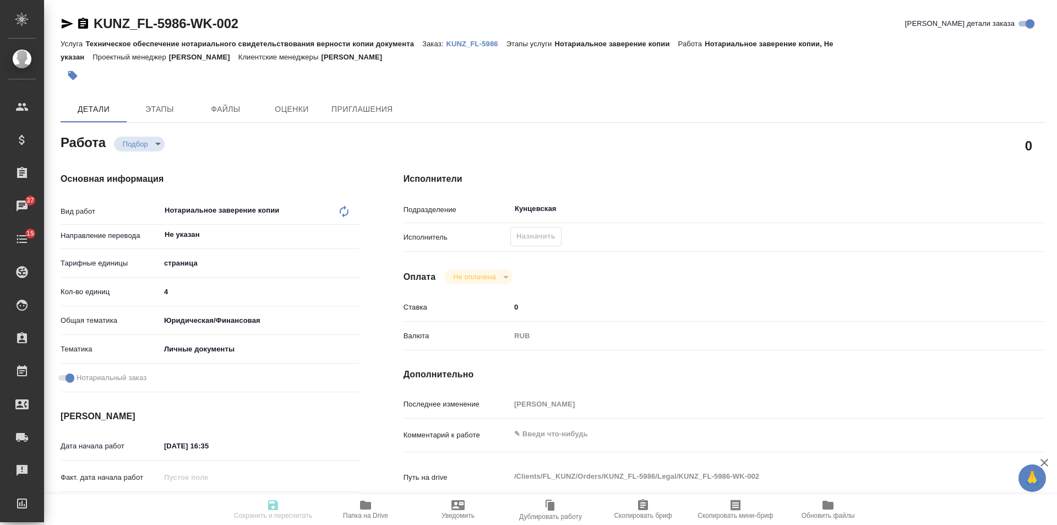
type textarea "Нотариальное заверение копии"
type textarea "x"
type input "Не указан"
type input "5a8b1489cc6b4906c91bfdb2"
type input "4"
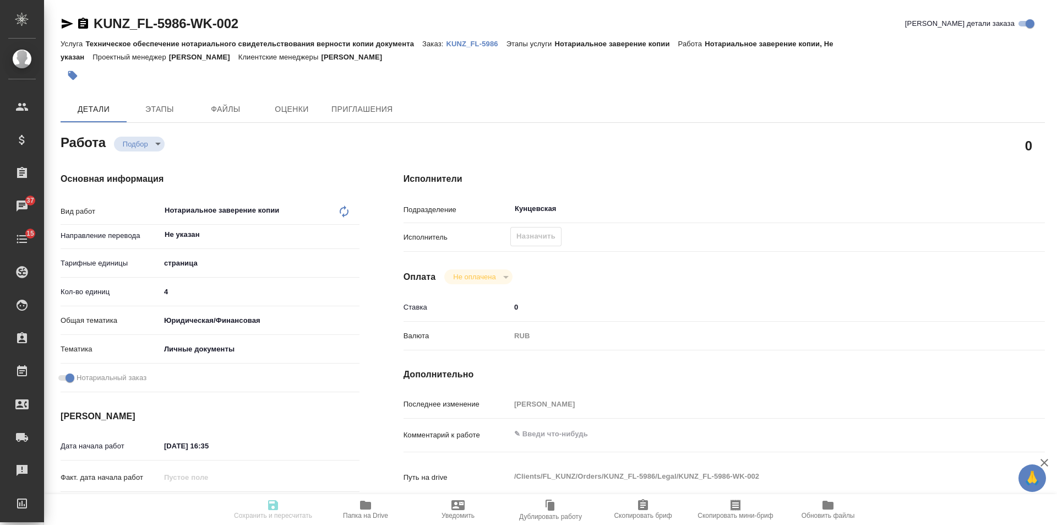
type input "yr-fn"
type input "5a8b8b956a9677013d343cfe"
checkbox input "true"
type input "29.09.2025 16:35"
type input "08.10.2025 16:00"
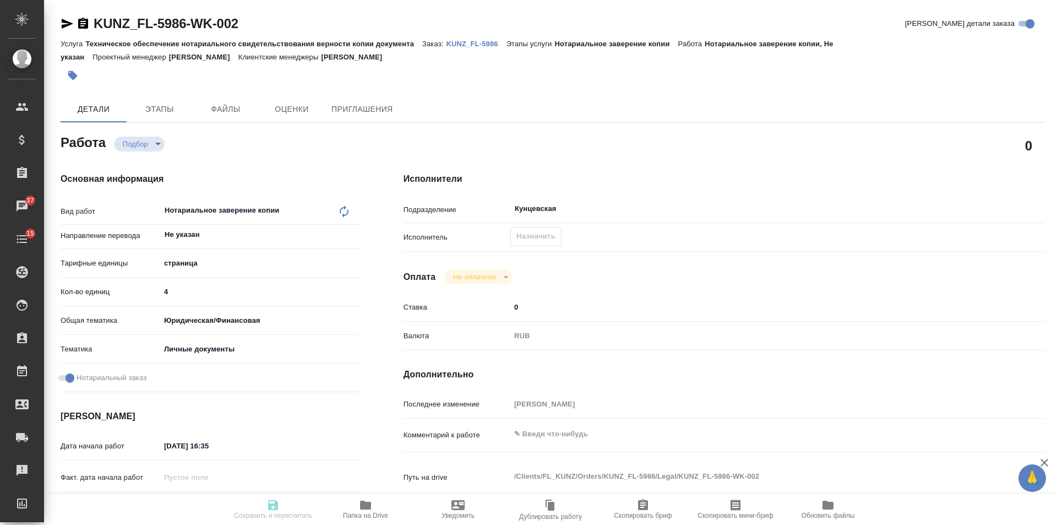
type input "08.10.2025 16:00"
type input "Кунцевская"
type input "notPayed"
type input "0"
type input "RUB"
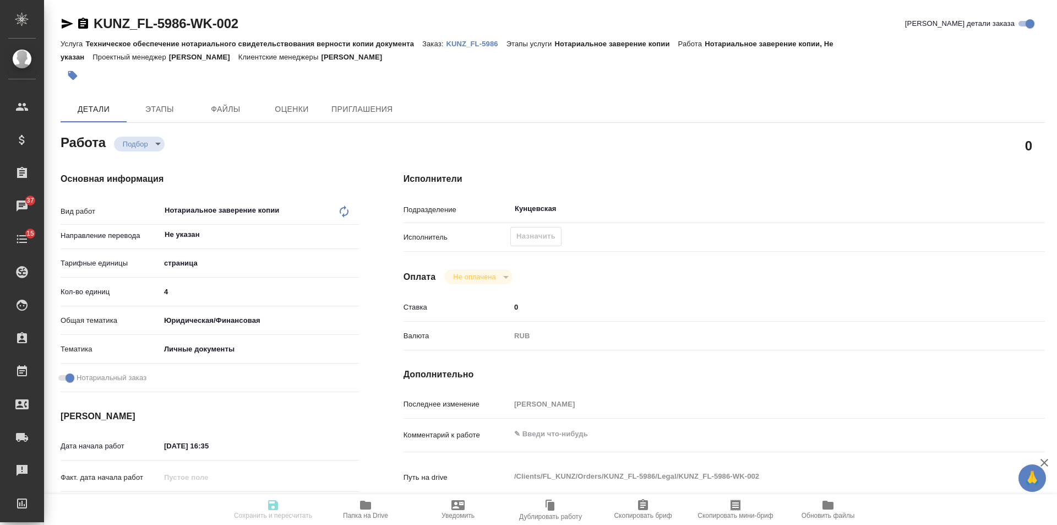
type input "Веселова Юлия"
type textarea "x"
type textarea "/Clients/FL_KUNZ/Orders/KUNZ_FL-5986/Legal/KUNZ_FL-5986-WK-002"
type textarea "x"
type input "KUNZ_FL-5986"
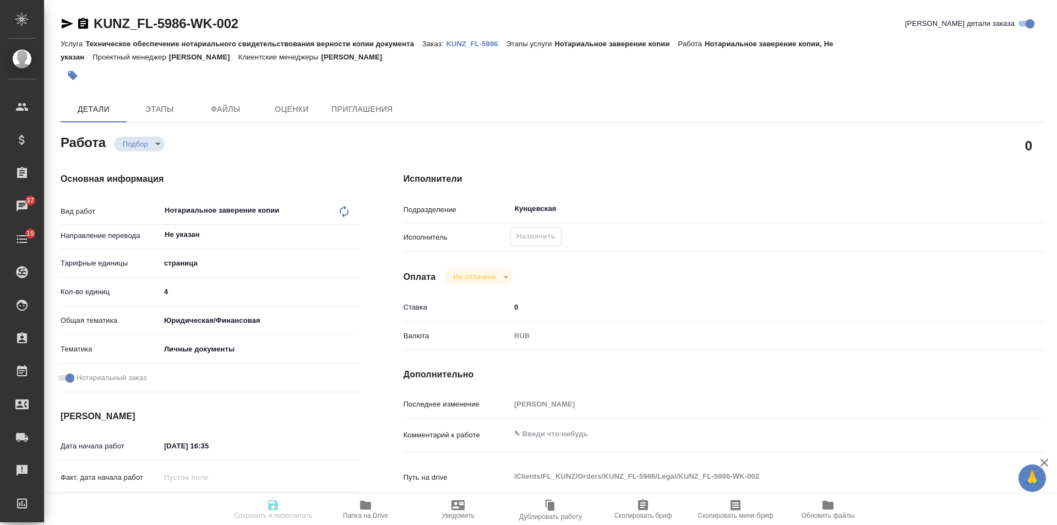
type input "Техническое обеспечение нотариального свидетельствования верности копии докумен…"
type input "Нотариальное заверение копии"
type input "Веселова Юлия"
type input "/Clients/FL_KUNZ/Orders/KUNZ_FL-5986"
type textarea "x"
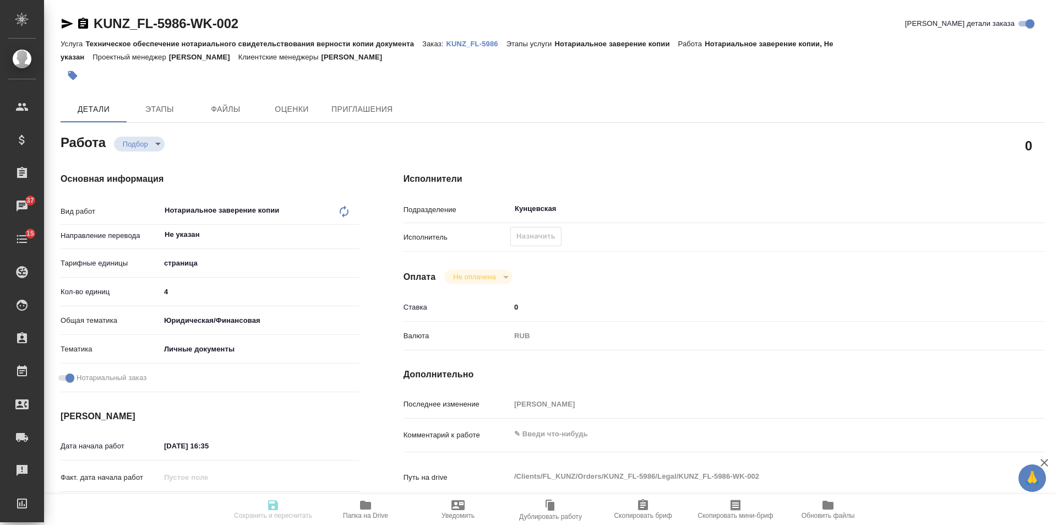
type textarea "СОБ: апо на ориг -> НЗК (2 экз) -> перевод рус-англ+нот -> апо на перевод (2 эк…"
type textarea "x"
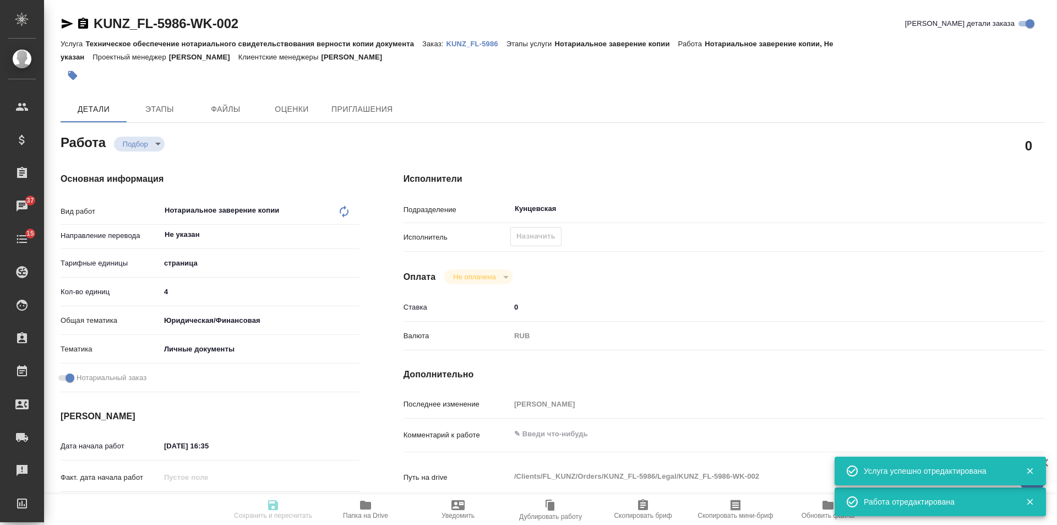
type textarea "x"
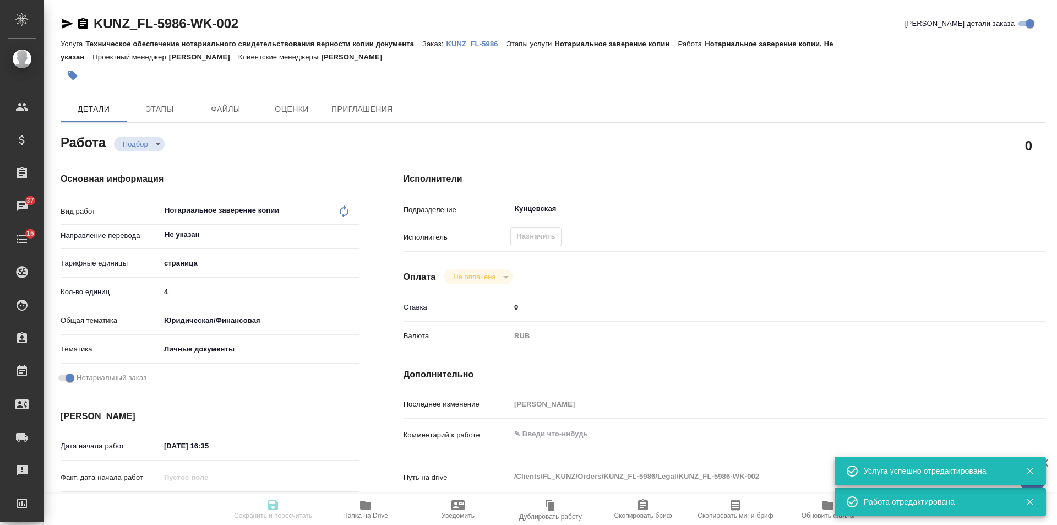
type textarea "x"
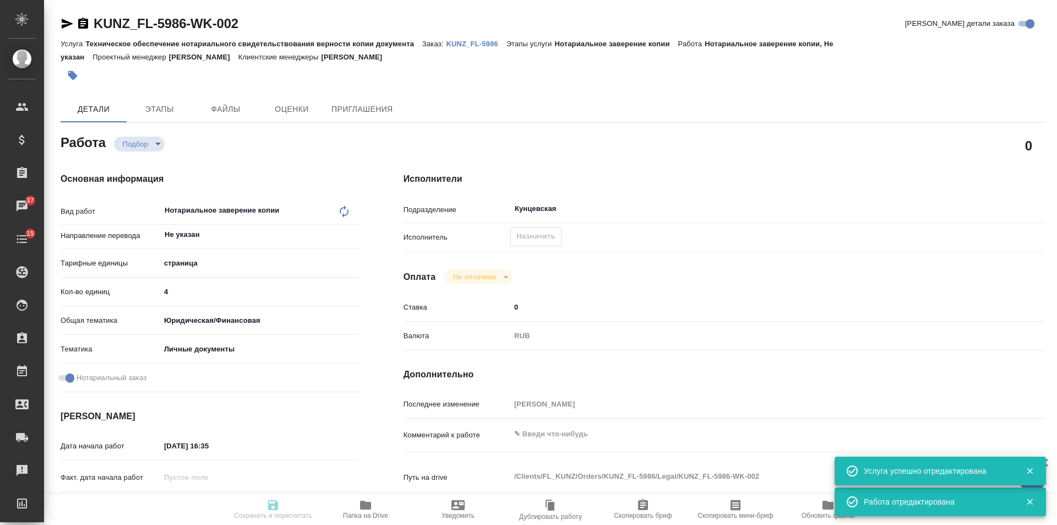
type textarea "x"
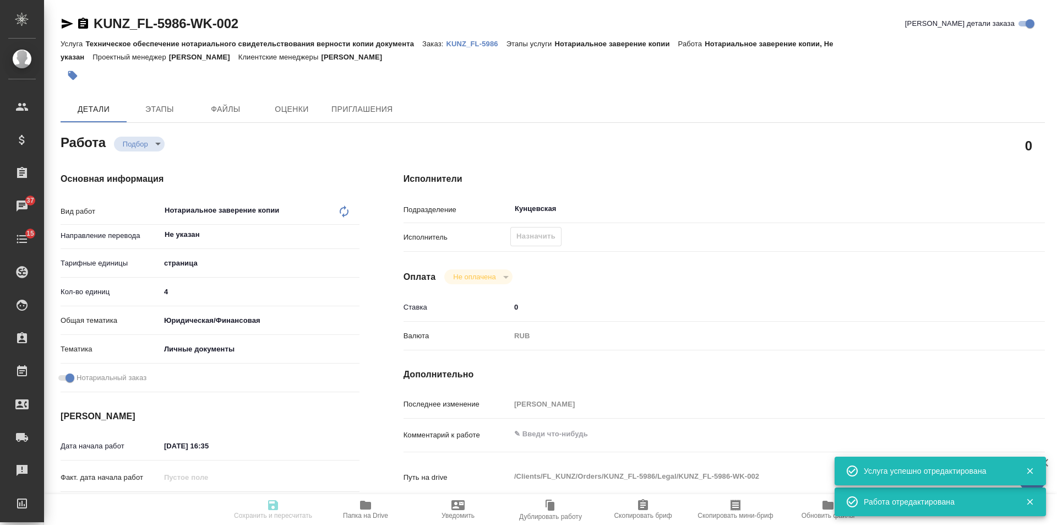
type textarea "x"
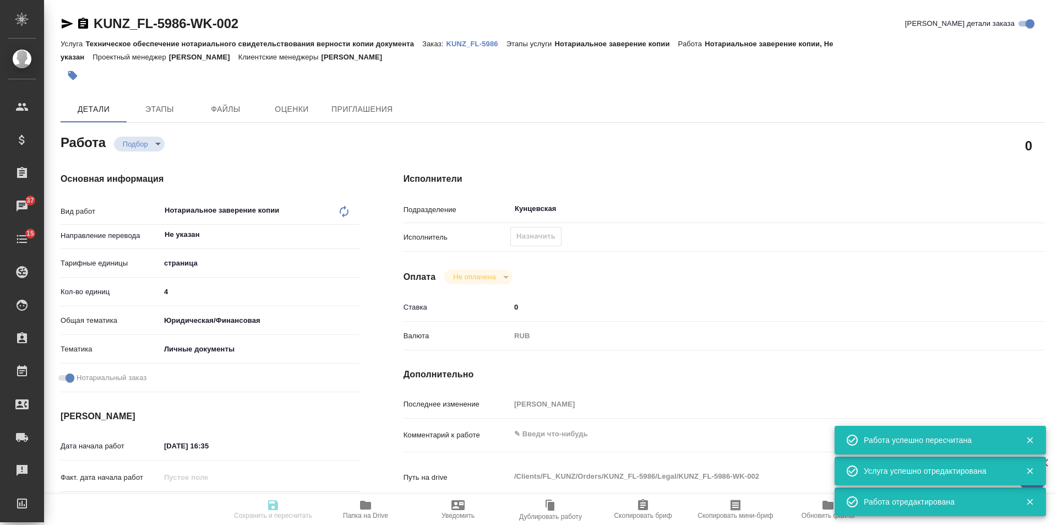
type input "recruiting"
type textarea "Нотариальное заверение копии"
type textarea "x"
type input "Не указан"
type input "5a8b1489cc6b4906c91bfdb2"
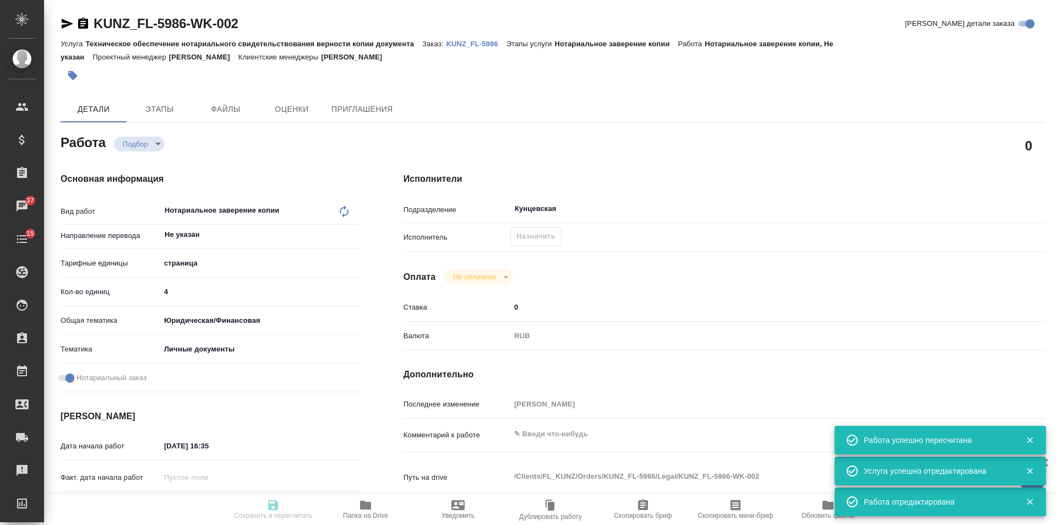
type input "4"
type input "yr-fn"
type input "5a8b8b956a9677013d343cfe"
checkbox input "true"
type input "29.09.2025 16:35"
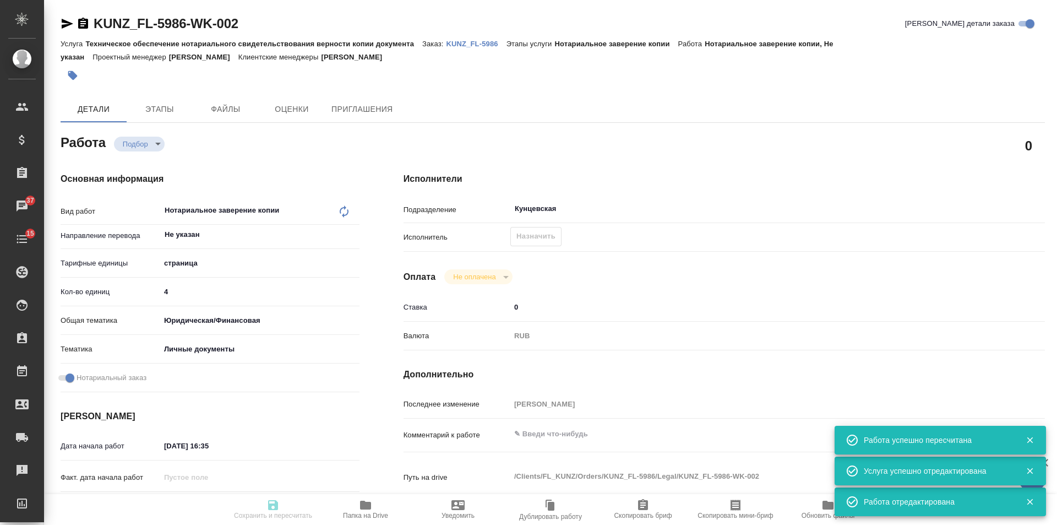
type input "08.10.2025 16:00"
type input "Кунцевская"
type input "notPayed"
type input "0"
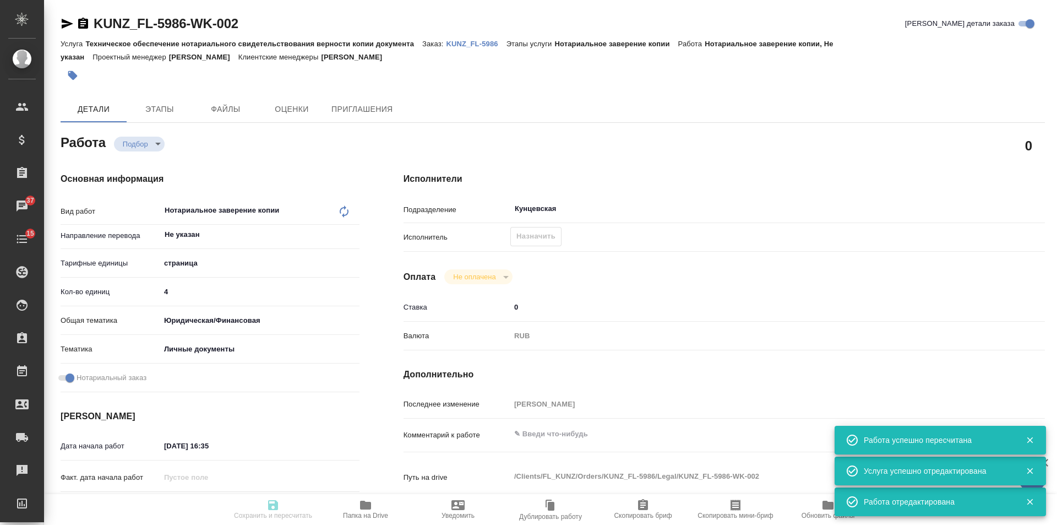
type input "RUB"
type input "Веселова Юлия"
type textarea "x"
type textarea "/Clients/FL_KUNZ/Orders/KUNZ_FL-5986/Legal/KUNZ_FL-5986-WK-002"
type textarea "x"
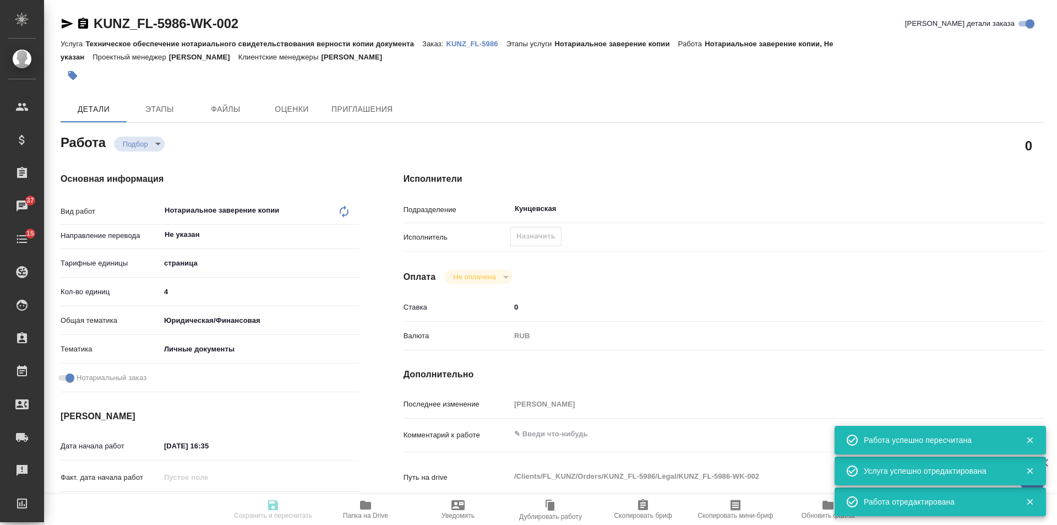
type input "KUNZ_FL-5986"
type input "Техническое обеспечение нотариального свидетельствования верности копии докумен…"
type input "Нотариальное заверение копии"
type input "[PERSON_NAME]"
type input "/Clients/FL_KUNZ/Orders/KUNZ_FL-5986"
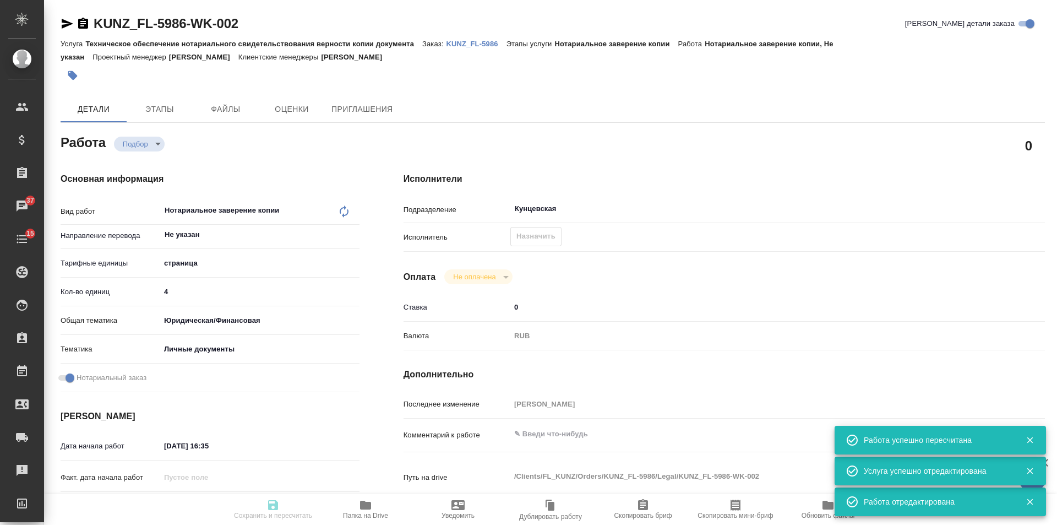
type textarea "x"
type textarea "СОБ: апо на ориг -> НЗК (2 экз) -> перевод рус-англ+нот -> апо на перевод (2 эк…"
type textarea "x"
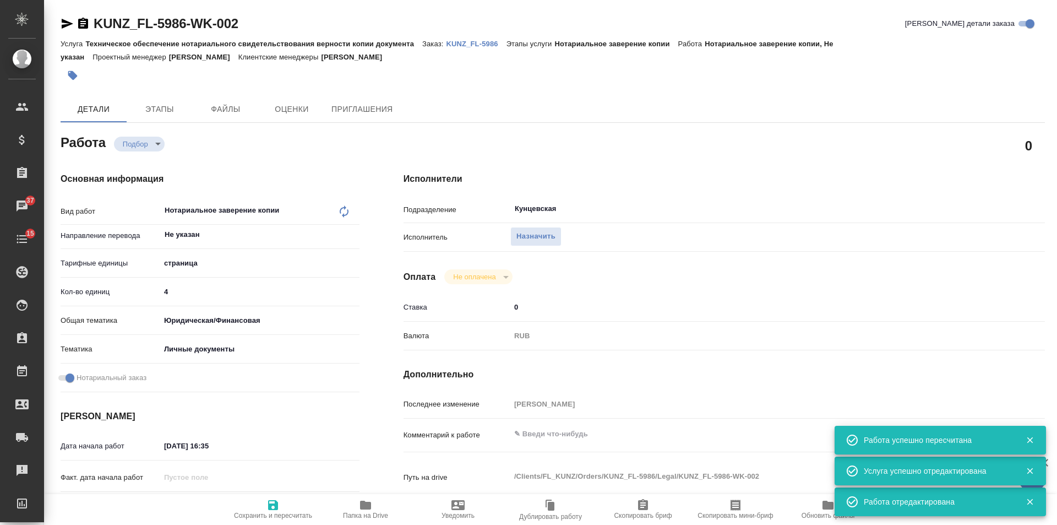
type textarea "x"
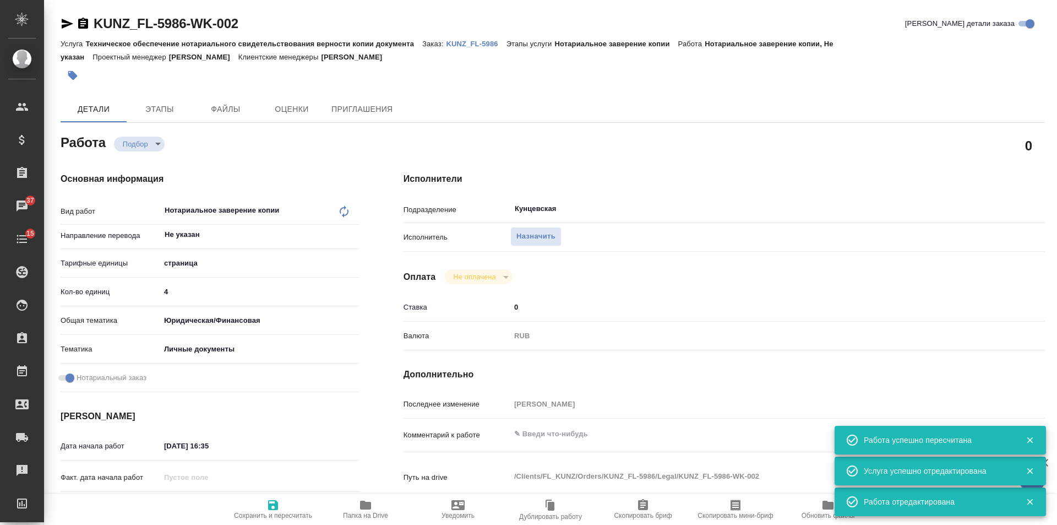
type textarea "x"
click at [523, 235] on span "Назначить" at bounding box center [536, 236] width 39 height 13
type textarea "x"
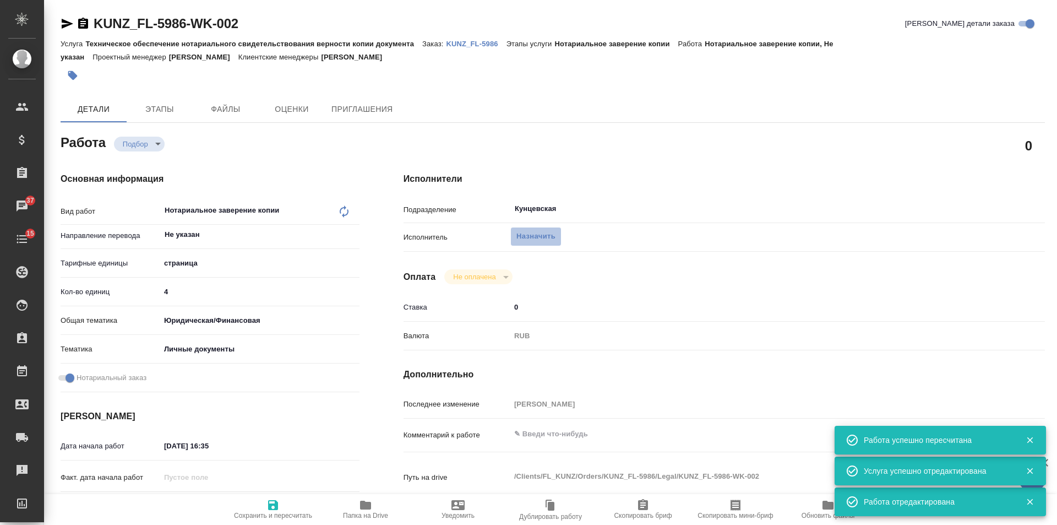
type textarea "x"
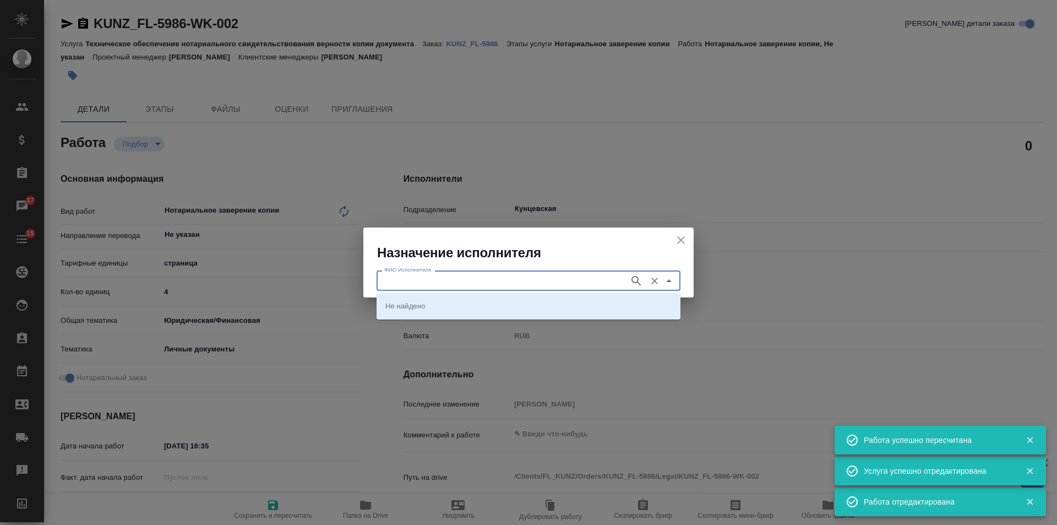
click at [450, 284] on input "ФИО Исполнителя" at bounding box center [502, 280] width 244 height 13
type textarea "x"
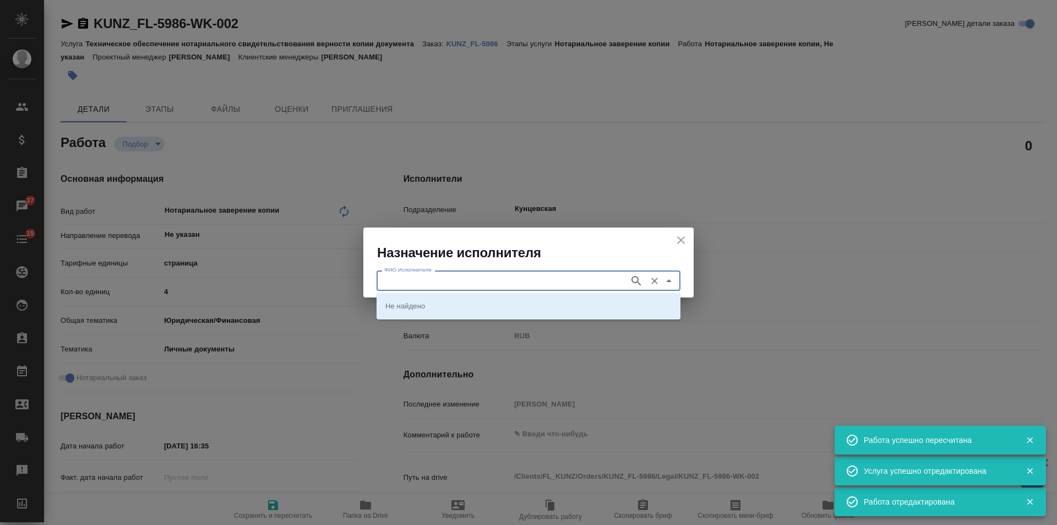
type textarea "x"
type input "аристова"
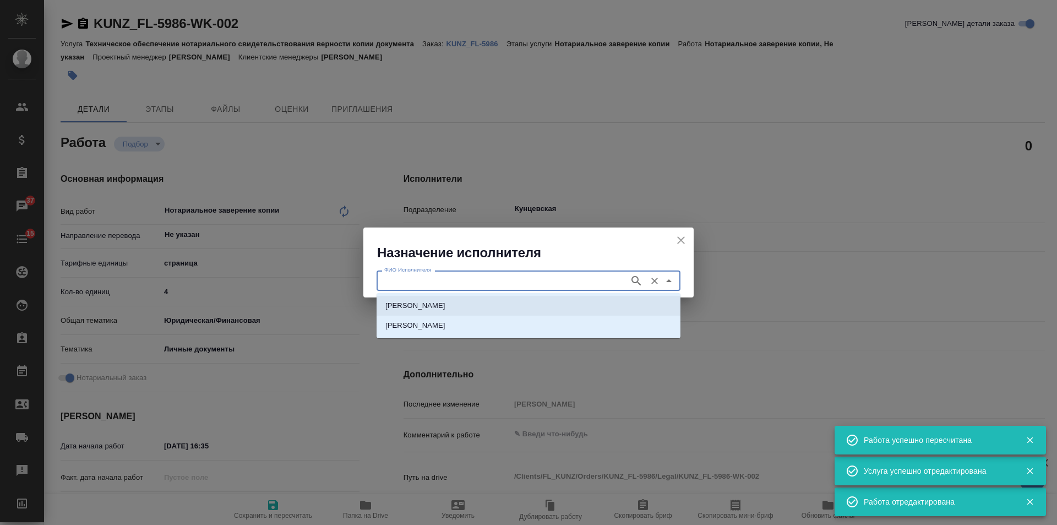
click at [442, 306] on p "[PERSON_NAME]" at bounding box center [415, 305] width 60 height 11
type input "[PERSON_NAME]"
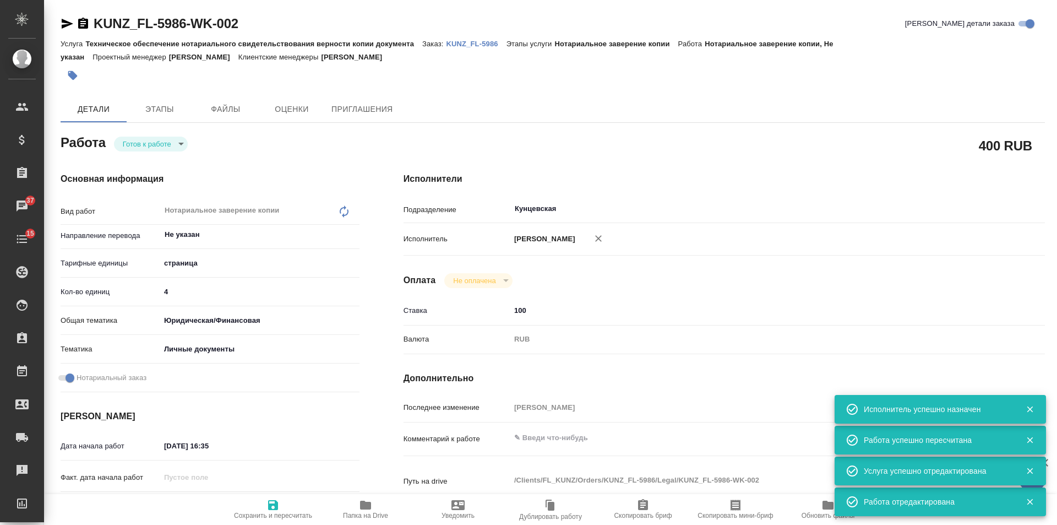
type textarea "x"
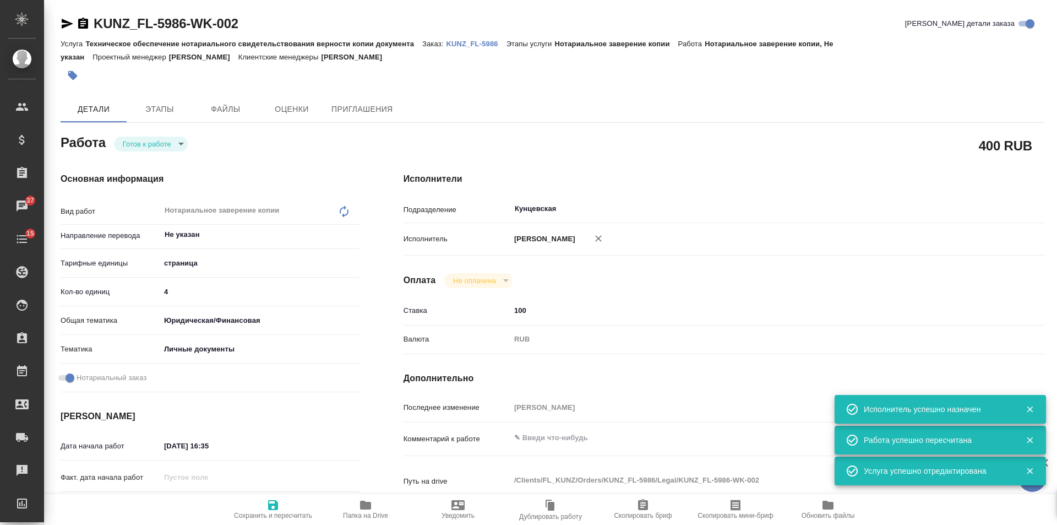
type textarea "x"
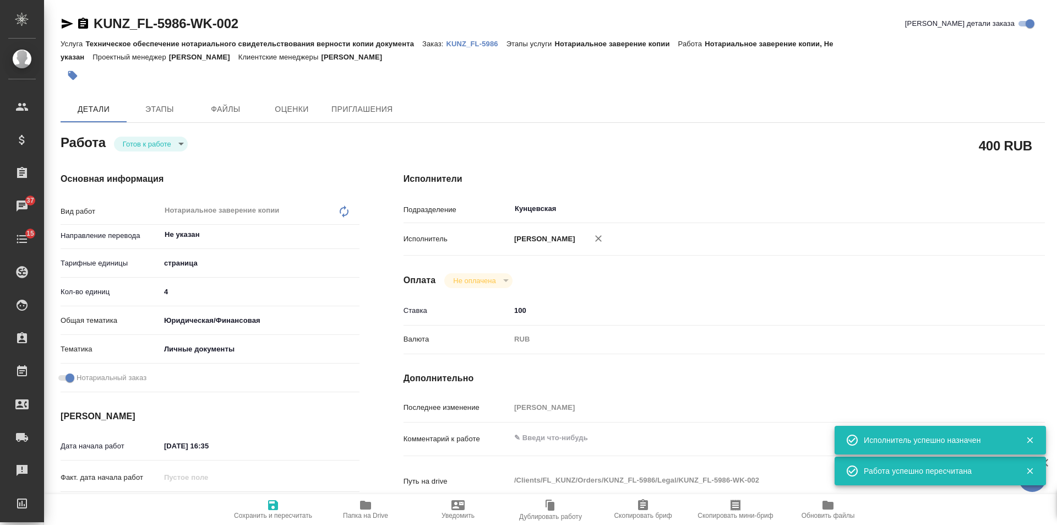
click at [263, 494] on button "Сохранить и пересчитать" at bounding box center [273, 509] width 93 height 31
type textarea "x"
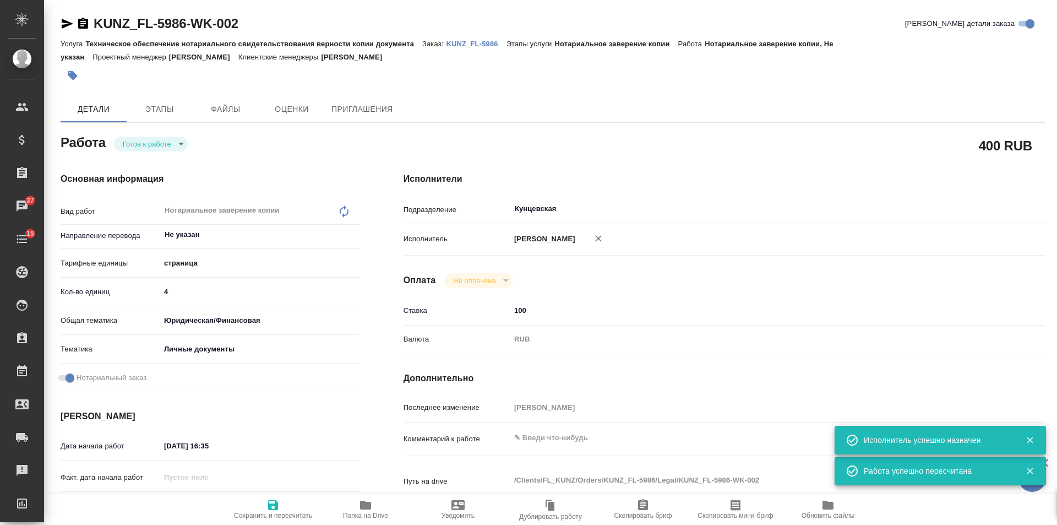
type textarea "x"
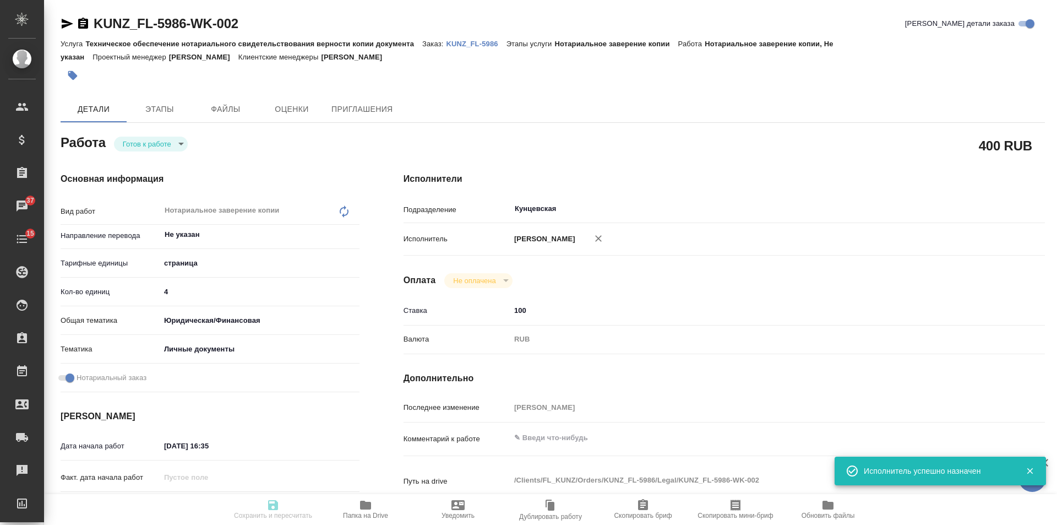
type textarea "x"
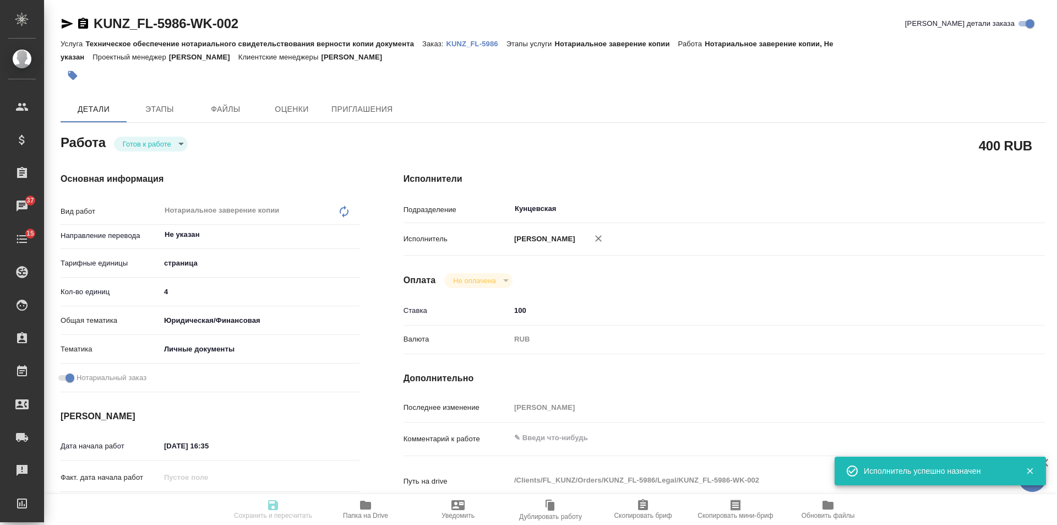
type textarea "x"
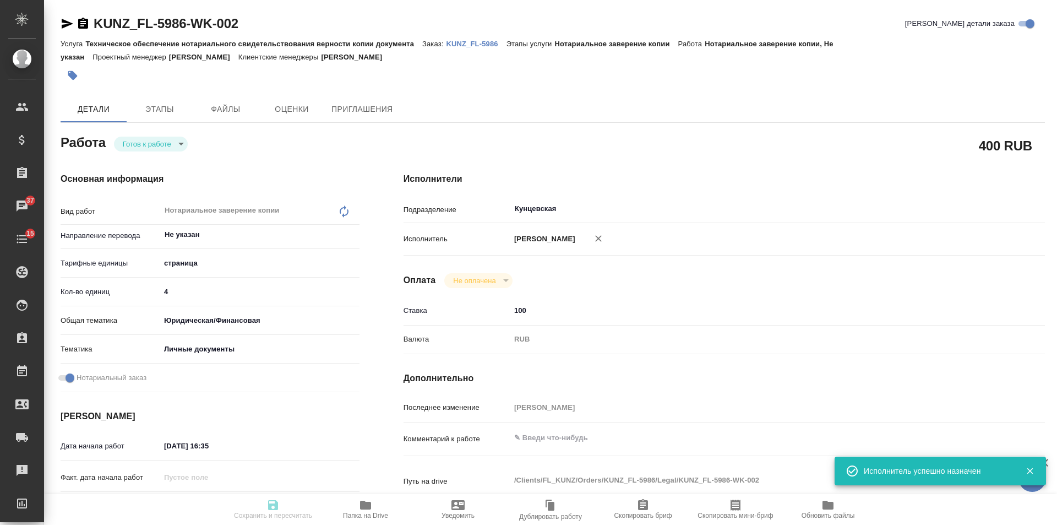
type input "readyForWork"
type textarea "Нотариальное заверение копии"
type textarea "x"
type input "Не указан"
type input "5a8b1489cc6b4906c91bfdb2"
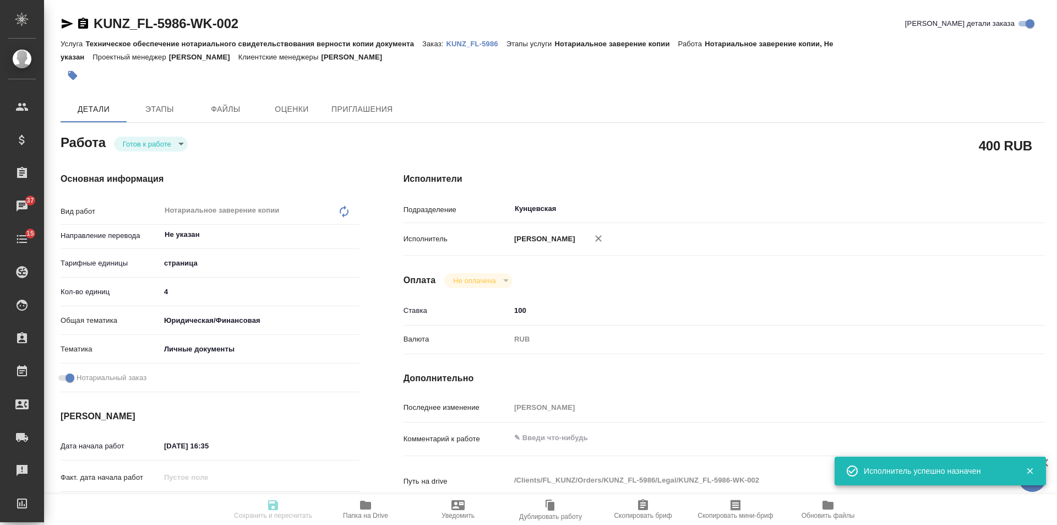
type input "4"
type input "yr-fn"
type input "5a8b8b956a9677013d343cfe"
checkbox input "true"
type input "29.09.2025 16:35"
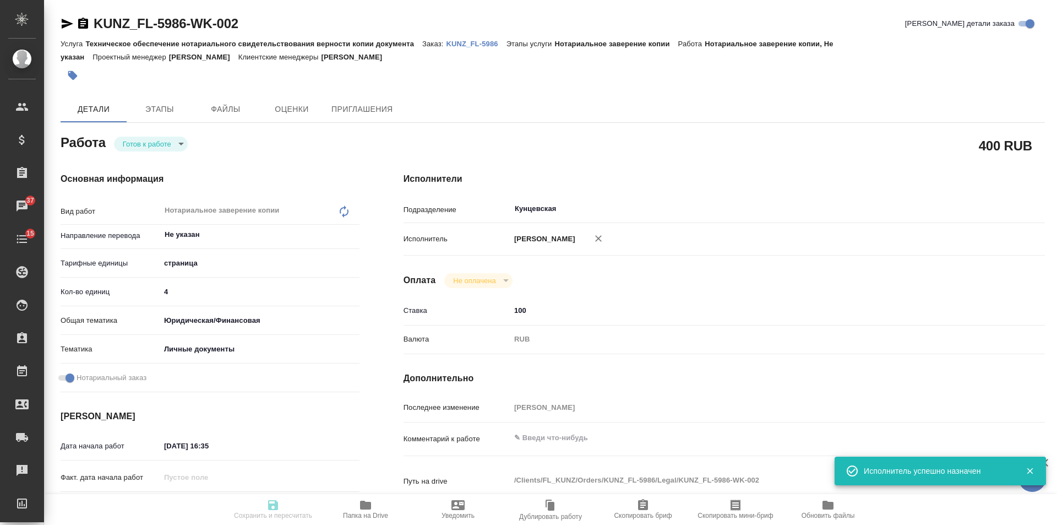
type input "08.10.2025 16:00"
type input "Кунцевская"
type input "notPayed"
type input "100"
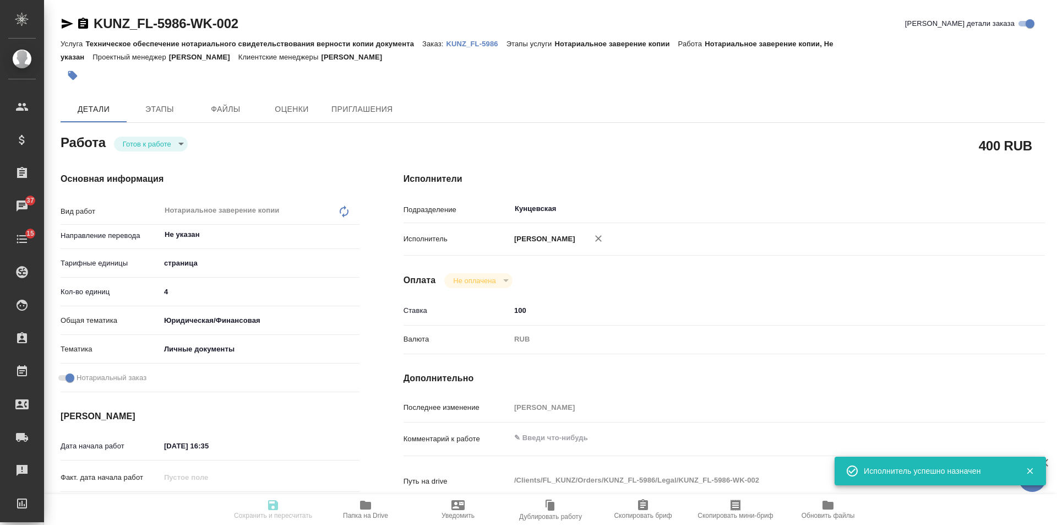
type input "RUB"
type input "[PERSON_NAME]"
type textarea "x"
type textarea "/Clients/FL_KUNZ/Orders/KUNZ_FL-5986/Legal/KUNZ_FL-5986-WK-002"
type textarea "x"
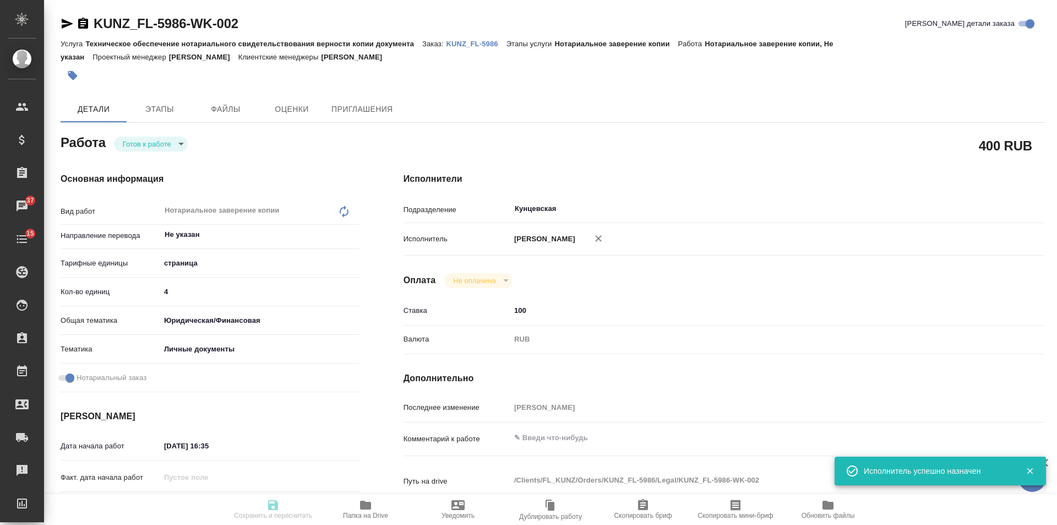
type input "KUNZ_FL-5986"
type input "Техническое обеспечение нотариального свидетельствования верности копии докумен…"
type input "Нотариальное заверение копии"
type input "[PERSON_NAME]"
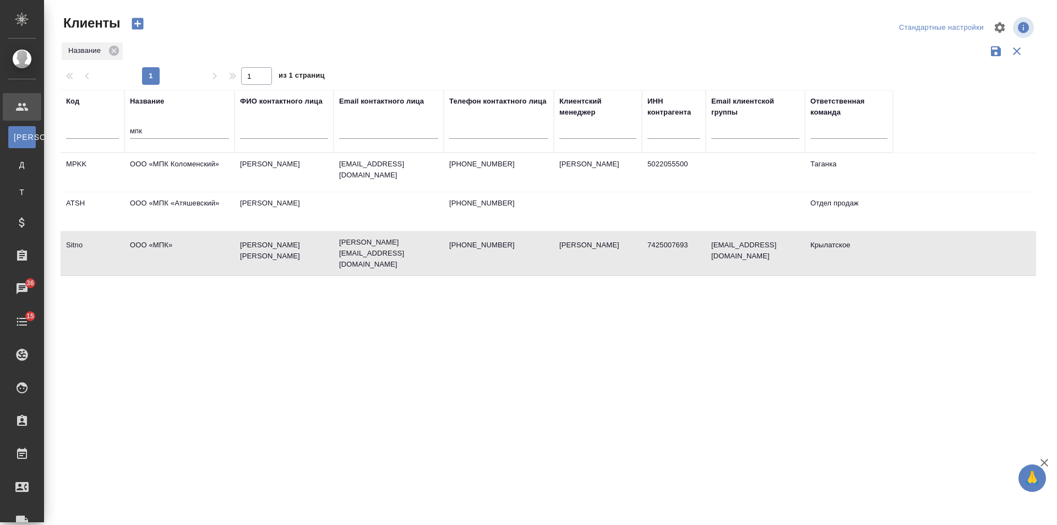
select select "RU"
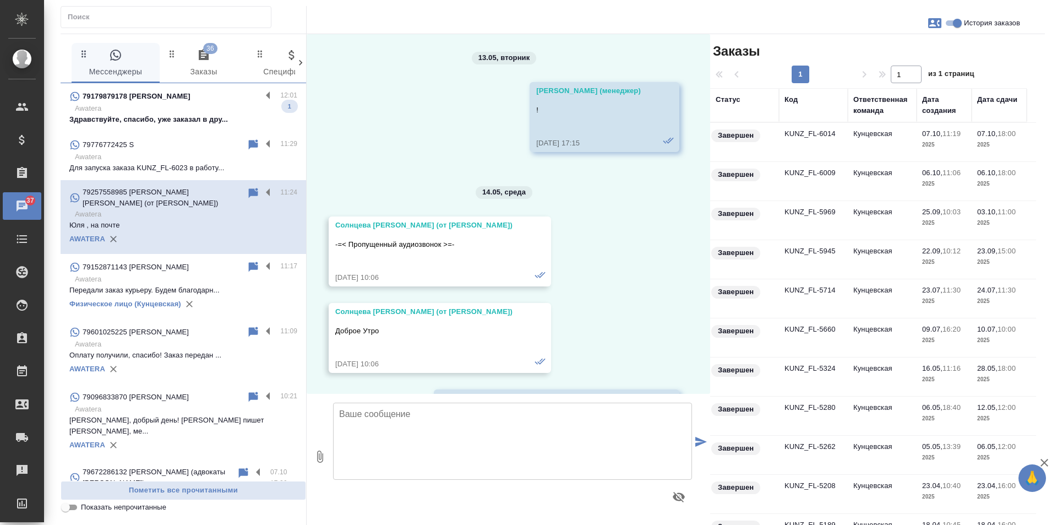
click at [185, 124] on p "Здравствуйте, спасибо, уже заказал в дру..." at bounding box center [183, 119] width 228 height 11
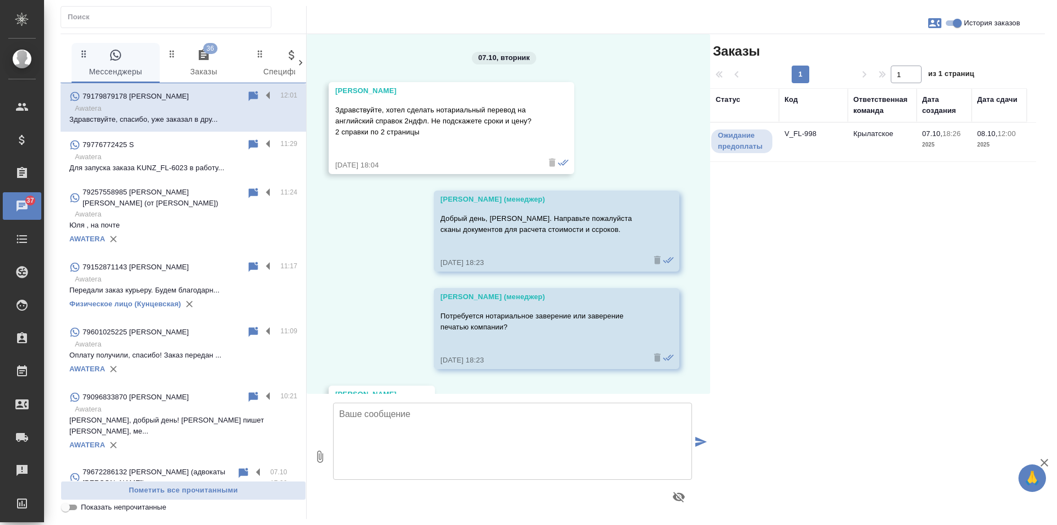
scroll to position [1044, 0]
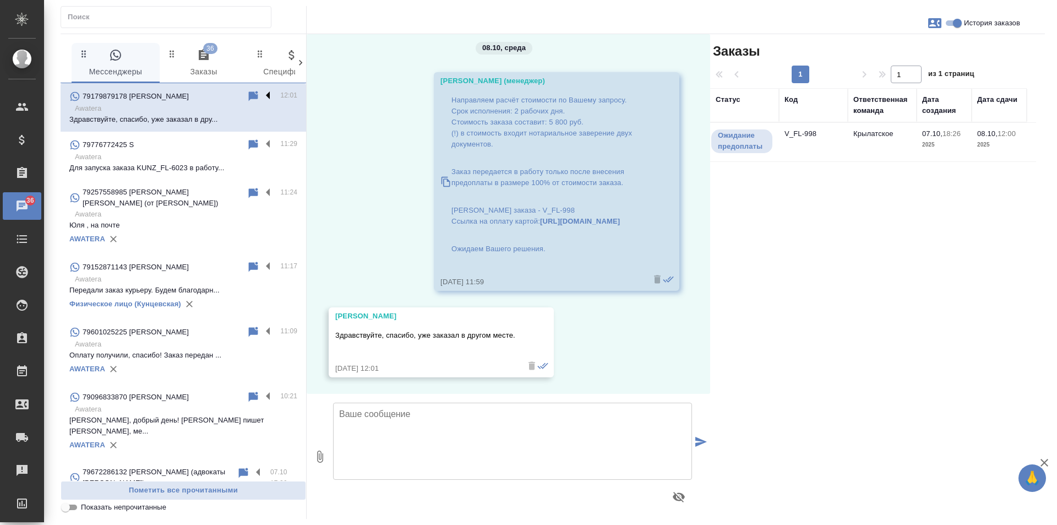
click at [262, 99] on label at bounding box center [271, 96] width 19 height 13
click at [0, 0] on input "checkbox" at bounding box center [0, 0] width 0 height 0
click at [206, 94] on icon at bounding box center [210, 96] width 8 height 10
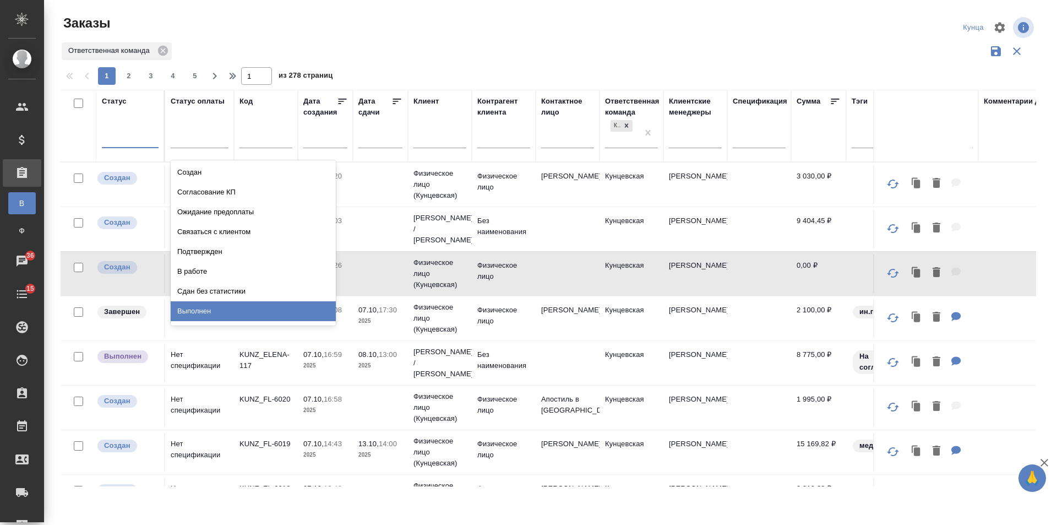
click at [203, 303] on div "Выполнен" at bounding box center [253, 311] width 165 height 20
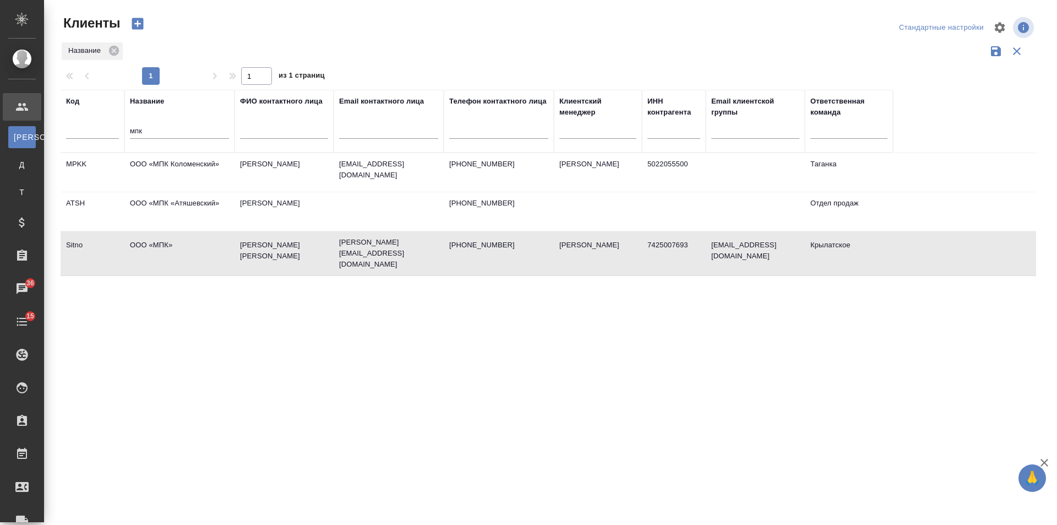
select select "RU"
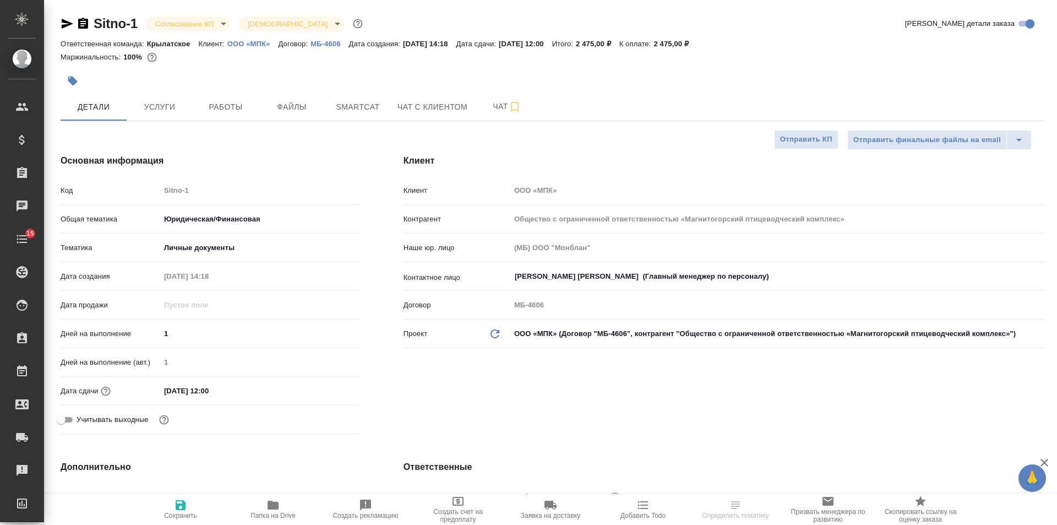
select select "RU"
type input "[PERSON_NAME]"
click at [339, 40] on p "МБ-4606" at bounding box center [330, 44] width 38 height 8
select select "RU"
type textarea "x"
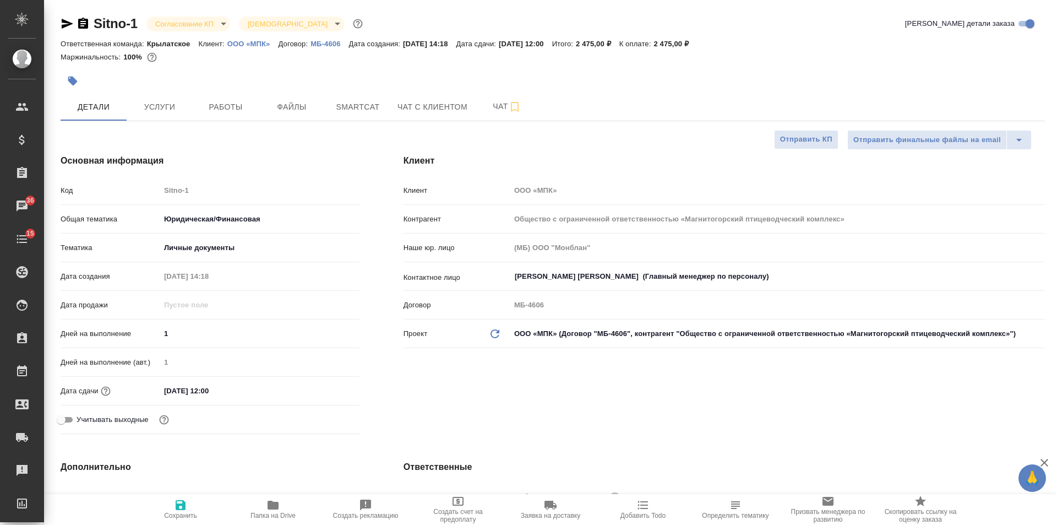
type textarea "x"
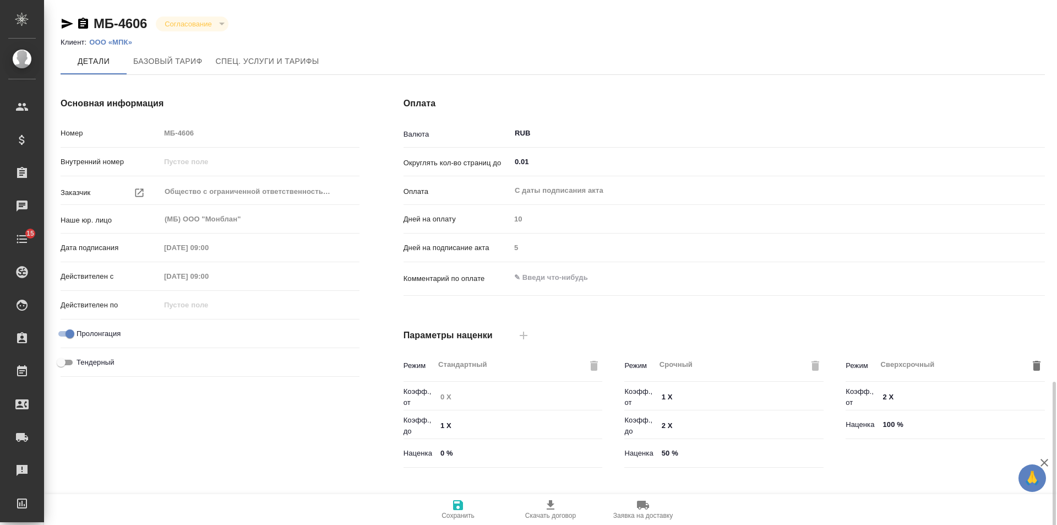
scroll to position [224, 0]
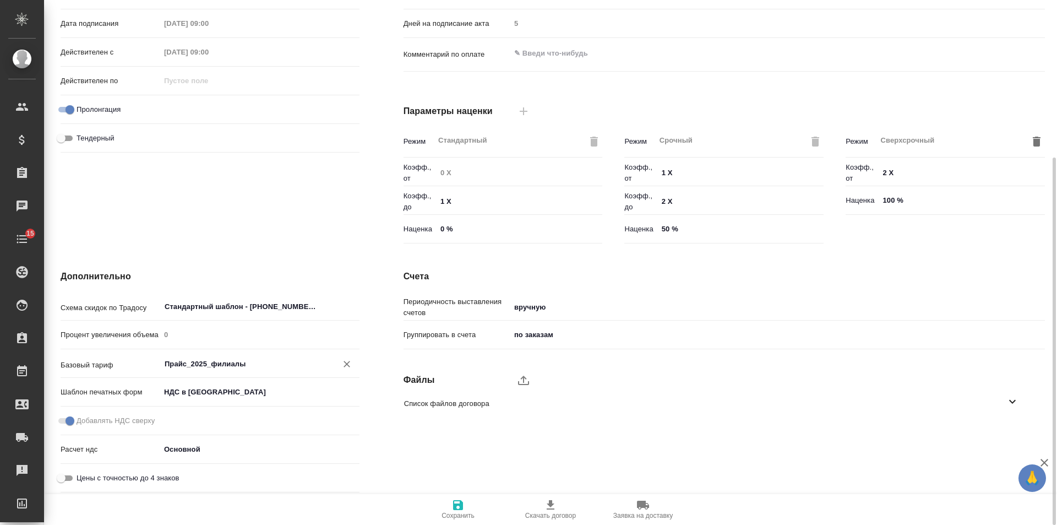
click at [283, 364] on input "Прайс_2025_филиалы" at bounding box center [242, 363] width 156 height 13
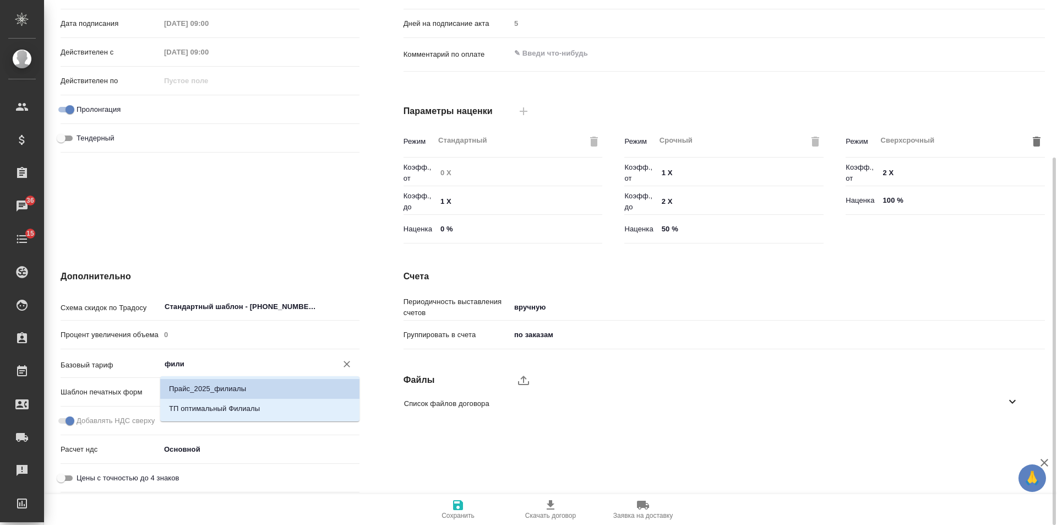
type input "фили"
click at [704, 430] on div "Счета Периодичность выставления счетов вручную manual Группировать в счета по з…" at bounding box center [725, 383] width 686 height 271
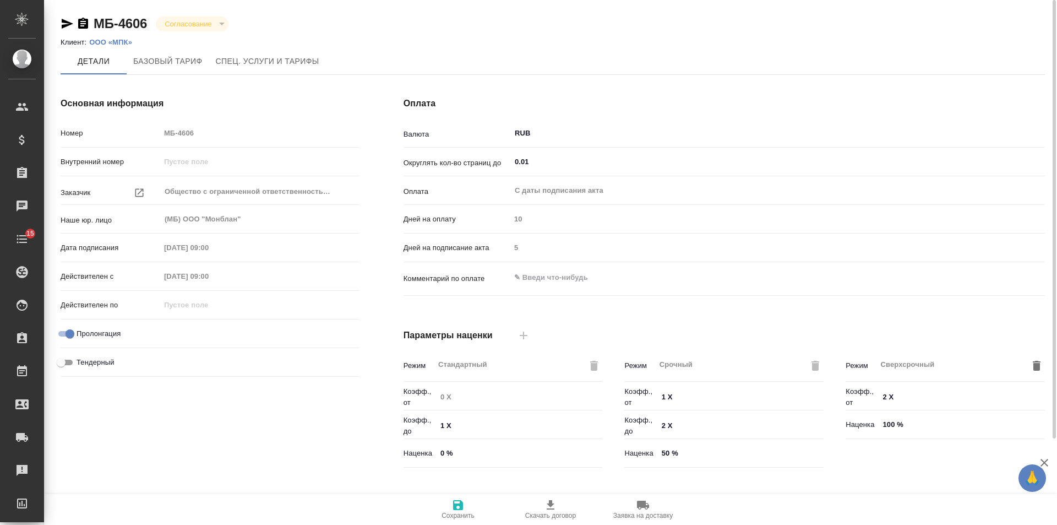
type input "Прайс_2025_филиалы"
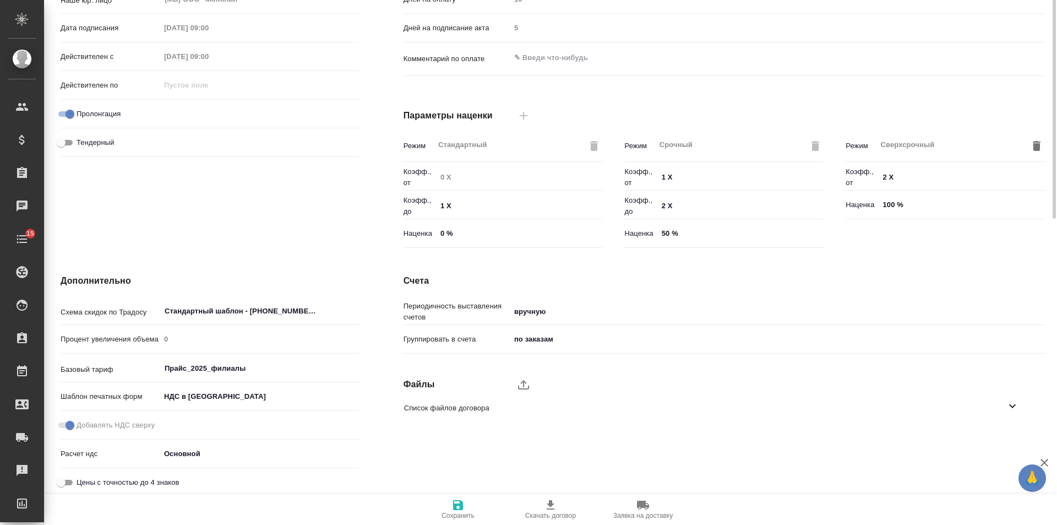
scroll to position [224, 0]
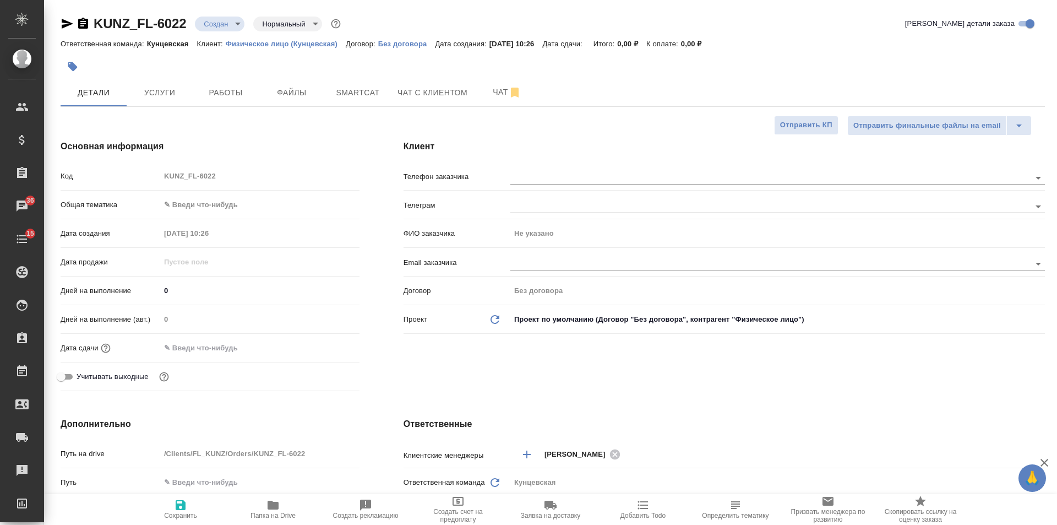
select select "RU"
click at [291, 43] on p "Физическое лицо (Кунцевская)" at bounding box center [286, 44] width 120 height 8
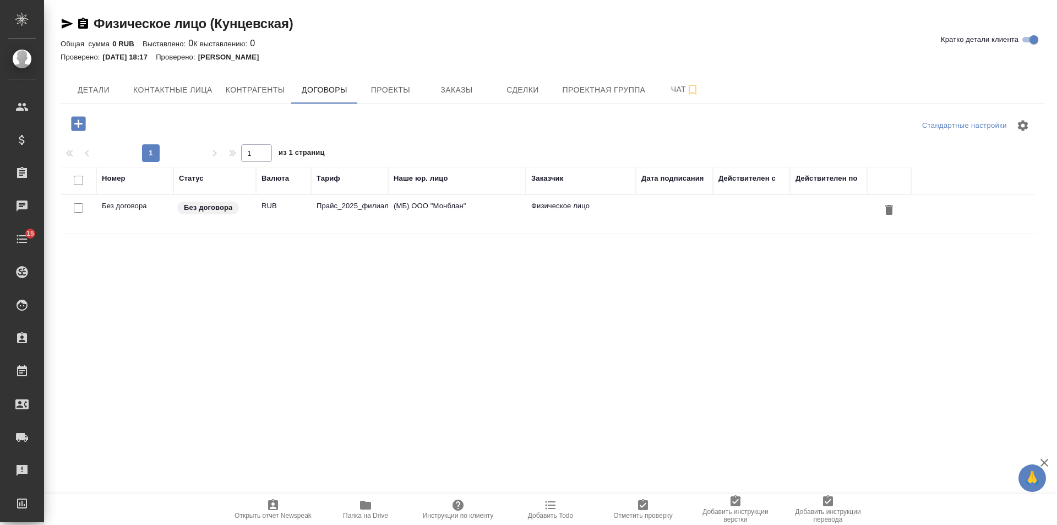
click at [346, 210] on td "Прайс_2025_филиалы" at bounding box center [349, 214] width 77 height 39
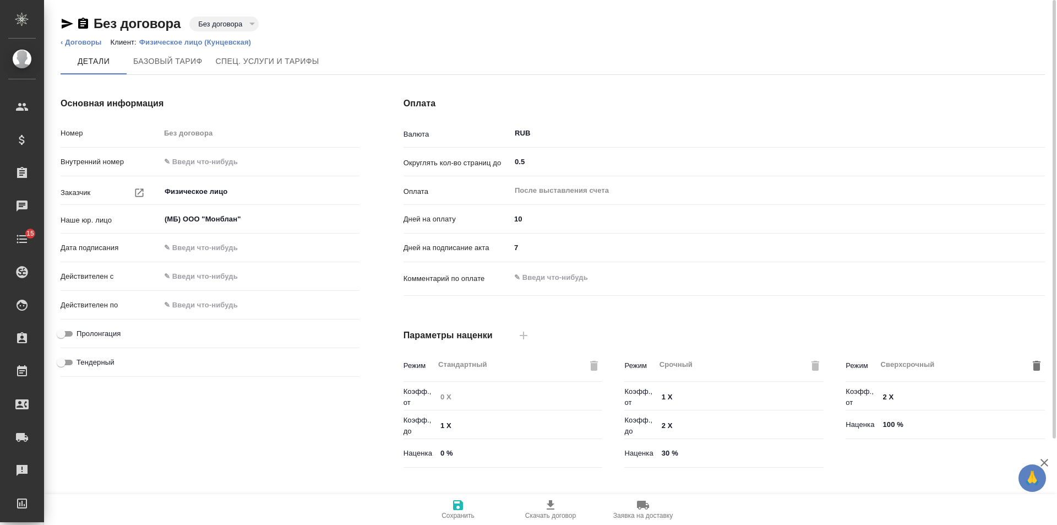
scroll to position [224, 0]
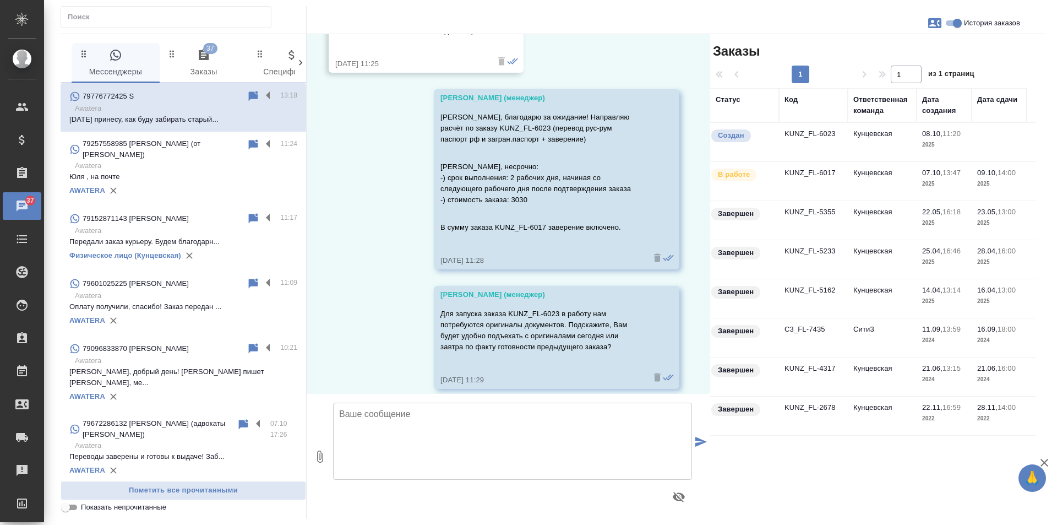
scroll to position [6904, 0]
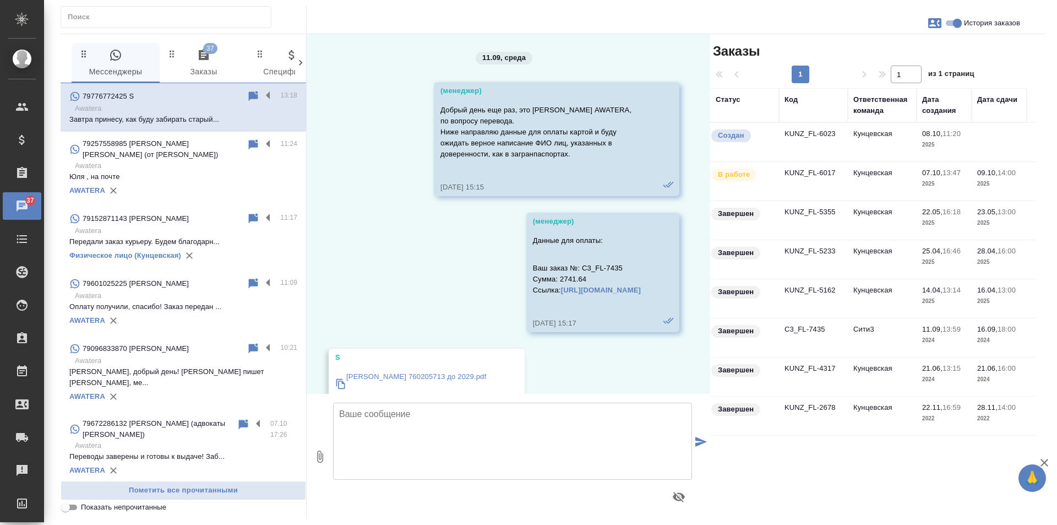
scroll to position [6904, 0]
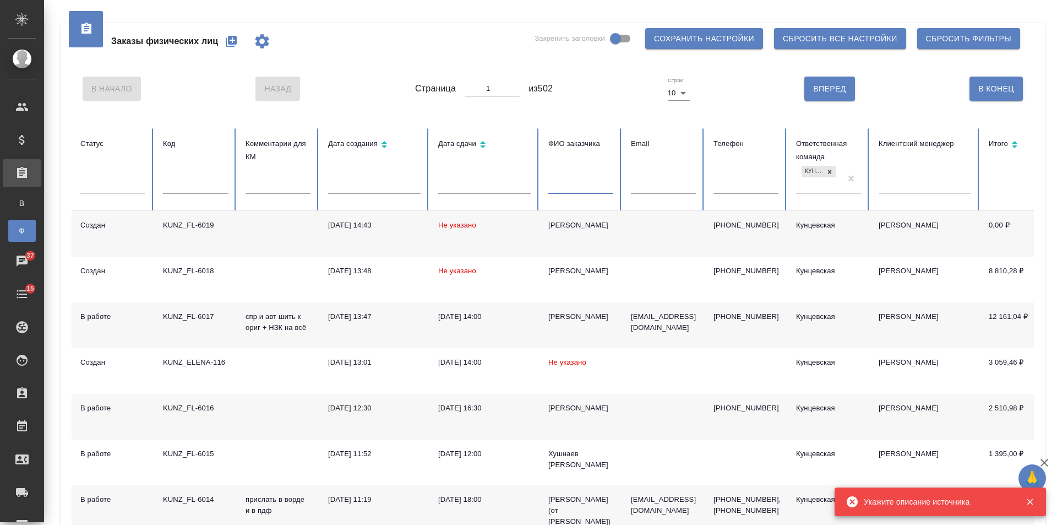
click at [560, 178] on input "text" at bounding box center [580, 185] width 65 height 15
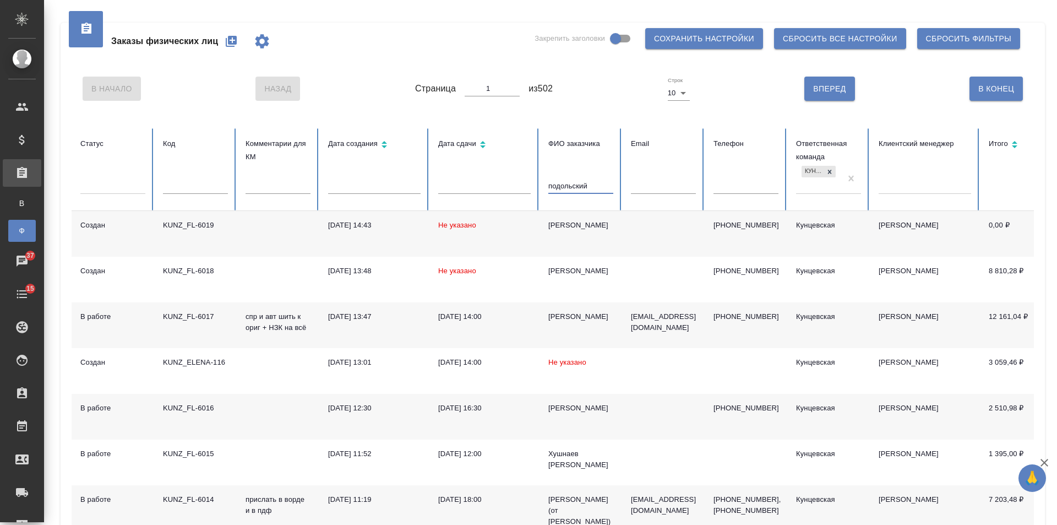
type input "подольский"
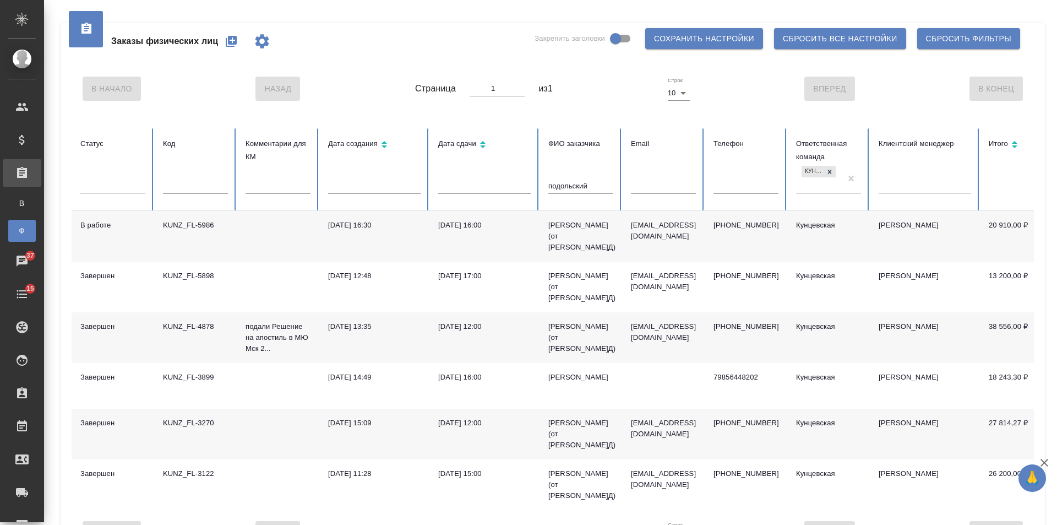
click at [369, 328] on div "21.01.2025, 13:35" at bounding box center [374, 326] width 93 height 11
click at [282, 338] on p "подали Решение на апостиль в МЮ Мск 2..." at bounding box center [278, 337] width 65 height 33
drag, startPoint x: 224, startPoint y: 329, endPoint x: 160, endPoint y: 329, distance: 64.4
click at [160, 329] on td "KUNZ_FL-4878" at bounding box center [195, 337] width 83 height 51
copy div "KUNZ_FL-4878"
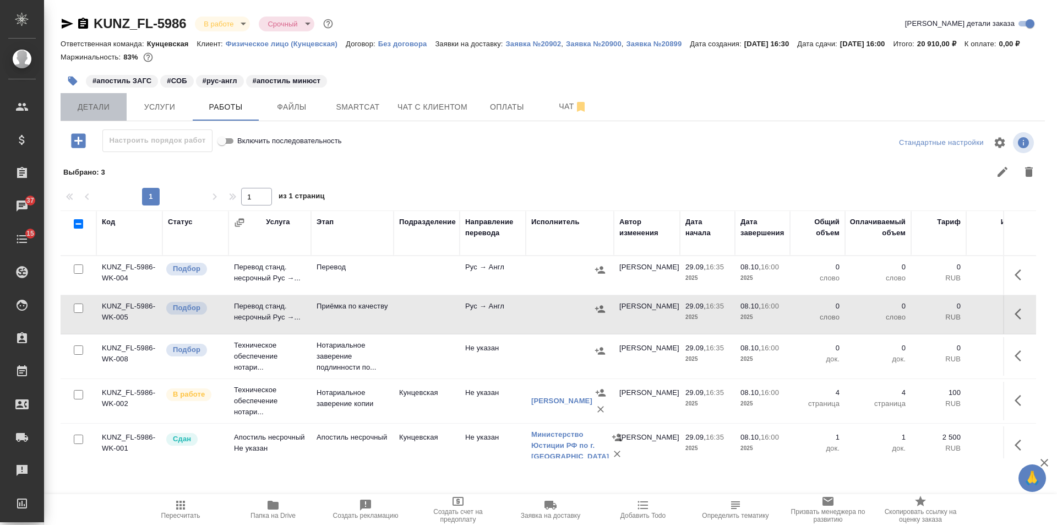
click at [122, 117] on button "Детали" at bounding box center [94, 107] width 66 height 28
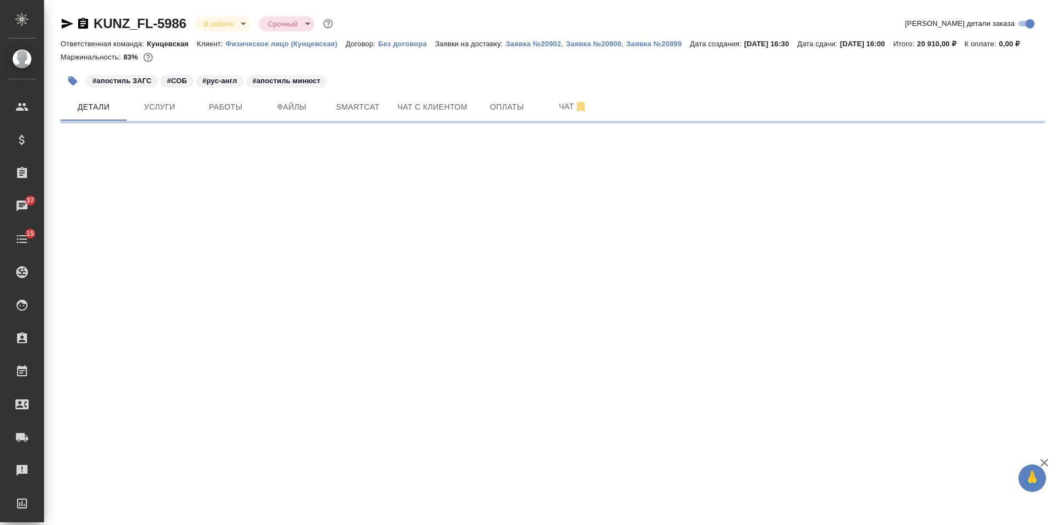
select select "RU"
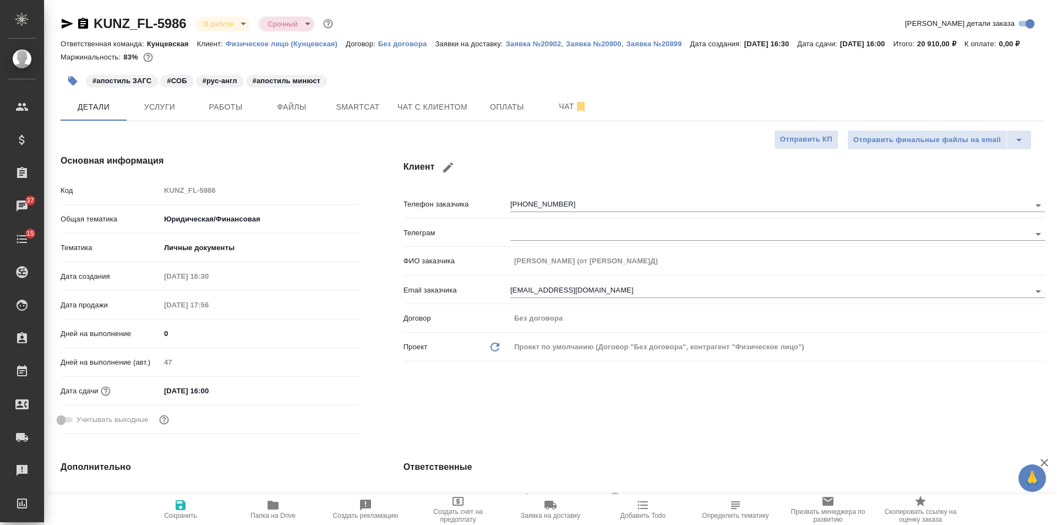
type textarea "x"
drag, startPoint x: 236, startPoint y: 396, endPoint x: 278, endPoint y: 403, distance: 42.3
click at [236, 396] on input "[DATE] 16:00" at bounding box center [208, 391] width 96 height 16
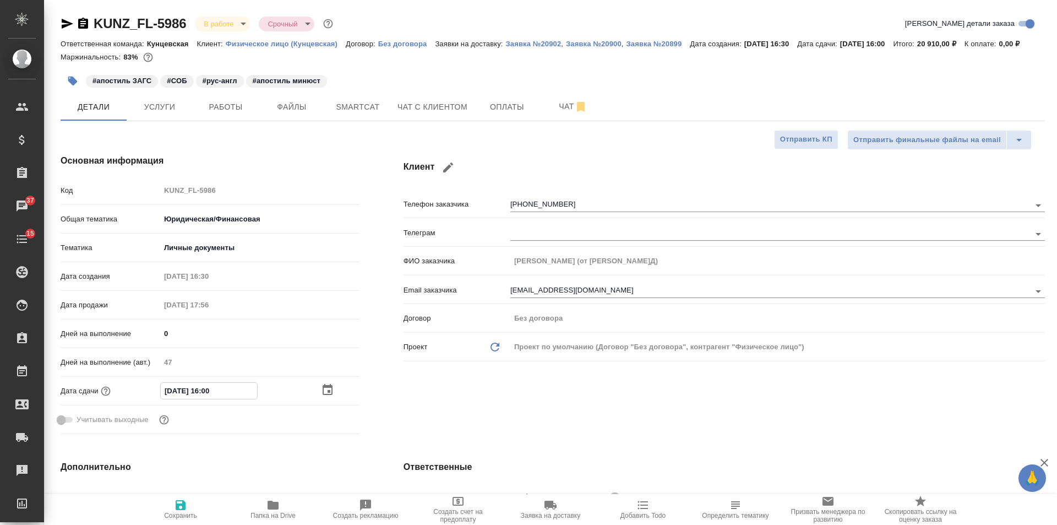
click at [324, 396] on icon "button" at bounding box center [327, 389] width 13 height 13
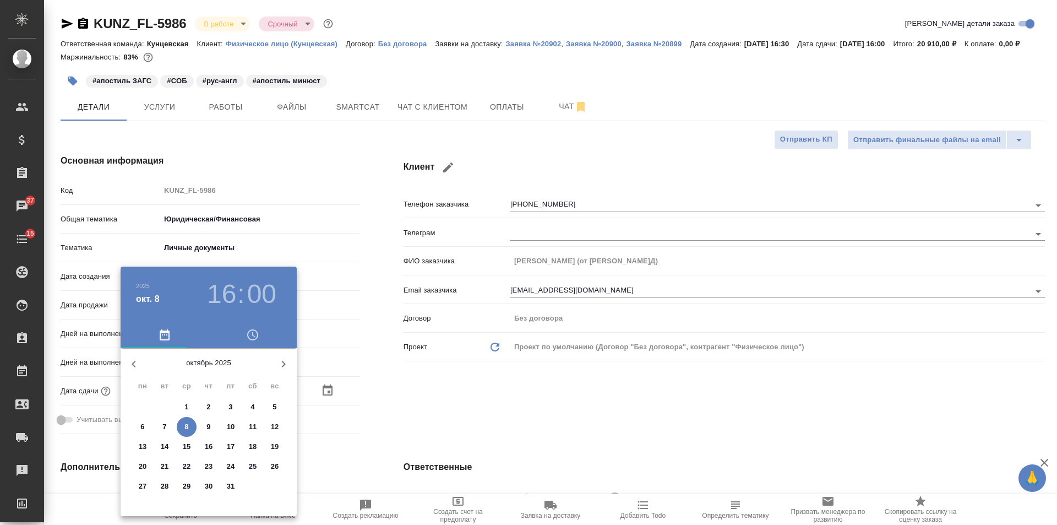
click at [207, 427] on p "9" at bounding box center [208, 426] width 4 height 11
type input "[DATE] 16:00"
type textarea "x"
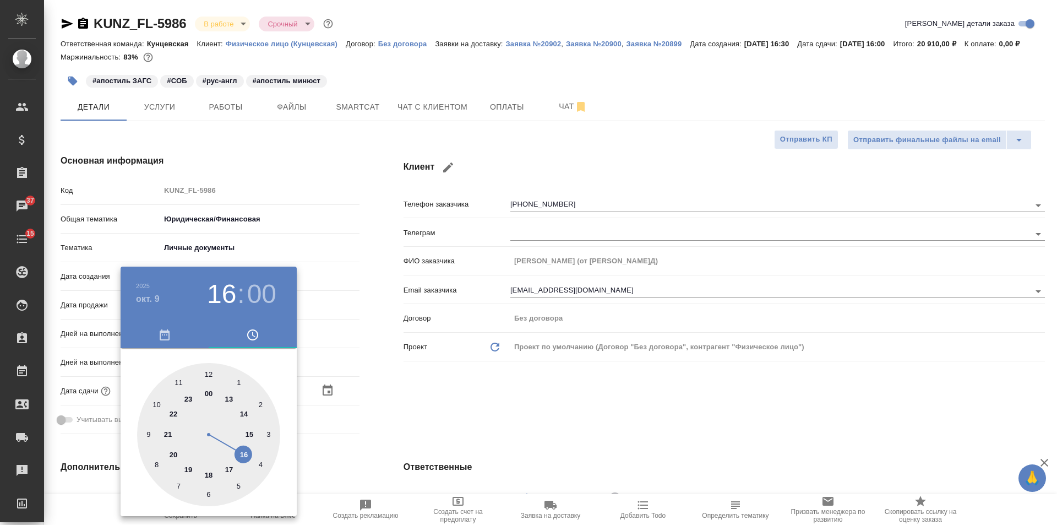
click at [454, 423] on div at bounding box center [528, 262] width 1057 height 525
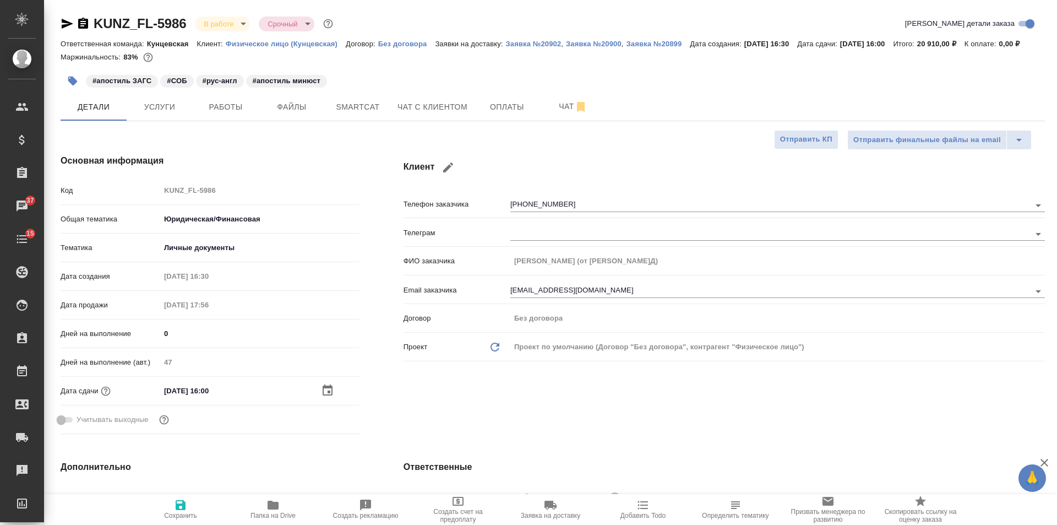
click at [209, 508] on span "Сохранить" at bounding box center [180, 508] width 79 height 21
type textarea "x"
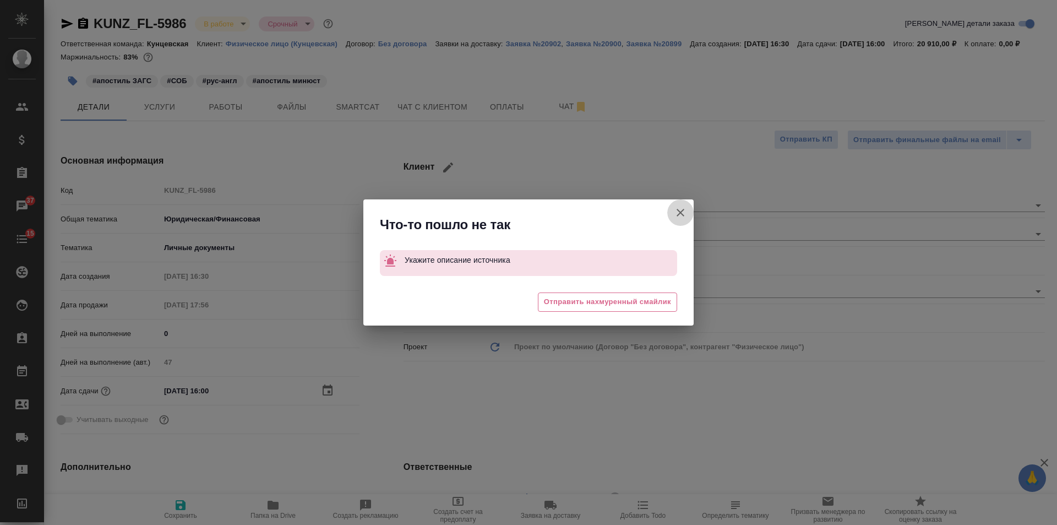
click at [683, 208] on icon "button" at bounding box center [680, 212] width 13 height 13
type textarea "x"
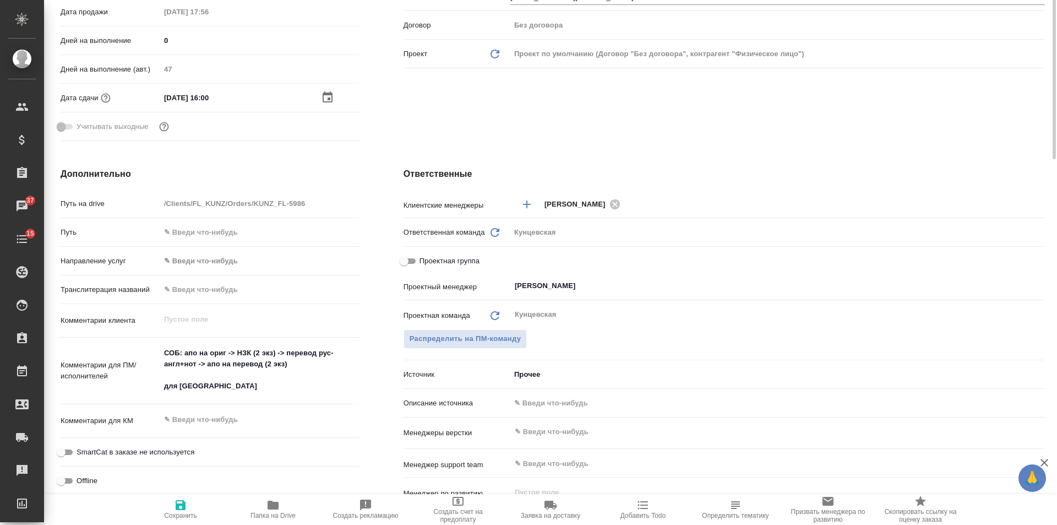
scroll to position [366, 0]
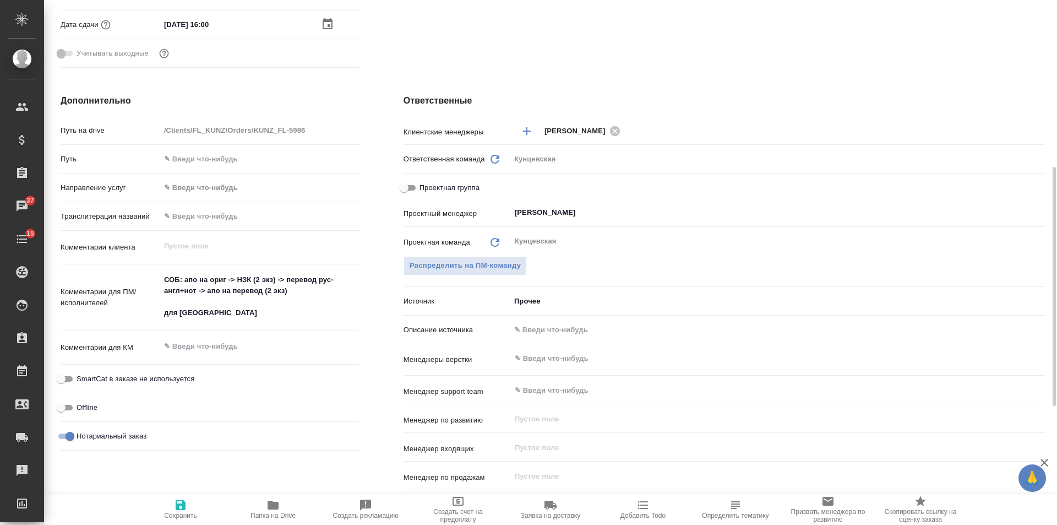
click at [558, 314] on body "🙏 .cls-1 fill:#fff; AWATERA Veselova Yulia Клиенты Спецификации Заказы 37 Чаты …" at bounding box center [528, 262] width 1057 height 525
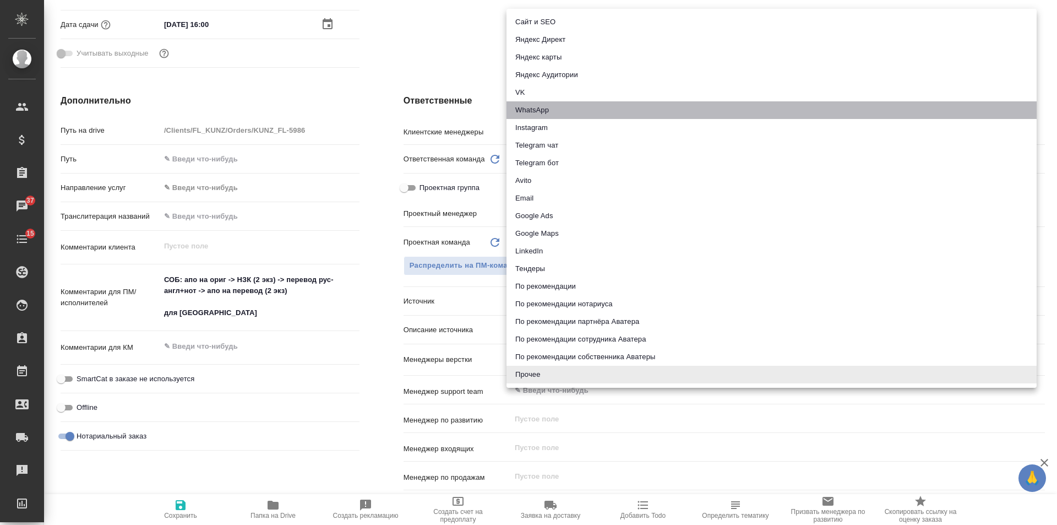
click at [545, 106] on li "WhatsApp" at bounding box center [772, 110] width 530 height 18
type textarea "x"
type input "whatsapp"
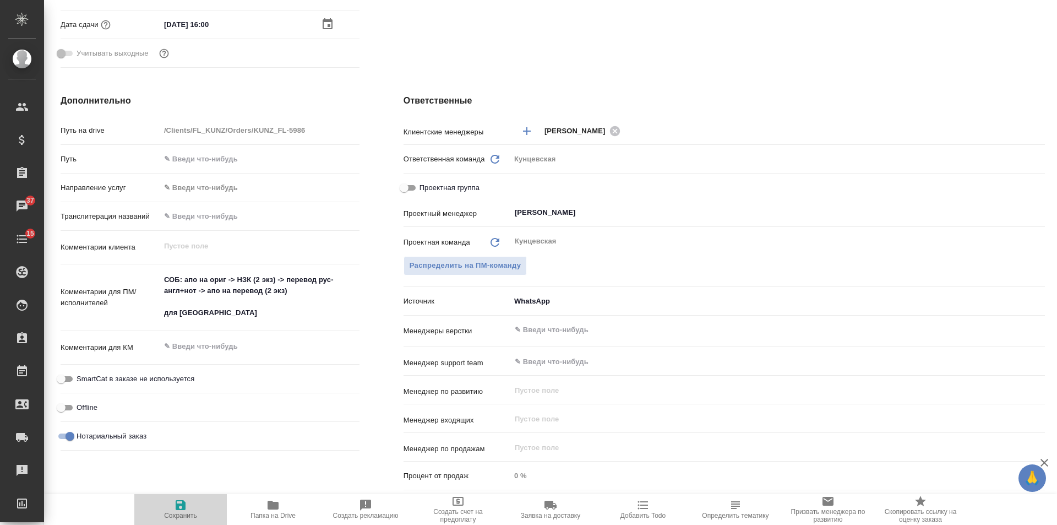
click at [186, 496] on button "Сохранить" at bounding box center [180, 509] width 93 height 31
type textarea "x"
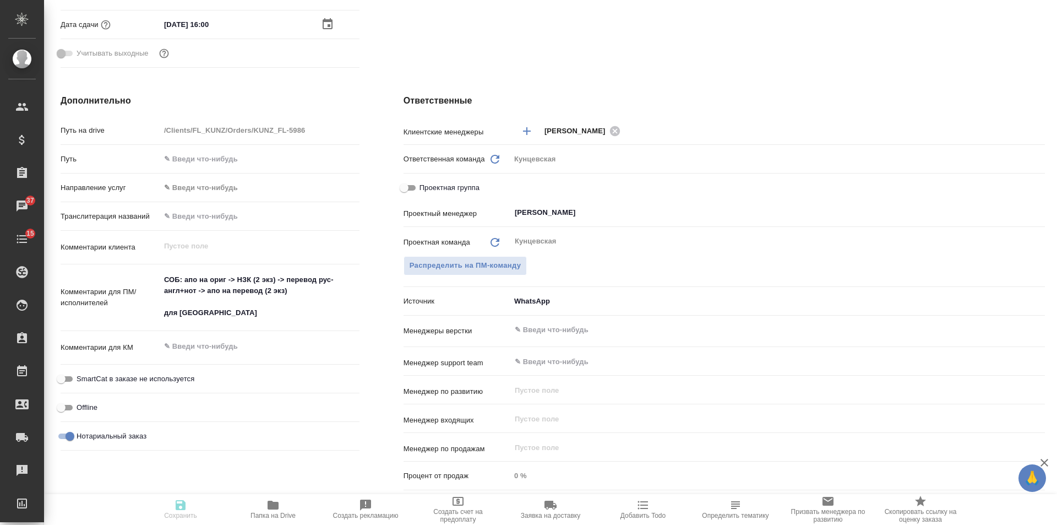
type textarea "x"
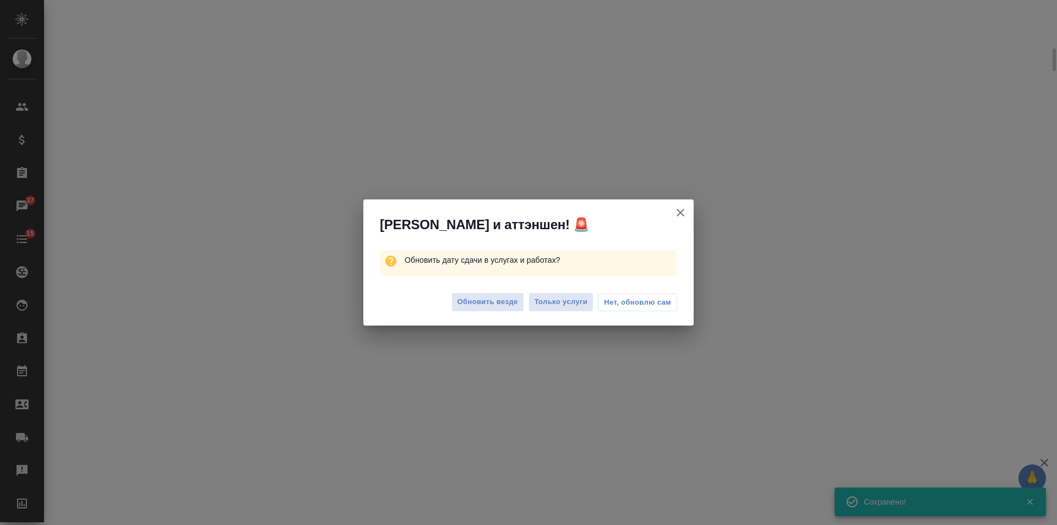
scroll to position [357, 0]
click at [473, 294] on button "Обновить везде" at bounding box center [488, 301] width 73 height 19
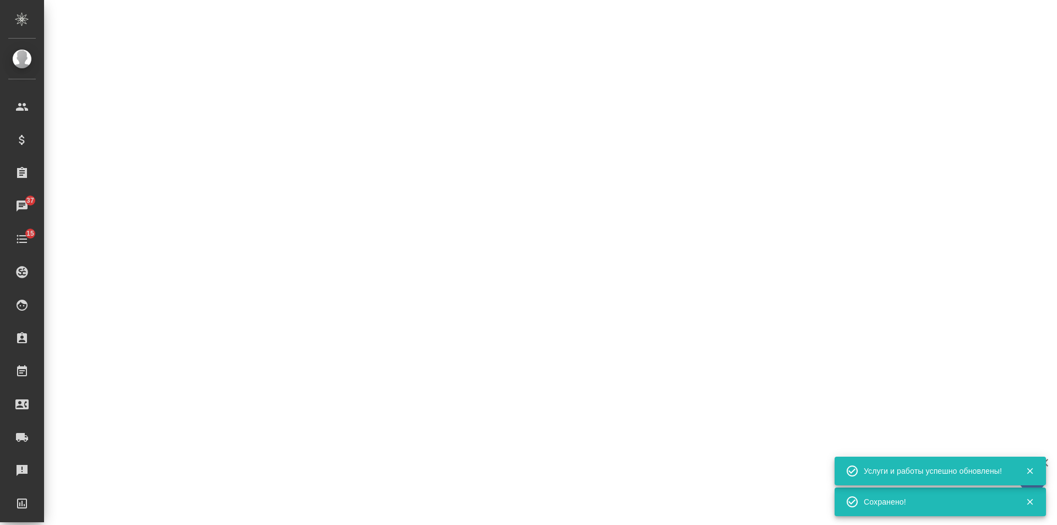
select select "RU"
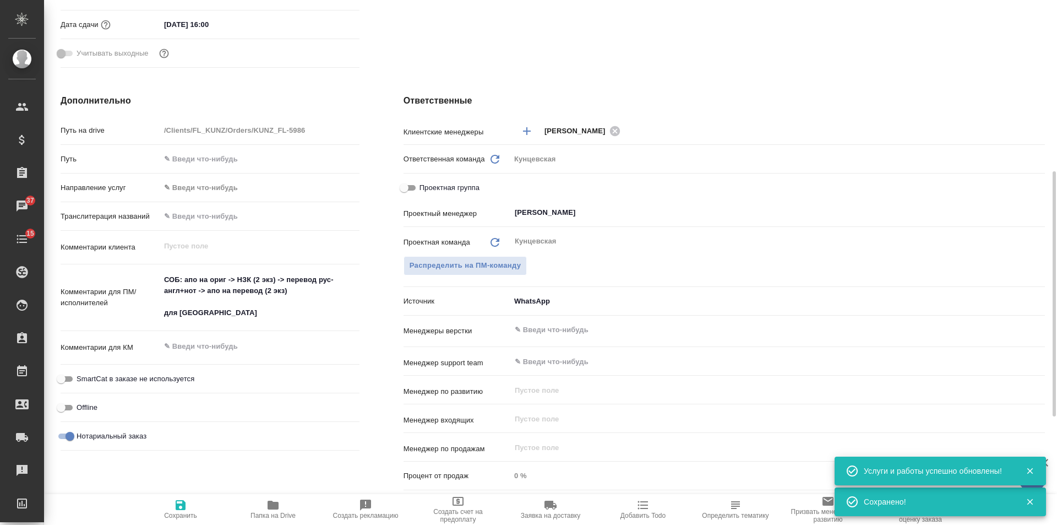
type textarea "x"
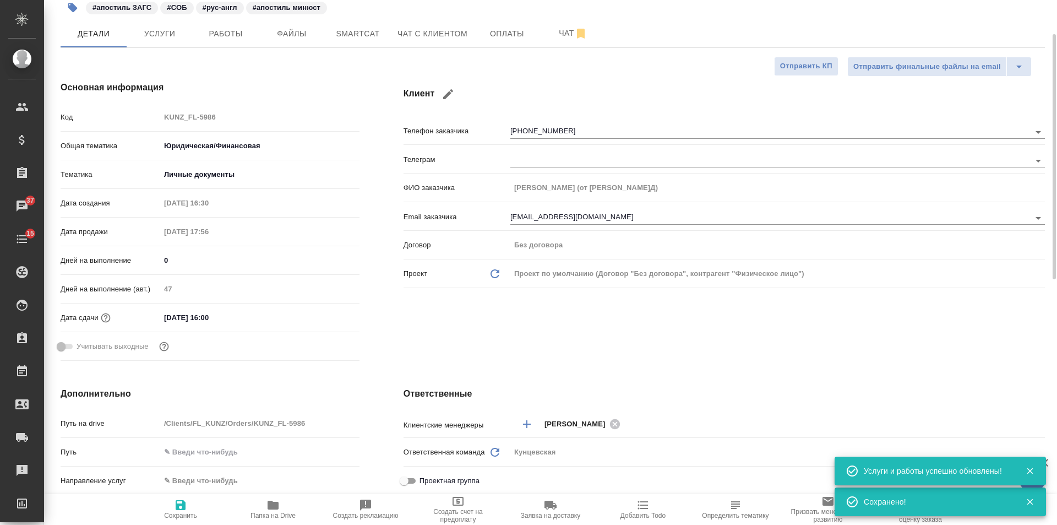
click at [247, 323] on input "09.10.2025 16:00" at bounding box center [208, 317] width 96 height 16
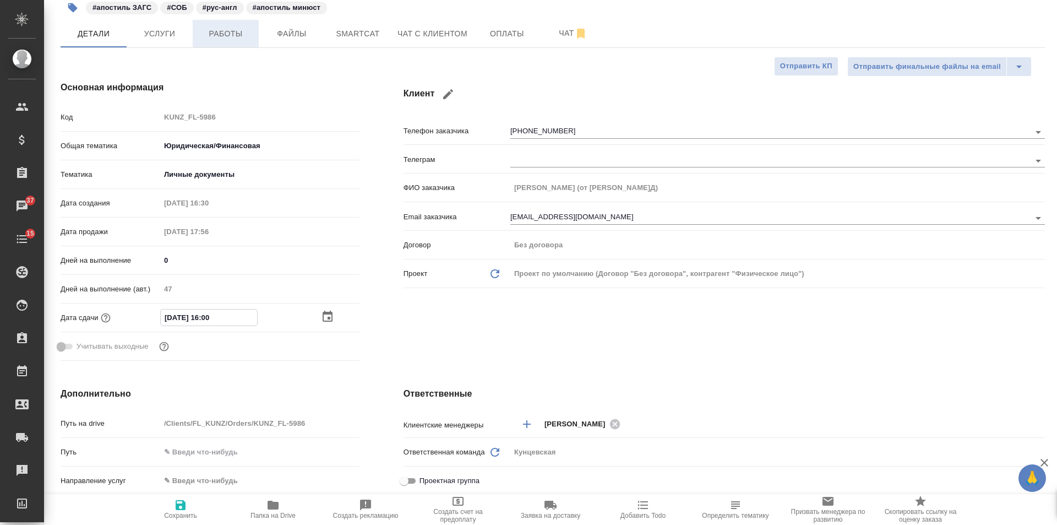
click at [206, 47] on button "Работы" at bounding box center [226, 34] width 66 height 28
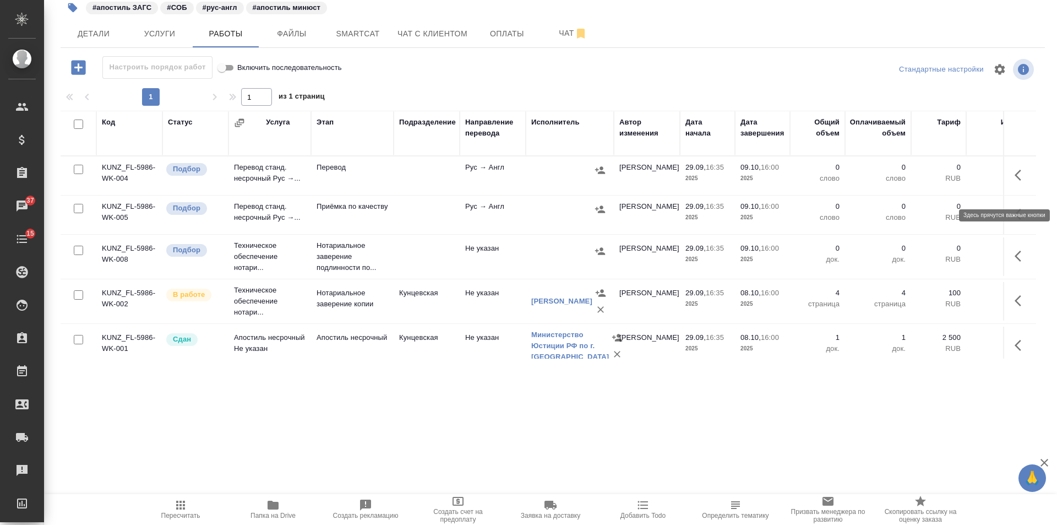
click at [1009, 184] on button "button" at bounding box center [1021, 175] width 26 height 26
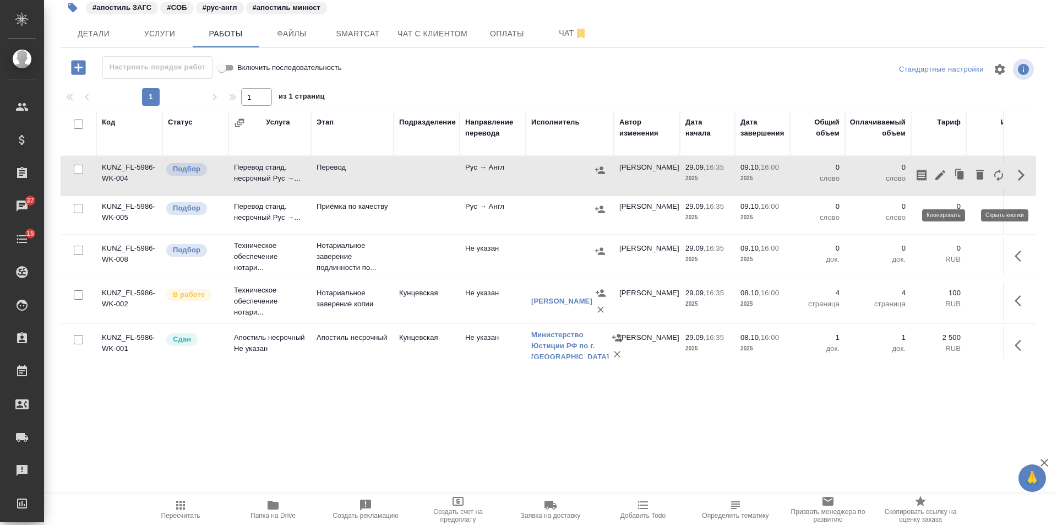
click at [934, 182] on icon "button" at bounding box center [940, 175] width 13 height 13
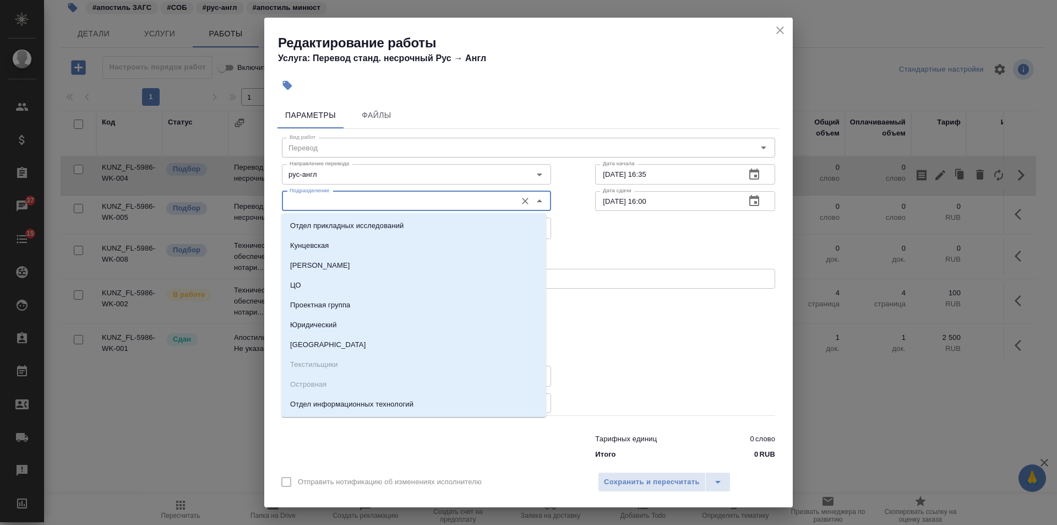
click at [347, 194] on input "Подразделение" at bounding box center [398, 200] width 226 height 13
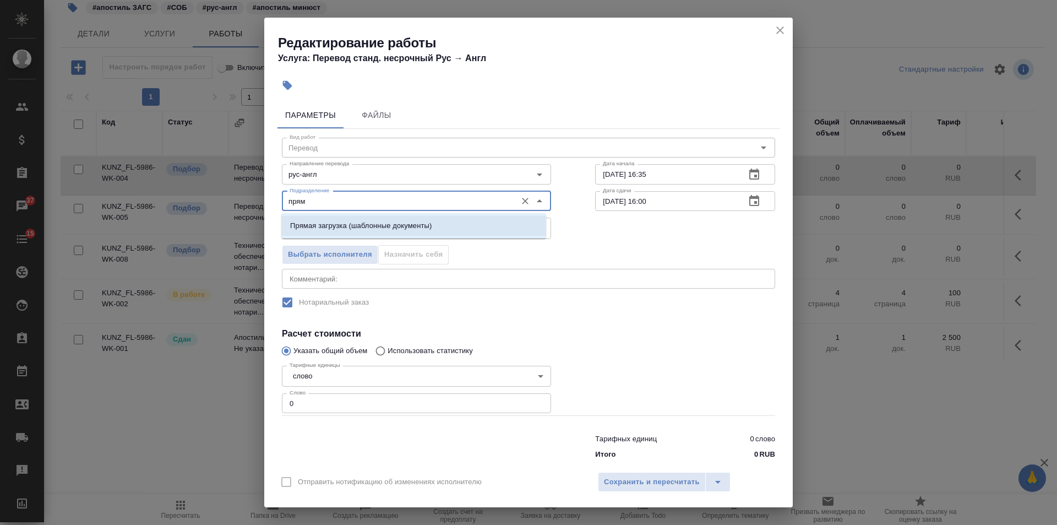
click at [355, 226] on p "Прямая загрузка (шаблонные документы)" at bounding box center [361, 225] width 142 height 11
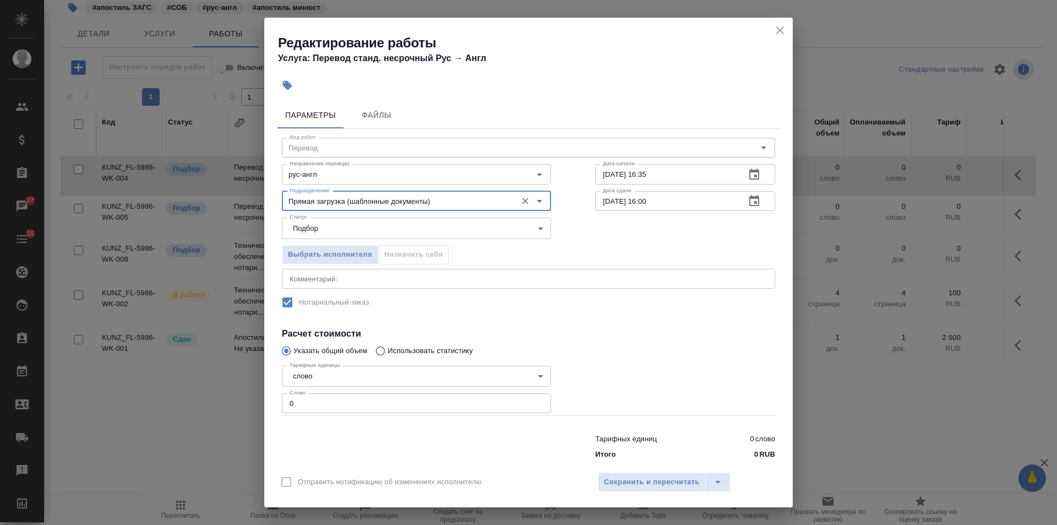
type input "Прямая загрузка (шаблонные документы)"
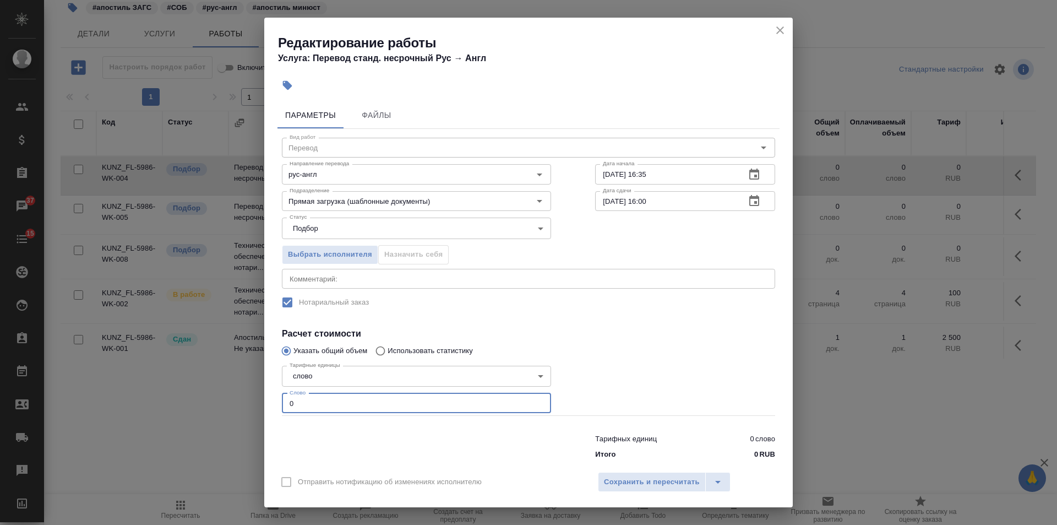
drag, startPoint x: 301, startPoint y: 406, endPoint x: 288, endPoint y: 400, distance: 13.8
click at [287, 403] on input "0" at bounding box center [416, 403] width 269 height 20
type input "1"
click at [751, 199] on icon "button" at bounding box center [754, 200] width 13 height 13
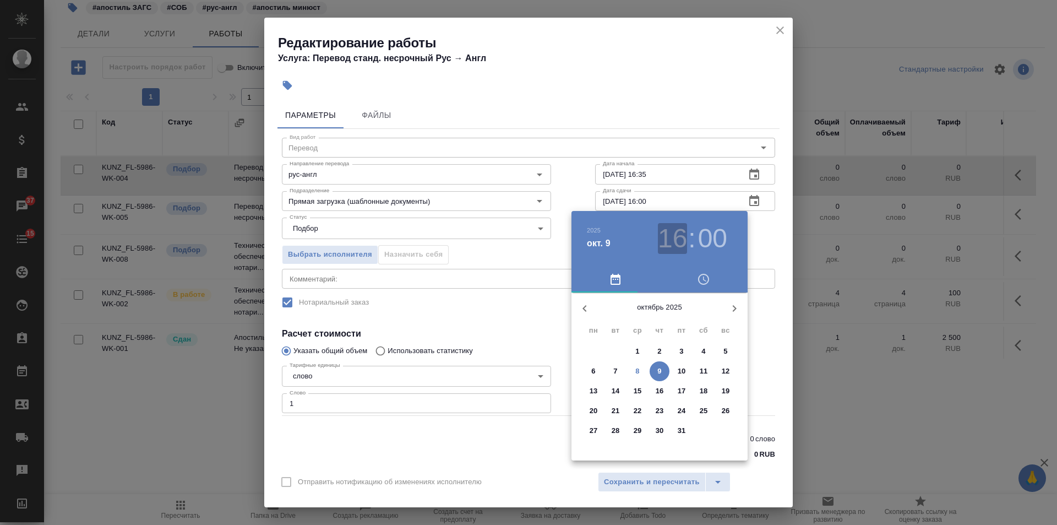
click at [676, 239] on h3 "16" at bounding box center [672, 238] width 29 height 31
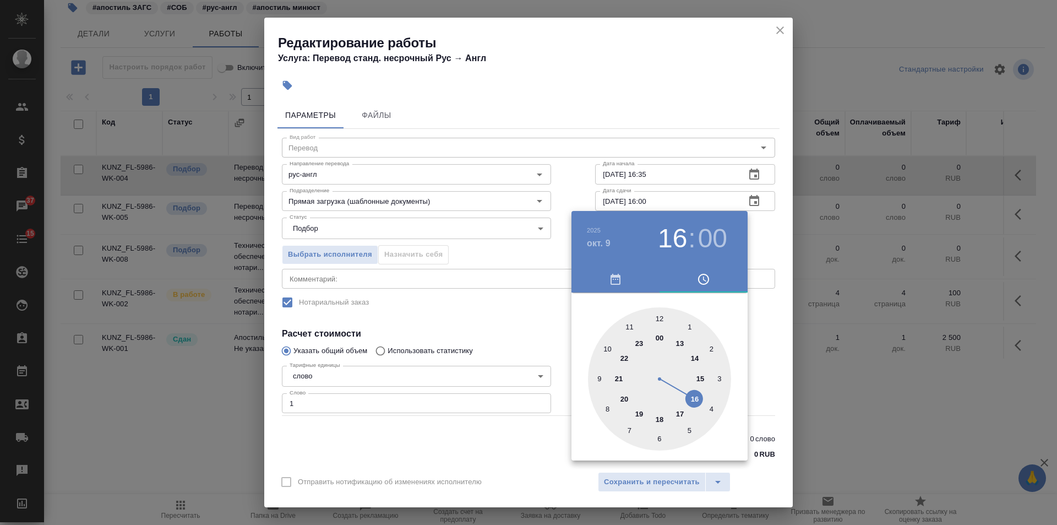
drag, startPoint x: 697, startPoint y: 356, endPoint x: 583, endPoint y: 332, distance: 116.5
click at [696, 356] on div at bounding box center [659, 378] width 143 height 143
type input "09.10.2025 14:00"
click at [476, 290] on div at bounding box center [528, 262] width 1057 height 525
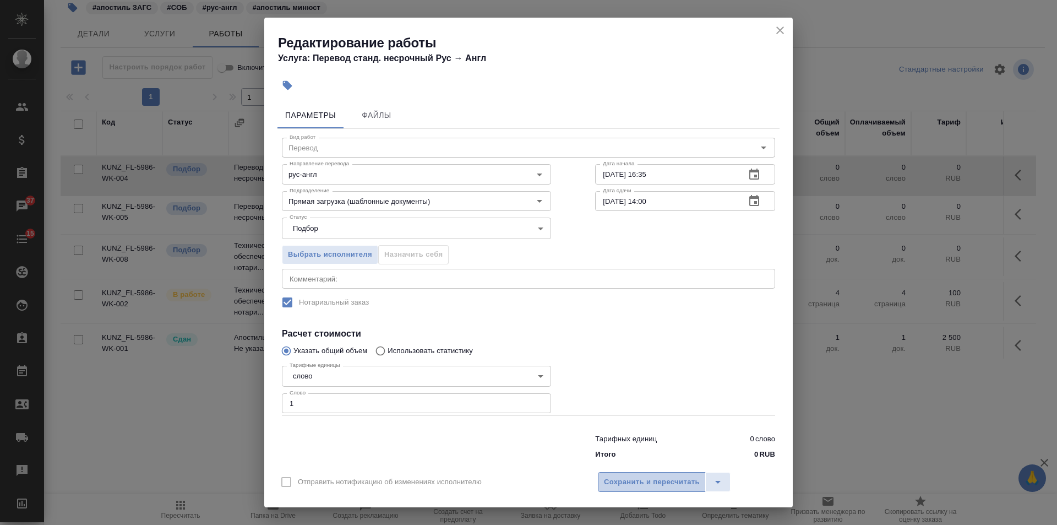
click at [627, 474] on button "Сохранить и пересчитать" at bounding box center [652, 482] width 108 height 20
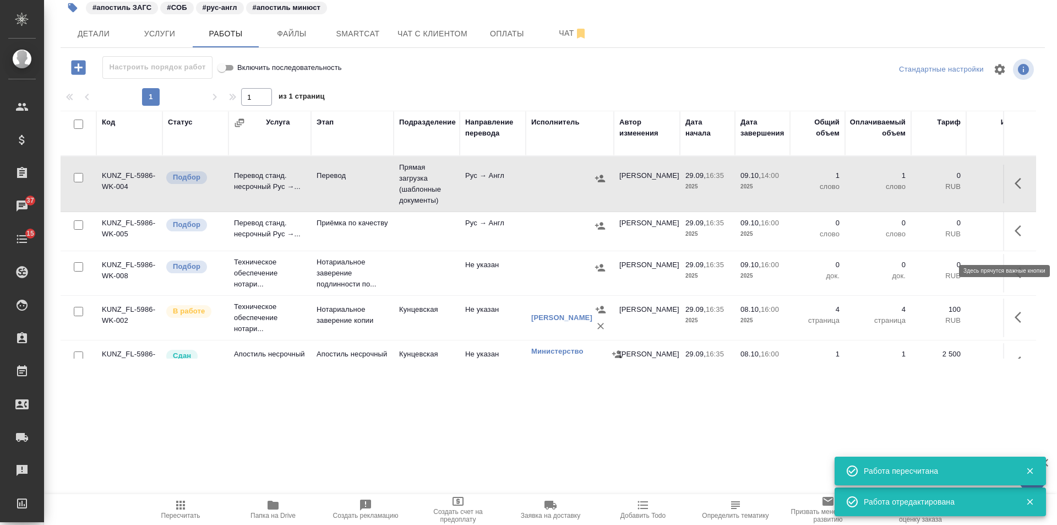
click at [1015, 237] on icon "button" at bounding box center [1021, 230] width 13 height 13
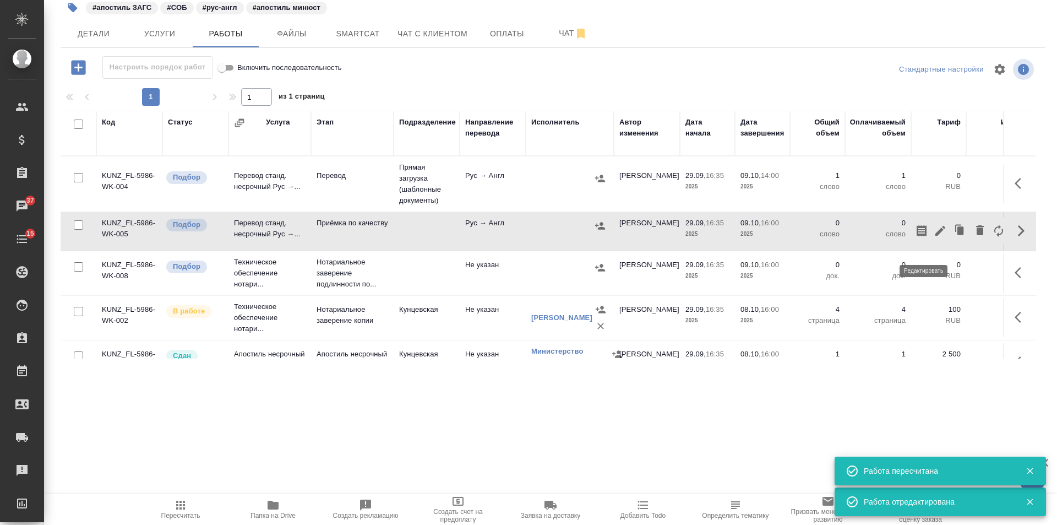
click at [934, 237] on icon "button" at bounding box center [940, 230] width 13 height 13
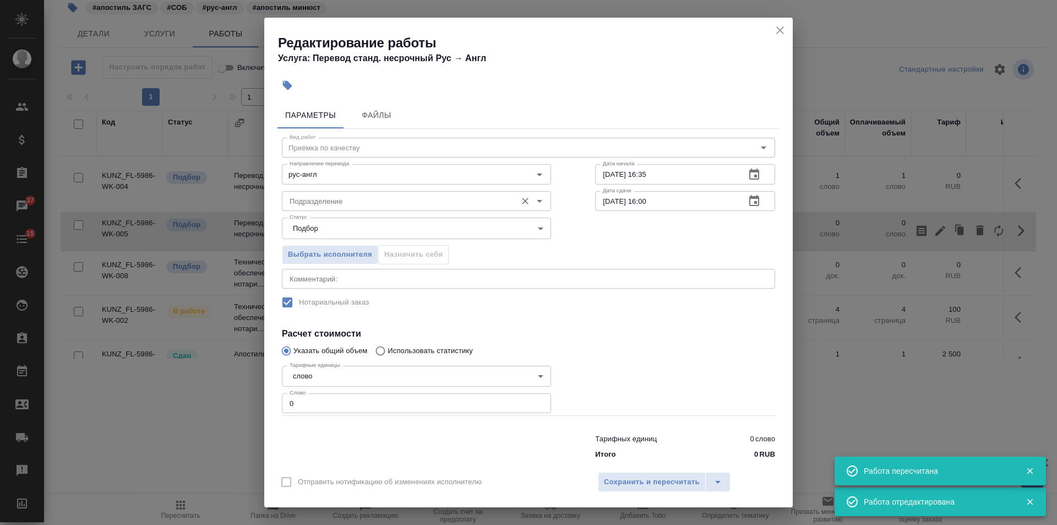
click at [296, 200] on input "Подразделение" at bounding box center [398, 200] width 226 height 13
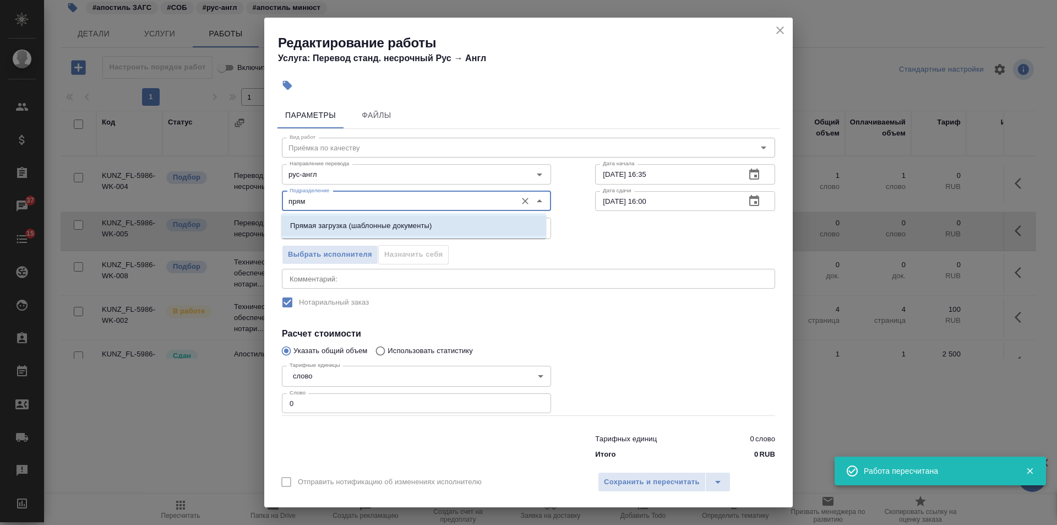
drag, startPoint x: 320, startPoint y: 227, endPoint x: 324, endPoint y: 291, distance: 63.4
click at [321, 228] on p "Прямая загрузка (шаблонные документы)" at bounding box center [361, 225] width 142 height 11
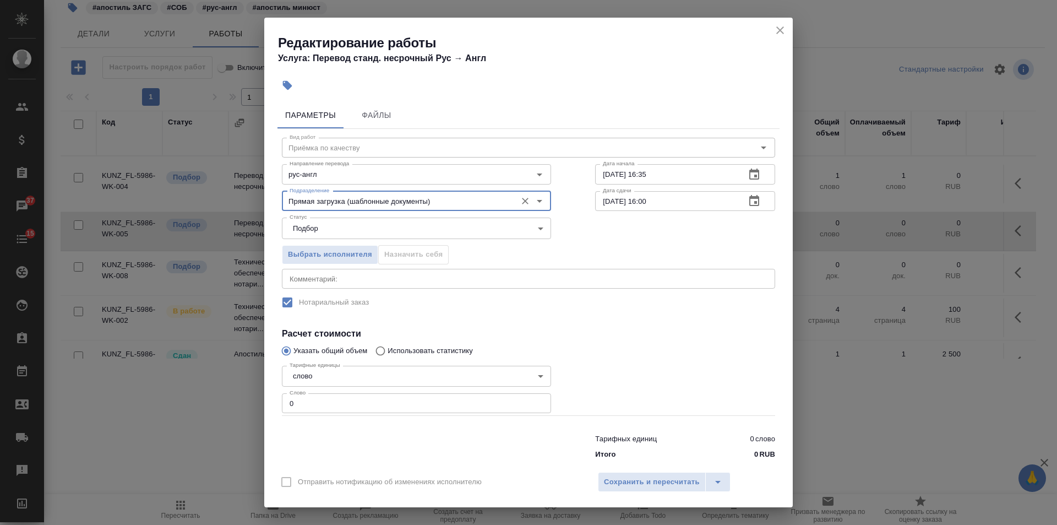
type input "Прямая загрузка (шаблонные документы)"
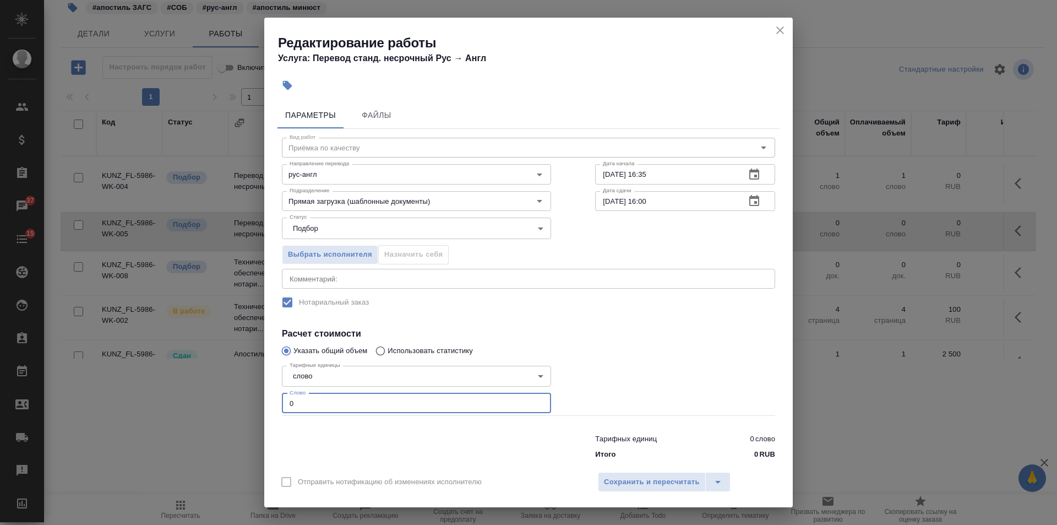
drag, startPoint x: 314, startPoint y: 399, endPoint x: 249, endPoint y: 406, distance: 64.8
click at [249, 406] on div "Редактирование работы Услуга: Перевод станд. несрочный Рус → Англ Параметры Фай…" at bounding box center [528, 262] width 1057 height 525
type input "1"
click at [748, 178] on icon "button" at bounding box center [754, 174] width 13 height 13
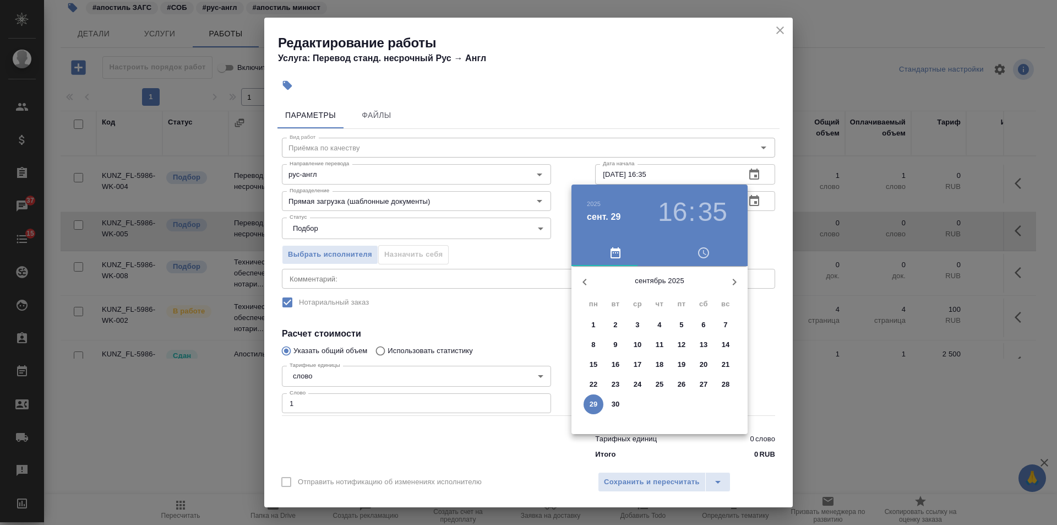
click at [729, 284] on icon "button" at bounding box center [734, 281] width 13 height 13
click at [662, 343] on span "9" at bounding box center [660, 344] width 20 height 11
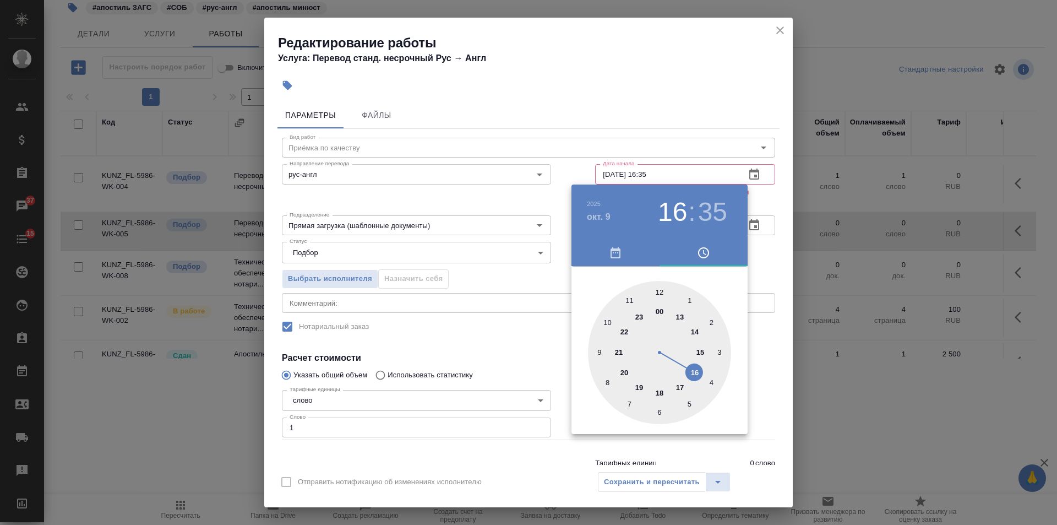
click at [693, 330] on div at bounding box center [659, 352] width 143 height 143
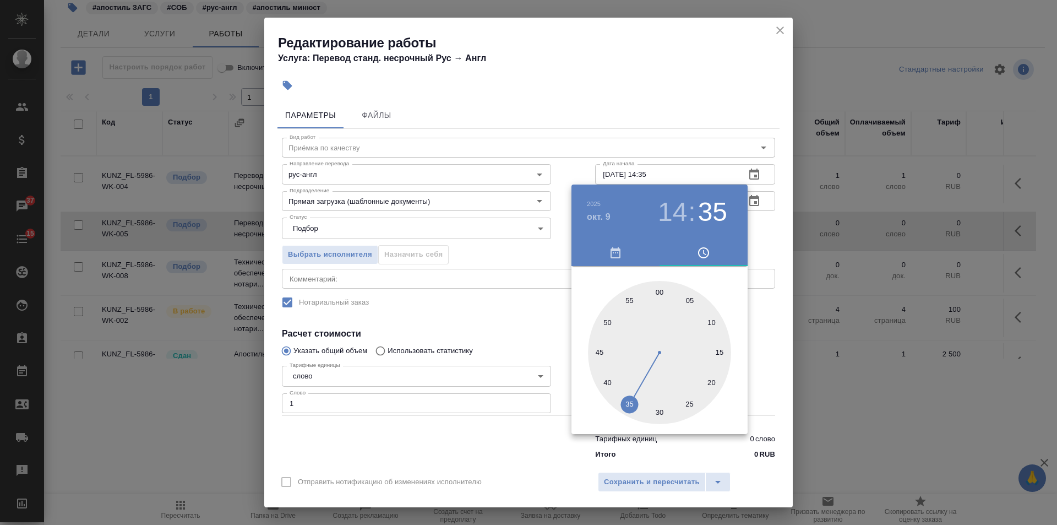
click at [659, 291] on div at bounding box center [659, 352] width 143 height 143
type input "09.10.2025 14:00"
drag, startPoint x: 486, startPoint y: 296, endPoint x: 605, endPoint y: 246, distance: 128.9
click at [487, 292] on div at bounding box center [528, 262] width 1057 height 525
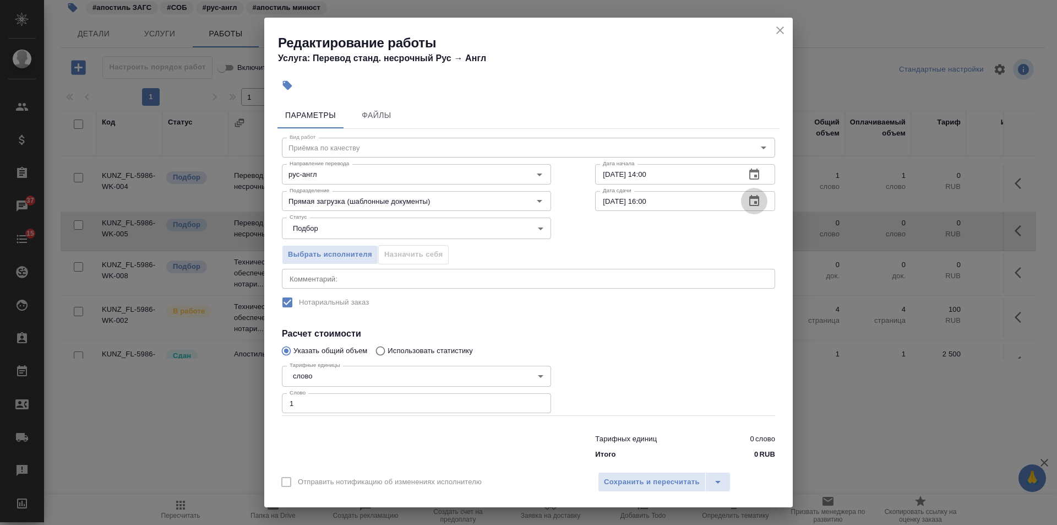
click at [748, 204] on icon "button" at bounding box center [754, 200] width 13 height 13
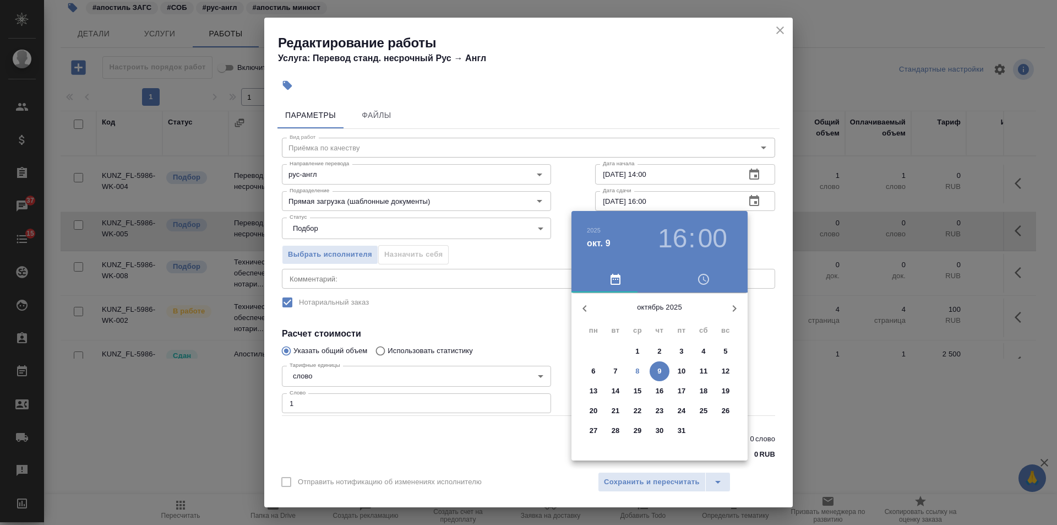
drag, startPoint x: 677, startPoint y: 225, endPoint x: 678, endPoint y: 238, distance: 13.9
click at [677, 226] on h3 "16" at bounding box center [672, 238] width 29 height 31
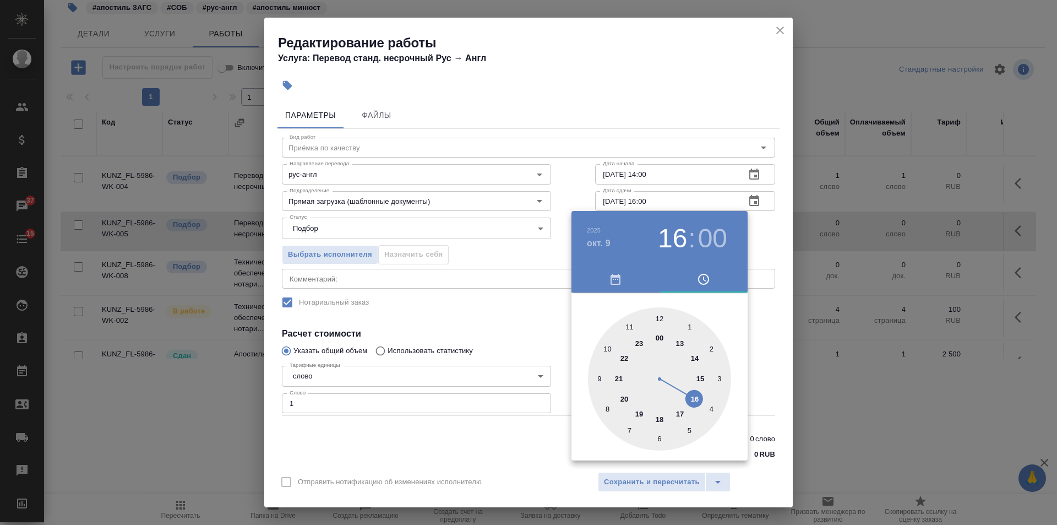
drag, startPoint x: 702, startPoint y: 377, endPoint x: 456, endPoint y: 318, distance: 253.1
click at [699, 377] on div at bounding box center [659, 378] width 143 height 143
type input "09.10.2025 15:00"
click at [431, 303] on div at bounding box center [528, 262] width 1057 height 525
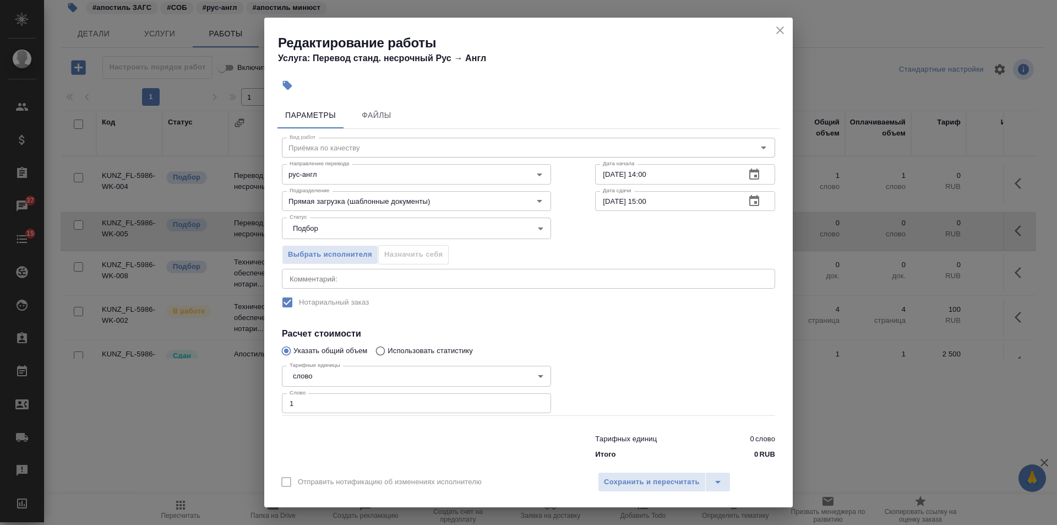
click at [612, 482] on div "2025 окт. 9 15 : 00 00 05 10 15 20 25 30 35 40 45 50 55" at bounding box center [528, 262] width 1057 height 525
click at [612, 482] on span "Сохранить и пересчитать" at bounding box center [652, 482] width 96 height 13
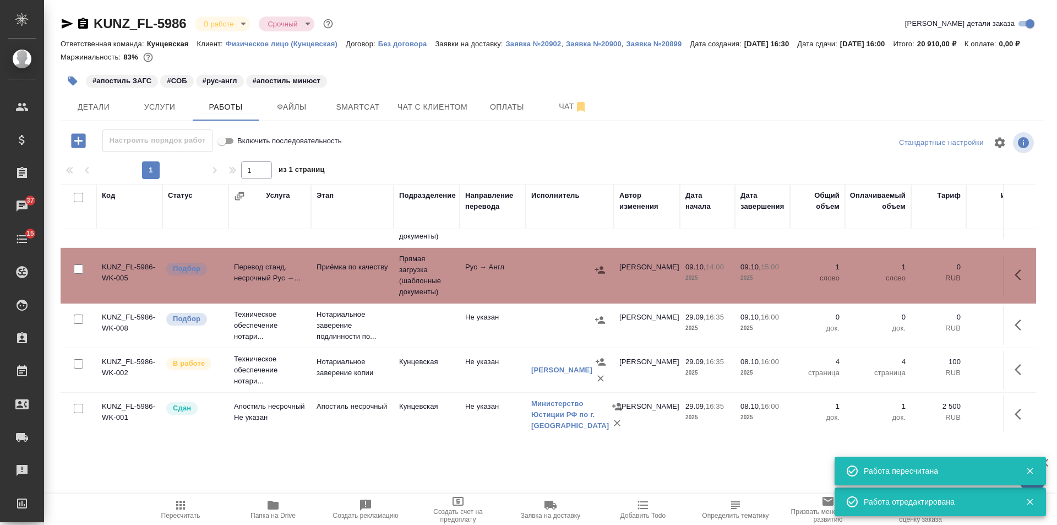
scroll to position [51, 0]
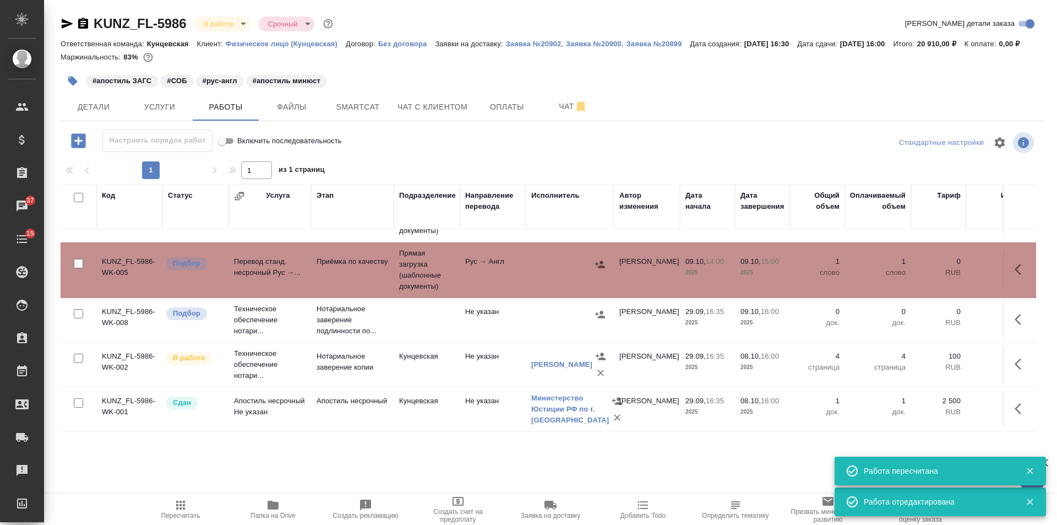
click at [1008, 362] on button "button" at bounding box center [1021, 364] width 26 height 26
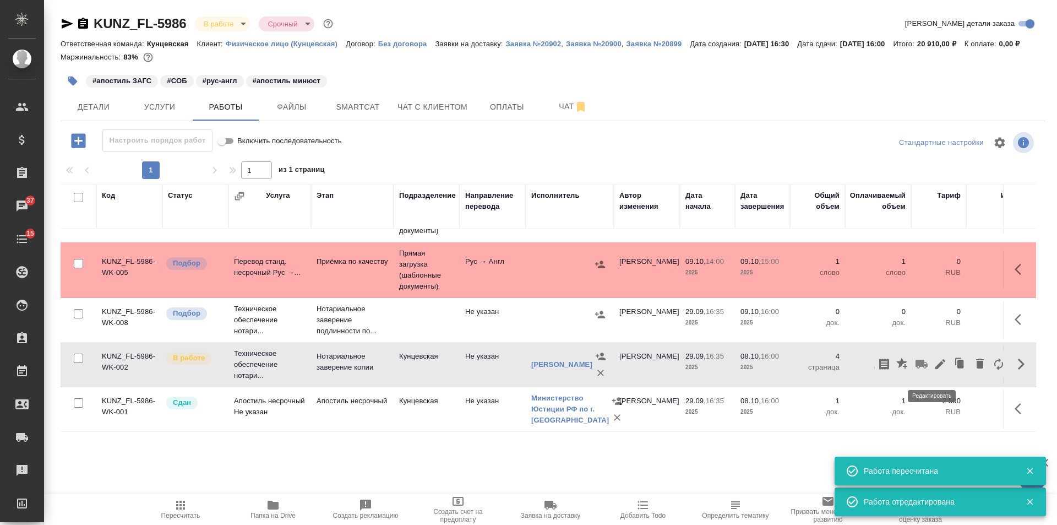
click at [934, 365] on icon "button" at bounding box center [940, 363] width 13 height 13
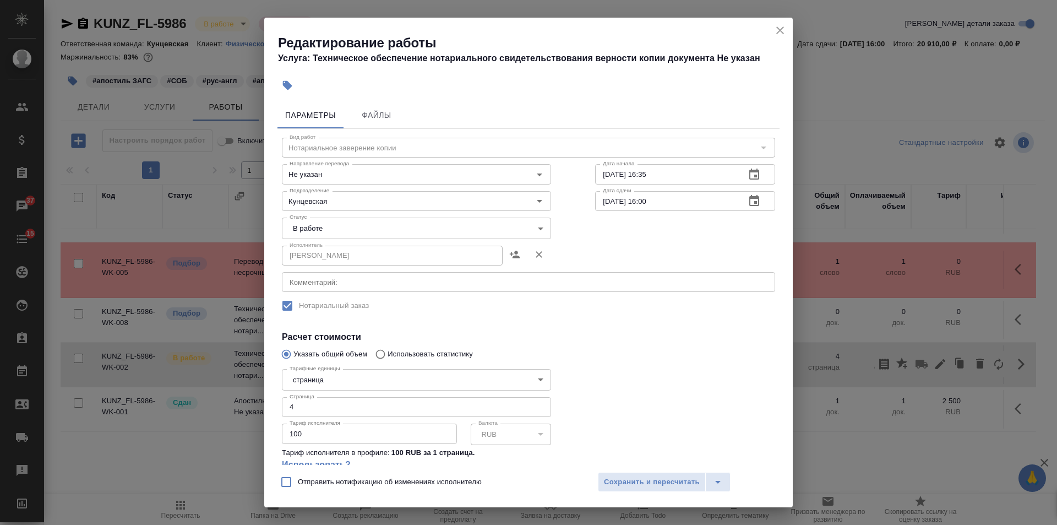
click at [317, 229] on body "🙏 .cls-1 fill:#fff; AWATERA Veselova Yulia Клиенты Спецификации Заказы 37 Чаты …" at bounding box center [528, 262] width 1057 height 525
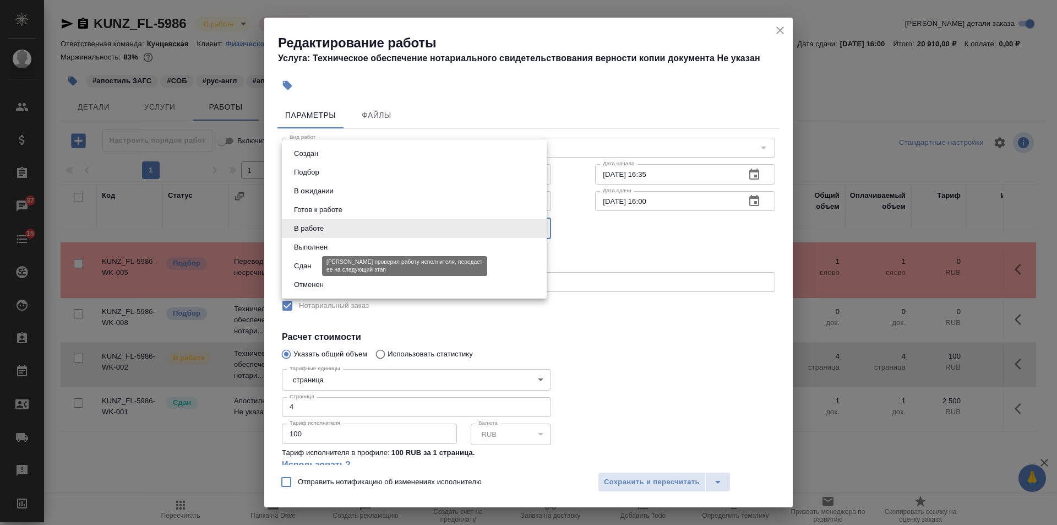
click at [307, 265] on button "Сдан" at bounding box center [303, 266] width 24 height 12
type input "closed"
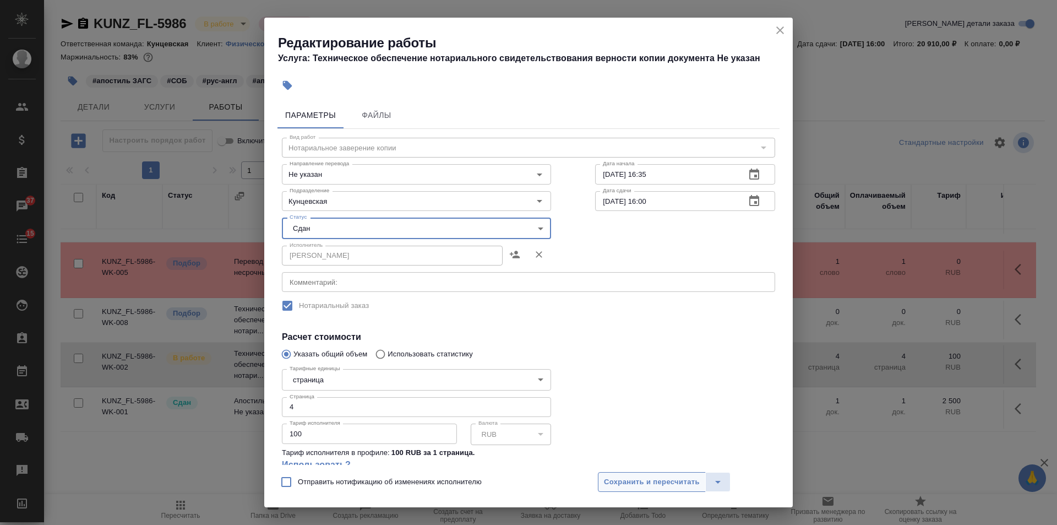
click at [629, 479] on span "Сохранить и пересчитать" at bounding box center [652, 482] width 96 height 13
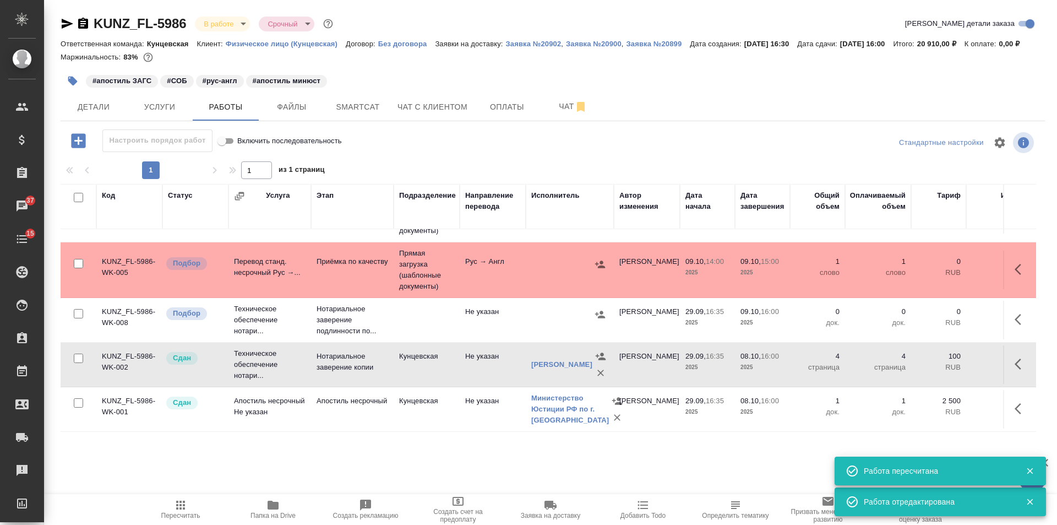
click at [419, 328] on td at bounding box center [427, 320] width 66 height 39
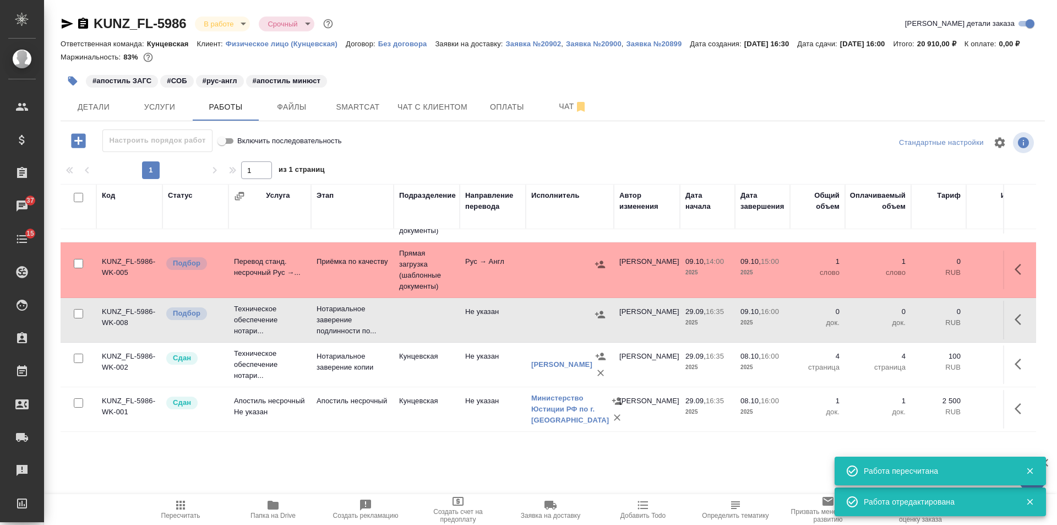
click at [419, 328] on td at bounding box center [427, 320] width 66 height 39
click at [179, 500] on icon "button" at bounding box center [180, 504] width 13 height 13
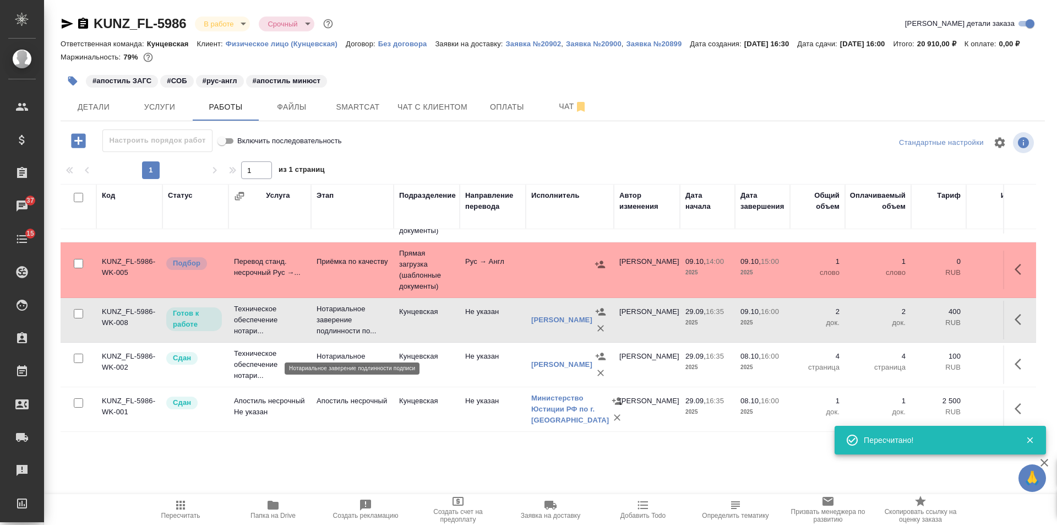
scroll to position [0, 0]
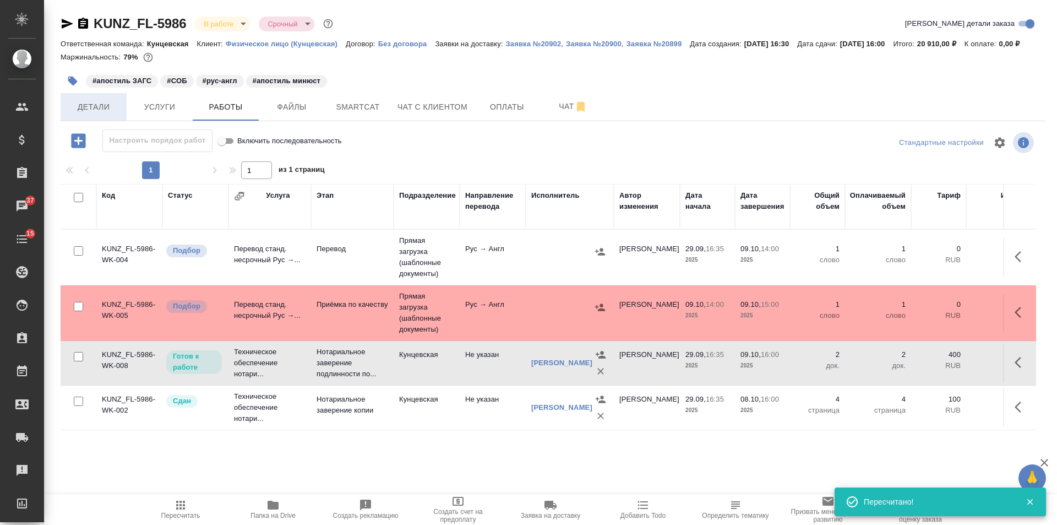
click at [112, 114] on span "Детали" at bounding box center [93, 107] width 53 height 14
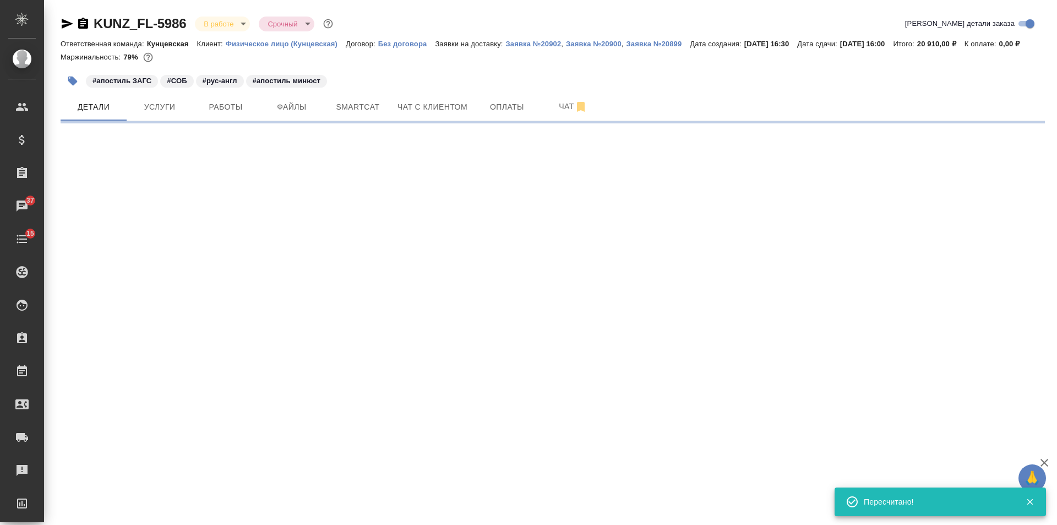
select select "RU"
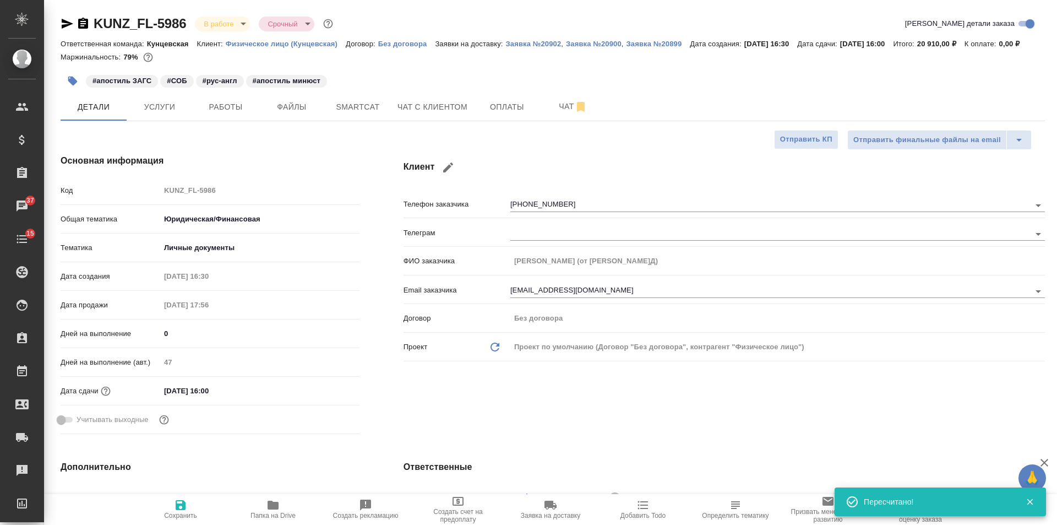
type textarea "x"
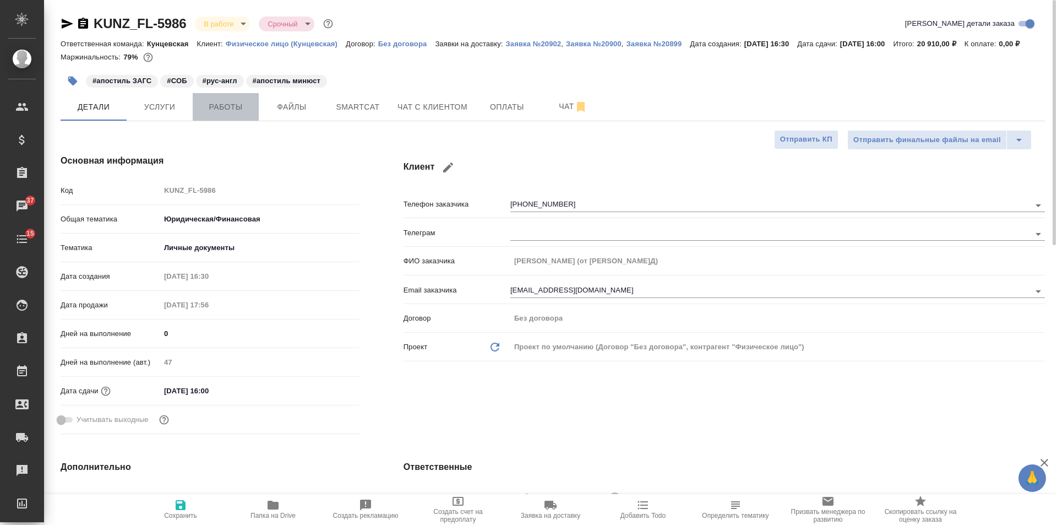
click at [231, 121] on button "Работы" at bounding box center [226, 107] width 66 height 28
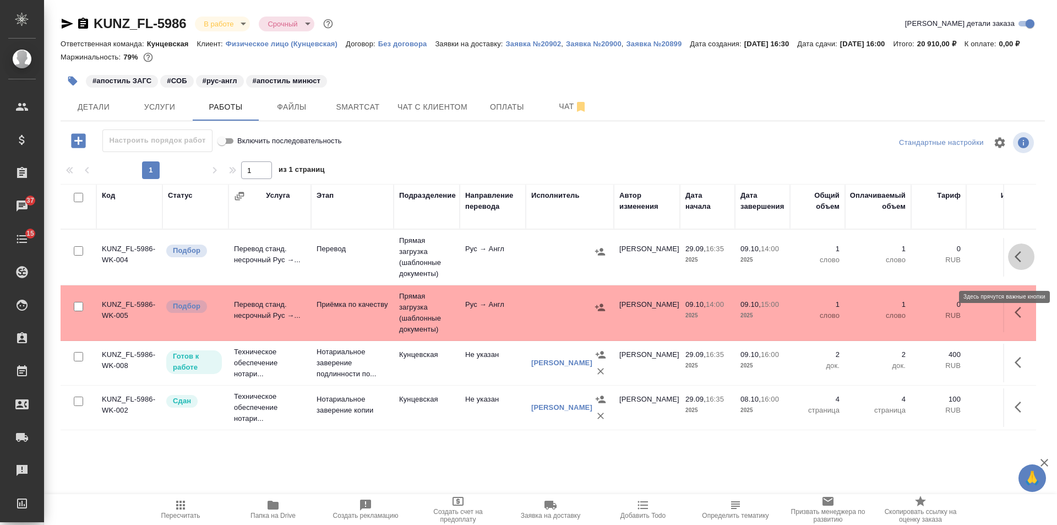
click at [1015, 263] on icon "button" at bounding box center [1021, 256] width 13 height 13
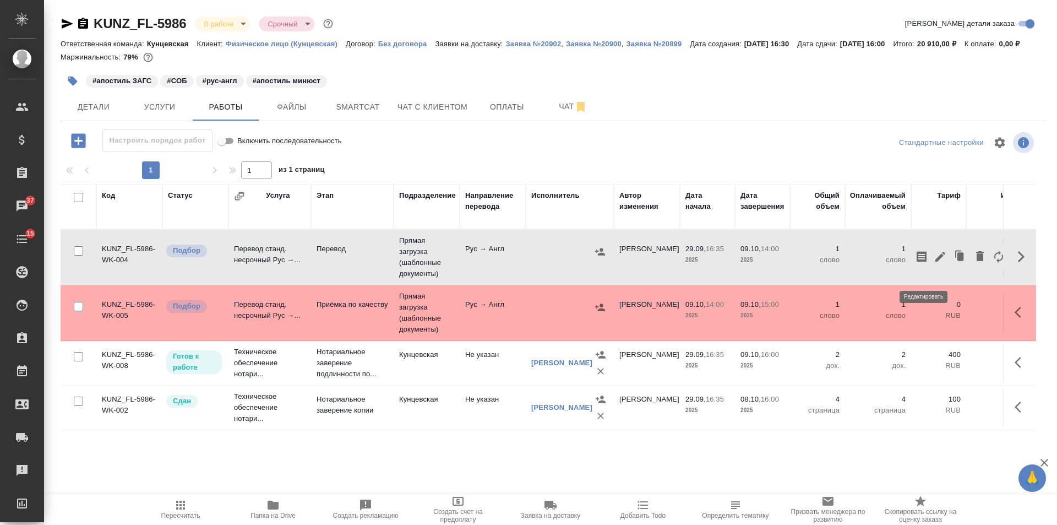
click at [934, 263] on icon "button" at bounding box center [940, 256] width 13 height 13
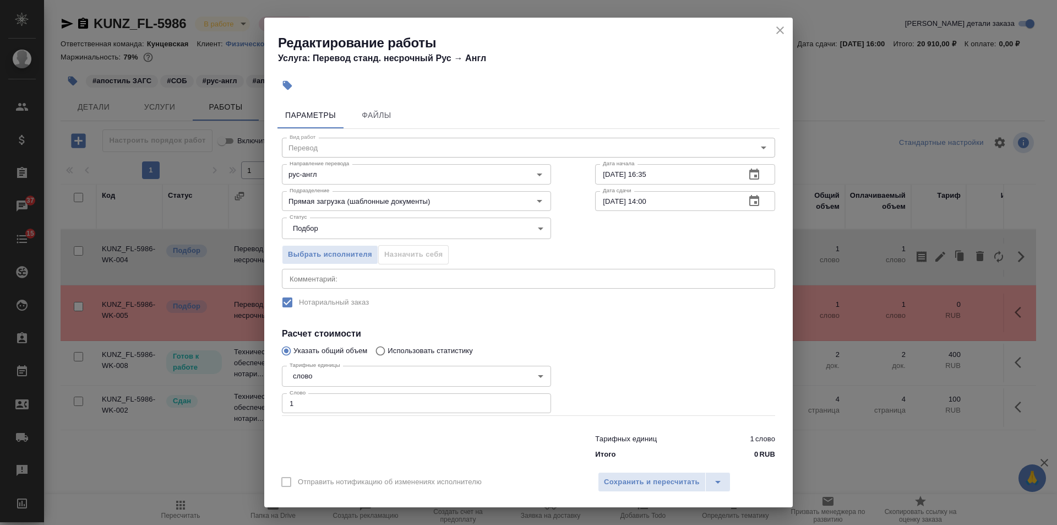
click at [356, 224] on body "🙏 .cls-1 fill:#fff; AWATERA Veselova Yulia Клиенты Спецификации Заказы 37 Чаты …" at bounding box center [528, 262] width 1057 height 525
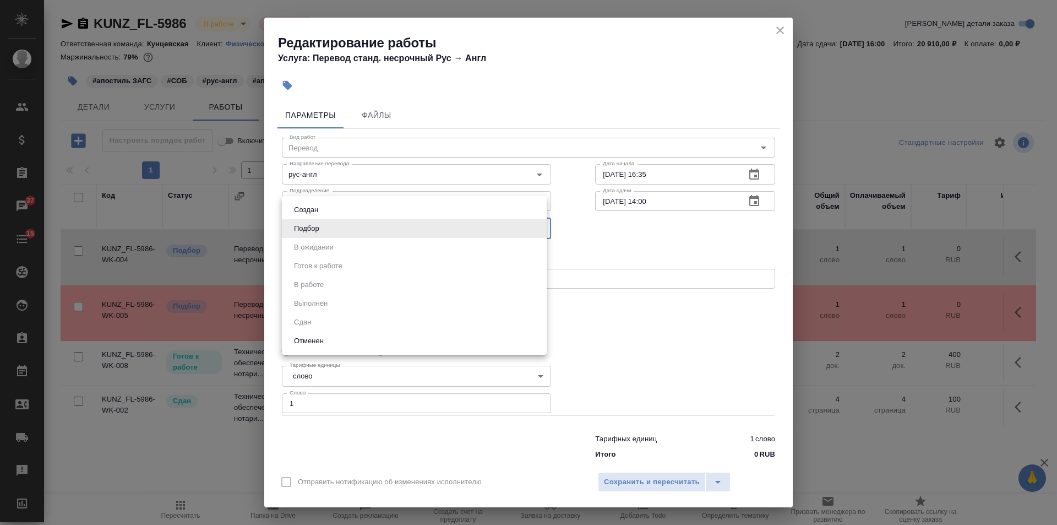
click at [637, 237] on div at bounding box center [528, 262] width 1057 height 525
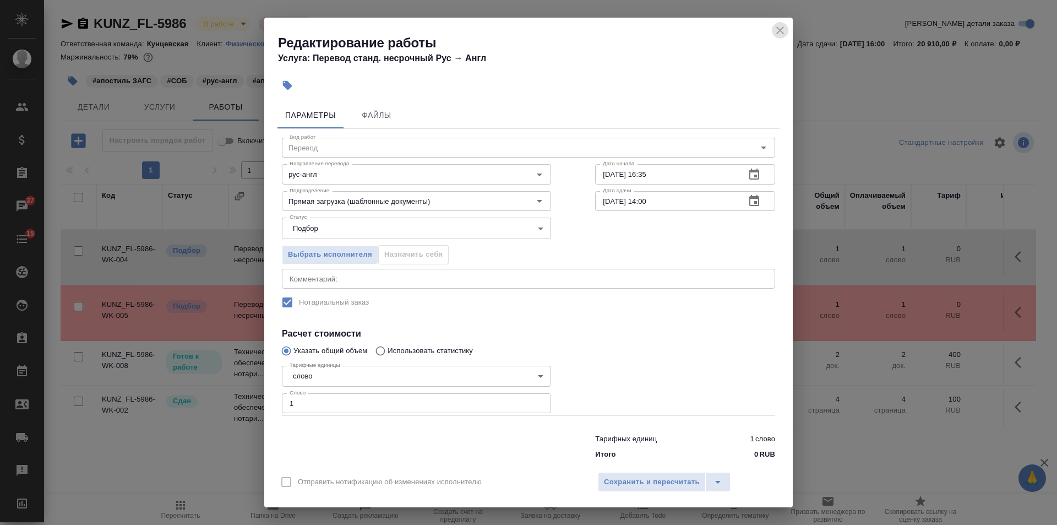
click at [777, 30] on icon "close" at bounding box center [780, 30] width 13 height 13
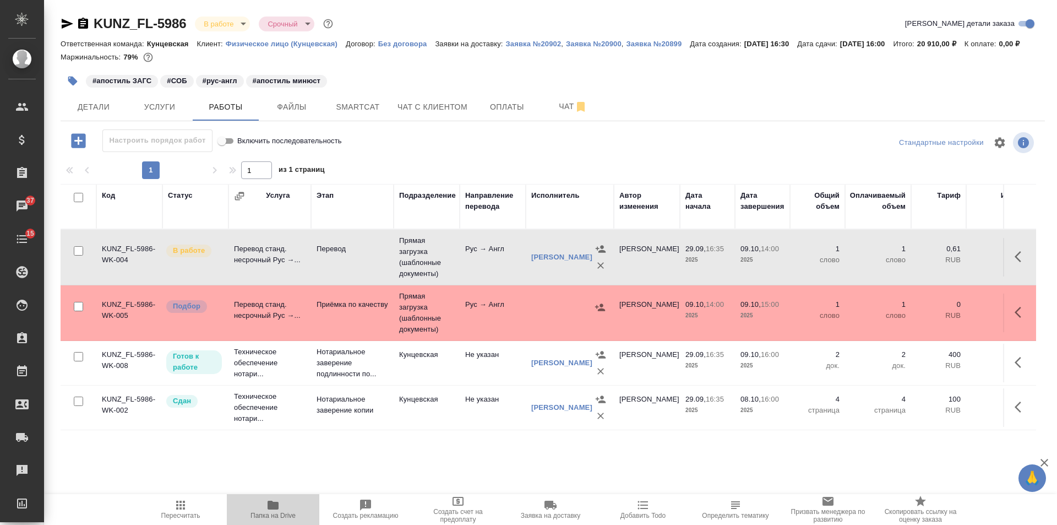
click at [271, 517] on span "Папка на Drive" at bounding box center [273, 516] width 45 height 8
click at [464, 161] on div at bounding box center [553, 159] width 985 height 6
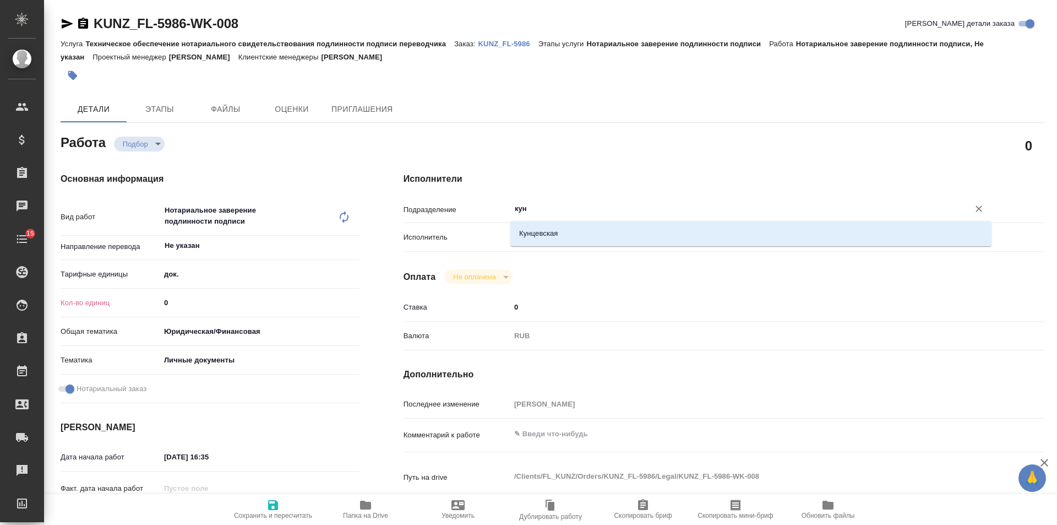
click at [542, 227] on li "Кунцевская" at bounding box center [750, 234] width 481 height 20
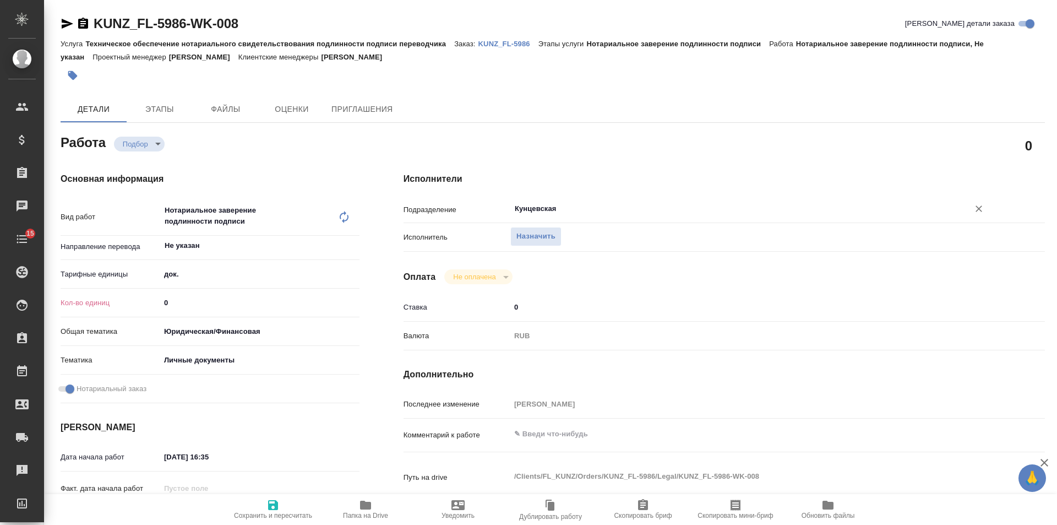
type input "Кунцевская"
drag, startPoint x: 196, startPoint y: 303, endPoint x: 130, endPoint y: 307, distance: 66.2
click at [130, 307] on div "Кол-во единиц 0" at bounding box center [210, 302] width 299 height 19
type input "2"
click at [282, 500] on span "Сохранить и пересчитать" at bounding box center [272, 508] width 79 height 21
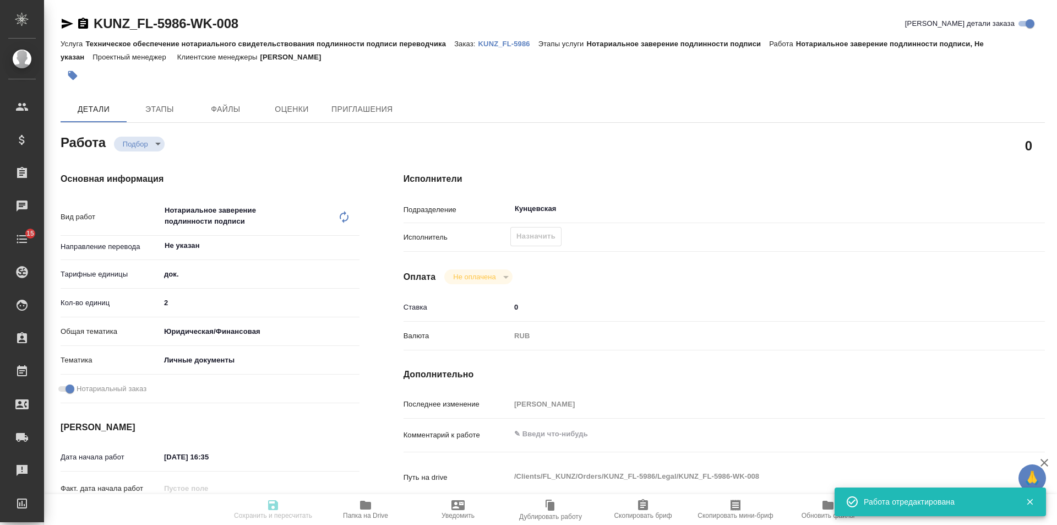
type input "recruiting"
type input "Не указан"
type input "5a8b1489cc6b4906c91bfd8b"
type input "2"
type input "yr-fn"
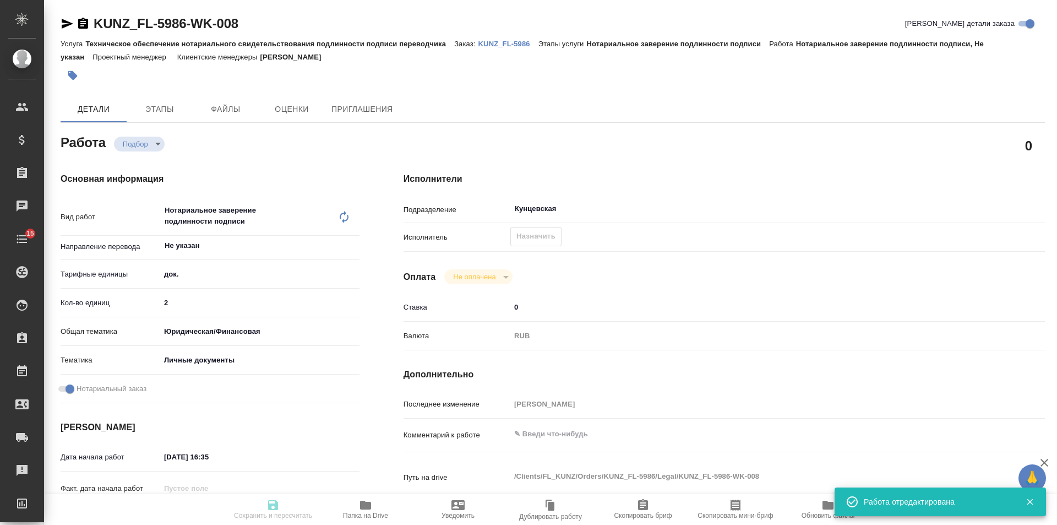
type input "5a8b8b956a9677013d343cfe"
checkbox input "true"
type input "29.09.2025 16:35"
type input "09.10.2025 16:00"
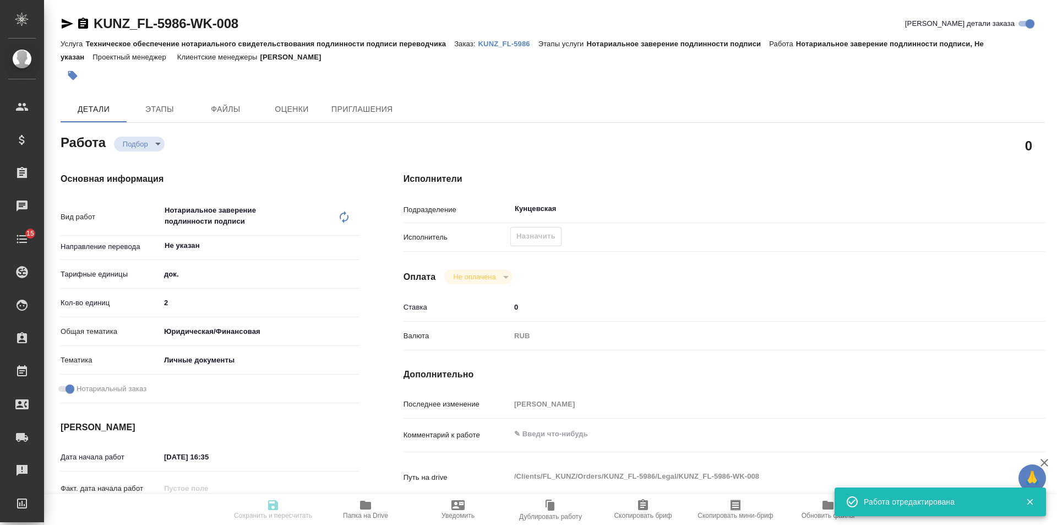
type input "Кунцевская"
type input "notPayed"
type input "0"
type input "RUB"
type input "[PERSON_NAME]"
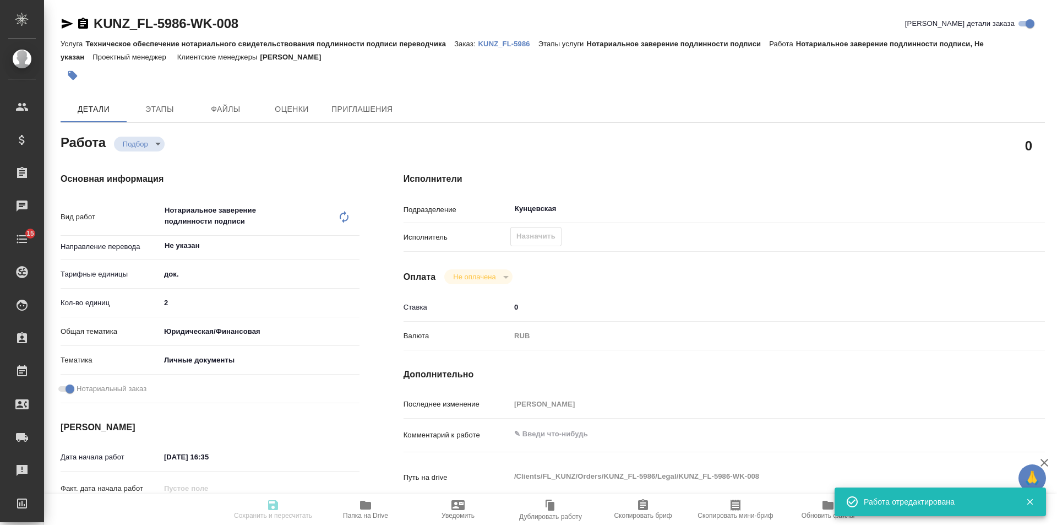
type input "KUNZ_FL-5986"
type input "Техническое обеспечение нотариального свидетельствования подлинности подписи пе…"
type input "Нотариальное заверение подлинности подписи"
type input "[PERSON_NAME]"
type input "/Clients/FL_KUNZ/Orders/KUNZ_FL-5986"
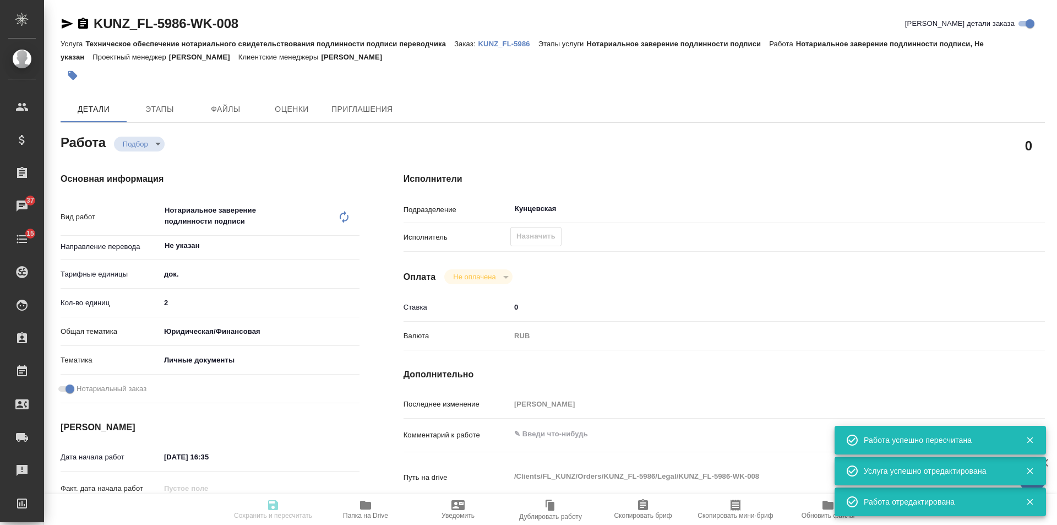
type input "recruiting"
type input "Не указан"
type input "5a8b1489cc6b4906c91bfd8b"
type input "2"
type input "yr-fn"
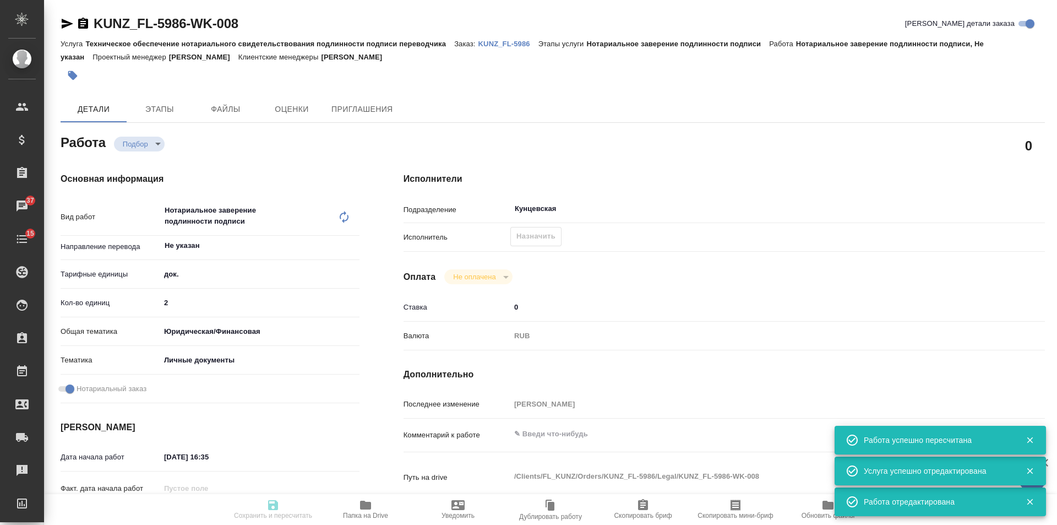
type input "5a8b8b956a9677013d343cfe"
checkbox input "true"
type input "29.09.2025 16:35"
type input "09.10.2025 16:00"
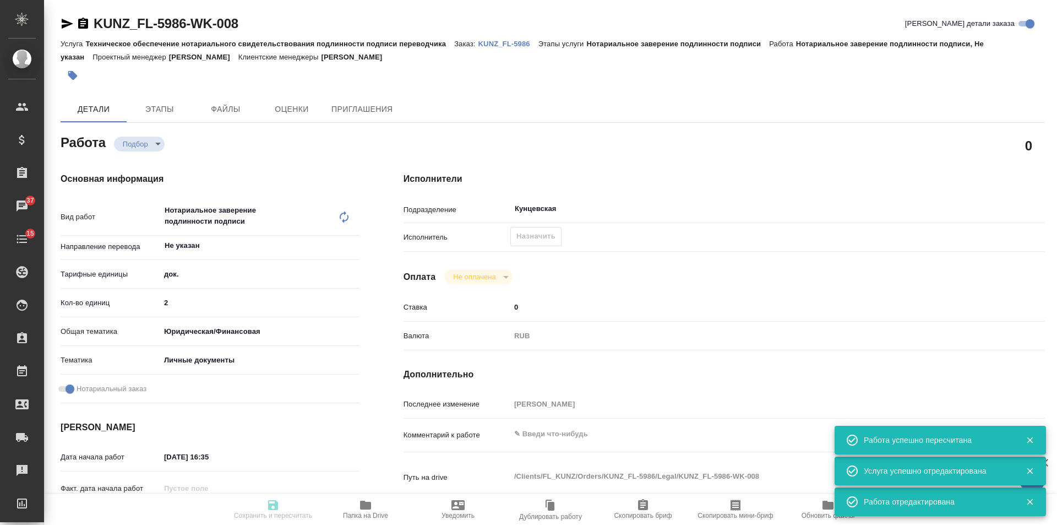
type input "Кунцевская"
type input "notPayed"
type input "0"
type input "RUB"
type input "[PERSON_NAME]"
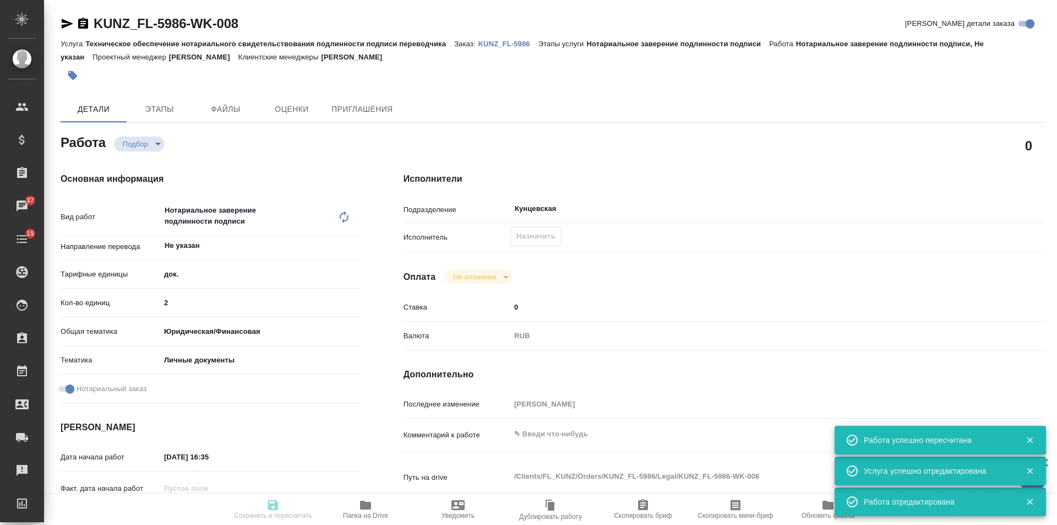
type input "KUNZ_FL-5986"
type input "Техническое обеспечение нотариального свидетельствования подлинности подписи пе…"
type input "Нотариальное заверение подлинности подписи"
type input "[PERSON_NAME]"
type input "/Clients/FL_KUNZ/Orders/KUNZ_FL-5986"
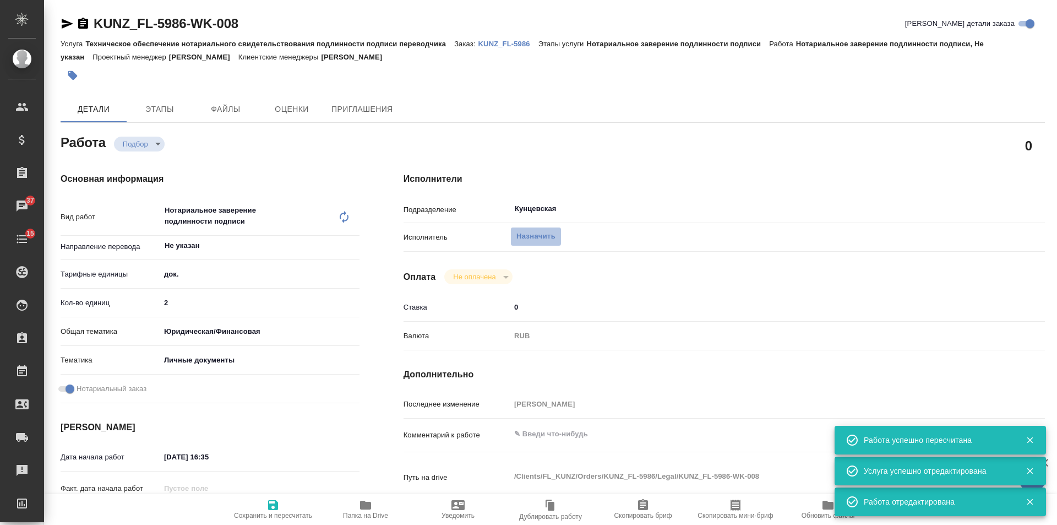
click at [541, 237] on span "Назначить" at bounding box center [536, 236] width 39 height 13
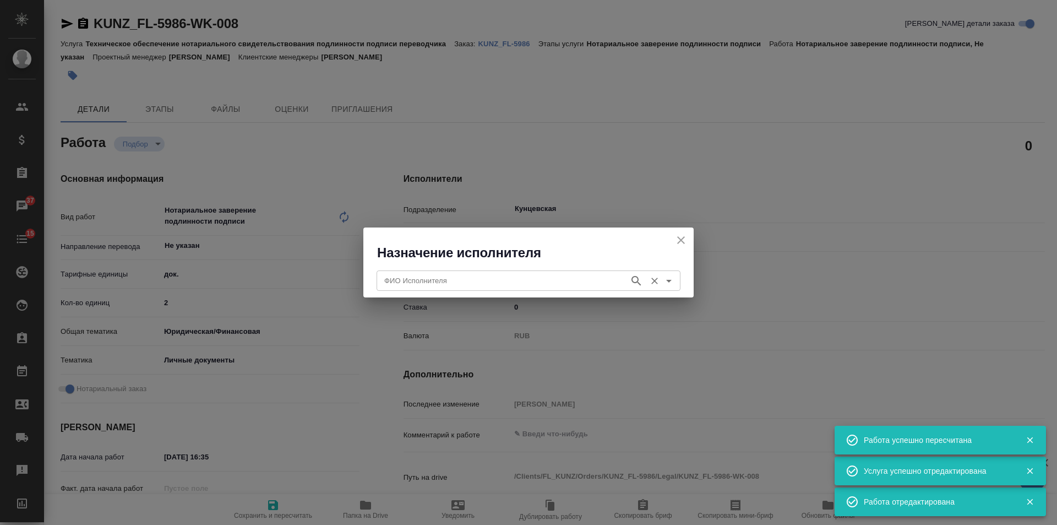
click at [449, 272] on div "ФИО Исполнителя" at bounding box center [529, 280] width 304 height 20
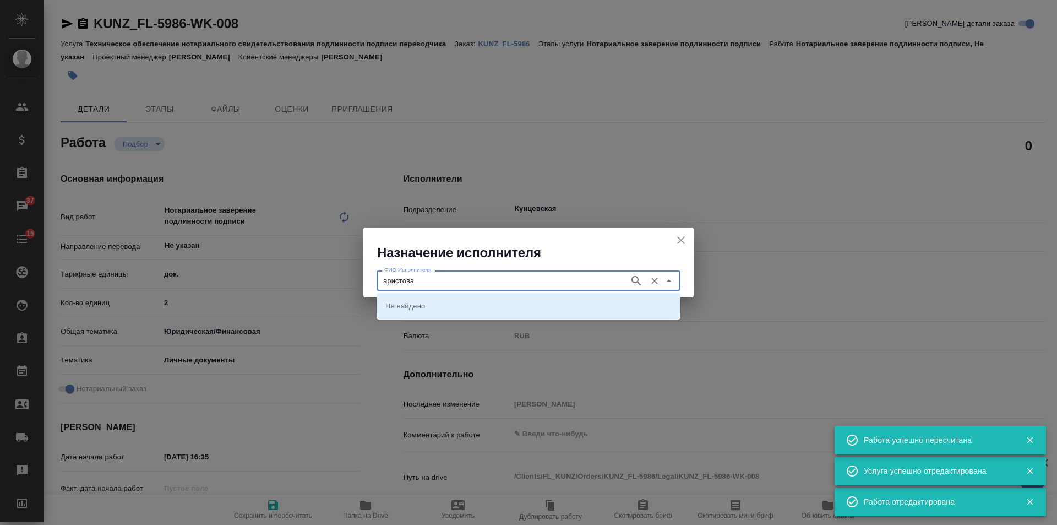
type input "аристова"
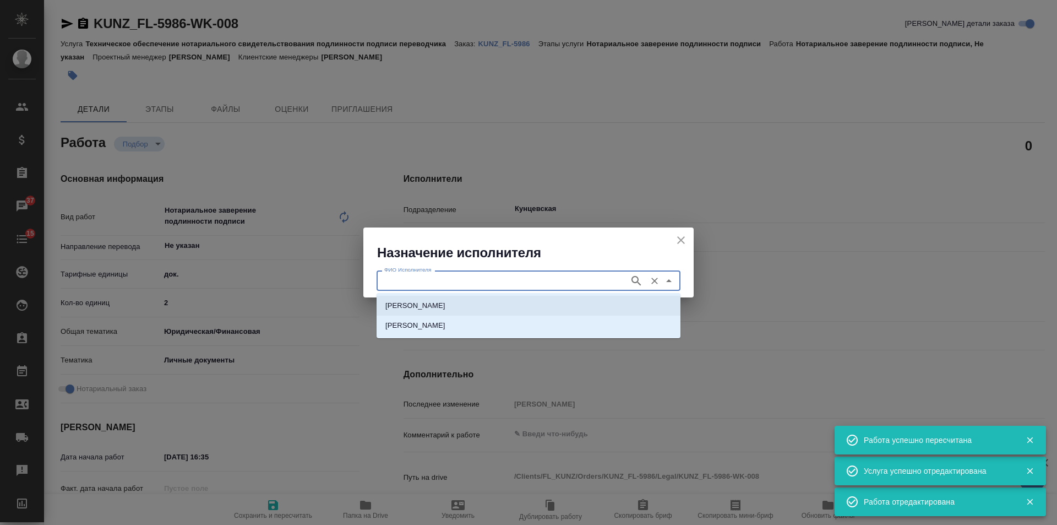
click at [445, 300] on p "НОТАРИУС Аристова Анна Дмитриевна" at bounding box center [415, 305] width 60 height 11
type input "НОТАРИУС Аристова Анна Дмитриевна"
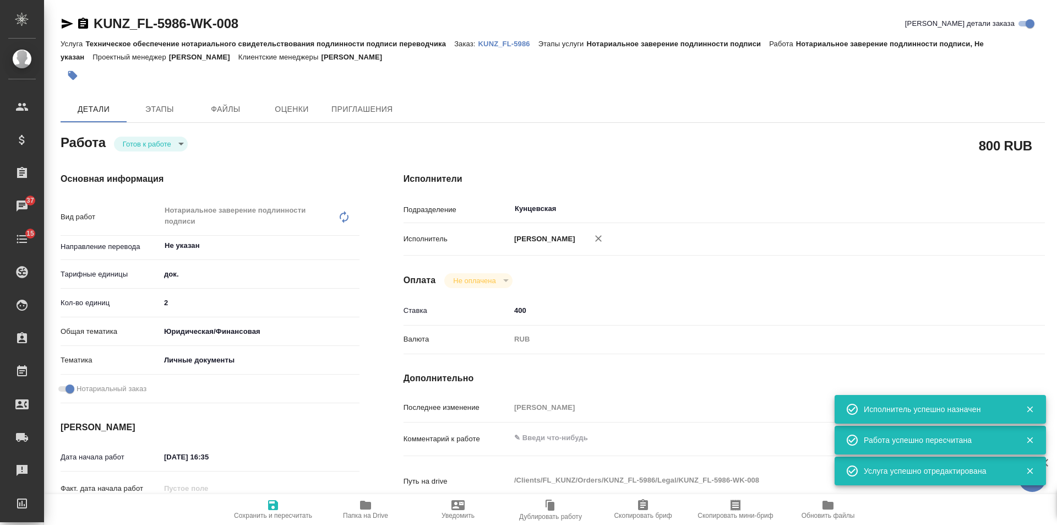
type textarea "x"
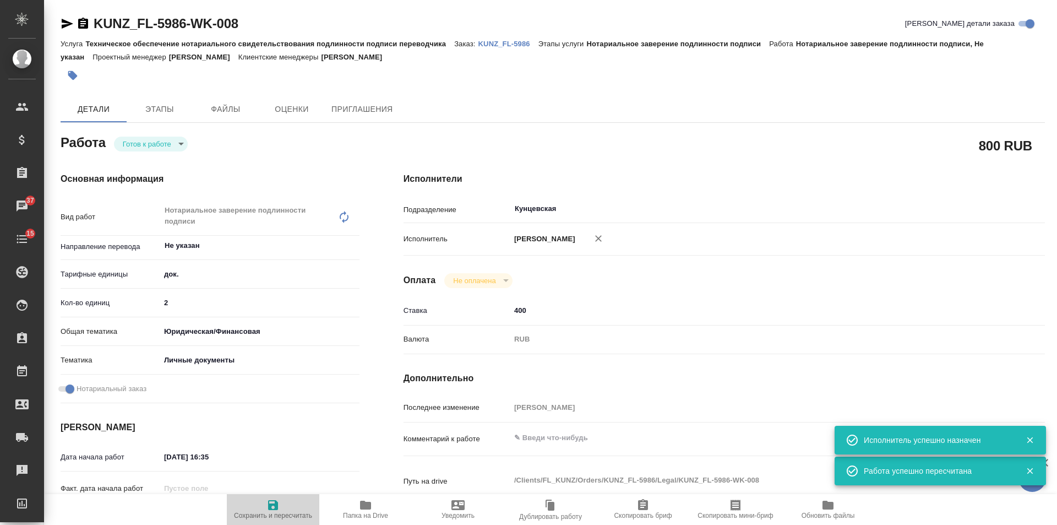
click at [281, 497] on button "Сохранить и пересчитать" at bounding box center [273, 509] width 93 height 31
type textarea "x"
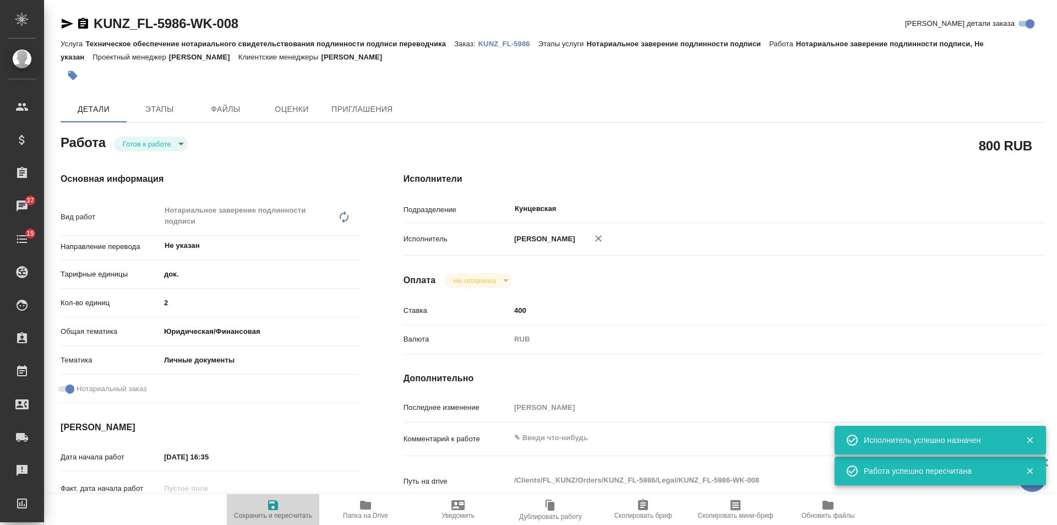
type textarea "x"
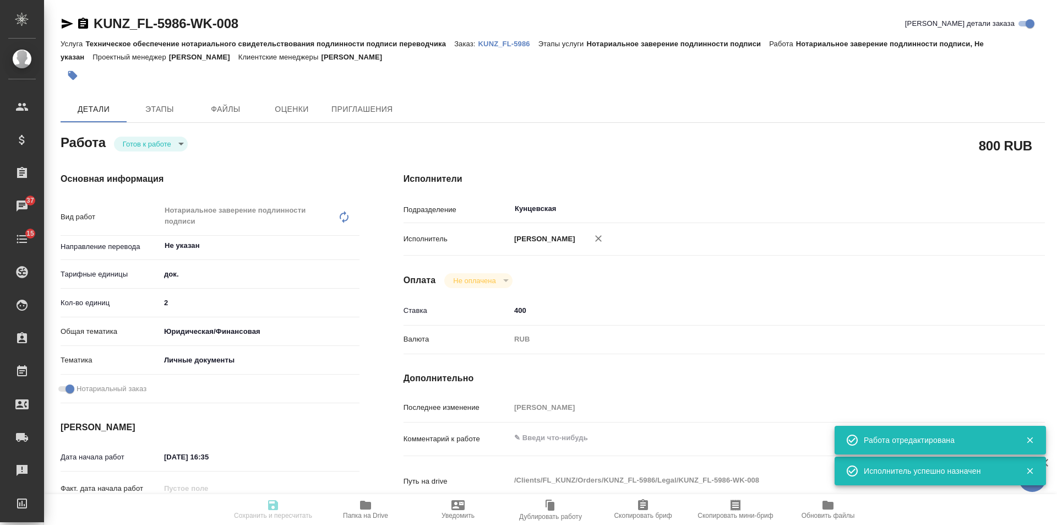
type textarea "x"
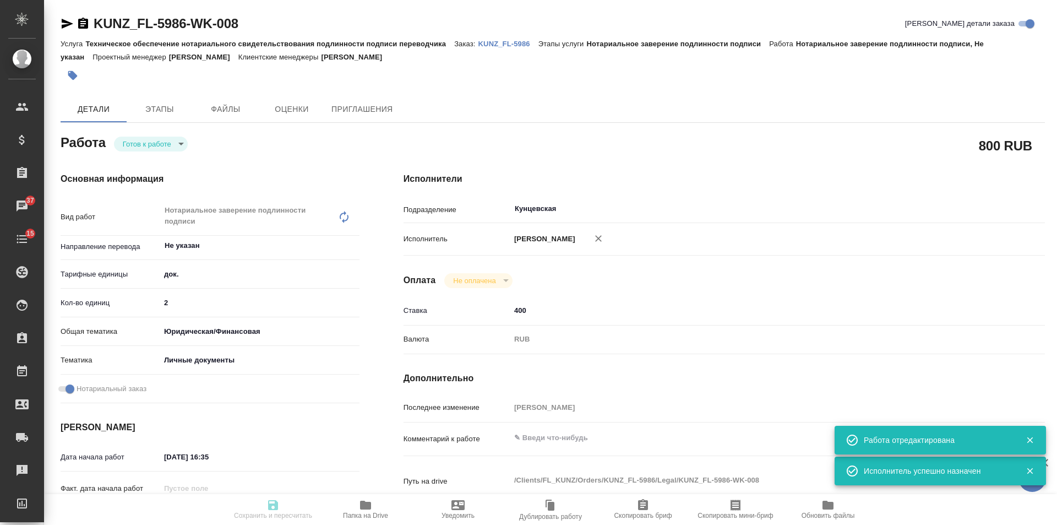
type textarea "x"
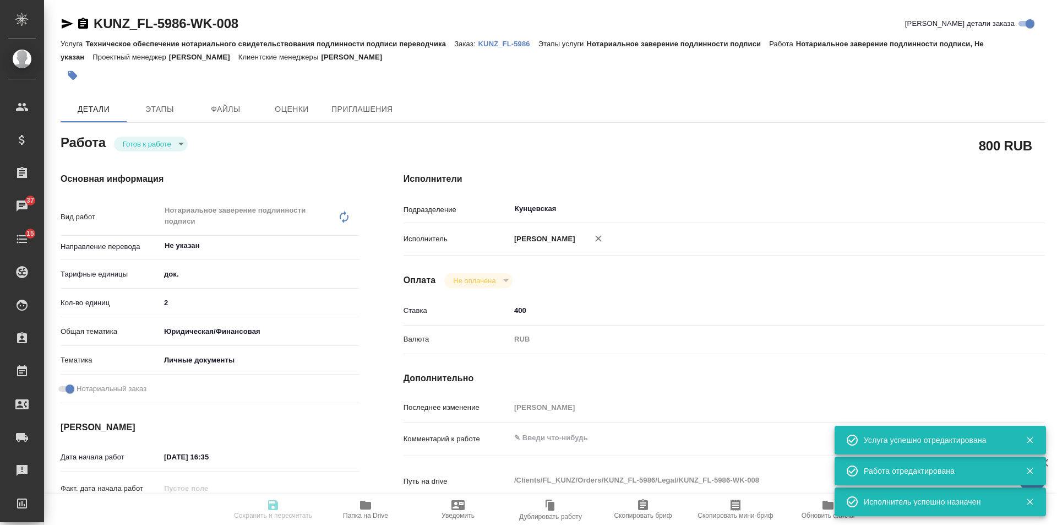
type input "readyForWork"
type textarea "Нотариальное заверение подлинности подписи"
type textarea "x"
type input "Не указан"
type input "5a8b1489cc6b4906c91bfd8b"
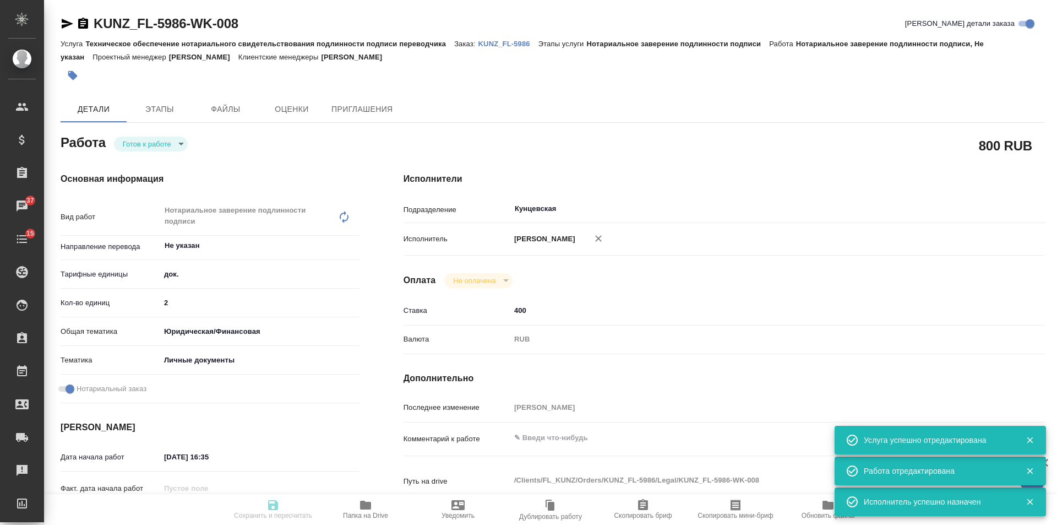
type input "2"
type input "yr-fn"
type input "5a8b8b956a9677013d343cfe"
checkbox input "true"
type input "29.09.2025 16:35"
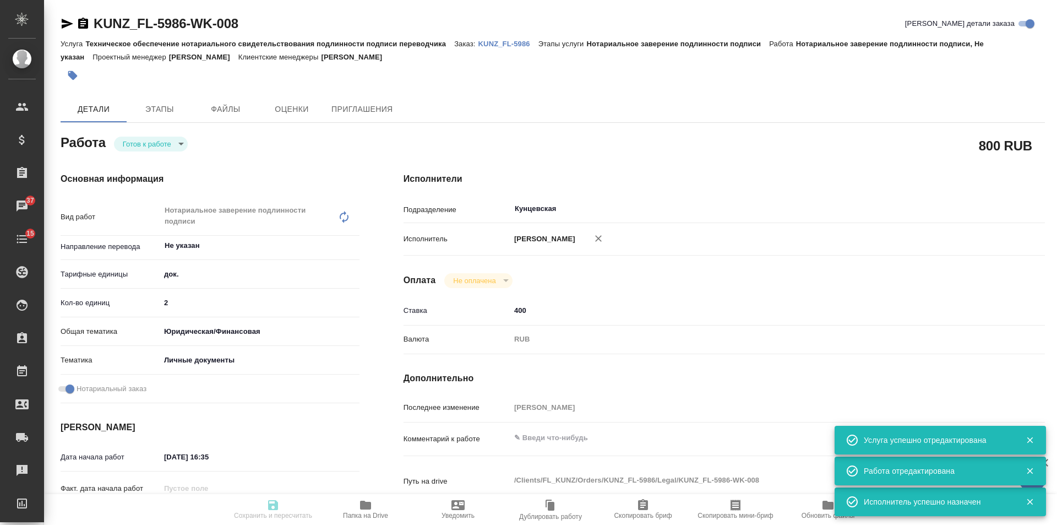
type input "09.10.2025 16:00"
type input "Кунцевская"
type input "notPayed"
type input "400"
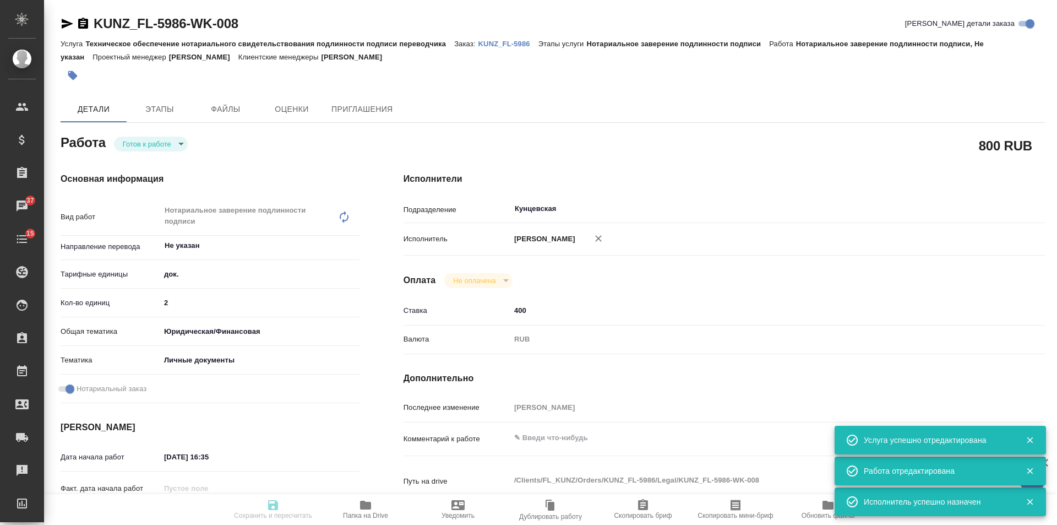
type input "RUB"
type input "Веселова Юлия"
type textarea "x"
type textarea "/Clients/FL_KUNZ/Orders/KUNZ_FL-5986/Legal/KUNZ_FL-5986-WK-008"
type textarea "x"
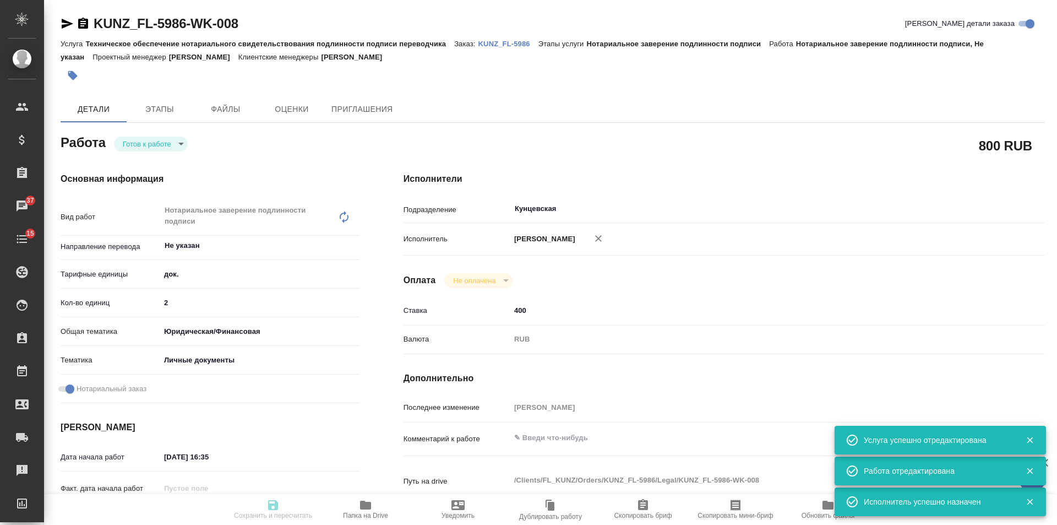
type input "KUNZ_FL-5986"
type input "Техническое обеспечение нотариального свидетельствования подлинности подписи пе…"
type input "Нотариальное заверение подлинности подписи"
type input "Веселова Юлия"
type input "/Clients/FL_KUNZ/Orders/KUNZ_FL-5986"
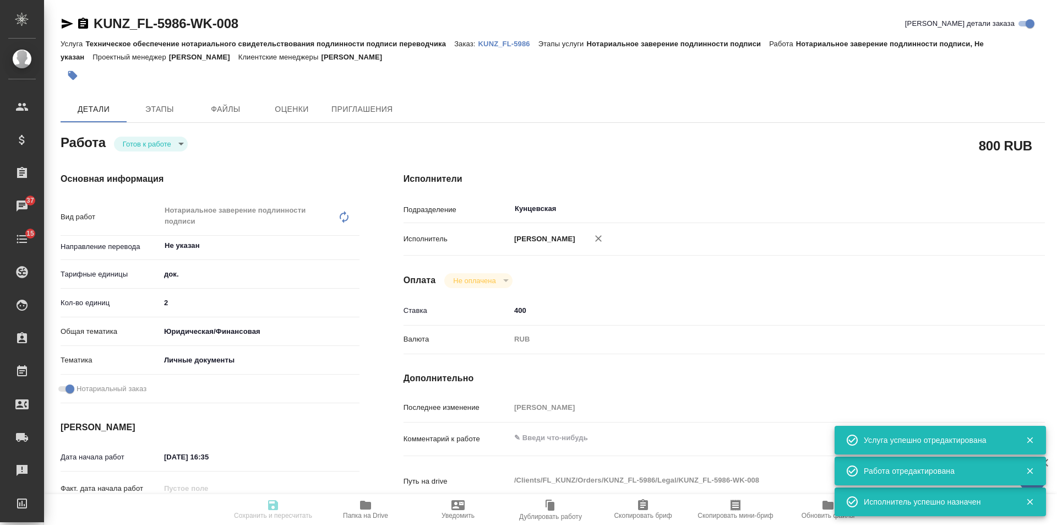
type textarea "x"
type textarea "СОБ: апо на ориг -> НЗК (2 экз) -> перевод рус-англ+нот -> апо на перевод (2 эк…"
type textarea "x"
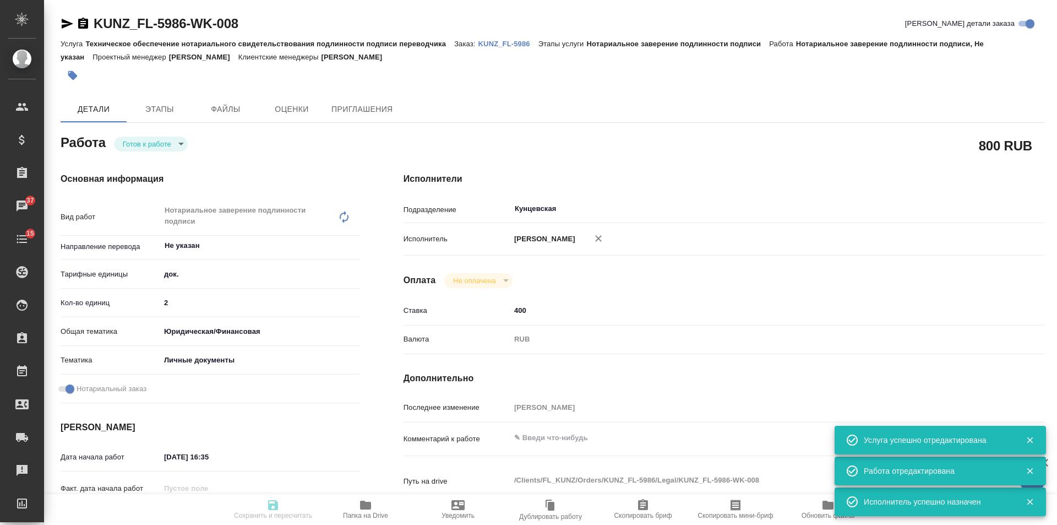
type textarea "x"
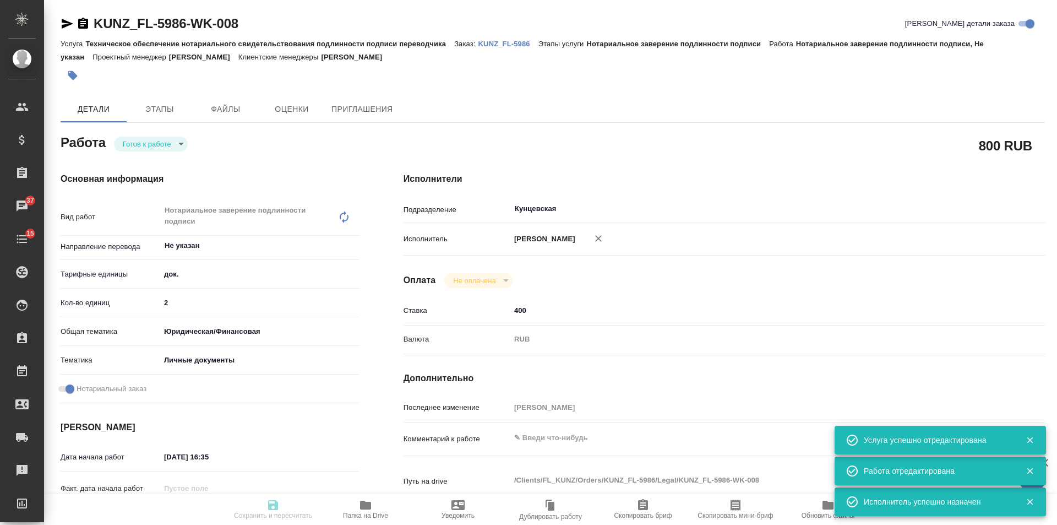
type textarea "x"
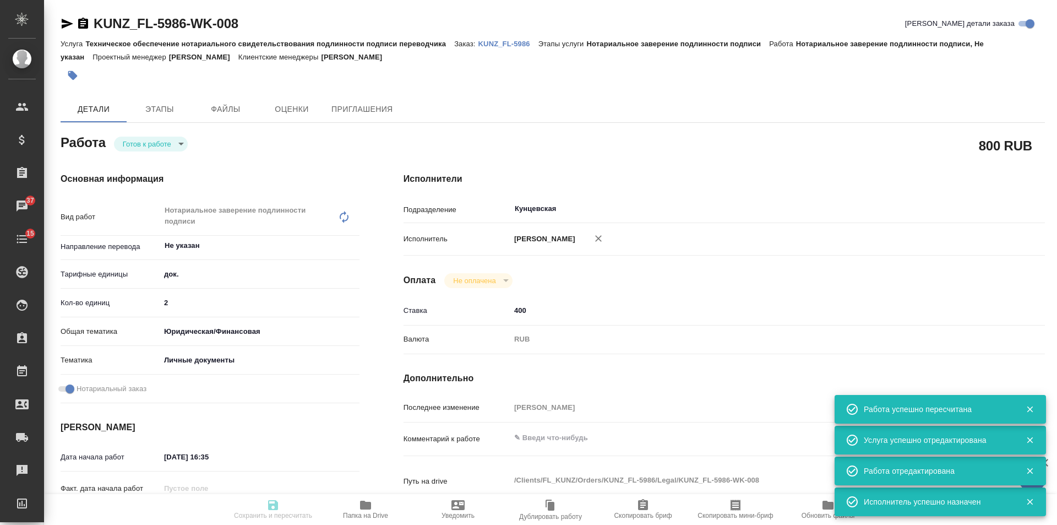
type input "readyForWork"
type textarea "Нотариальное заверение подлинности подписи"
type textarea "x"
type input "Не указан"
type input "5a8b1489cc6b4906c91bfd8b"
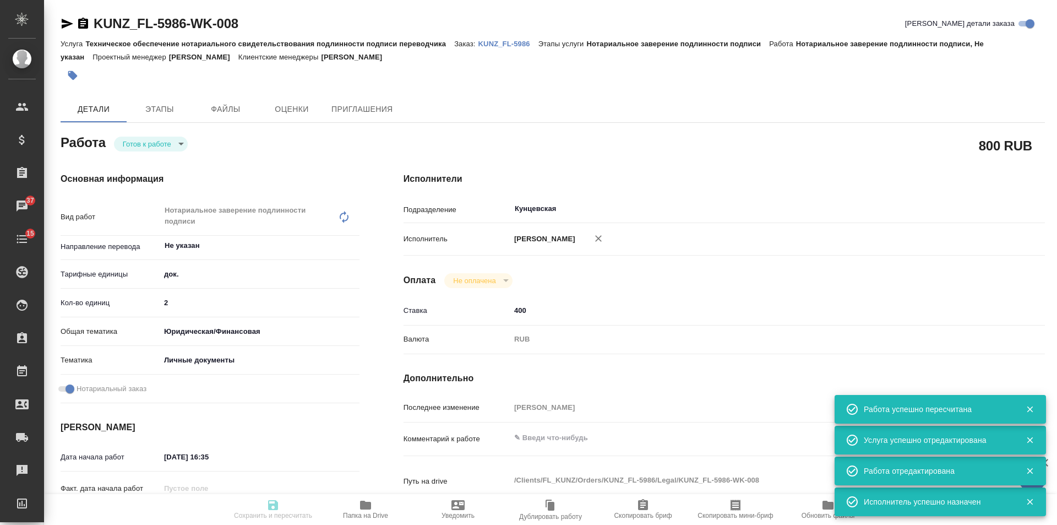
type input "2"
type input "yr-fn"
type input "5a8b8b956a9677013d343cfe"
checkbox input "true"
type input "29.09.2025 16:35"
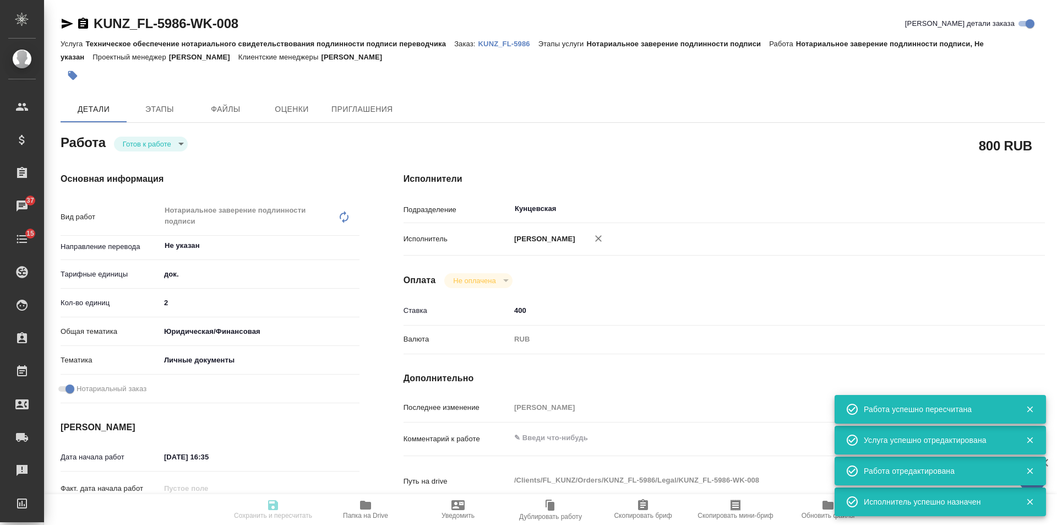
type input "09.10.2025 16:00"
type input "Кунцевская"
type input "notPayed"
type input "400"
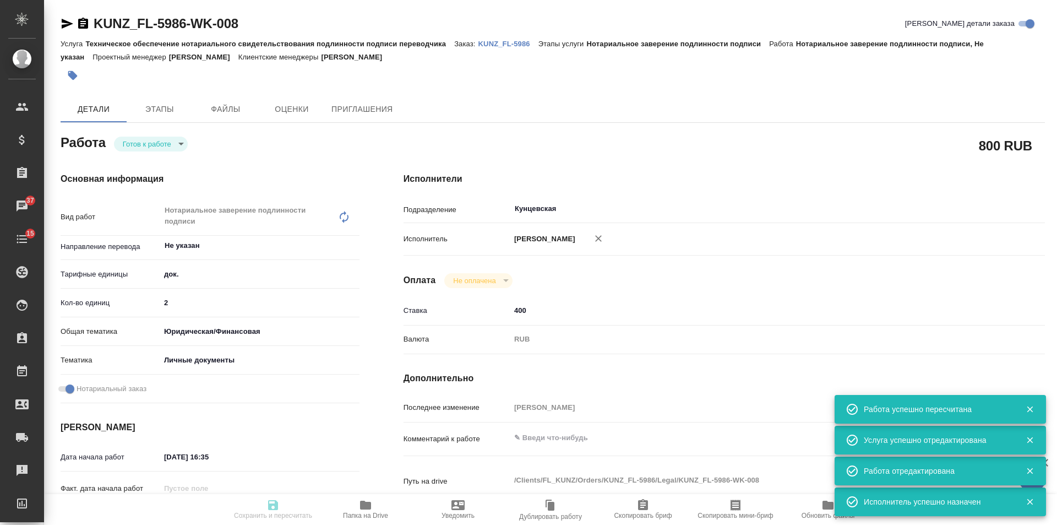
type input "RUB"
type input "Веселова Юлия"
type textarea "x"
type textarea "/Clients/FL_KUNZ/Orders/KUNZ_FL-5986/Legal/KUNZ_FL-5986-WK-008"
type textarea "x"
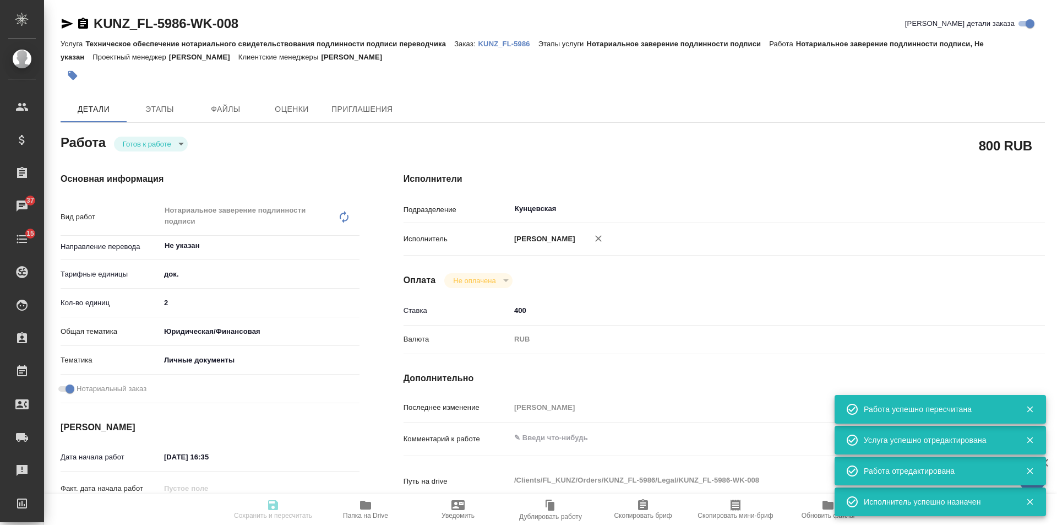
type input "KUNZ_FL-5986"
type input "Техническое обеспечение нотариального свидетельствования подлинности подписи пе…"
type input "Нотариальное заверение подлинности подписи"
type input "Веселова Юлия"
type input "/Clients/FL_KUNZ/Orders/KUNZ_FL-5986"
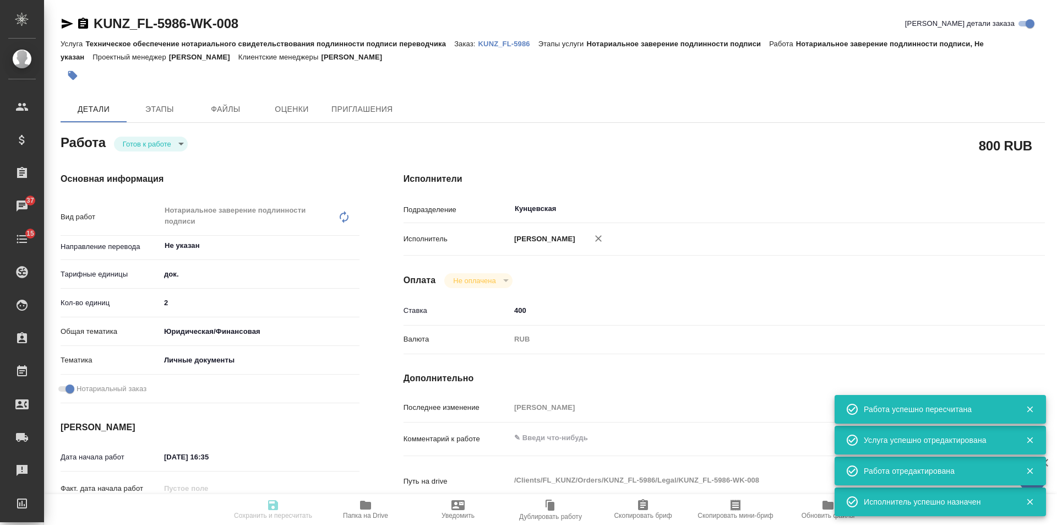
type textarea "x"
type textarea "СОБ: апо на ориг -> НЗК (2 экз) -> перевод рус-англ+нот -> апо на перевод (2 эк…"
type textarea "x"
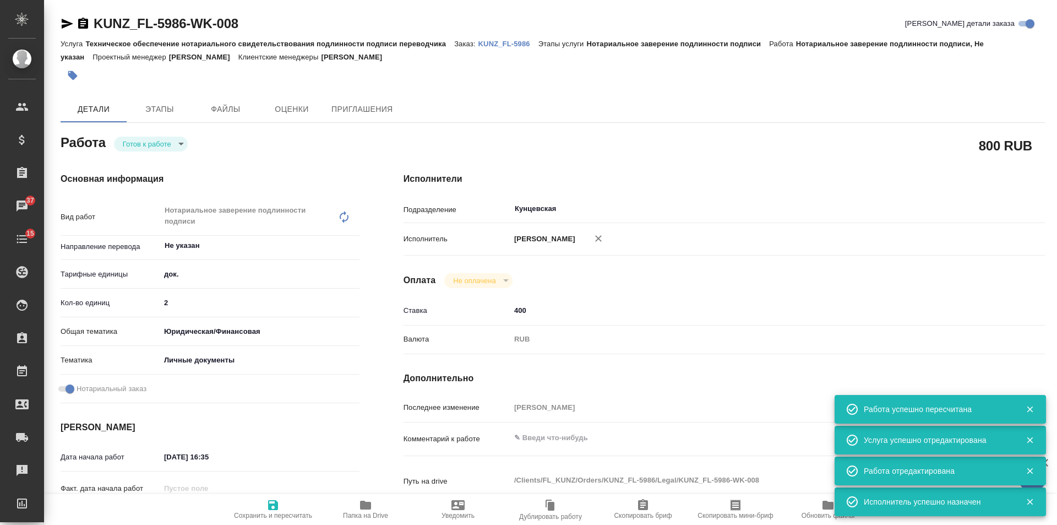
type textarea "x"
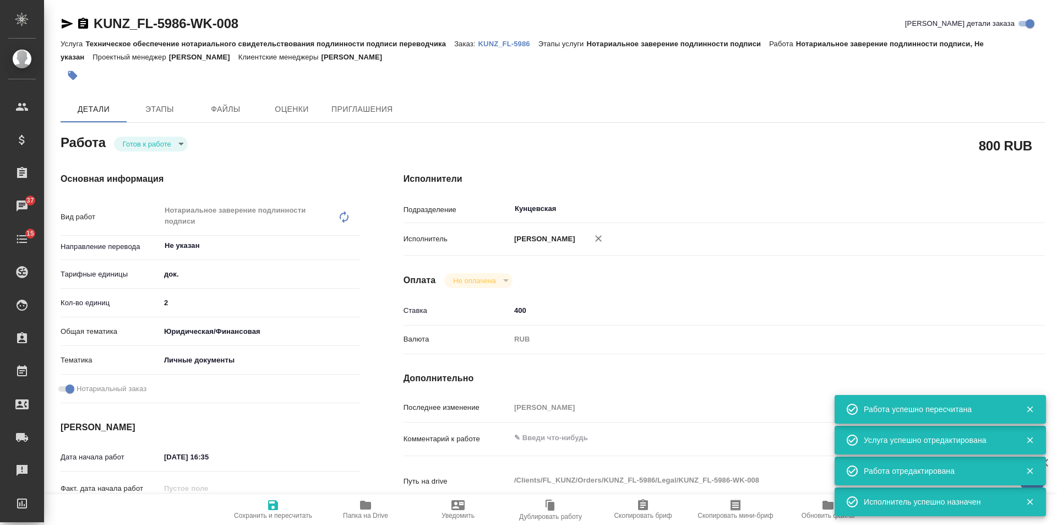
type textarea "x"
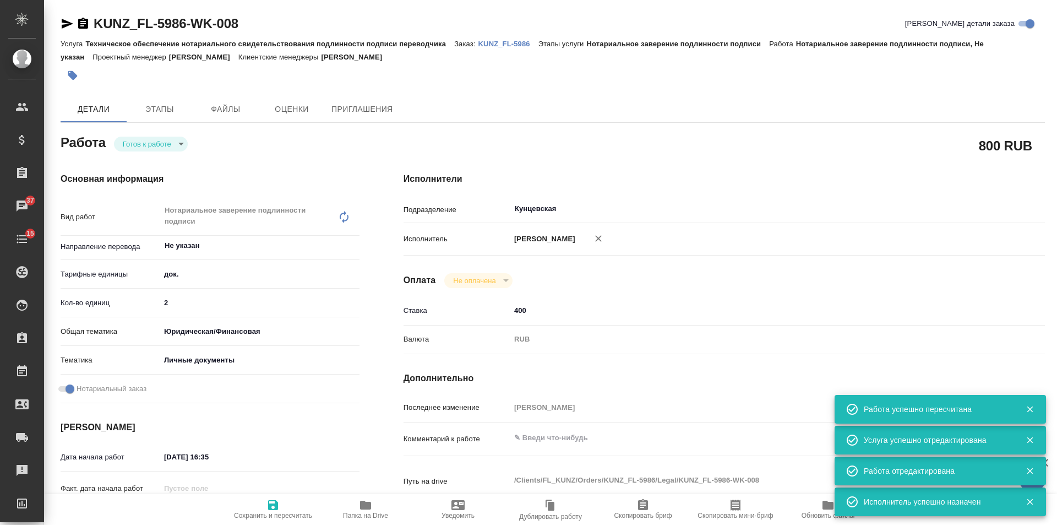
type textarea "x"
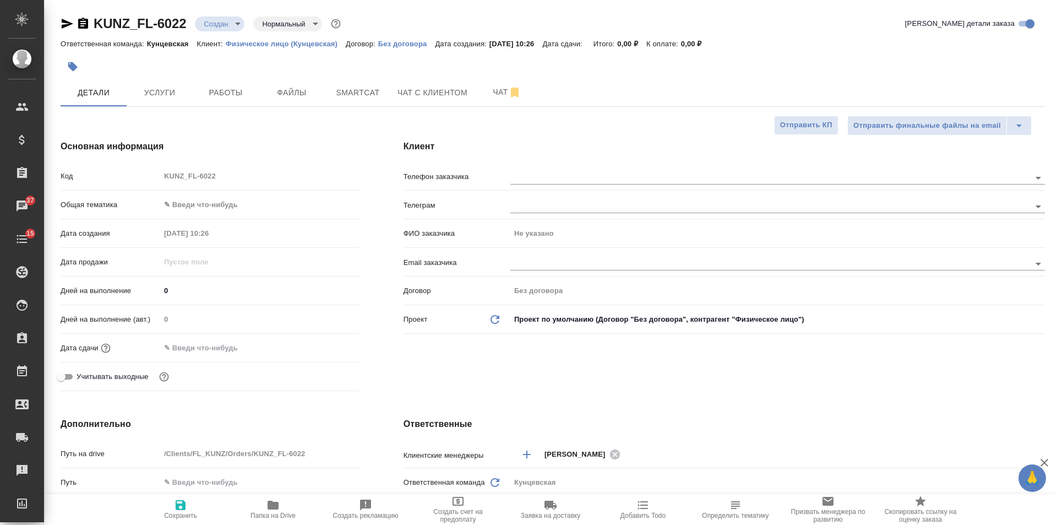
select select "RU"
click at [550, 267] on input "text" at bounding box center [751, 263] width 483 height 13
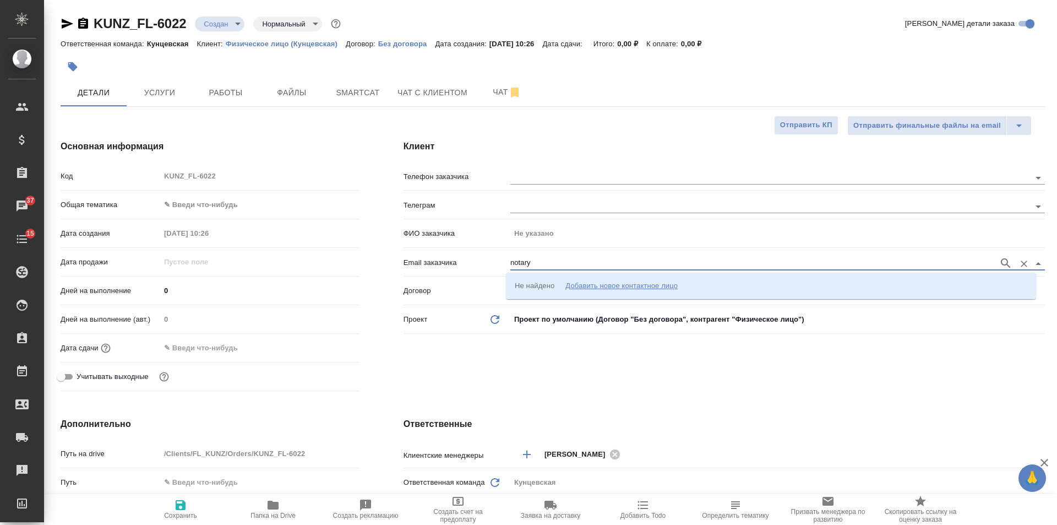
type input "notary"
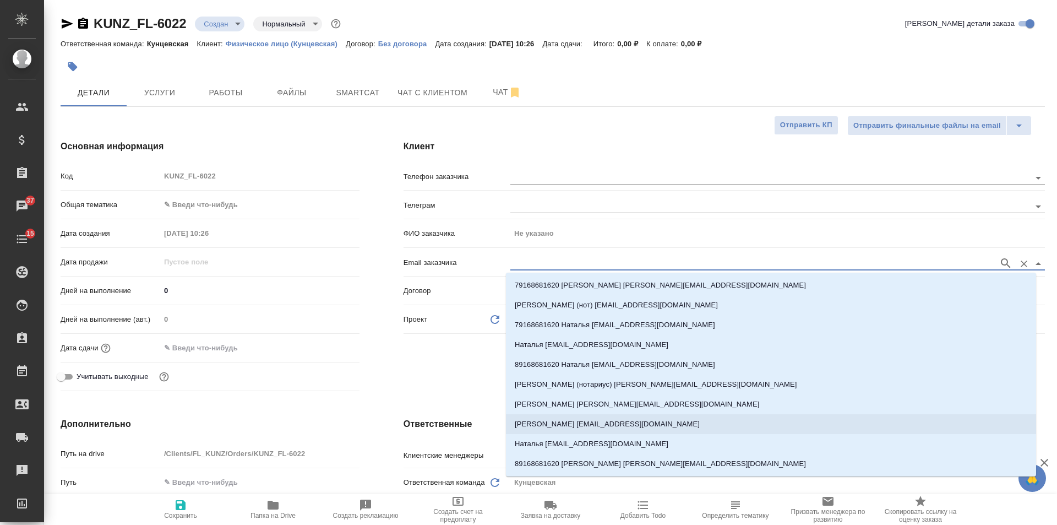
click at [547, 426] on p "[PERSON_NAME] [EMAIL_ADDRESS][DOMAIN_NAME]" at bounding box center [607, 424] width 185 height 11
type input "[PERSON_NAME]"
type input "[PERSON_NAME] [EMAIL_ADDRESS][DOMAIN_NAME]"
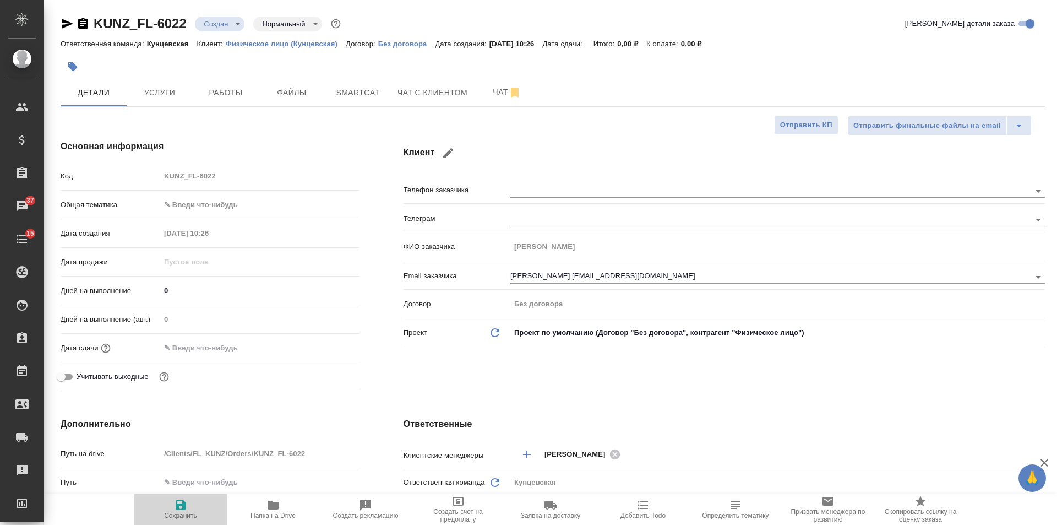
click at [170, 501] on span "Сохранить" at bounding box center [180, 508] width 79 height 21
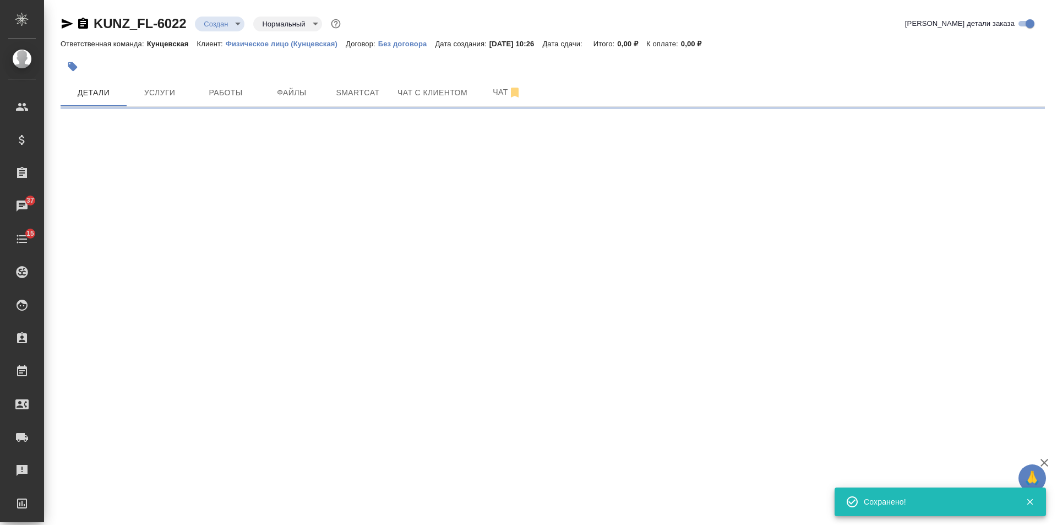
select select "RU"
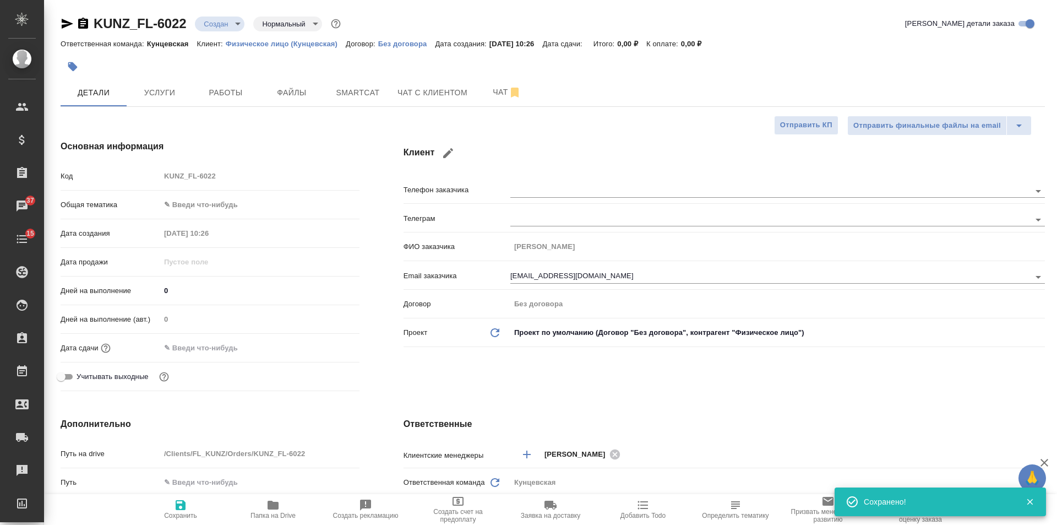
type textarea "x"
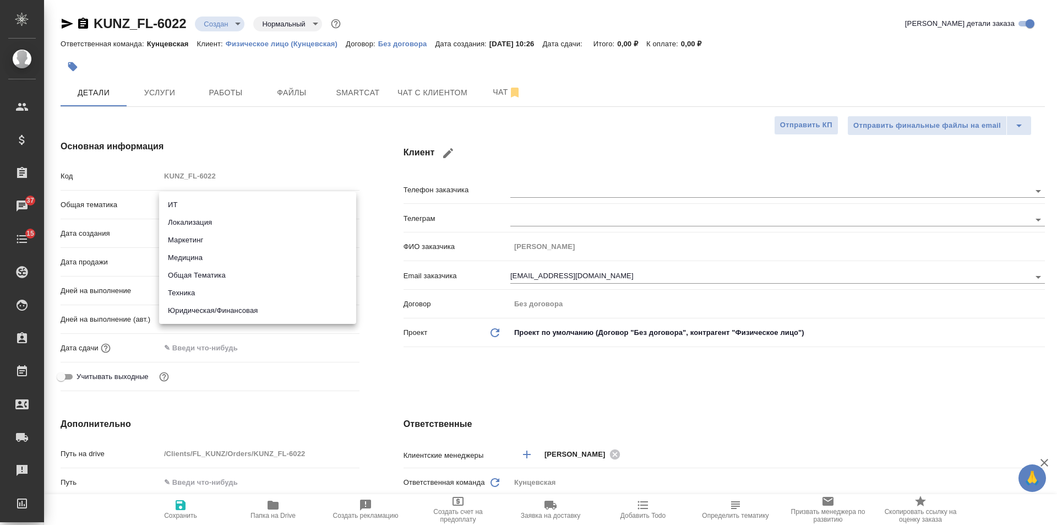
click at [229, 198] on body "🙏 .cls-1 fill:#fff; AWATERA [PERSON_NAME] Спецификации Заказы 37 Чаты 15 Todo П…" at bounding box center [528, 262] width 1057 height 525
click at [191, 310] on li "Юридическая/Финансовая" at bounding box center [257, 311] width 197 height 18
type input "yr-fn"
type textarea "x"
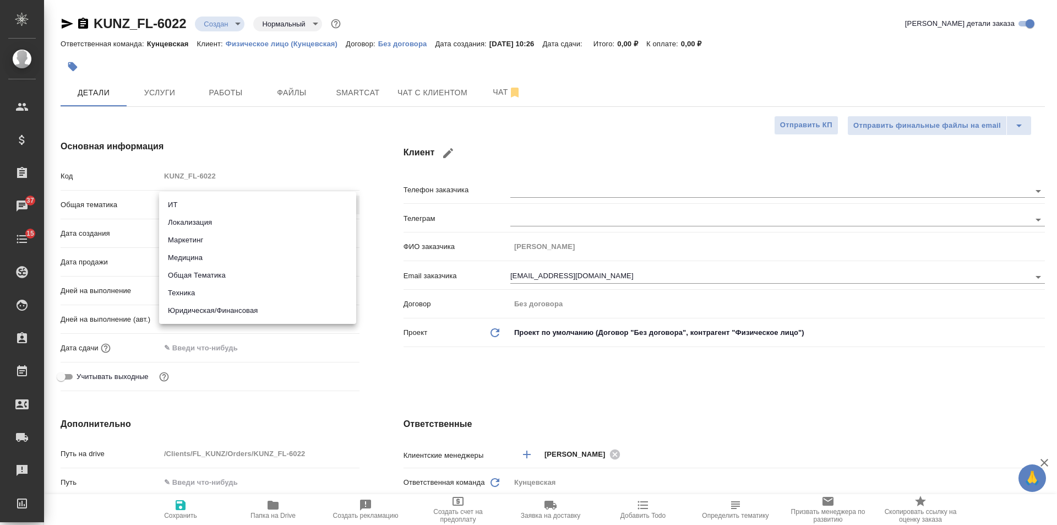
type textarea "x"
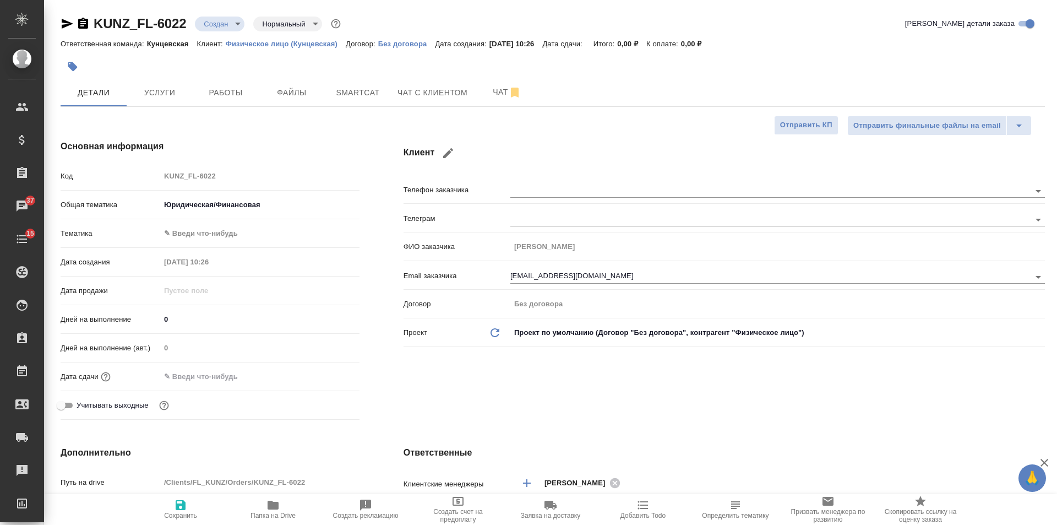
click at [183, 230] on body "🙏 .cls-1 fill:#fff; AWATERA [PERSON_NAME] Спецификации Заказы 37 Чаты 15 Todo П…" at bounding box center [528, 262] width 1057 height 525
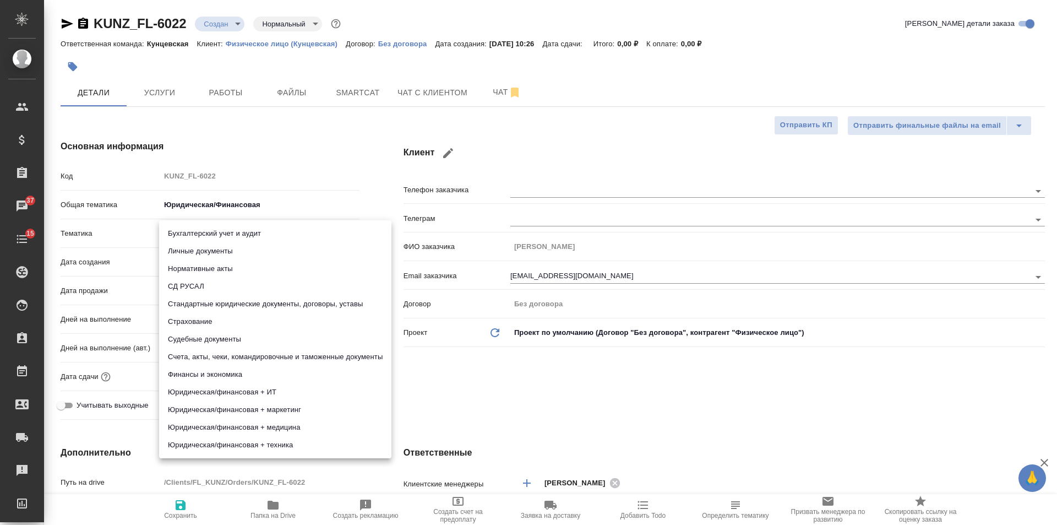
click at [186, 260] on li "Нормативные акты" at bounding box center [275, 269] width 232 height 18
type textarea "x"
type input "5f647205b73bc97568ca66b7"
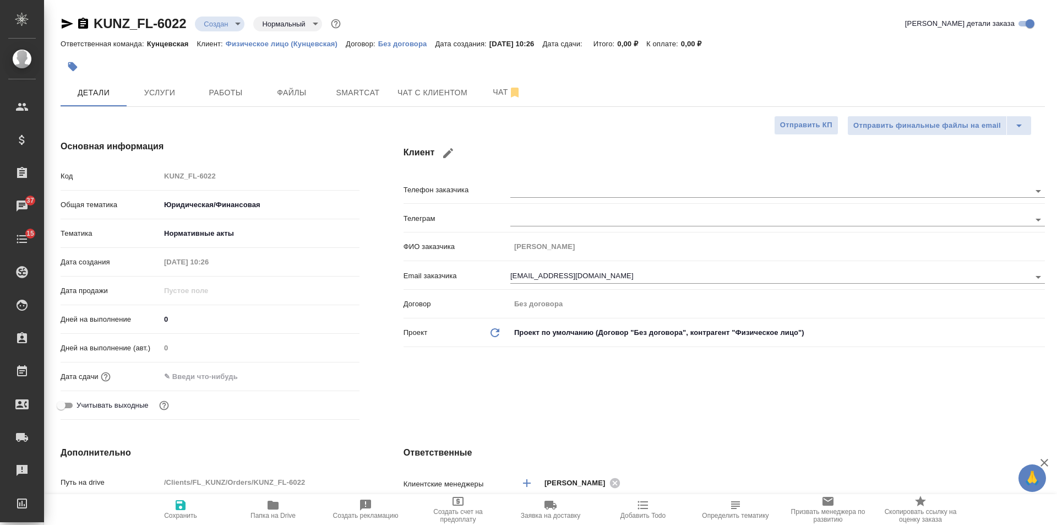
click at [188, 232] on body "🙏 .cls-1 fill:#fff; AWATERA [PERSON_NAME] Спецификации Заказы 37 Чаты 15 Todo П…" at bounding box center [528, 262] width 1057 height 525
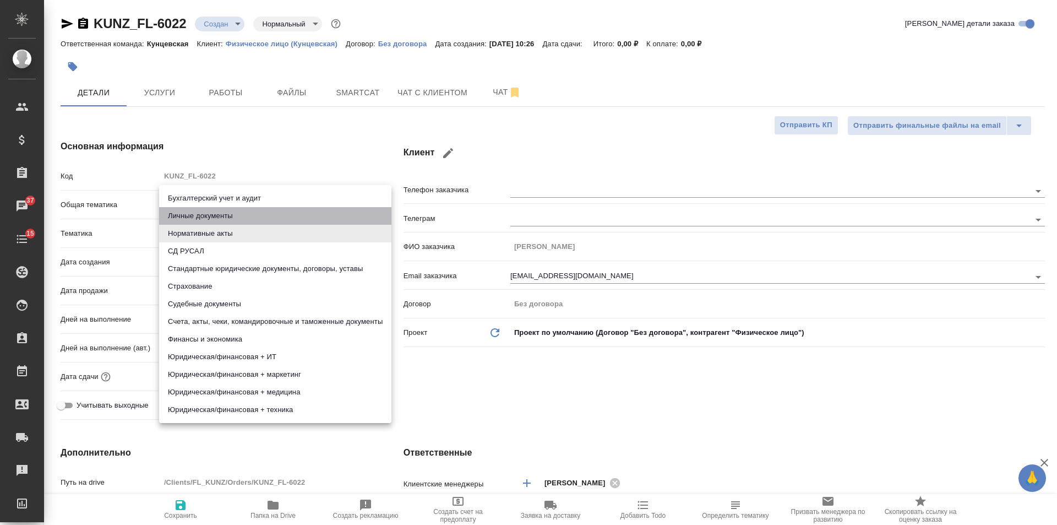
click at [185, 217] on li "Личные документы" at bounding box center [275, 216] width 232 height 18
type textarea "x"
type input "5a8b8b956a9677013d343cfe"
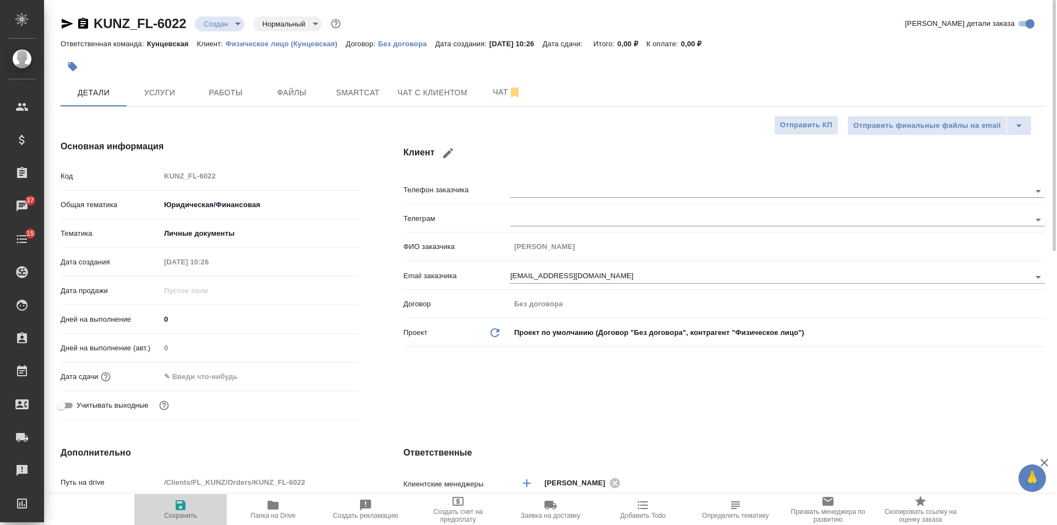
click at [184, 498] on icon "button" at bounding box center [180, 504] width 13 height 13
type textarea "x"
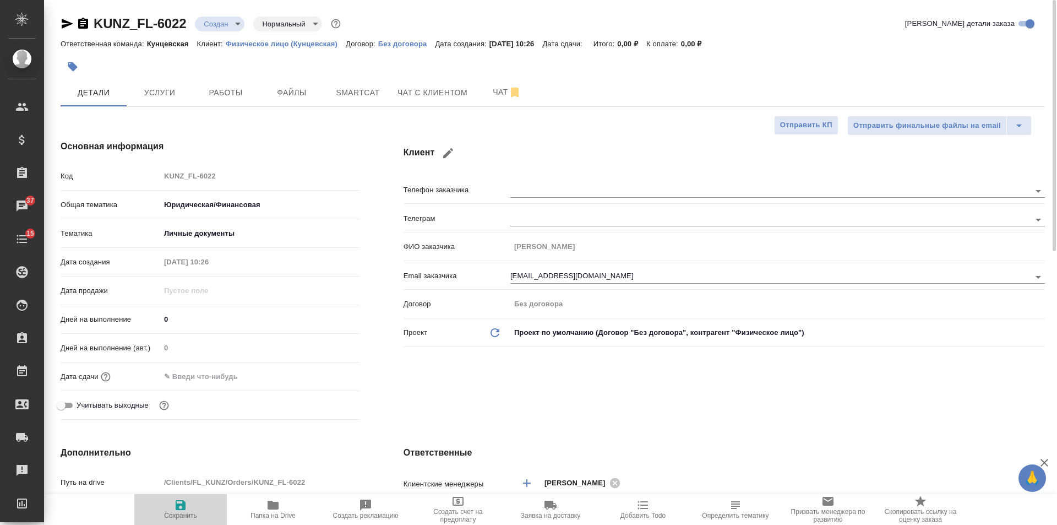
type textarea "x"
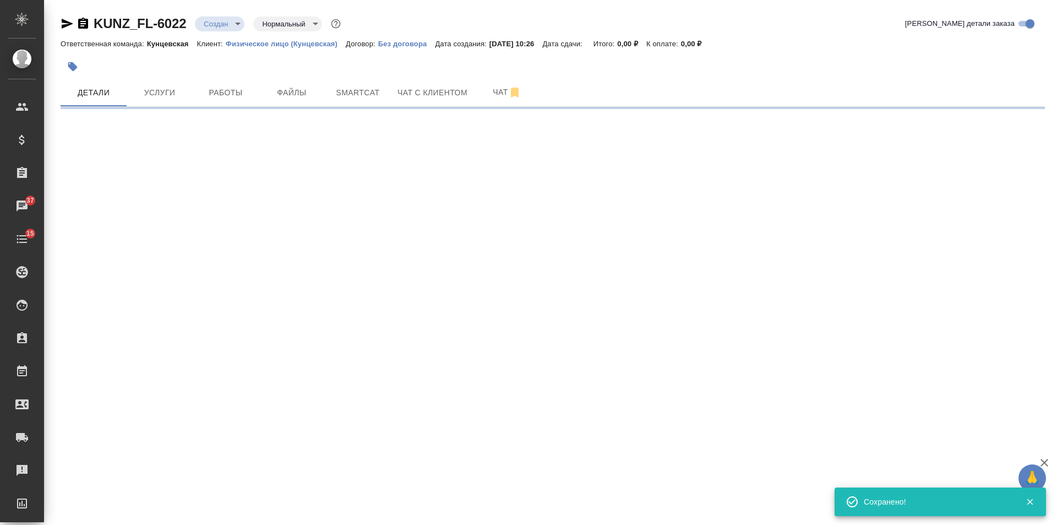
select select "RU"
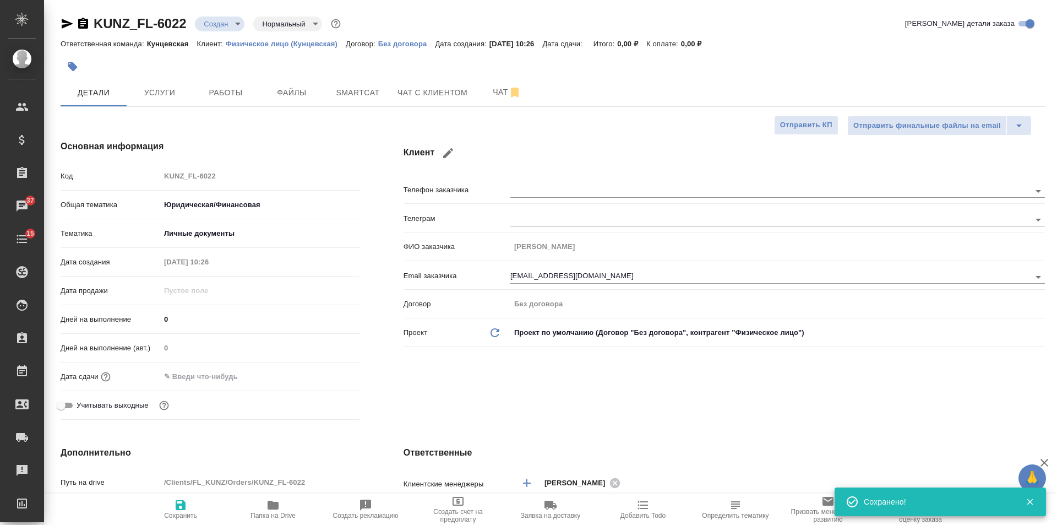
type textarea "x"
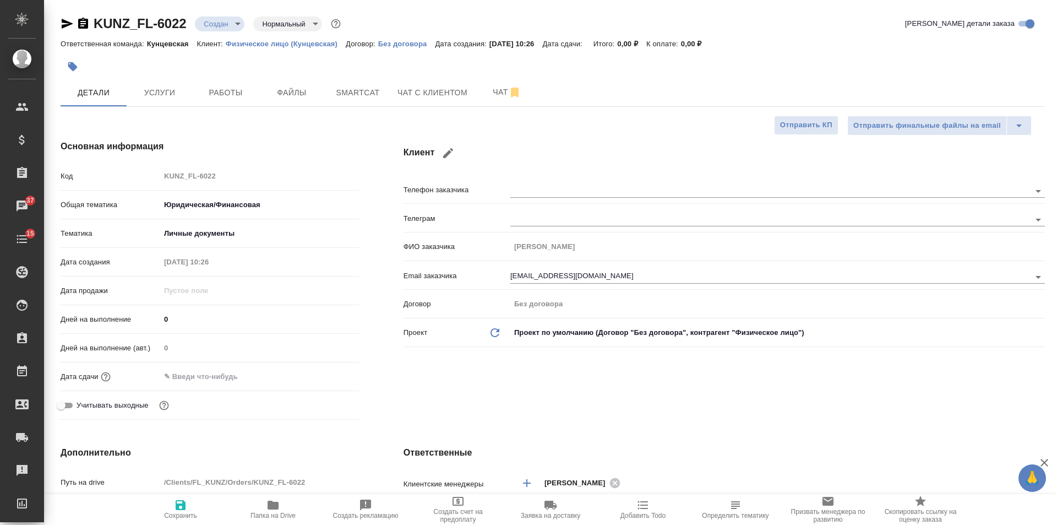
type textarea "x"
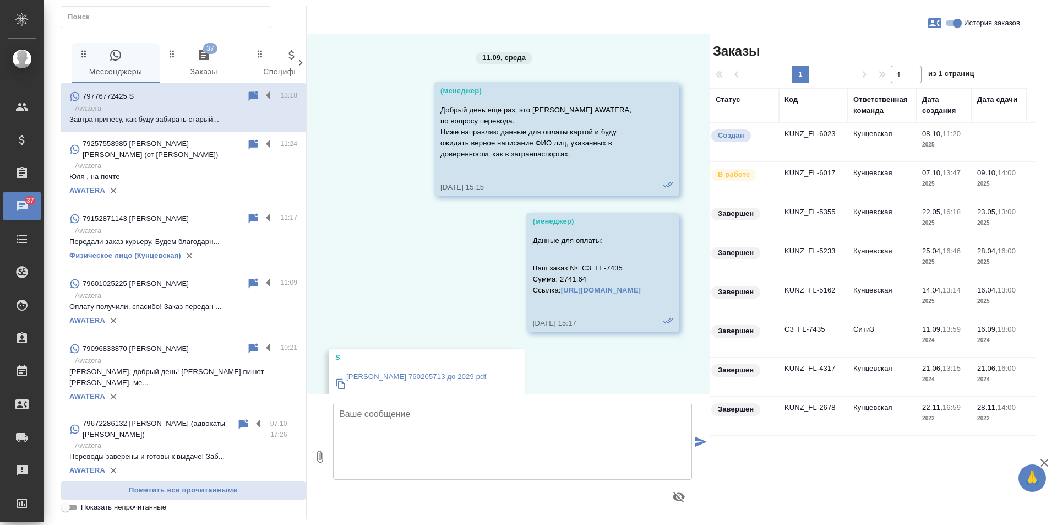
scroll to position [6904, 0]
